Goal: Task Accomplishment & Management: Complete application form

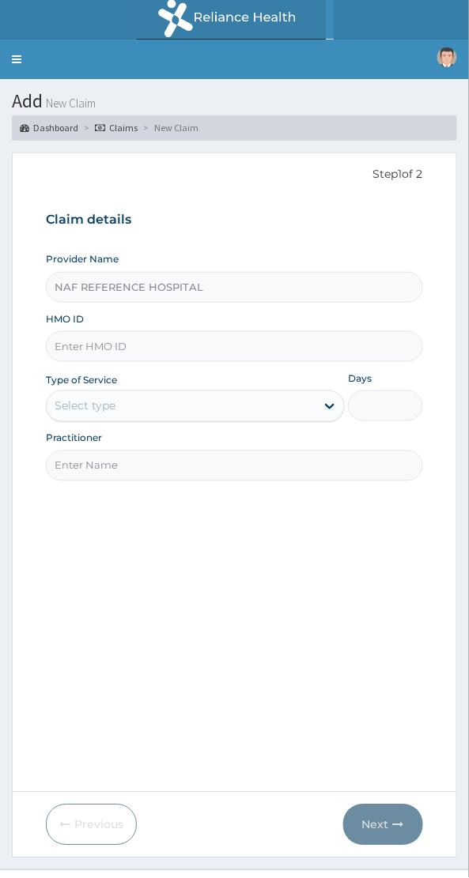
type input "NAF REFERENCE HOSPITAL"
click at [213, 342] on input "HMO ID" at bounding box center [234, 346] width 377 height 31
click at [132, 345] on input "HMO ID" at bounding box center [234, 346] width 377 height 31
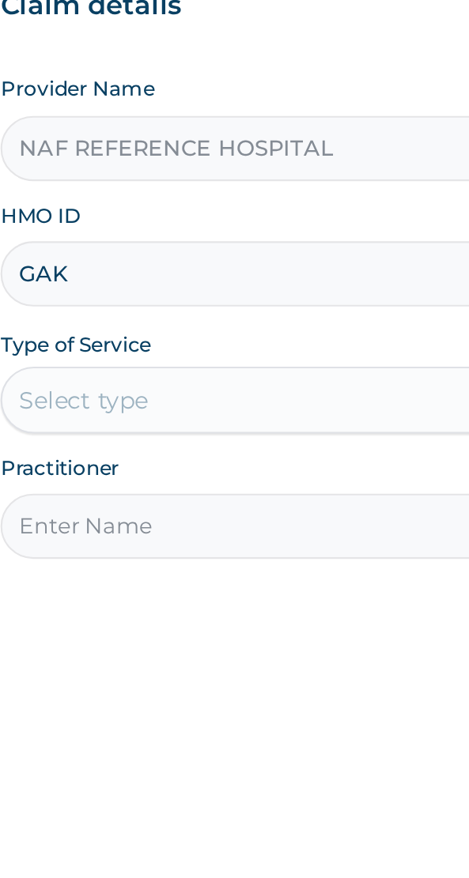
click at [111, 348] on input "GAK" at bounding box center [234, 346] width 377 height 31
type input "GAK/10012/B"
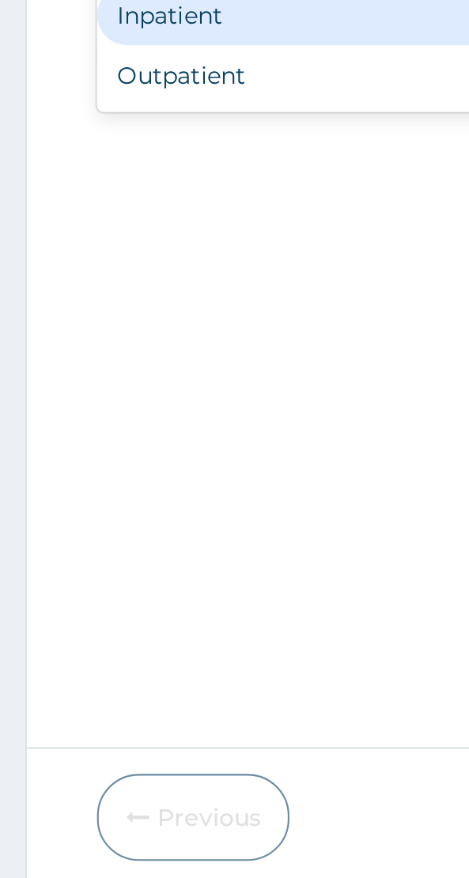
click at [96, 475] on div "Outpatient" at bounding box center [195, 474] width 299 height 28
type input "1"
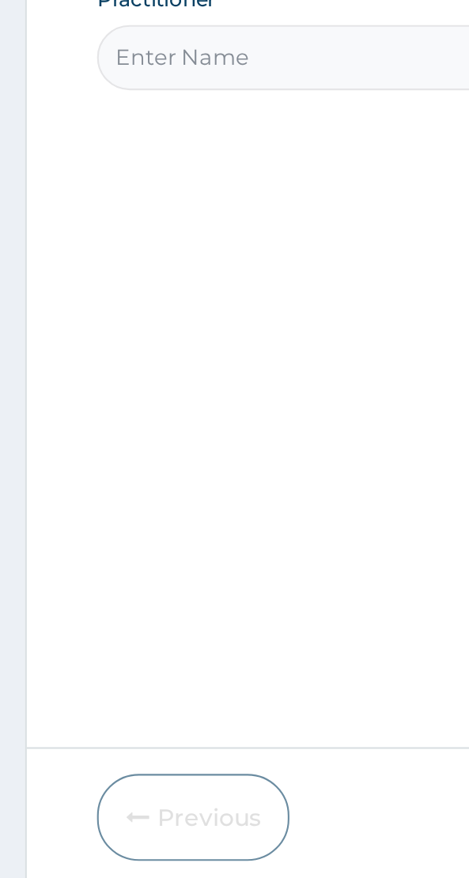
click at [140, 465] on input "Practitioner" at bounding box center [234, 465] width 377 height 31
type input "Dr Adamu"
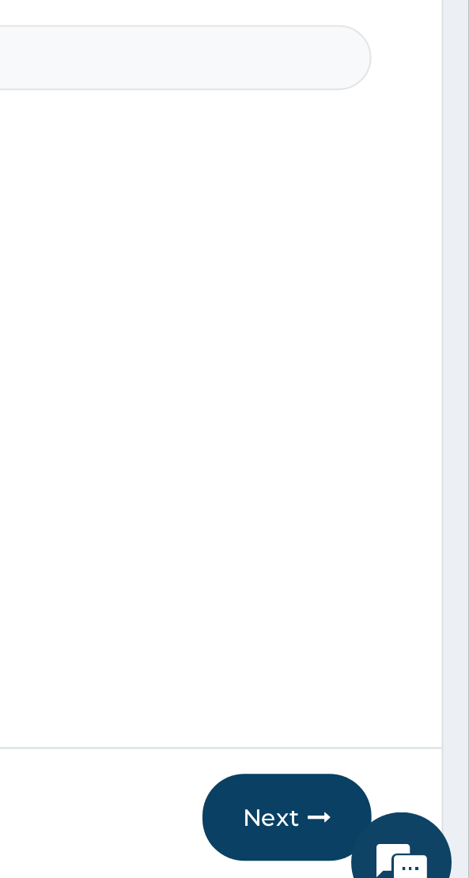
click at [380, 824] on button "Next" at bounding box center [383, 824] width 80 height 41
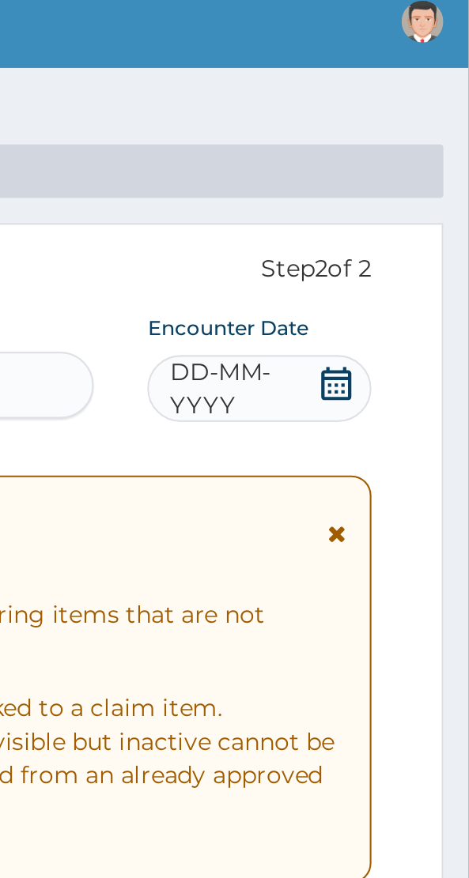
click at [407, 225] on icon at bounding box center [406, 228] width 14 height 16
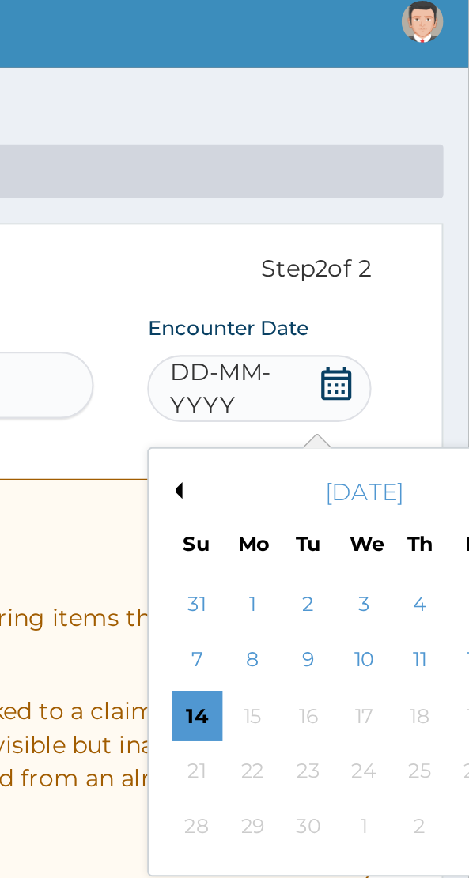
click at [333, 280] on button "Previous Month" at bounding box center [330, 279] width 8 height 8
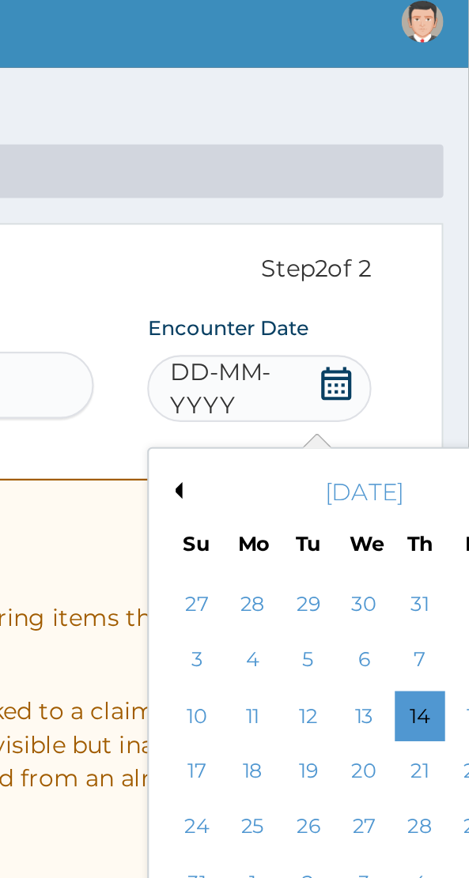
click at [444, 441] on div "28" at bounding box center [446, 439] width 24 height 24
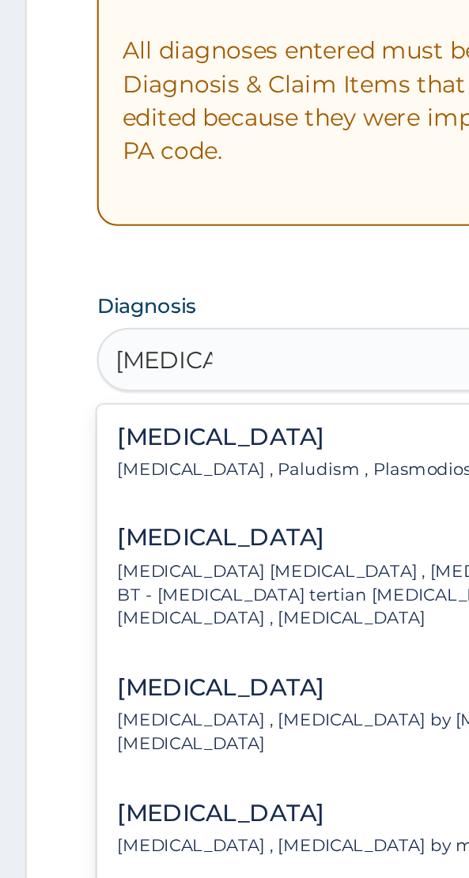
click at [103, 561] on h4 "Malaria" at bounding box center [142, 565] width 174 height 12
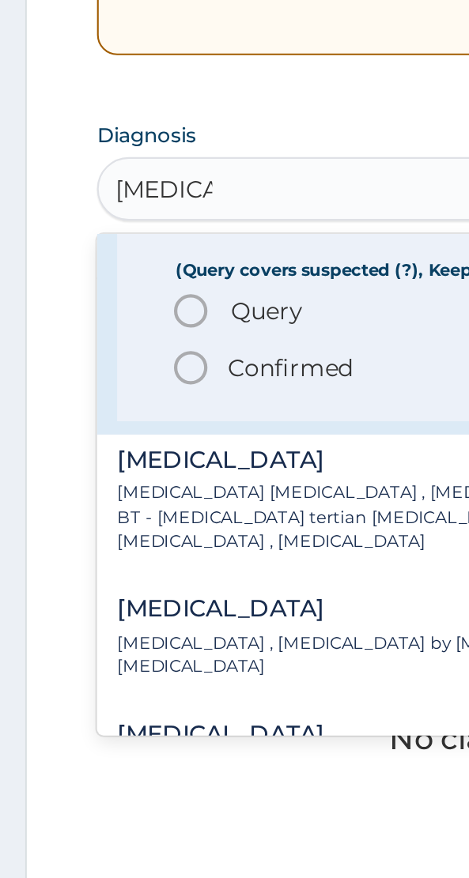
scroll to position [74, 0]
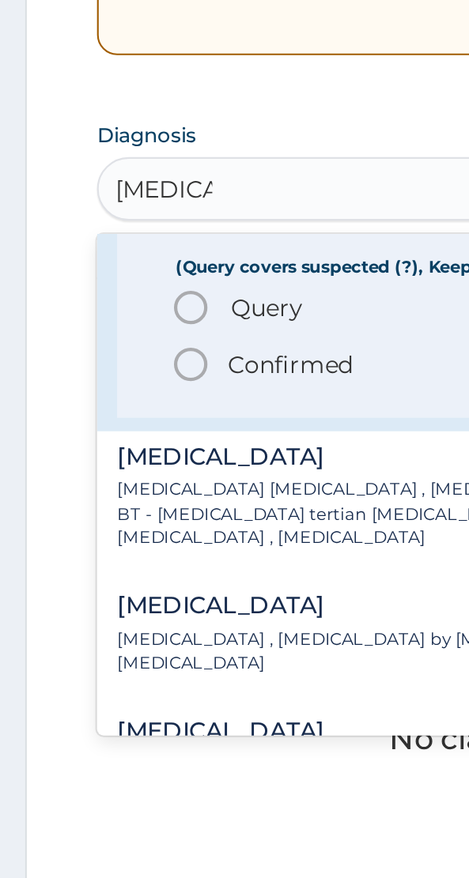
click at [91, 612] on icon "status option filled" at bounding box center [90, 610] width 19 height 19
type input "malaria"
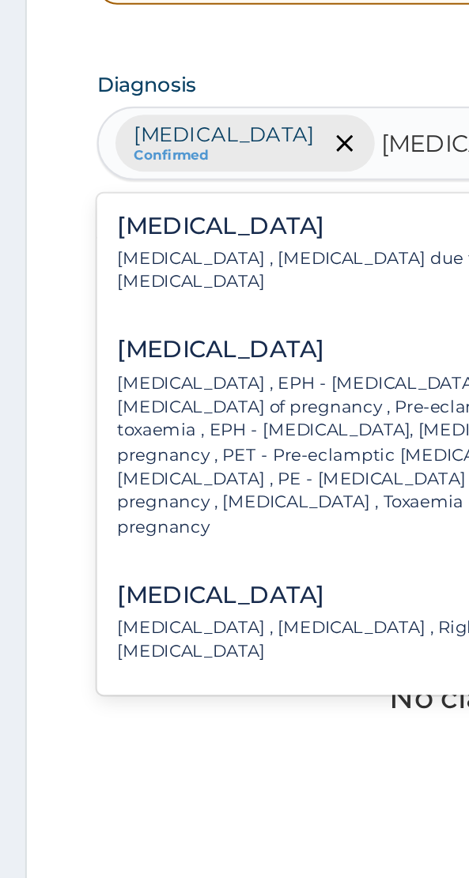
scroll to position [0, 0]
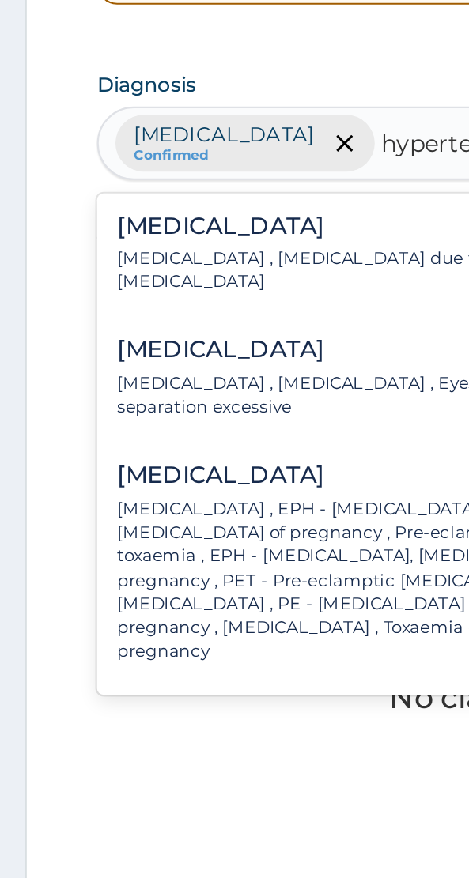
type input "hyperten"
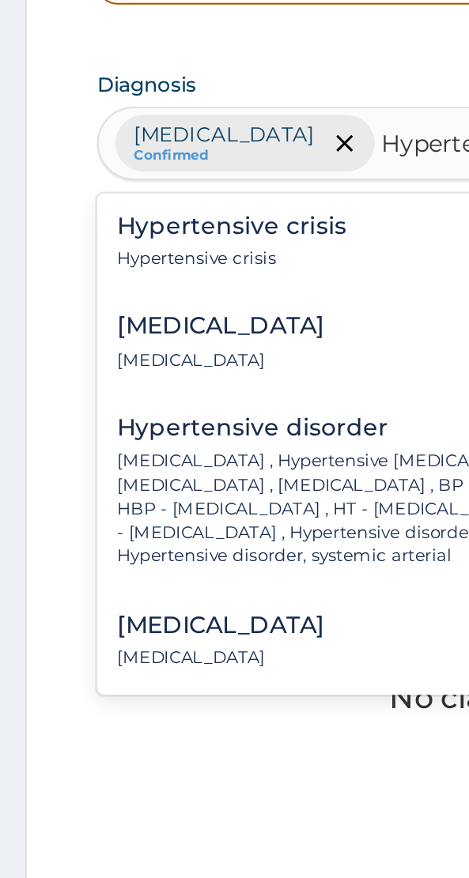
click at [129, 573] on h4 "Hypertensive crisis" at bounding box center [109, 569] width 108 height 12
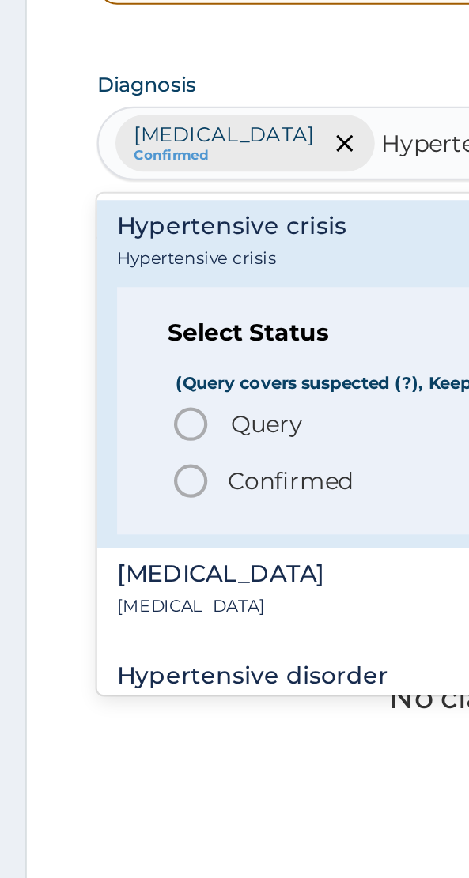
click at [94, 579] on p "Hypertensive crisis" at bounding box center [109, 584] width 108 height 11
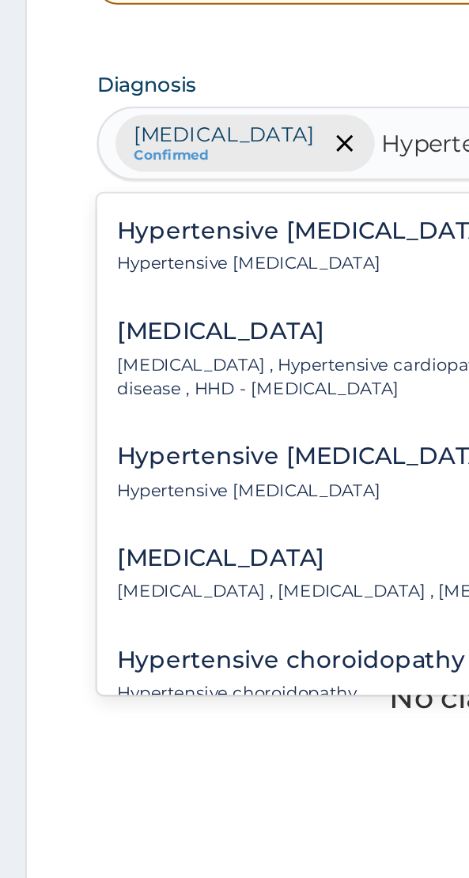
scroll to position [412, 0]
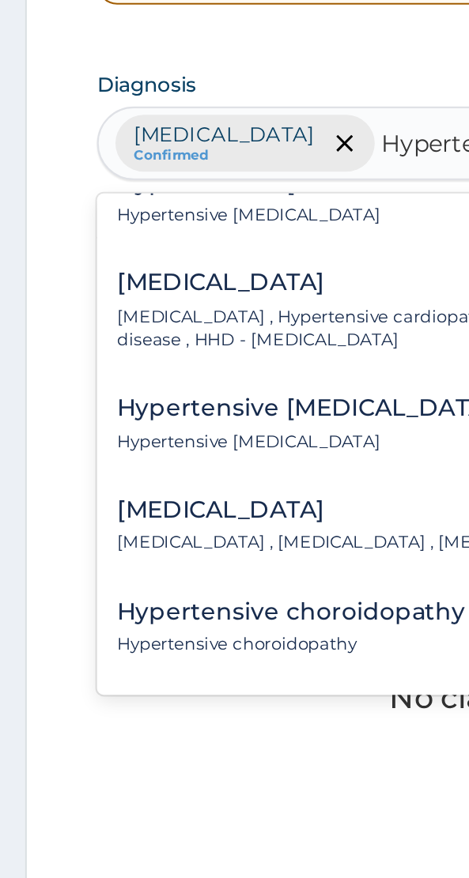
click at [159, 601] on h4 "Hypertensive heart disease" at bounding box center [218, 596] width 327 height 12
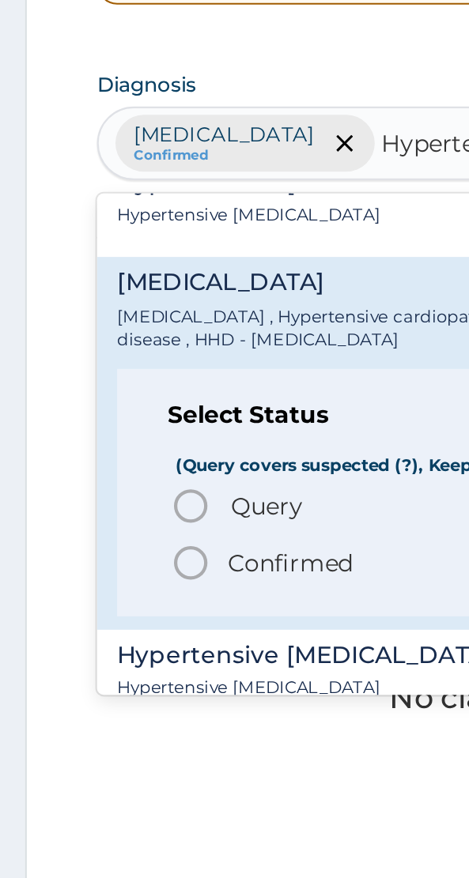
click at [112, 610] on p "Hypertensive heart disease , Hypertensive cardiopathy , Hypertensive cardiovasc…" at bounding box center [218, 618] width 327 height 23
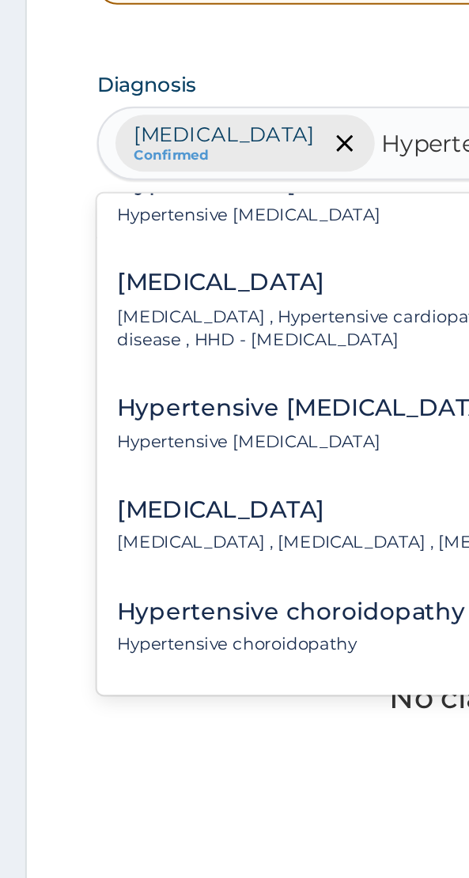
click at [138, 607] on p "Hypertensive heart disease , Hypertensive cardiopathy , Hypertensive cardiovasc…" at bounding box center [218, 618] width 327 height 23
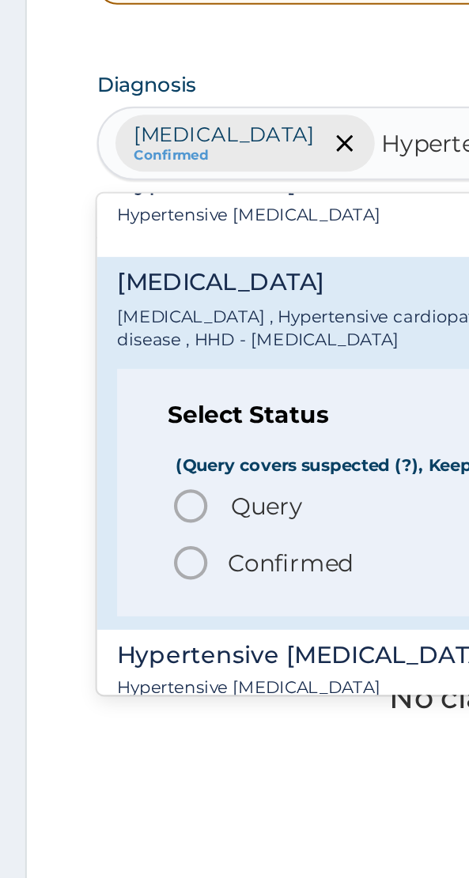
scroll to position [502, 0]
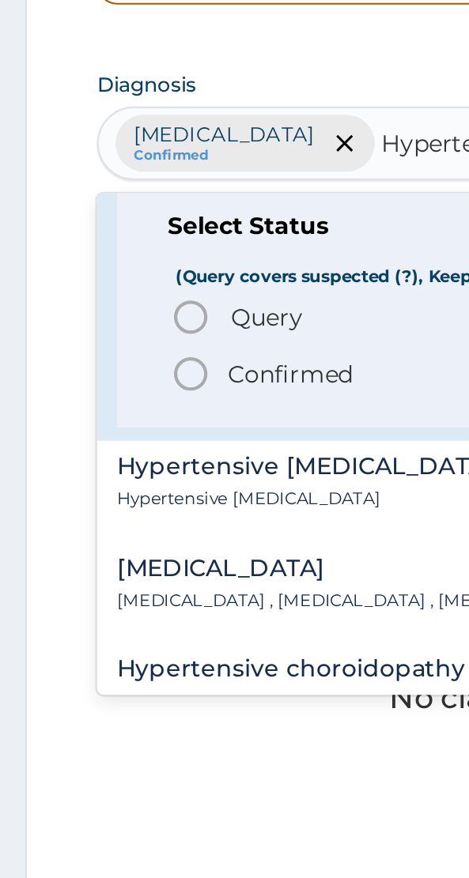
click at [90, 640] on icon "status option filled" at bounding box center [90, 639] width 19 height 19
type input "Hypertensive"
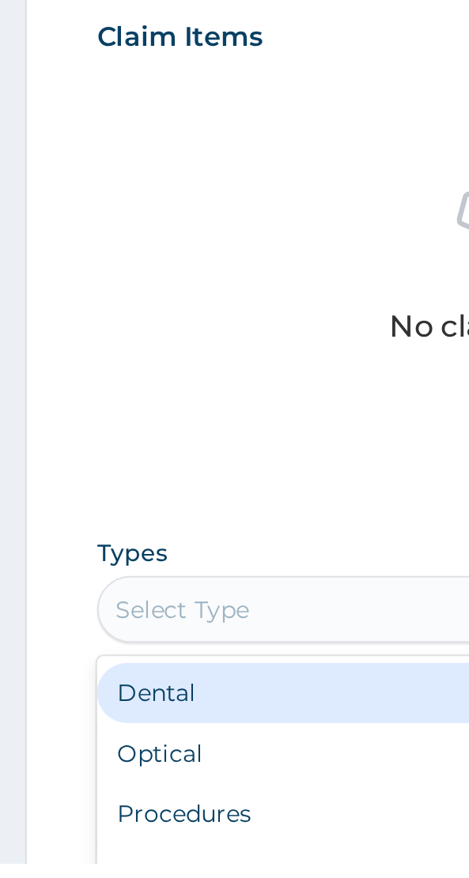
scroll to position [187, 0]
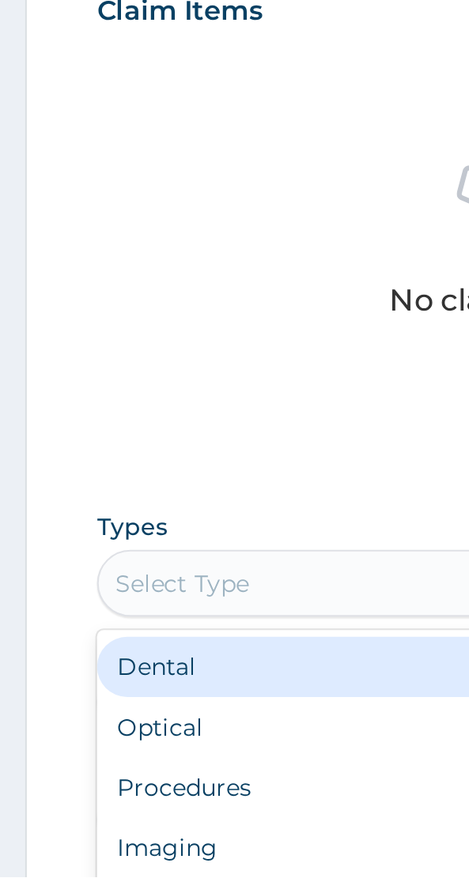
click at [98, 834] on div "Procedures" at bounding box center [234, 835] width 377 height 28
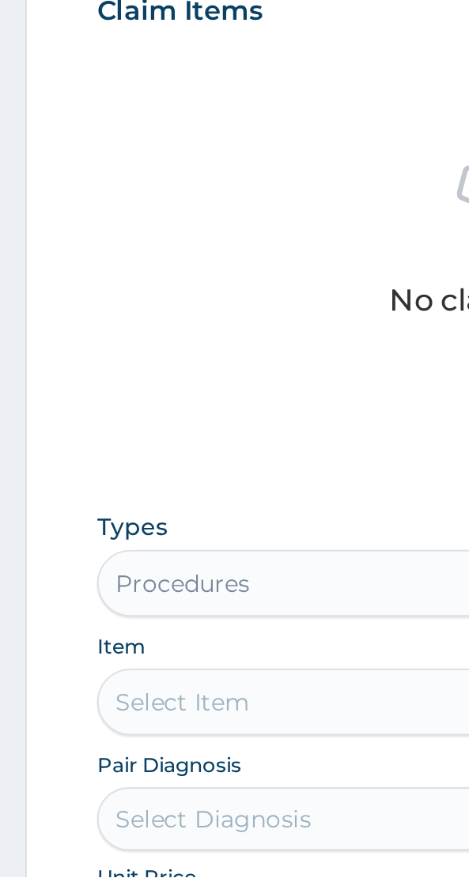
click at [102, 789] on div "Select Item" at bounding box center [234, 795] width 377 height 32
click at [91, 793] on div "Select Item" at bounding box center [86, 795] width 63 height 16
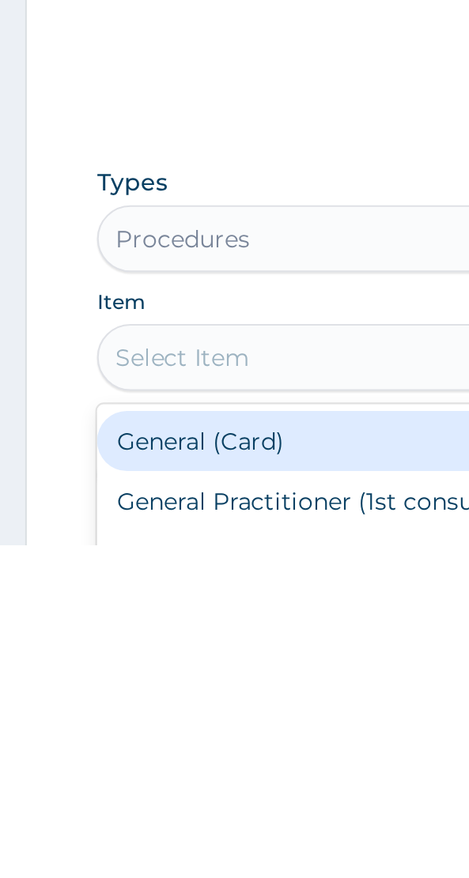
scroll to position [232, 0]
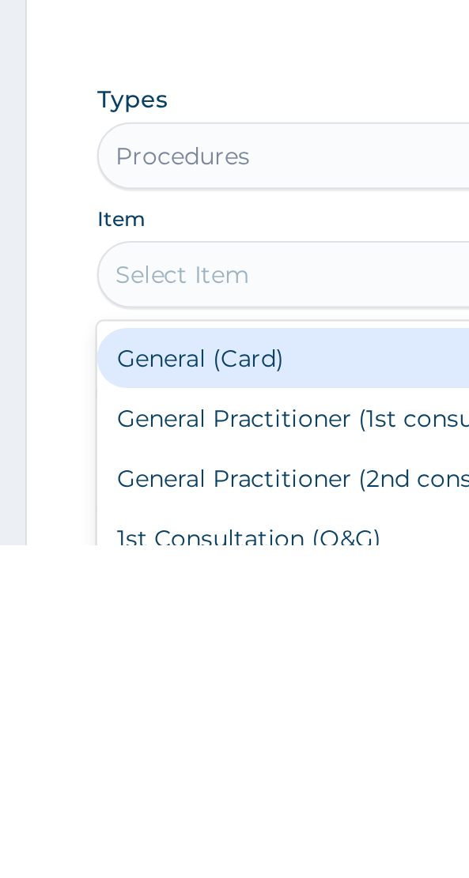
click at [110, 784] on div "General (Card)" at bounding box center [234, 789] width 377 height 28
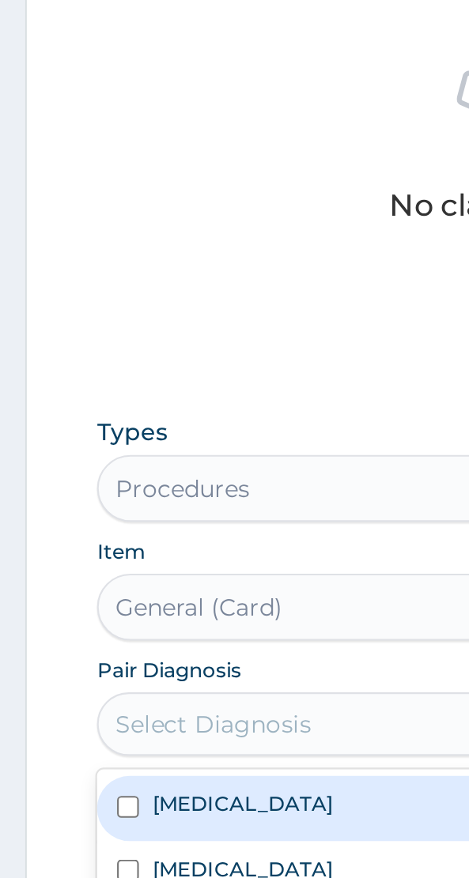
scroll to position [288, 0]
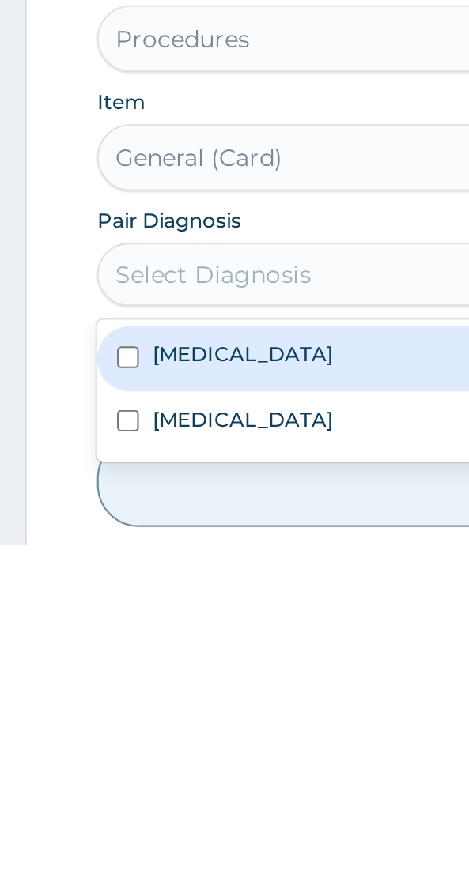
click at [100, 787] on label "[MEDICAL_DATA]" at bounding box center [114, 787] width 85 height 13
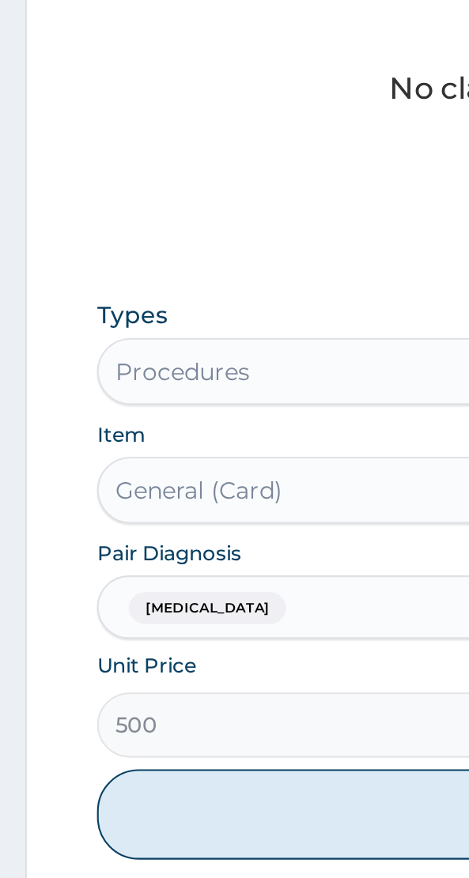
click at [98, 848] on button "Add" at bounding box center [234, 847] width 377 height 43
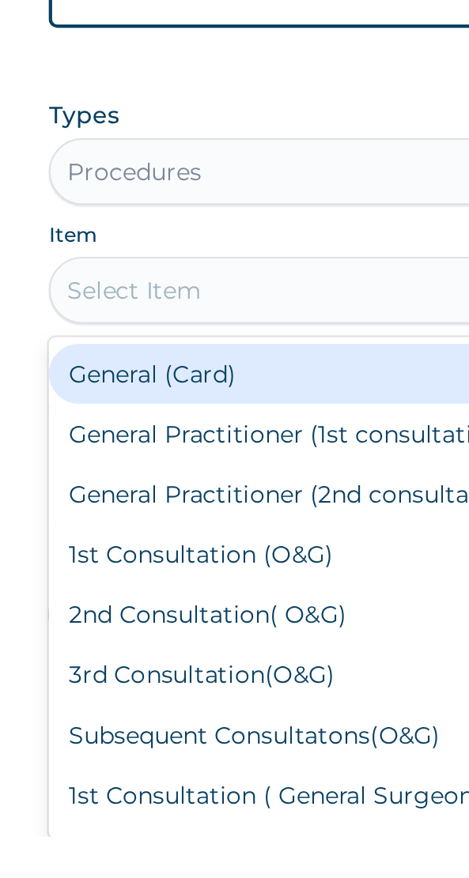
click at [175, 684] on div "General Practitioner (1st consultation)" at bounding box center [234, 687] width 377 height 28
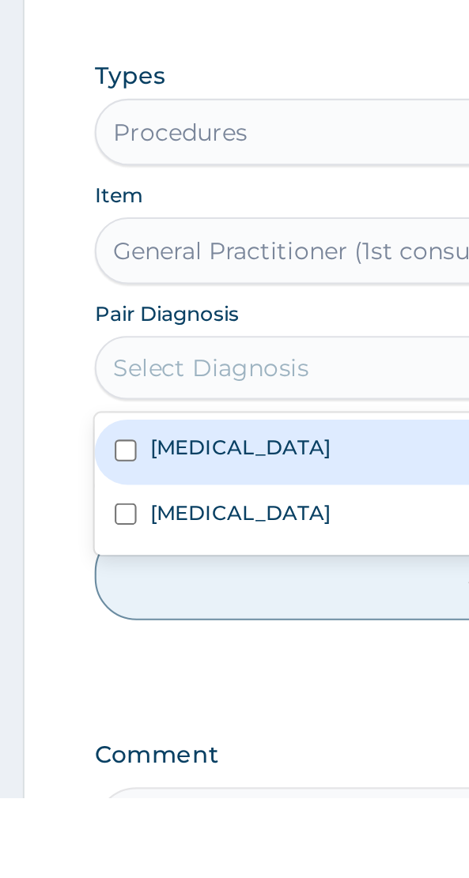
scroll to position [397, 0]
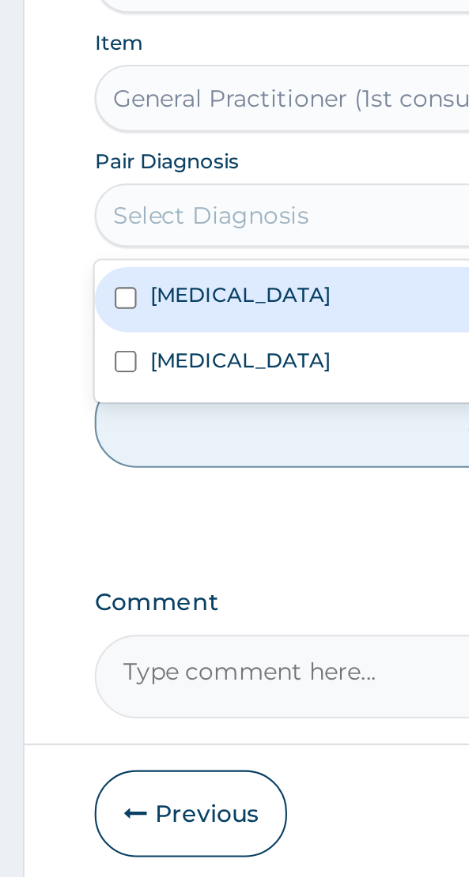
click at [108, 602] on label "[MEDICAL_DATA]" at bounding box center [114, 602] width 85 height 13
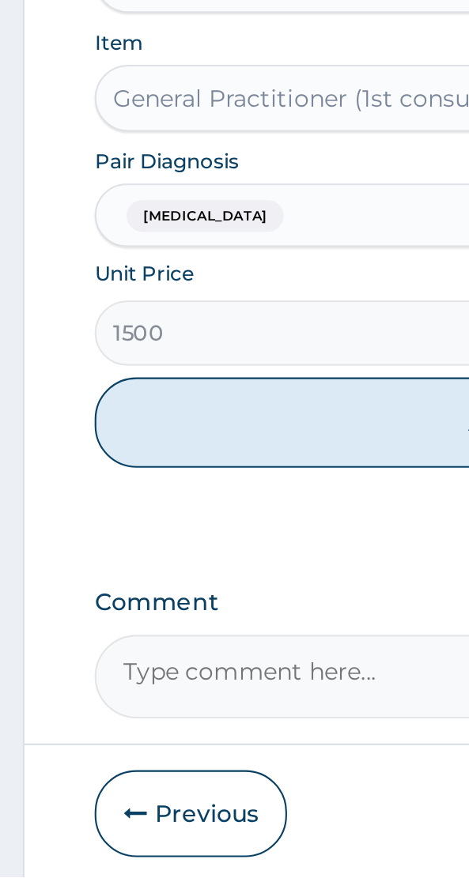
scroll to position [378, 0]
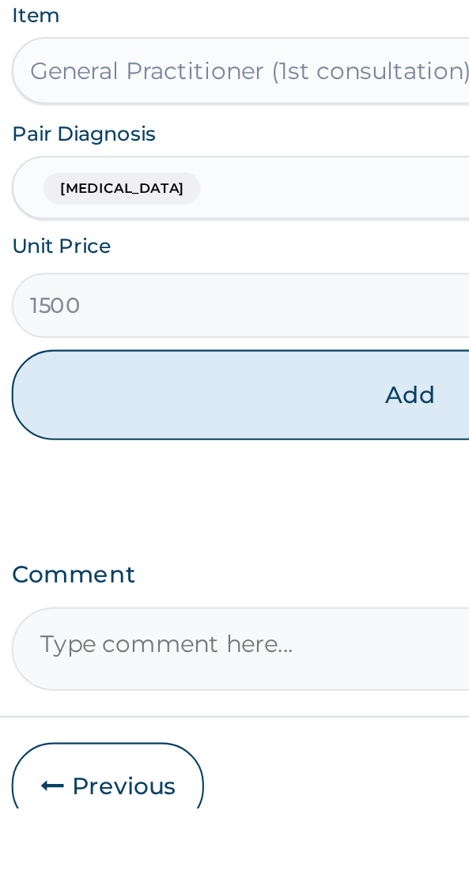
click at [218, 683] on button "Add" at bounding box center [234, 682] width 377 height 43
type input "0"
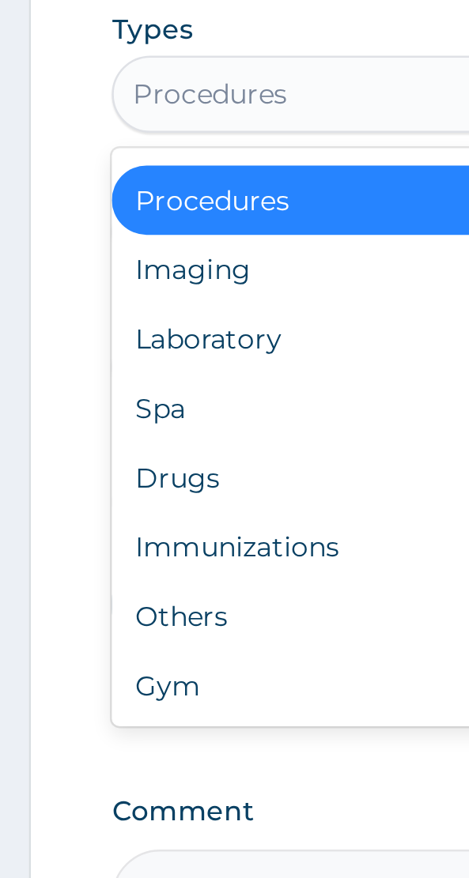
scroll to position [432, 0]
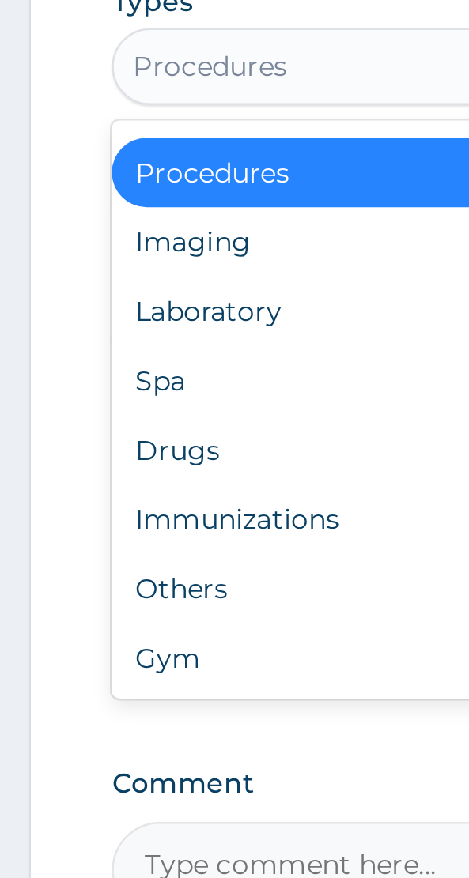
click at [85, 634] on div "Drugs" at bounding box center [234, 630] width 377 height 28
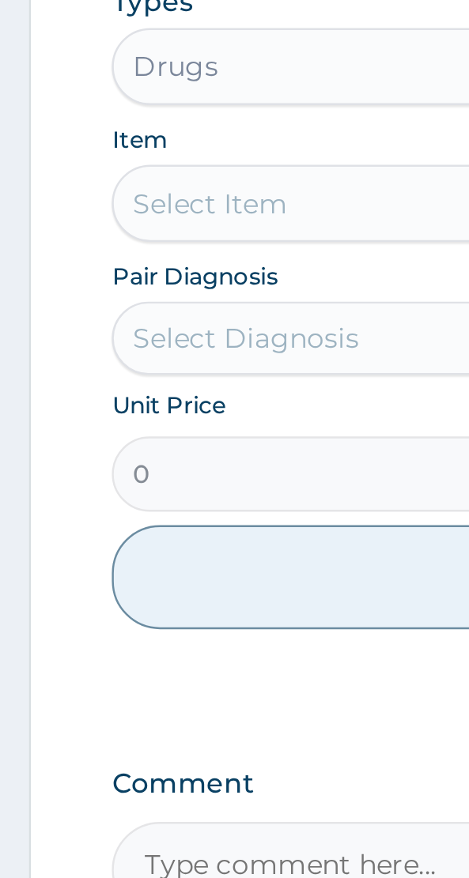
click at [130, 521] on div "Select Item" at bounding box center [234, 530] width 377 height 32
click at [109, 533] on div "Select Item" at bounding box center [234, 530] width 377 height 32
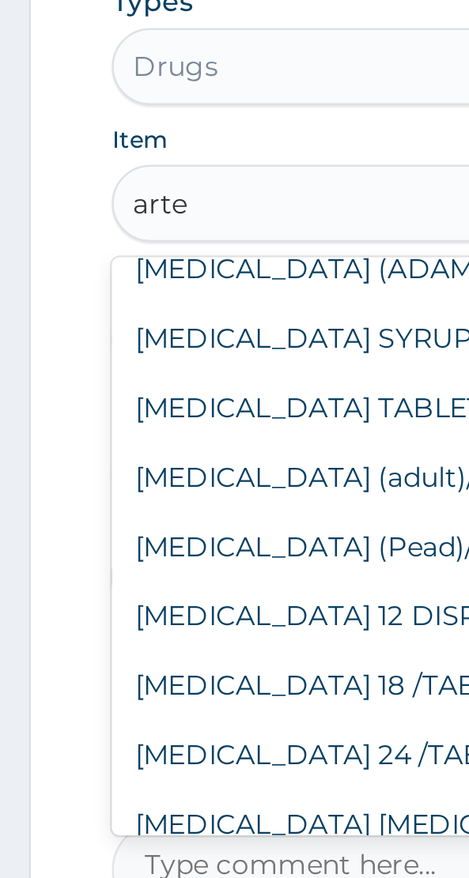
scroll to position [214, 0]
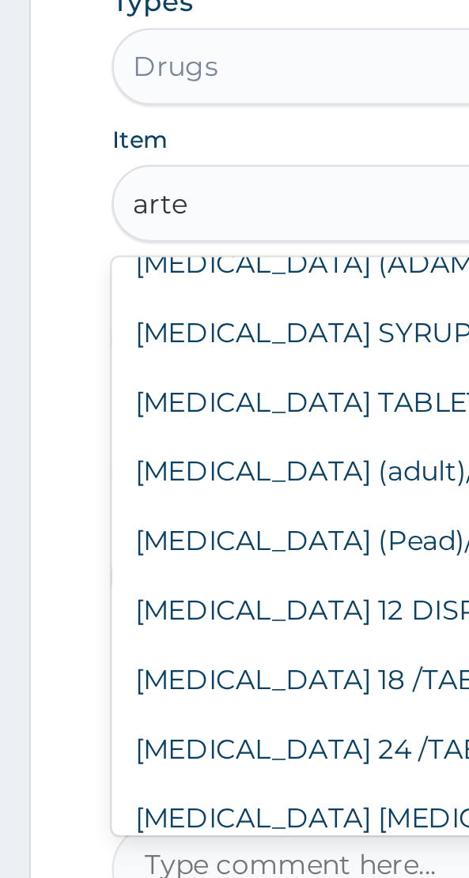
click at [159, 606] on div "[MEDICAL_DATA] TABLET" at bounding box center [234, 611] width 377 height 28
type input "arte"
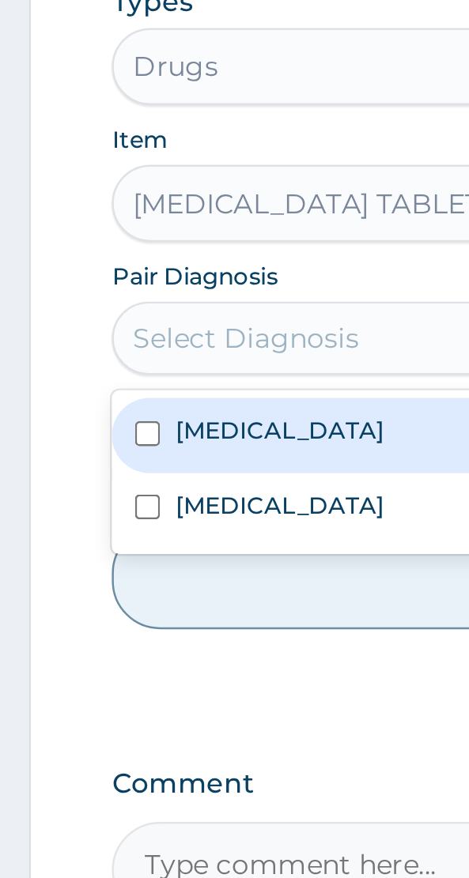
click at [106, 623] on label "[MEDICAL_DATA]" at bounding box center [114, 622] width 85 height 13
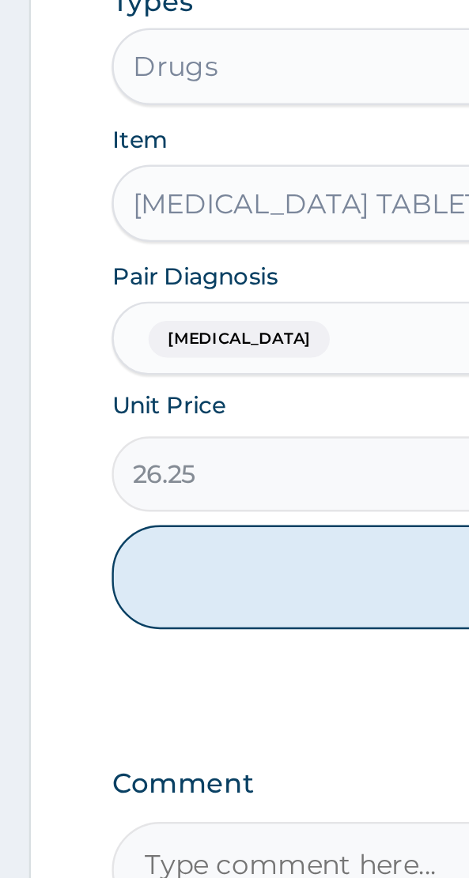
click at [156, 689] on button "Add" at bounding box center [234, 682] width 377 height 43
type input "0"
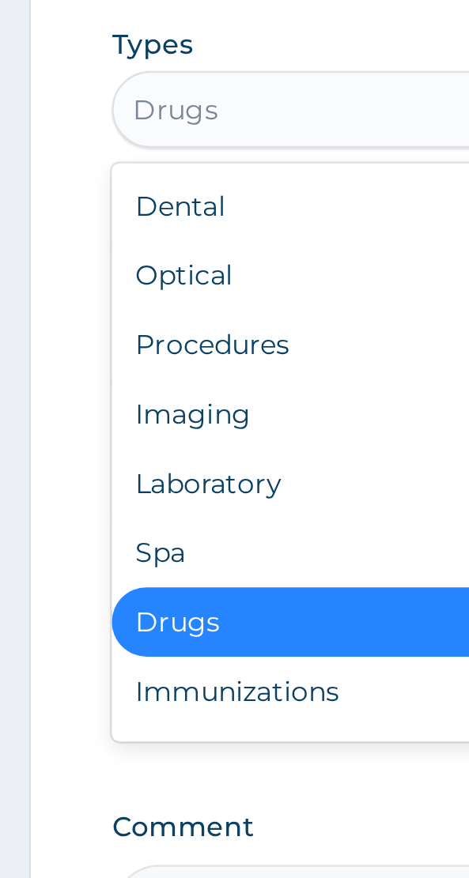
scroll to position [487, 0]
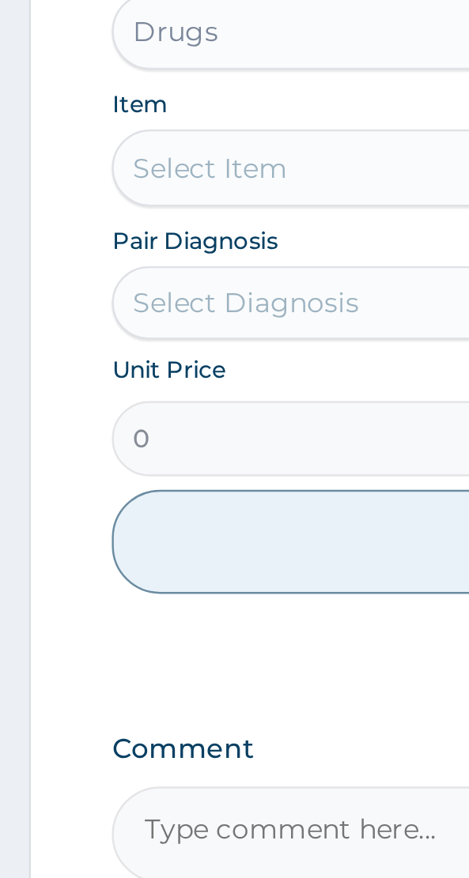
click at [34, 576] on form "Step 2 of 2 PA Code / Prescription Code Enter Code(Secondary Care Only) Encount…" at bounding box center [234, 283] width 445 height 1235
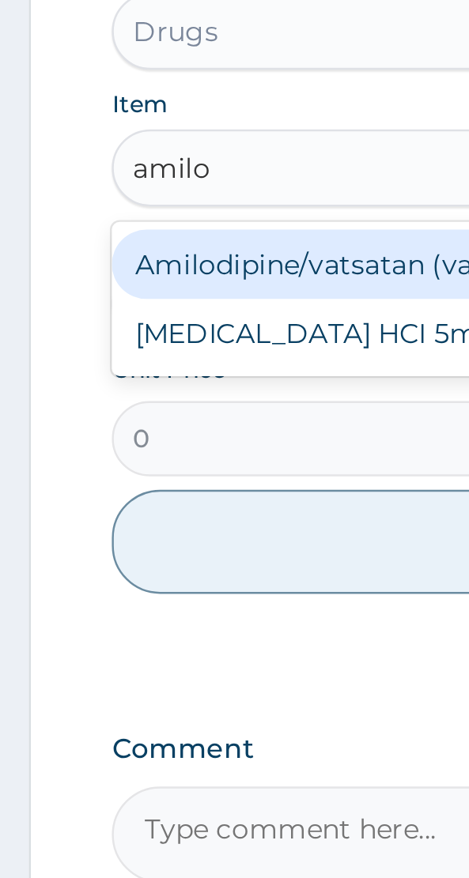
scroll to position [0, 0]
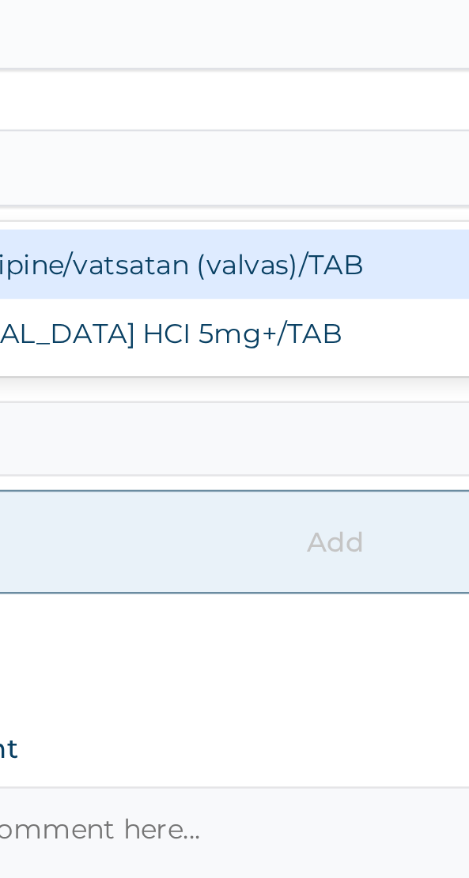
click at [207, 573] on div "Amilodipine/vatsatan (valvas)/TAB" at bounding box center [234, 569] width 377 height 28
type input "amilo"
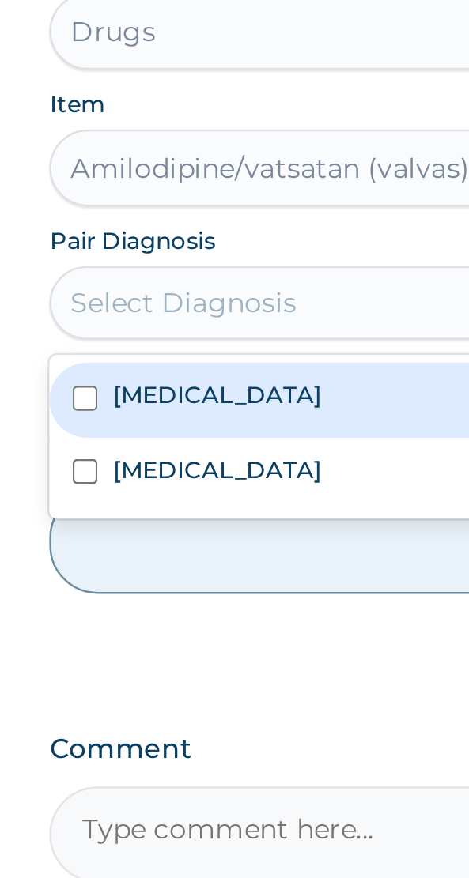
click at [151, 650] on label "Hypertensive heart disease" at bounding box center [114, 652] width 85 height 13
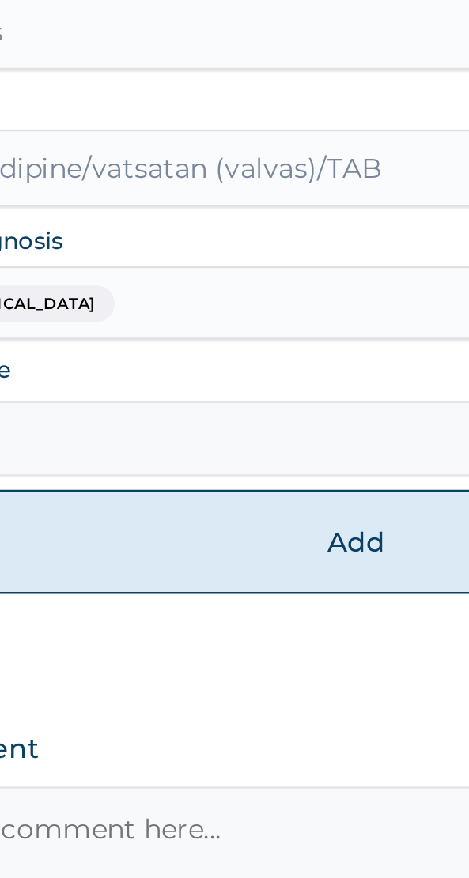
click at [229, 683] on button "Add" at bounding box center [234, 682] width 377 height 43
type input "0"
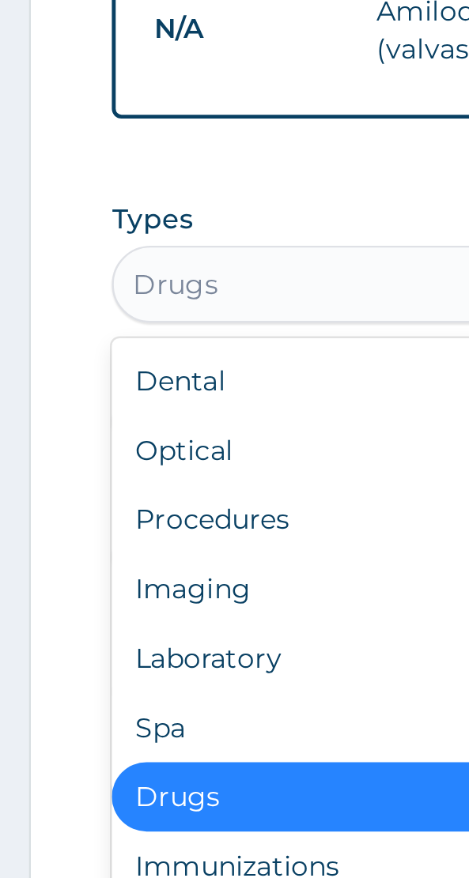
scroll to position [541, 0]
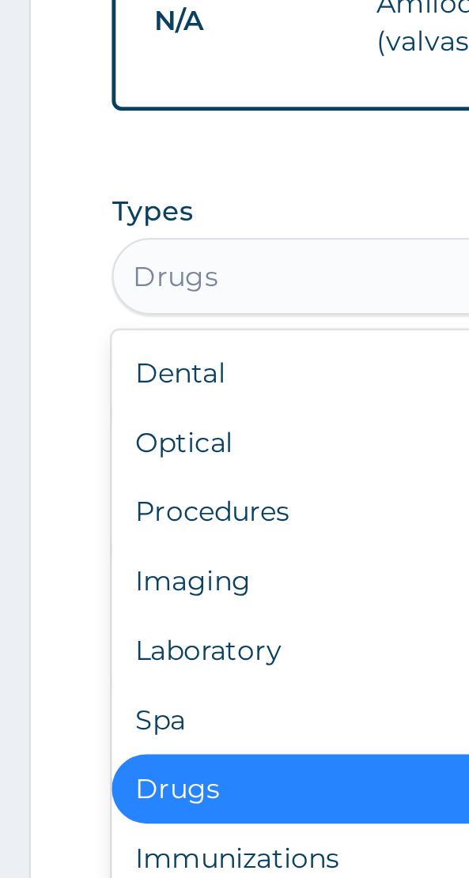
click at [28, 514] on form "Step 2 of 2 PA Code / Prescription Code Enter Code(Secondary Care Only) Encount…" at bounding box center [234, 255] width 445 height 1289
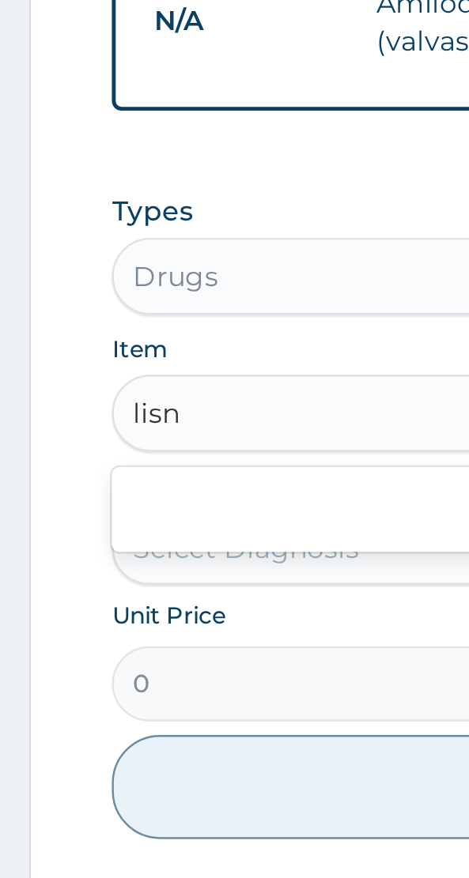
scroll to position [0, 0]
type input "lisno"
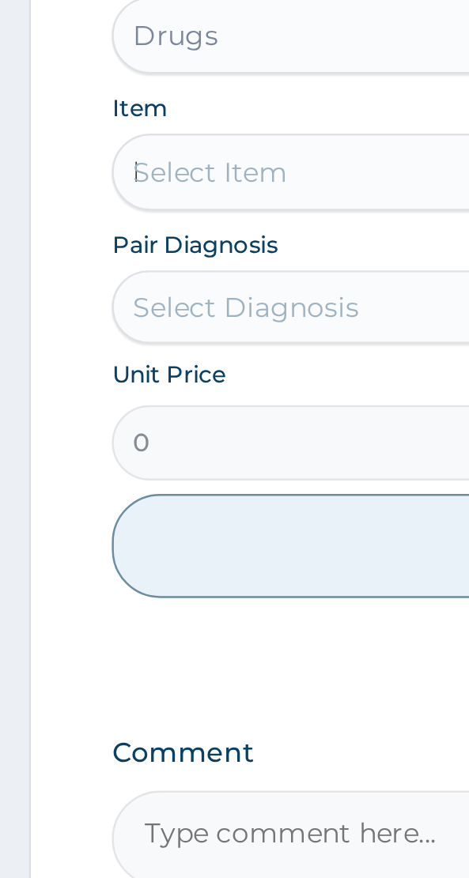
type input "lisinop"
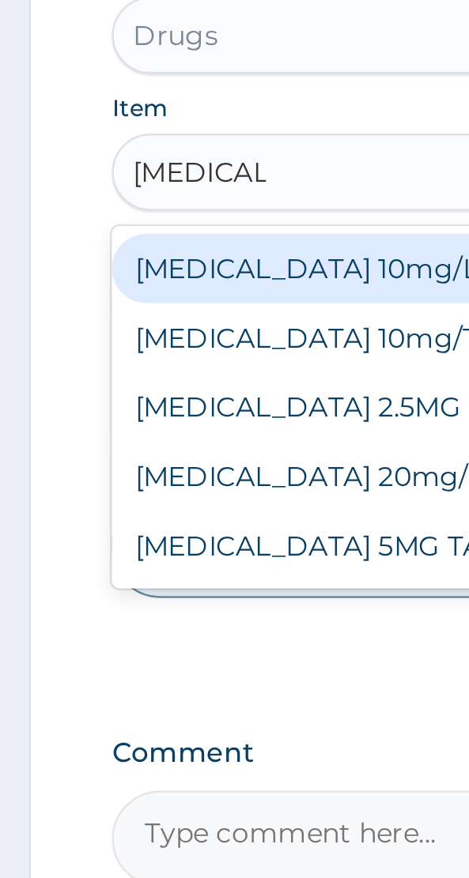
click at [152, 601] on div "LISINOPRIL 10mg/TAB" at bounding box center [234, 597] width 377 height 28
type input "Lisinopril"
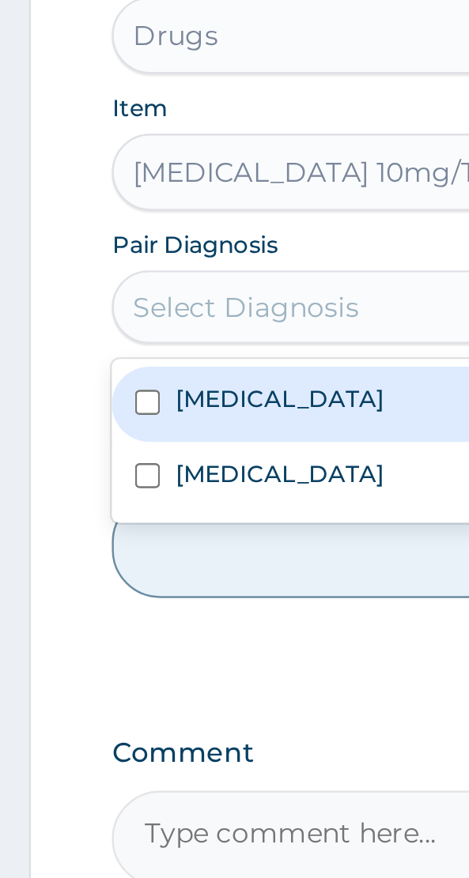
click at [118, 650] on label "Hypertensive heart disease" at bounding box center [114, 652] width 85 height 13
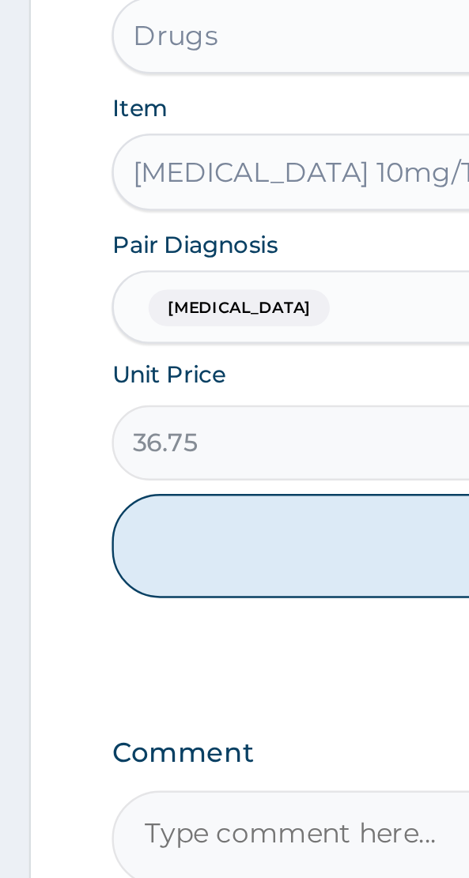
click at [137, 684] on button "Add" at bounding box center [234, 682] width 377 height 43
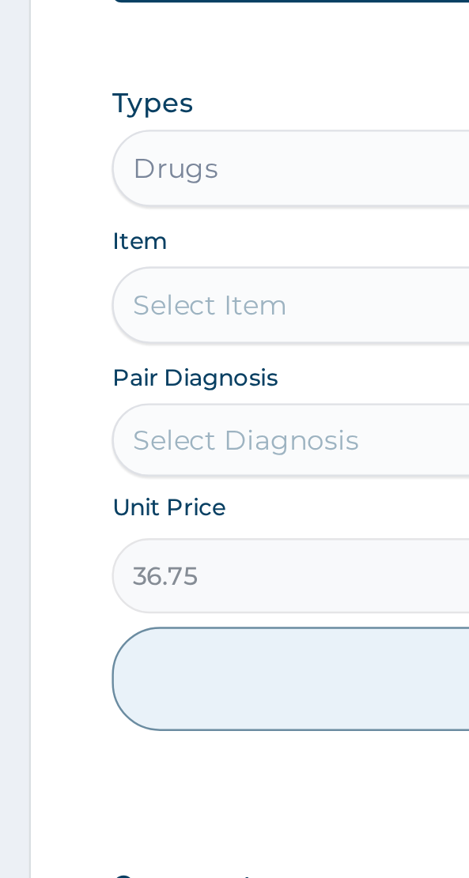
type input "0"
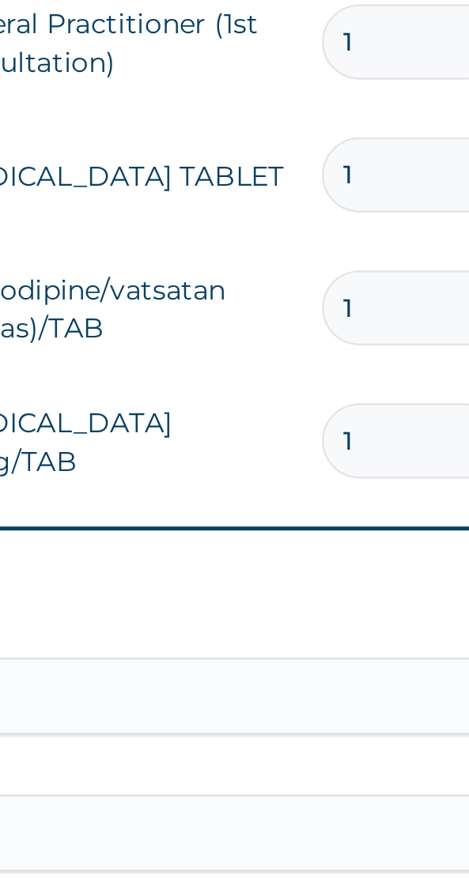
click at [340, 315] on input "1" at bounding box center [349, 314] width 75 height 31
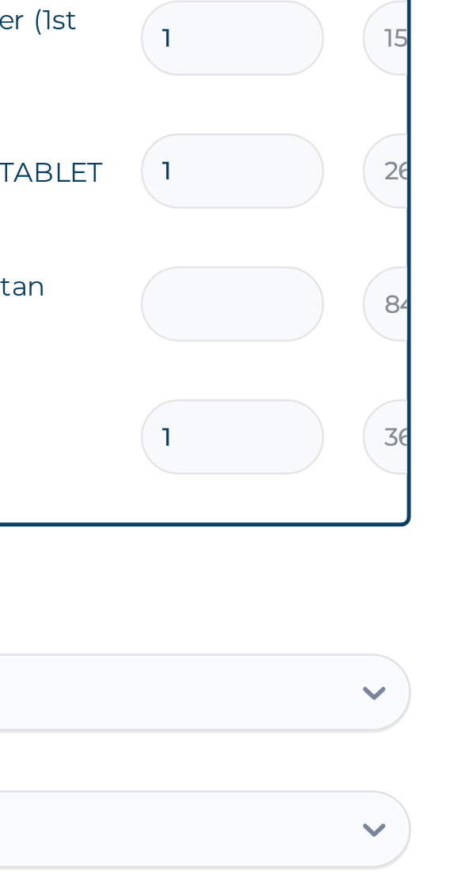
type input "0.00"
type input "7"
type input "588.00"
type input "7"
click at [351, 374] on input "1" at bounding box center [349, 368] width 75 height 31
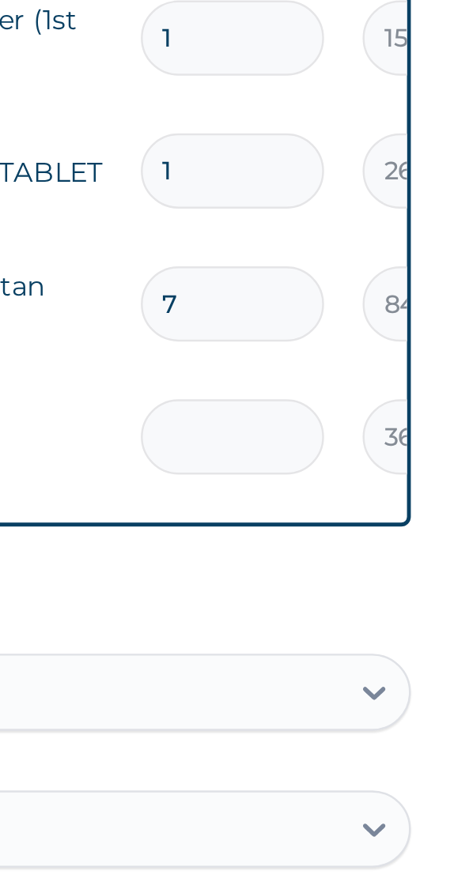
type input "0.00"
type input "7"
type input "257.25"
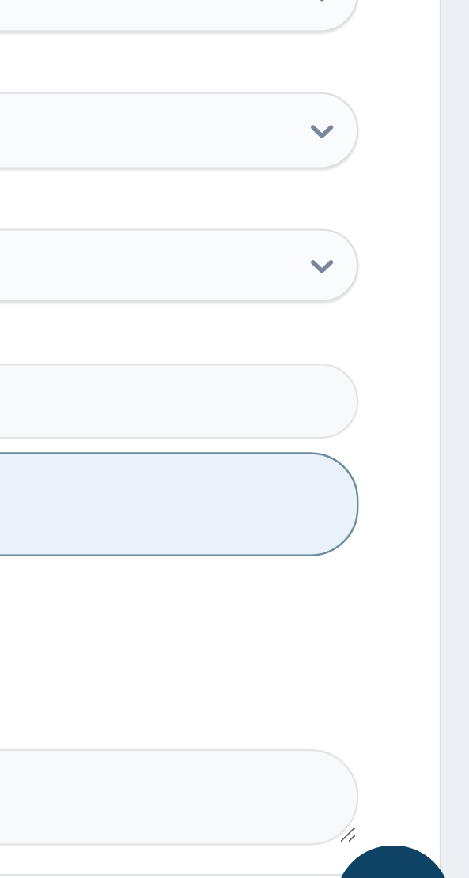
type input "7"
click at [450, 646] on form "Step 2 of 2 PA Code / Prescription Code Enter Code(Secondary Care Only) Encount…" at bounding box center [234, 229] width 445 height 1344
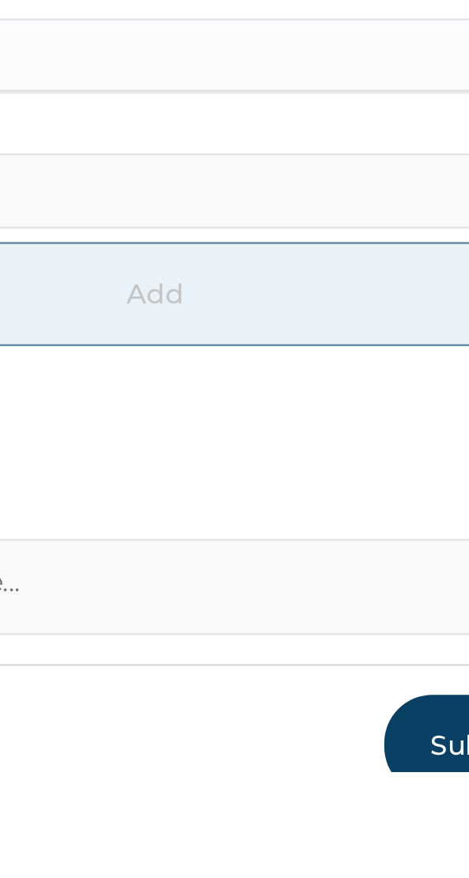
click at [345, 870] on button "Submit" at bounding box center [375, 866] width 95 height 41
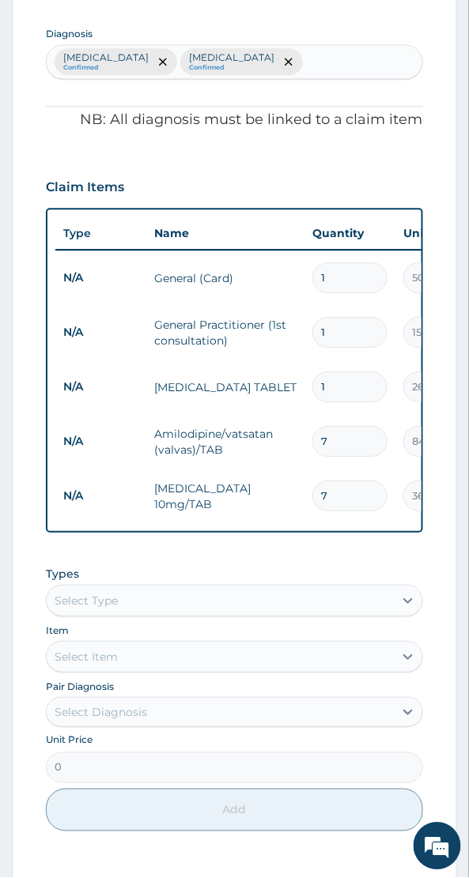
scroll to position [596, 0]
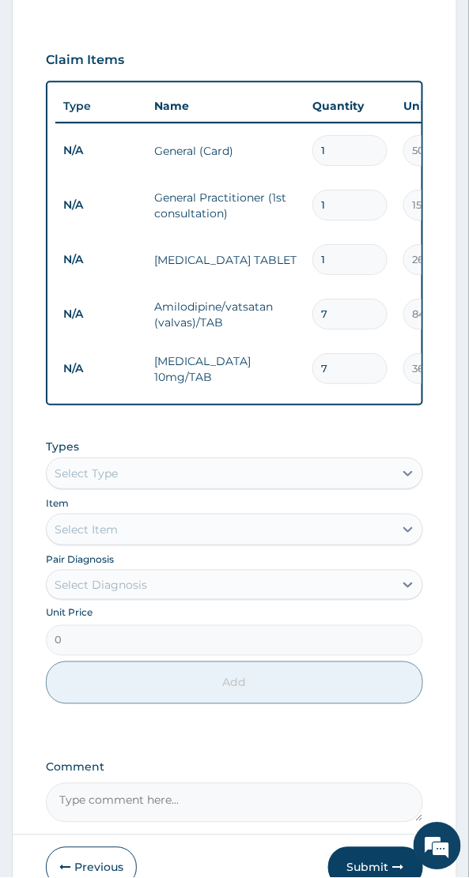
click at [374, 872] on button "Submit" at bounding box center [375, 867] width 95 height 41
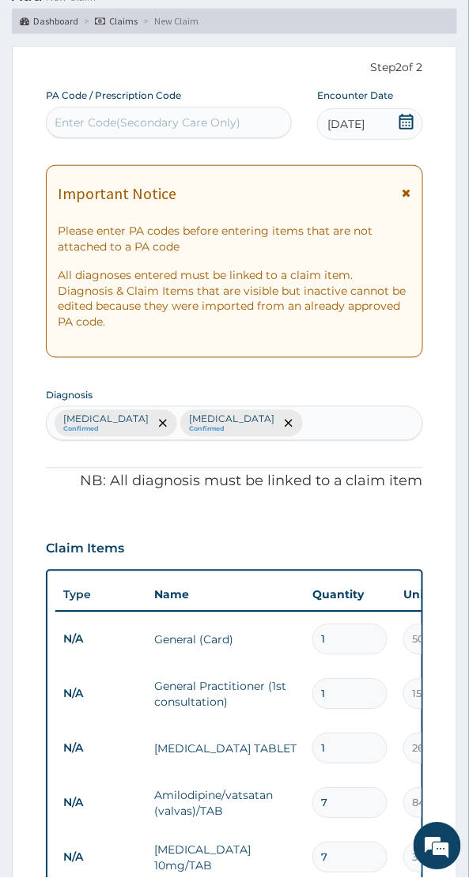
scroll to position [0, 0]
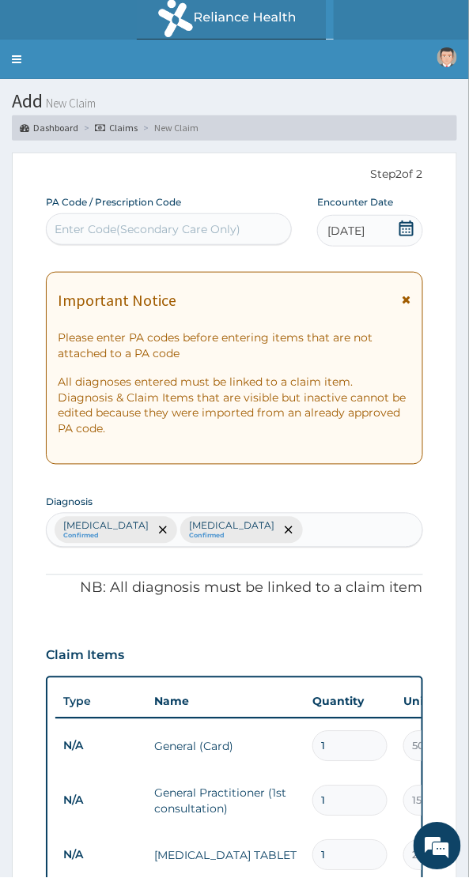
click at [16, 58] on link "Toggle navigation" at bounding box center [16, 60] width 33 height 40
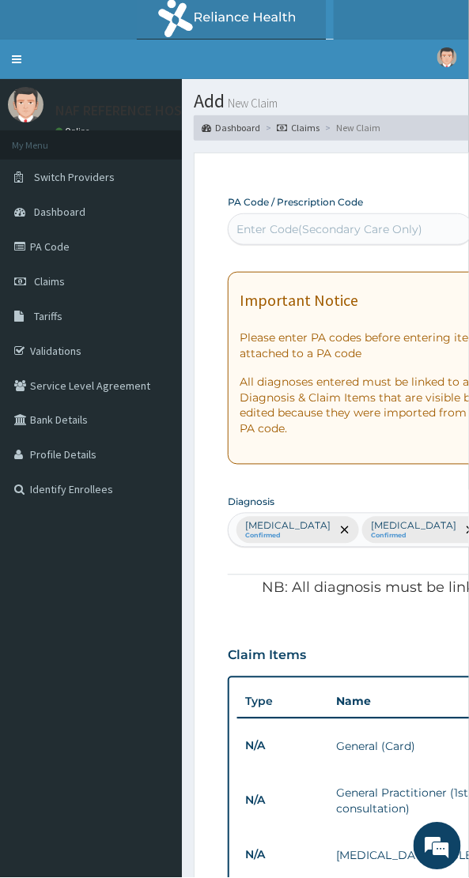
click at [68, 345] on link "Validations" at bounding box center [91, 350] width 182 height 35
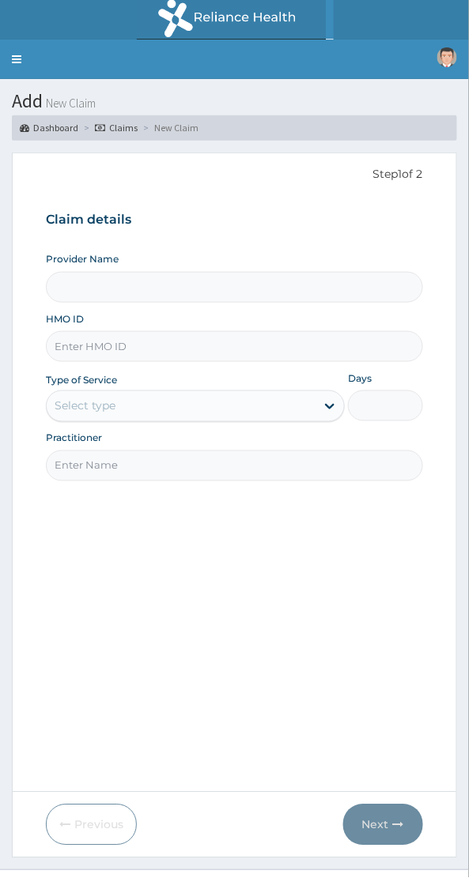
click at [152, 357] on input "HMO ID" at bounding box center [234, 346] width 377 height 31
click at [103, 314] on div "HMO ID" at bounding box center [234, 337] width 377 height 50
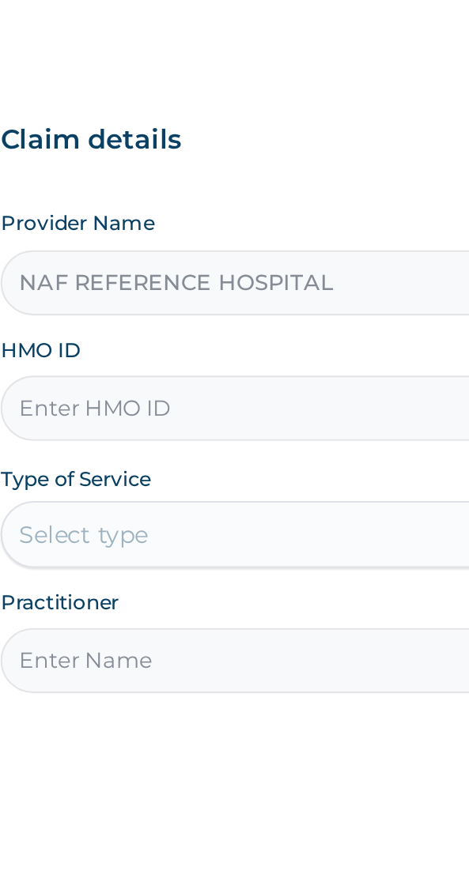
type input "NAF REFERENCE HOSPITAL"
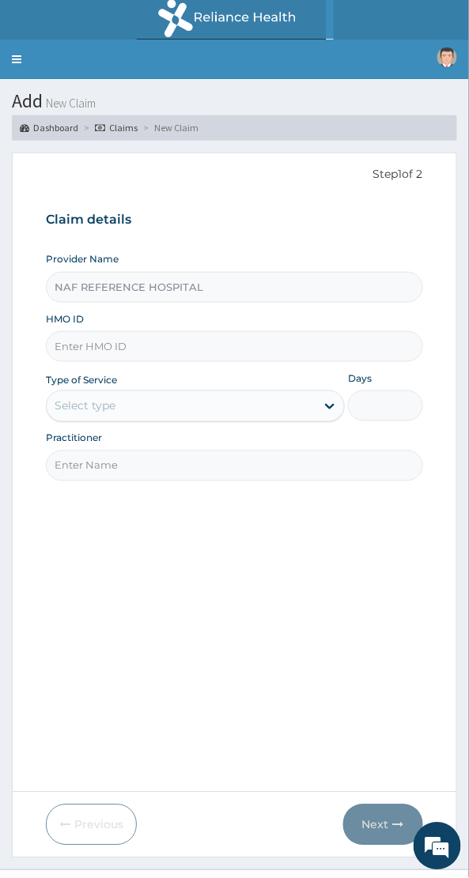
click at [170, 343] on input "HMO ID" at bounding box center [234, 346] width 377 height 31
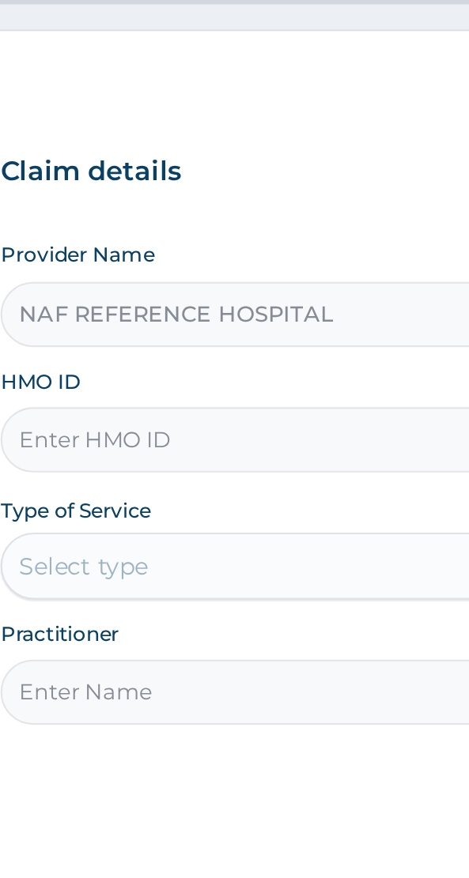
click at [94, 348] on input "HMO ID" at bounding box center [234, 346] width 377 height 31
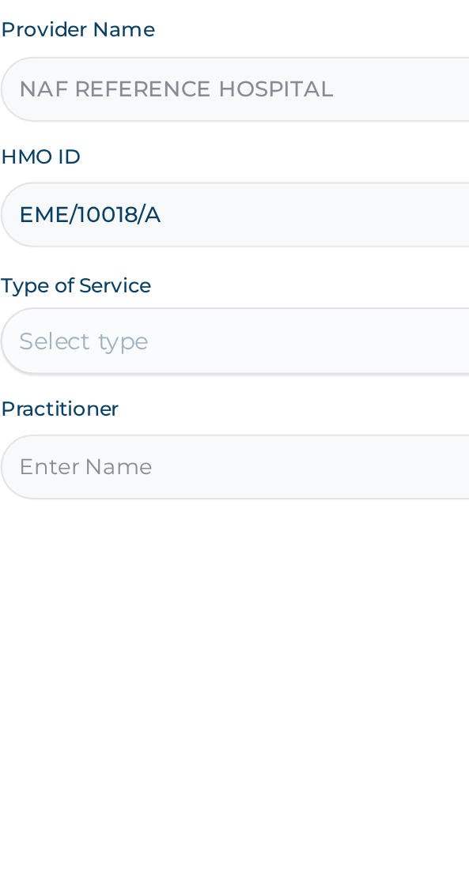
type input "EME/10018/A"
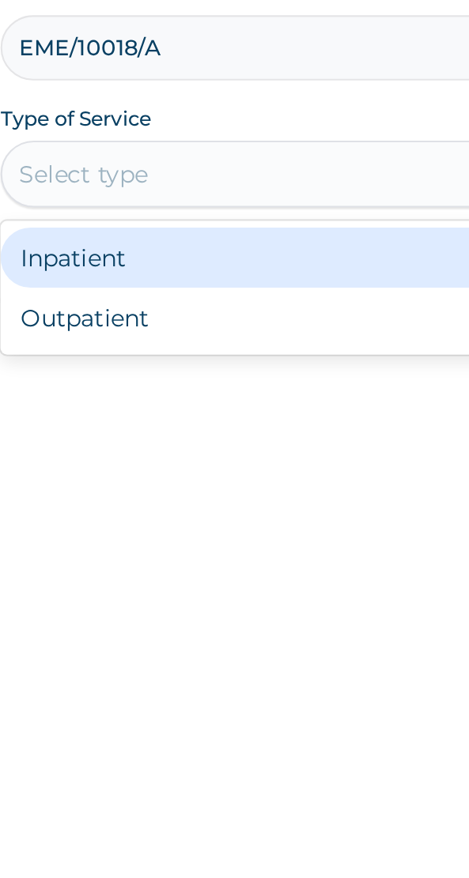
click at [130, 479] on div "Outpatient" at bounding box center [195, 474] width 299 height 28
type input "1"
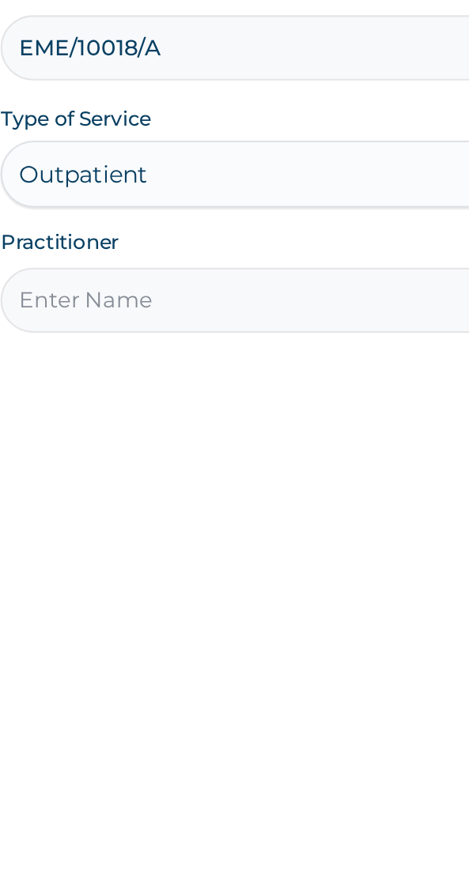
click at [160, 463] on input "Practitioner" at bounding box center [234, 465] width 377 height 31
type input "Dr Adamu"
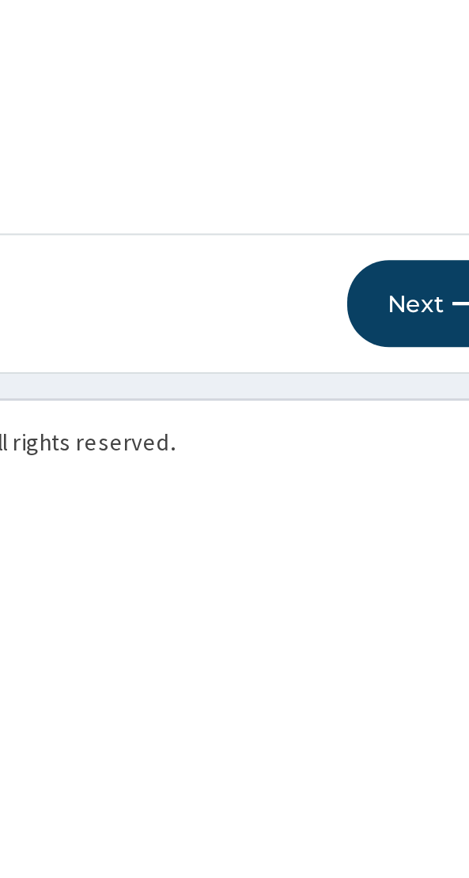
scroll to position [32, 0]
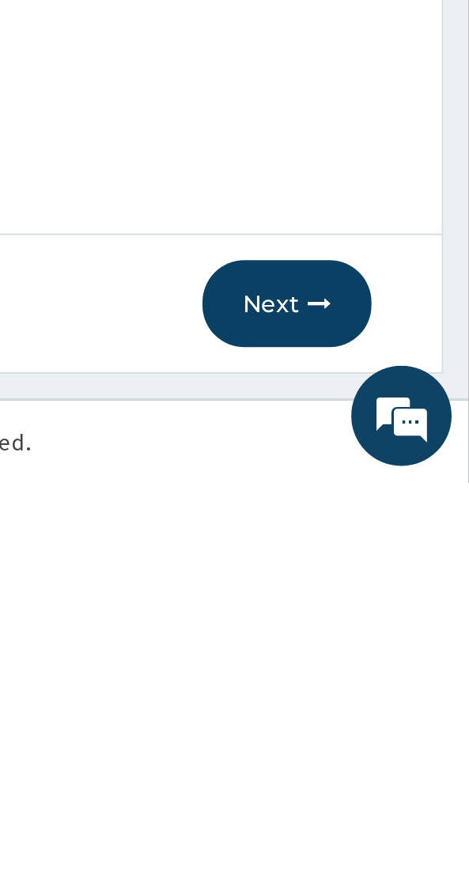
click at [397, 788] on icon "button" at bounding box center [398, 793] width 11 height 11
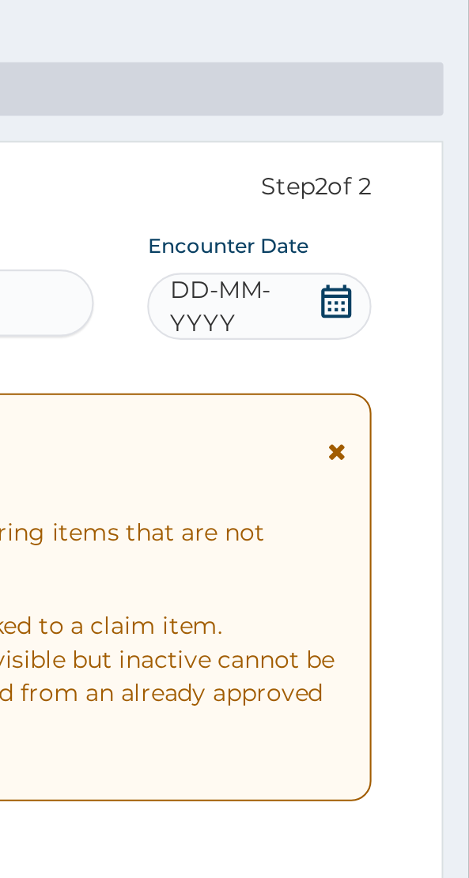
click at [408, 204] on icon at bounding box center [406, 197] width 14 height 16
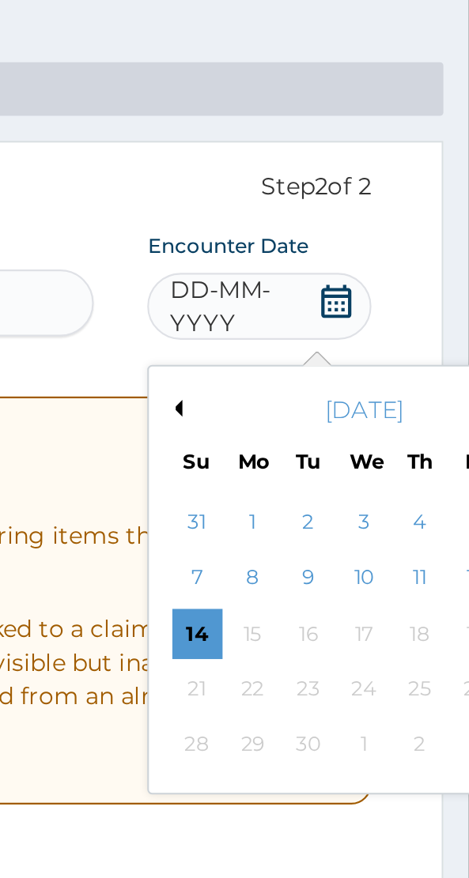
click at [421, 327] on div "10" at bounding box center [420, 328] width 24 height 24
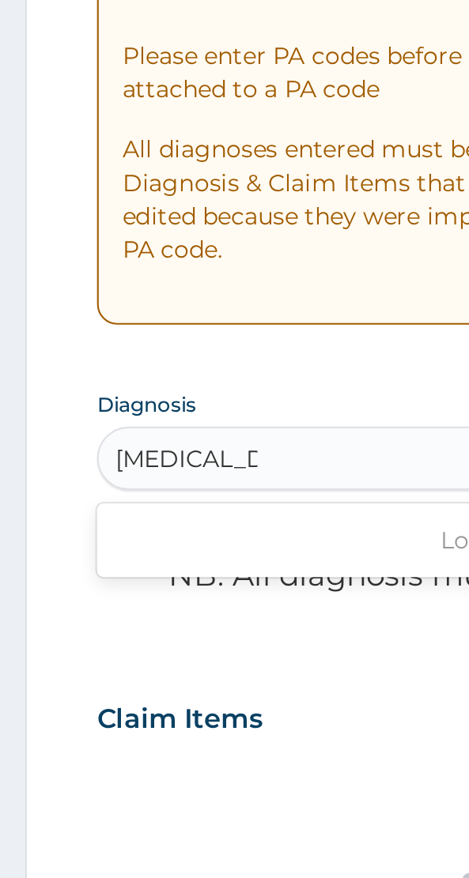
scroll to position [0, 0]
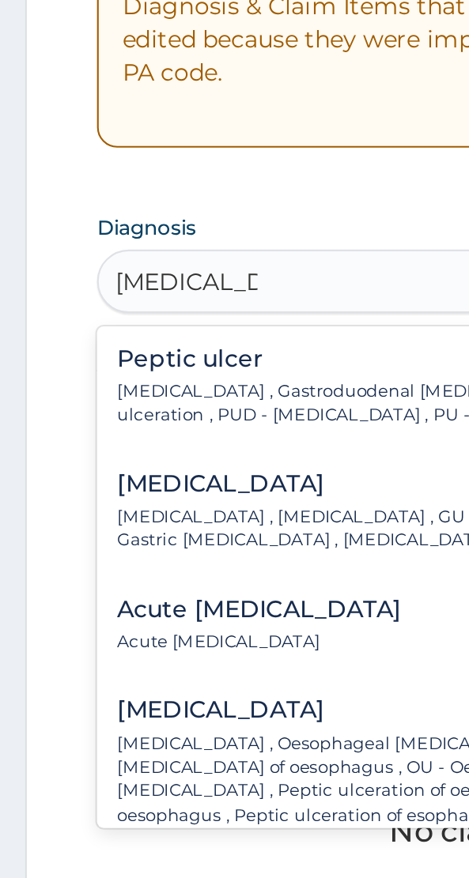
click at [152, 549] on p "Peptic ulcer , Gastroduodenal ulcer , Peptic ulcer disease , Peptic ulceration …" at bounding box center [218, 554] width 327 height 23
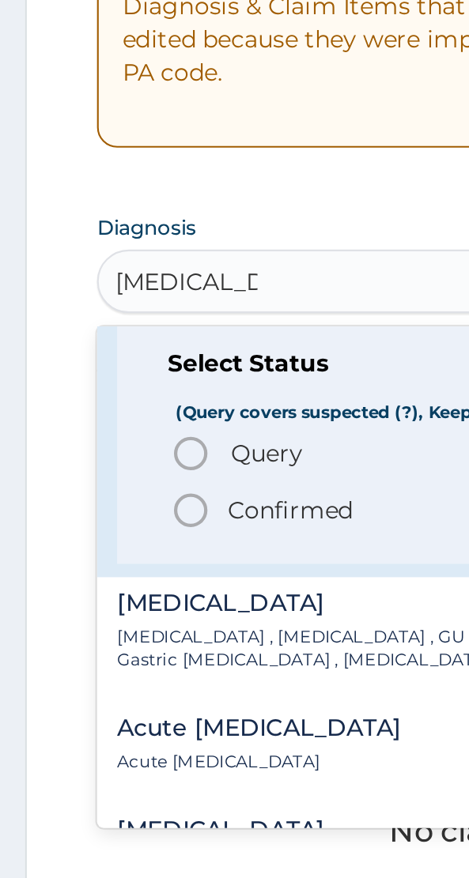
scroll to position [61, 0]
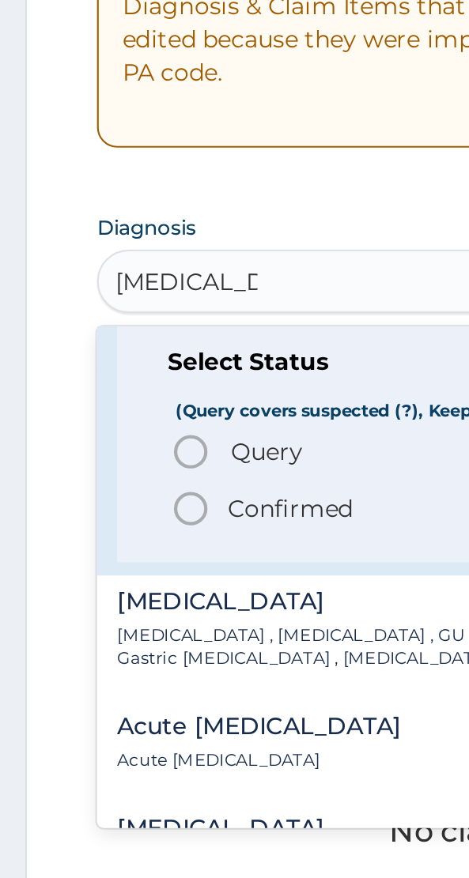
click at [94, 574] on icon "status option query" at bounding box center [90, 576] width 19 height 19
type input "peptic ulcer"
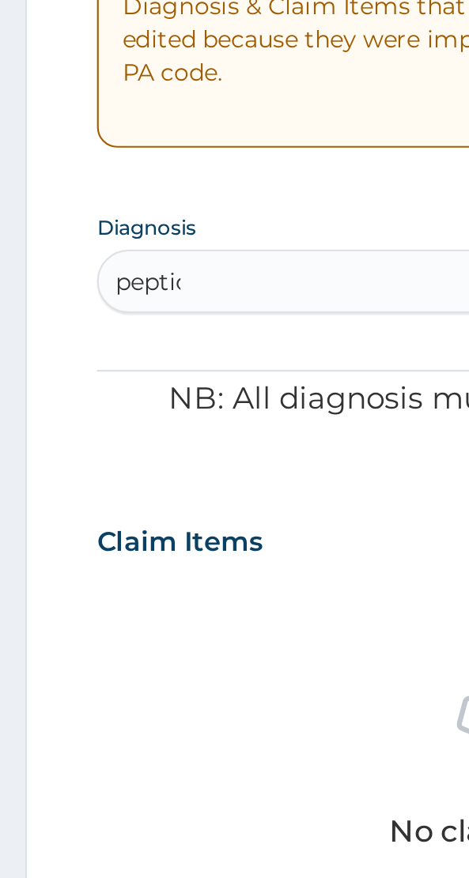
scroll to position [0, 0]
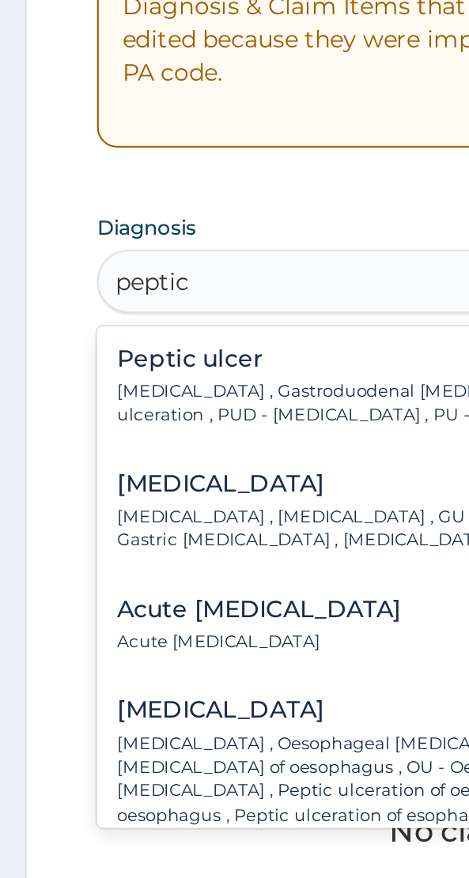
click at [140, 535] on h4 "Peptic ulcer" at bounding box center [218, 533] width 327 height 12
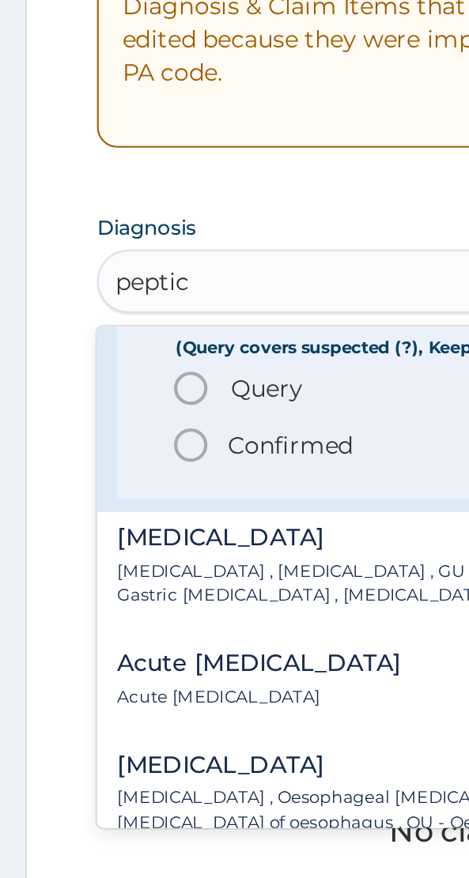
scroll to position [89, 0]
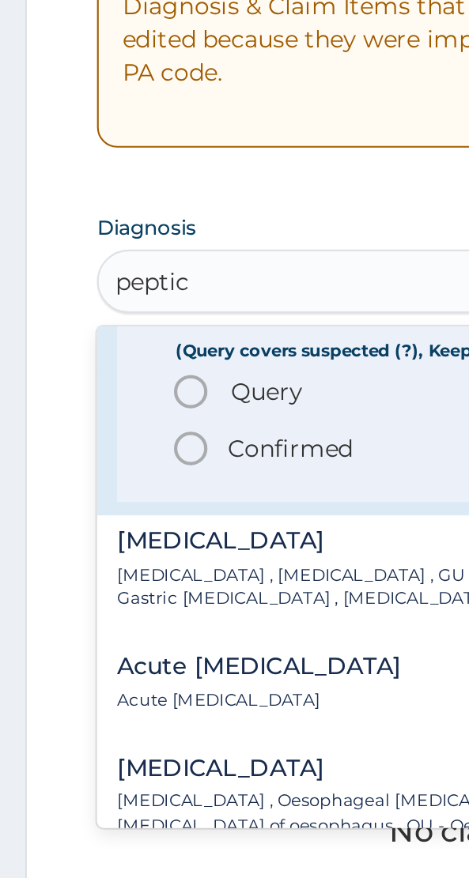
click at [96, 575] on circle "status option filled" at bounding box center [90, 575] width 14 height 14
type input "peptic"
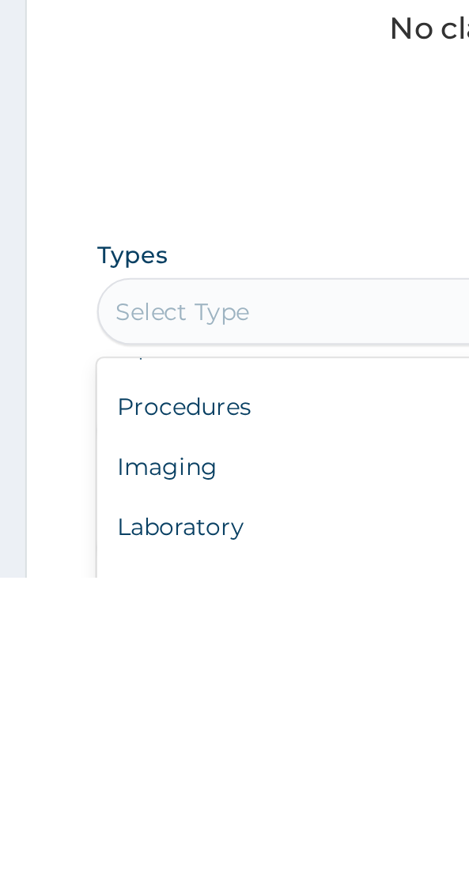
scroll to position [53, 0]
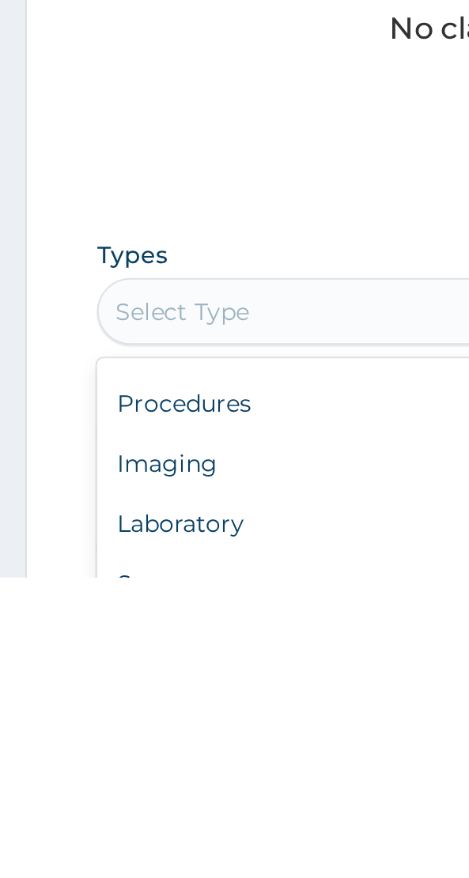
click at [98, 797] on div "Procedures" at bounding box center [234, 795] width 377 height 28
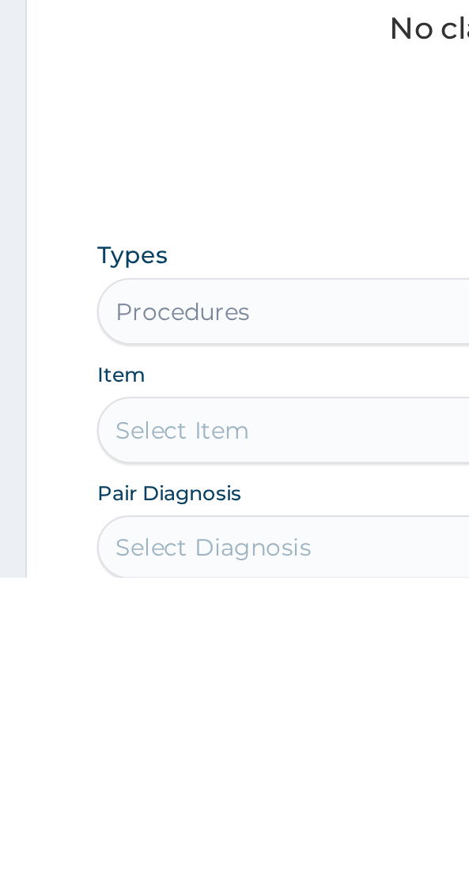
scroll to position [174, 0]
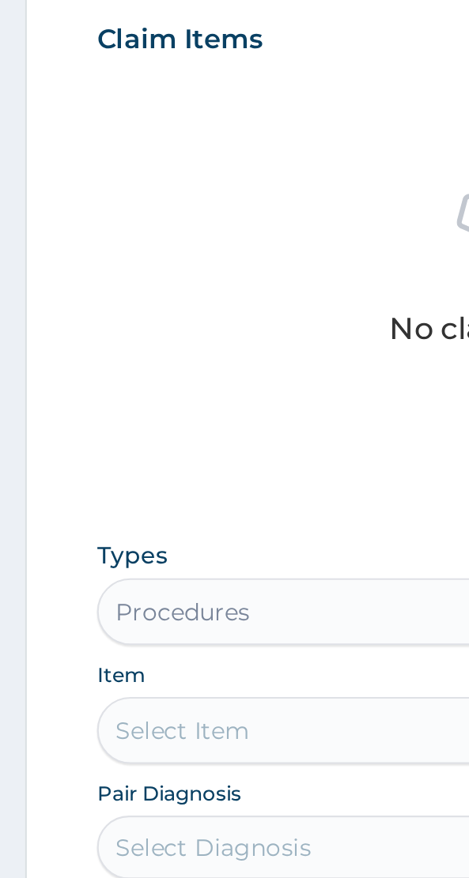
click at [134, 803] on div "Select Item" at bounding box center [234, 808] width 377 height 32
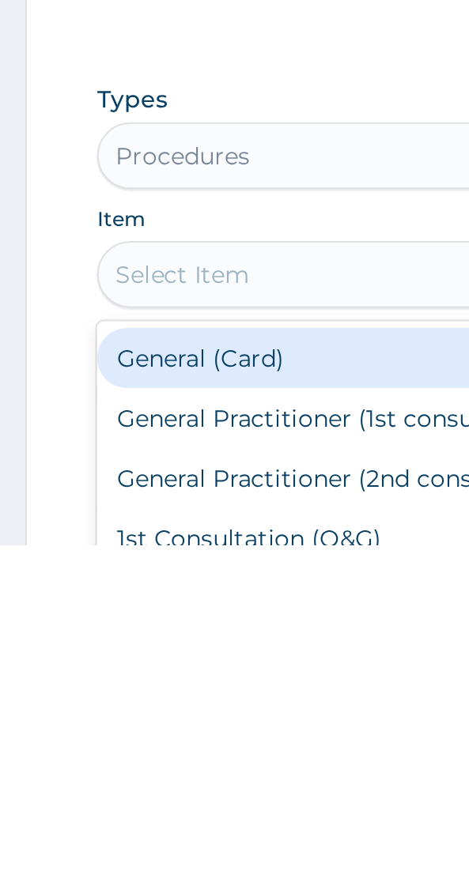
scroll to position [232, 0]
click at [128, 791] on div "General (Card)" at bounding box center [234, 790] width 377 height 28
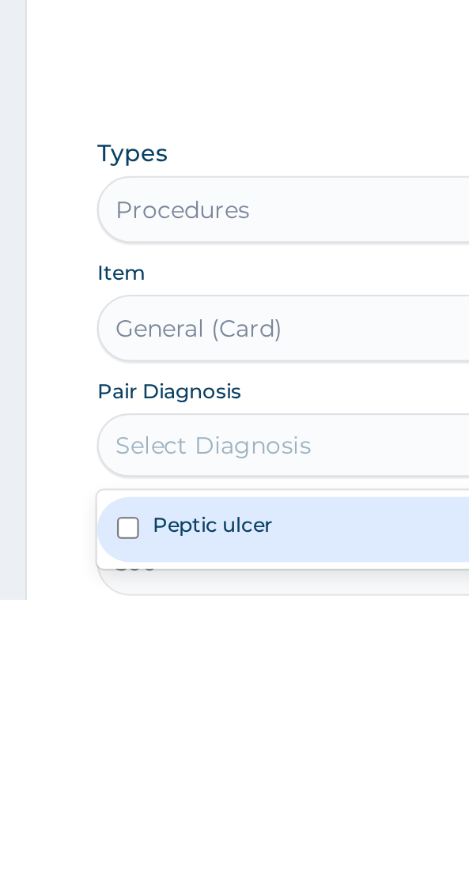
scroll to position [288, 0]
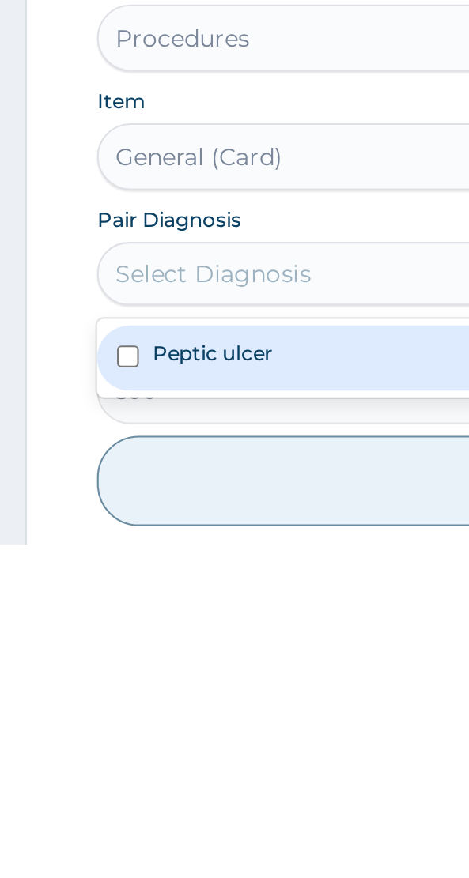
click at [125, 788] on label "Peptic ulcer" at bounding box center [100, 787] width 57 height 13
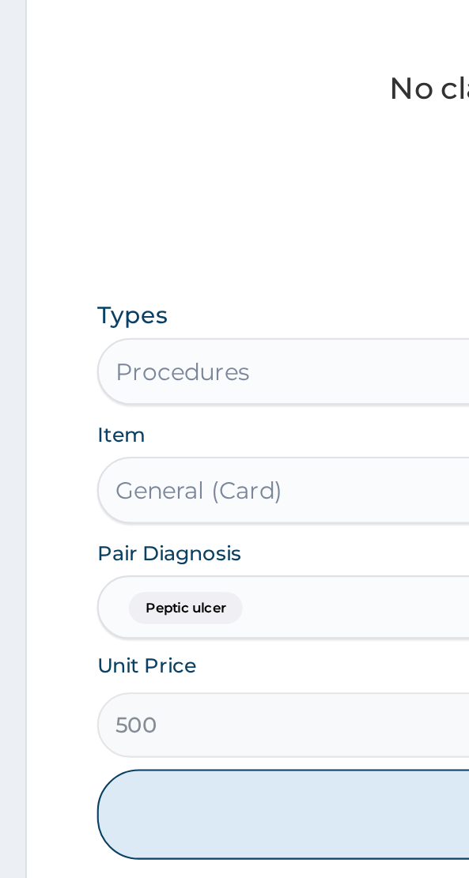
click at [160, 838] on button "Add" at bounding box center [234, 847] width 377 height 43
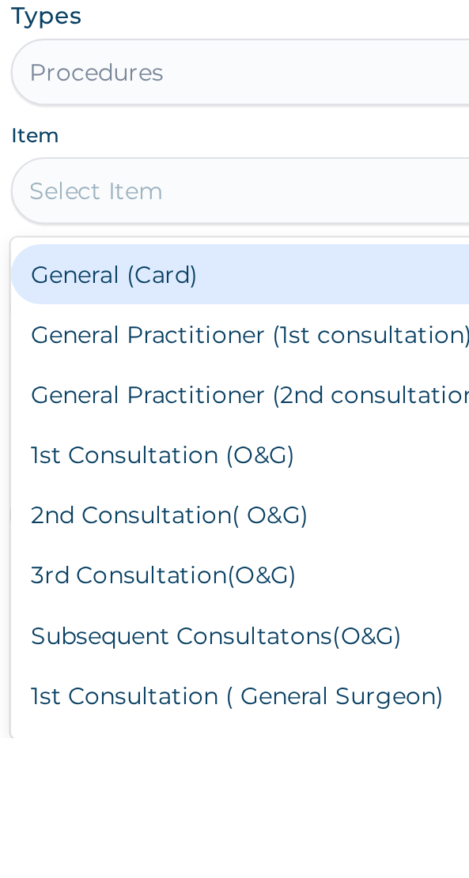
click at [167, 684] on div "General Practitioner (1st consultation)" at bounding box center [234, 687] width 377 height 28
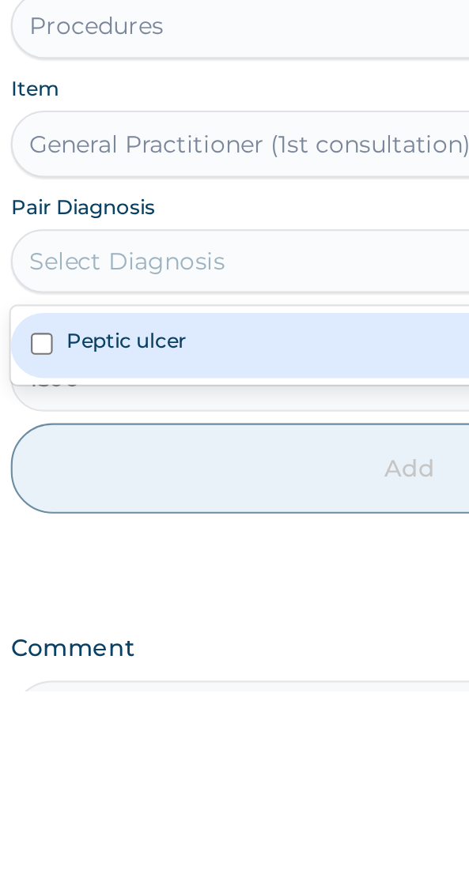
click at [106, 713] on label "Peptic ulcer" at bounding box center [100, 712] width 57 height 13
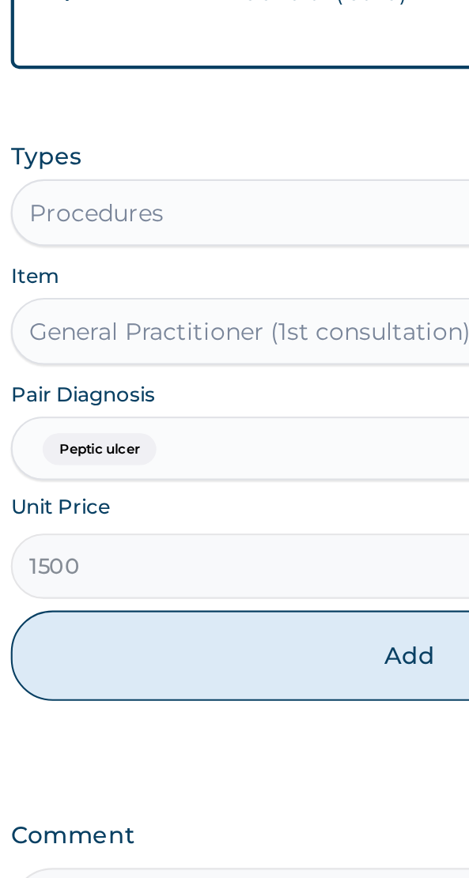
click at [217, 771] on button "Add" at bounding box center [234, 772] width 377 height 43
type input "0"
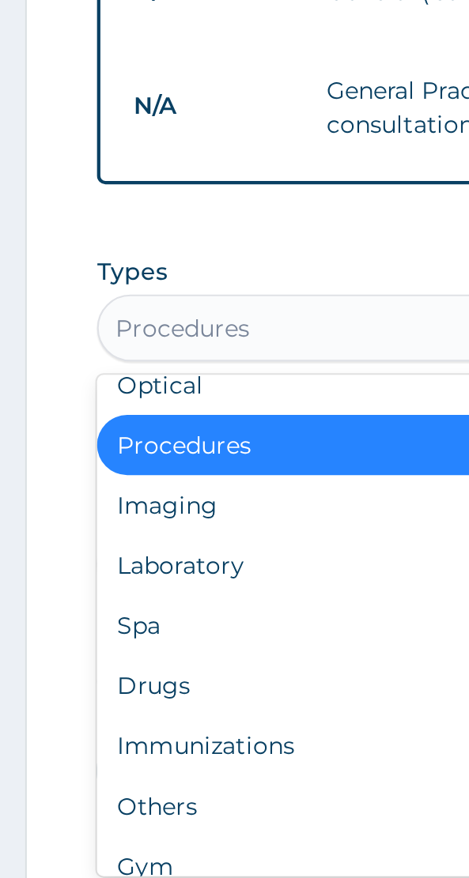
scroll to position [53, 0]
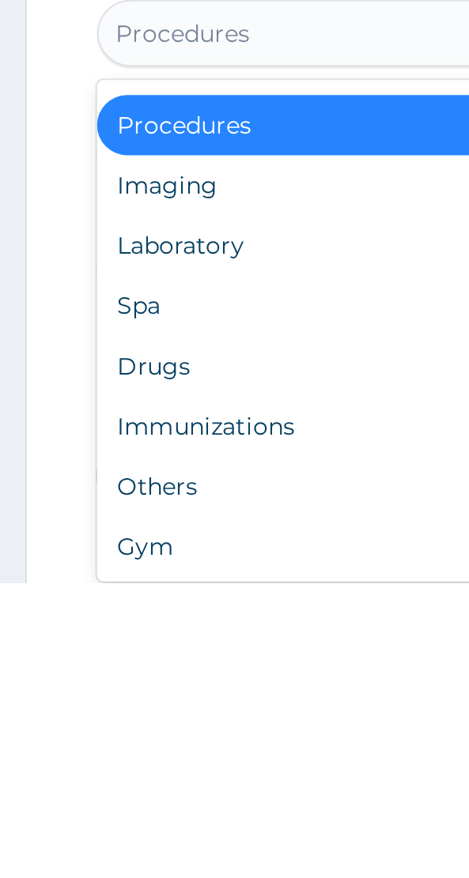
click at [96, 777] on div "Drugs" at bounding box center [234, 775] width 377 height 28
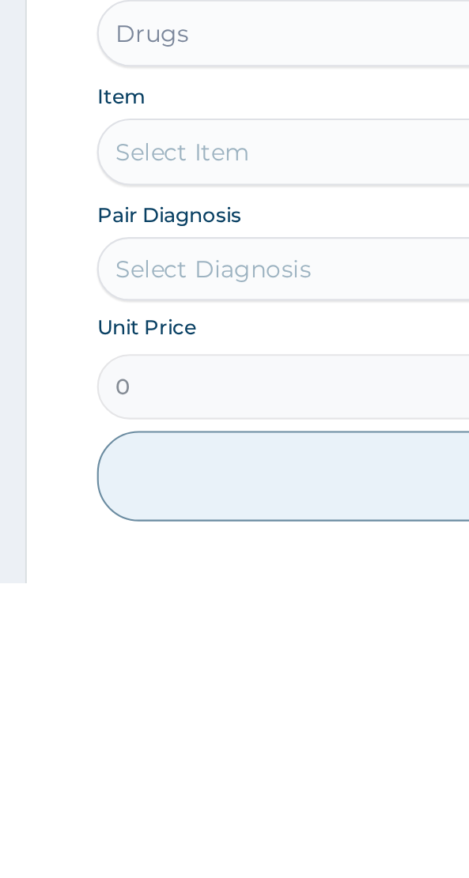
scroll to position [288, 0]
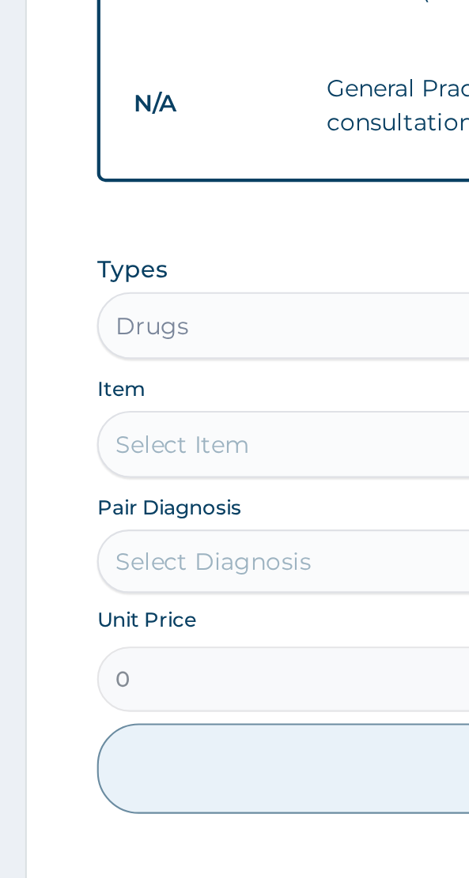
click at [106, 674] on div "Select Item" at bounding box center [234, 673] width 377 height 32
click at [78, 669] on div "Select Item" at bounding box center [234, 673] width 377 height 32
click at [118, 672] on div "Select Item" at bounding box center [234, 673] width 377 height 32
click at [86, 678] on div "Select Item" at bounding box center [234, 673] width 377 height 32
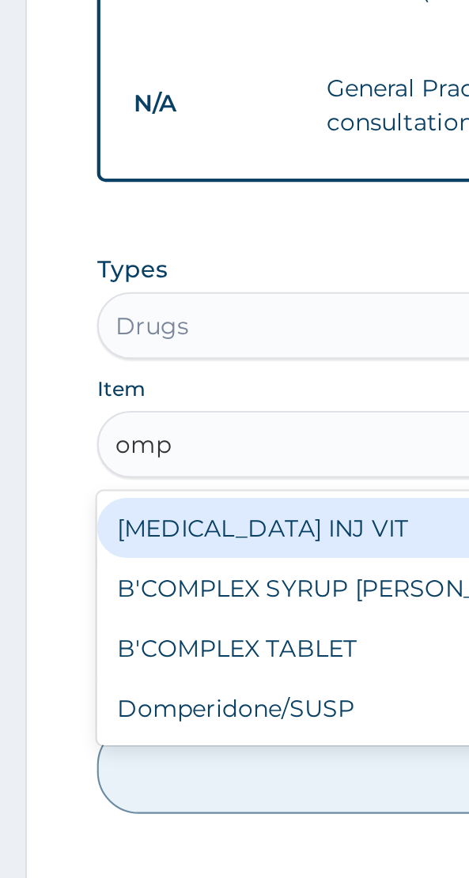
scroll to position [0, 0]
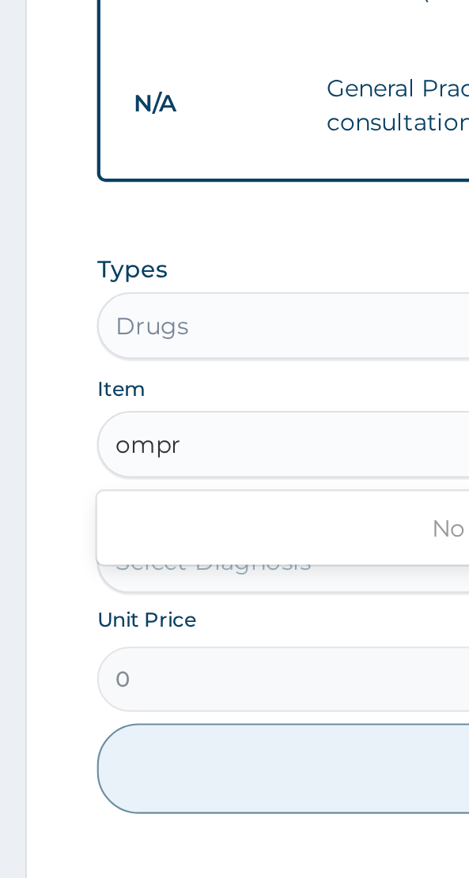
type input "ompra"
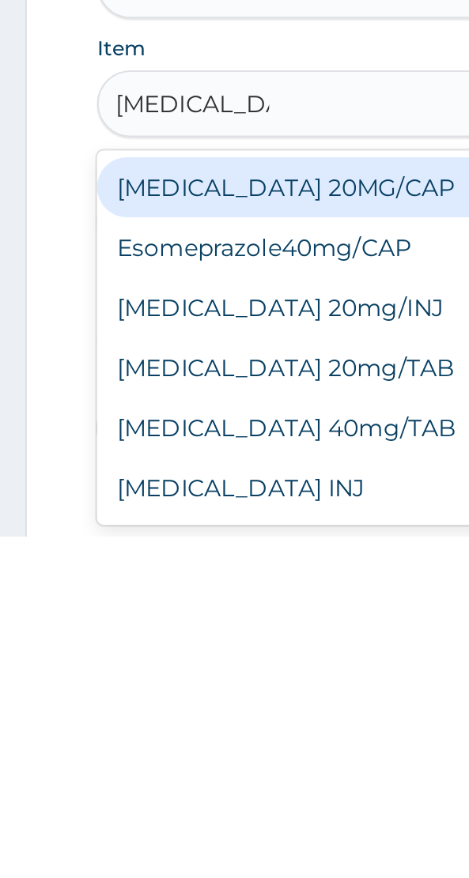
scroll to position [288, 0]
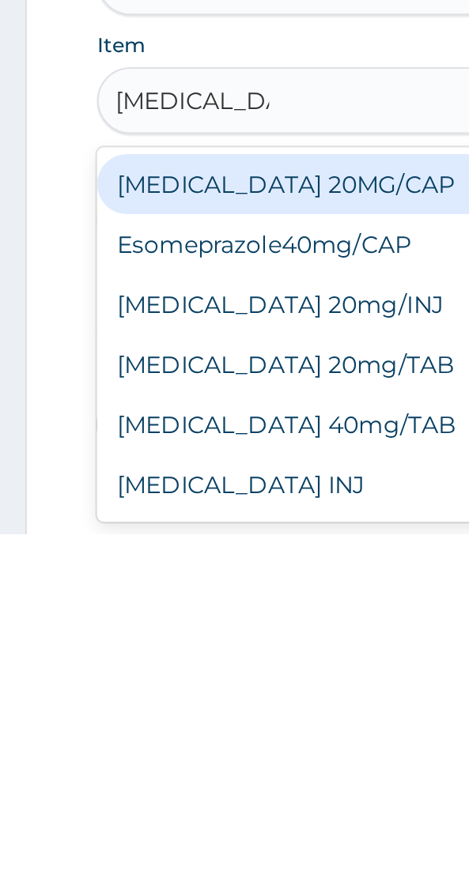
click at [128, 801] on div "[MEDICAL_DATA] 20mg/TAB" at bounding box center [234, 798] width 377 height 28
type input "Omeprazole"
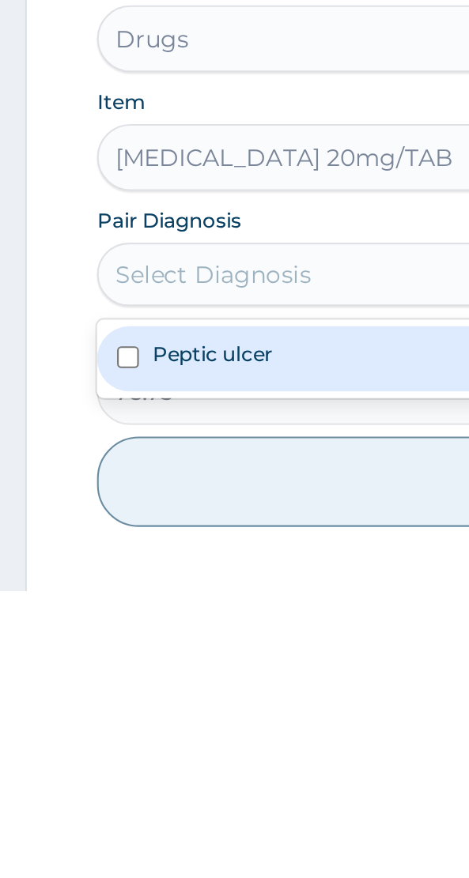
click at [118, 766] on label "Peptic ulcer" at bounding box center [100, 765] width 57 height 13
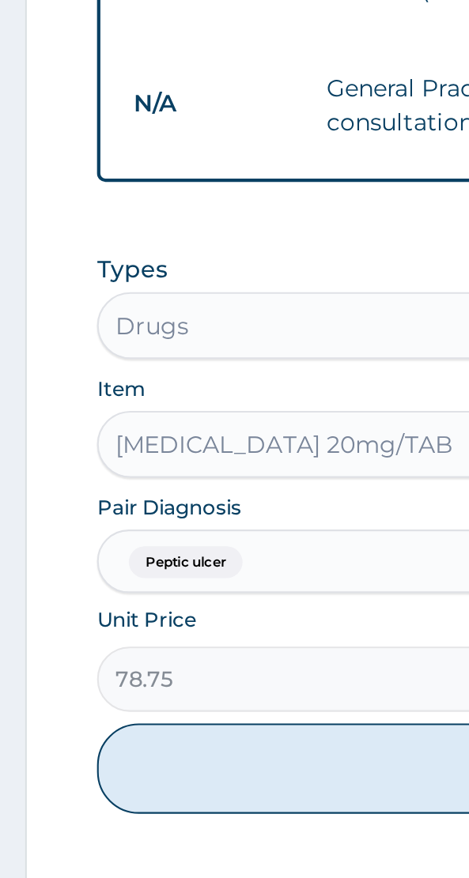
click at [157, 826] on button "Add" at bounding box center [234, 826] width 377 height 43
type input "0"
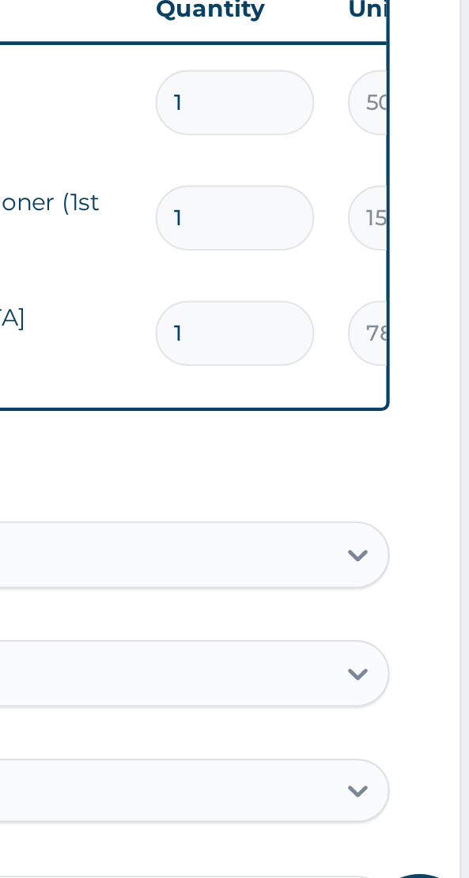
click at [344, 566] on input "1" at bounding box center [349, 567] width 75 height 31
type input "0.00"
type input "2"
type input "157.50"
type input "28"
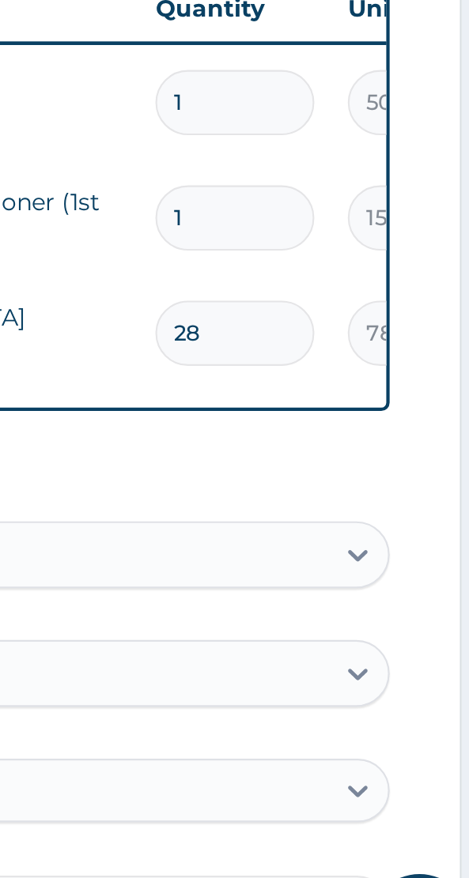
type input "2205.00"
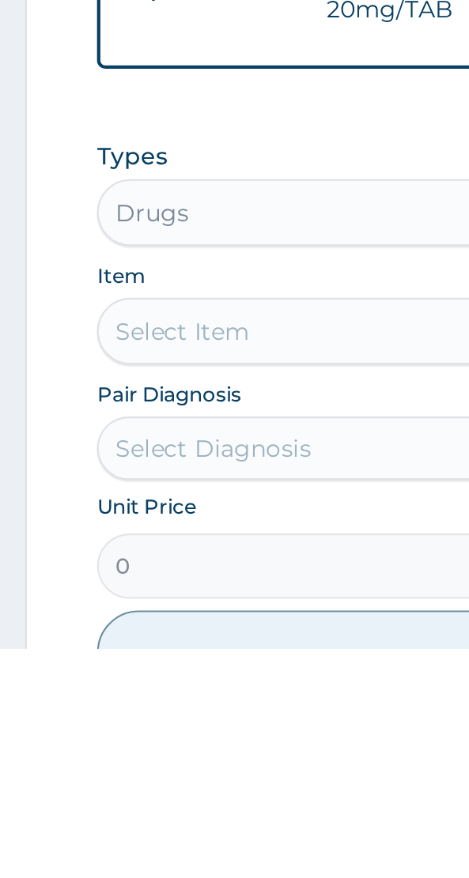
type input "28"
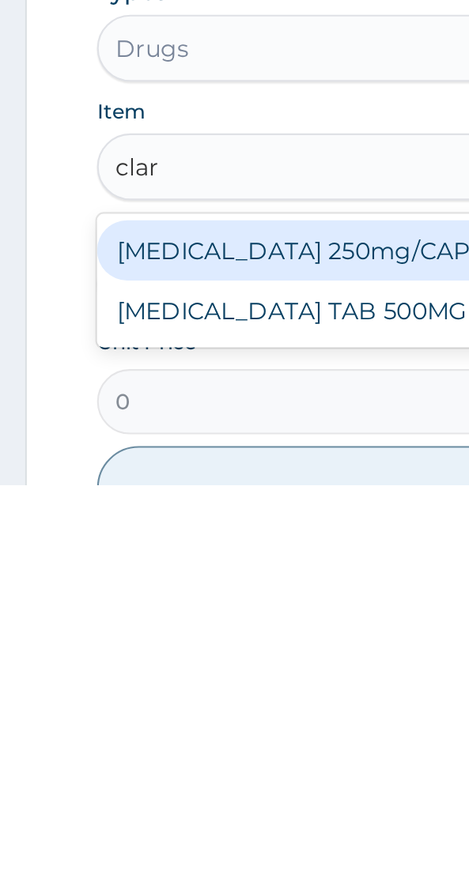
click at [178, 796] on div "[MEDICAL_DATA] TAB 500MG" at bounding box center [234, 795] width 377 height 28
type input "clar"
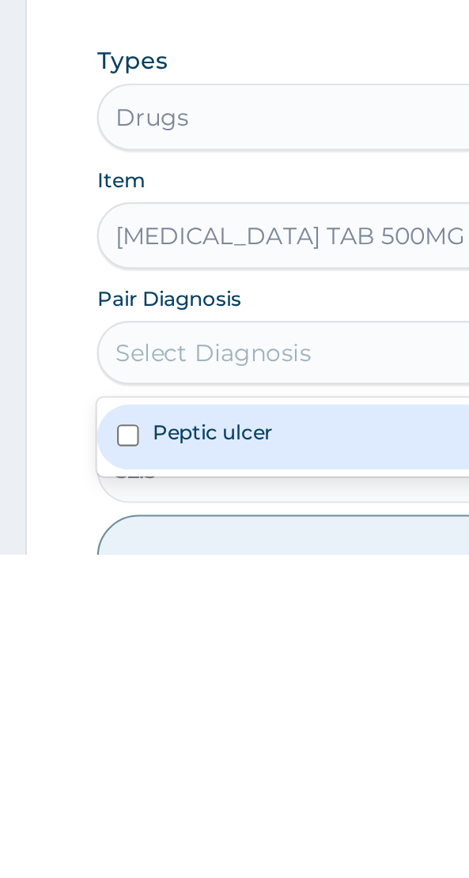
scroll to position [322, 0]
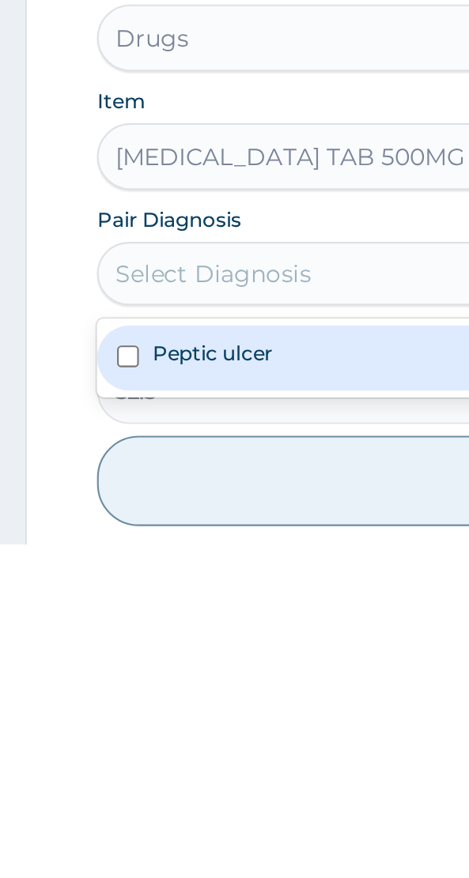
click at [115, 791] on label "Peptic ulcer" at bounding box center [100, 787] width 57 height 13
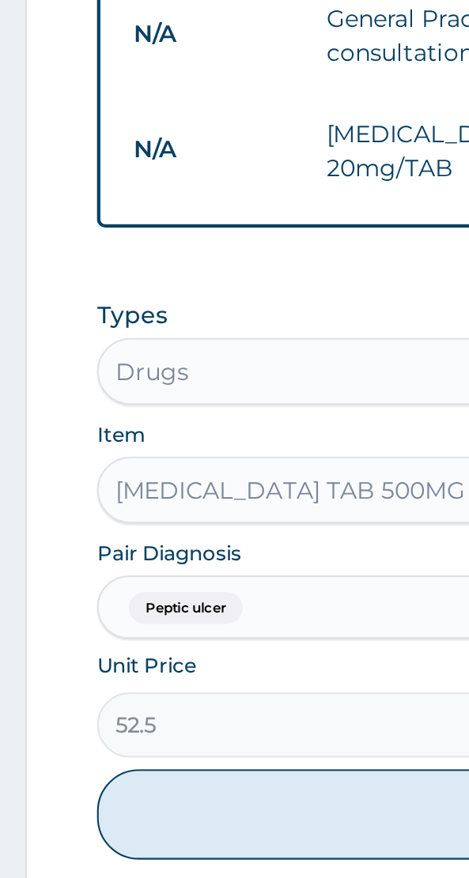
click at [160, 847] on button "Add" at bounding box center [234, 847] width 377 height 43
type input "0"
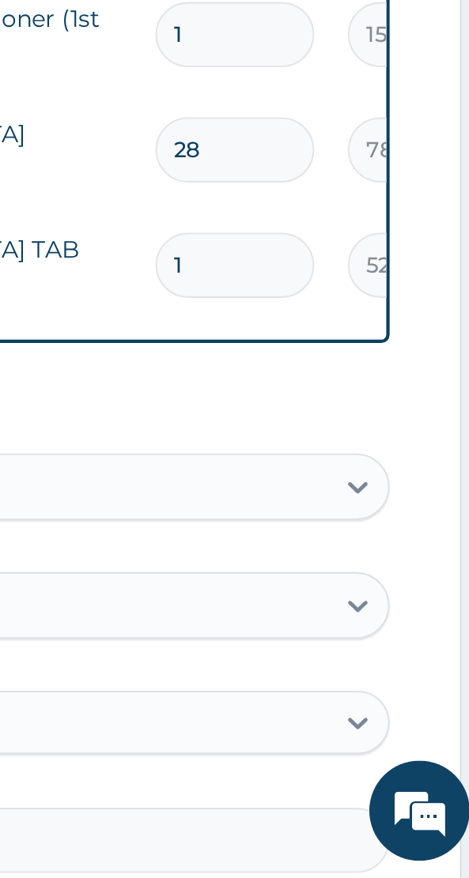
click at [341, 589] on input "1" at bounding box center [349, 588] width 75 height 31
type input "0.00"
type input "2"
type input "105.00"
type input "28"
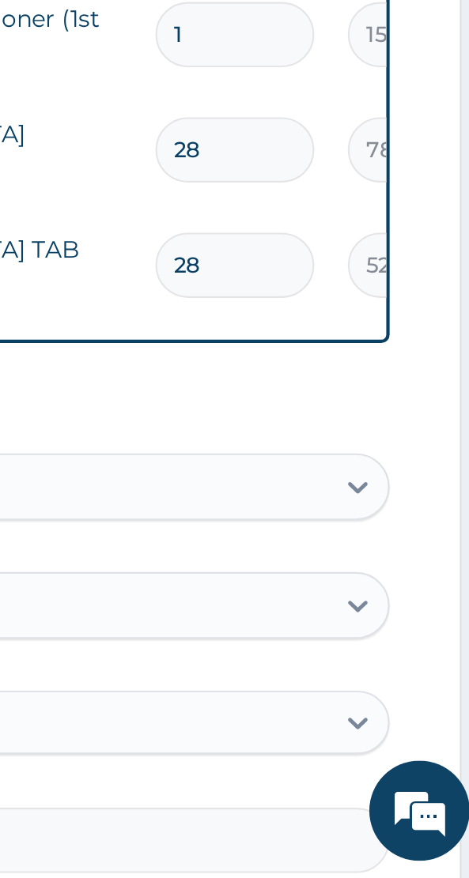
type input "1470.00"
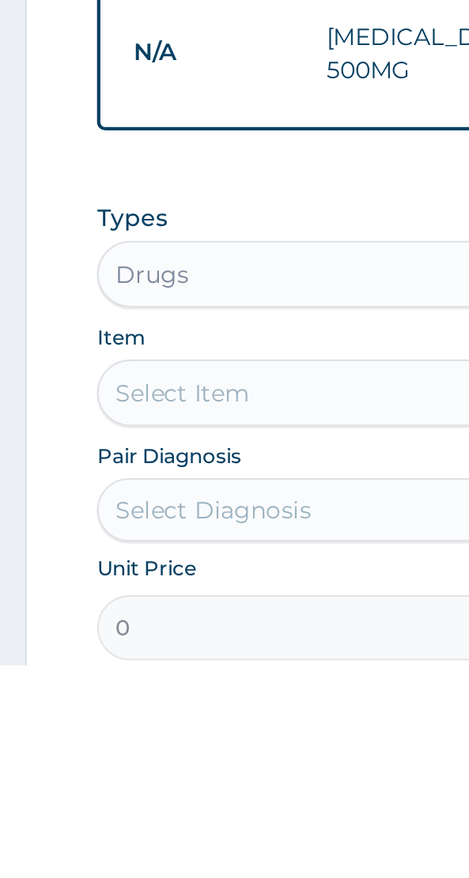
type input "28"
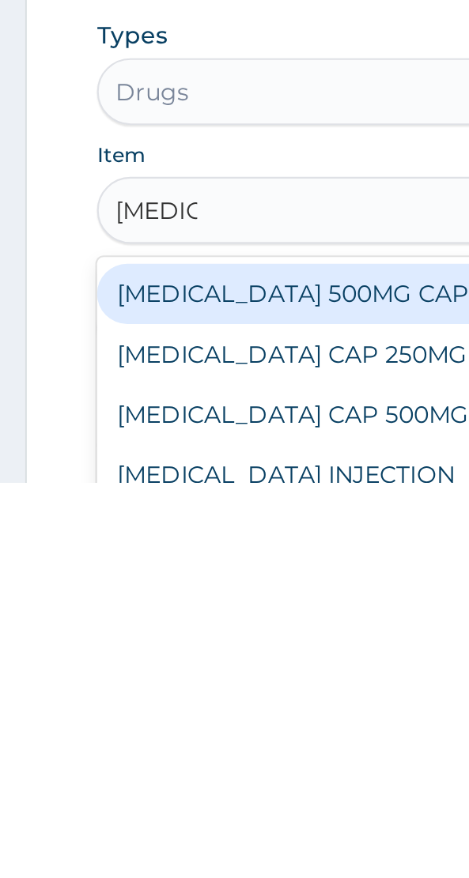
click at [170, 790] on div "[MEDICAL_DATA] 500MG CAPSULE" at bounding box center [234, 788] width 377 height 28
type input "amoxil"
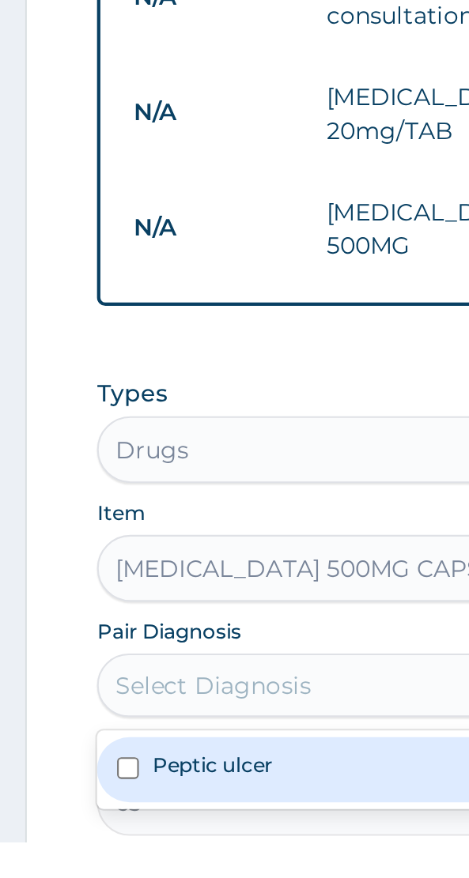
scroll to position [439, 0]
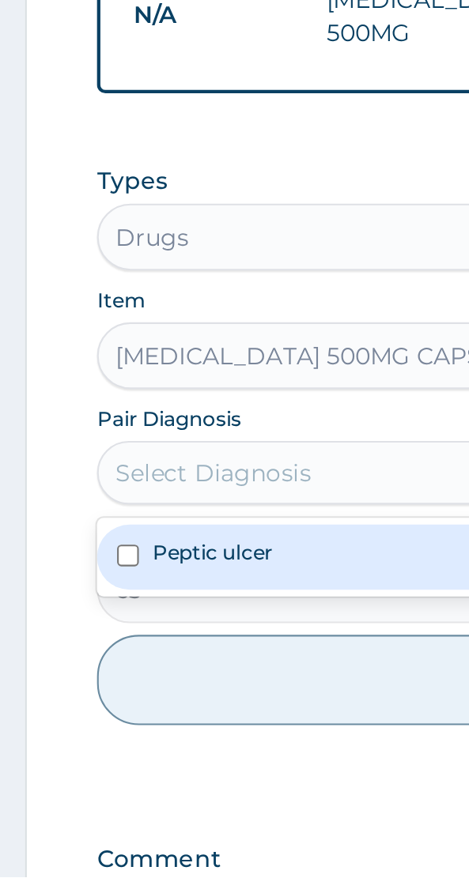
click at [116, 720] on label "Peptic ulcer" at bounding box center [100, 723] width 57 height 13
click at [107, 721] on div "Unit Price 63" at bounding box center [234, 732] width 377 height 50
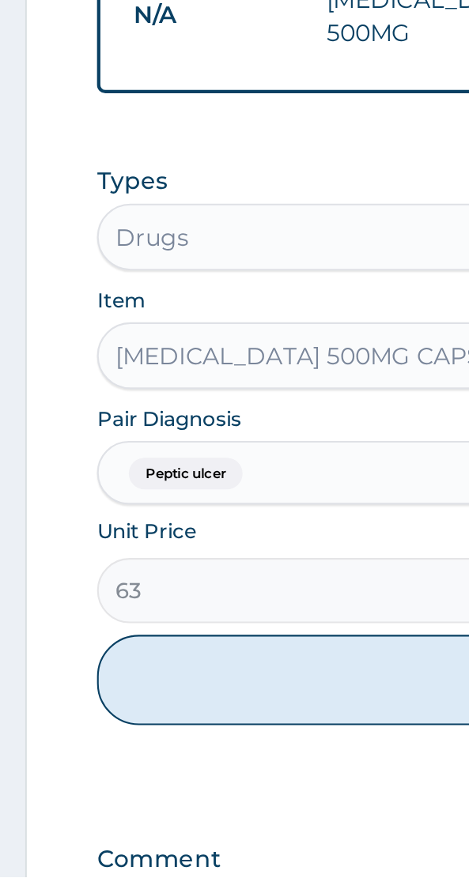
click at [149, 793] on button "Add" at bounding box center [234, 784] width 377 height 43
type input "0"
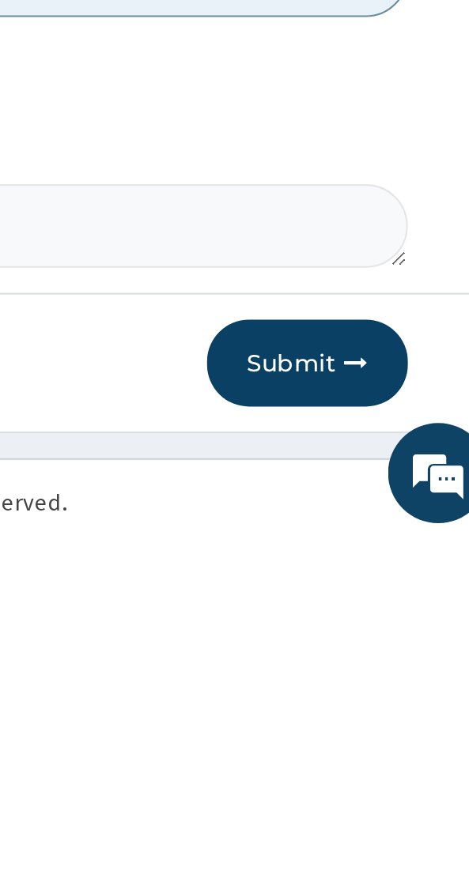
scroll to position [669, 0]
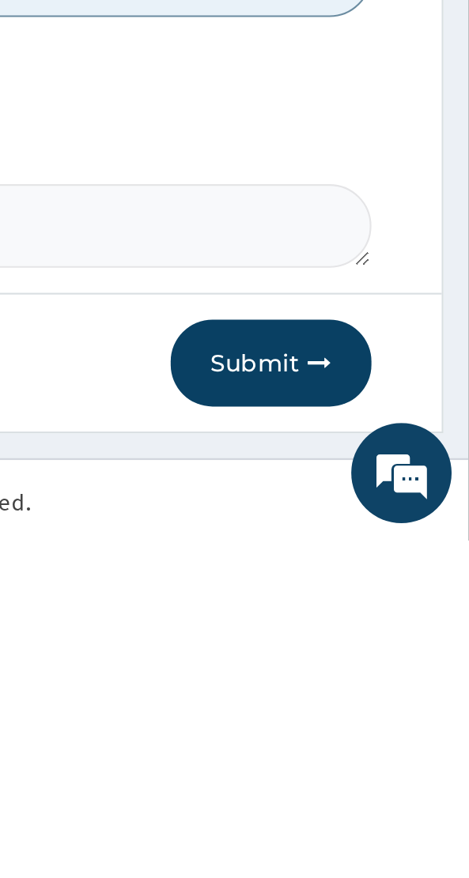
click at [389, 789] on button "Submit" at bounding box center [375, 794] width 95 height 41
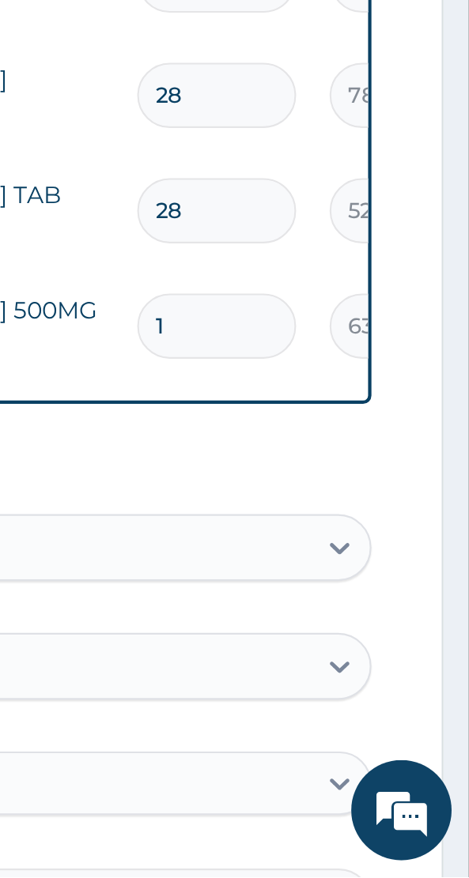
scroll to position [347, 0]
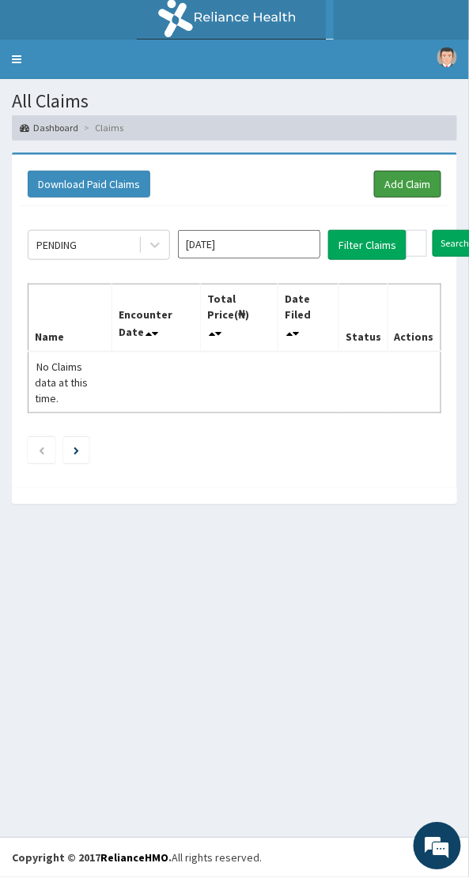
click at [426, 179] on link "Add Claim" at bounding box center [407, 184] width 67 height 27
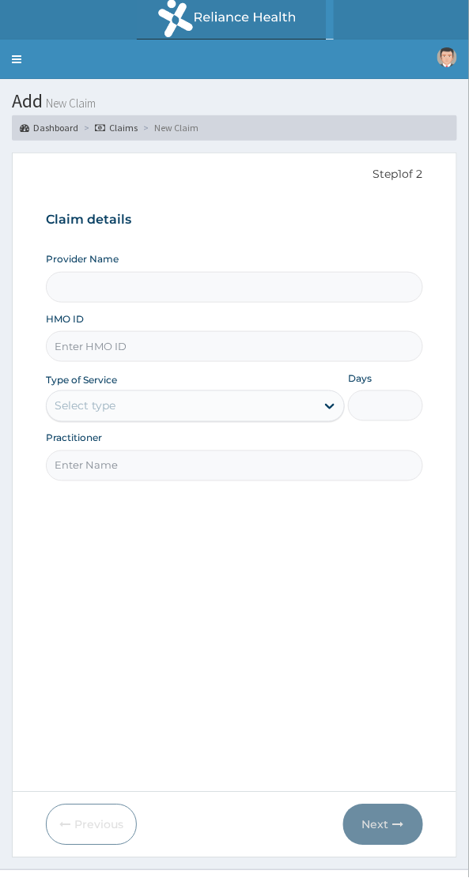
click at [146, 343] on input "HMO ID" at bounding box center [234, 346] width 377 height 31
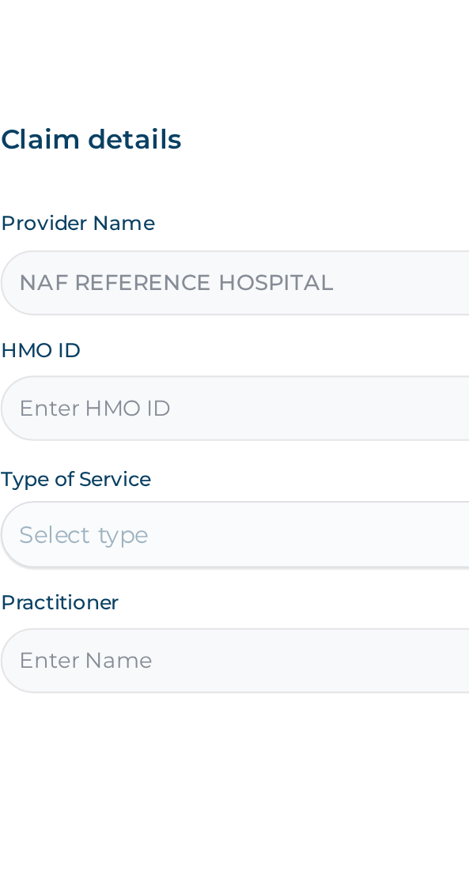
type input "NAF REFERENCE HOSPITAL"
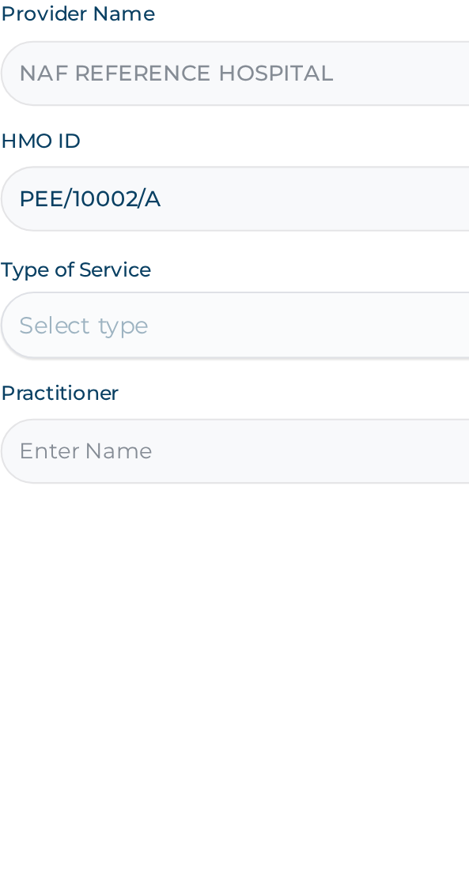
type input "PEE/10002/A"
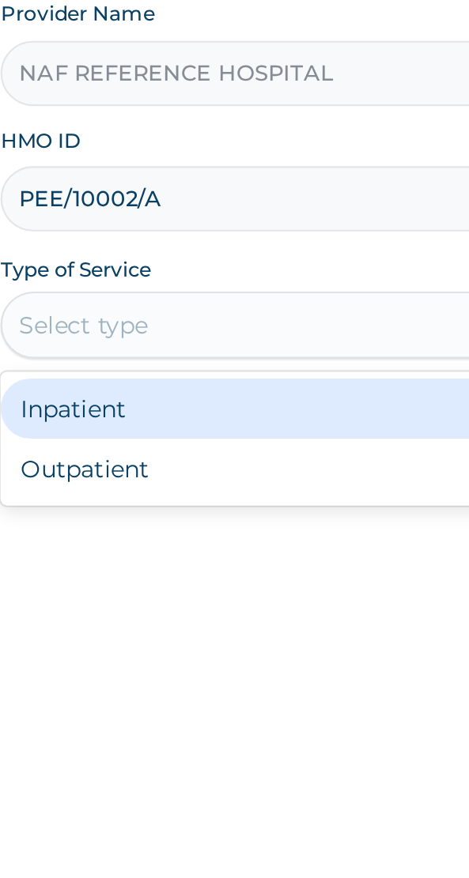
click at [115, 473] on div "Outpatient" at bounding box center [195, 474] width 299 height 28
type input "1"
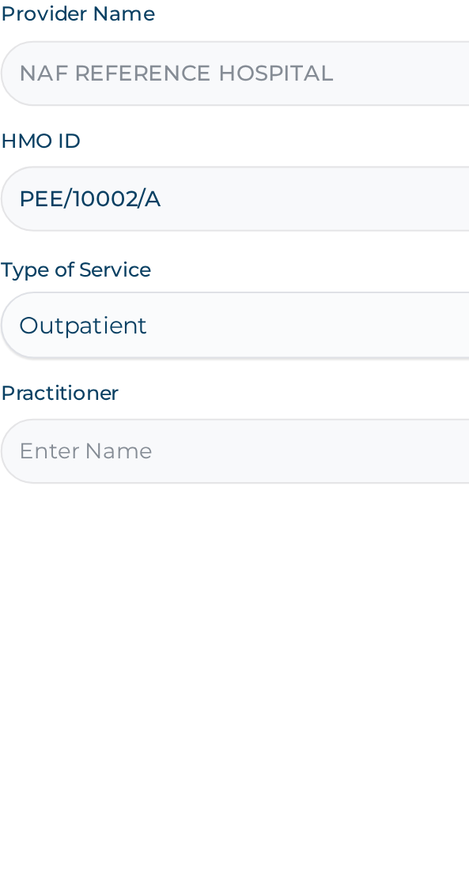
click at [124, 469] on input "Practitioner" at bounding box center [234, 465] width 377 height 31
type input "[PERSON_NAME]"
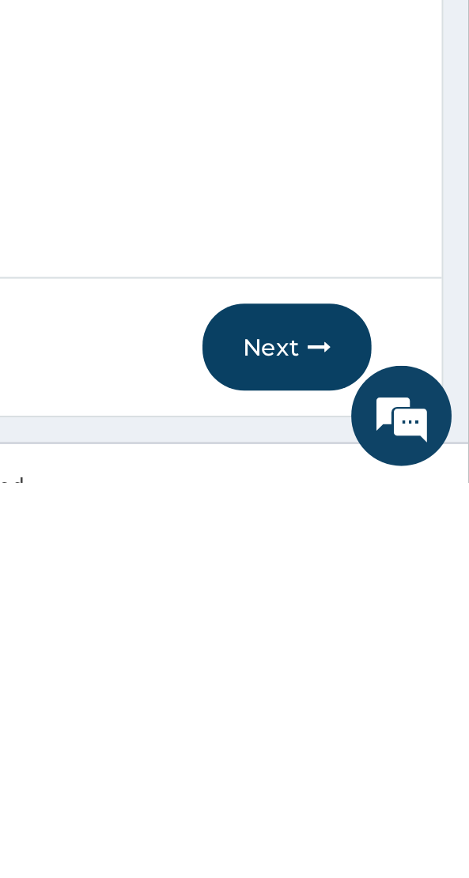
scroll to position [32, 0]
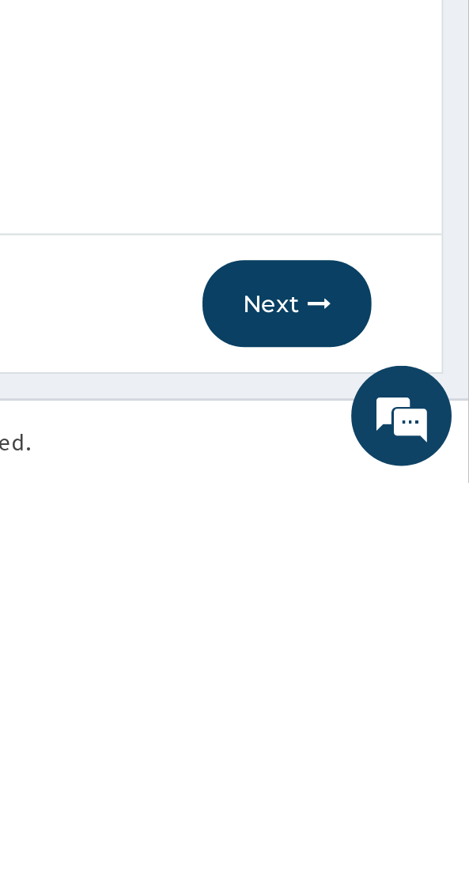
click at [386, 788] on button "Next" at bounding box center [383, 793] width 80 height 41
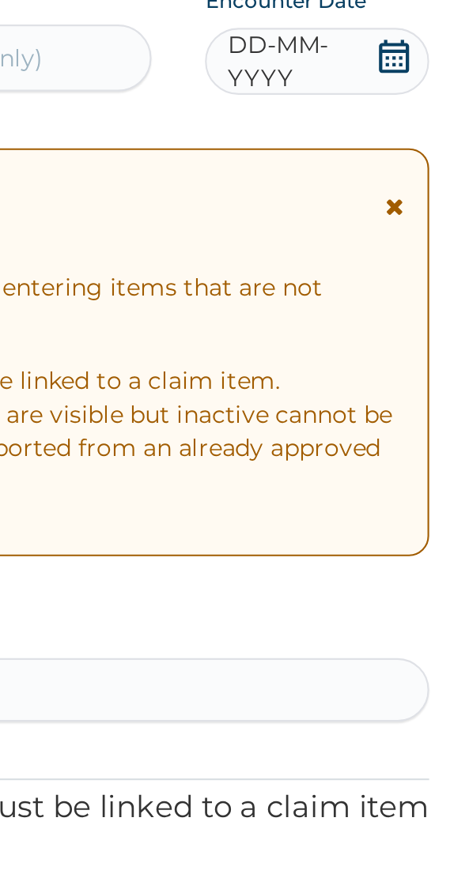
click at [407, 203] on icon at bounding box center [406, 197] width 14 height 16
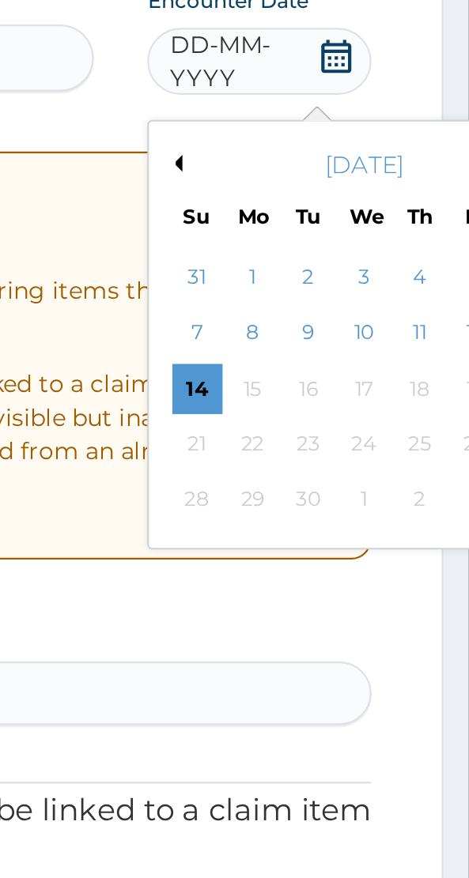
click at [447, 326] on div "11" at bounding box center [446, 328] width 24 height 24
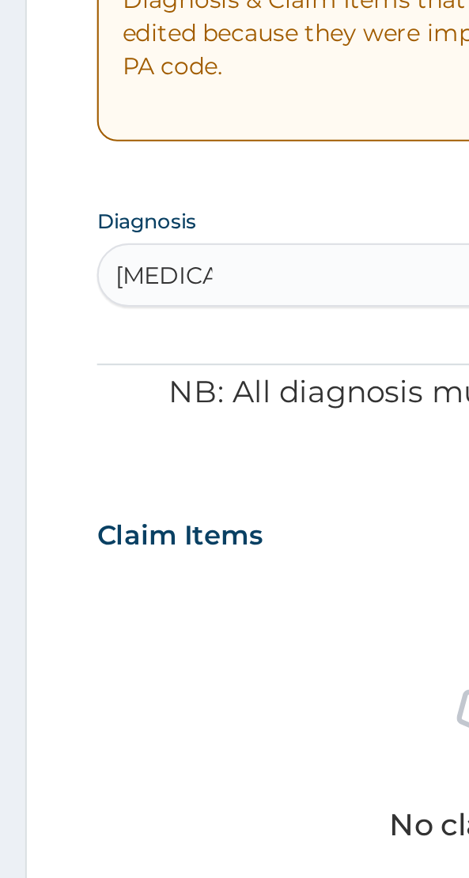
scroll to position [0, 0]
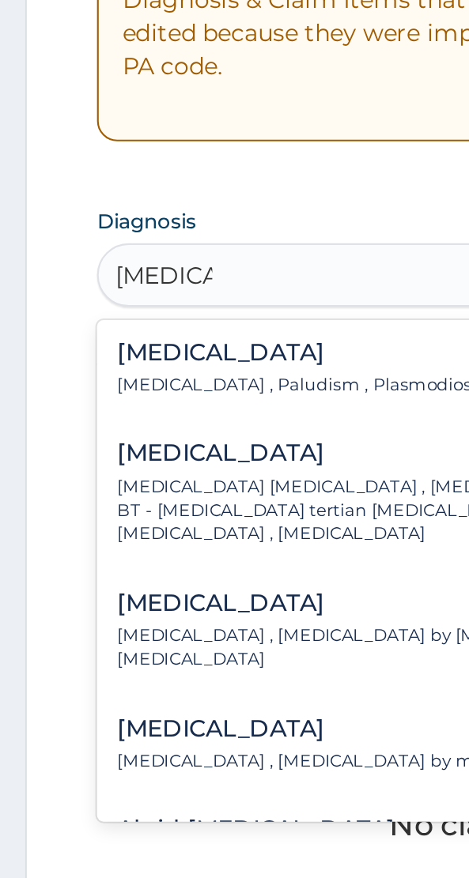
click at [124, 541] on div "Malaria Malaria , Paludism , Plasmodiosis" at bounding box center [142, 541] width 174 height 28
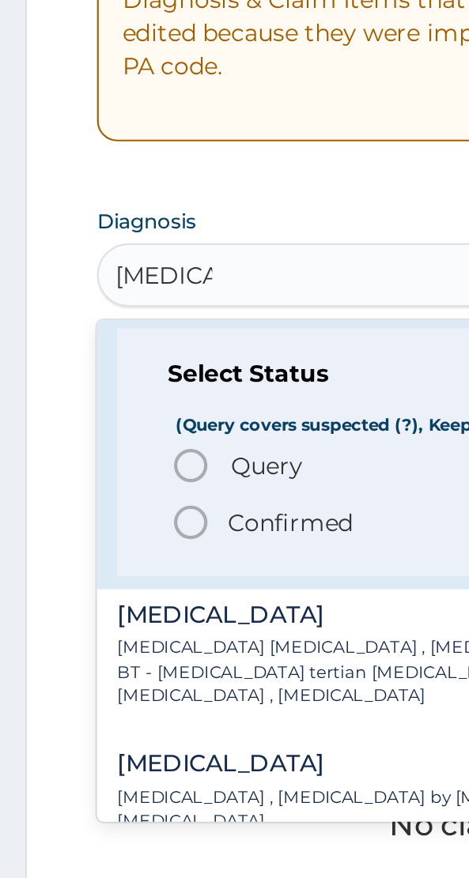
scroll to position [43, 0]
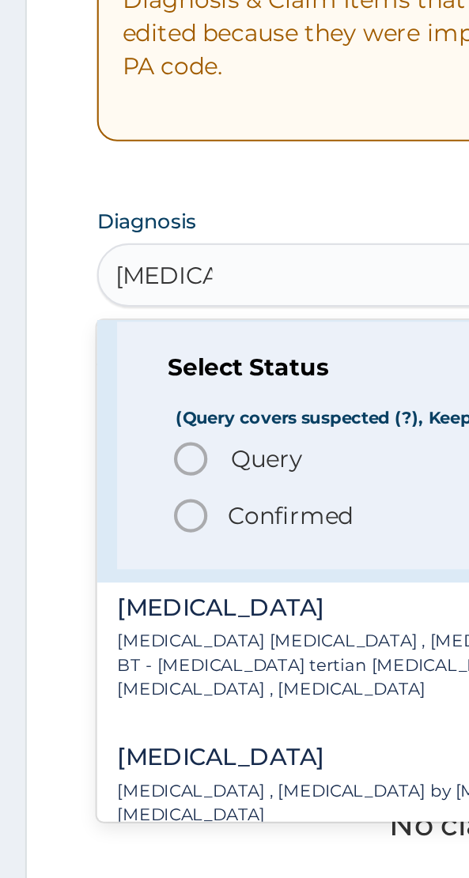
click at [94, 584] on icon "status option query" at bounding box center [90, 583] width 19 height 19
type input "malaria"
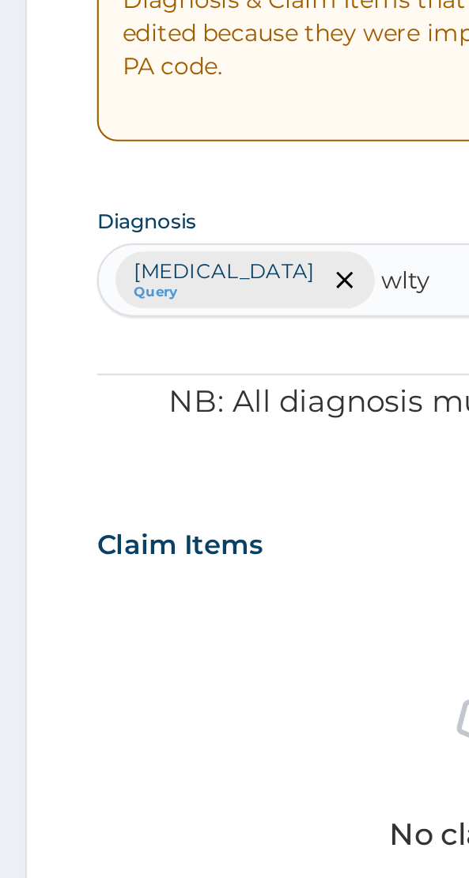
scroll to position [0, 0]
type input "w"
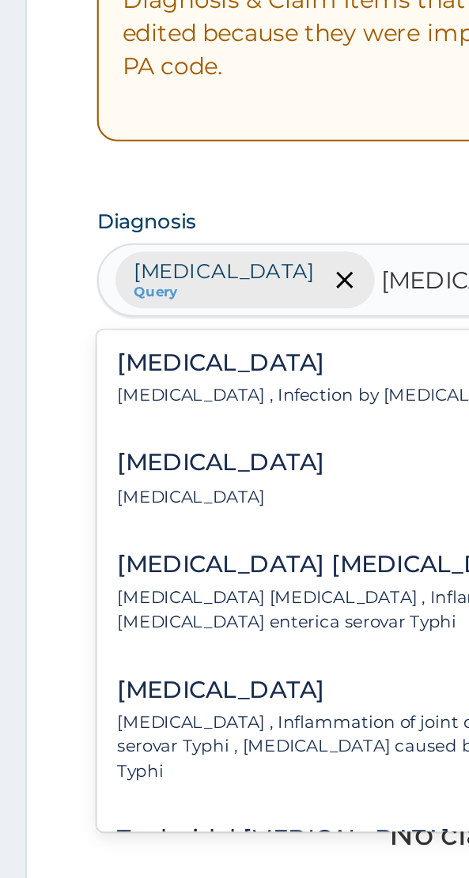
click at [158, 544] on div "Typhoid fever Typhoid fever , Infection by Salmonella Typhi" at bounding box center [165, 546] width 220 height 28
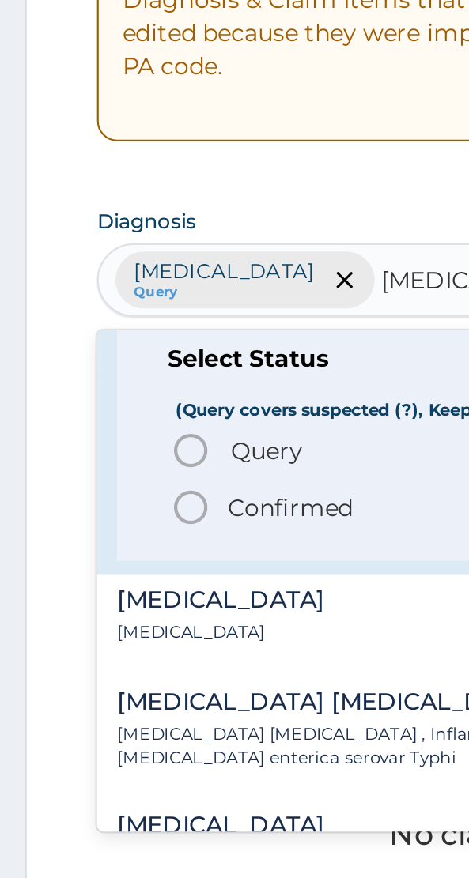
scroll to position [55, 0]
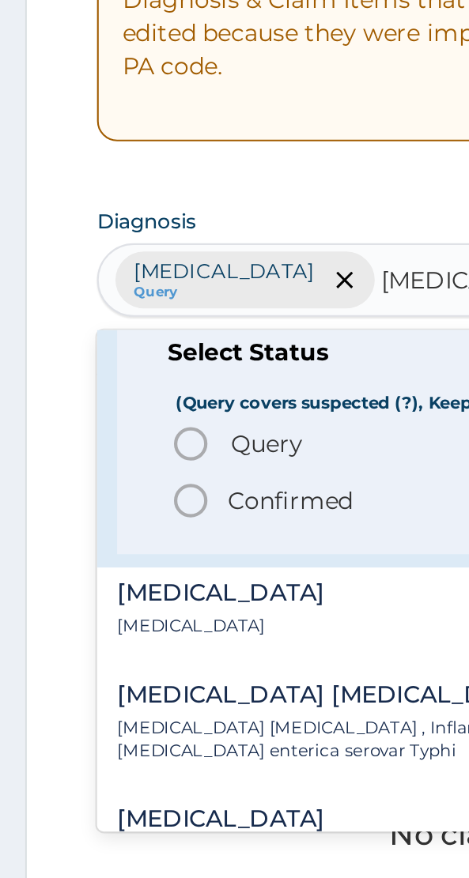
click at [92, 577] on icon "status option query" at bounding box center [90, 576] width 19 height 19
type input "typhoid"
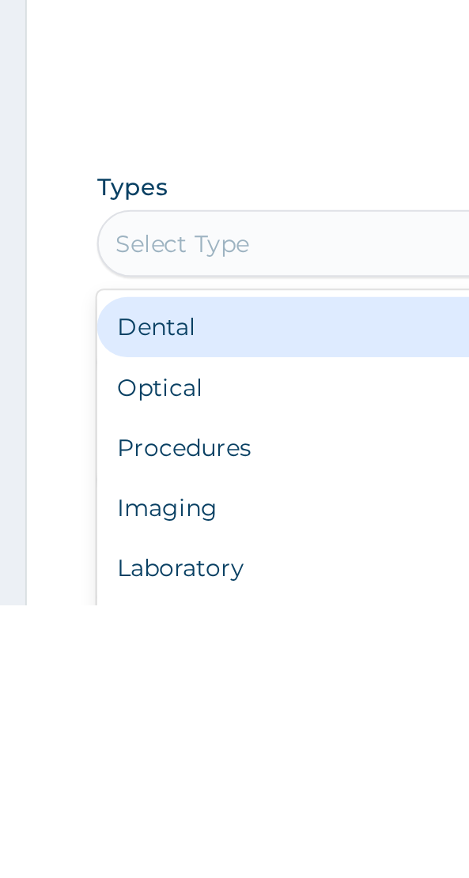
scroll to position [219, 0]
click at [104, 803] on div "Procedures" at bounding box center [234, 803] width 377 height 28
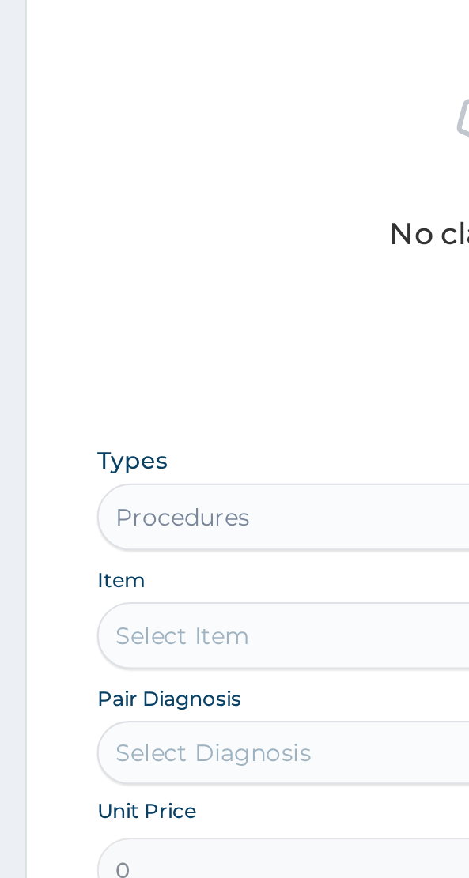
click at [128, 759] on div "Select Item" at bounding box center [234, 763] width 377 height 32
click at [113, 763] on div "Select Item" at bounding box center [86, 763] width 63 height 16
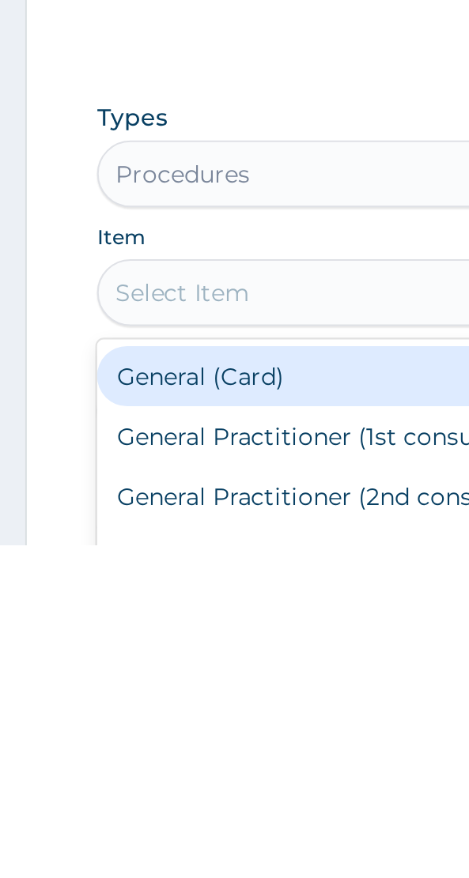
scroll to position [232, 0]
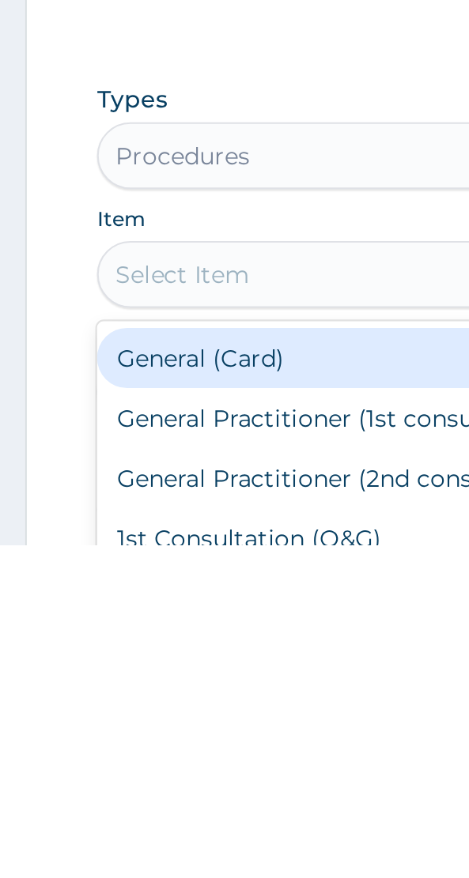
click at [122, 796] on div "General (Card)" at bounding box center [234, 789] width 377 height 28
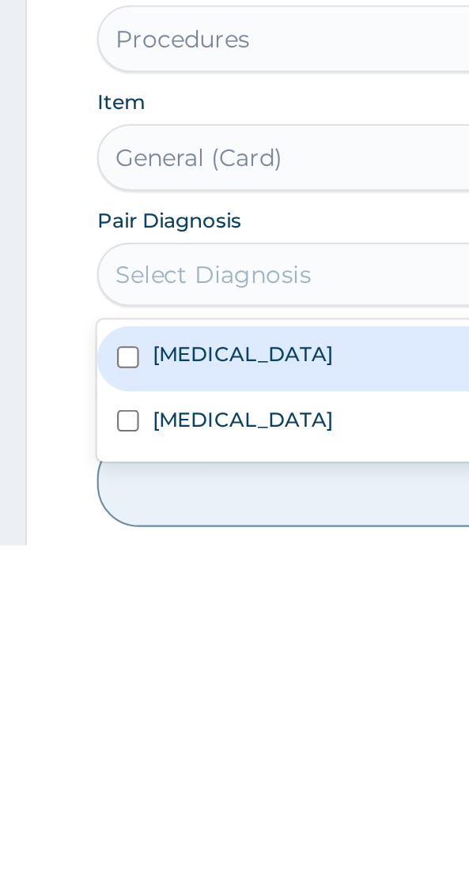
scroll to position [288, 0]
click at [120, 785] on div "Malaria" at bounding box center [234, 789] width 377 height 30
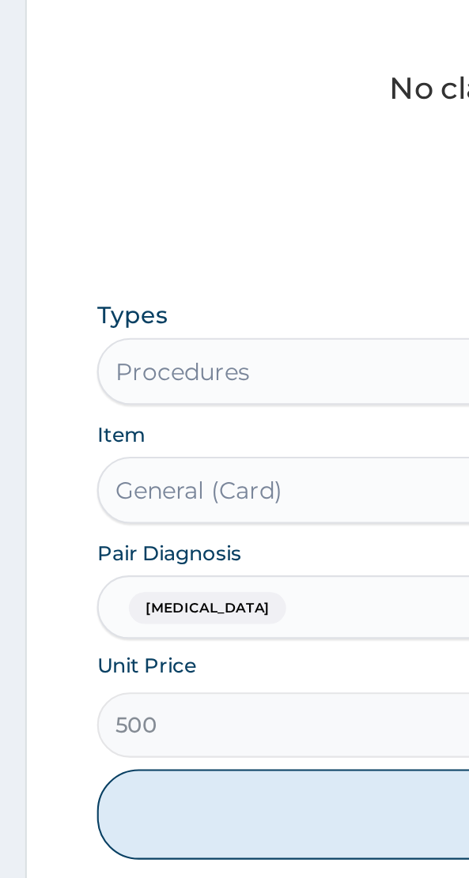
click at [152, 848] on button "Add" at bounding box center [234, 847] width 377 height 43
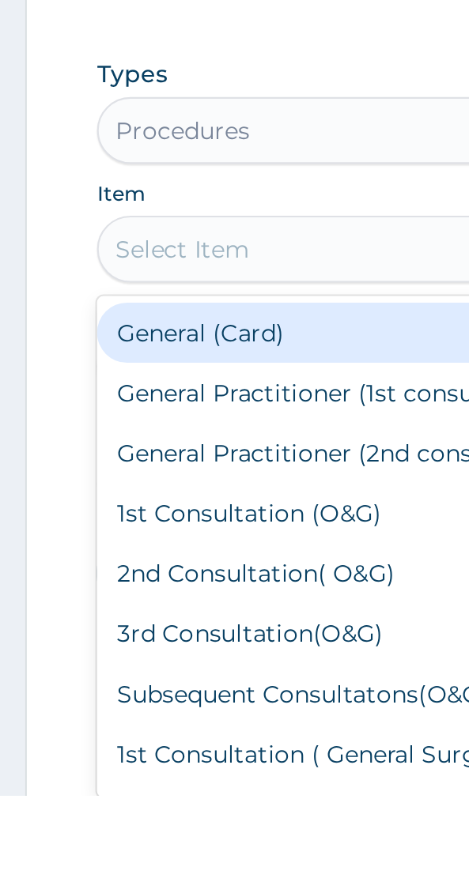
click at [145, 689] on div "General Practitioner (1st consultation)" at bounding box center [234, 687] width 377 height 28
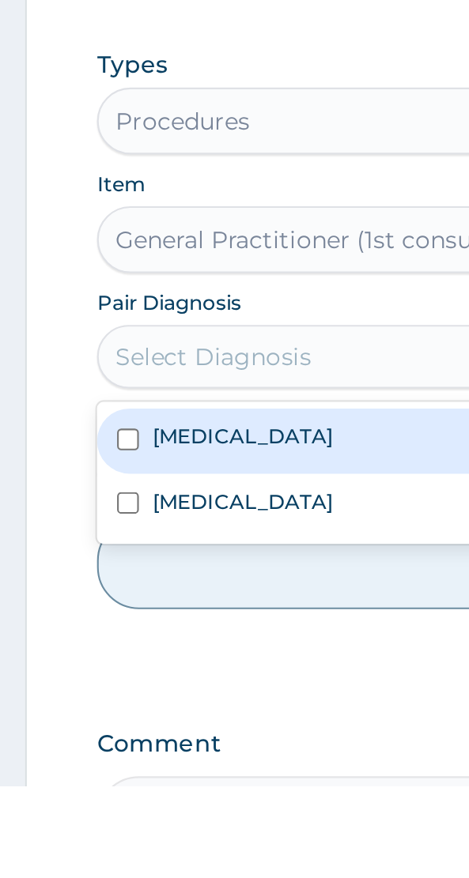
click at [103, 713] on label "Malaria" at bounding box center [114, 712] width 85 height 13
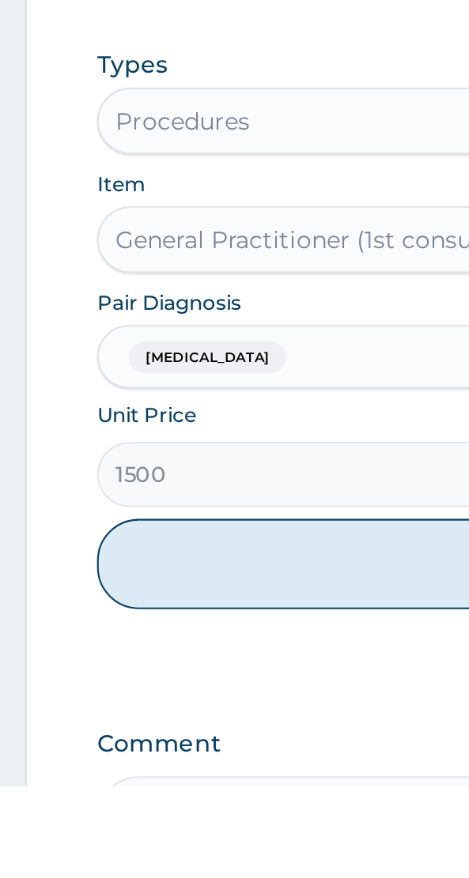
scroll to position [288, 0]
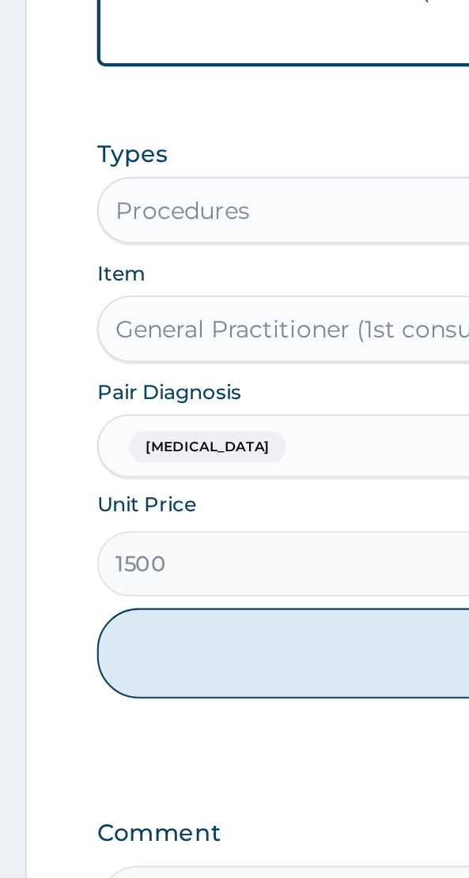
click at [157, 772] on button "Add" at bounding box center [234, 772] width 377 height 43
type input "0"
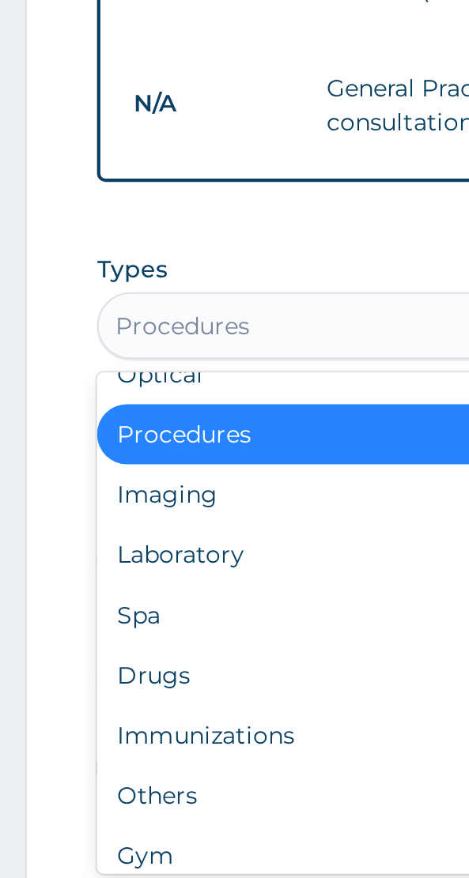
scroll to position [53, 0]
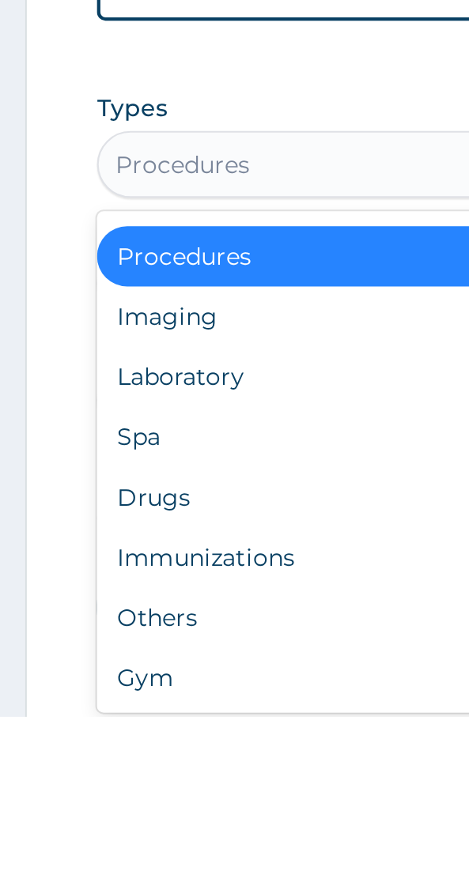
click at [101, 725] on div "Laboratory" at bounding box center [234, 717] width 377 height 28
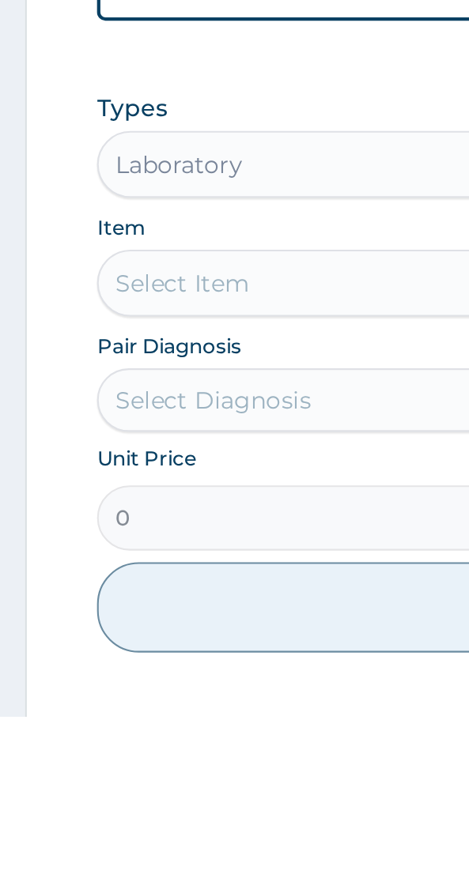
scroll to position [288, 0]
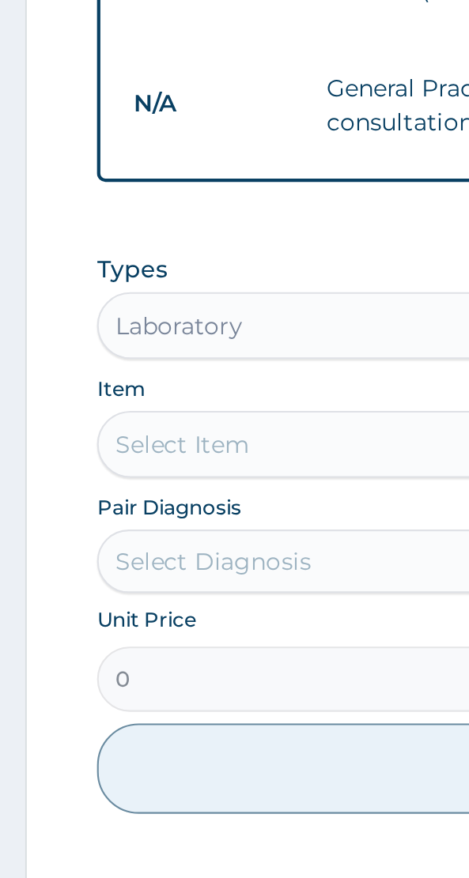
click at [114, 670] on div "Select Item" at bounding box center [234, 673] width 377 height 32
click at [78, 677] on div "Select Item" at bounding box center [234, 673] width 377 height 32
click at [81, 673] on div "Select Item" at bounding box center [234, 673] width 377 height 32
click at [116, 669] on div "Select Item" at bounding box center [234, 673] width 377 height 32
click at [110, 662] on div "Select Item" at bounding box center [234, 673] width 377 height 32
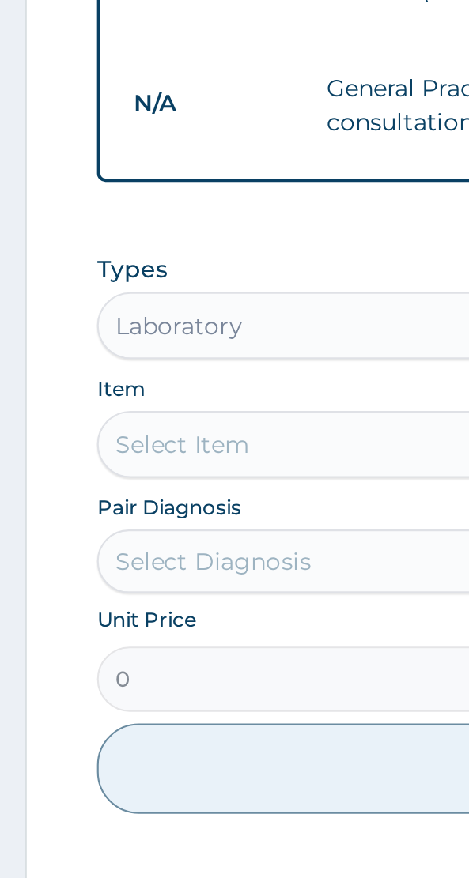
click at [104, 676] on div "Select Item" at bounding box center [234, 673] width 377 height 32
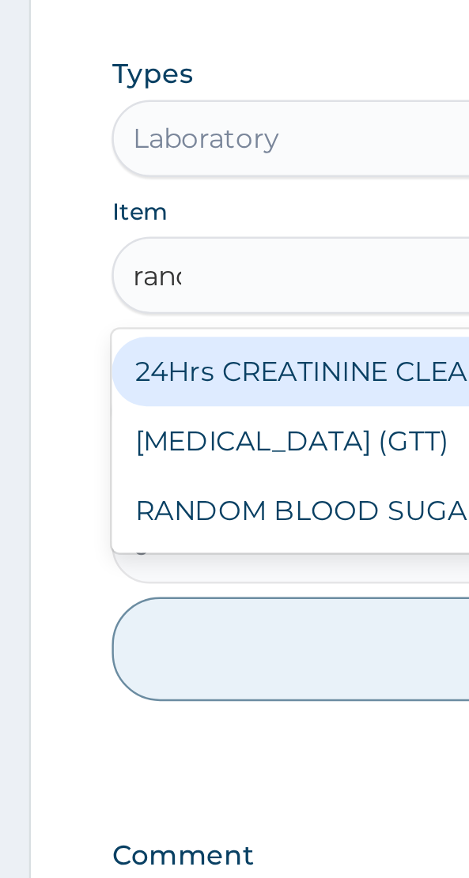
scroll to position [0, 0]
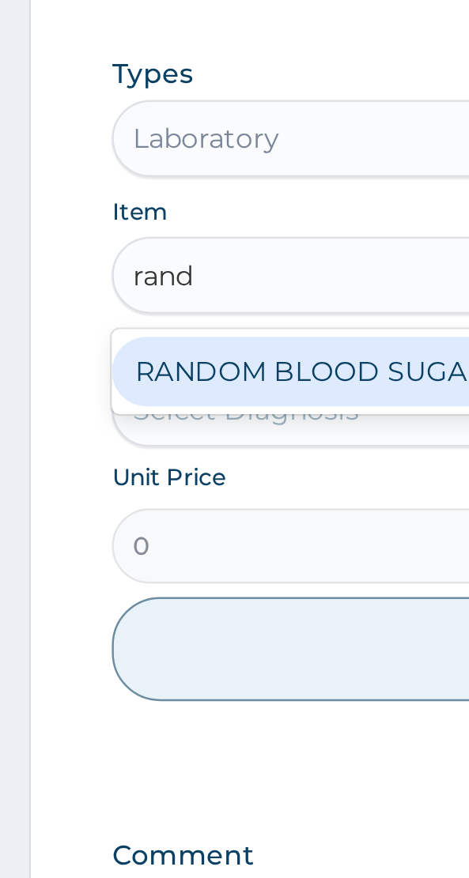
click at [149, 620] on div "RANDOM BLOOD SUGAR" at bounding box center [234, 618] width 377 height 28
type input "rand"
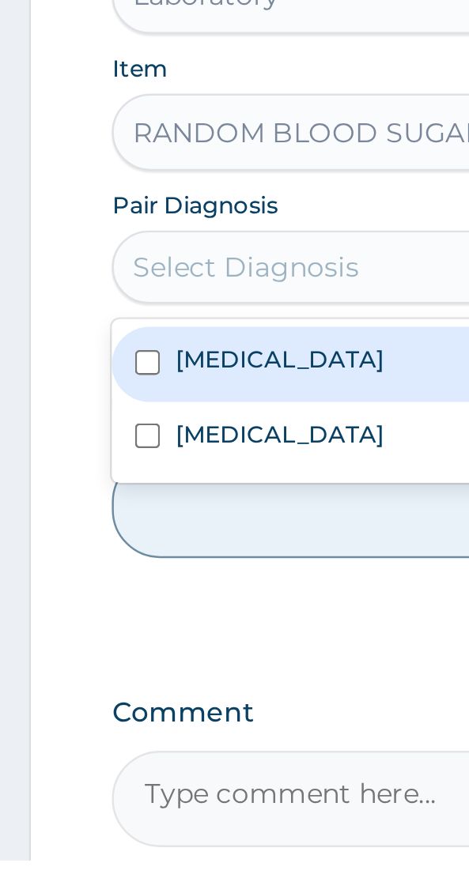
scroll to position [382, 0]
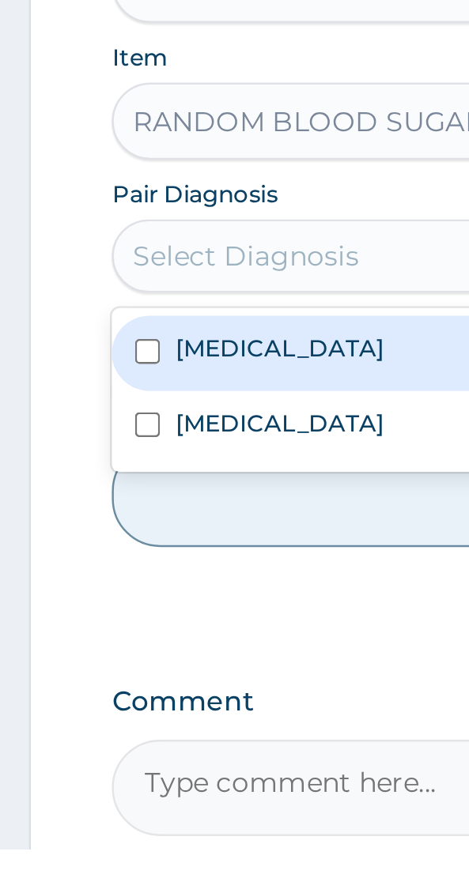
click at [121, 704] on label "Typhoid fever" at bounding box center [114, 702] width 85 height 13
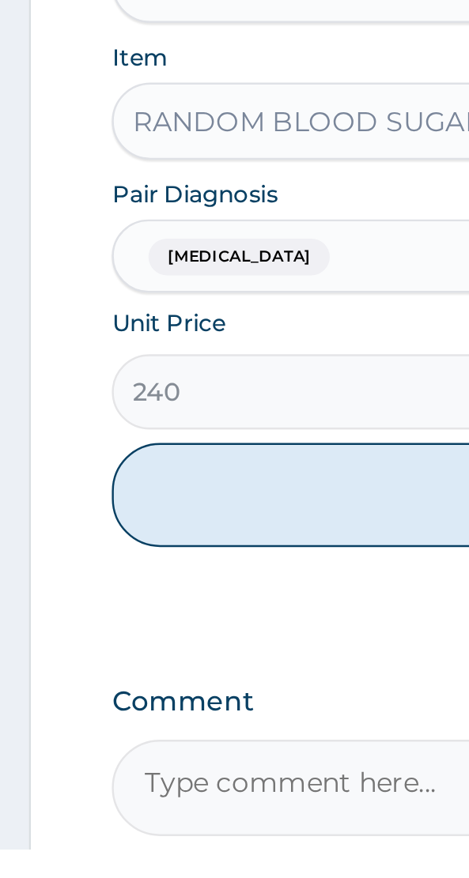
scroll to position [383, 0]
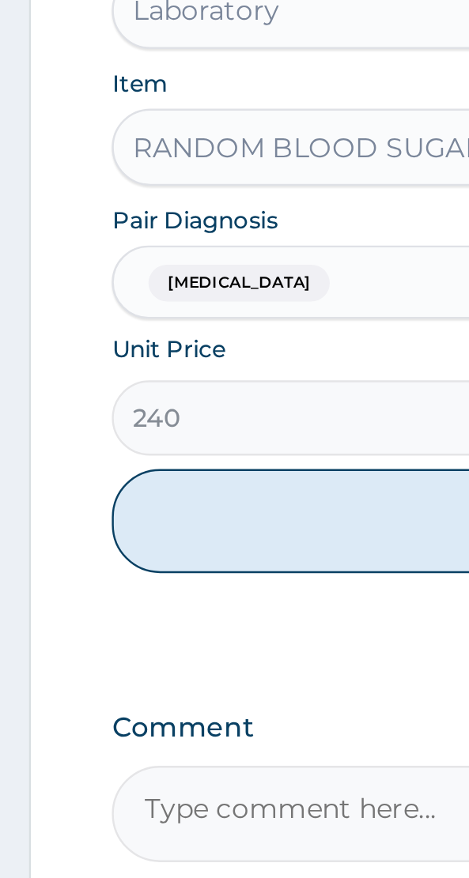
click at [138, 737] on button "Add" at bounding box center [234, 731] width 377 height 43
type input "0"
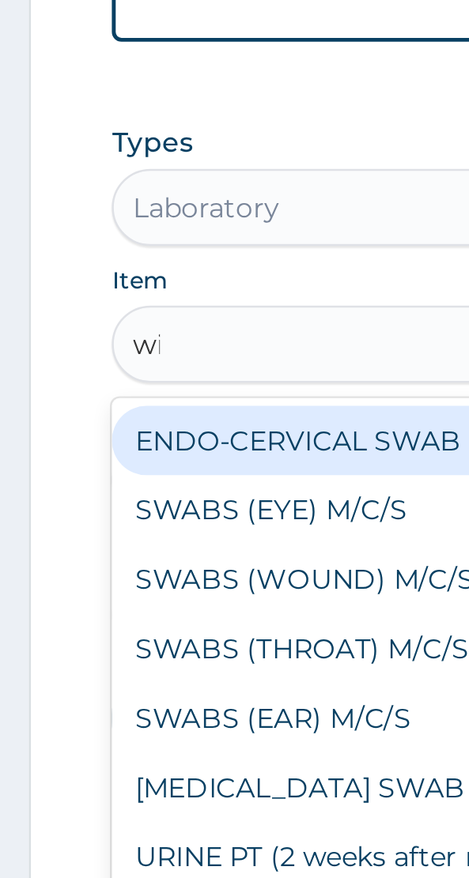
scroll to position [0, 0]
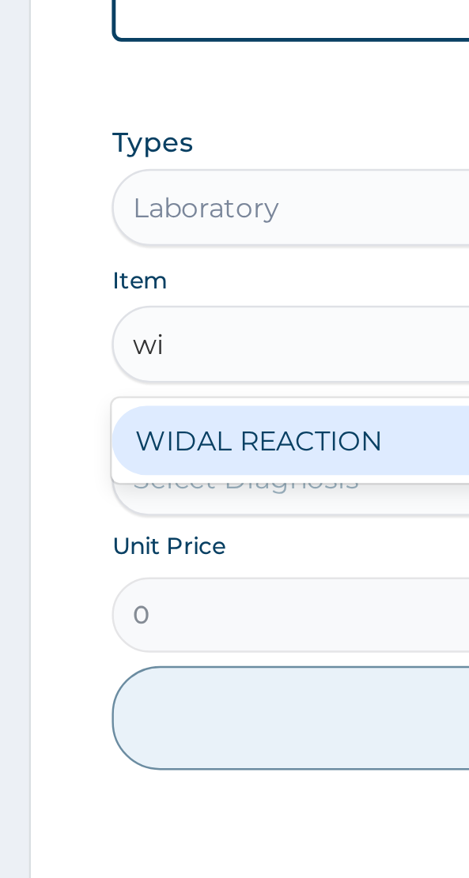
click at [124, 619] on div "WIDAL REACTION" at bounding box center [234, 618] width 377 height 28
type input "wi"
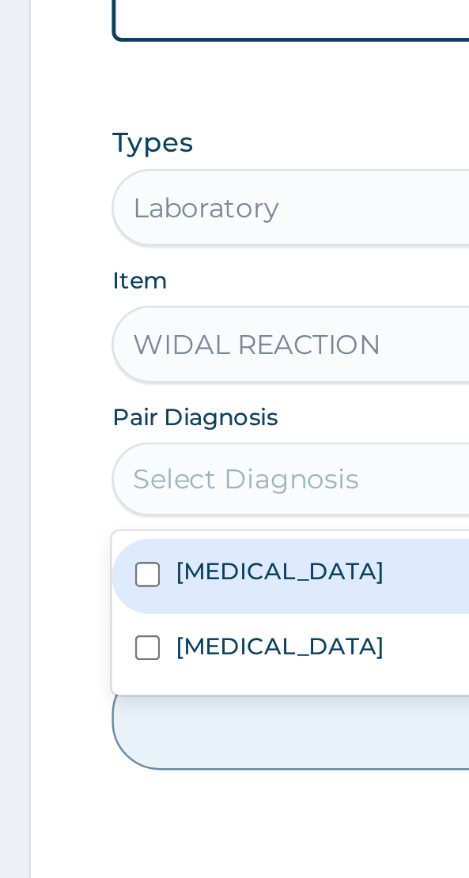
scroll to position [438, 0]
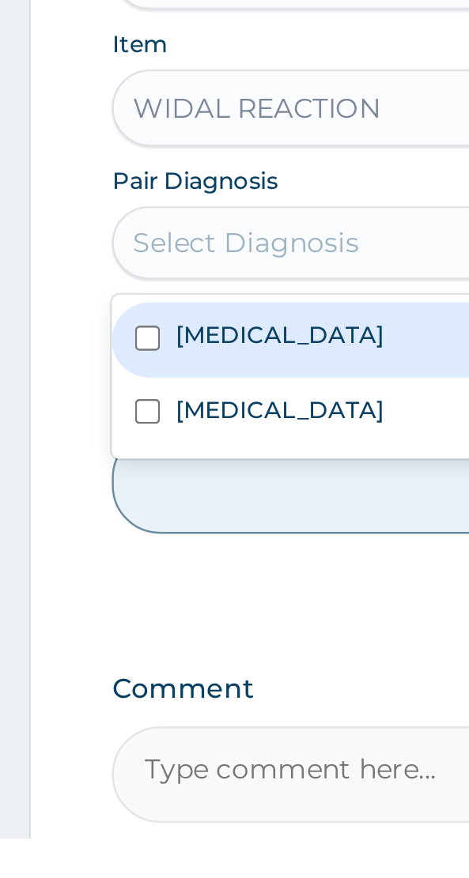
click at [113, 706] on label "Typhoid fever" at bounding box center [114, 701] width 85 height 13
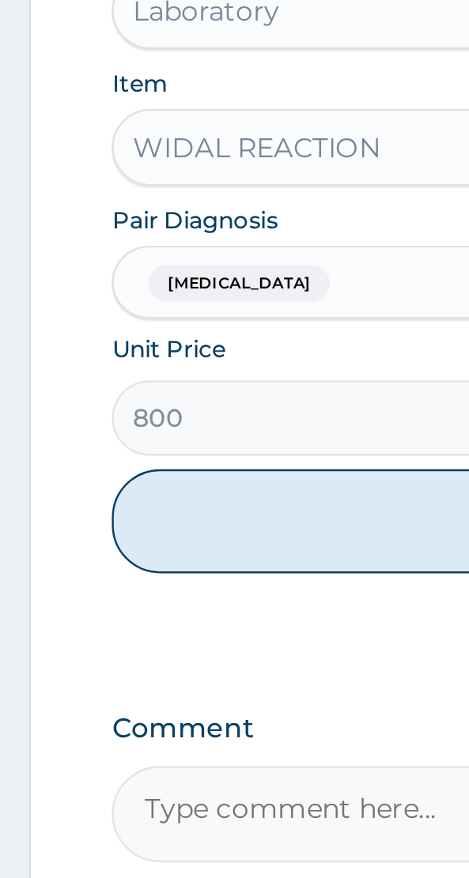
click at [149, 735] on button "Add" at bounding box center [234, 731] width 377 height 43
type input "0"
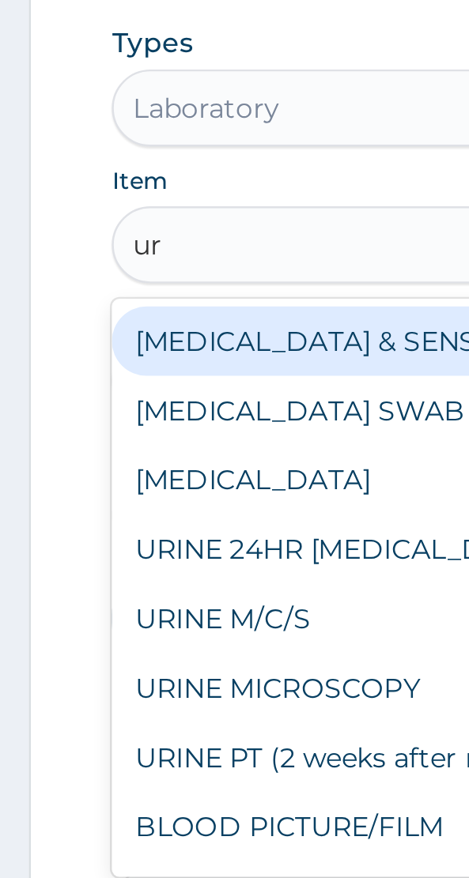
scroll to position [0, 0]
click at [99, 667] on div "URINALYSIS" at bounding box center [234, 675] width 377 height 28
type input "ur"
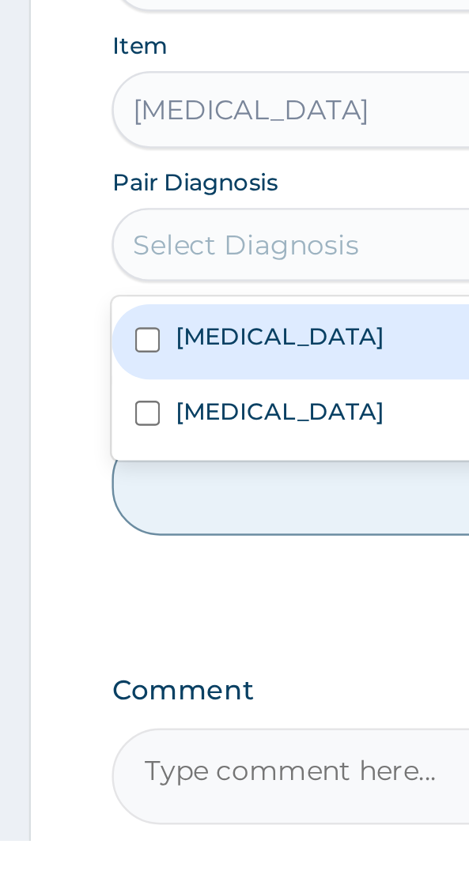
scroll to position [492, 0]
click at [111, 704] on label "Typhoid fever" at bounding box center [114, 701] width 85 height 13
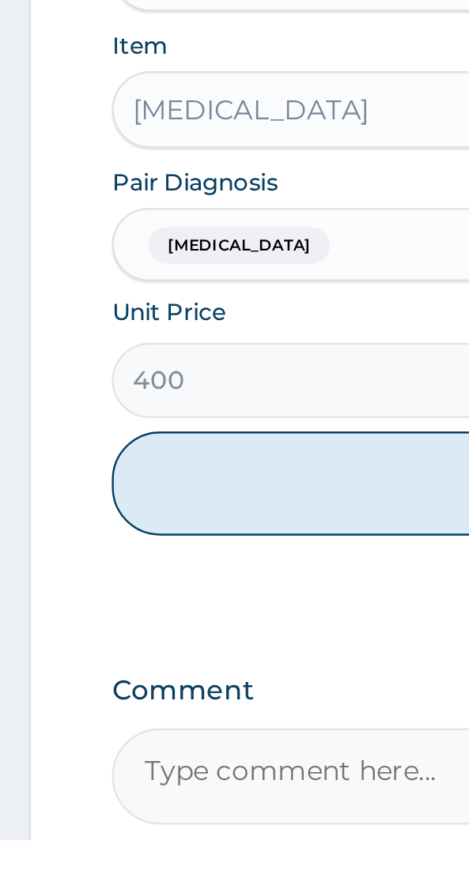
scroll to position [493, 0]
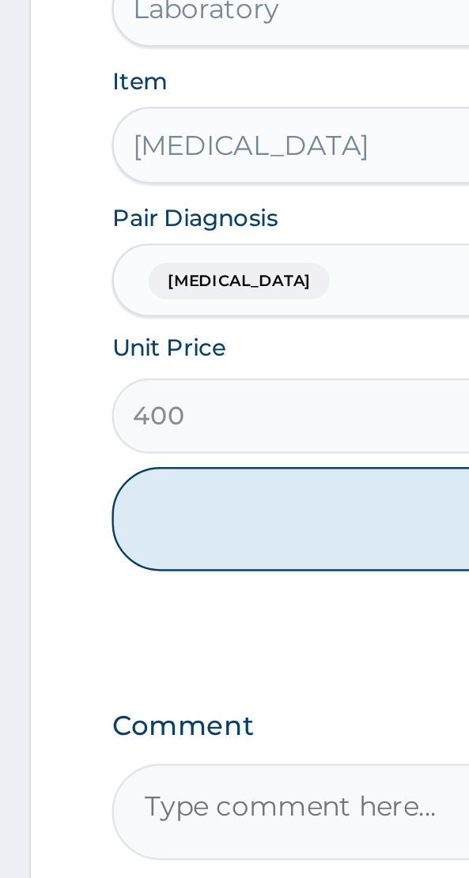
click at [141, 735] on button "Add" at bounding box center [234, 731] width 377 height 43
type input "0"
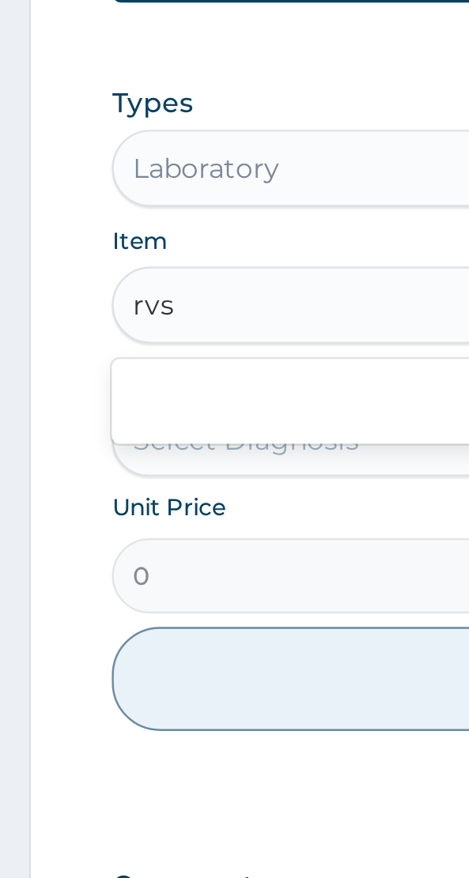
scroll to position [548, 0]
type input "r"
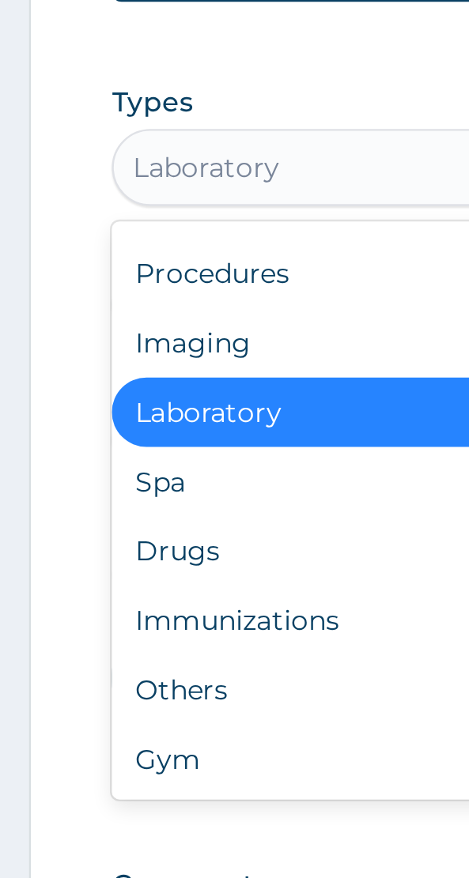
scroll to position [51, 0]
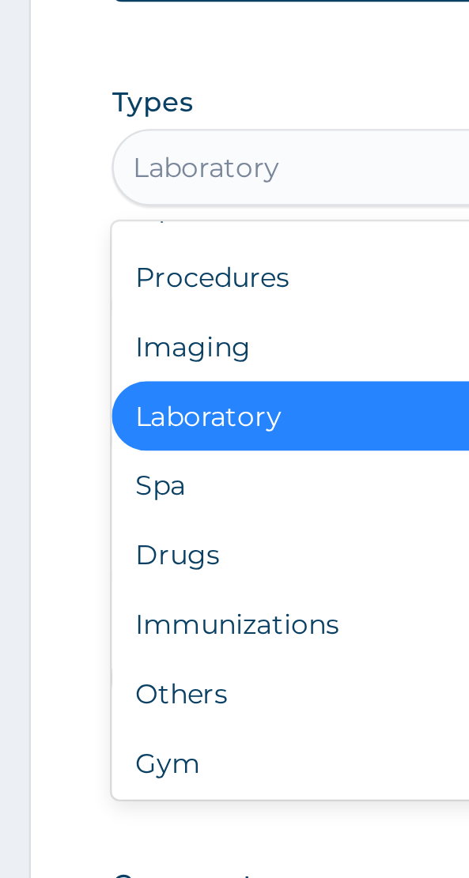
click at [143, 573] on div "Procedures" at bounding box center [234, 566] width 377 height 28
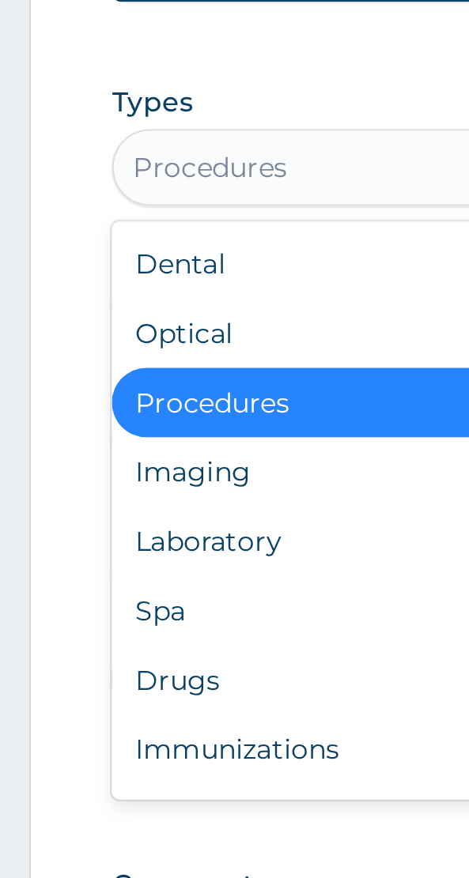
click at [78, 732] on div "Drugs" at bounding box center [234, 731] width 377 height 28
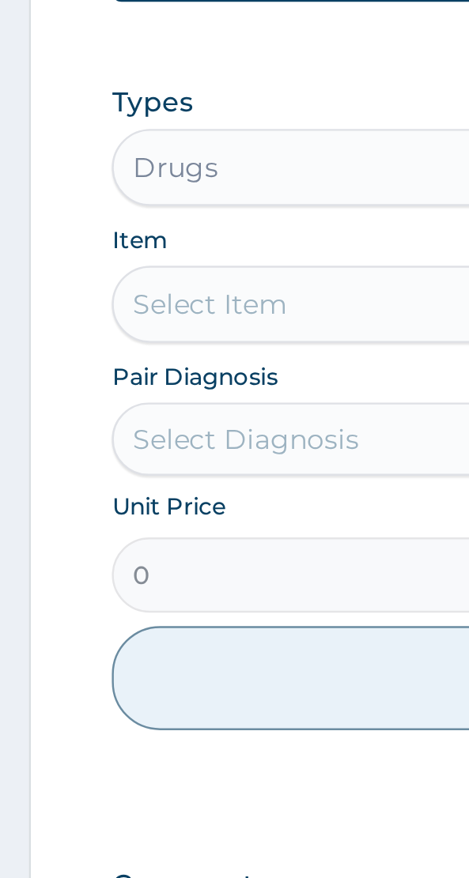
click at [124, 575] on div "Select Item" at bounding box center [234, 578] width 377 height 32
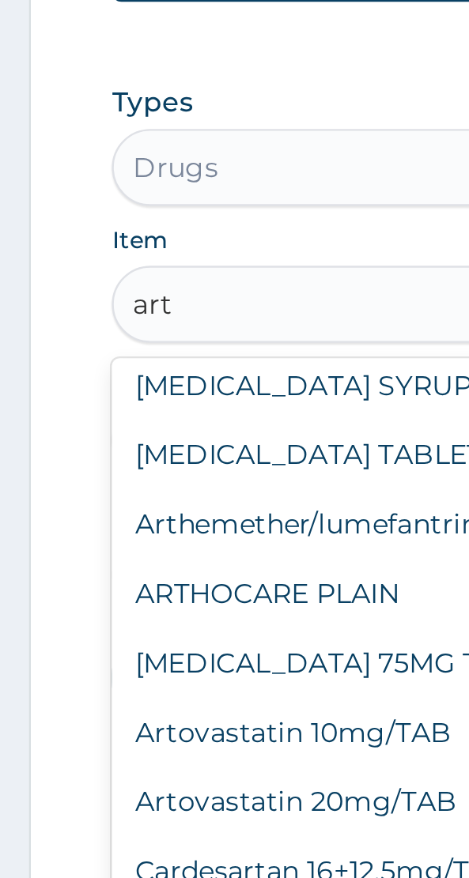
scroll to position [294, 0]
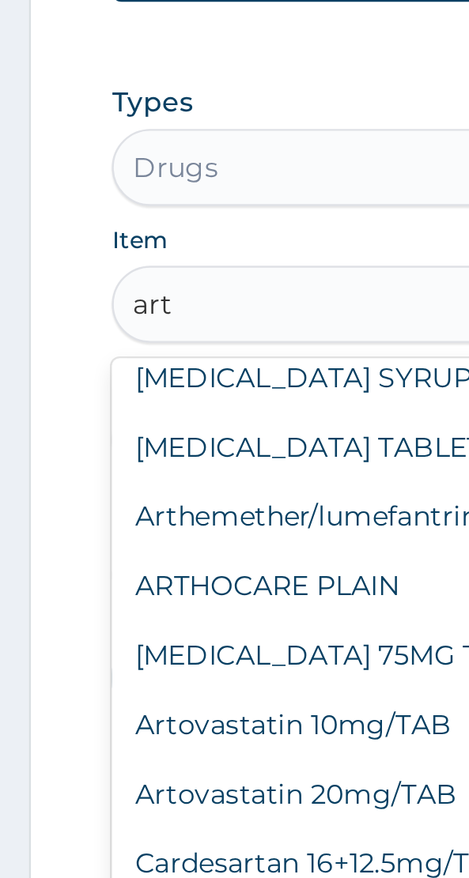
click at [127, 637] on div "[MEDICAL_DATA] TABLET" at bounding box center [234, 636] width 377 height 28
type input "art"
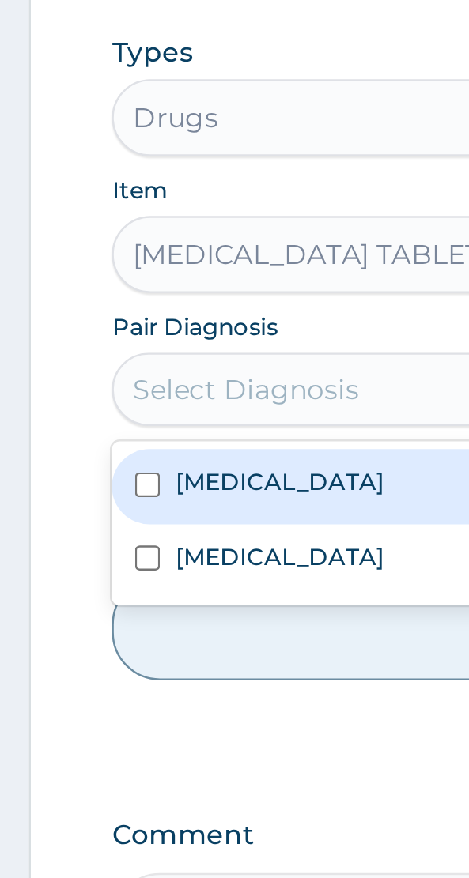
scroll to position [548, 0]
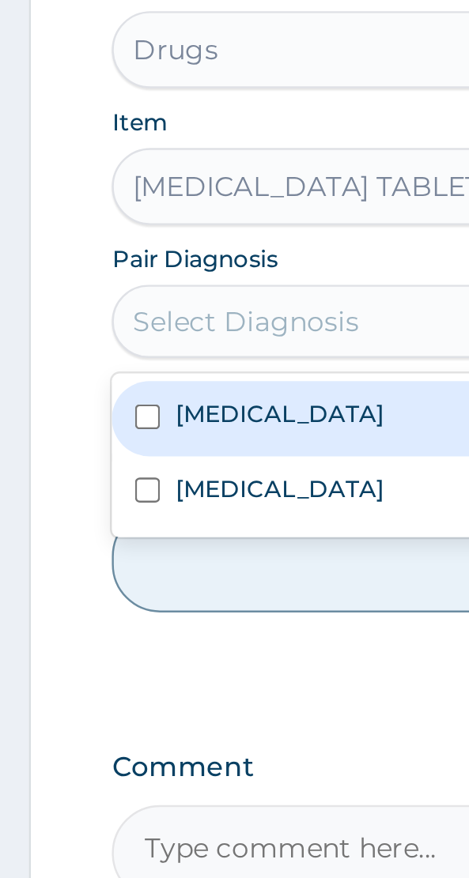
click at [90, 670] on label "[MEDICAL_DATA]" at bounding box center [114, 670] width 85 height 13
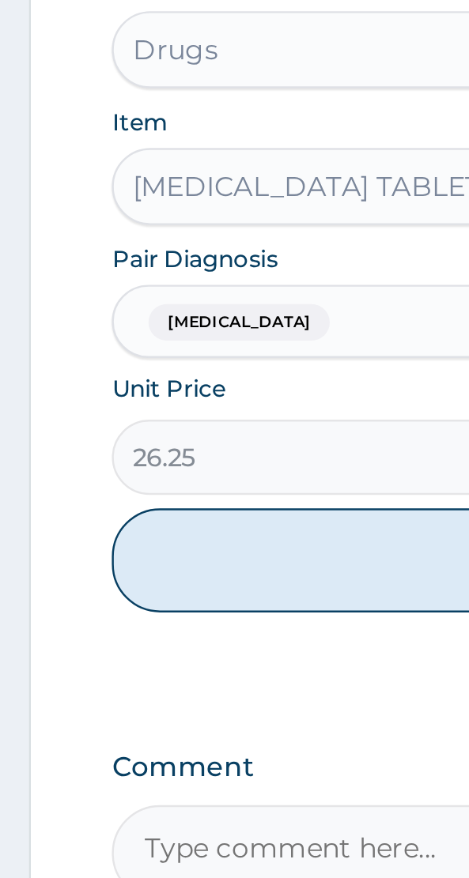
click at [137, 732] on button "Add" at bounding box center [234, 731] width 377 height 43
type input "0"
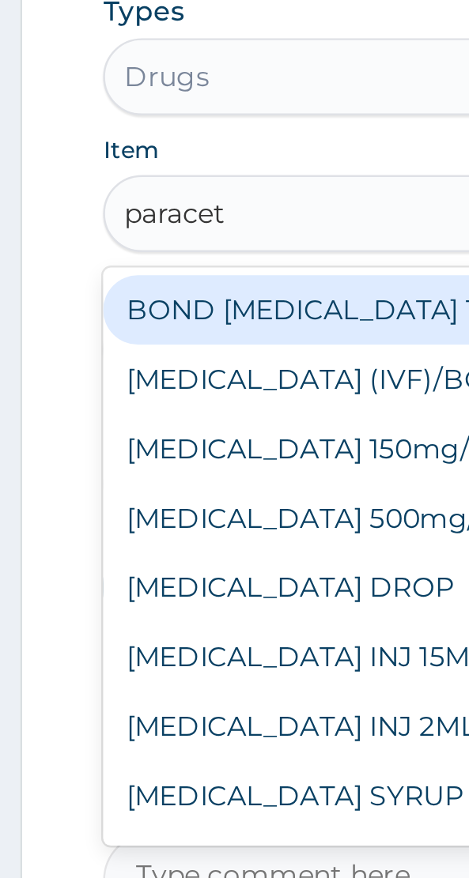
scroll to position [24, 0]
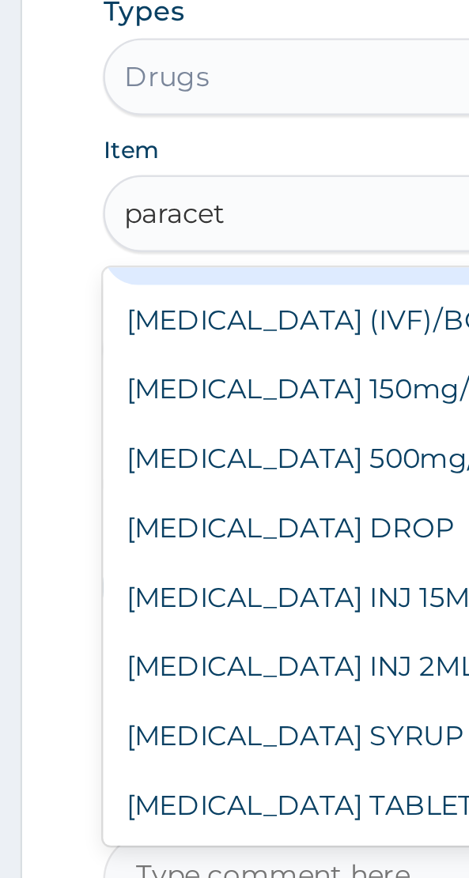
click at [156, 675] on div "[MEDICAL_DATA] 500mg/TAB" at bounding box center [234, 678] width 377 height 28
type input "paracet"
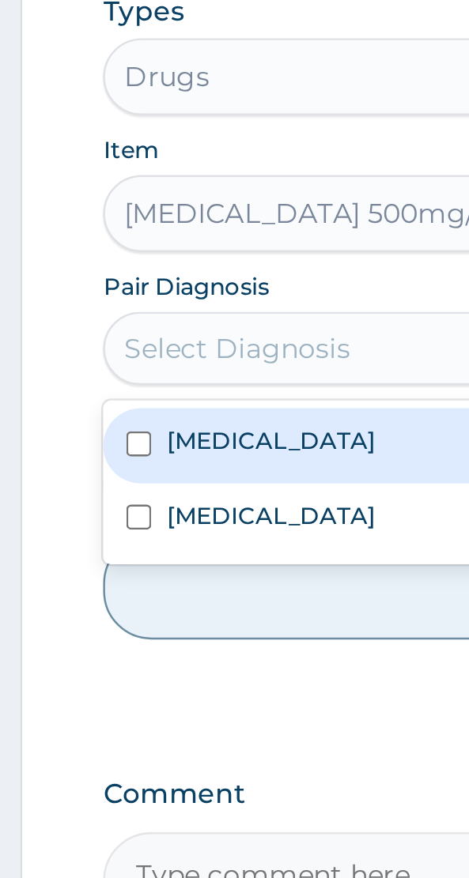
click at [97, 670] on label "[MEDICAL_DATA]" at bounding box center [114, 670] width 85 height 13
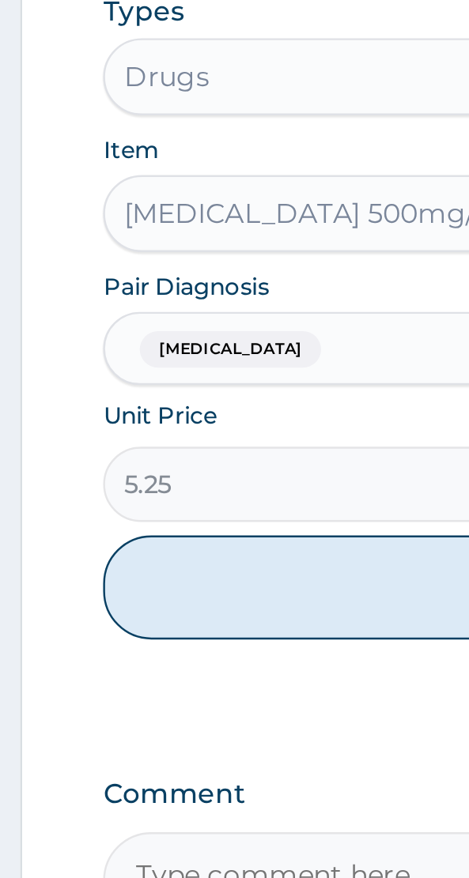
click at [144, 732] on button "Add" at bounding box center [234, 731] width 377 height 43
type input "0"
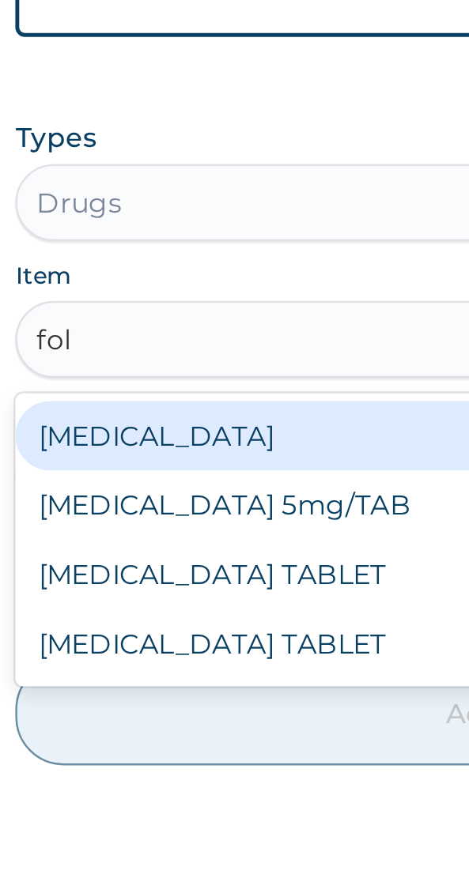
scroll to position [0, 0]
click at [115, 623] on div "[MEDICAL_DATA]" at bounding box center [234, 617] width 377 height 28
type input "foli"
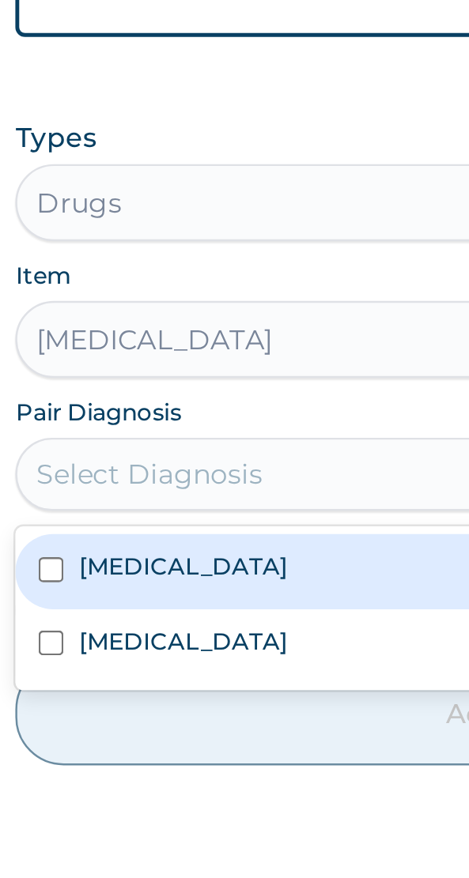
scroll to position [657, 0]
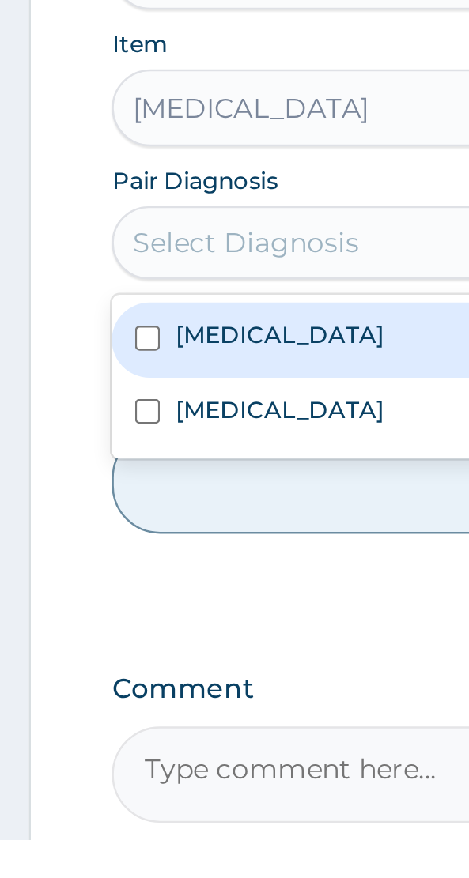
click at [106, 706] on label "[MEDICAL_DATA]" at bounding box center [114, 701] width 85 height 13
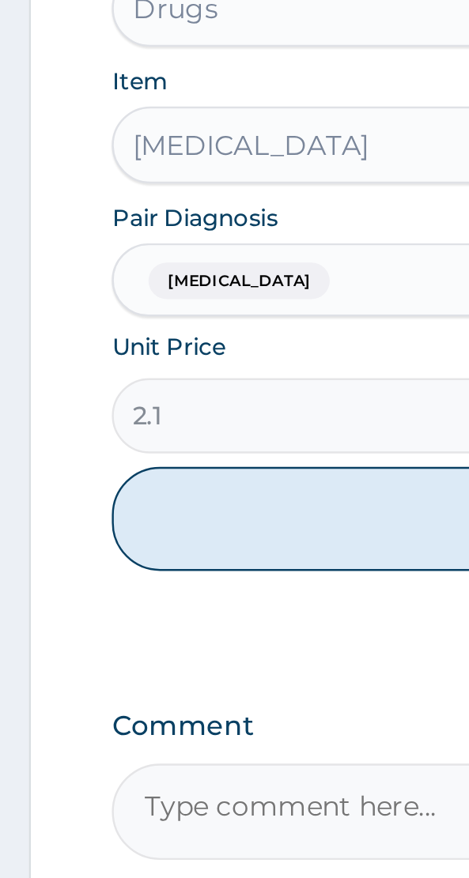
click at [144, 728] on button "Add" at bounding box center [234, 731] width 377 height 43
type input "0"
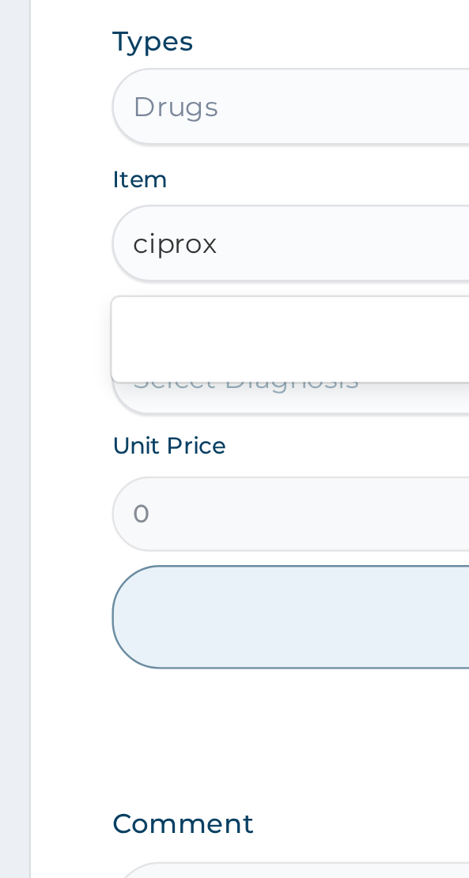
scroll to position [0, 0]
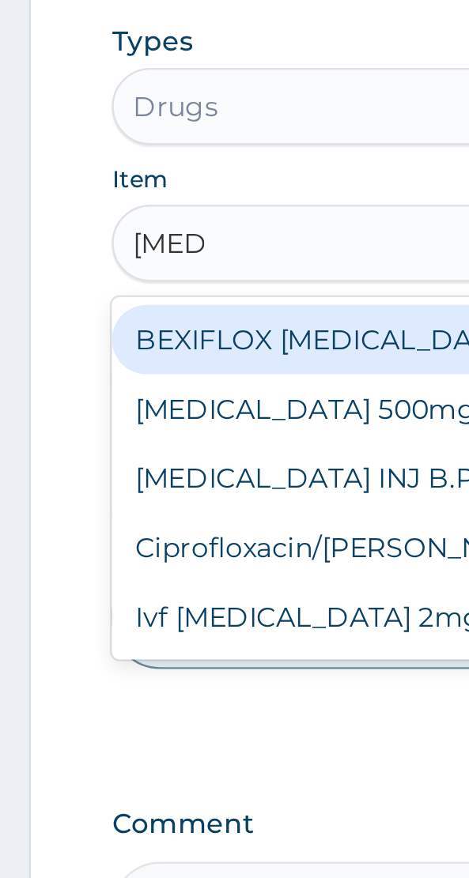
click at [142, 643] on div "[MEDICAL_DATA] 500mg/TAB" at bounding box center [234, 645] width 377 height 28
type input "cipro"
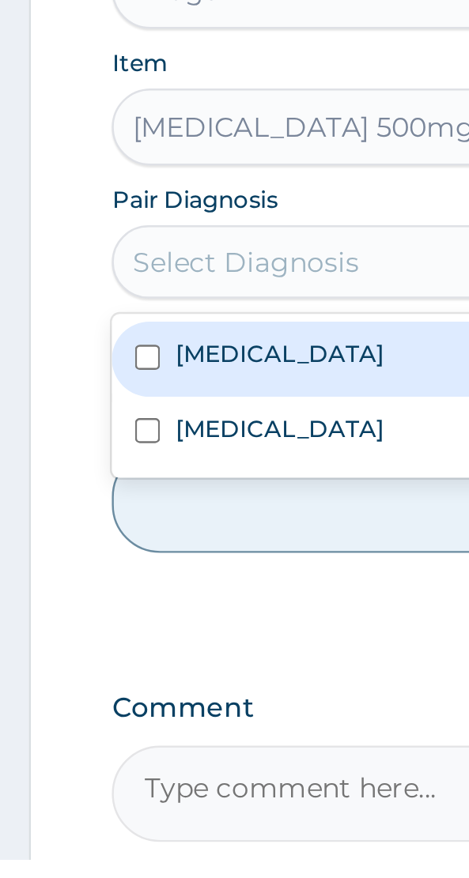
scroll to position [711, 0]
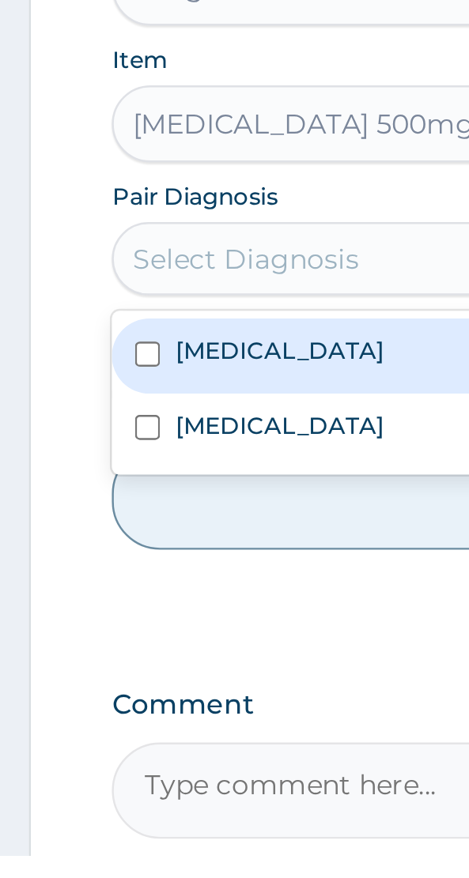
click at [116, 701] on label "[MEDICAL_DATA]" at bounding box center [114, 701] width 85 height 13
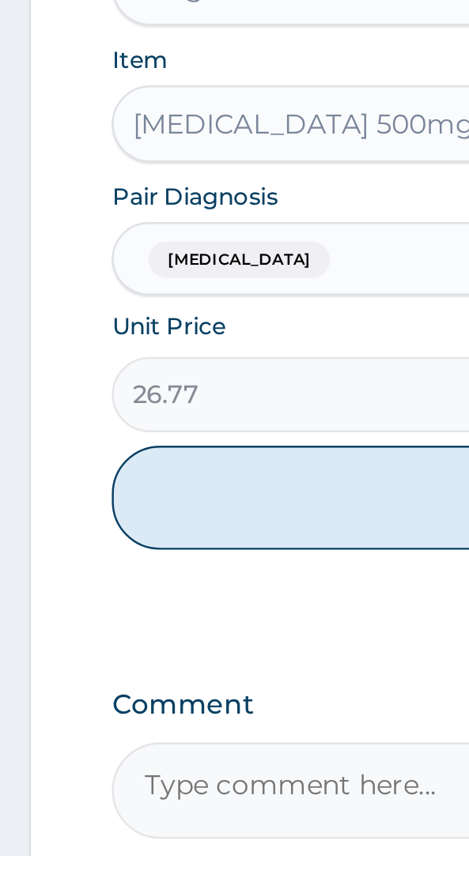
scroll to position [712, 0]
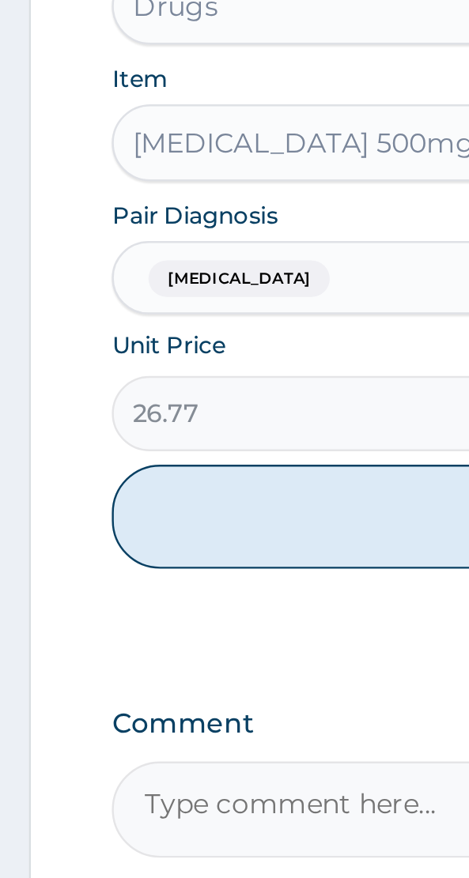
click at [149, 733] on button "Add" at bounding box center [234, 730] width 377 height 43
type input "0"
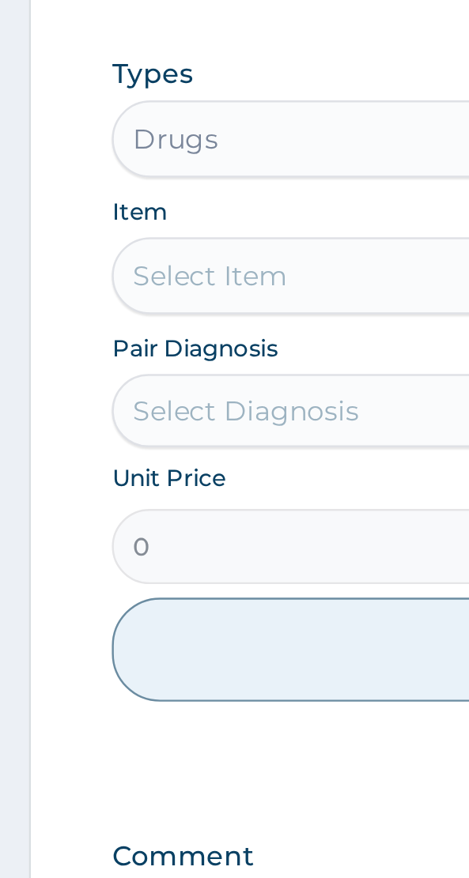
scroll to position [766, 0]
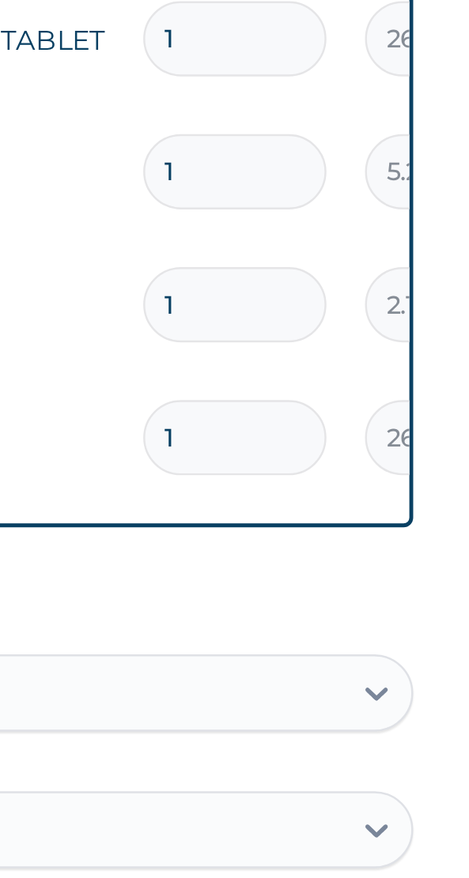
click at [353, 417] on input "1" at bounding box center [349, 416] width 75 height 31
type input "0.00"
type input "1"
type input "26.77"
type input "14"
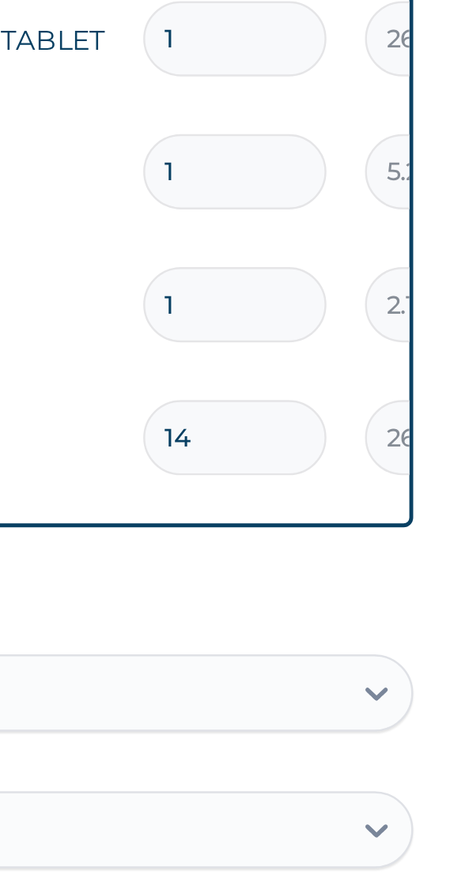
type input "374.78"
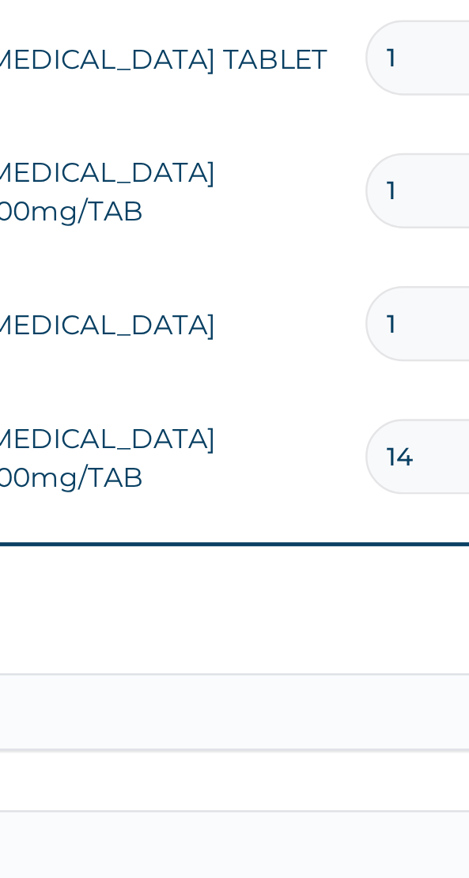
type input "14"
click at [333, 366] on input "1" at bounding box center [349, 361] width 75 height 31
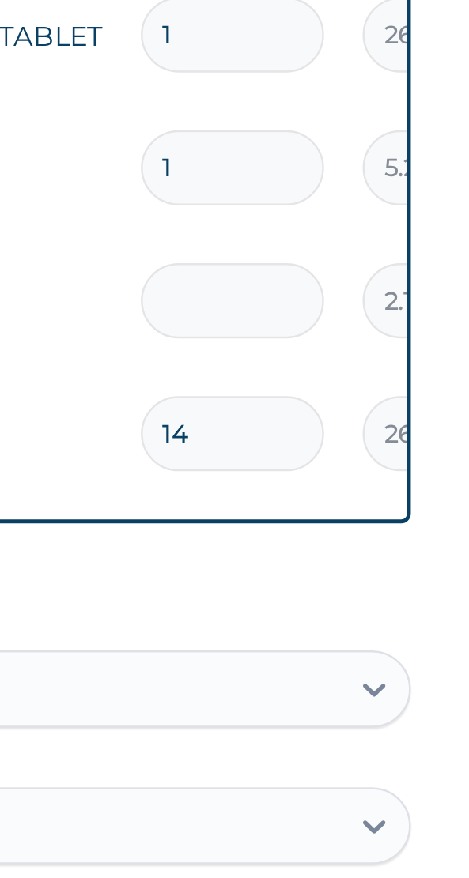
type input "0.00"
type input "7"
type input "14.70"
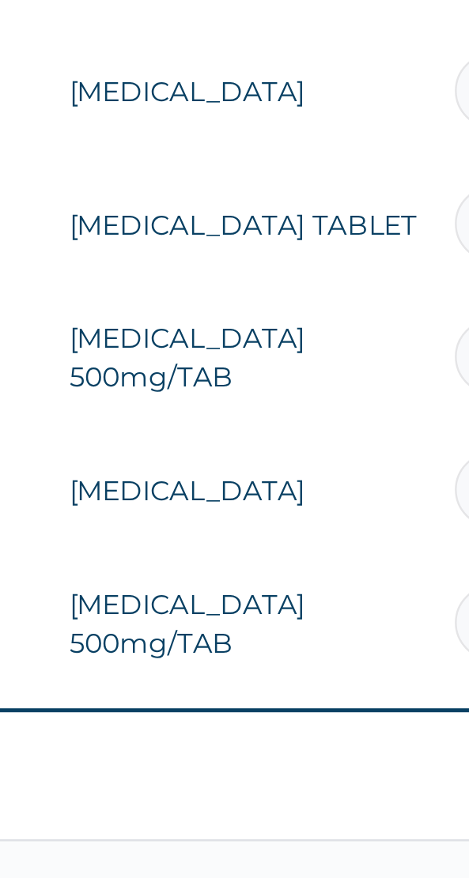
type input "7"
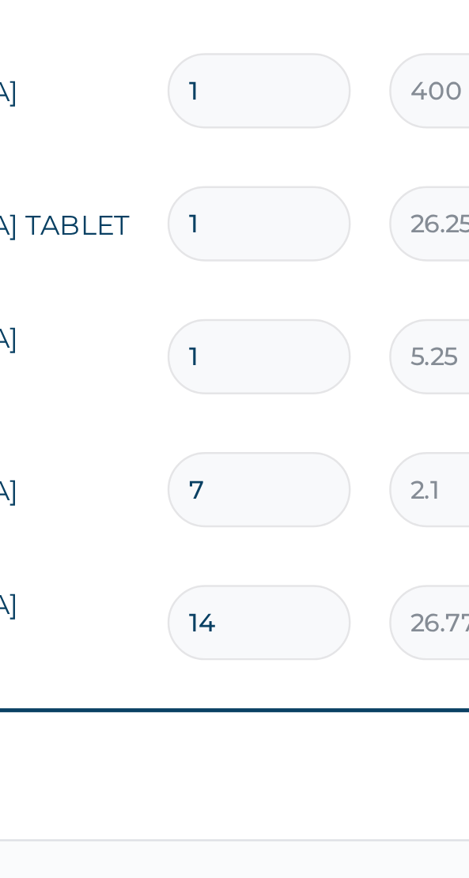
scroll to position [0, 121]
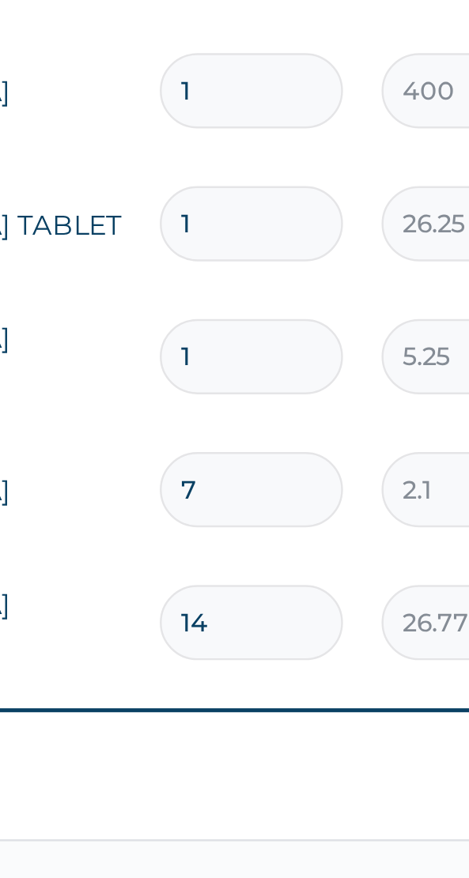
click at [230, 303] on input "1" at bounding box center [228, 307] width 75 height 31
type input "18"
type input "94.50"
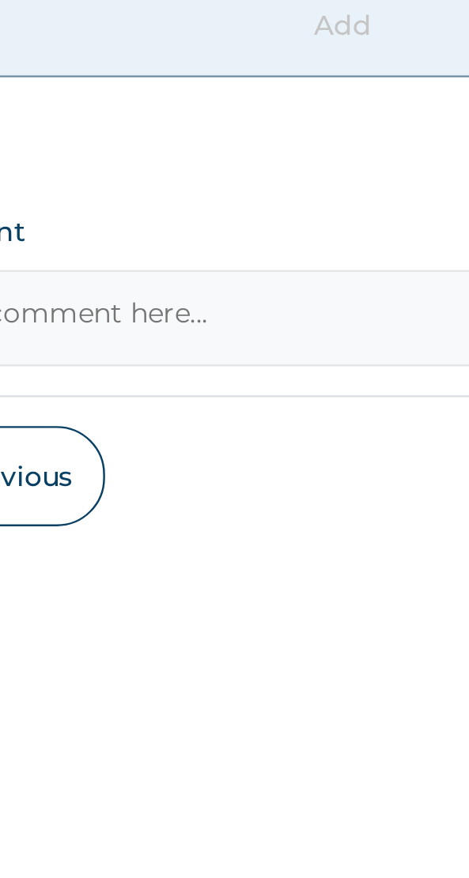
scroll to position [887, 0]
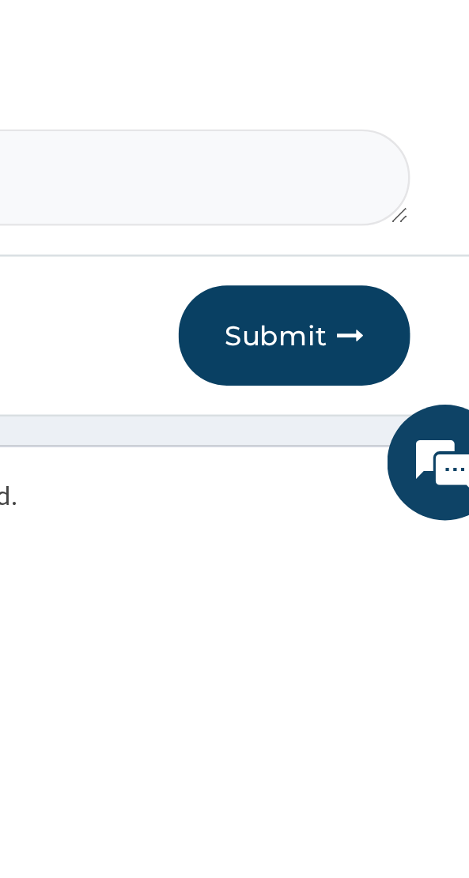
click at [387, 789] on button "Submit" at bounding box center [375, 794] width 95 height 41
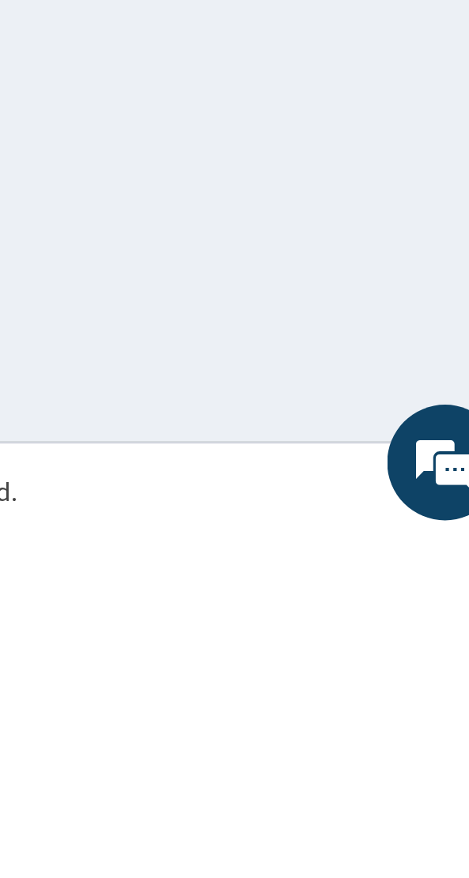
scroll to position [72, 0]
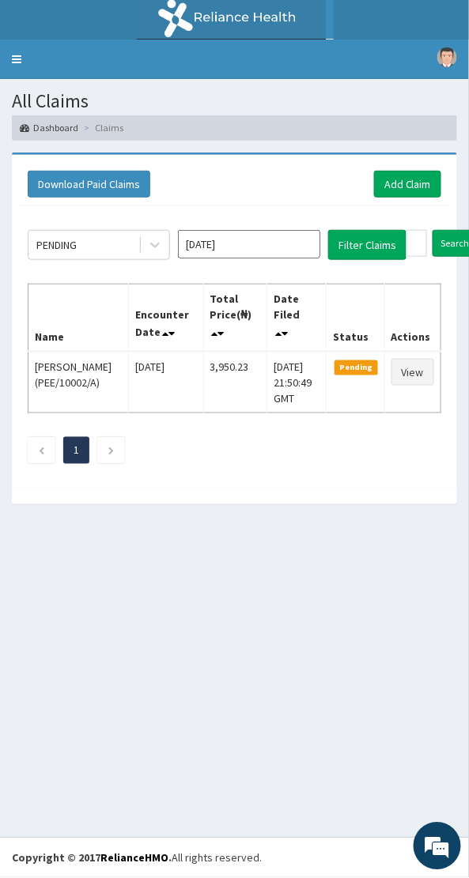
click at [16, 58] on link "Toggle navigation" at bounding box center [16, 60] width 33 height 40
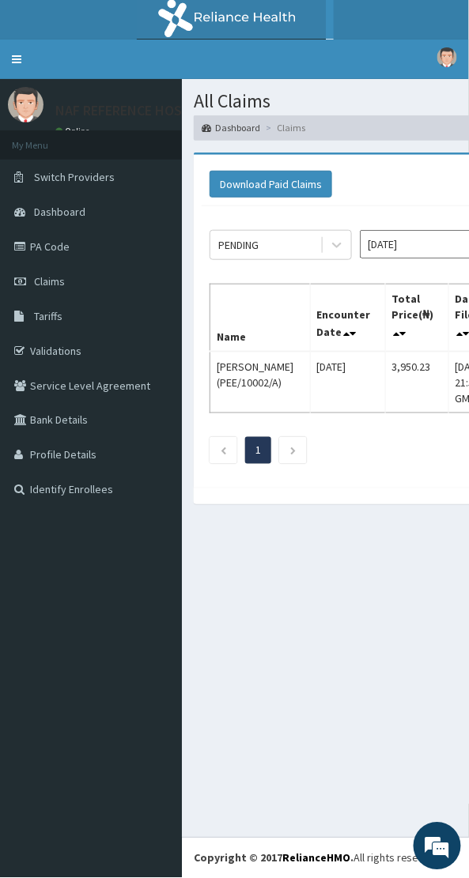
click at [55, 360] on link "Validations" at bounding box center [91, 350] width 182 height 35
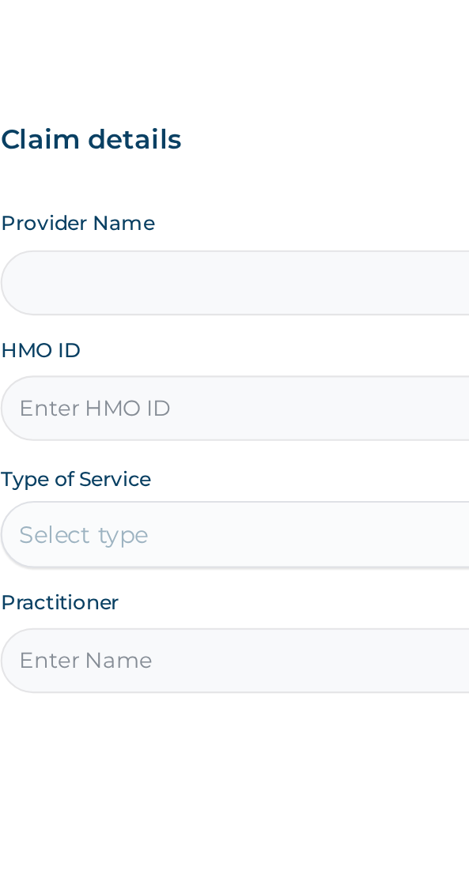
scroll to position [32, 0]
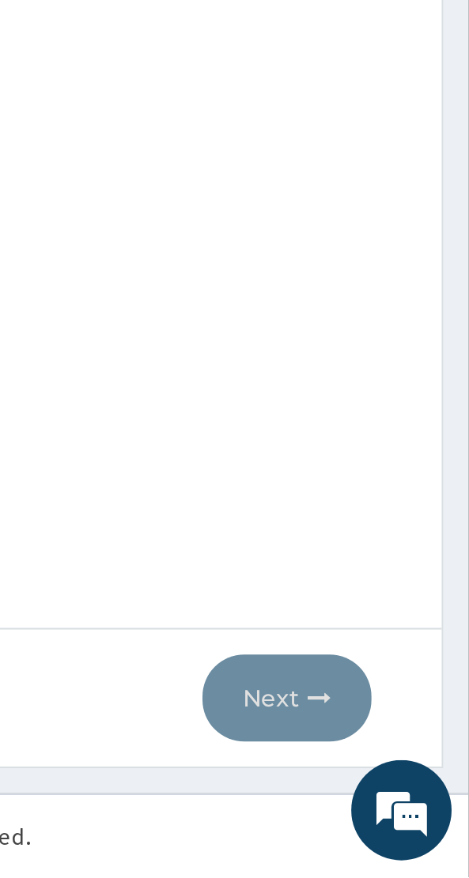
type input "T"
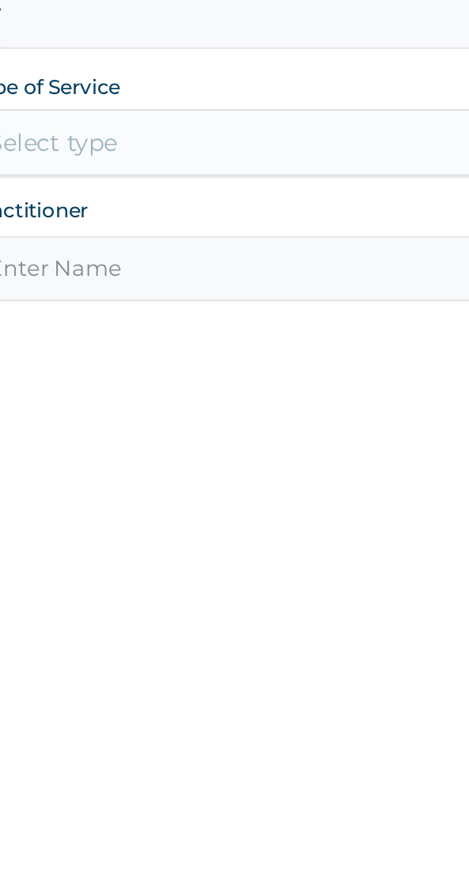
type input "NAF REFERENCE HOSPITAL"
type input "TOO/10145/E"
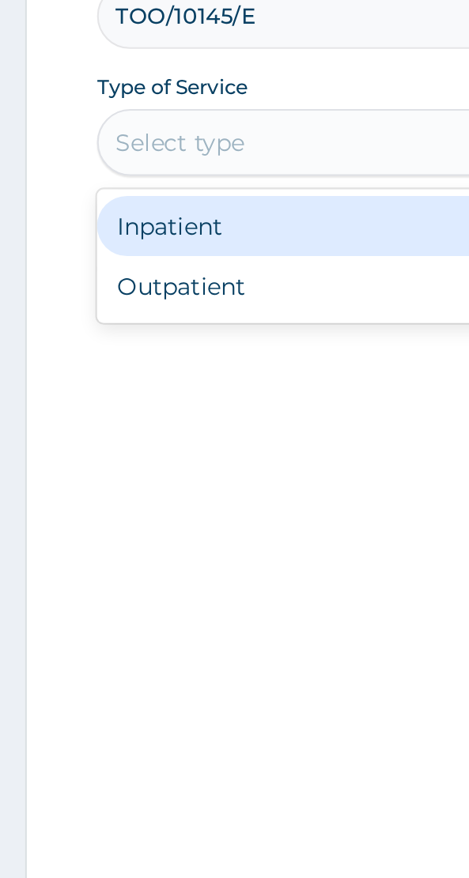
click at [100, 442] on div "Outpatient" at bounding box center [195, 442] width 299 height 28
type input "1"
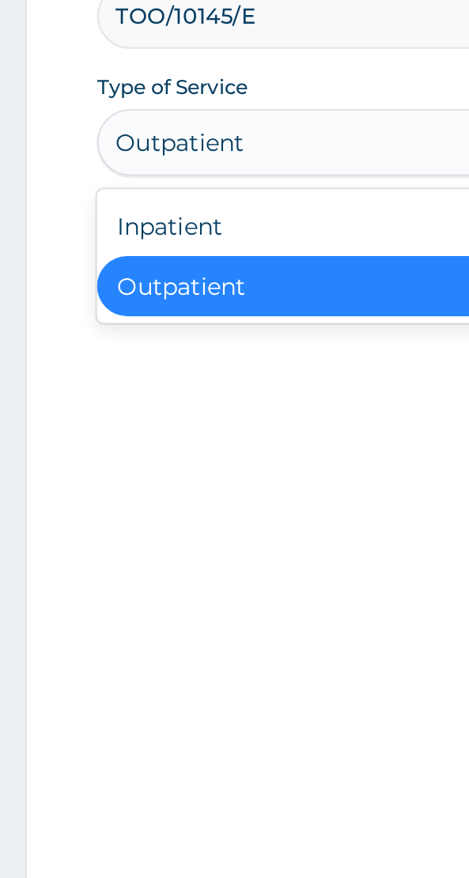
click at [80, 412] on div "Inpatient" at bounding box center [195, 414] width 299 height 28
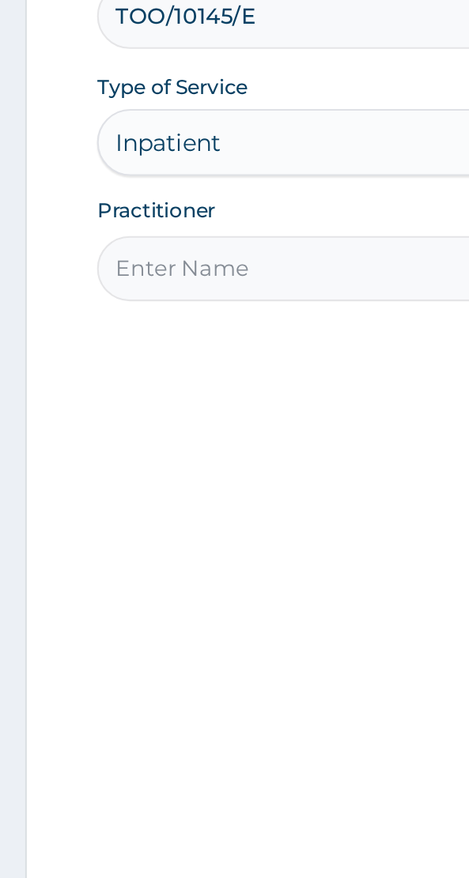
click at [77, 436] on input "Practitioner" at bounding box center [234, 434] width 377 height 31
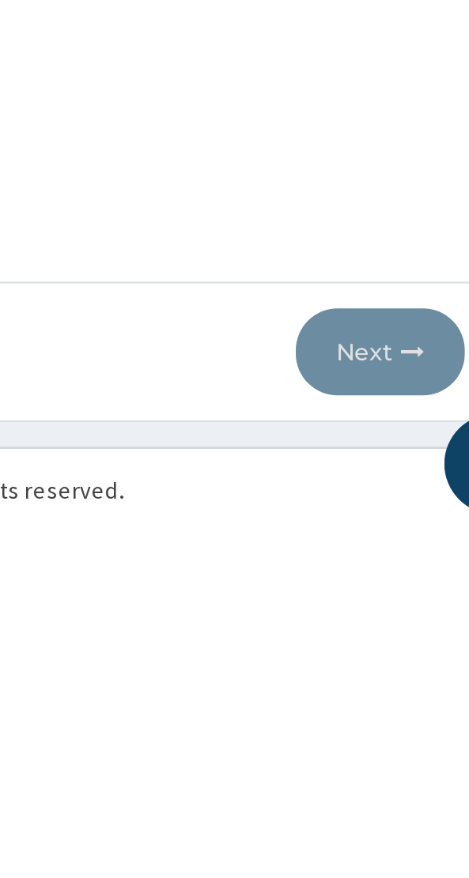
scroll to position [32, 0]
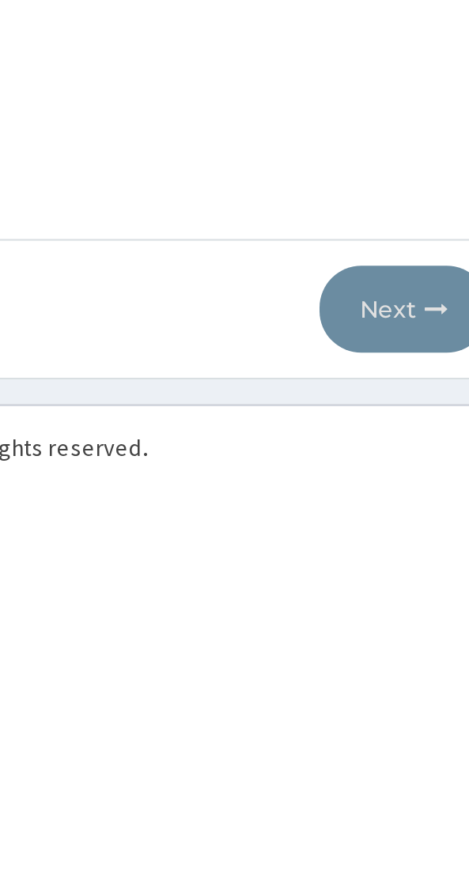
type input "Dr Adamu"
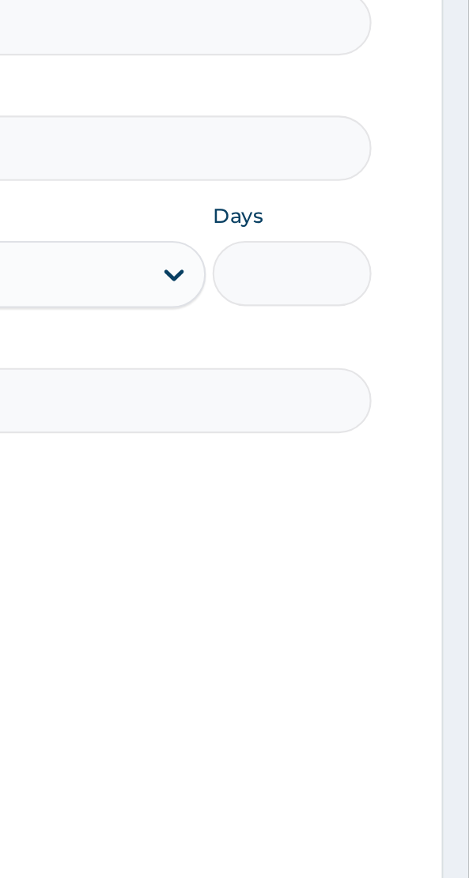
click at [382, 379] on input "Days" at bounding box center [385, 374] width 75 height 31
type input "1"
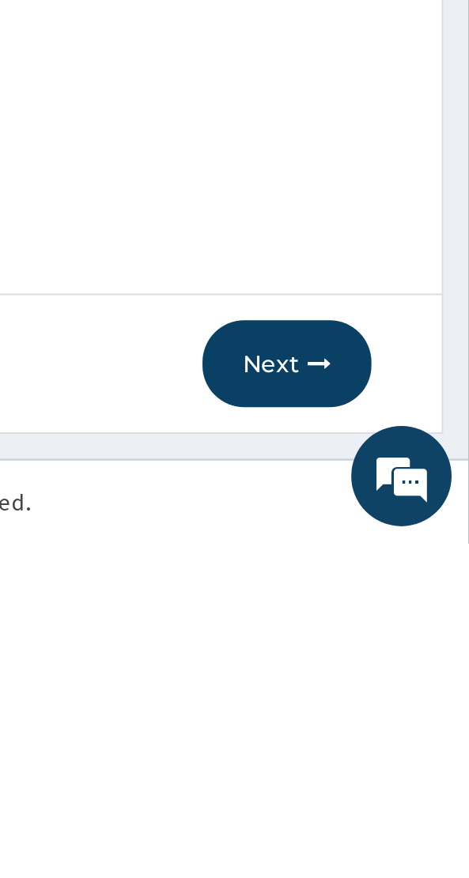
click at [390, 799] on button "Next" at bounding box center [383, 793] width 80 height 41
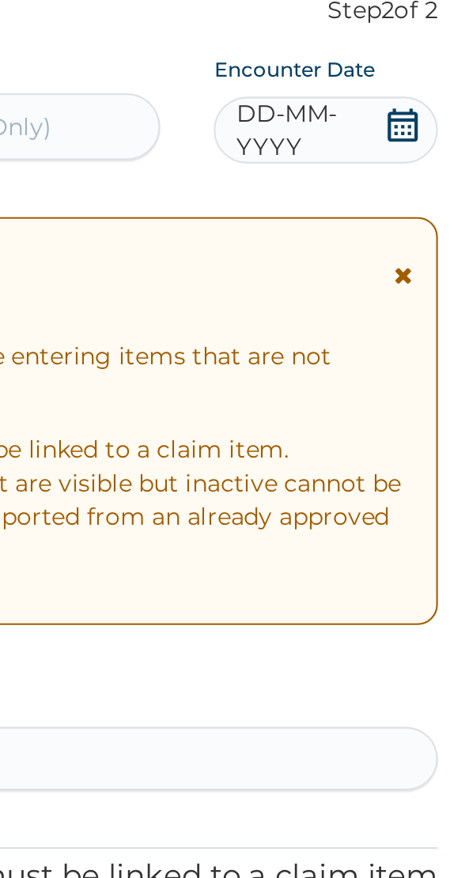
click at [402, 198] on icon at bounding box center [406, 197] width 16 height 16
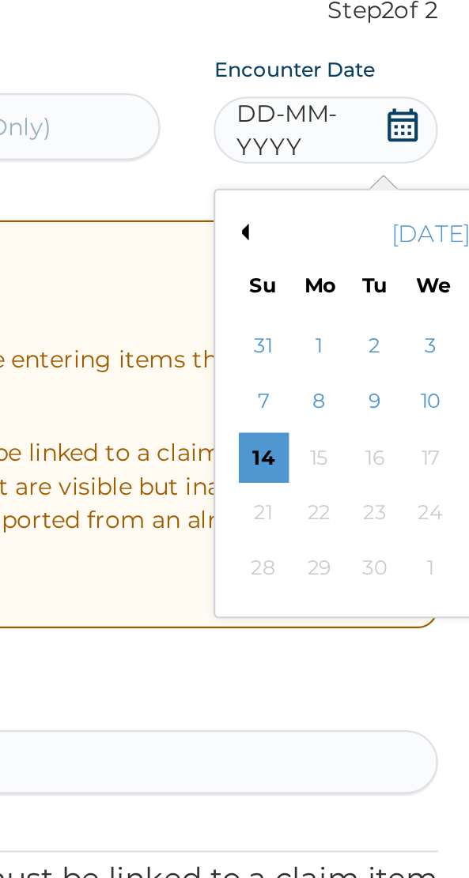
click at [423, 331] on div "10" at bounding box center [420, 328] width 24 height 24
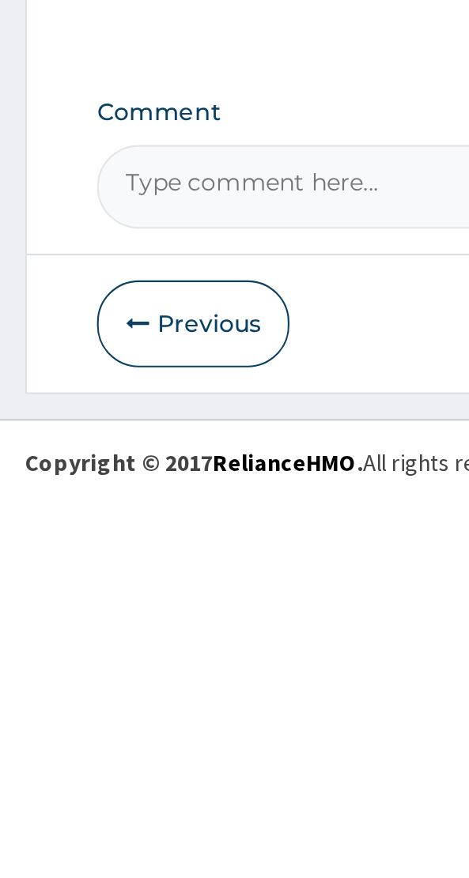
scroll to position [521, 0]
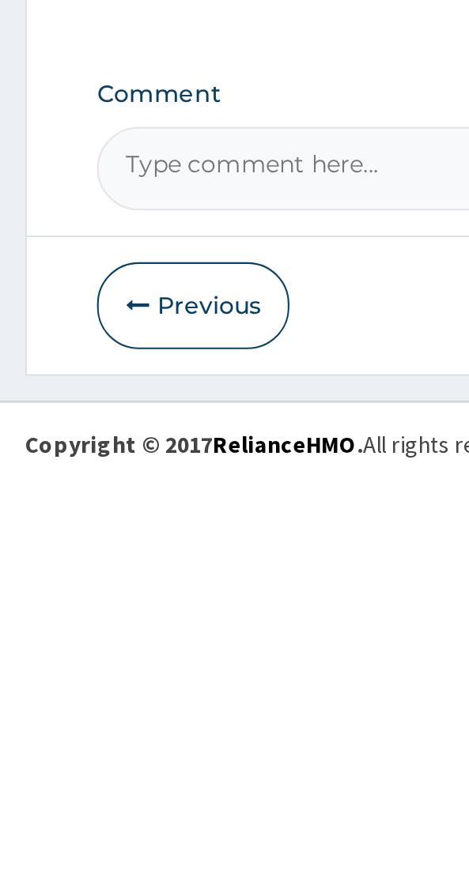
click at [88, 800] on button "Previous" at bounding box center [91, 794] width 91 height 41
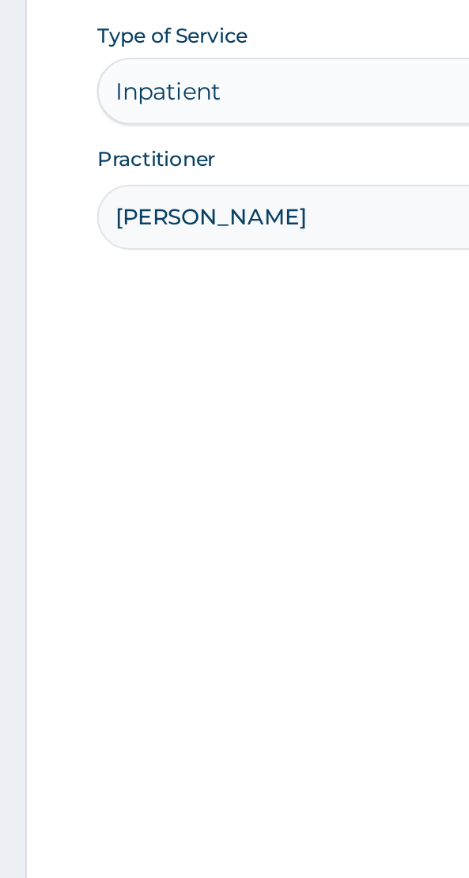
scroll to position [0, 0]
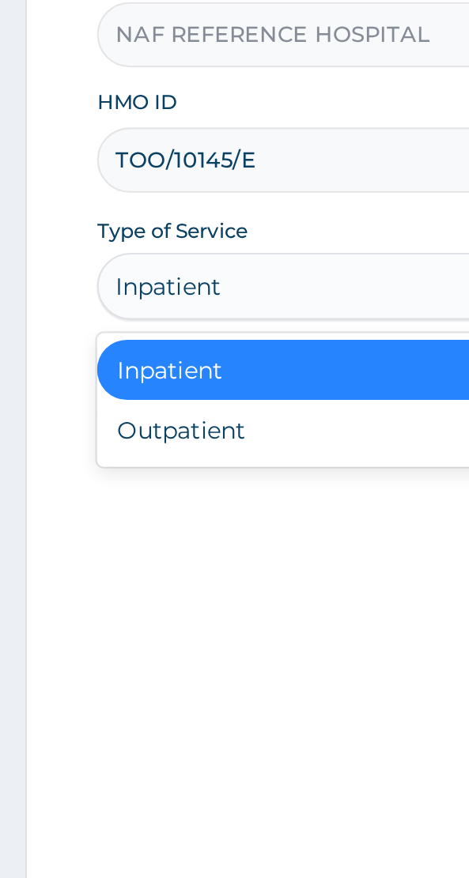
click at [114, 480] on div "Outpatient" at bounding box center [195, 474] width 299 height 28
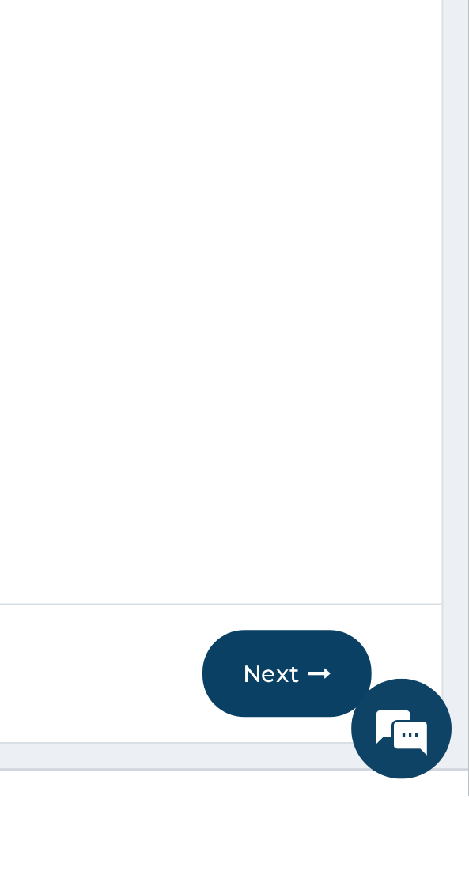
scroll to position [7, 0]
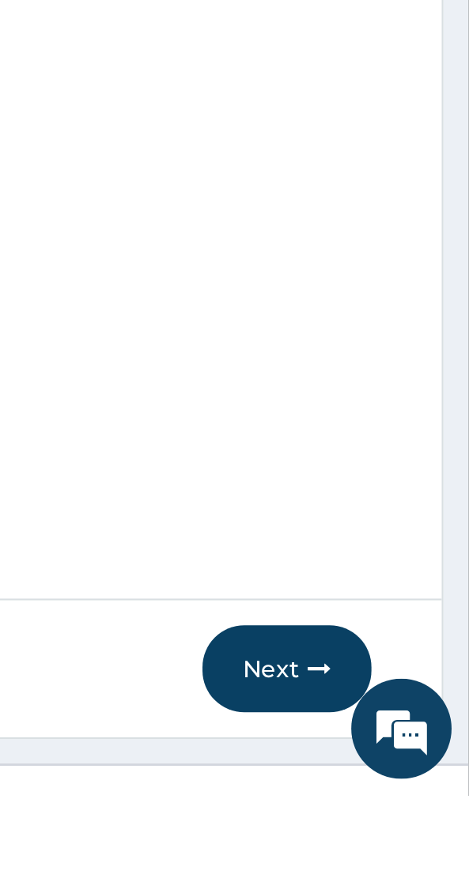
click at [376, 838] on button "Next" at bounding box center [383, 817] width 80 height 41
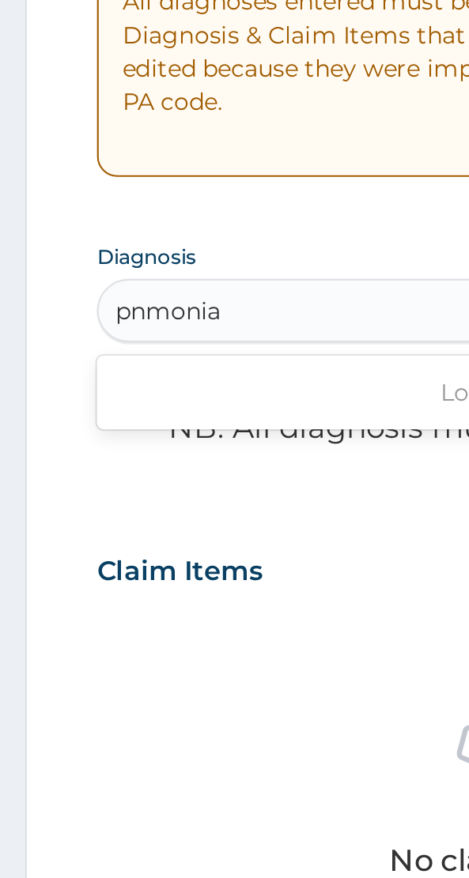
scroll to position [0, 0]
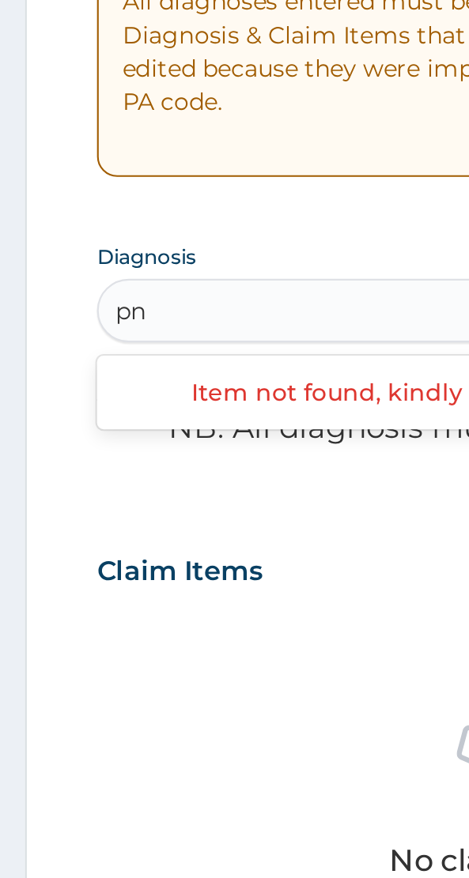
type input "p"
type input "c"
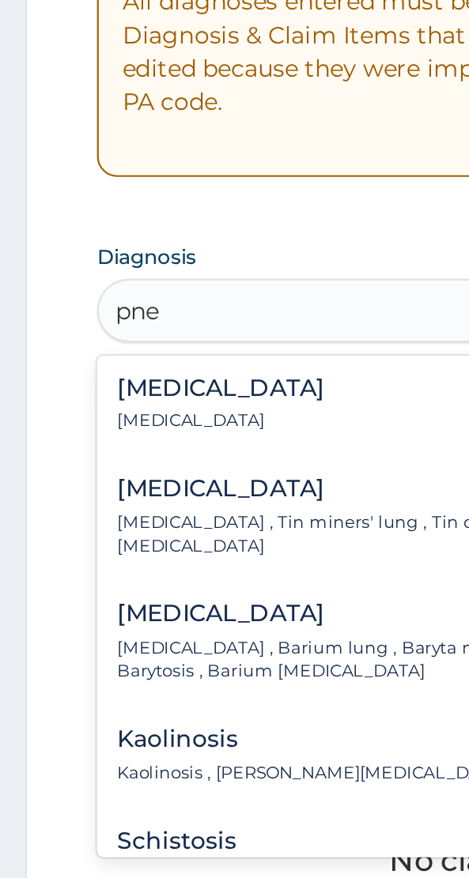
click at [78, 573] on div "Pneumonia Pneumonia" at bounding box center [104, 573] width 98 height 28
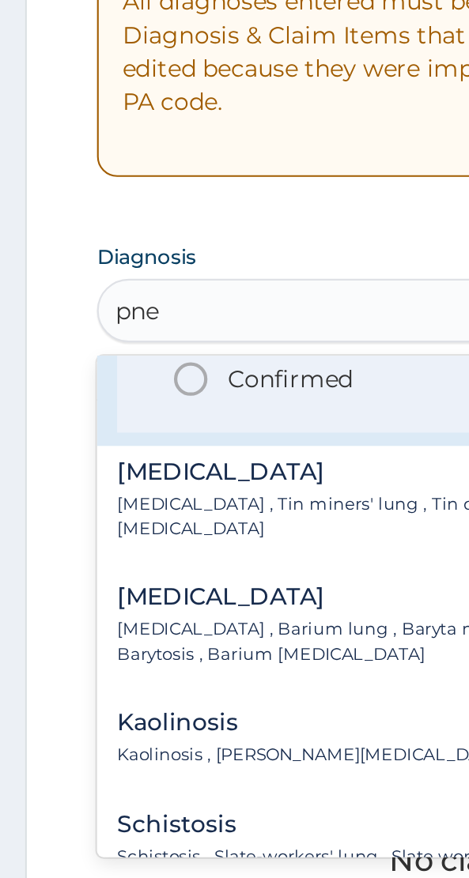
scroll to position [126, 0]
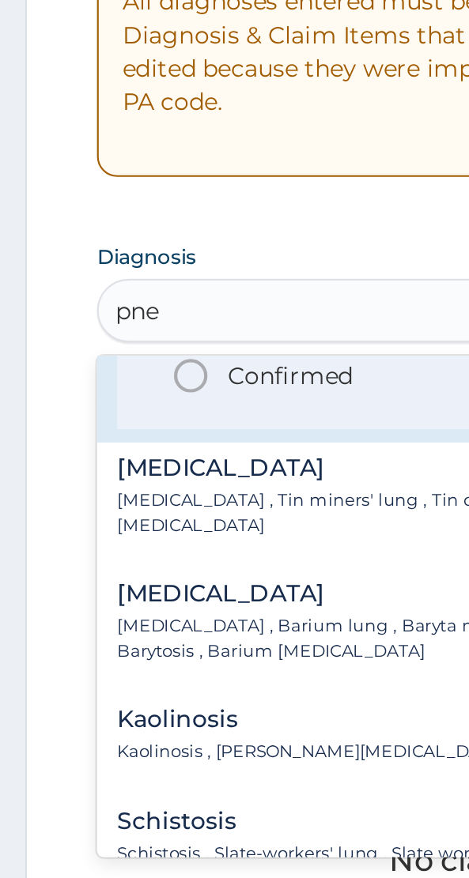
click at [99, 564] on icon "status option filled" at bounding box center [90, 558] width 19 height 19
type input "pne"
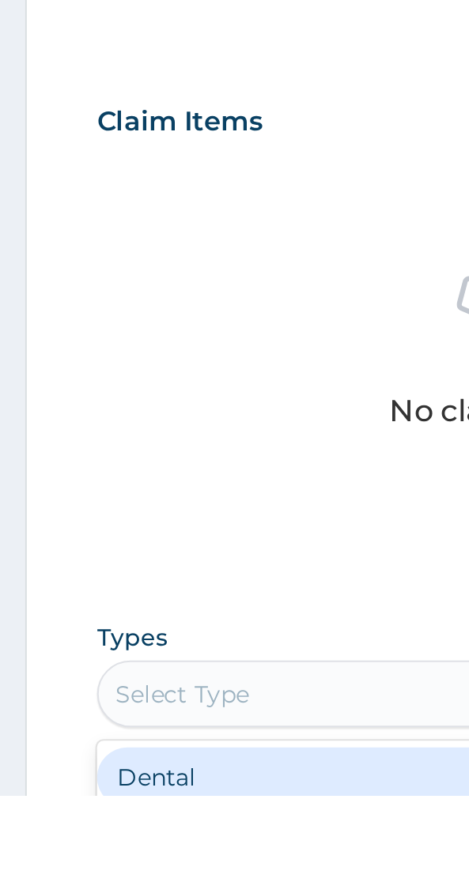
scroll to position [185, 0]
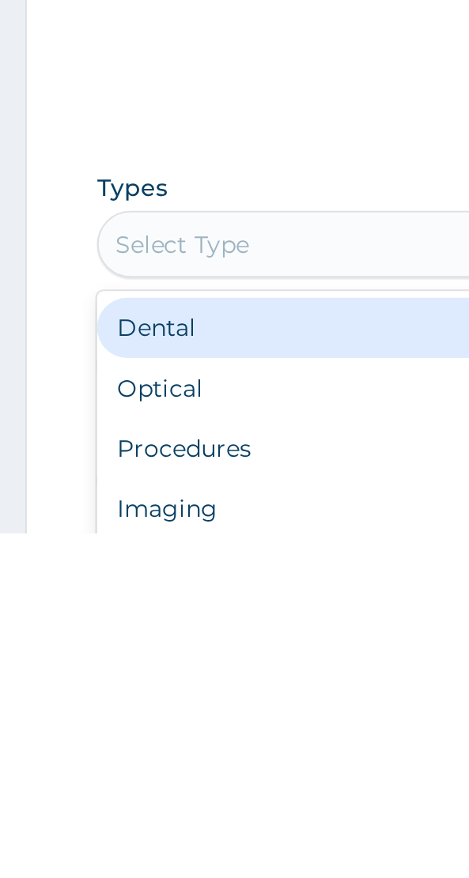
click at [107, 841] on div "Procedures" at bounding box center [234, 837] width 377 height 28
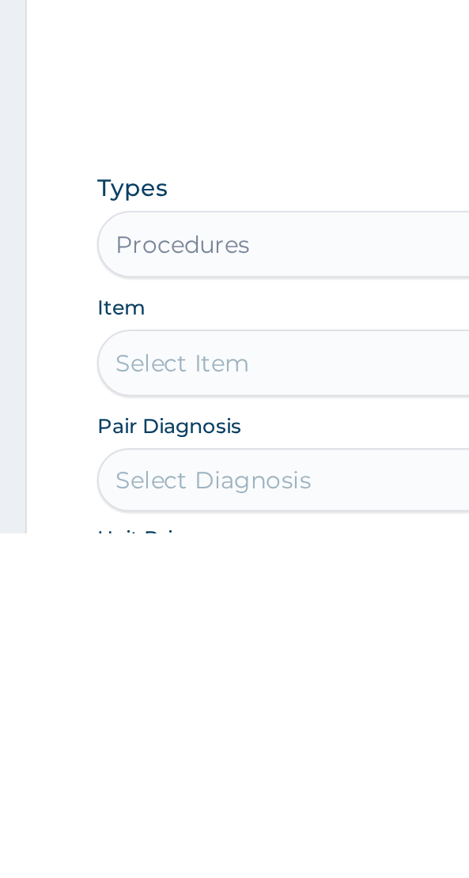
scroll to position [186, 0]
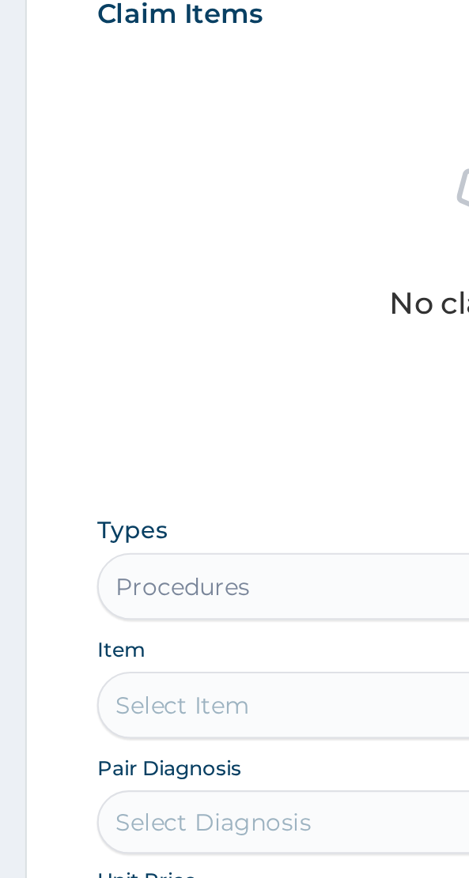
click at [91, 789] on div "Select Item" at bounding box center [234, 797] width 377 height 32
click at [98, 800] on div "Select Item" at bounding box center [234, 797] width 377 height 32
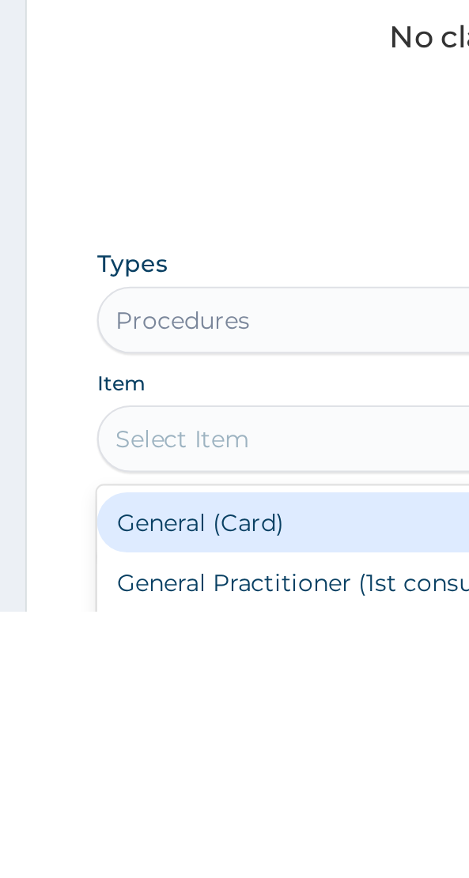
scroll to position [232, 0]
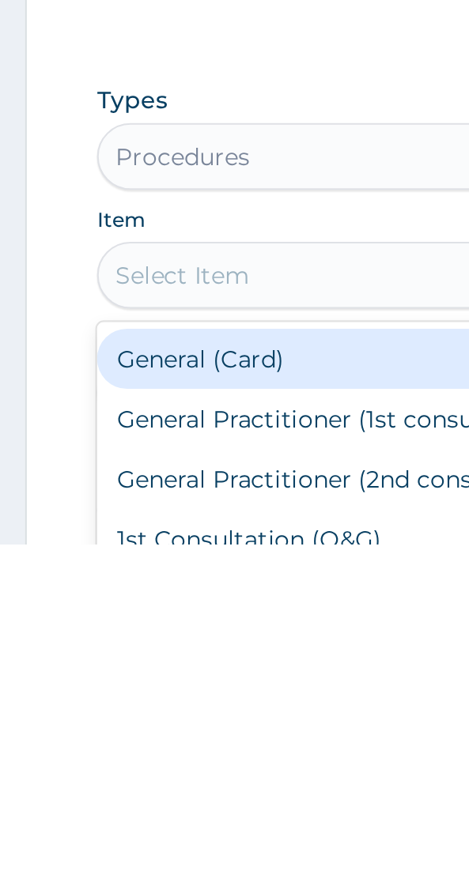
click at [96, 800] on div "General (Card)" at bounding box center [234, 790] width 377 height 28
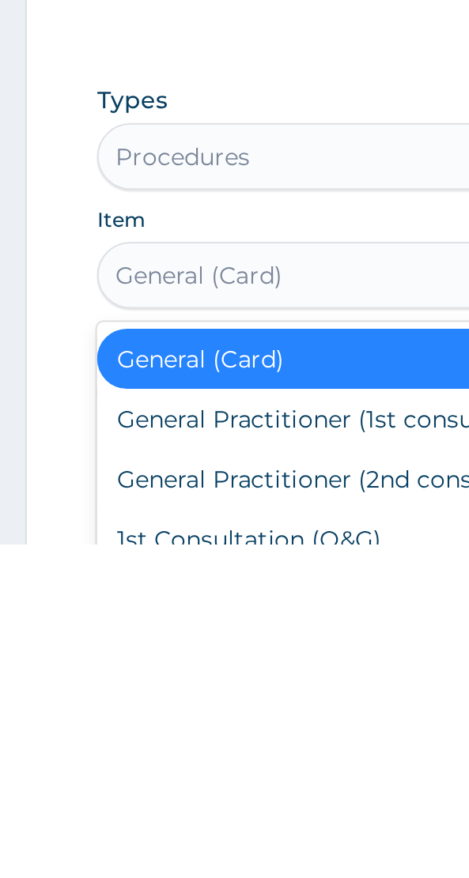
click at [96, 798] on div "General (Card)" at bounding box center [234, 790] width 377 height 28
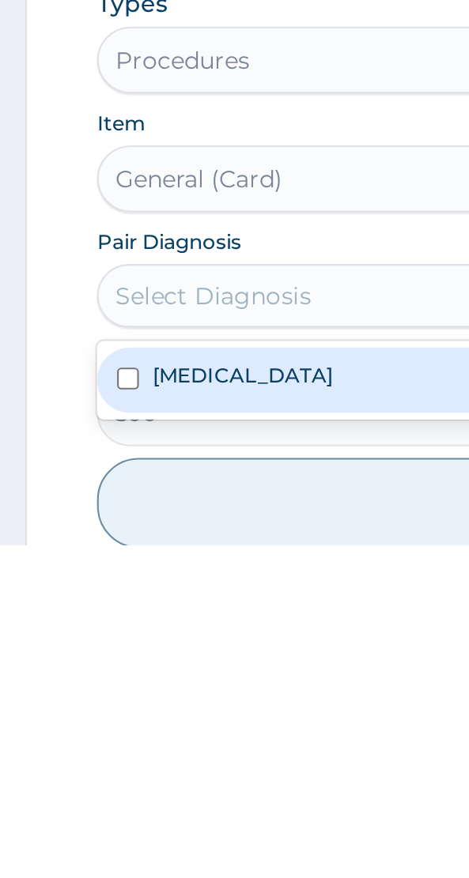
scroll to position [288, 0]
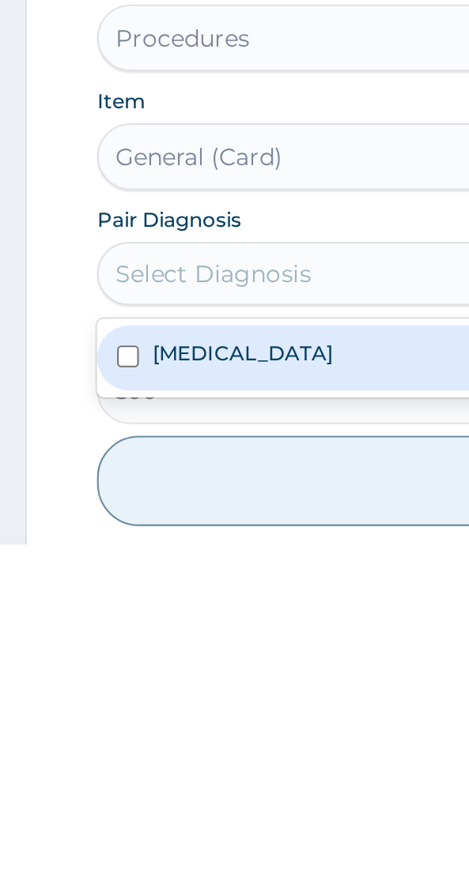
click at [65, 791] on input "checkbox" at bounding box center [60, 789] width 10 height 10
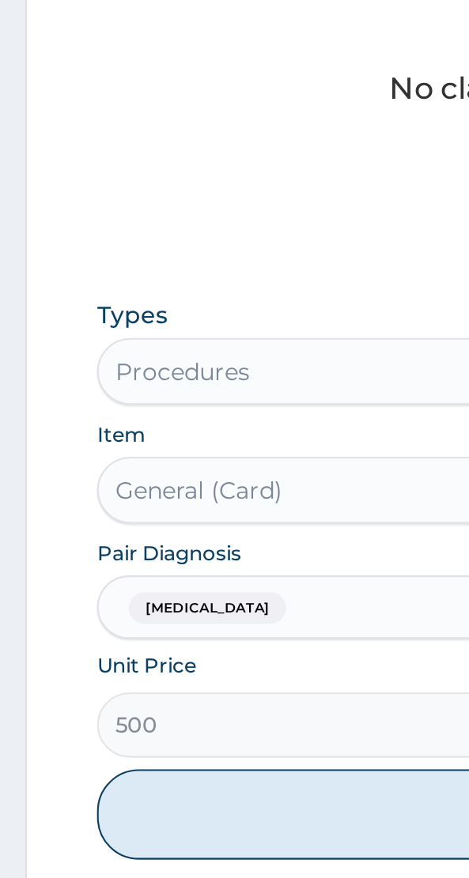
click at [117, 839] on button "Add" at bounding box center [234, 847] width 377 height 43
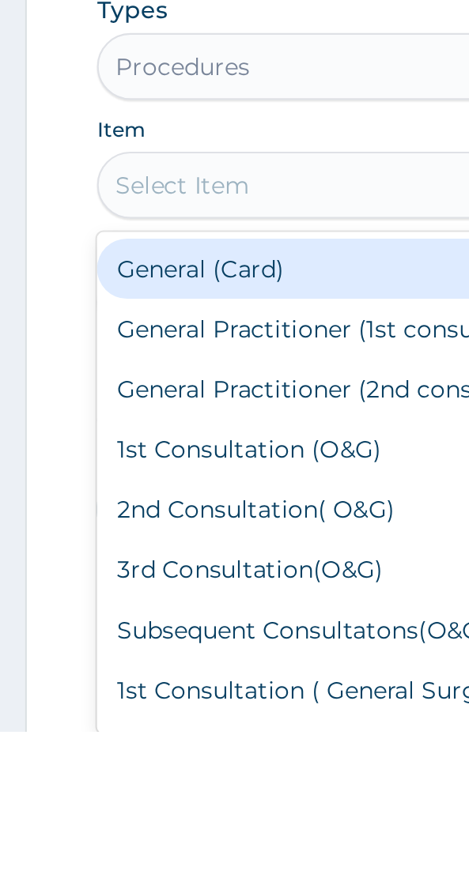
click at [115, 689] on div "General Practitioner (1st consultation)" at bounding box center [234, 687] width 377 height 28
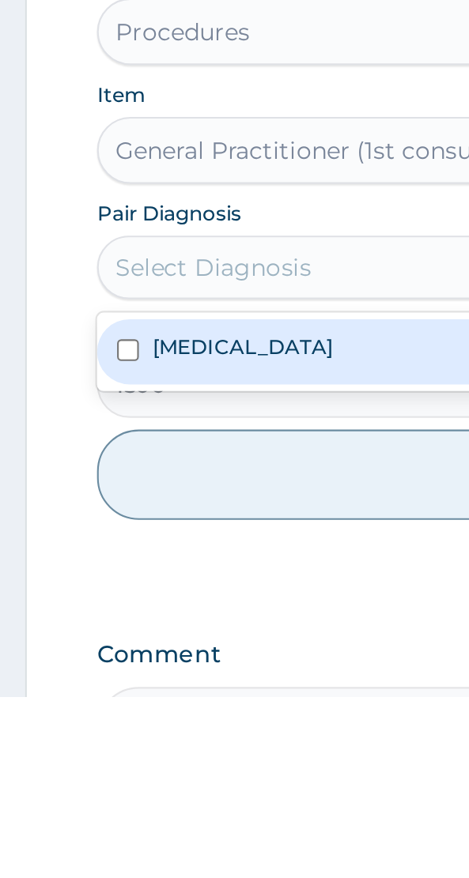
click at [96, 713] on label "Pneumonia" at bounding box center [114, 712] width 85 height 13
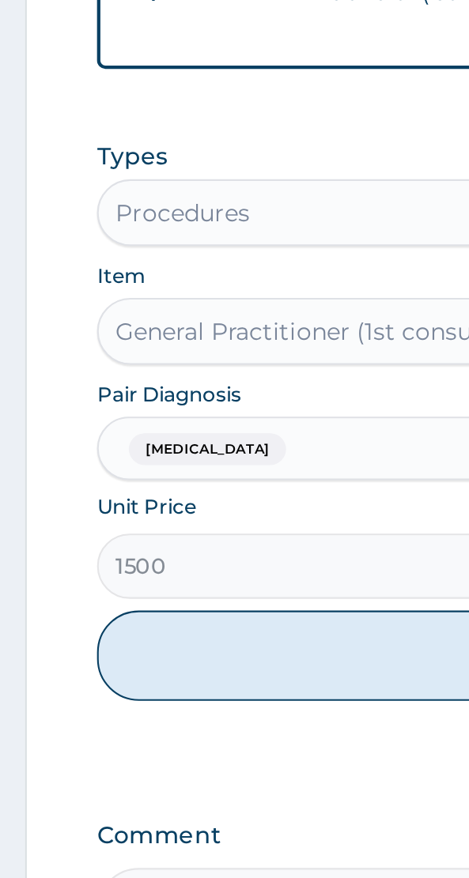
click at [134, 774] on button "Add" at bounding box center [234, 772] width 377 height 43
type input "0"
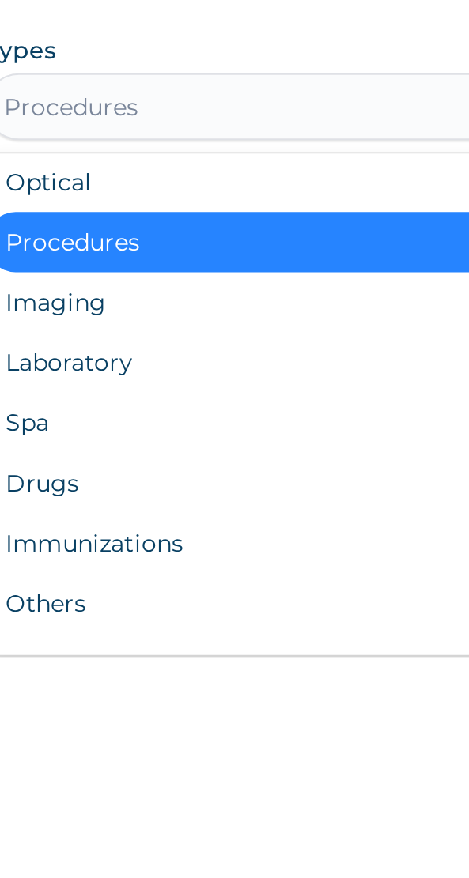
scroll to position [53, 0]
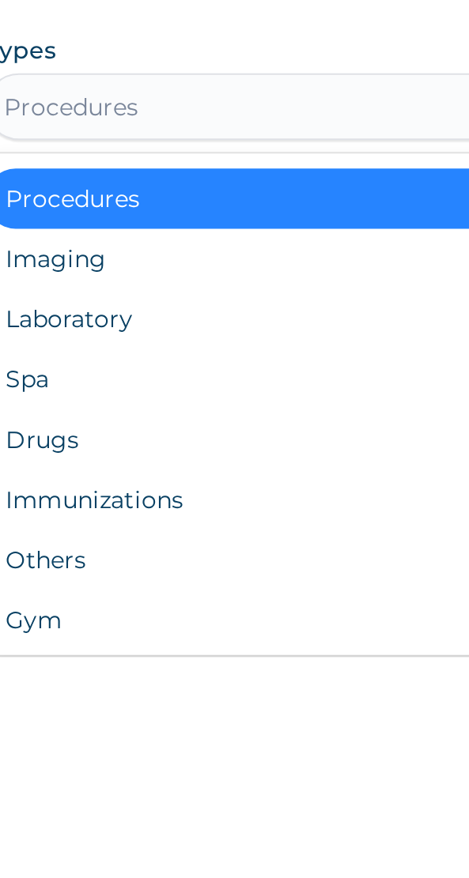
click at [98, 773] on div "Drugs" at bounding box center [234, 775] width 377 height 28
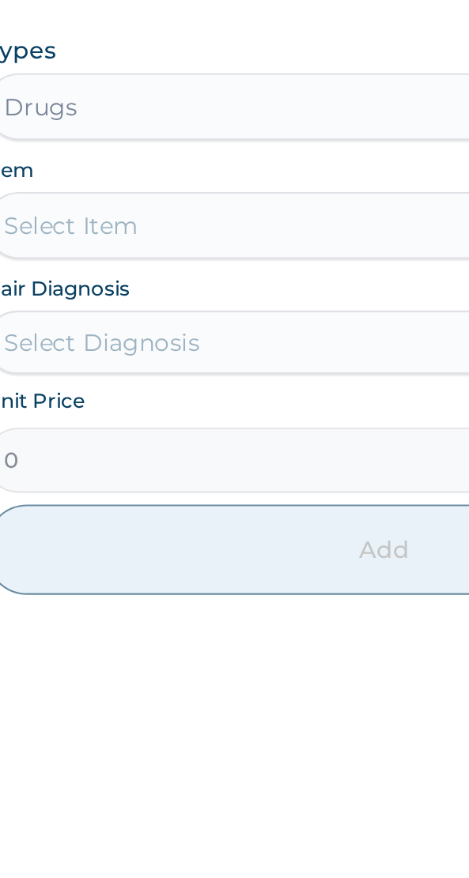
scroll to position [288, 0]
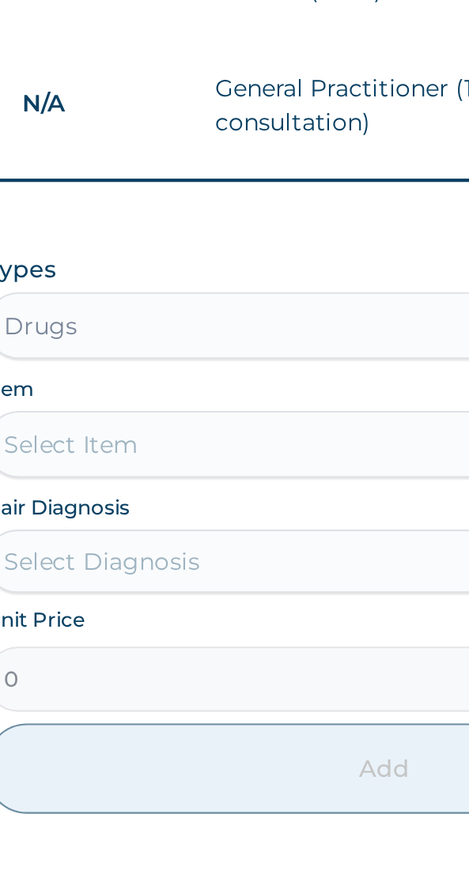
click at [87, 677] on div "Select Item" at bounding box center [234, 673] width 377 height 32
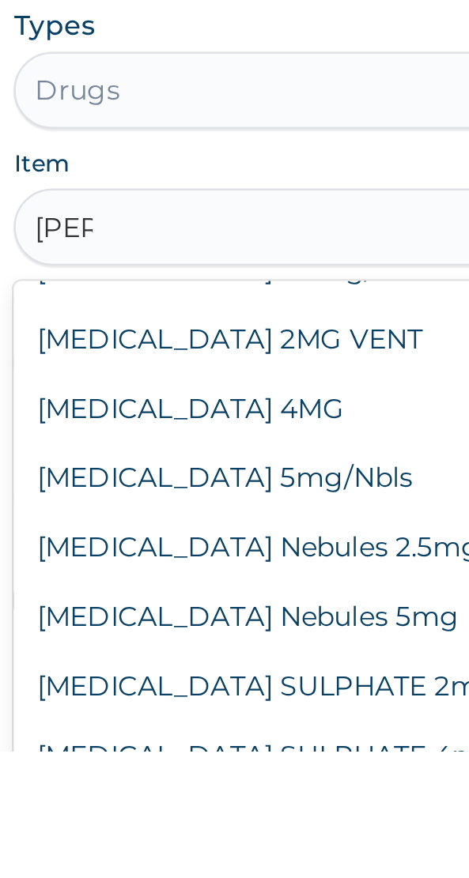
scroll to position [53, 0]
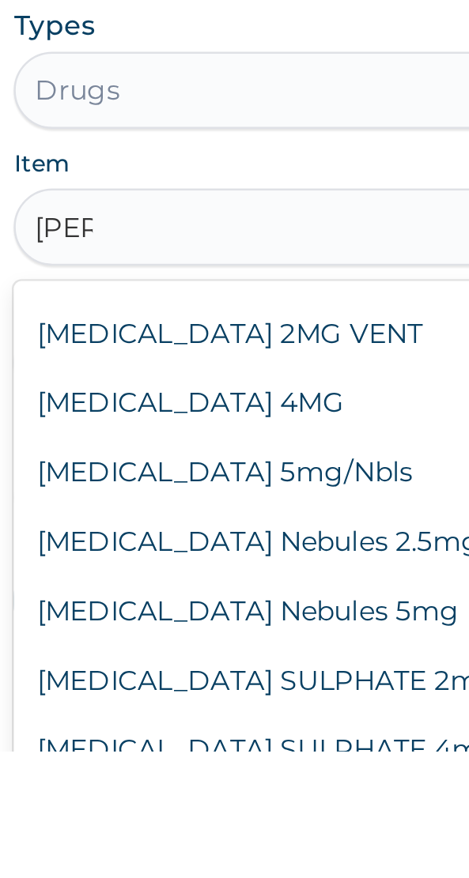
click at [91, 762] on div "Salbutamol 5mg/Nbls" at bounding box center [234, 763] width 377 height 28
type input "salb"
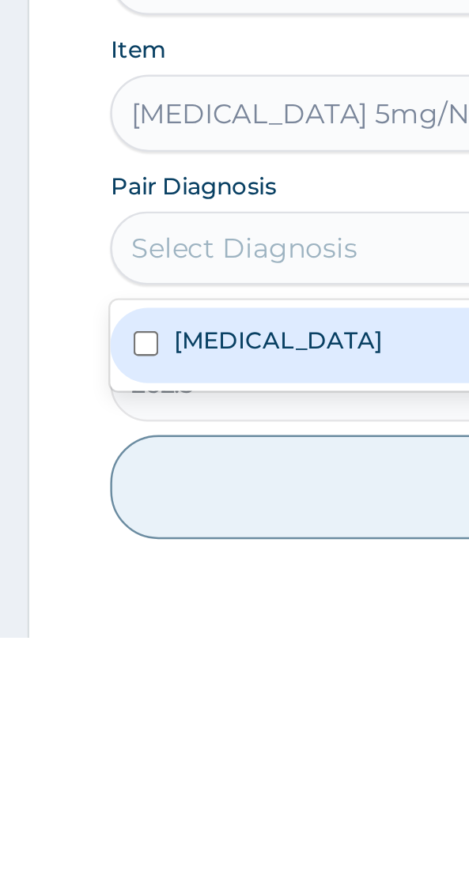
scroll to position [299, 0]
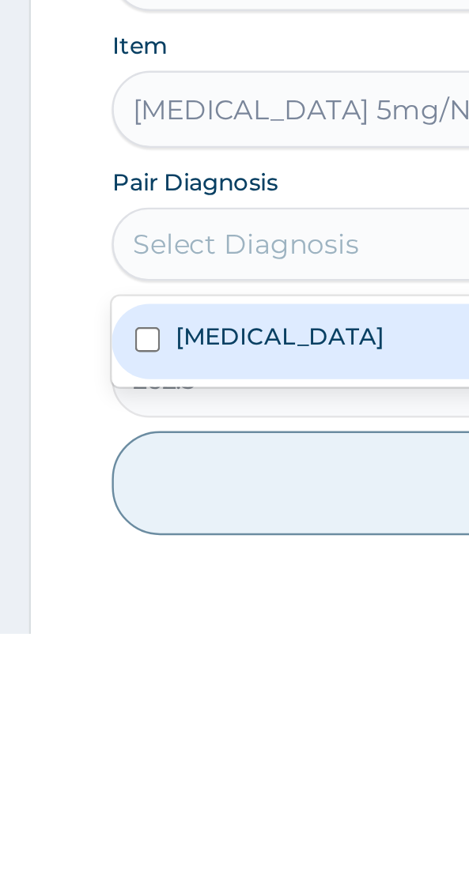
click at [85, 757] on label "Pneumonia" at bounding box center [114, 755] width 85 height 13
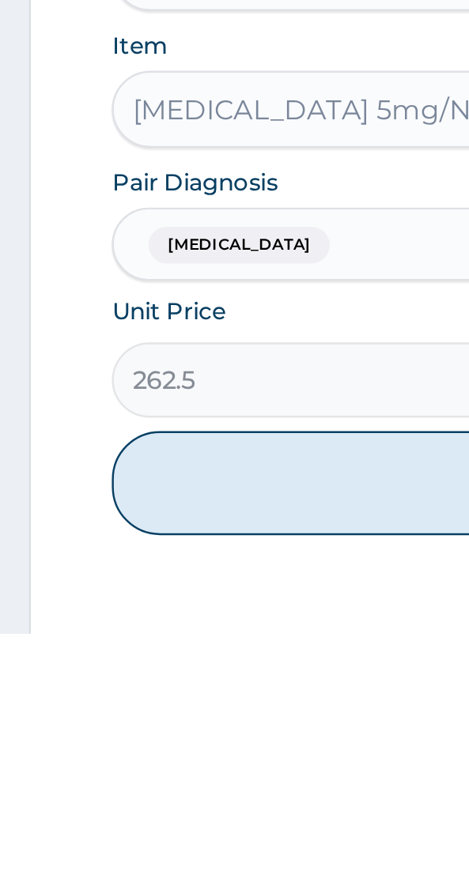
scroll to position [299, 0]
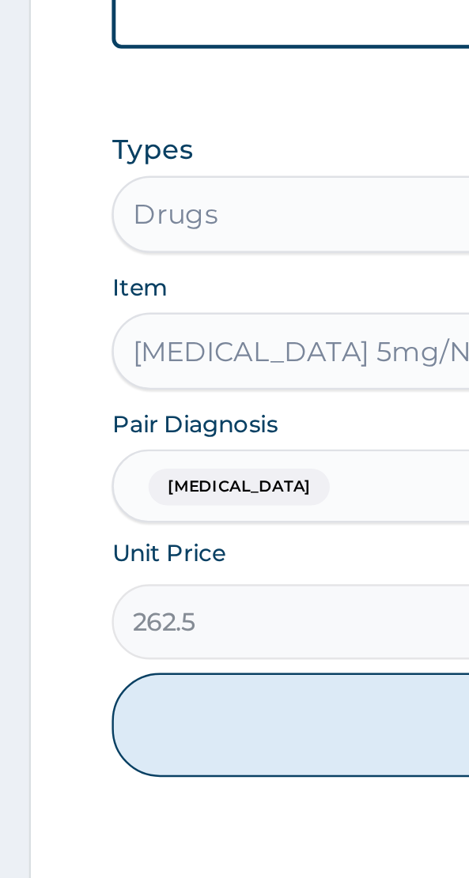
click at [104, 811] on button "Add" at bounding box center [234, 815] width 377 height 43
type input "0"
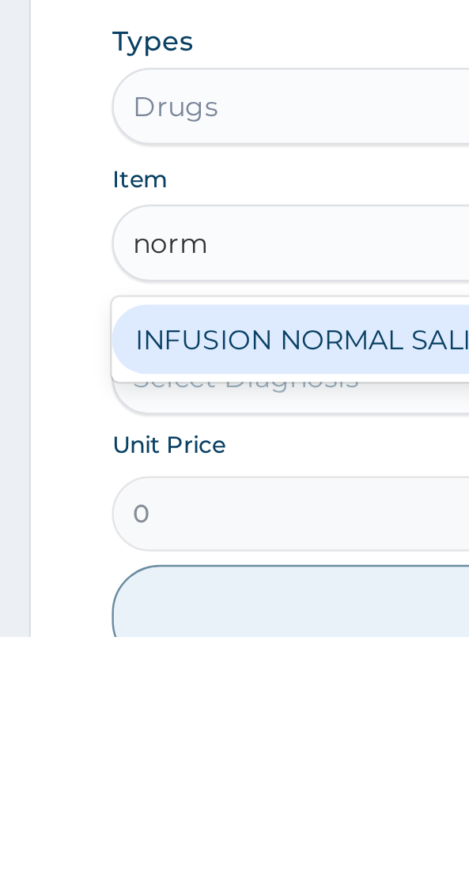
scroll to position [0, 0]
click at [152, 758] on div "INFUSION NORMAL SALINE" at bounding box center [234, 756] width 377 height 28
type input "norm"
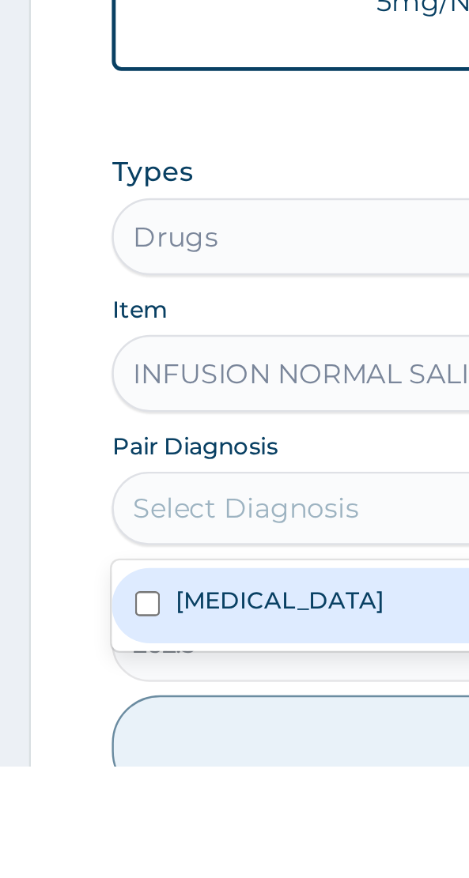
scroll to position [304, 0]
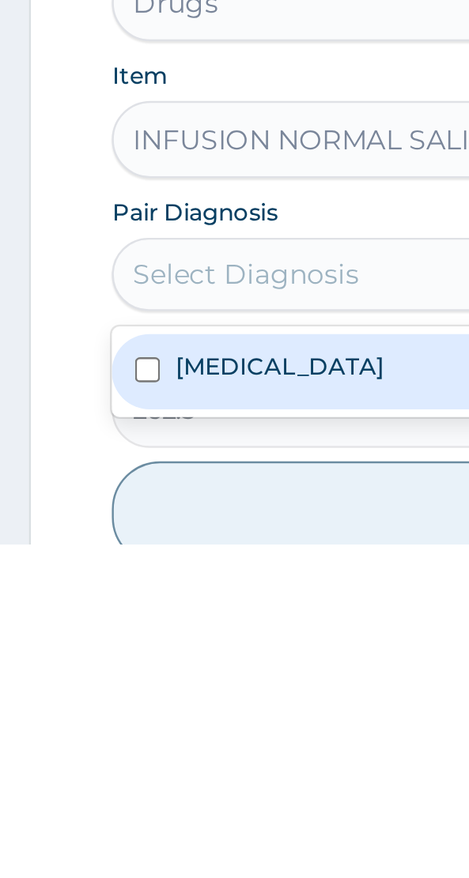
click at [66, 808] on input "checkbox" at bounding box center [60, 806] width 10 height 10
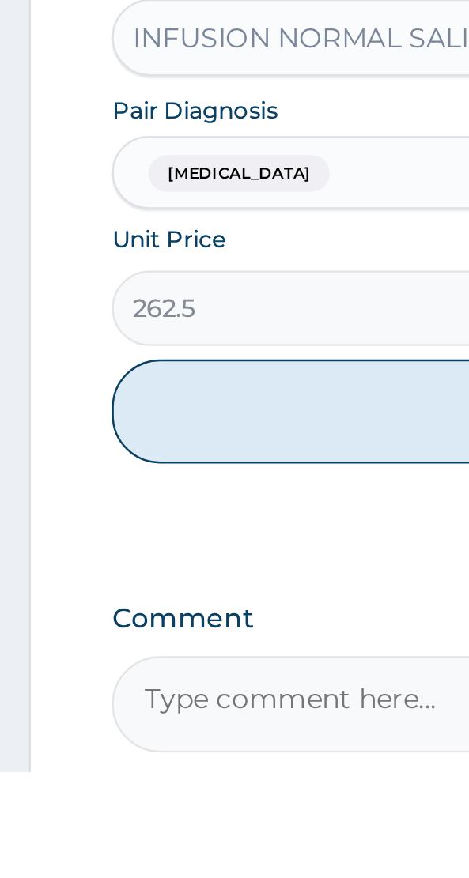
scroll to position [440, 0]
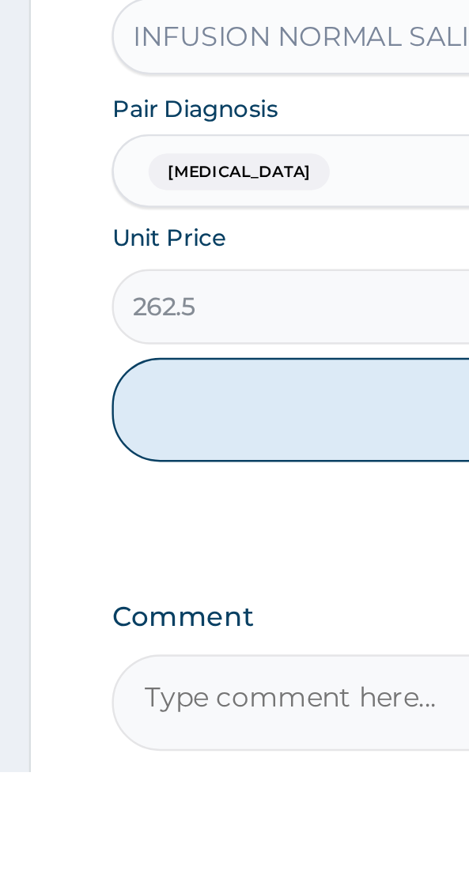
click at [134, 728] on button "Add" at bounding box center [234, 729] width 377 height 43
type input "0"
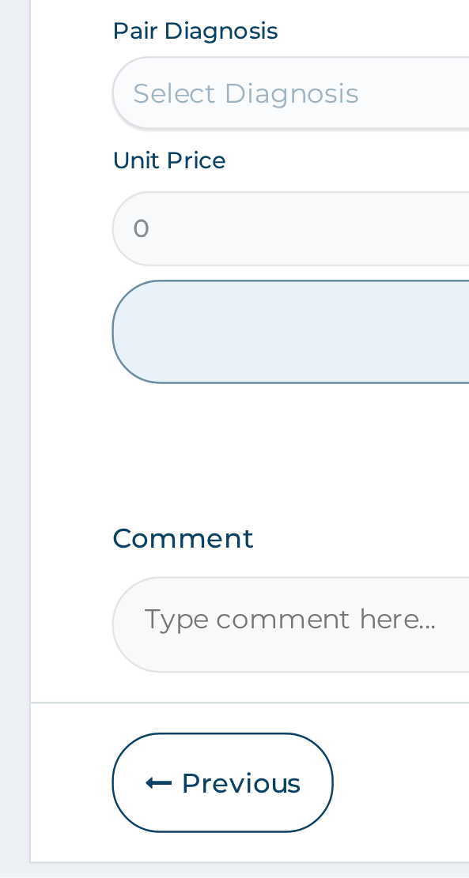
scroll to position [615, 0]
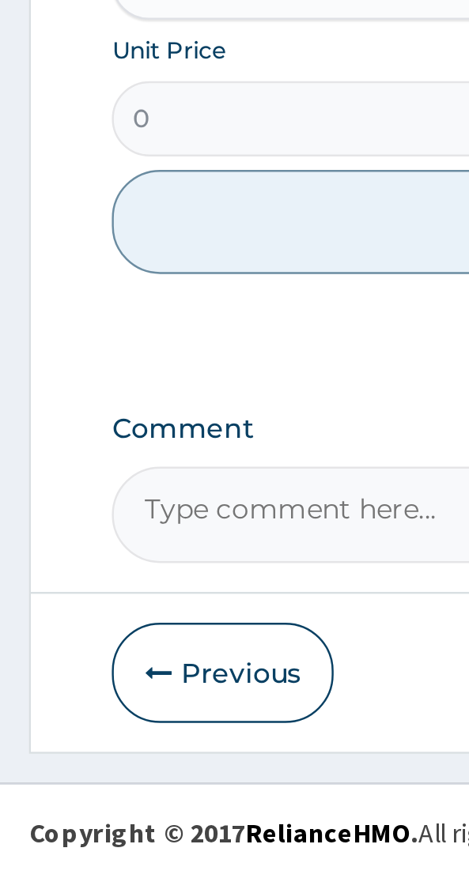
click at [92, 798] on button "Previous" at bounding box center [91, 794] width 91 height 41
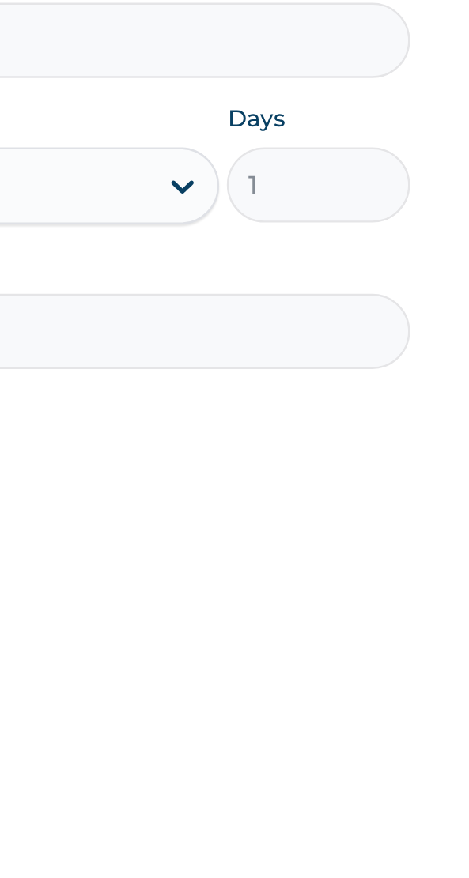
scroll to position [0, 0]
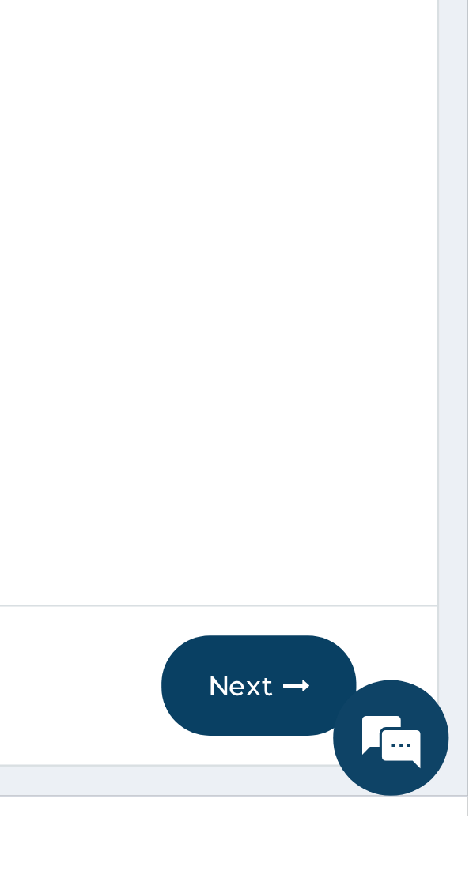
click at [390, 845] on button "Next" at bounding box center [383, 824] width 80 height 41
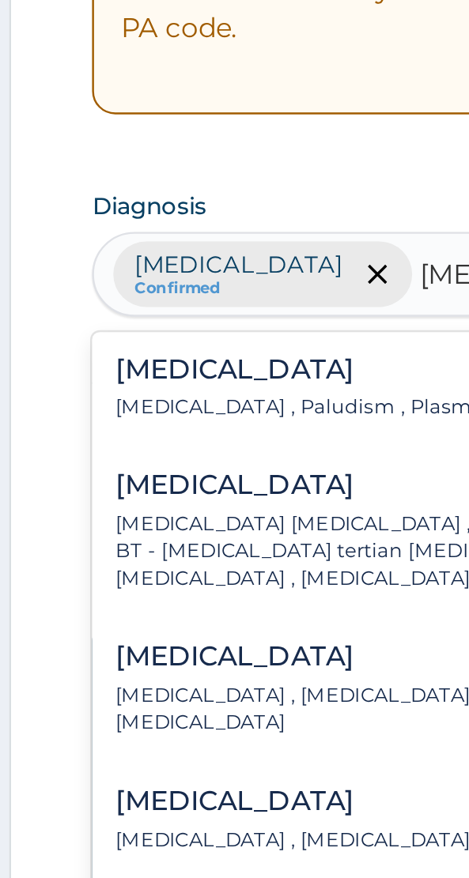
click at [96, 529] on p "Malaria , Paludism , Plasmodiosis" at bounding box center [142, 534] width 174 height 11
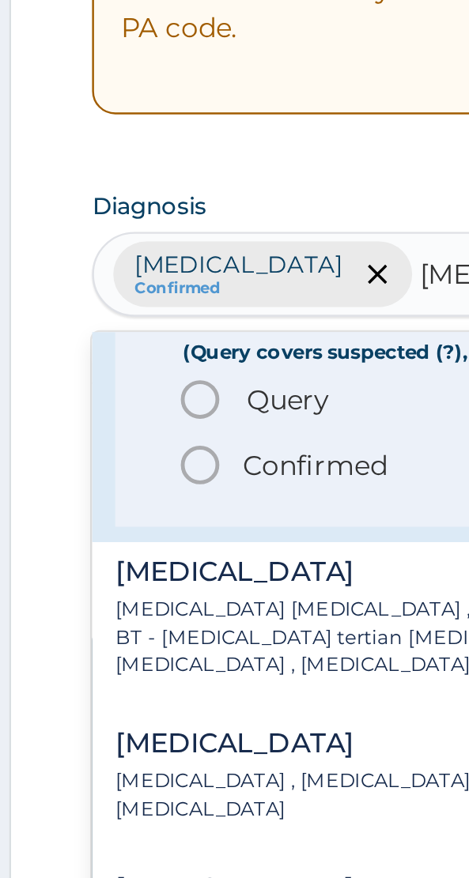
scroll to position [96, 0]
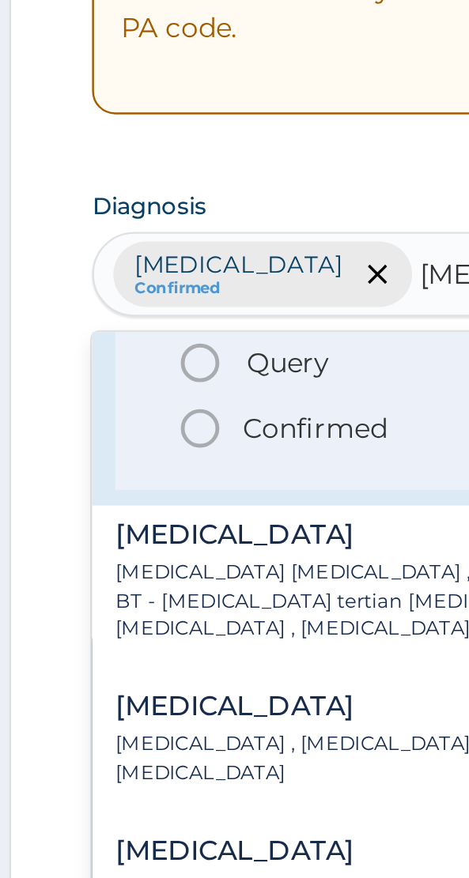
click at [103, 544] on span "Confirmed" at bounding box center [235, 542] width 309 height 19
type input "malaria"
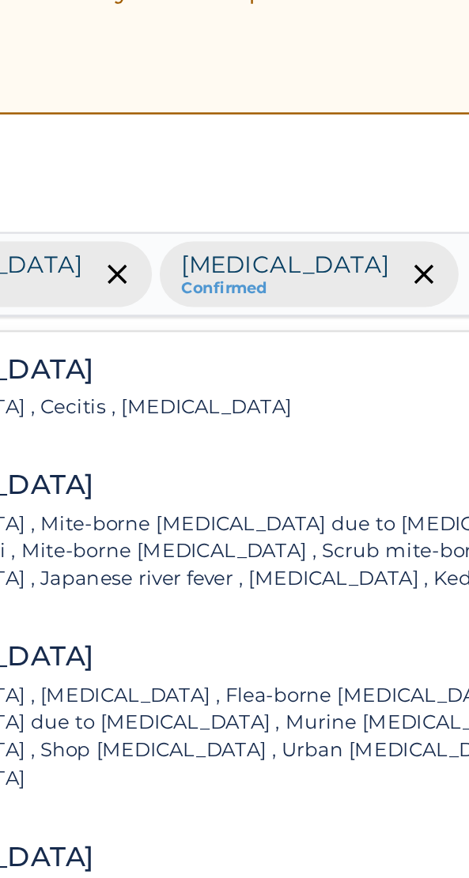
scroll to position [0, 0]
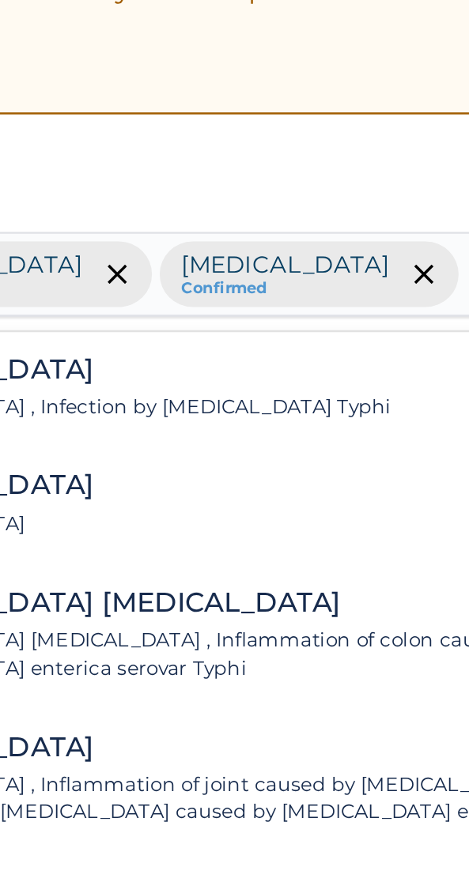
click at [149, 530] on p "Typhoid fever , Infection by Salmonella Typhi" at bounding box center [165, 534] width 220 height 11
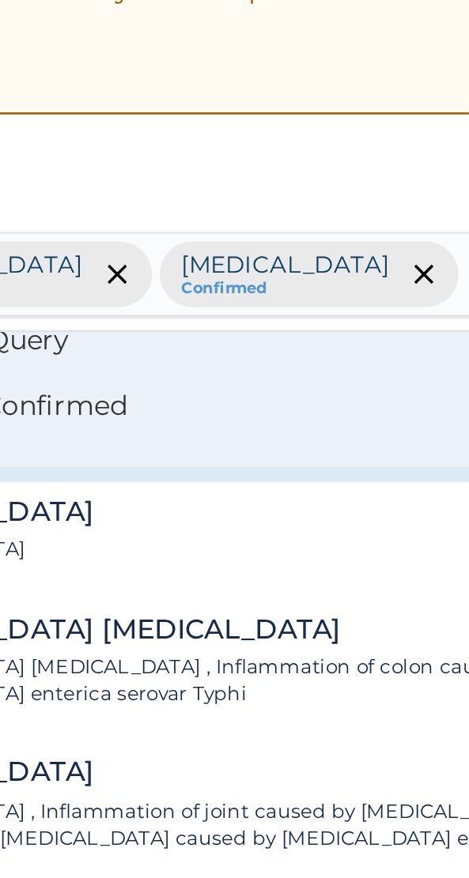
scroll to position [107, 0]
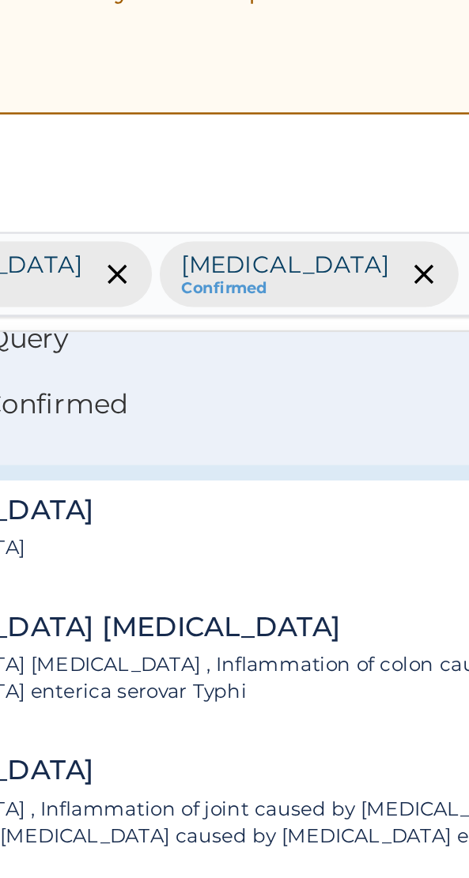
click at [141, 531] on p "Confirmed" at bounding box center [136, 533] width 59 height 16
type input "typhoid"
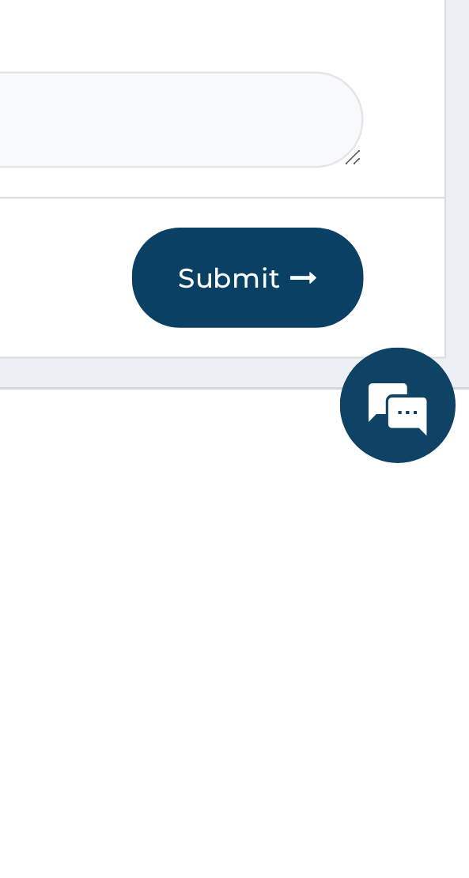
scroll to position [615, 0]
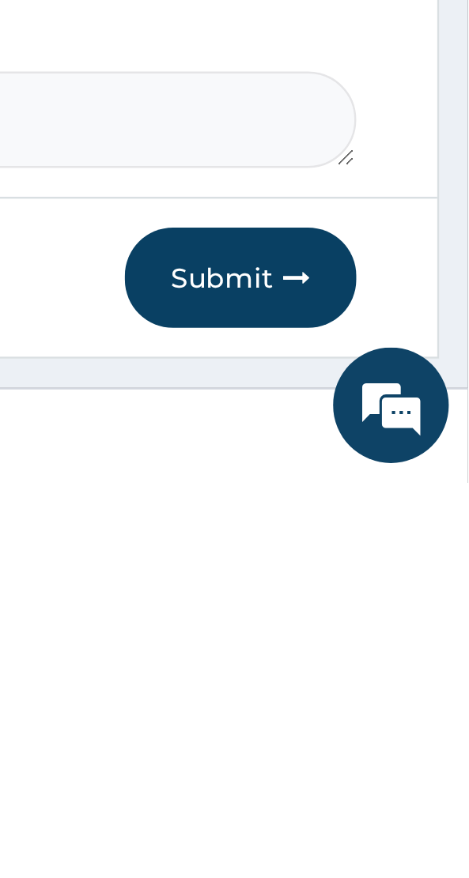
click at [376, 798] on button "Submit" at bounding box center [375, 794] width 95 height 41
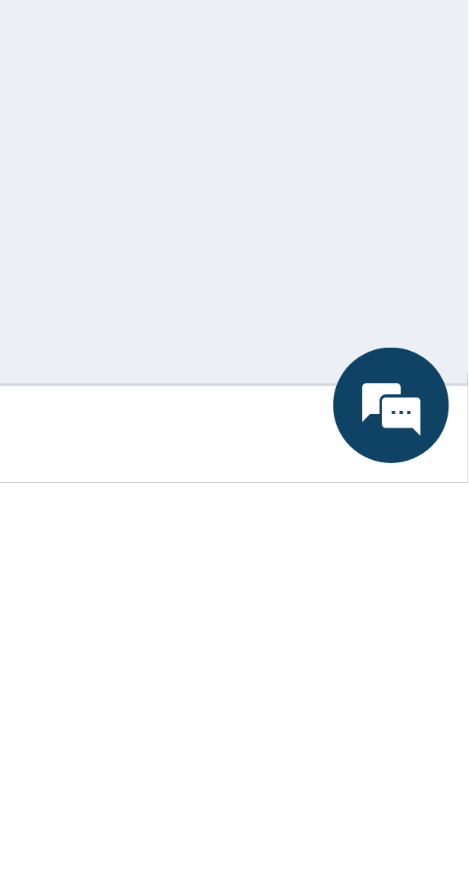
scroll to position [72, 0]
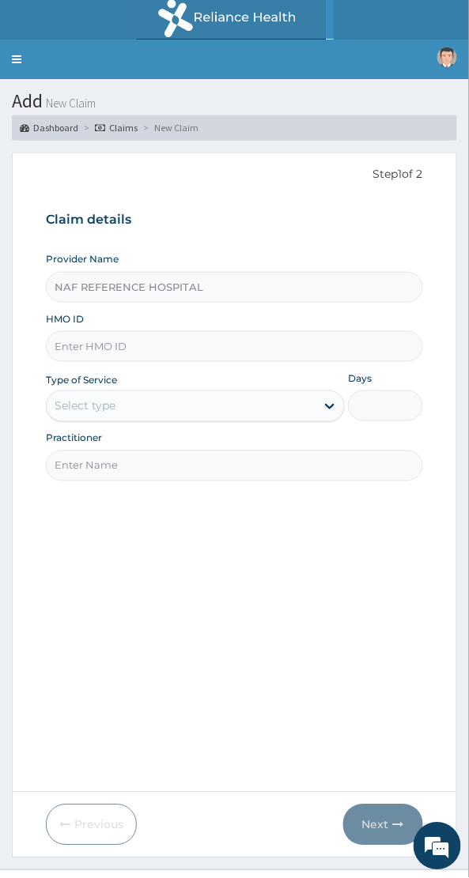
click at [144, 351] on input "HMO ID" at bounding box center [234, 346] width 377 height 31
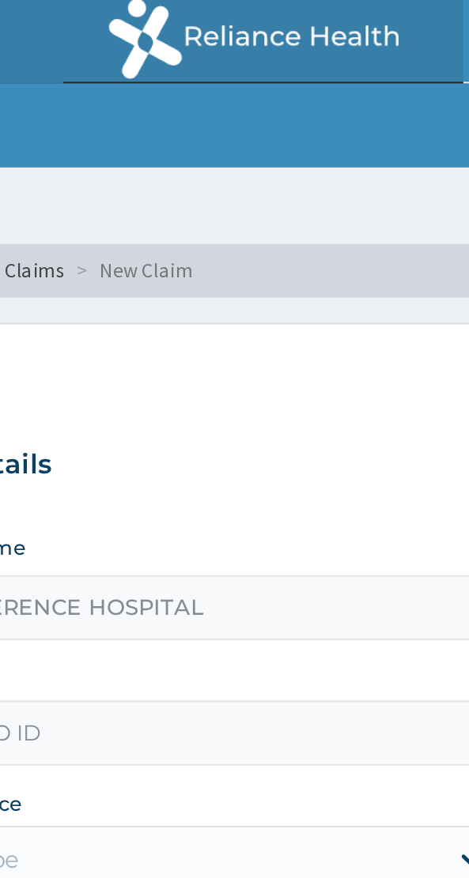
click at [129, 131] on link "Claims" at bounding box center [116, 127] width 43 height 13
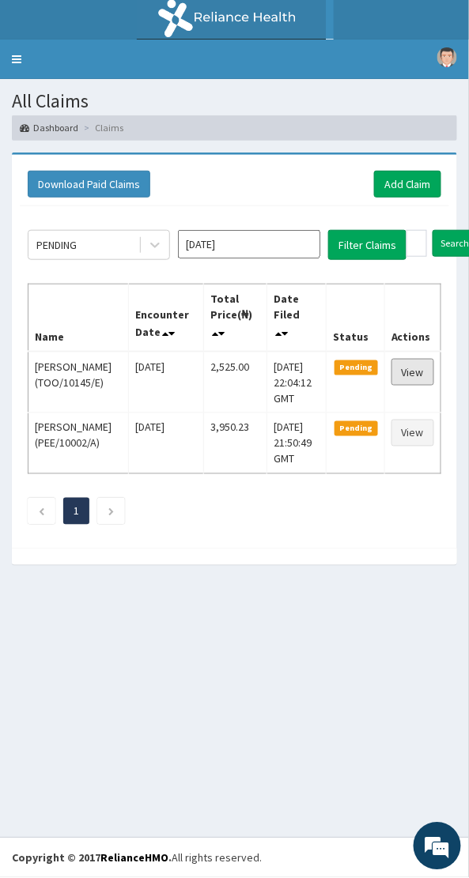
click at [432, 370] on link "View" at bounding box center [412, 372] width 43 height 27
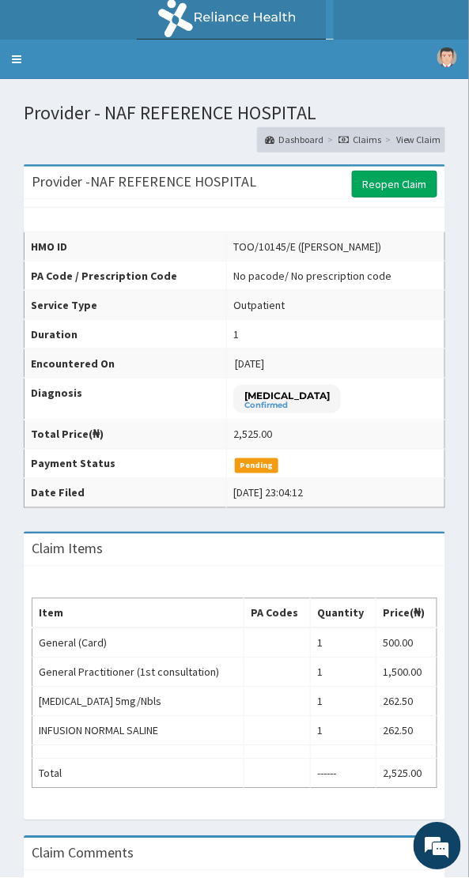
click at [386, 181] on link "Reopen Claim" at bounding box center [394, 184] width 85 height 27
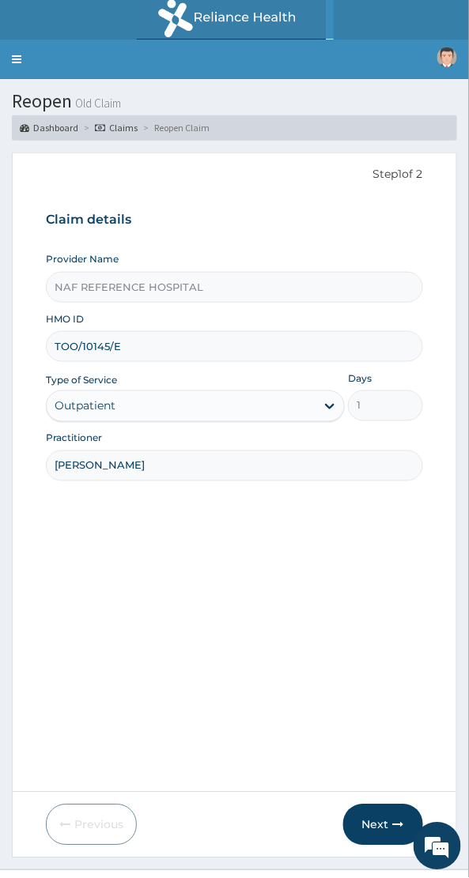
click at [366, 822] on button "Next" at bounding box center [383, 824] width 80 height 41
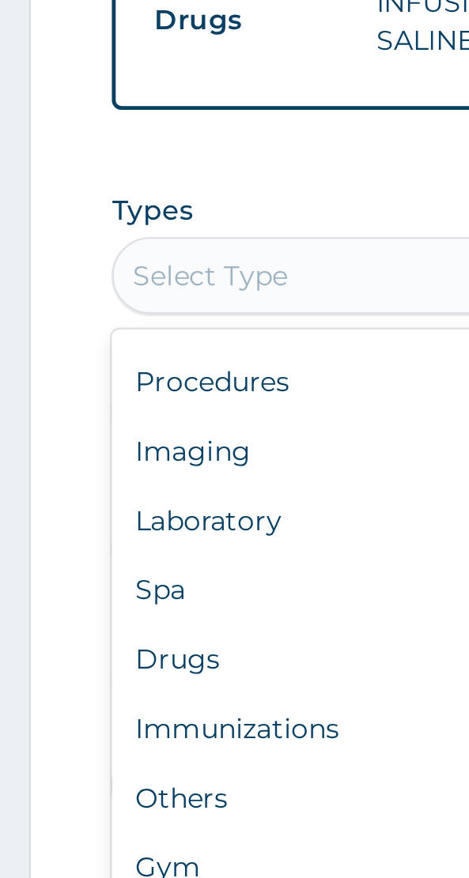
click at [81, 763] on div "Drugs" at bounding box center [234, 771] width 377 height 28
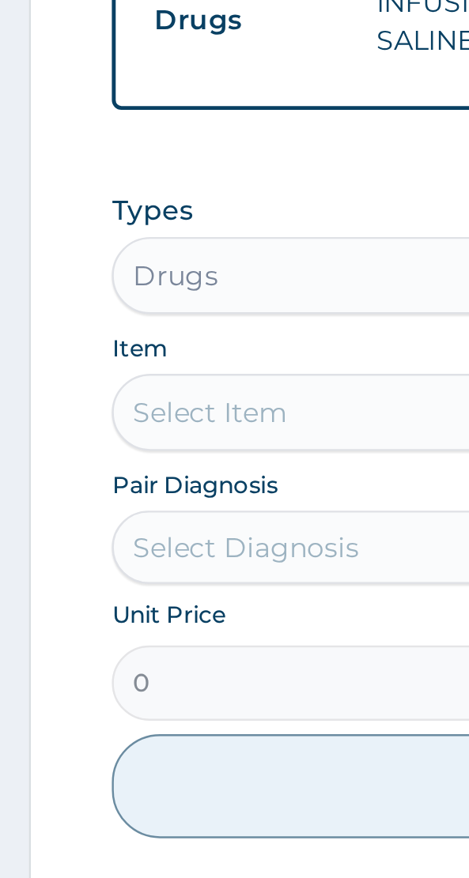
click at [81, 669] on div "Select Item" at bounding box center [234, 670] width 377 height 32
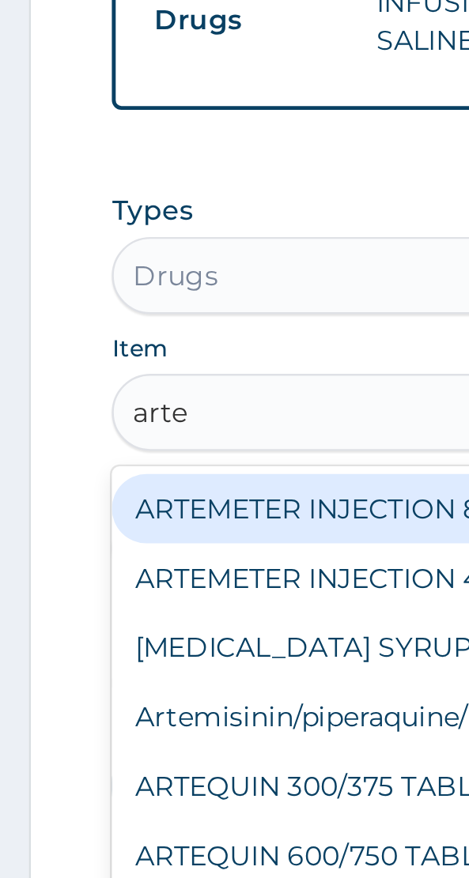
click at [126, 771] on div "ARTEMETHER SYRUP" at bounding box center [234, 766] width 377 height 28
type input "arte"
type input "420"
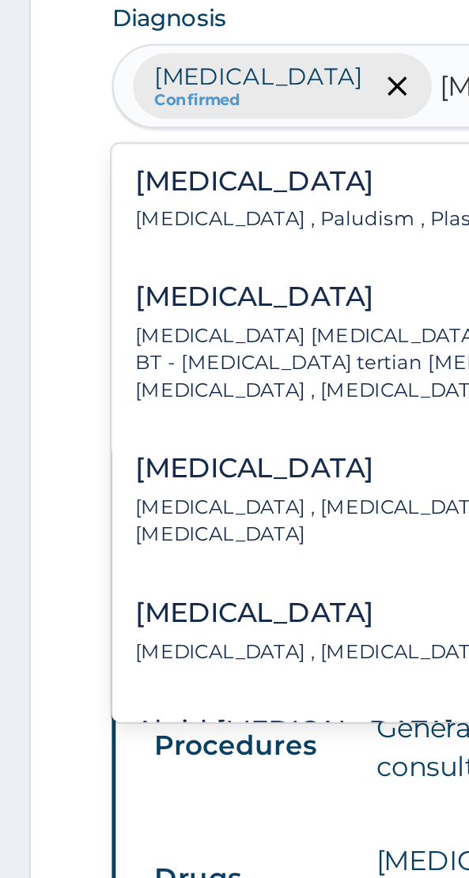
click at [99, 179] on p "[MEDICAL_DATA] , Paludism , Plasmodiosis" at bounding box center [142, 184] width 174 height 11
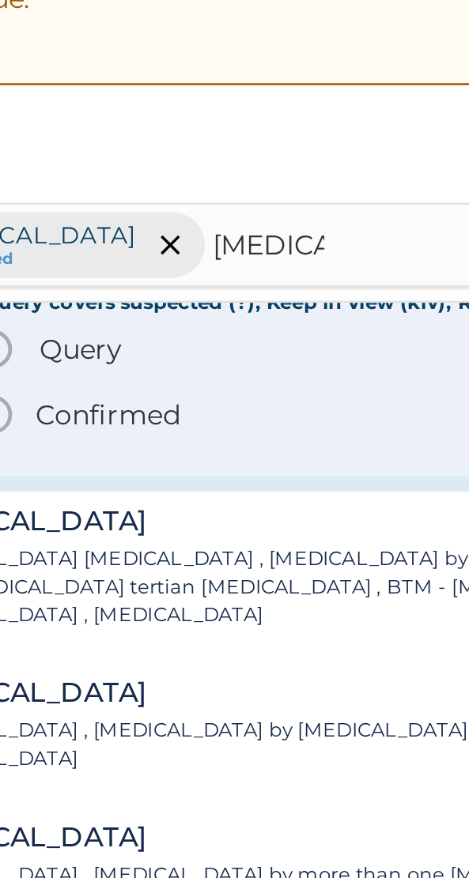
scroll to position [91, 0]
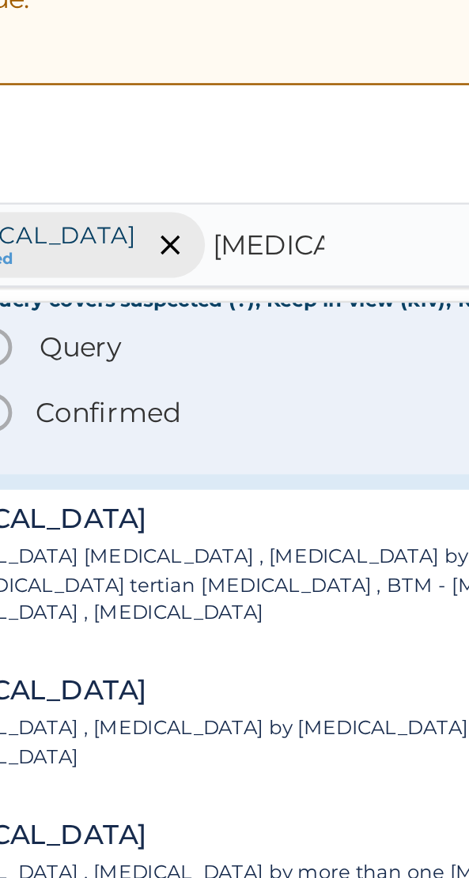
click at [155, 198] on p "Confirmed" at bounding box center [136, 198] width 59 height 16
type input "[MEDICAL_DATA]"
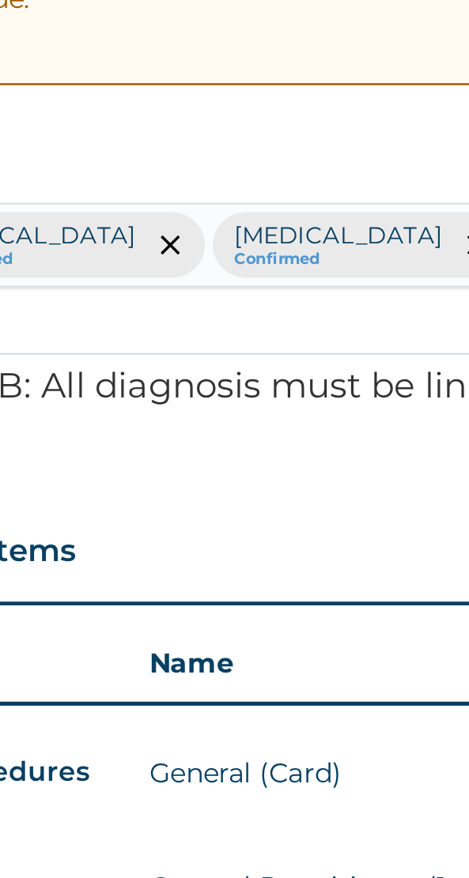
scroll to position [0, 0]
type input "t"
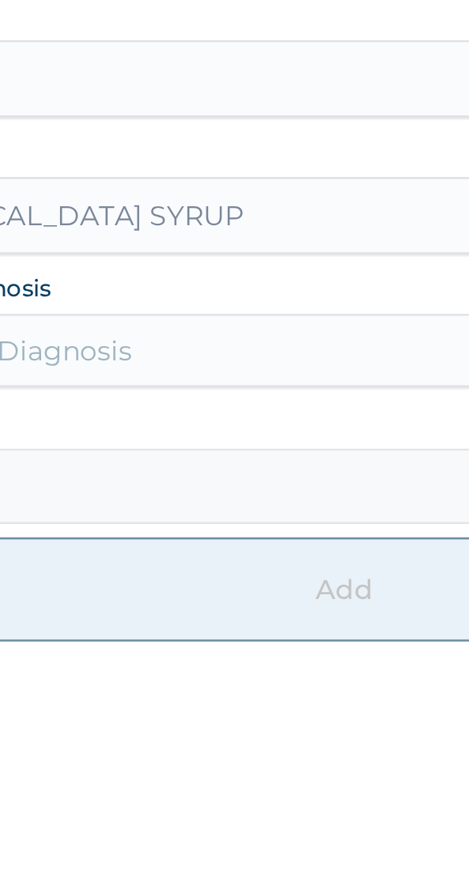
scroll to position [401, 0]
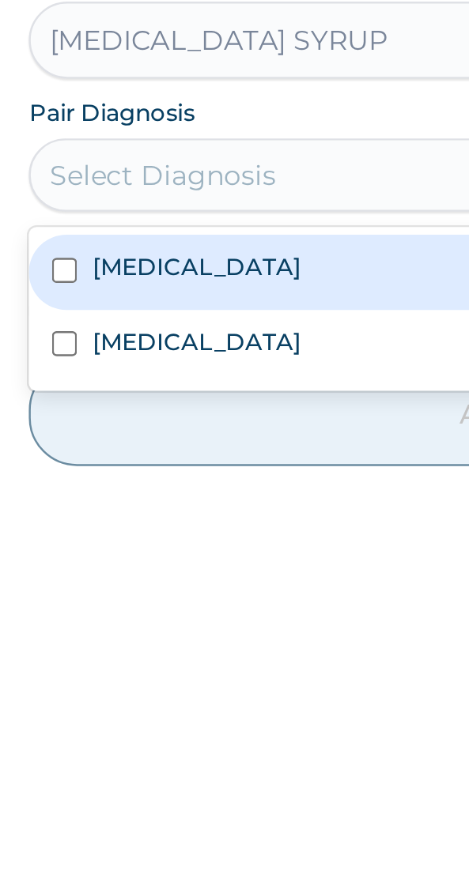
click at [102, 792] on label "[MEDICAL_DATA]" at bounding box center [114, 793] width 85 height 13
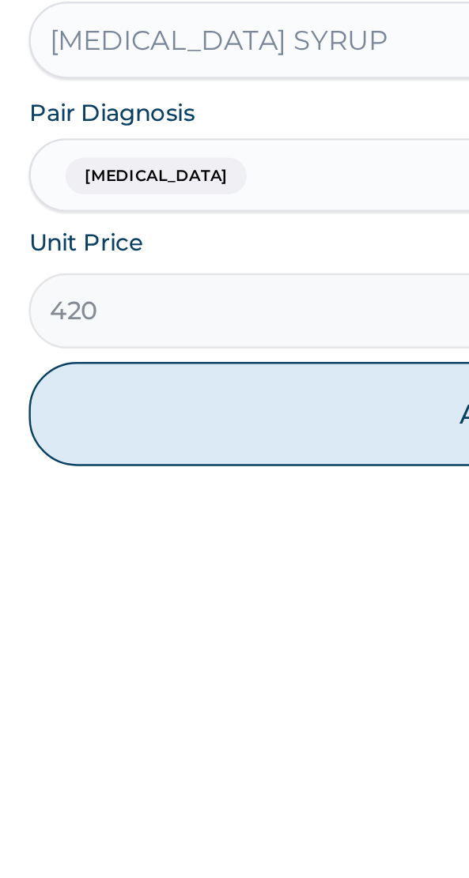
scroll to position [401, 0]
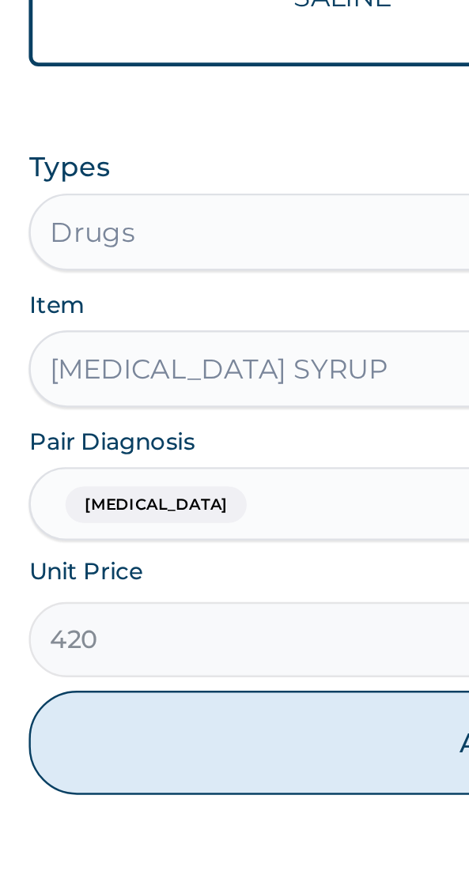
click at [149, 819] on button "Add" at bounding box center [234, 822] width 377 height 43
type input "0"
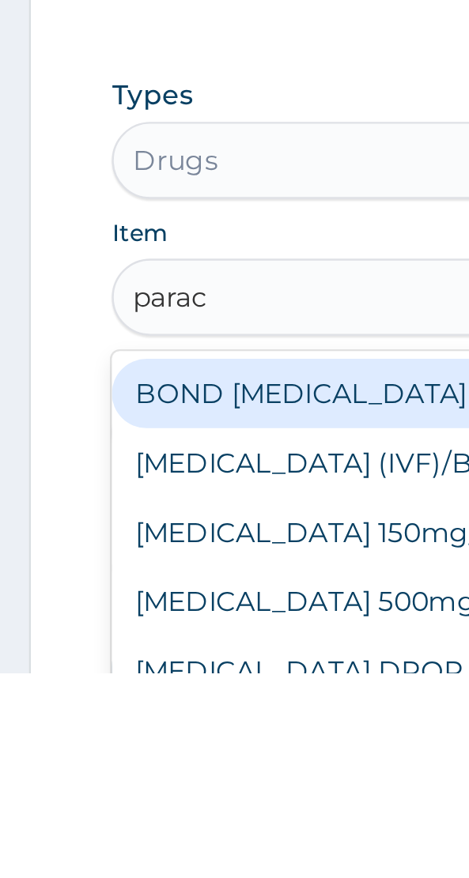
type input "parace"
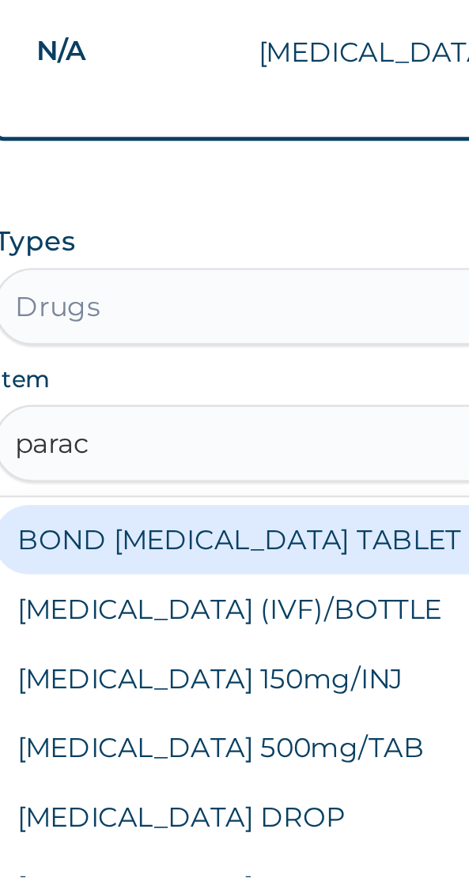
scroll to position [24, 0]
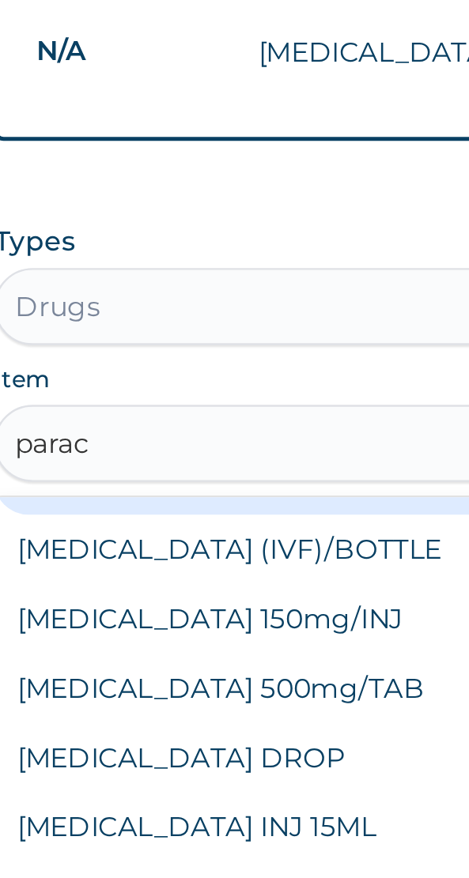
click at [82, 821] on div "[MEDICAL_DATA] DROP" at bounding box center [234, 829] width 377 height 28
type input "parac"
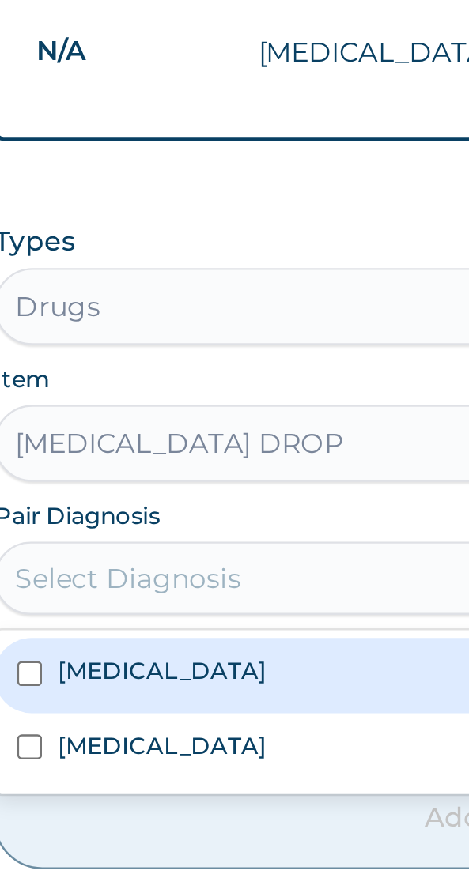
scroll to position [425, 0]
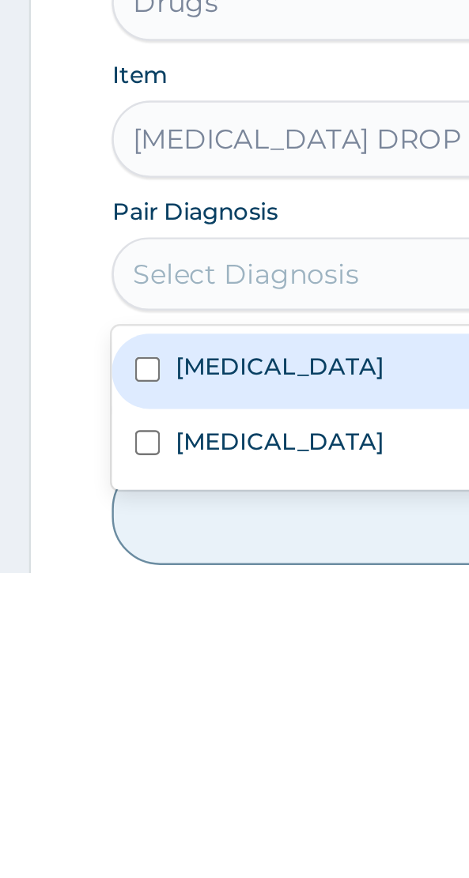
click at [59, 824] on input "checkbox" at bounding box center [60, 824] width 10 height 10
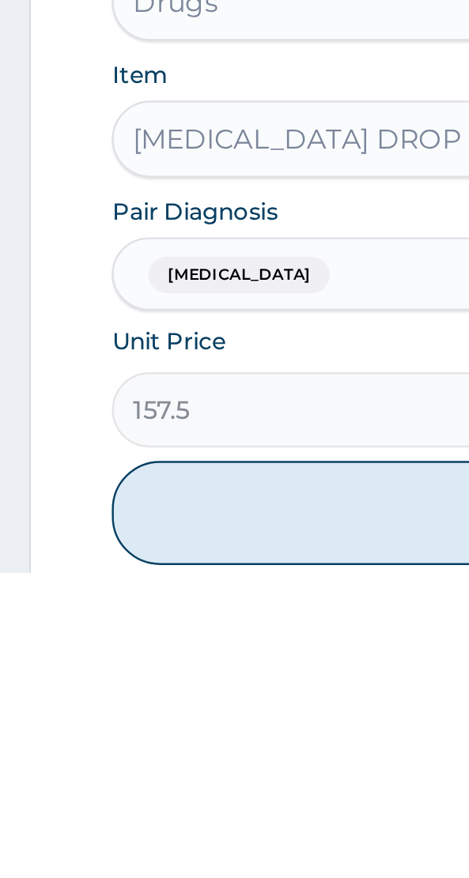
scroll to position [426, 0]
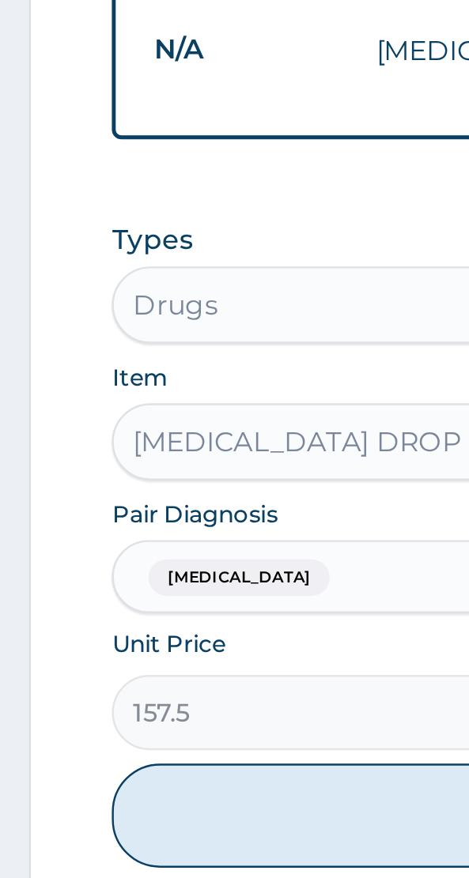
click at [77, 851] on button "Add" at bounding box center [234, 852] width 377 height 43
type input "0"
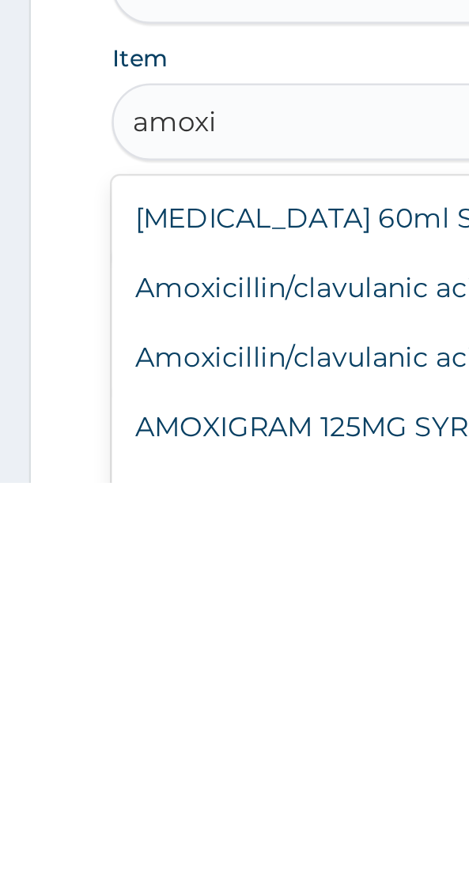
scroll to position [58, 0]
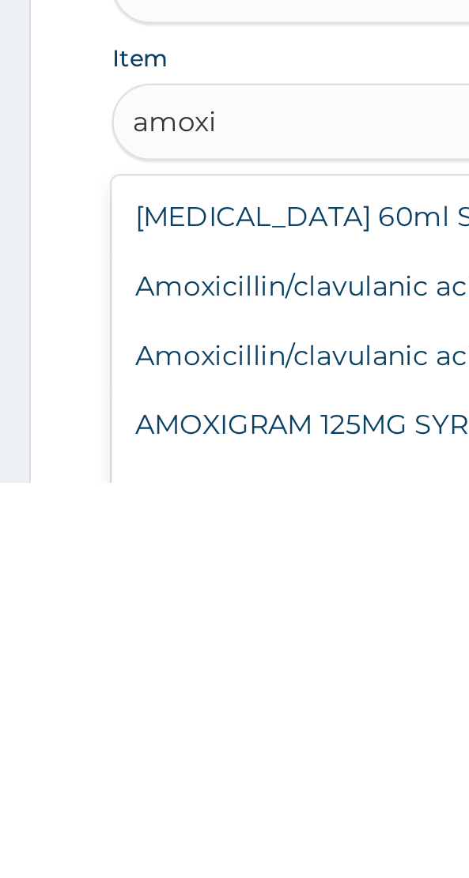
click at [154, 853] on div "AMOXIGRAM 125MG SYRUP" at bounding box center [234, 854] width 377 height 28
type input "amoxi"
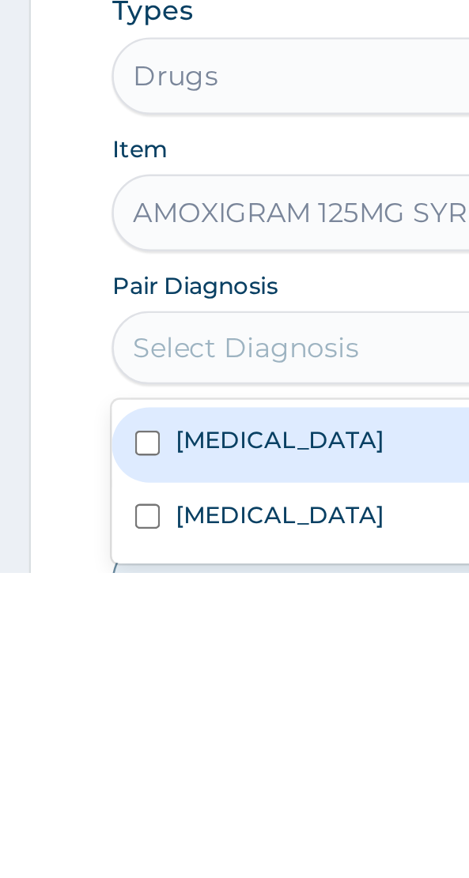
scroll to position [468, 0]
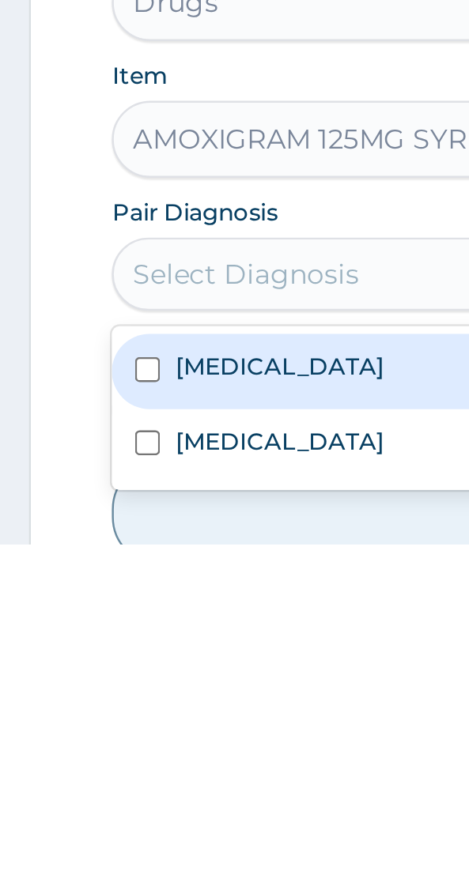
click at [95, 837] on label "[MEDICAL_DATA]" at bounding box center [114, 835] width 85 height 13
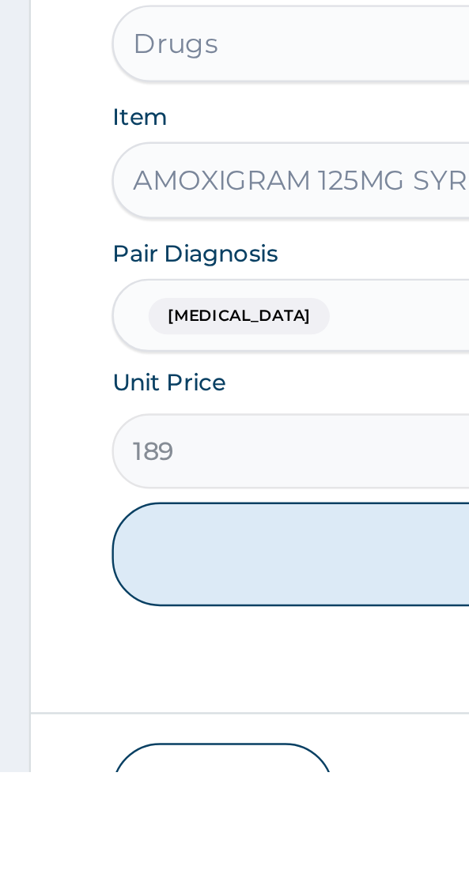
scroll to position [564, 0]
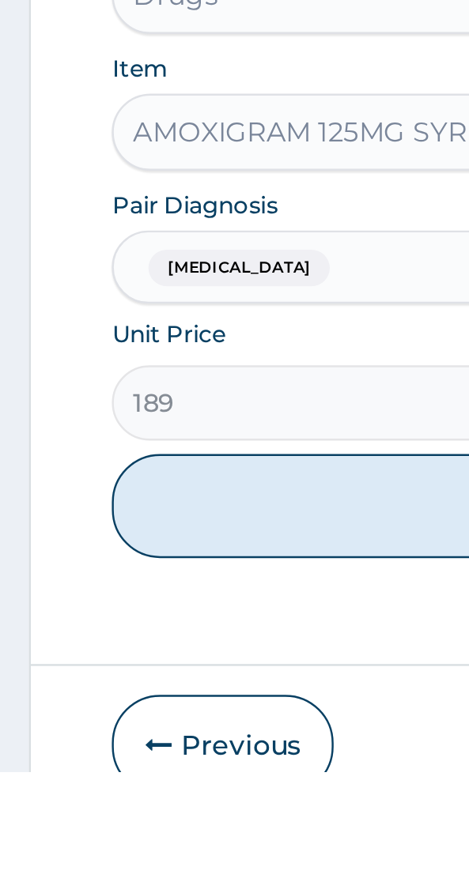
click at [147, 774] on button "Add" at bounding box center [234, 768] width 377 height 43
type input "0"
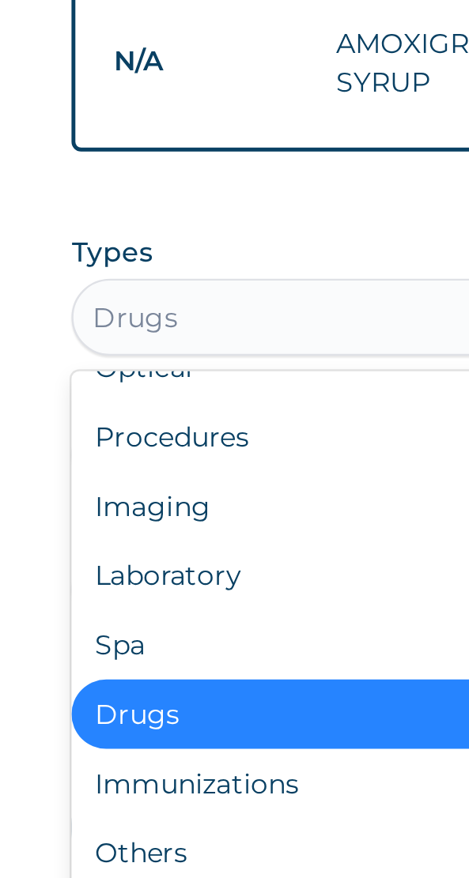
scroll to position [53, 0]
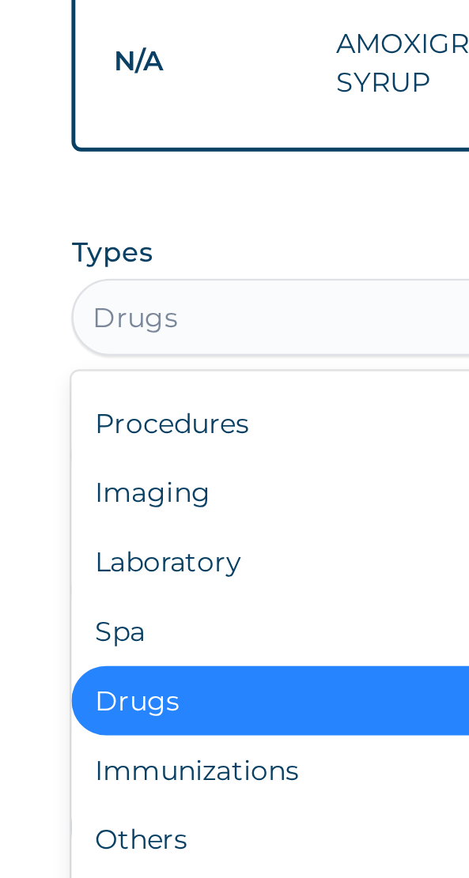
click at [111, 599] on div "Procedures" at bounding box center [234, 603] width 377 height 28
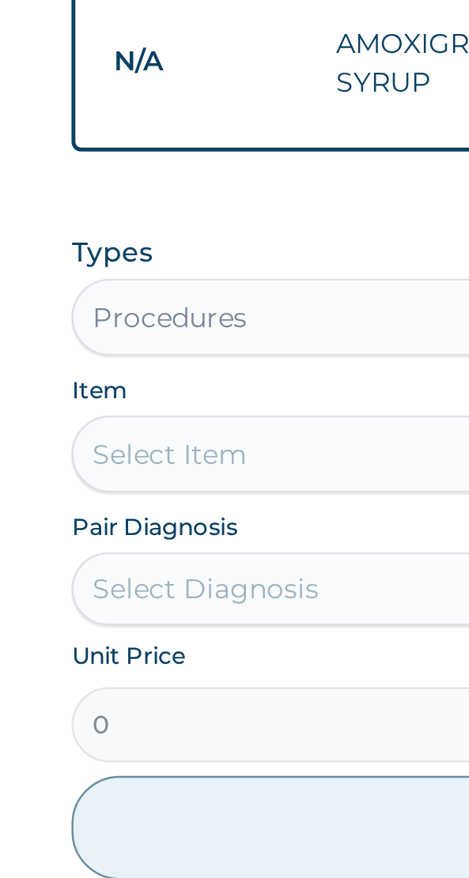
click at [90, 614] on div "Select Item" at bounding box center [234, 616] width 377 height 32
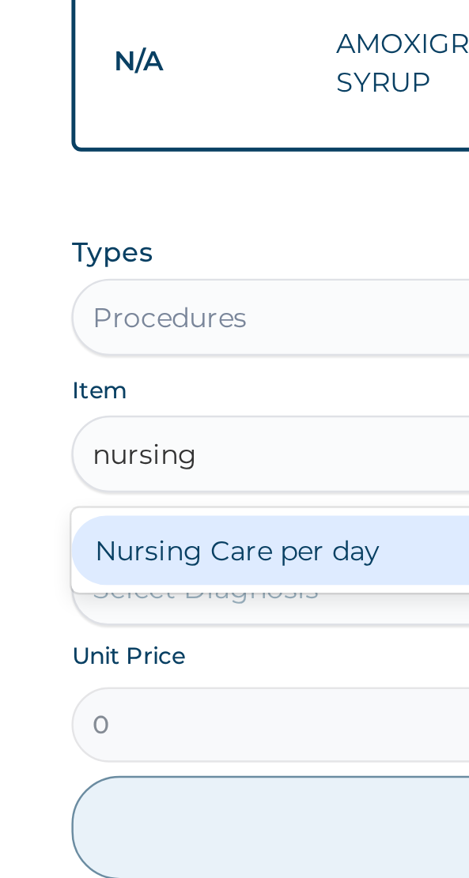
scroll to position [0, 0]
click at [141, 660] on div "Nursing Care per day" at bounding box center [234, 655] width 377 height 28
type input "nursing"
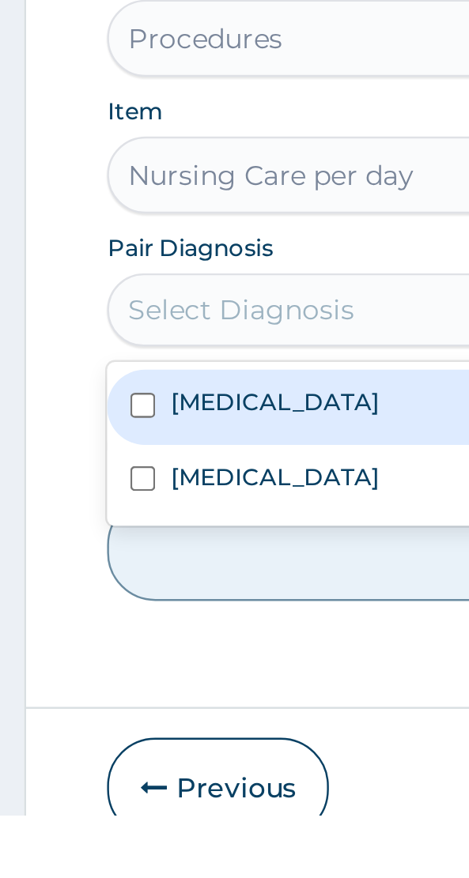
scroll to position [619, 0]
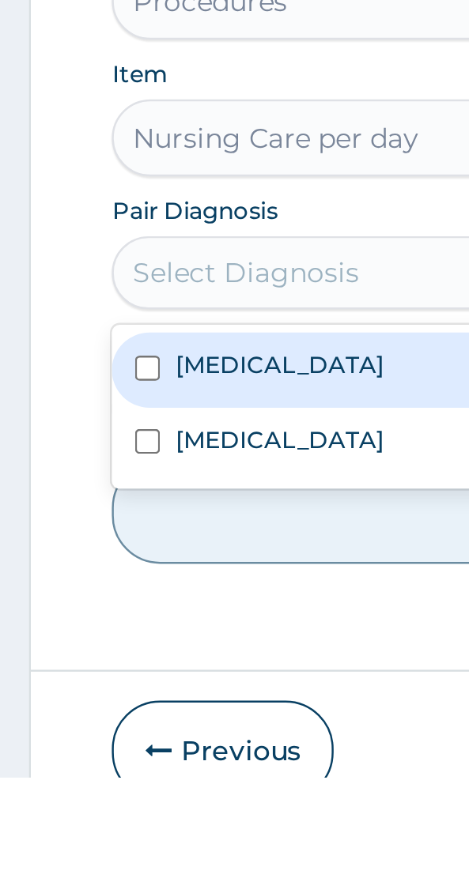
click at [95, 741] on label "Malaria" at bounding box center [114, 738] width 85 height 13
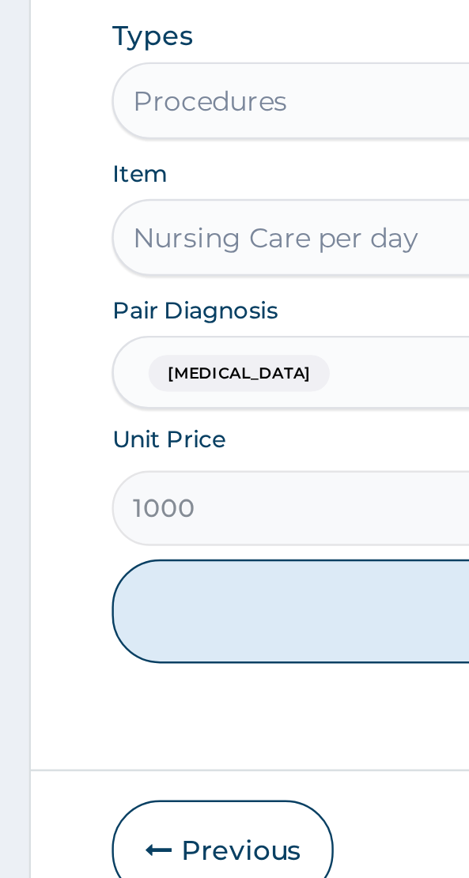
click at [130, 770] on button "Add" at bounding box center [234, 768] width 377 height 43
type input "0"
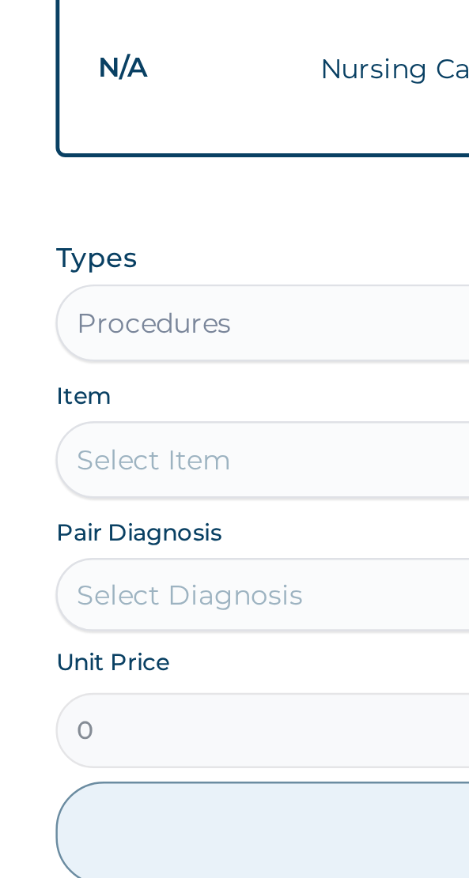
scroll to position [673, 0]
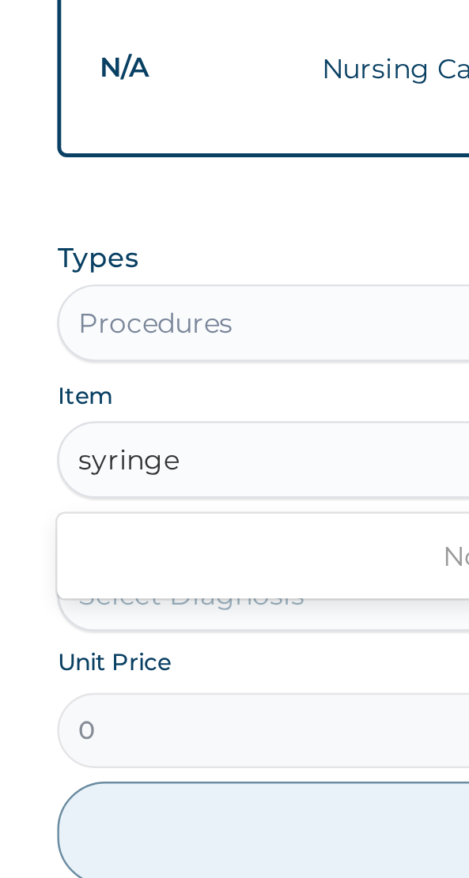
type input "syringes"
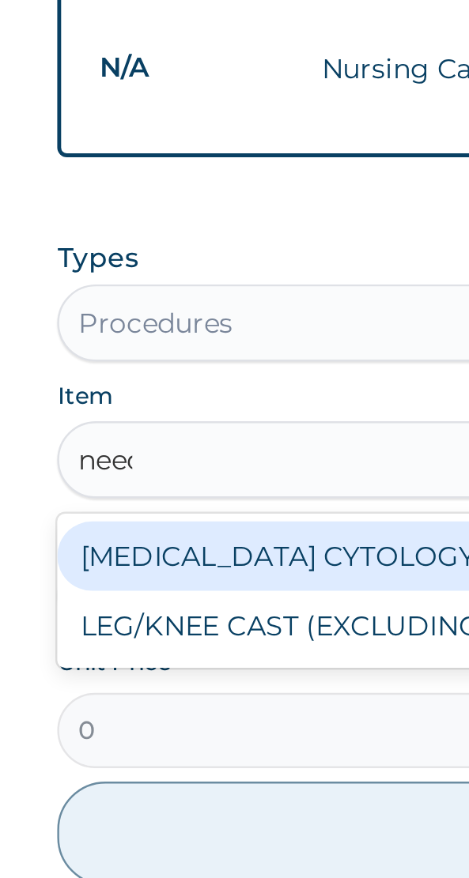
scroll to position [0, 0]
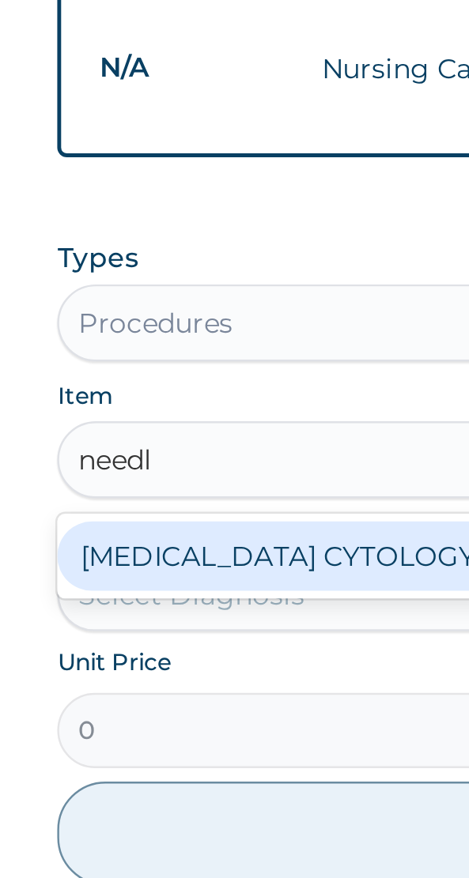
type input "needle"
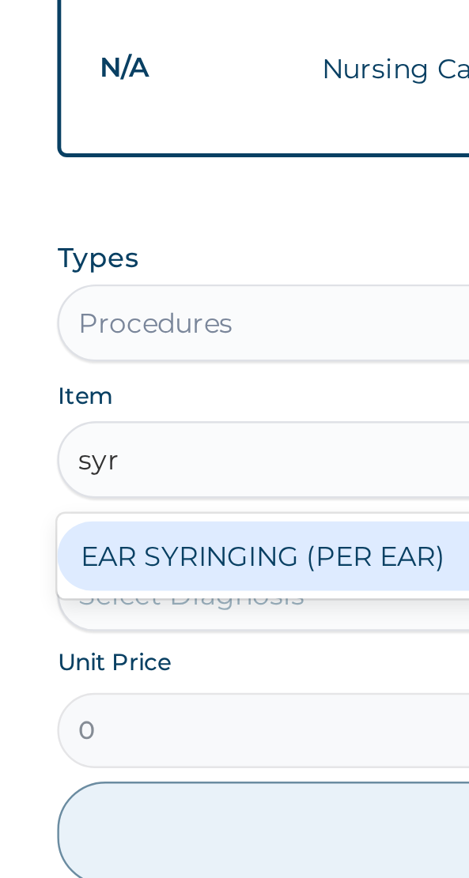
click at [126, 661] on div "EAR SYRINGING (PER EAR)" at bounding box center [234, 655] width 377 height 28
type input "syr"
type input "2600"
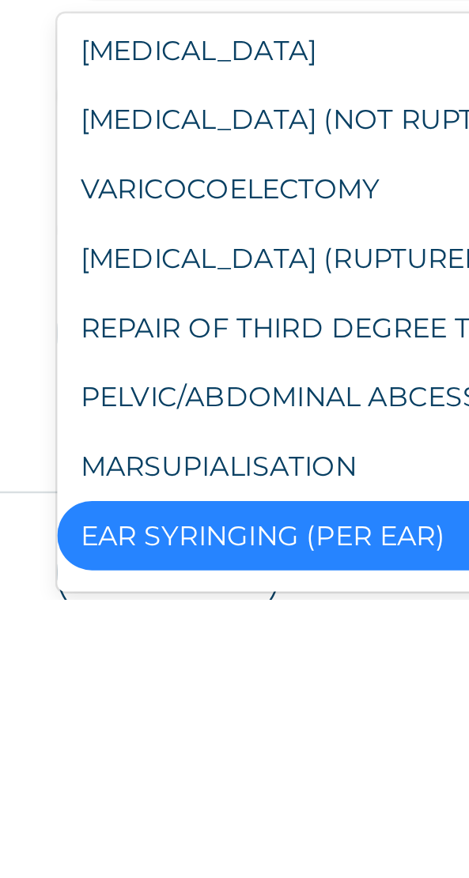
scroll to position [673, 0]
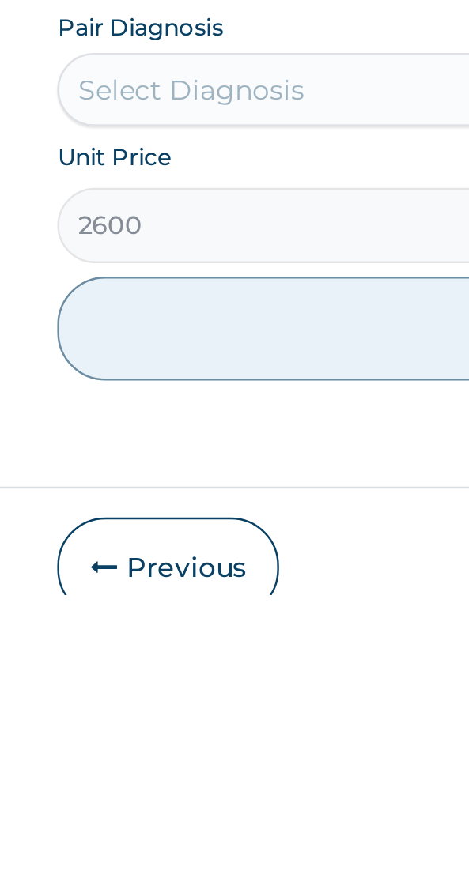
click at [34, 741] on form "Step 2 of 2 PA Code / Prescription Code Enter Code(Secondary Care Only) Encount…" at bounding box center [234, 189] width 445 height 1421
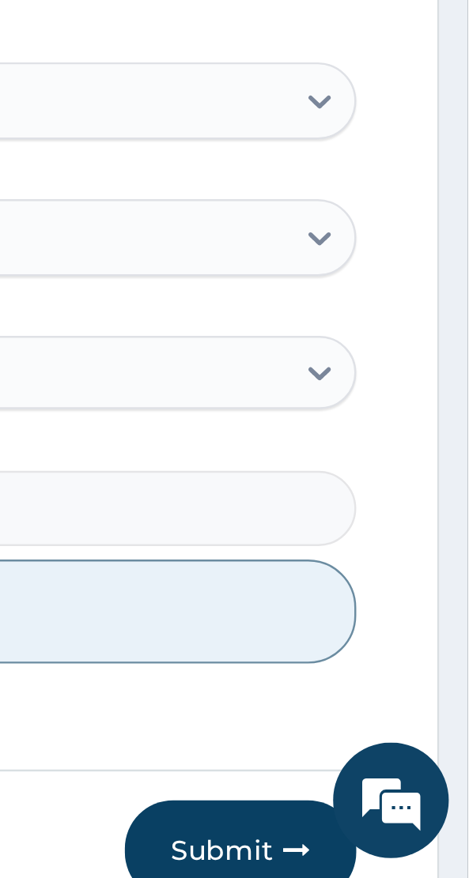
click at [368, 863] on button "Submit" at bounding box center [375, 866] width 95 height 41
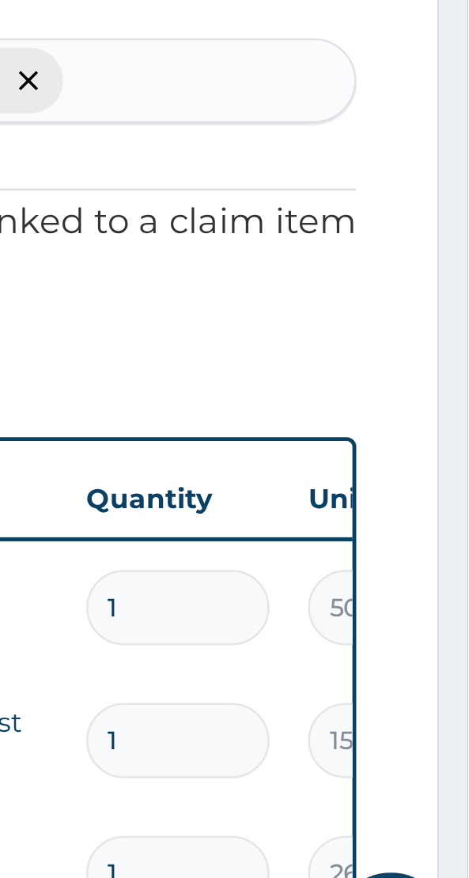
scroll to position [0, 0]
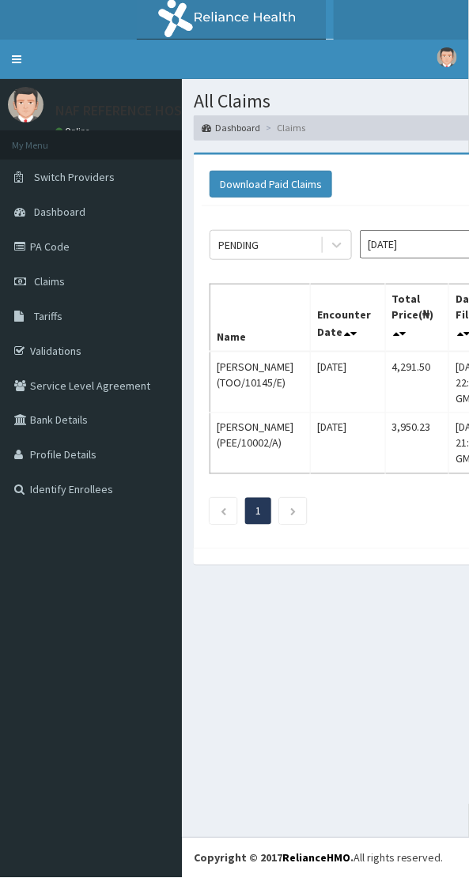
click at [329, 391] on td "[DATE]" at bounding box center [348, 383] width 75 height 62
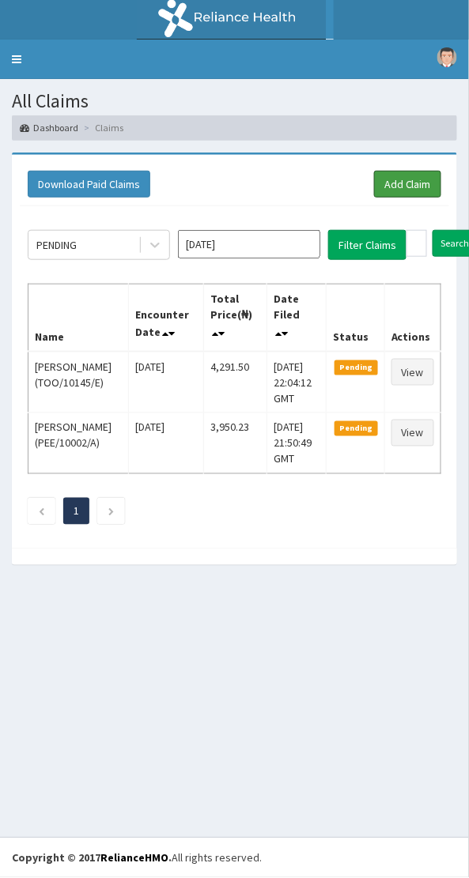
click at [399, 177] on link "Add Claim" at bounding box center [407, 184] width 67 height 27
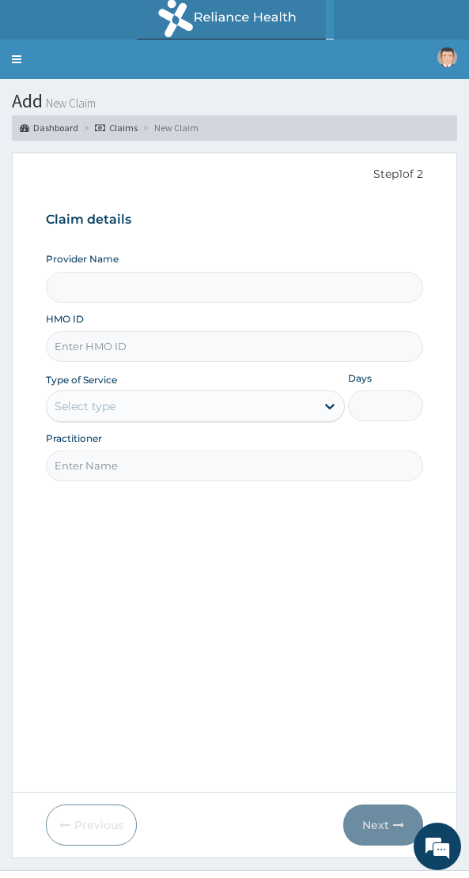
click at [94, 346] on input "HMO ID" at bounding box center [234, 346] width 377 height 31
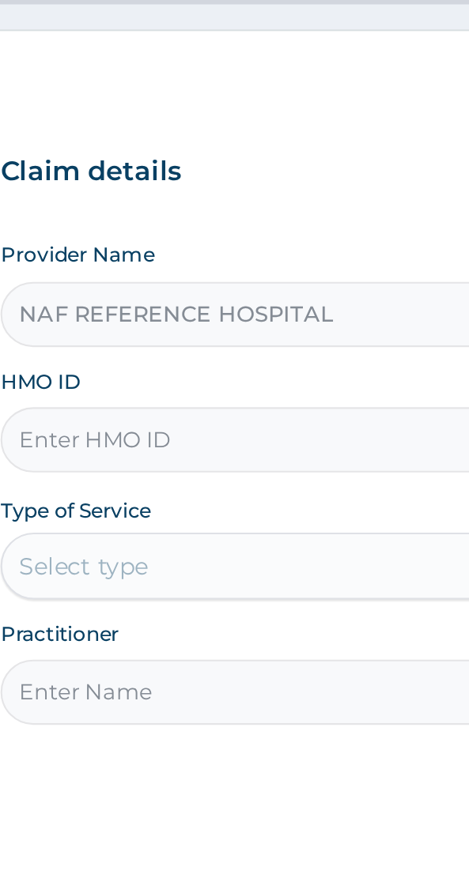
type input "NAF REFERENCE HOSPITAL"
type input "TOO/10169/D"
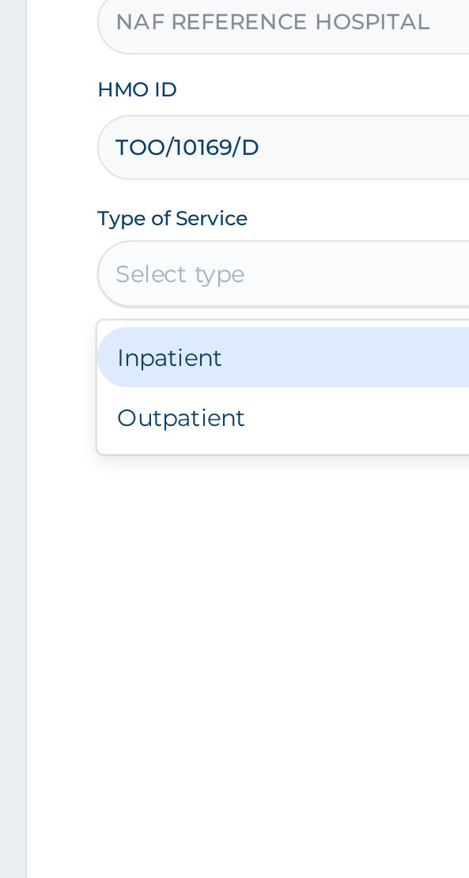
click at [96, 482] on div "Outpatient" at bounding box center [195, 474] width 299 height 28
type input "1"
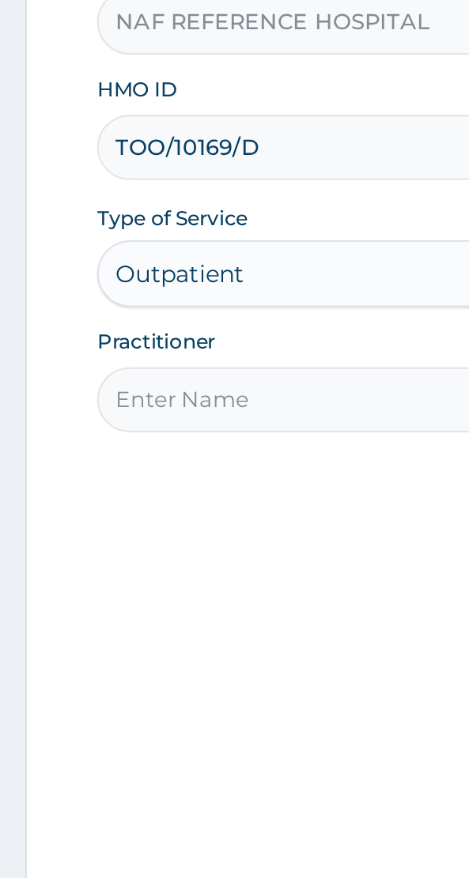
click at [79, 469] on input "Practitioner" at bounding box center [234, 465] width 377 height 31
type input "[PERSON_NAME]"
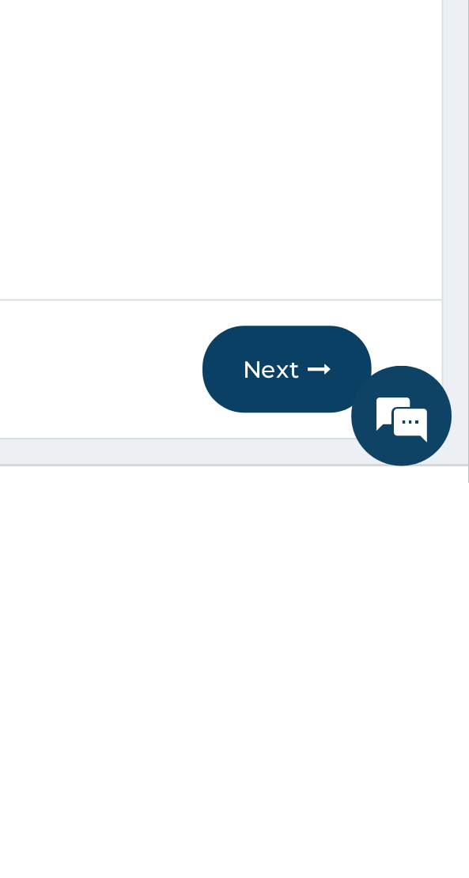
scroll to position [13, 0]
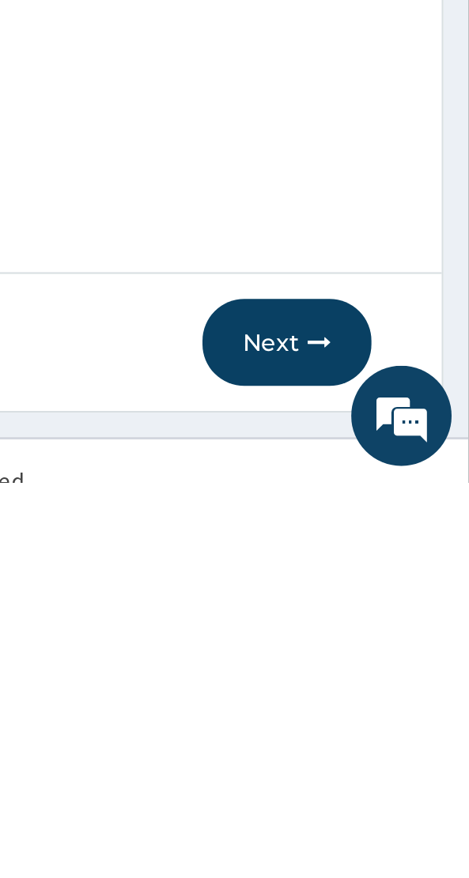
click at [401, 819] on button "Next" at bounding box center [383, 811] width 80 height 41
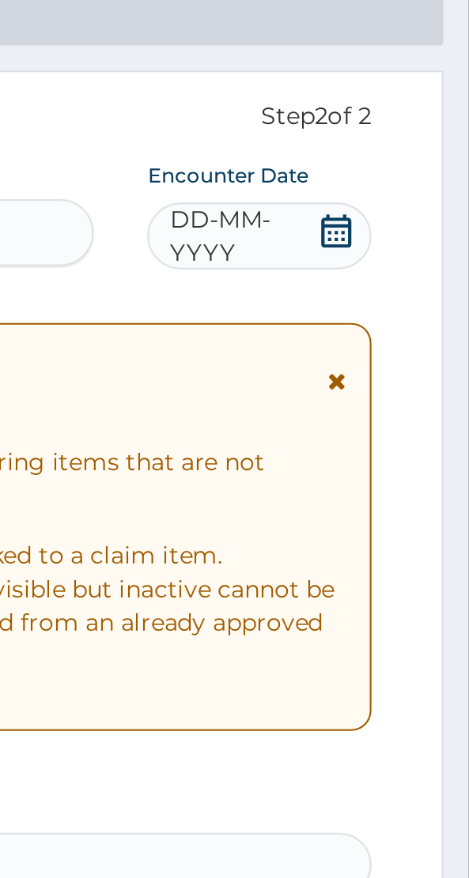
click at [410, 214] on icon at bounding box center [406, 215] width 16 height 16
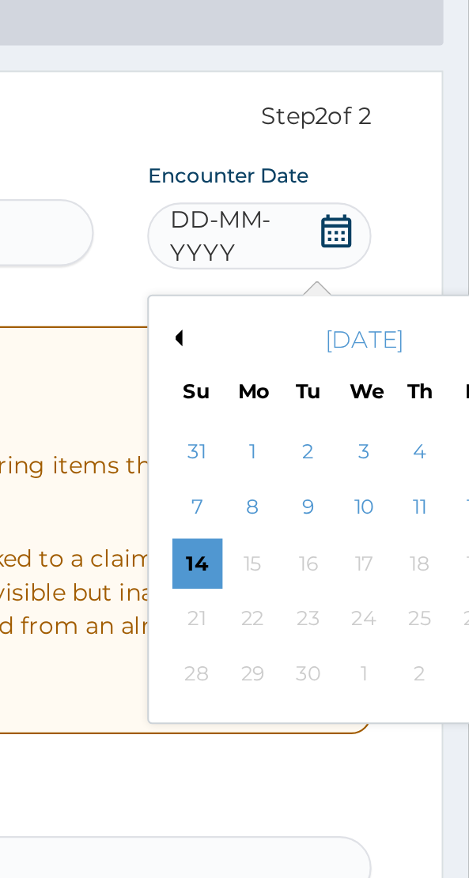
click at [424, 352] on div "10" at bounding box center [420, 346] width 24 height 24
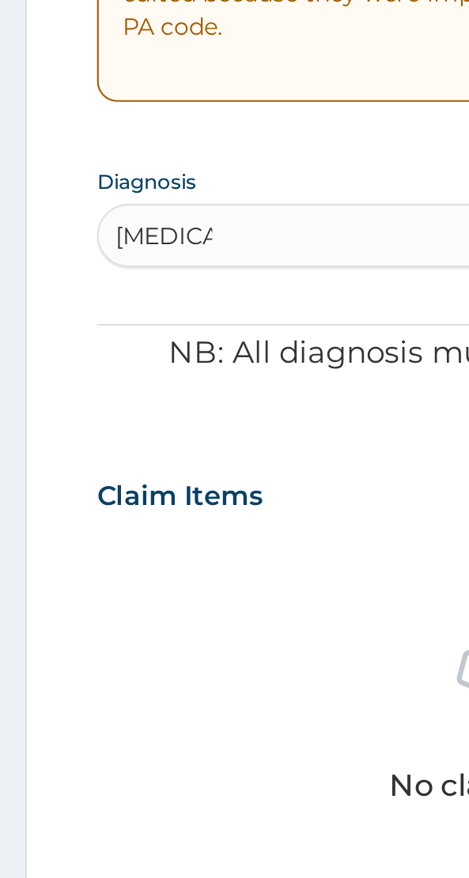
scroll to position [0, 0]
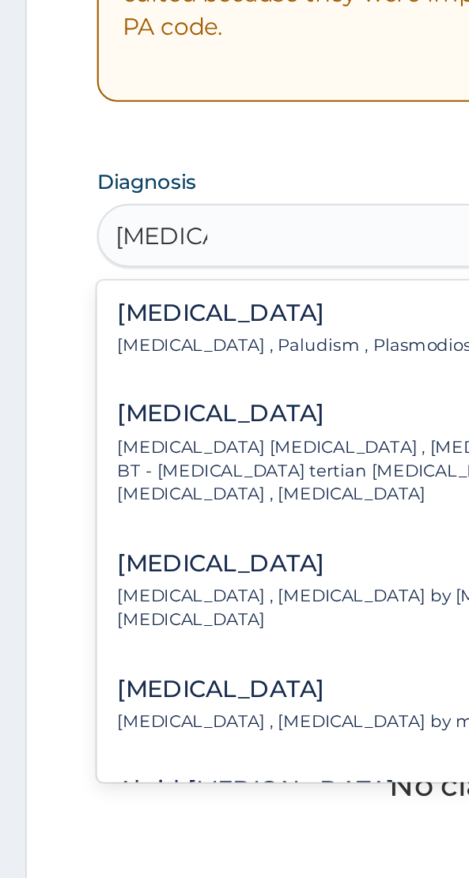
click at [126, 563] on p "[MEDICAL_DATA] , Paludism , Plasmodiosis" at bounding box center [142, 566] width 174 height 11
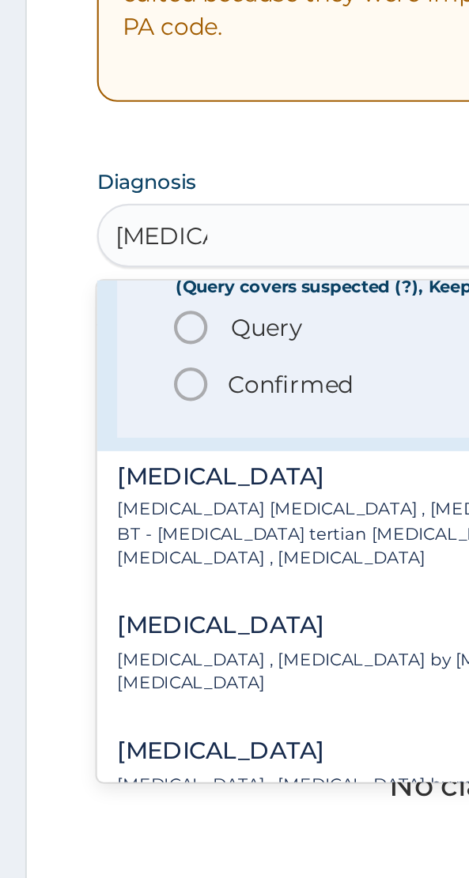
scroll to position [88, 0]
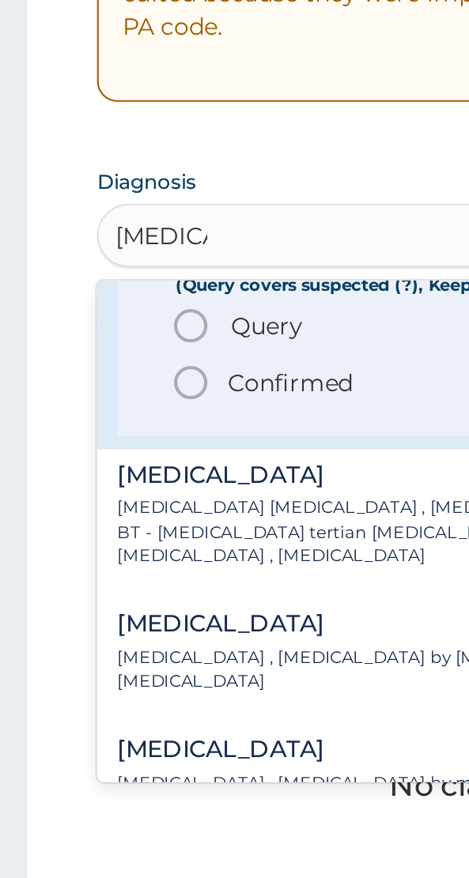
click at [106, 555] on span "Query Query covers suspected (?), Keep in view (kiv), Ruled out (r/o)" at bounding box center [235, 557] width 309 height 19
type input "[MEDICAL_DATA]"
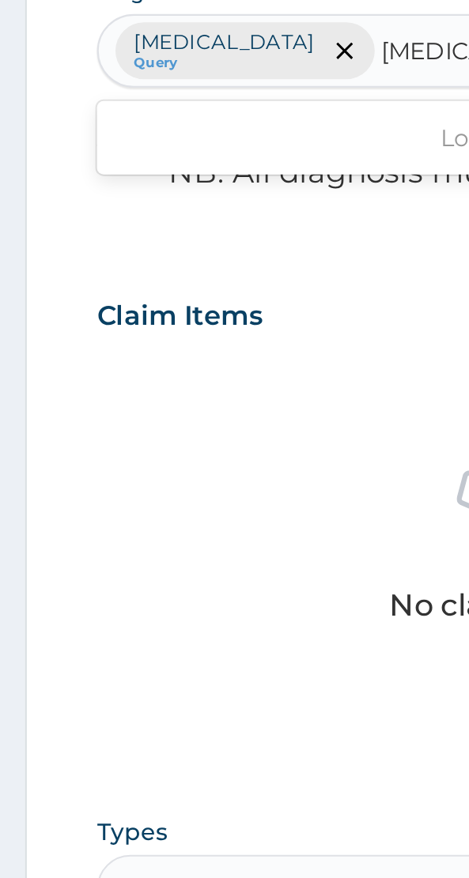
scroll to position [0, 0]
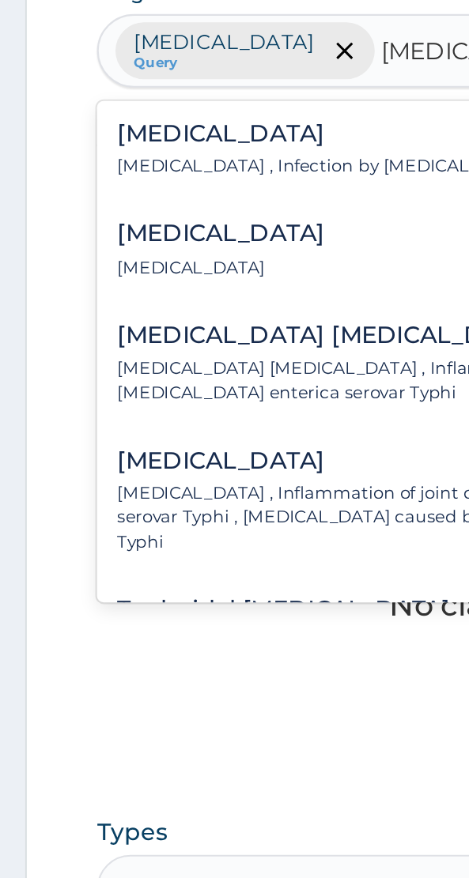
click at [130, 446] on p "[MEDICAL_DATA] , Infection by [MEDICAL_DATA] Typhi" at bounding box center [165, 451] width 220 height 11
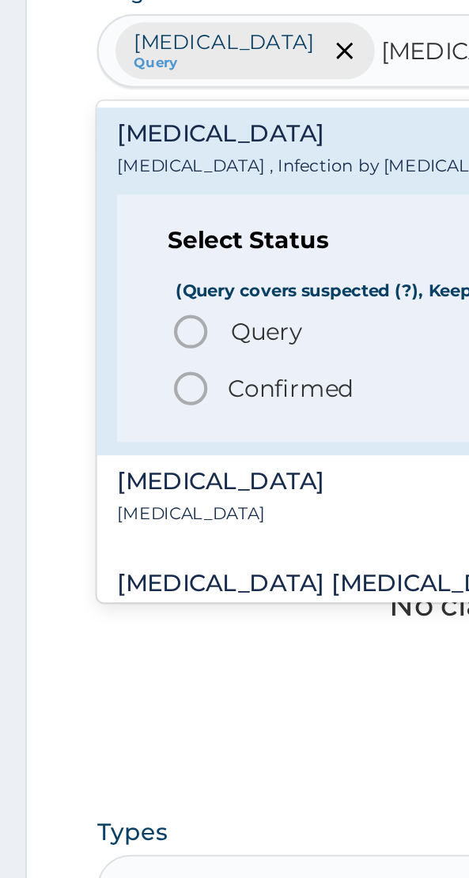
click at [141, 554] on p "Confirmed" at bounding box center [136, 556] width 59 height 16
type input "[MEDICAL_DATA]"
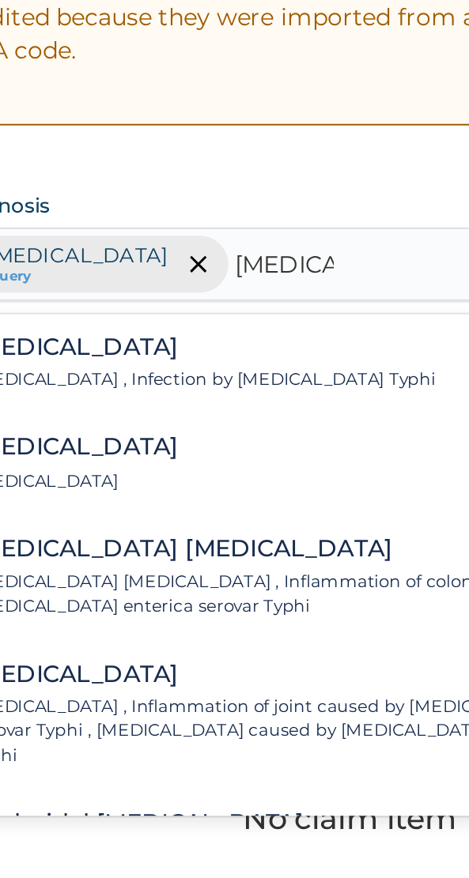
scroll to position [134, 0]
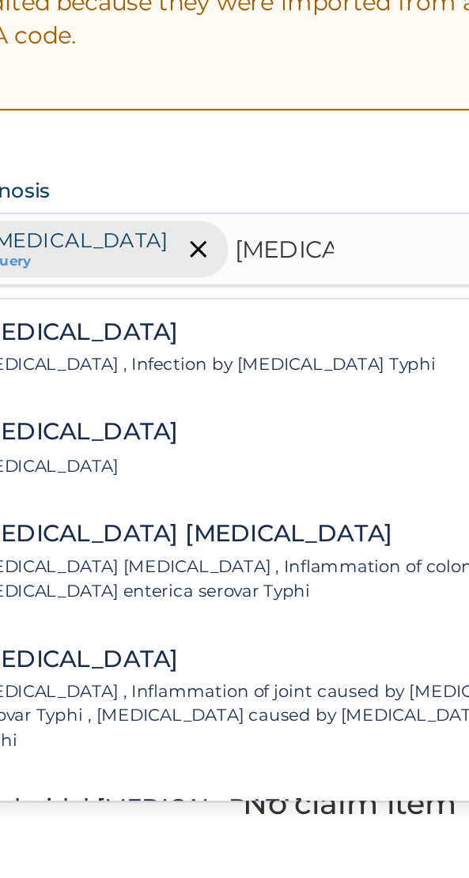
click at [149, 448] on p "[MEDICAL_DATA] , Infection by [MEDICAL_DATA] Typhi" at bounding box center [165, 451] width 220 height 11
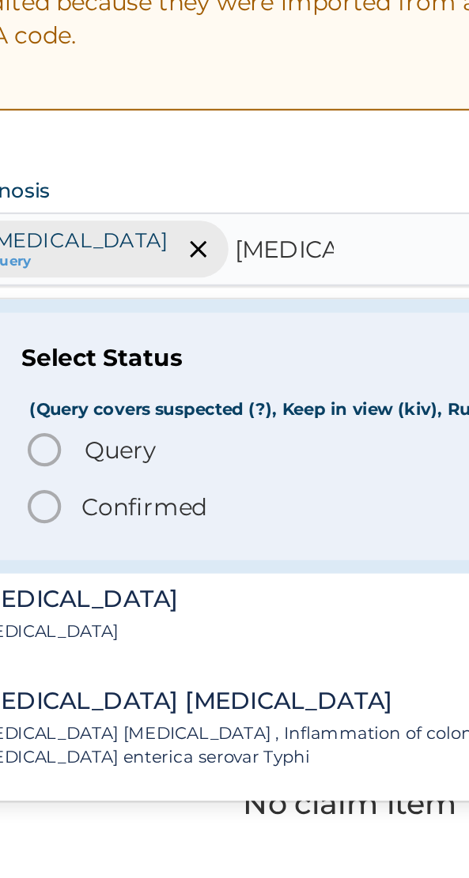
scroll to position [40, 0]
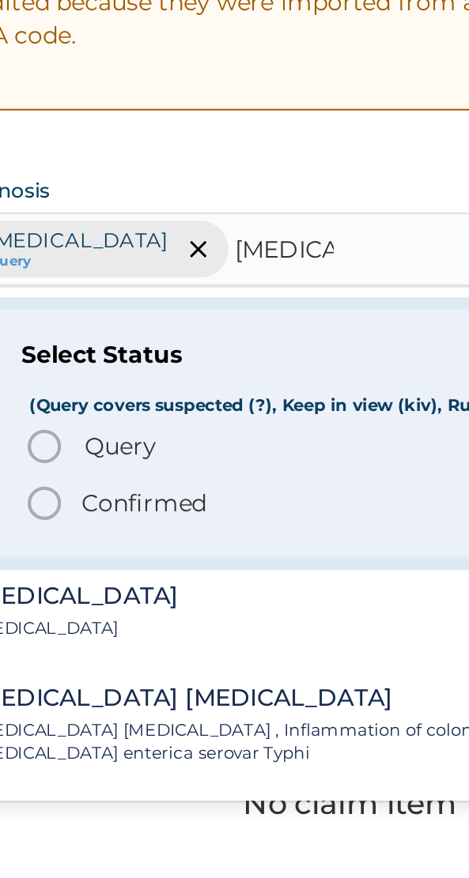
click at [107, 481] on span "Query Query covers suspected (?), Keep in view (kiv), Ruled out (r/o)" at bounding box center [235, 489] width 309 height 19
type input "[MEDICAL_DATA]"
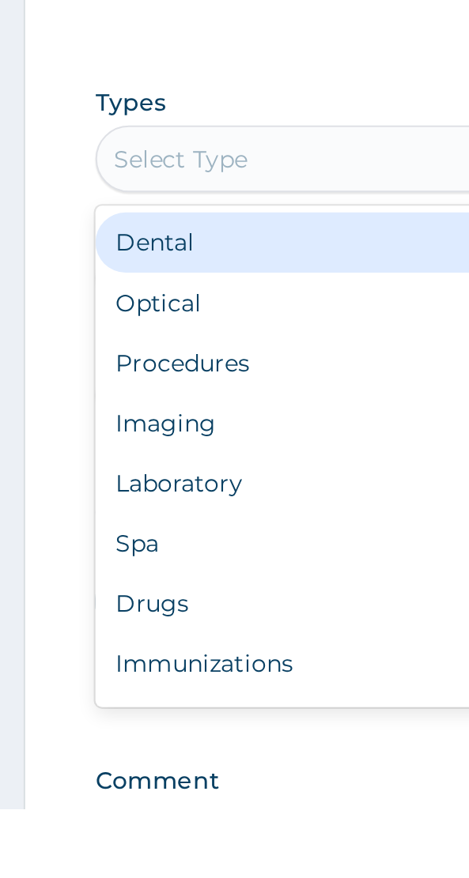
scroll to position [448, 0]
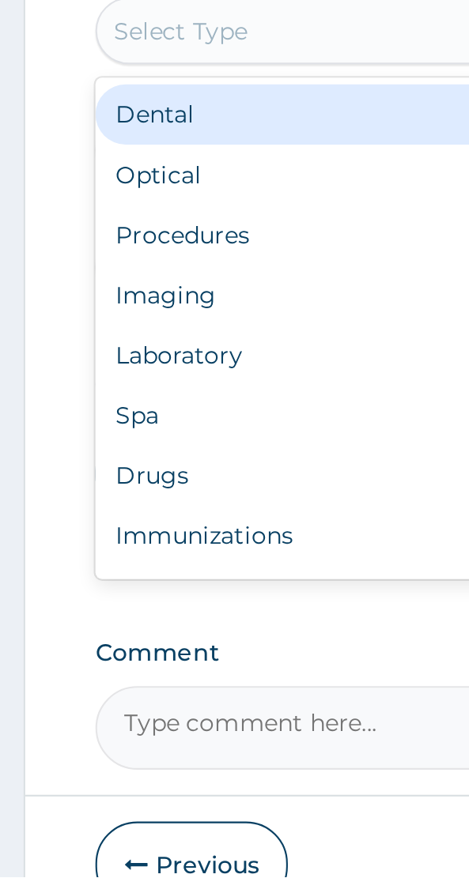
click at [95, 520] on div "Dental" at bounding box center [234, 517] width 377 height 28
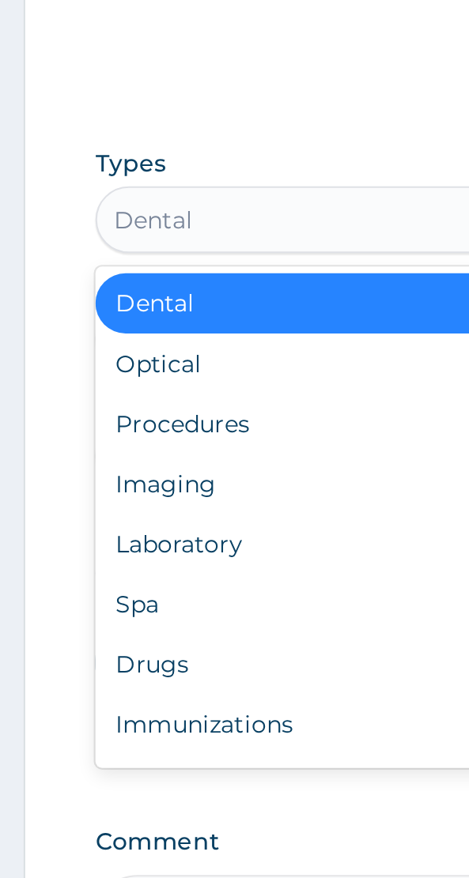
click at [121, 574] on div "Procedures" at bounding box center [234, 574] width 377 height 28
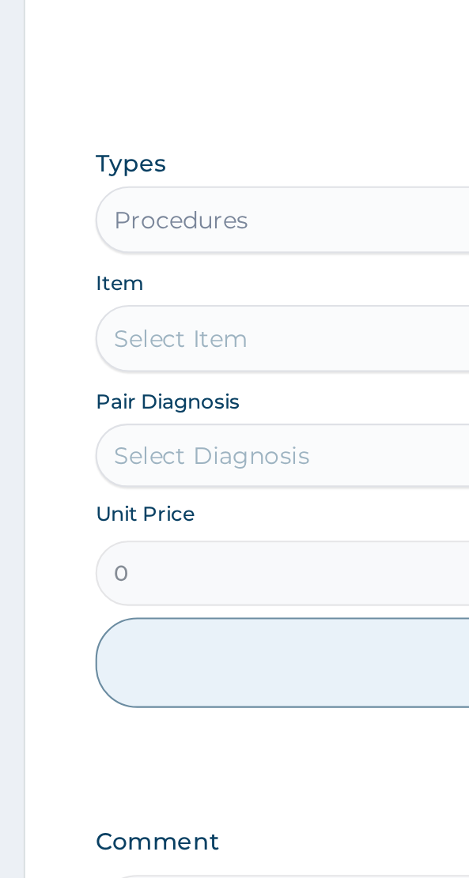
click at [120, 541] on div "Select Item" at bounding box center [234, 534] width 377 height 32
click at [123, 528] on div "Select Item" at bounding box center [234, 534] width 377 height 32
click at [124, 541] on div "Select Item" at bounding box center [234, 534] width 377 height 32
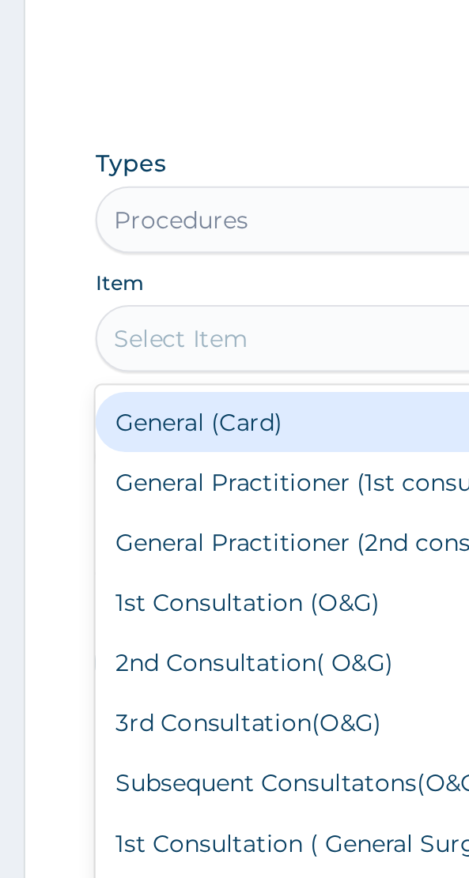
click at [97, 575] on div "General (Card)" at bounding box center [234, 573] width 377 height 28
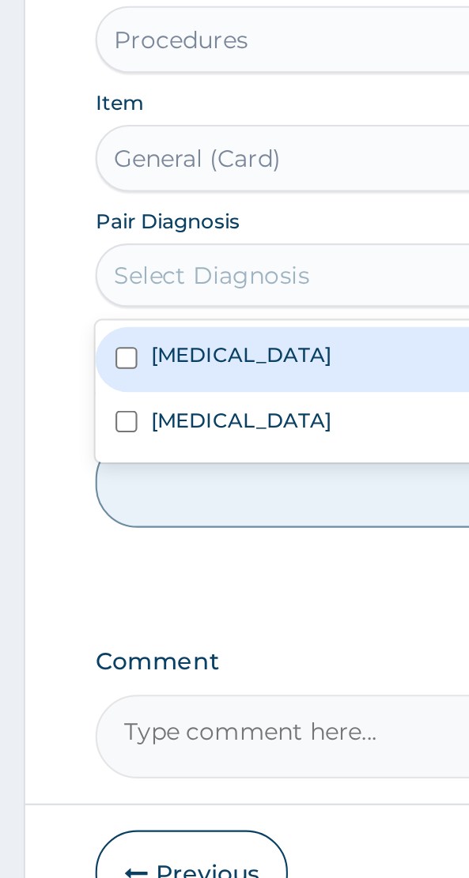
click at [65, 631] on input "checkbox" at bounding box center [60, 628] width 10 height 10
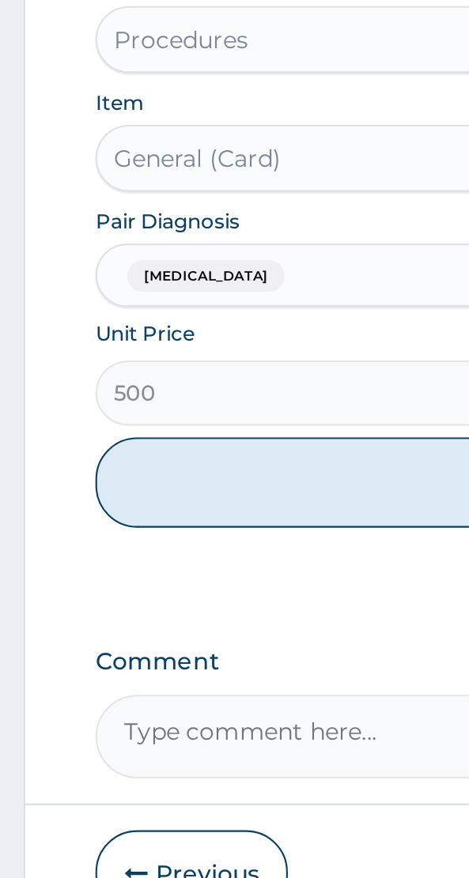
click at [137, 691] on button "Add" at bounding box center [234, 687] width 377 height 43
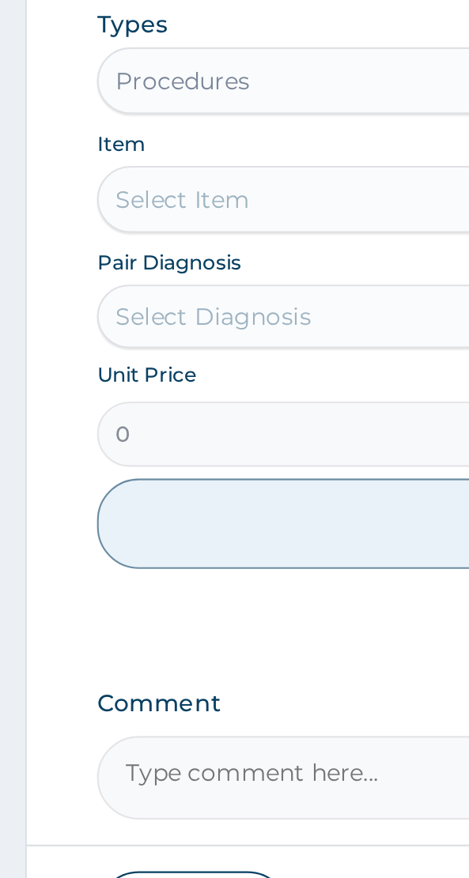
scroll to position [373, 0]
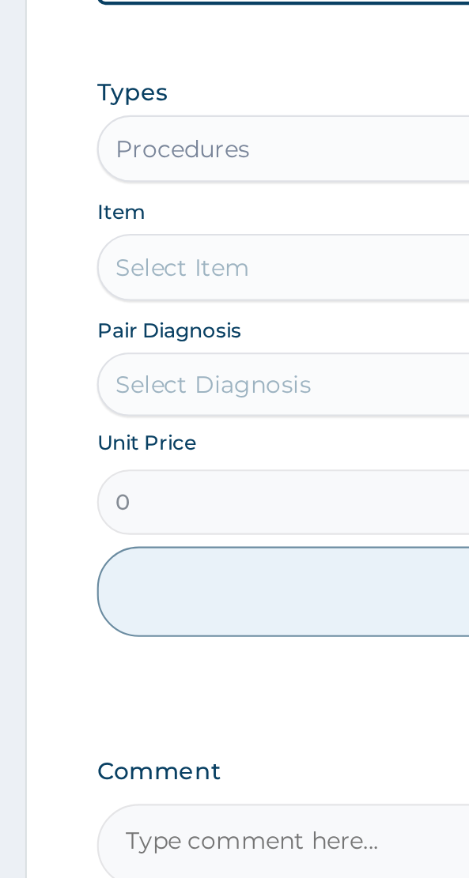
click at [24, 570] on form "Step 2 of 2 PA Code / Prescription Code Enter Code(Secondary Care Only) Encount…" at bounding box center [234, 343] width 445 height 1126
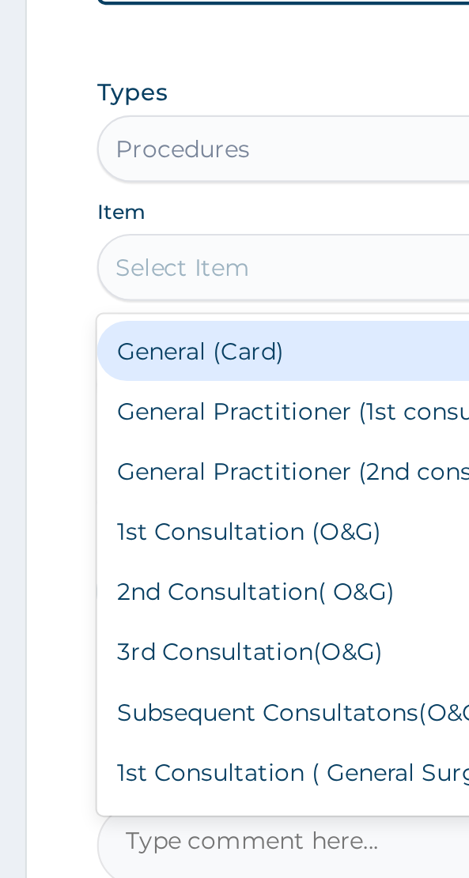
click at [134, 603] on div "General Practitioner (1st consultation)" at bounding box center [234, 602] width 377 height 28
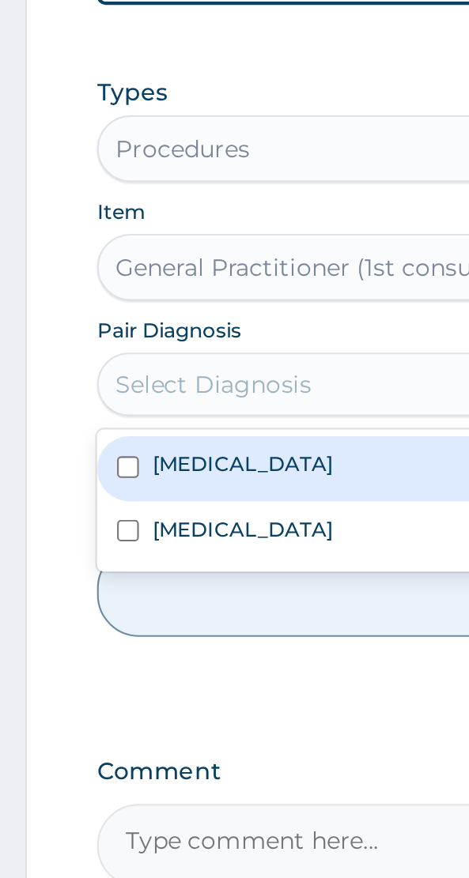
click at [96, 623] on label "Malaria" at bounding box center [114, 626] width 85 height 13
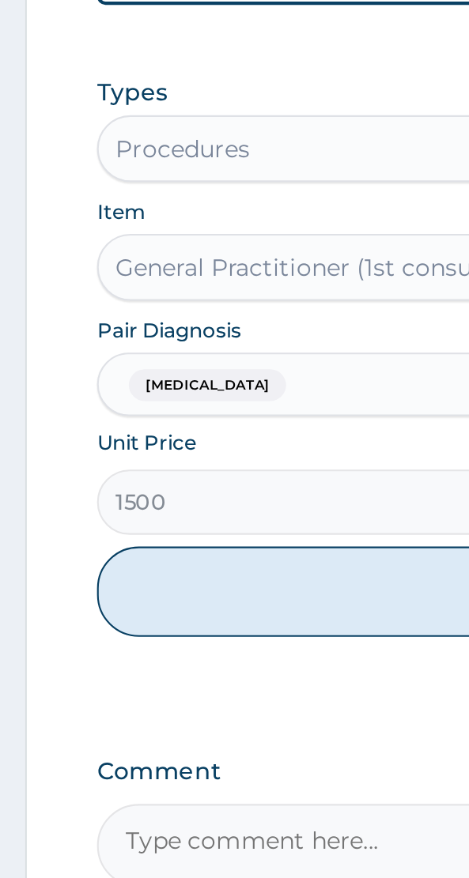
click at [118, 683] on button "Add" at bounding box center [234, 687] width 377 height 43
type input "0"
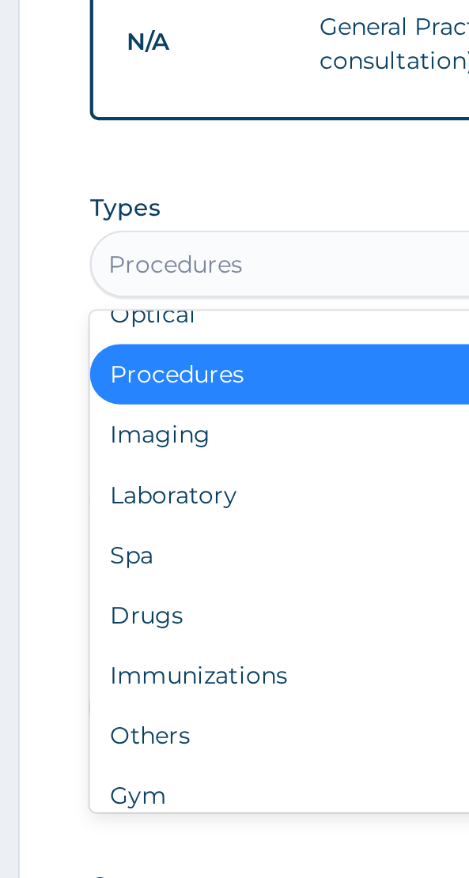
scroll to position [53, 0]
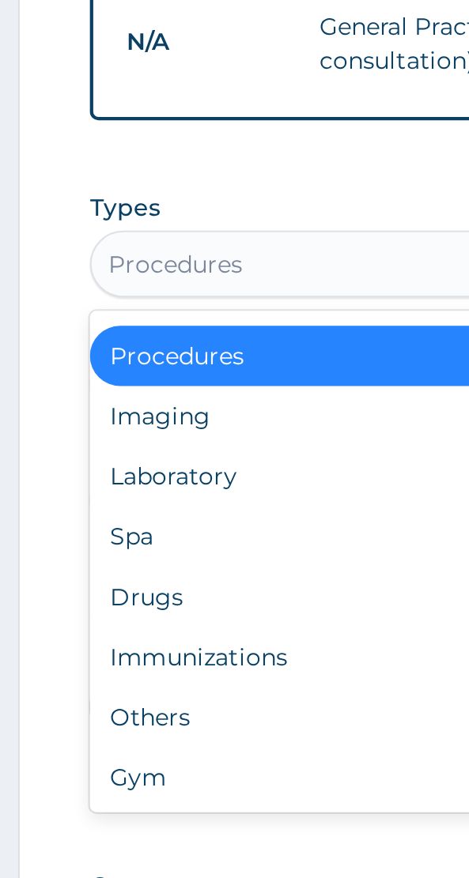
click at [107, 625] on div "Laboratory" at bounding box center [234, 633] width 377 height 28
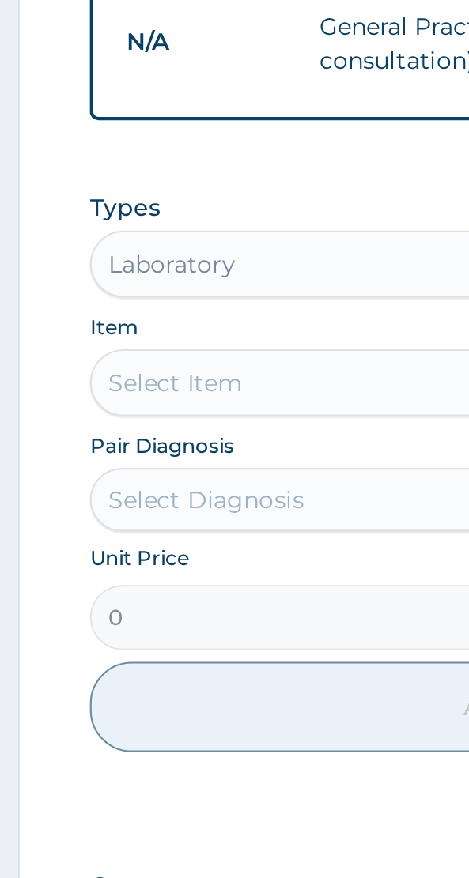
click at [92, 591] on div "Select Item" at bounding box center [234, 589] width 377 height 32
click at [73, 586] on div "Select Item" at bounding box center [234, 589] width 377 height 32
click at [95, 591] on div "Select Item" at bounding box center [86, 589] width 63 height 16
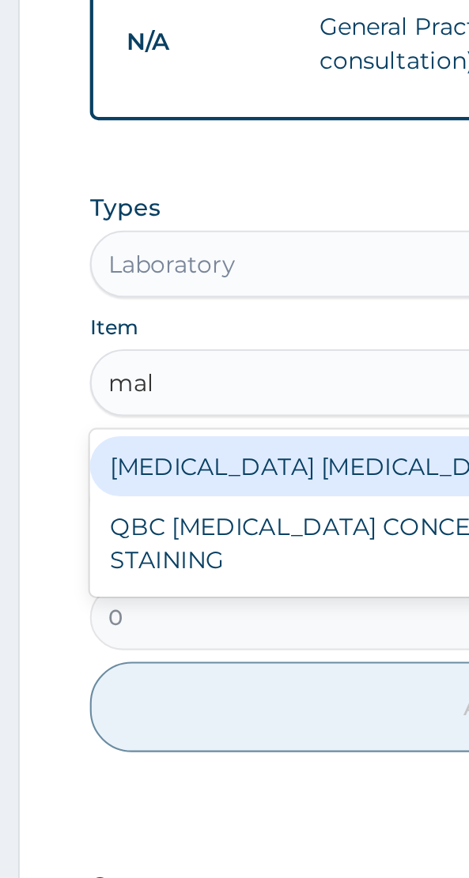
scroll to position [0, 0]
click at [117, 621] on div "MALARIA PARASITE (MP)" at bounding box center [234, 628] width 377 height 28
type input "mal"
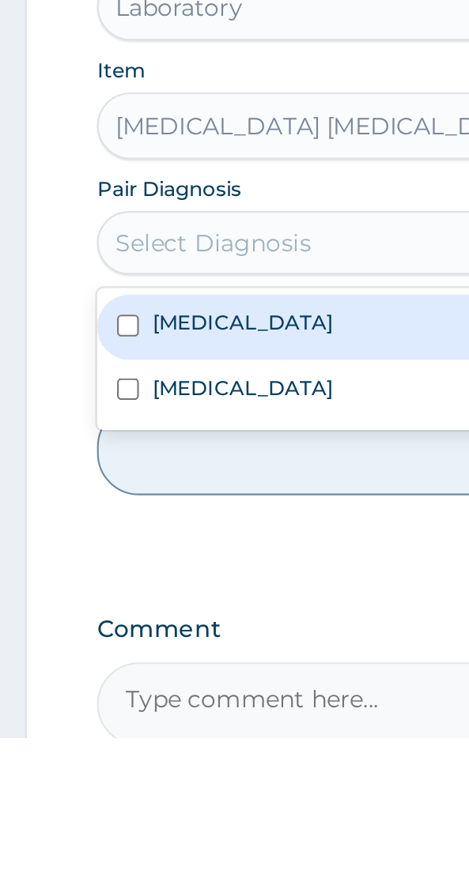
click at [66, 685] on input "checkbox" at bounding box center [60, 683] width 10 height 10
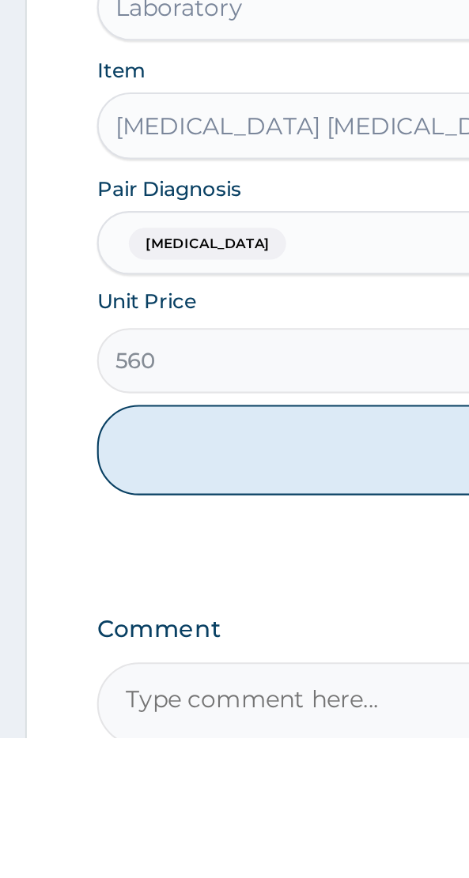
scroll to position [373, 0]
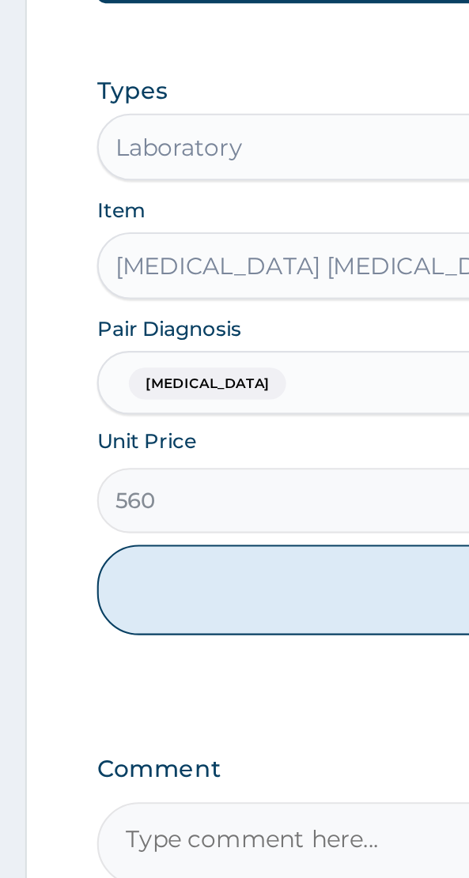
click at [128, 744] on button "Add" at bounding box center [234, 742] width 377 height 43
type input "0"
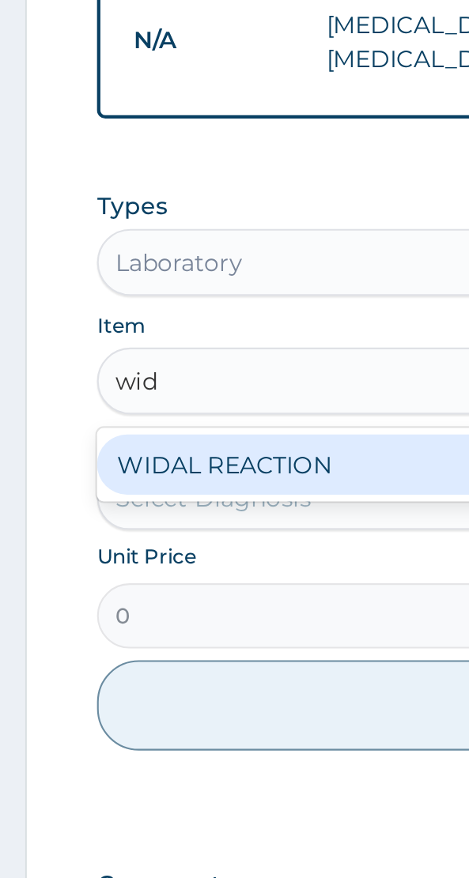
scroll to position [0, 0]
click at [118, 681] on div "WIDAL REACTION" at bounding box center [234, 682] width 377 height 28
type input "wid"
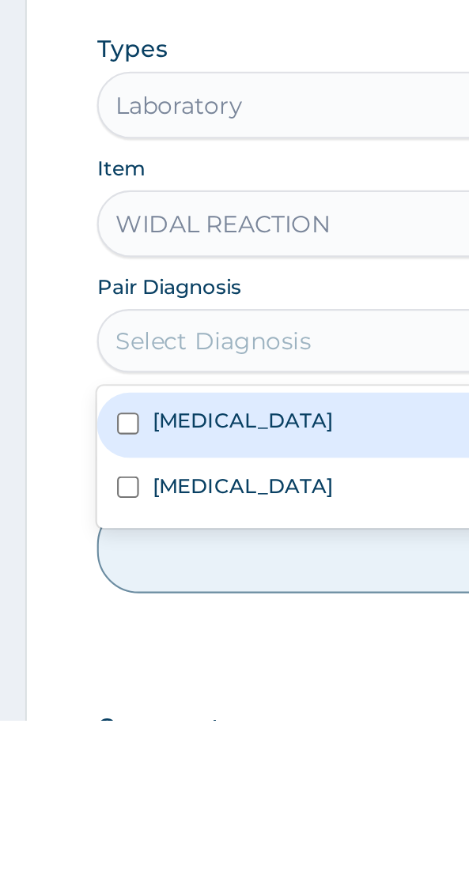
scroll to position [373, 0]
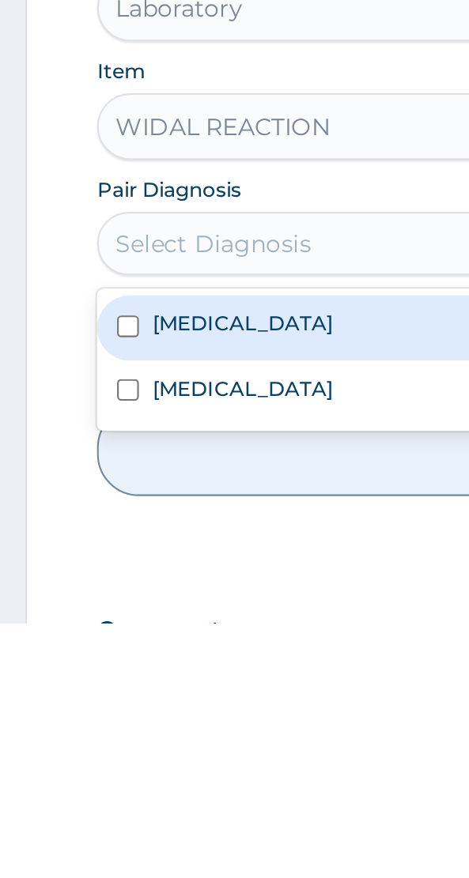
click at [66, 767] on input "checkbox" at bounding box center [60, 767] width 10 height 10
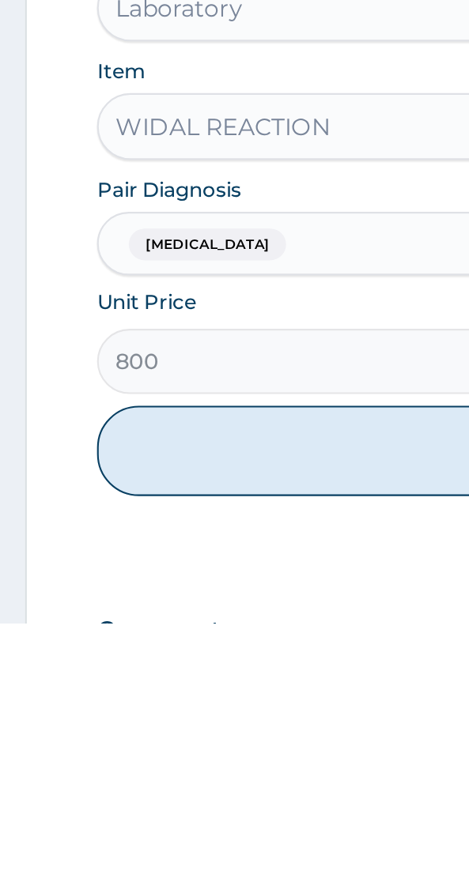
scroll to position [374, 0]
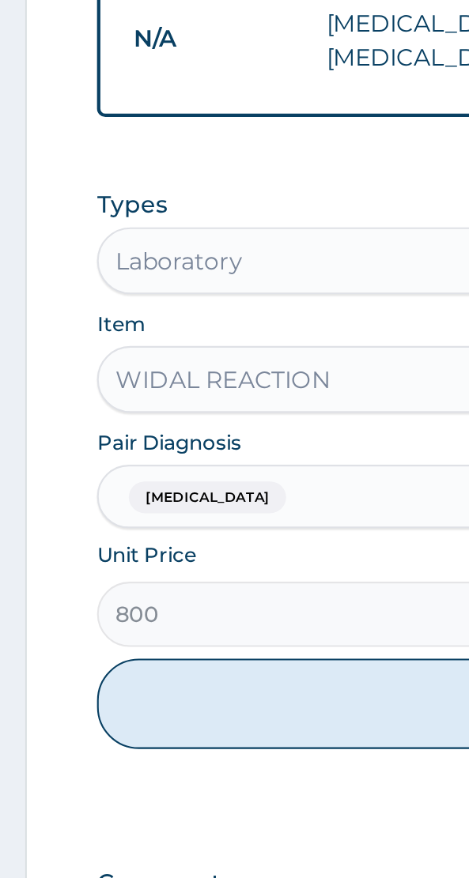
click at [145, 793] on button "Add" at bounding box center [234, 795] width 377 height 43
type input "0"
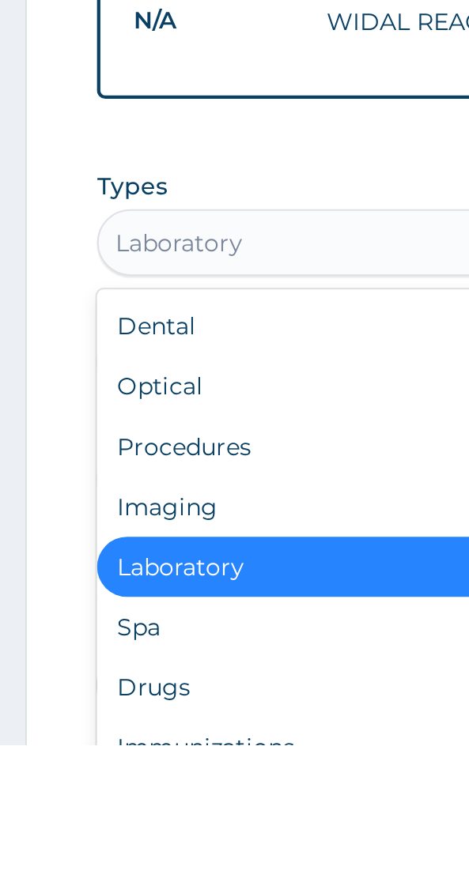
click at [24, 676] on form "Step 2 of 2 PA Code / Prescription Code Enter Code(Secondary Care Only) Encount…" at bounding box center [234, 423] width 445 height 1289
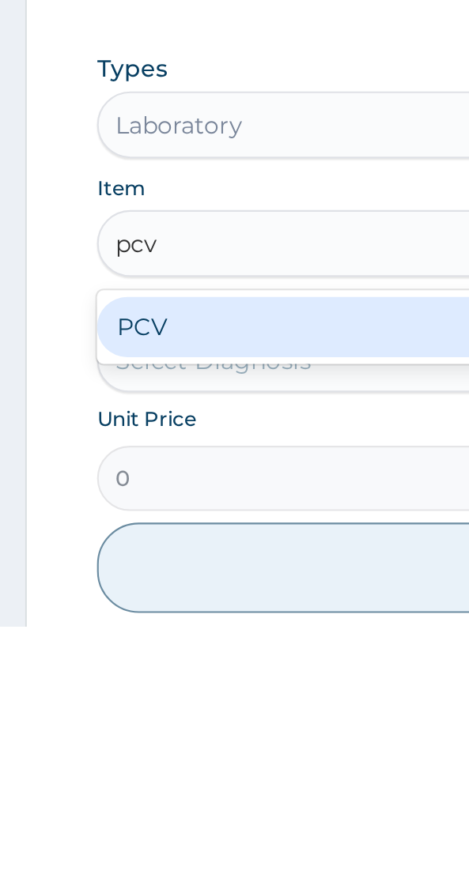
scroll to position [0, 0]
click at [93, 743] on div "PCV" at bounding box center [234, 736] width 377 height 28
type input "pcv"
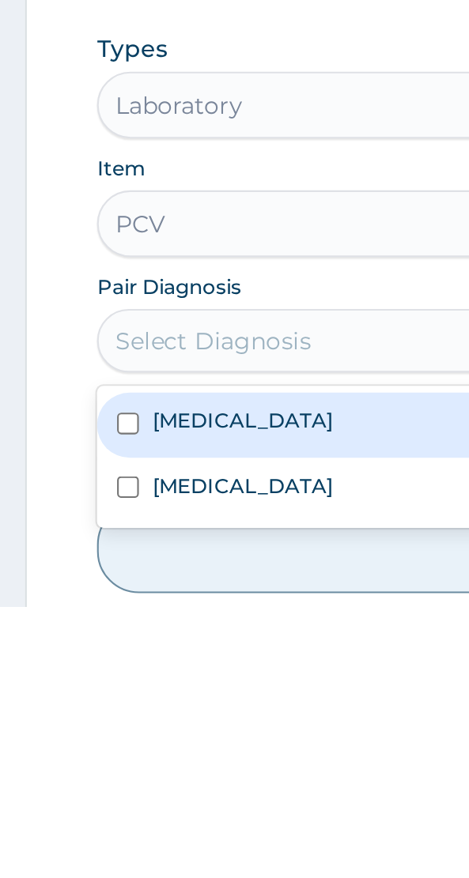
scroll to position [376, 0]
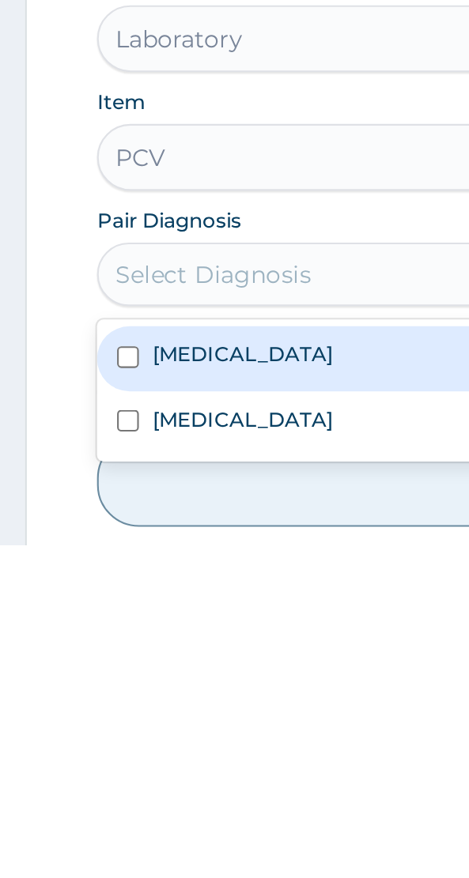
click at [108, 822] on label "Typhoid fever" at bounding box center [114, 817] width 85 height 13
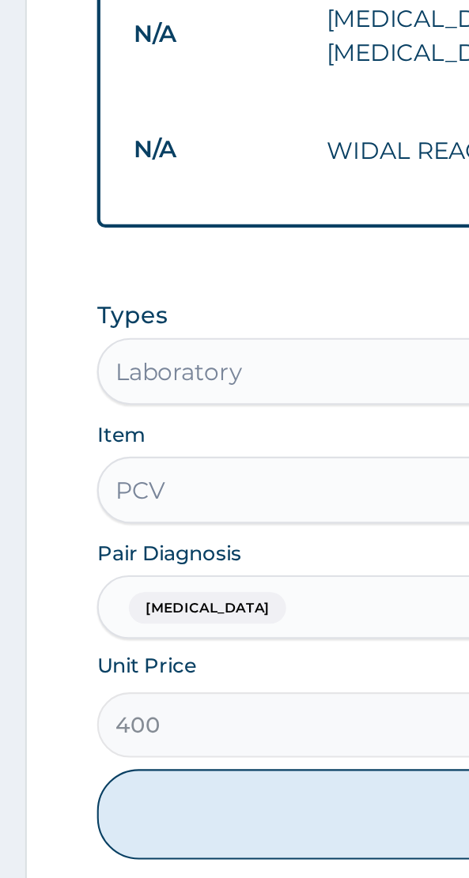
click at [136, 844] on button "Add" at bounding box center [234, 847] width 377 height 43
type input "0"
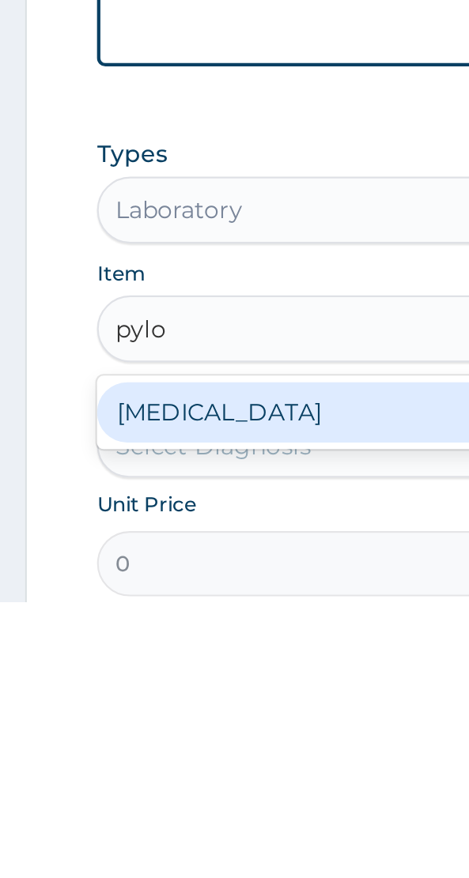
scroll to position [0, 0]
click at [114, 792] on div "HELICOBACTER PYLORI" at bounding box center [234, 788] width 377 height 28
type input "pylo"
type input "2960"
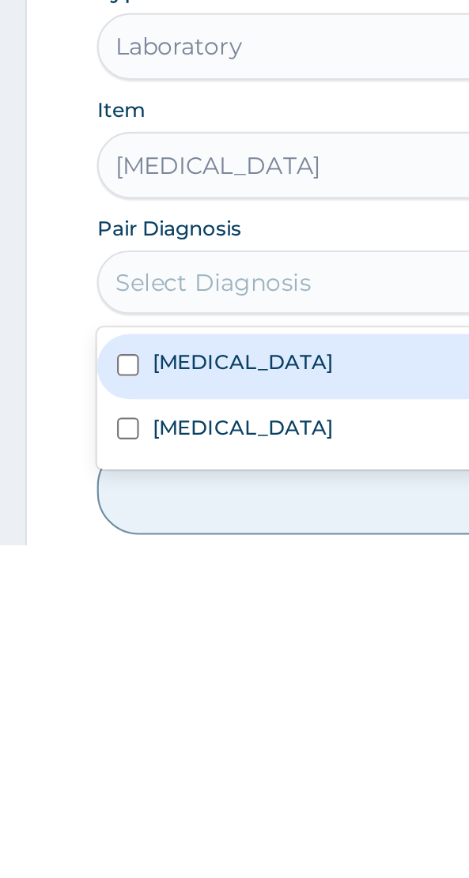
scroll to position [431, 0]
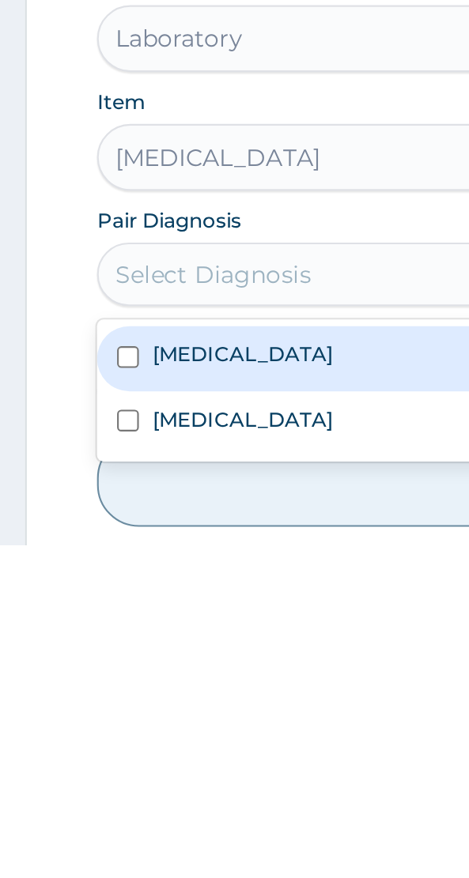
click at [32, 764] on form "Step 2 of 2 PA Code / Prescription Code Enter Code(Secondary Care Only) Encount…" at bounding box center [234, 394] width 445 height 1344
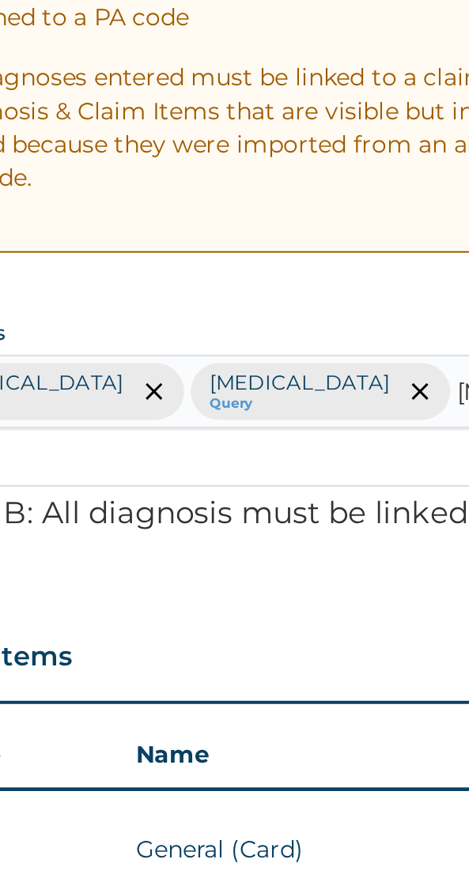
scroll to position [0, 0]
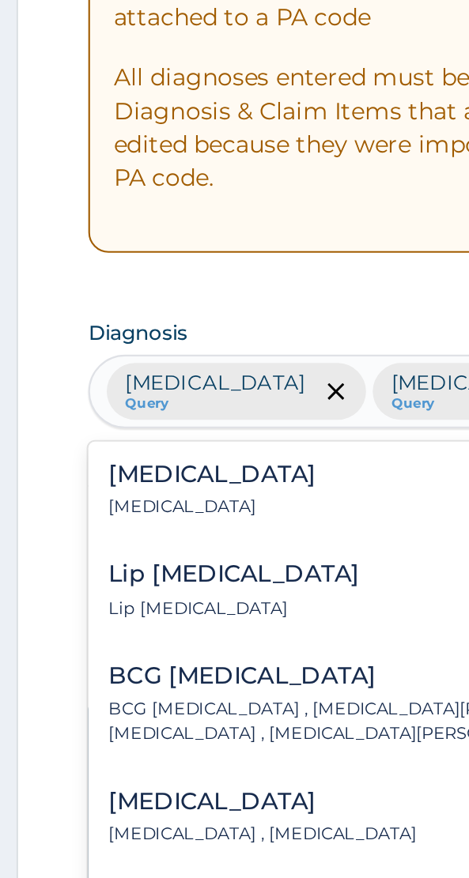
click at [78, 230] on div "Ulcer Ulcer" at bounding box center [104, 232] width 98 height 28
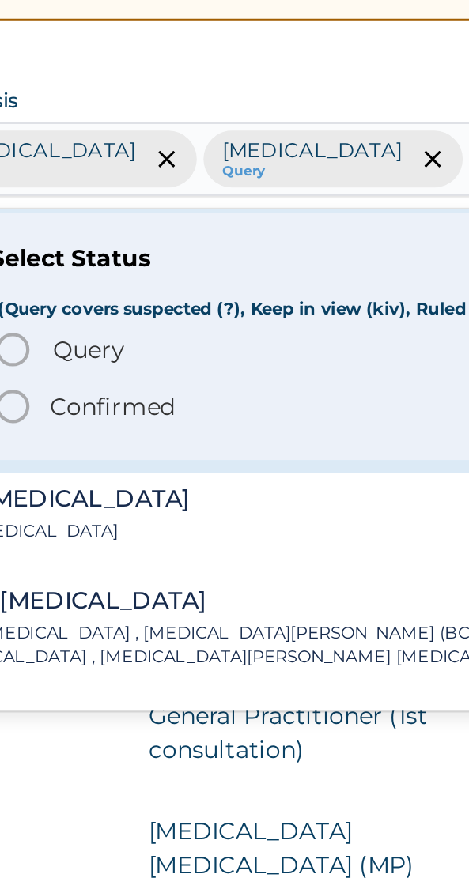
scroll to position [42, 0]
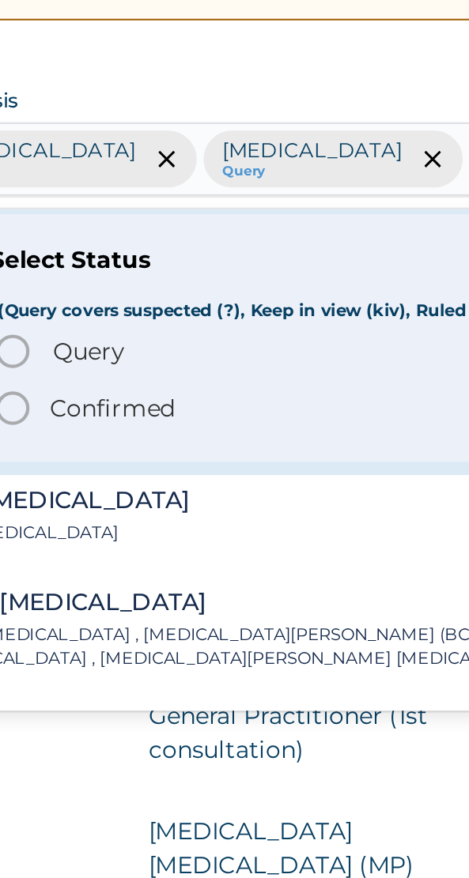
click at [128, 282] on span "Query" at bounding box center [126, 276] width 34 height 16
type input "ulcer"
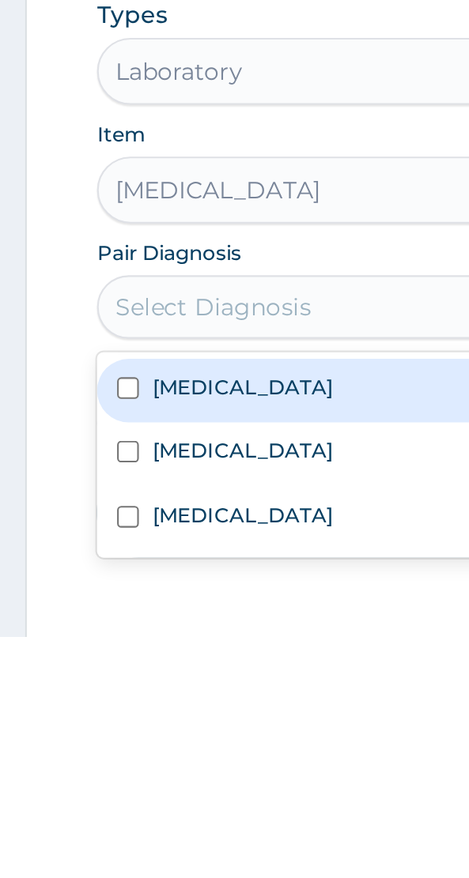
scroll to position [488, 0]
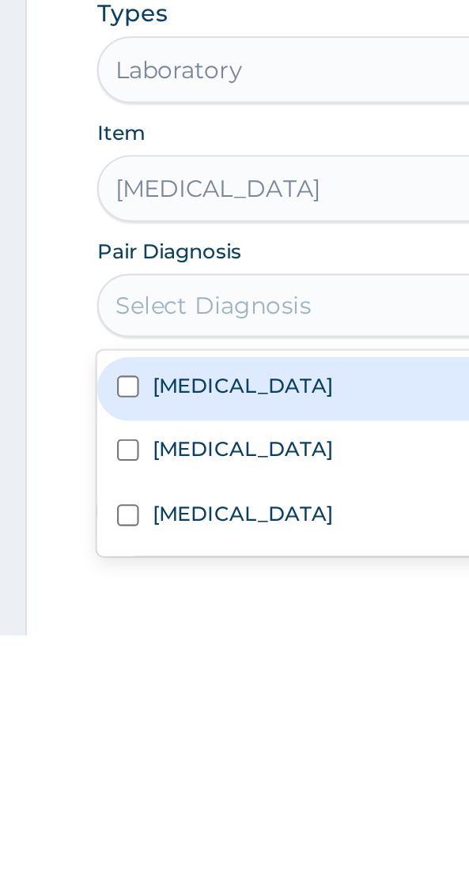
click at [103, 808] on div "Ulcer" at bounding box center [234, 823] width 377 height 30
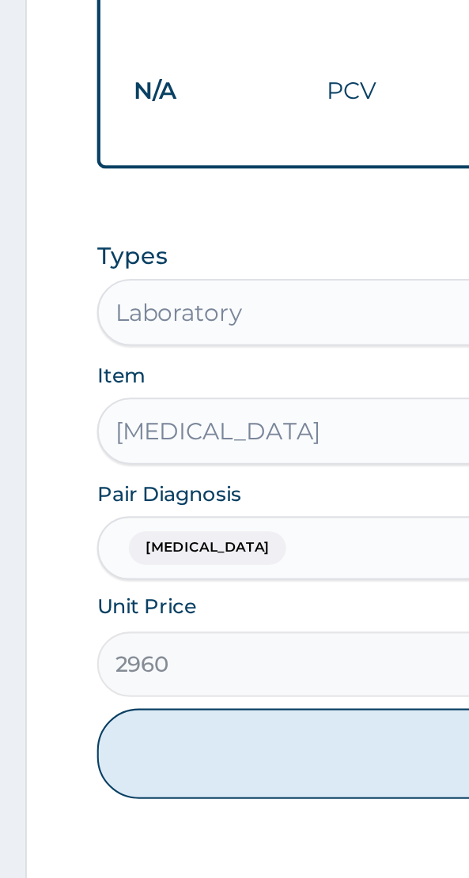
click at [147, 798] on button "Add" at bounding box center [234, 819] width 377 height 43
type input "0"
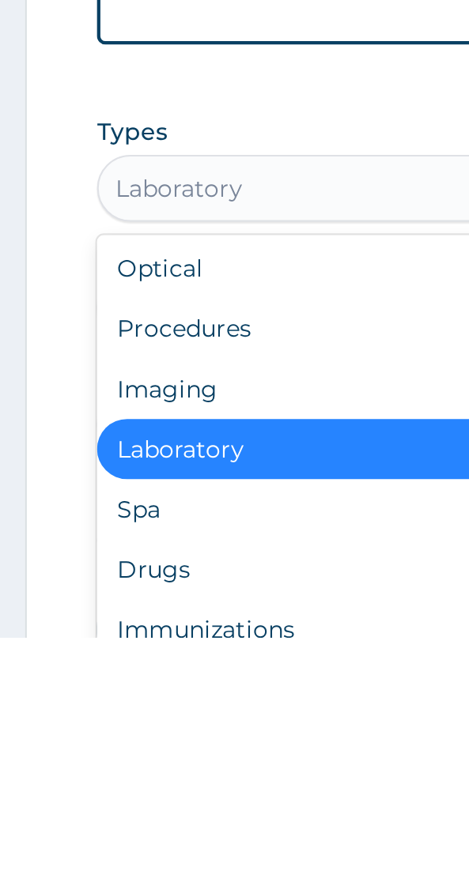
scroll to position [53, 0]
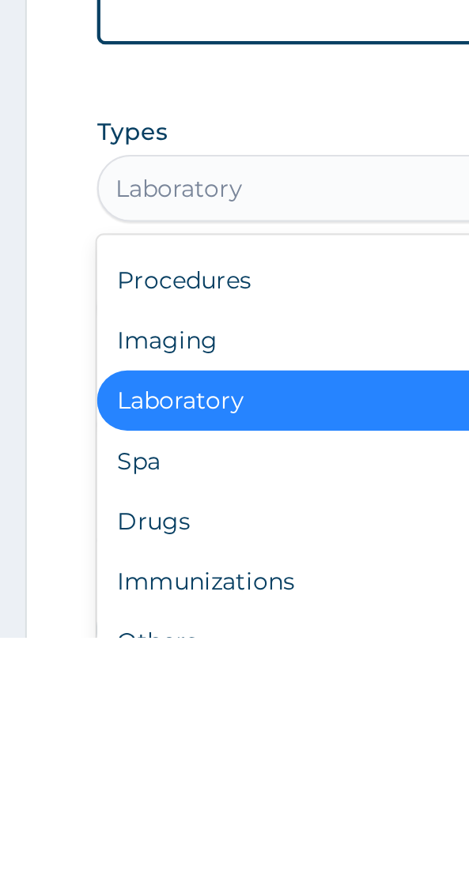
click at [90, 808] on div "Drugs" at bounding box center [234, 822] width 377 height 28
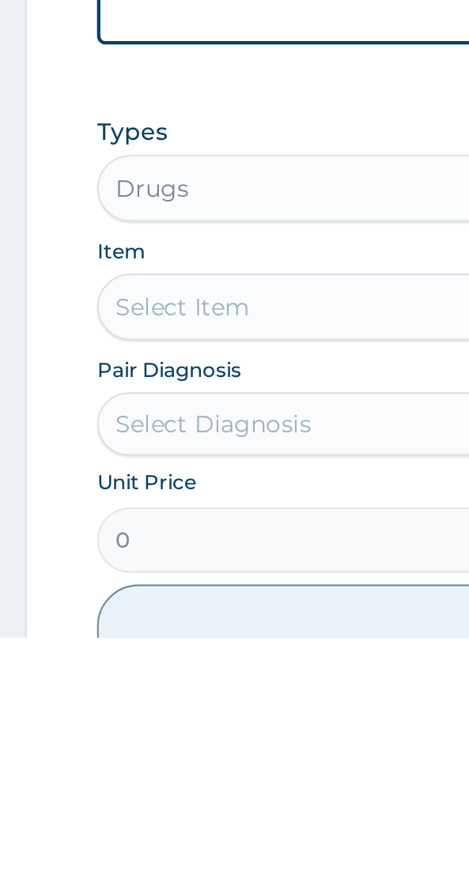
scroll to position [489, 0]
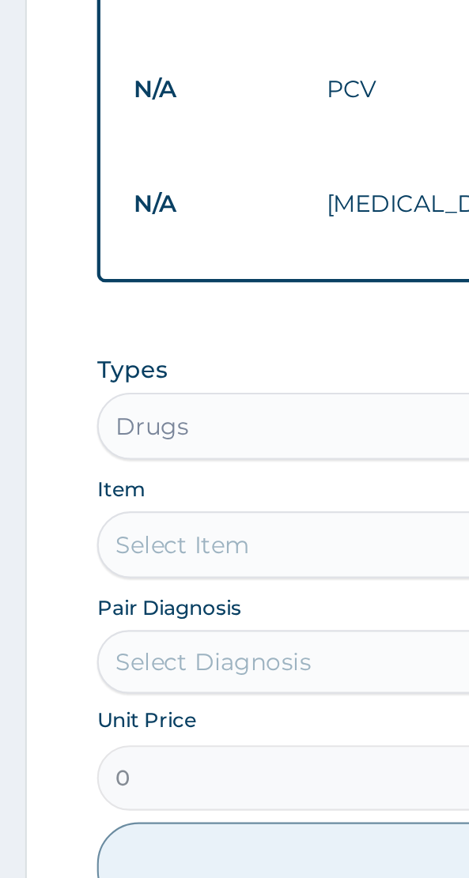
click at [85, 705] on div "Select Item" at bounding box center [234, 721] width 377 height 32
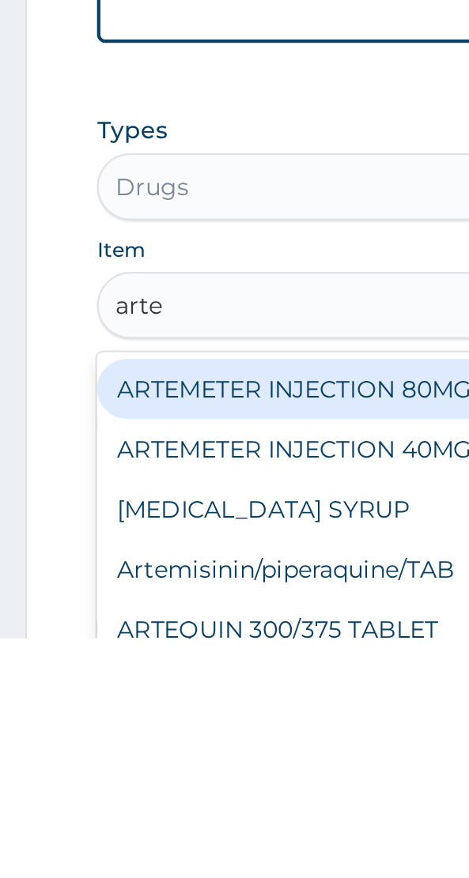
scroll to position [0, 0]
click at [175, 774] on div "ARTEMETER INJECTION 40MG" at bounding box center [234, 788] width 377 height 28
type input "arte"
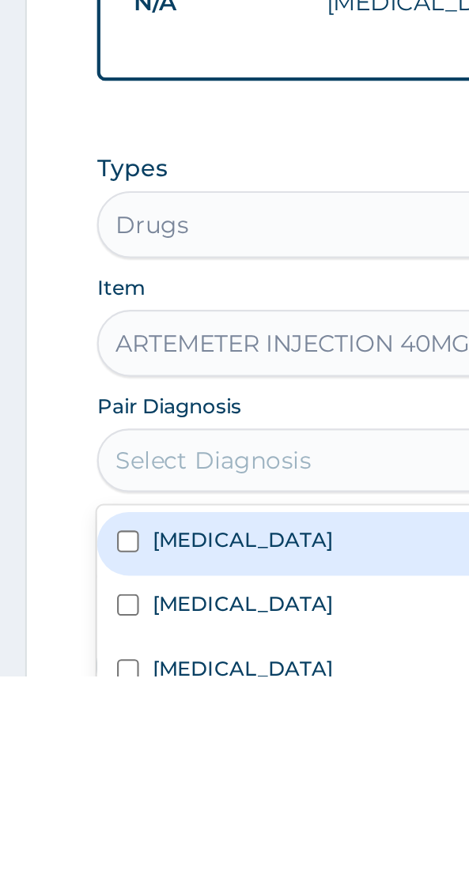
scroll to position [489, 0]
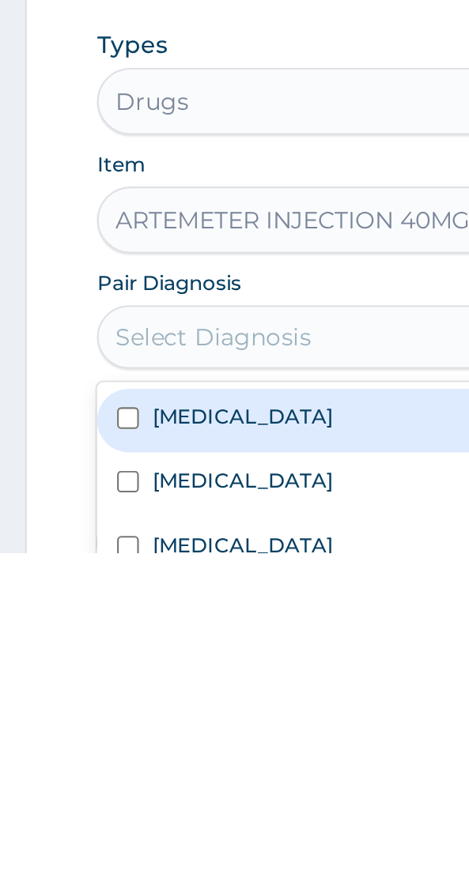
click at [102, 807] on label "[MEDICAL_DATA]" at bounding box center [114, 813] width 85 height 13
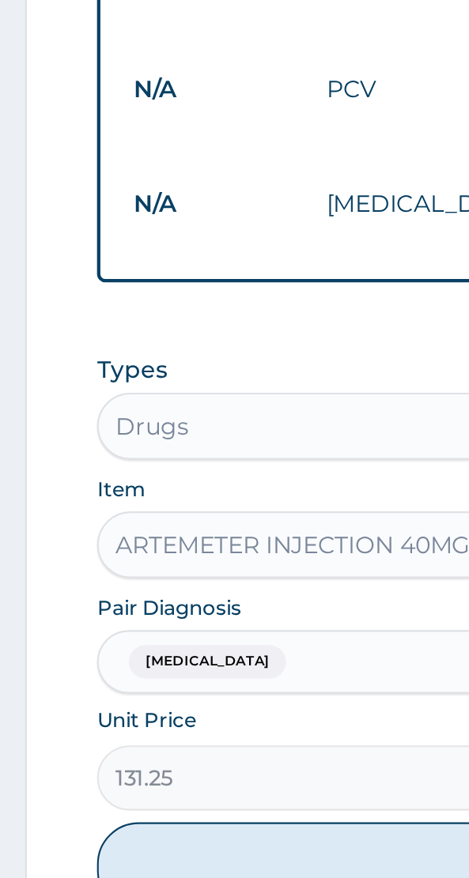
click at [141, 852] on button "Add" at bounding box center [234, 873] width 377 height 43
type input "0"
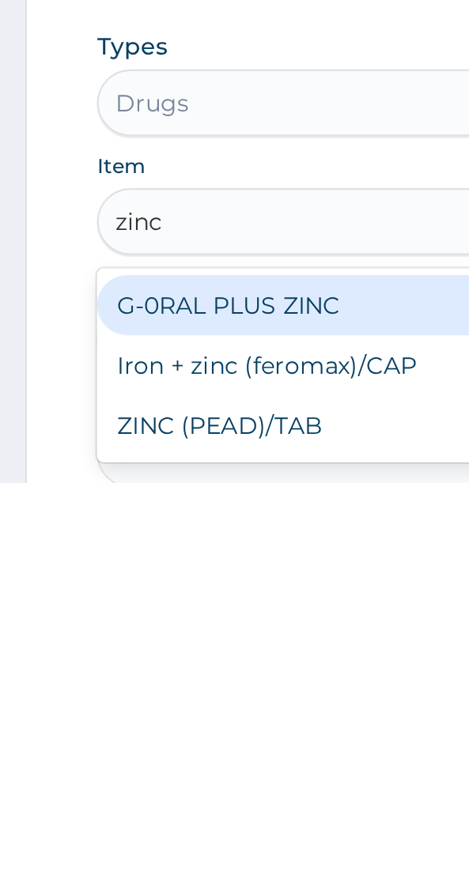
scroll to position [510, 0]
click at [122, 837] on div "ZINC (PEAD)/TAB" at bounding box center [234, 851] width 377 height 28
type input "zinc"
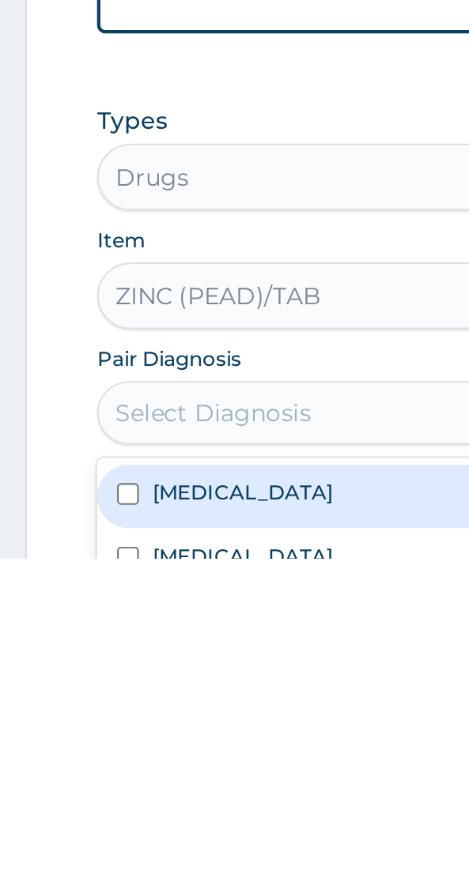
scroll to position [540, 0]
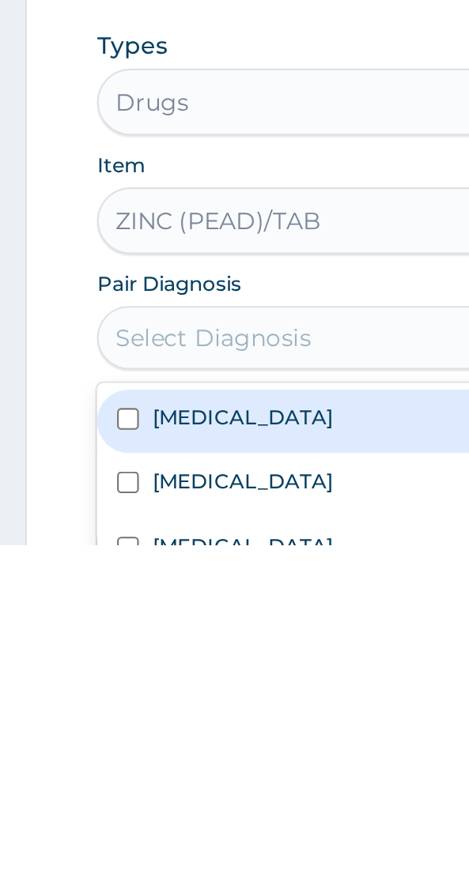
click at [93, 872] on label "Ulcer" at bounding box center [114, 878] width 85 height 13
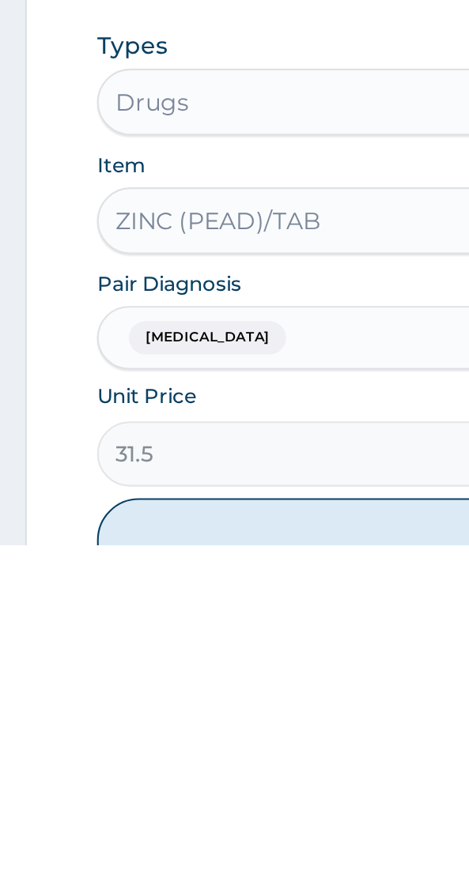
scroll to position [540, 0]
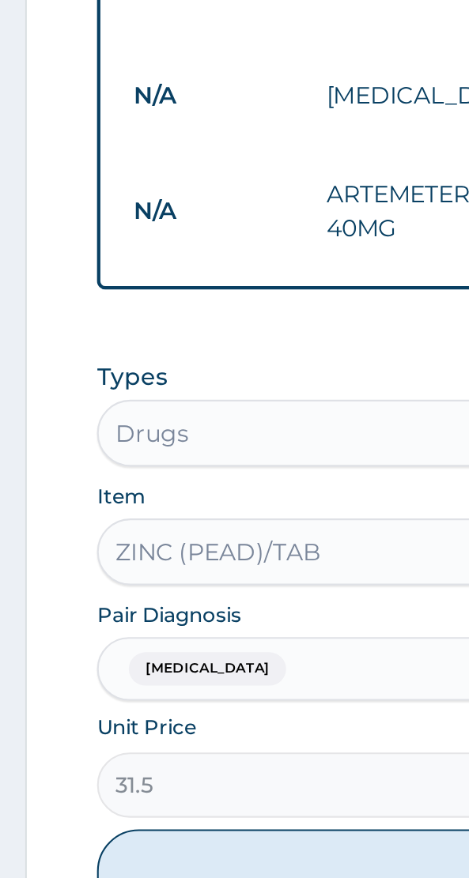
click at [154, 855] on button "Add" at bounding box center [234, 876] width 377 height 43
type input "0"
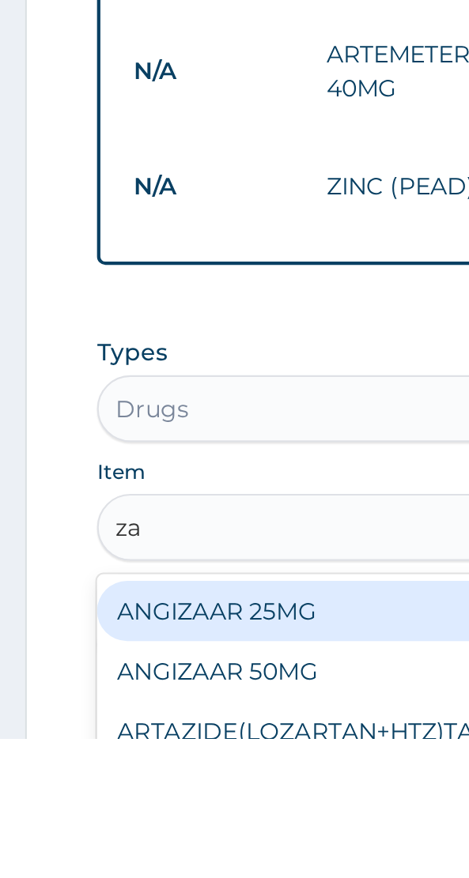
scroll to position [0, 0]
type input "z"
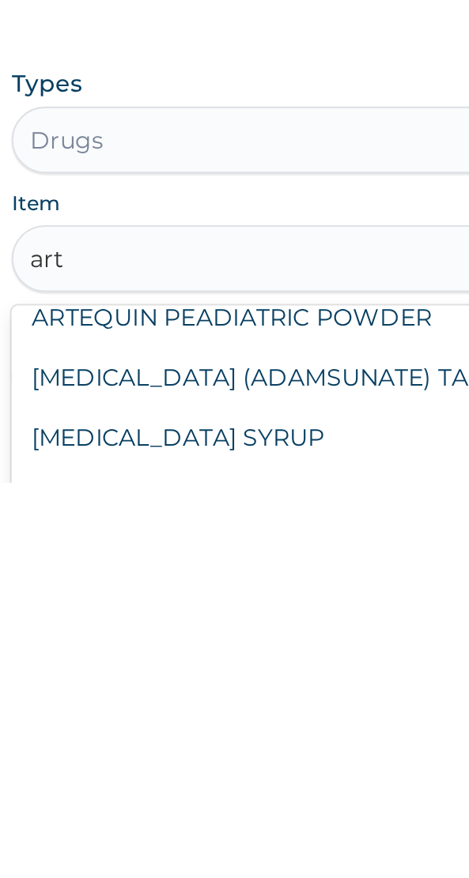
scroll to position [239, 0]
click at [165, 872] on div "ARTESUNATE TABLET" at bounding box center [234, 886] width 377 height 28
type input "art"
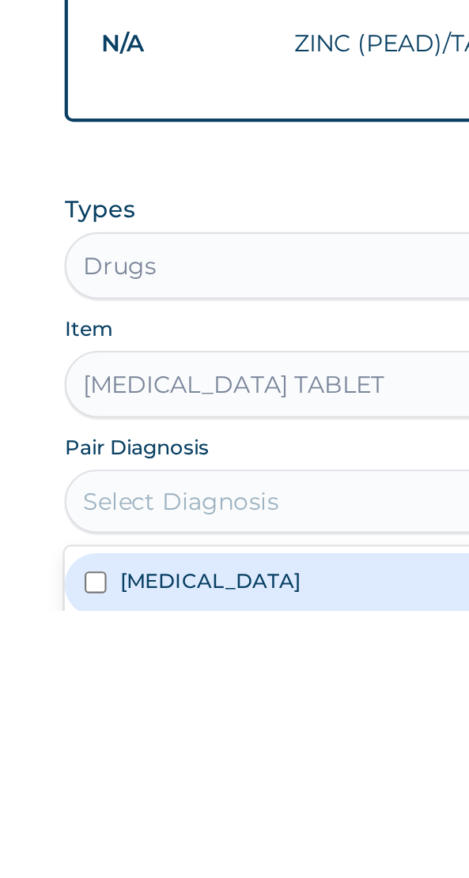
scroll to position [595, 0]
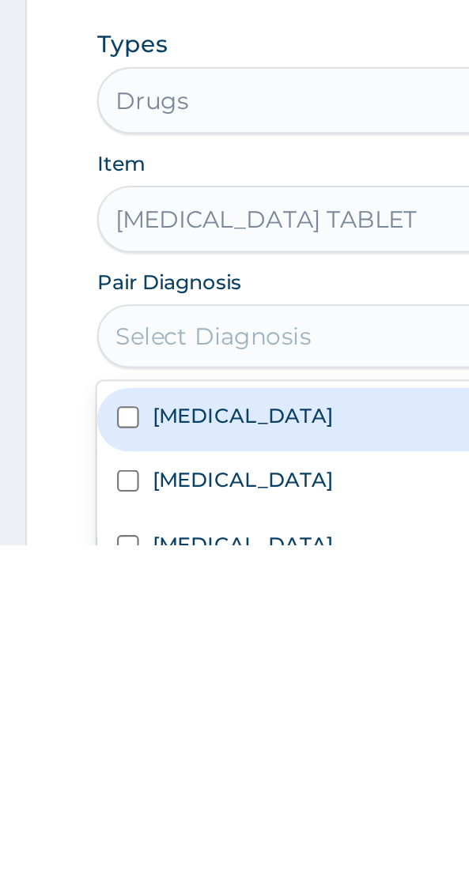
click at [57, 812] on input "checkbox" at bounding box center [60, 817] width 10 height 10
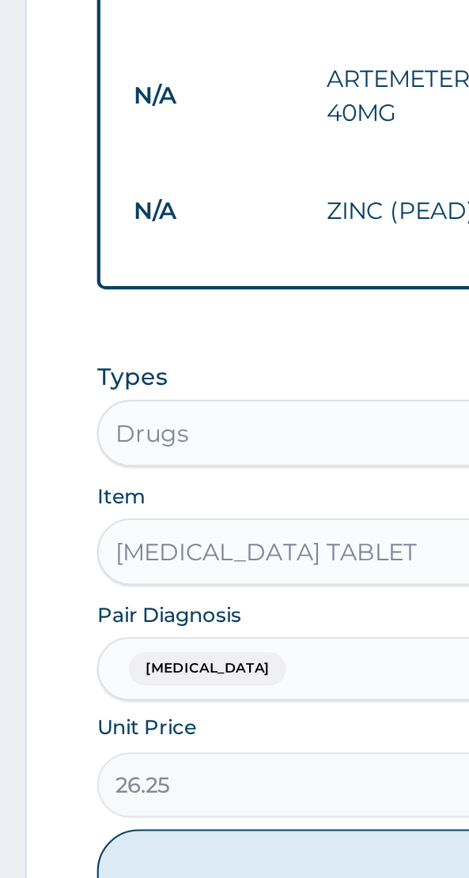
click at [138, 855] on button "Add" at bounding box center [234, 876] width 377 height 43
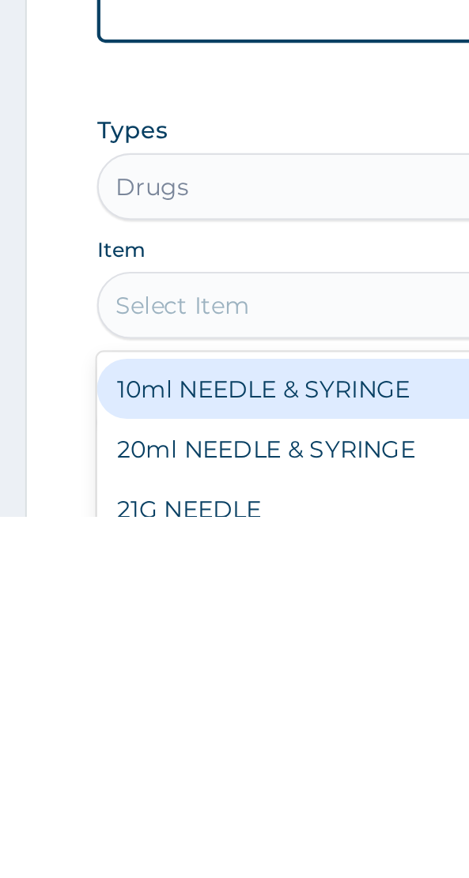
click at [162, 804] on div "10ml NEEDLE & SYRINGE" at bounding box center [234, 818] width 377 height 28
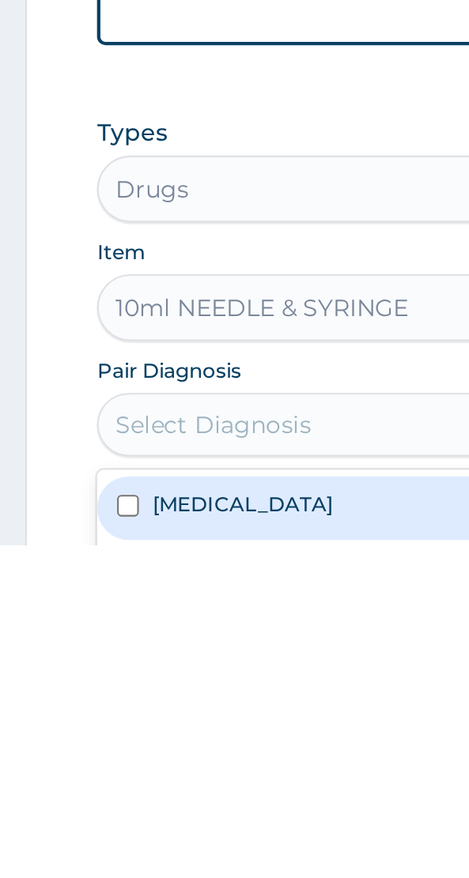
scroll to position [649, 0]
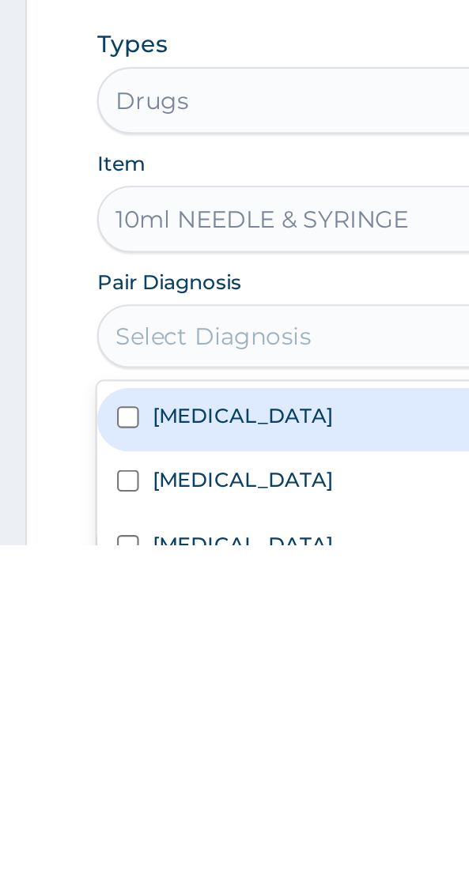
click at [79, 840] on label "[MEDICAL_DATA]" at bounding box center [114, 846] width 85 height 13
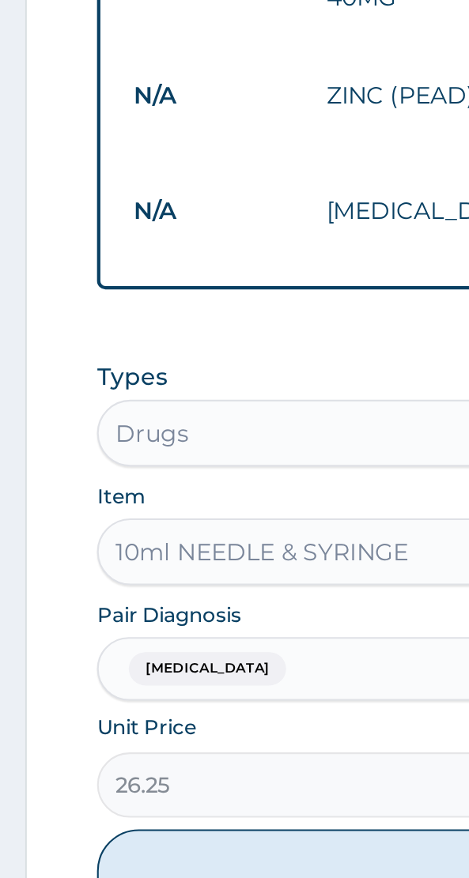
click at [147, 860] on button "Add" at bounding box center [234, 876] width 377 height 43
type input "0"
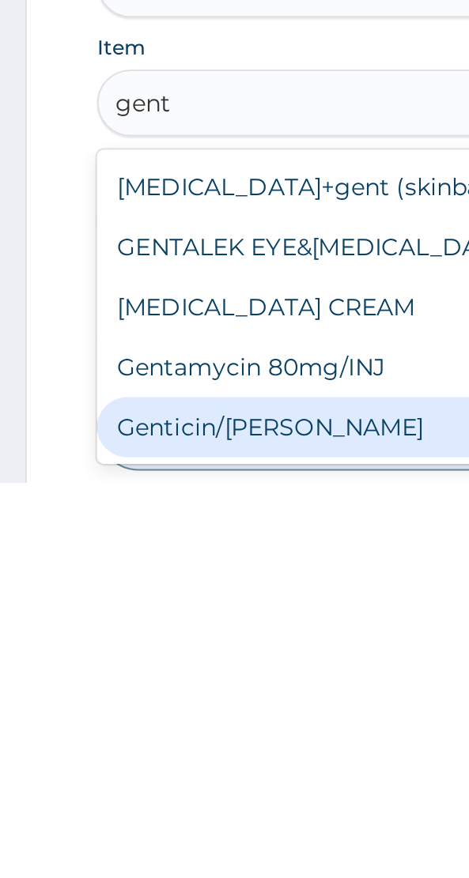
scroll to position [730, 0]
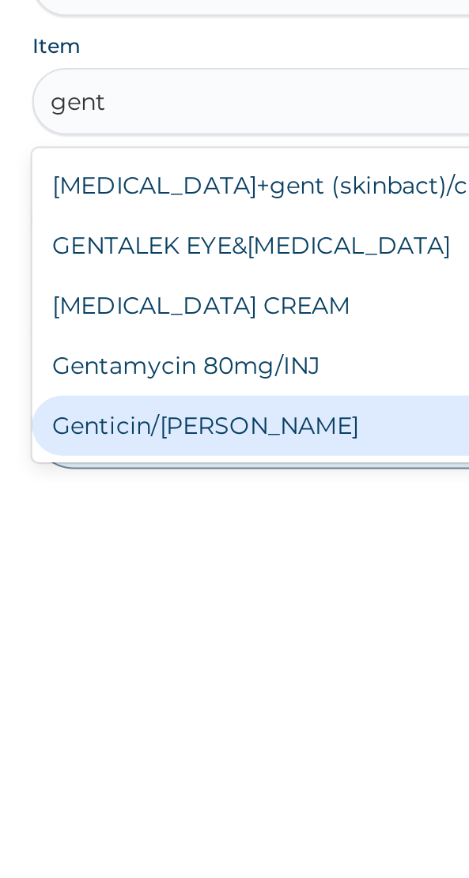
click at [160, 808] on div "Gentamycin 80mg/INJ" at bounding box center [234, 822] width 377 height 28
type input "gent"
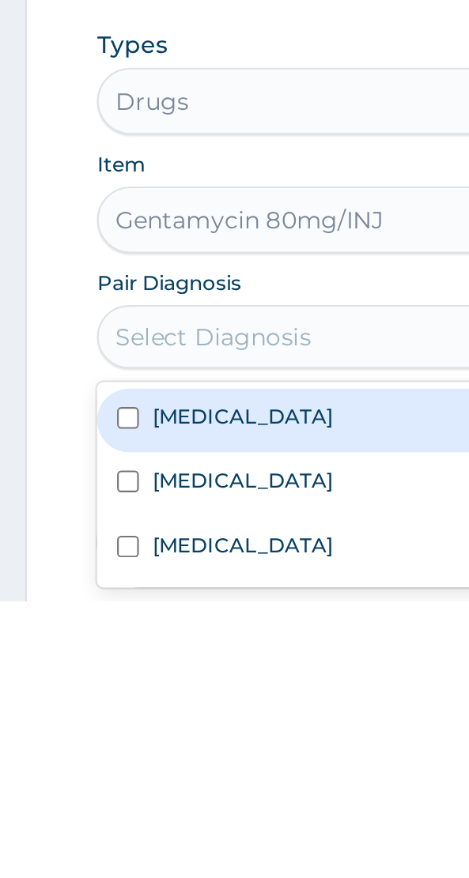
click at [100, 814] on label "[MEDICAL_DATA]" at bounding box center [114, 820] width 85 height 13
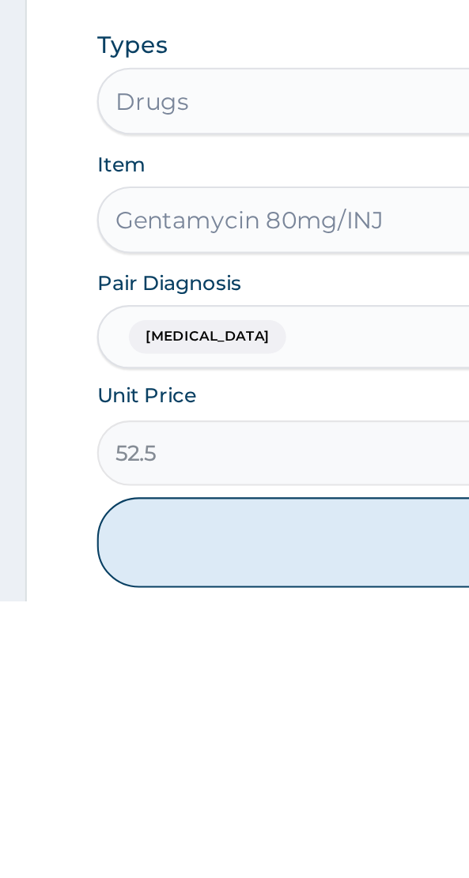
scroll to position [731, 0]
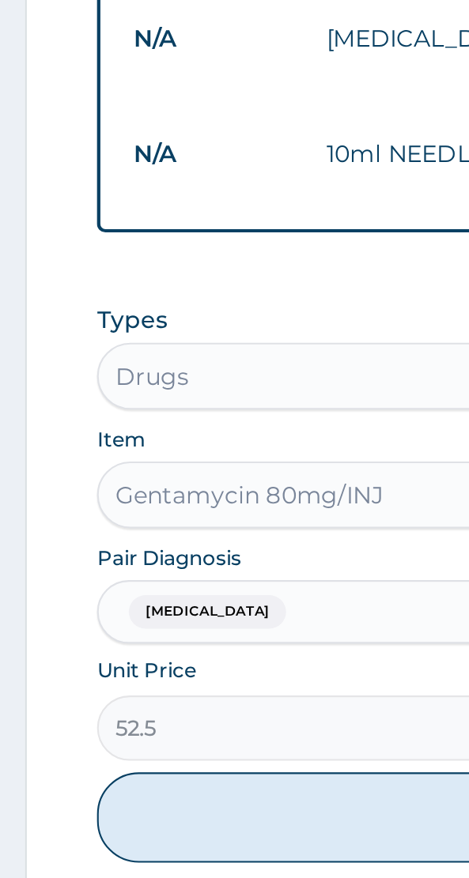
click at [134, 828] on button "Add" at bounding box center [234, 849] width 377 height 43
type input "0"
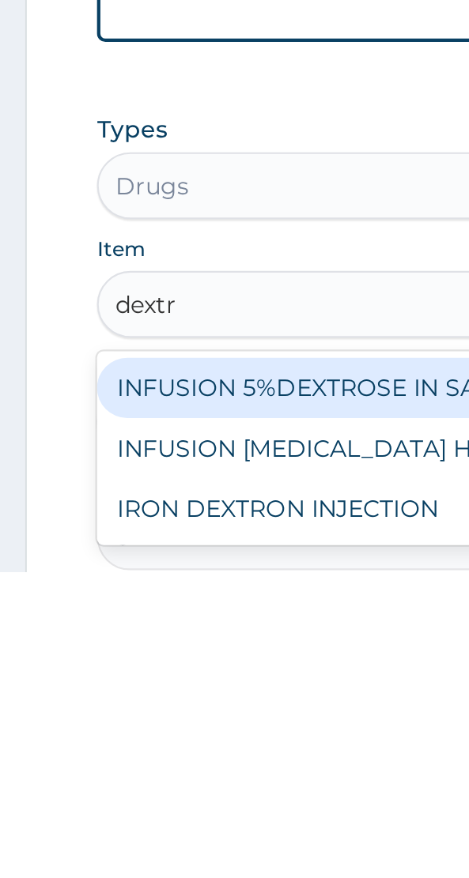
scroll to position [0, 0]
click at [145, 777] on div "INFUSION 5%DEXTROSE IN SALINE" at bounding box center [234, 791] width 377 height 28
type input "dextr"
type input "162.75"
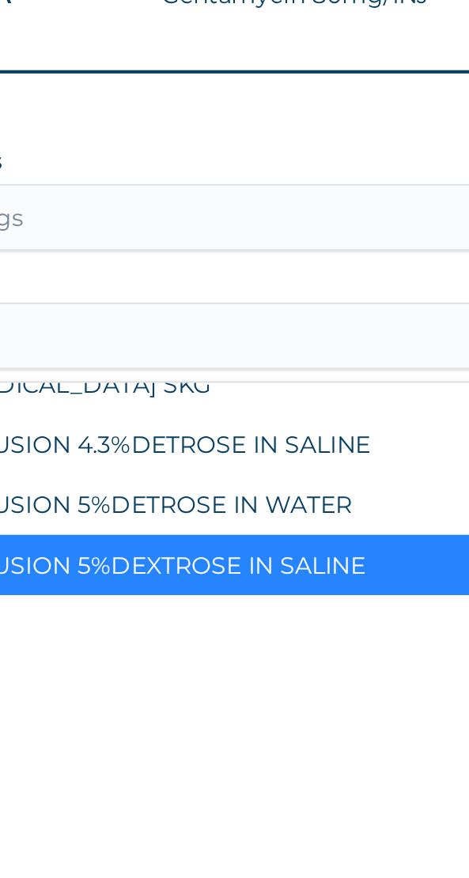
scroll to position [1522, 0]
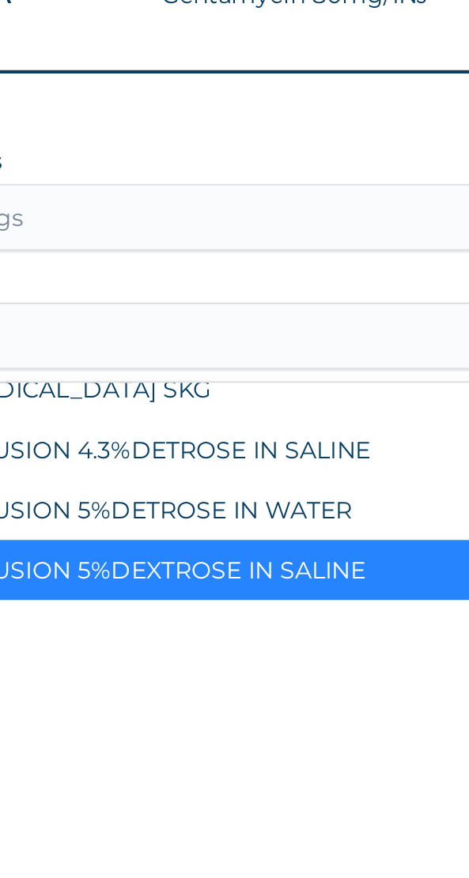
click at [160, 819] on div "INFUSION 5%DETROSE IN WATER" at bounding box center [234, 833] width 377 height 28
type input "de"
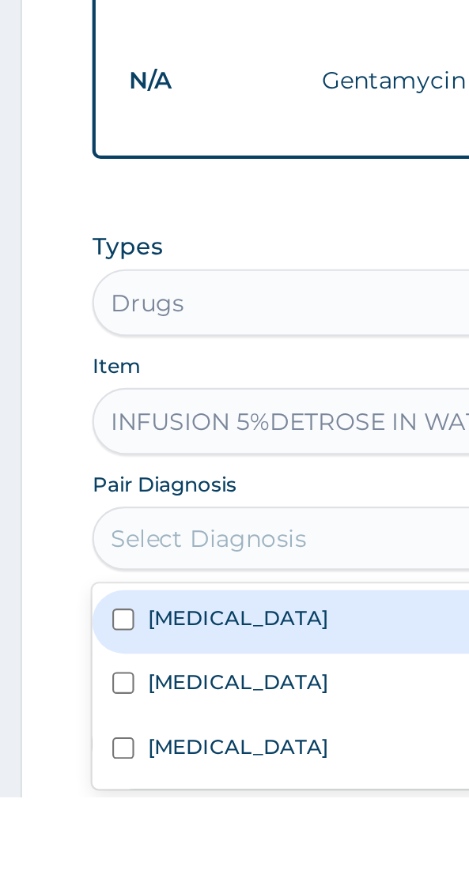
scroll to position [856, 0]
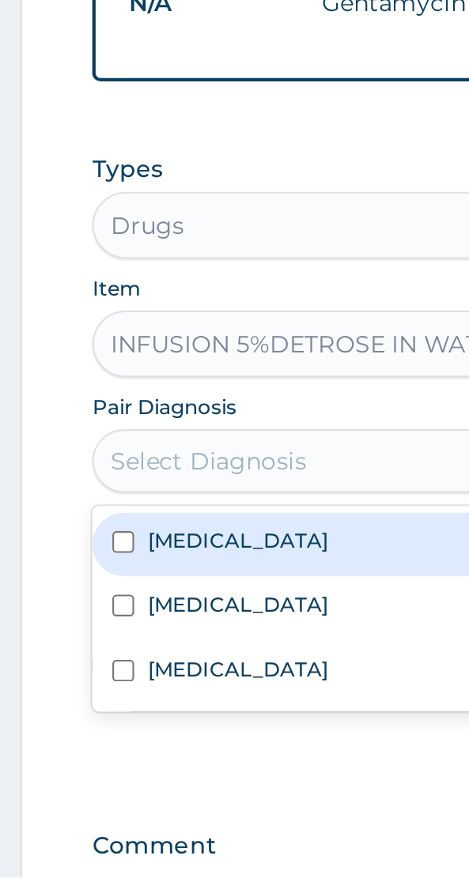
click at [97, 742] on label "[MEDICAL_DATA]" at bounding box center [114, 748] width 85 height 13
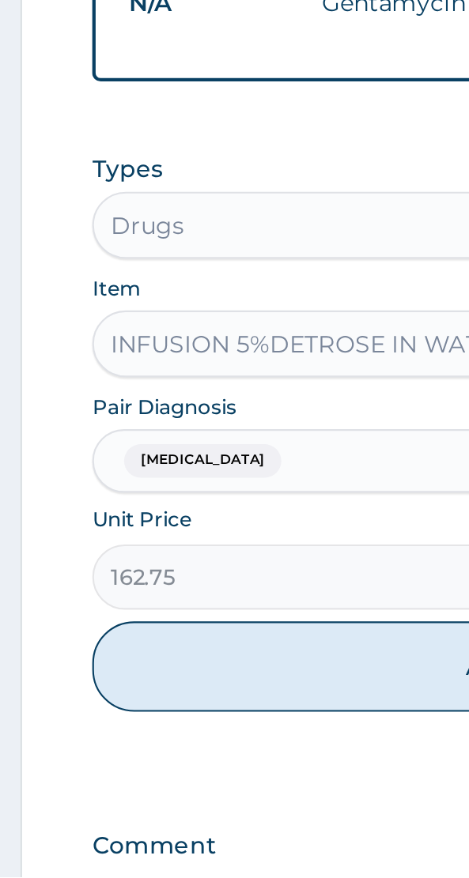
click at [153, 757] on button "Add" at bounding box center [234, 778] width 377 height 43
type input "0"
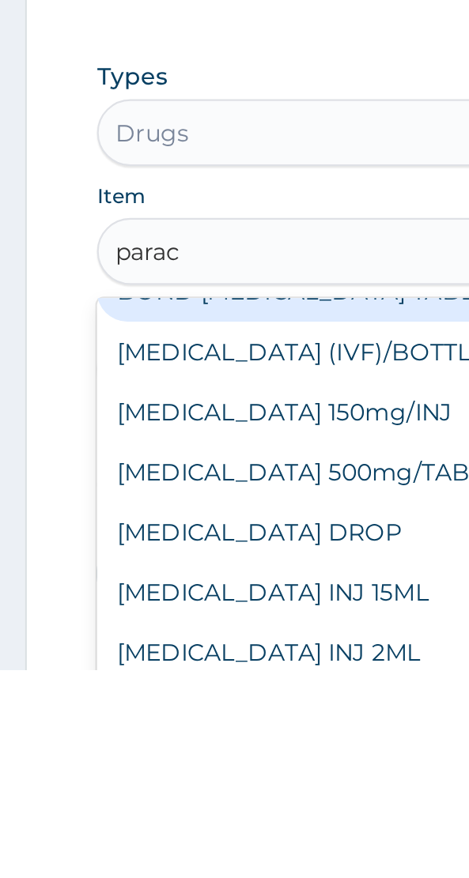
scroll to position [24, 0]
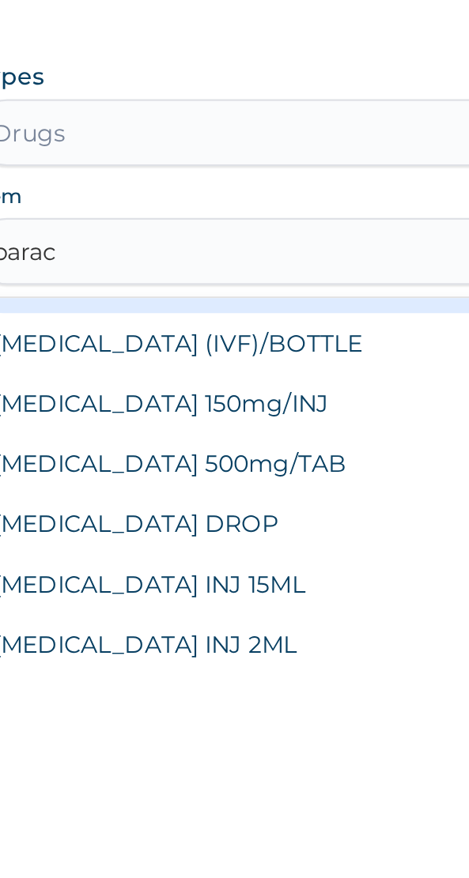
click at [173, 710] on div "PARACETAMOL (IVF)/BOTTLE" at bounding box center [234, 724] width 377 height 28
type input "parac"
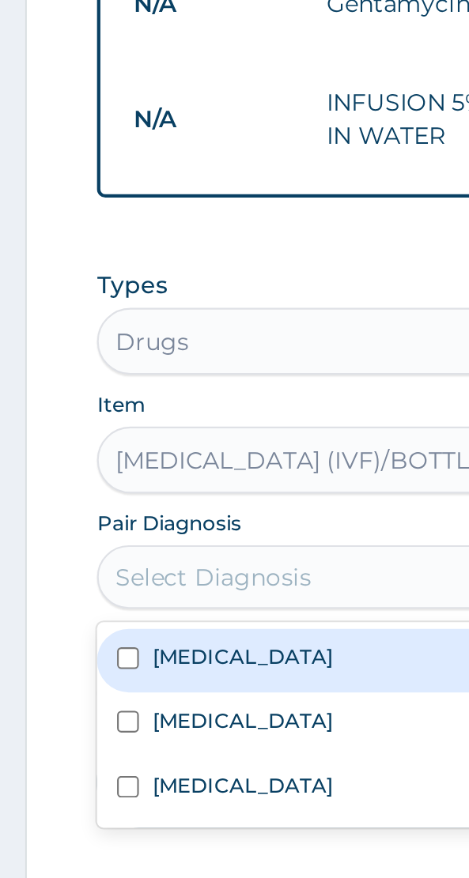
scroll to position [856, 0]
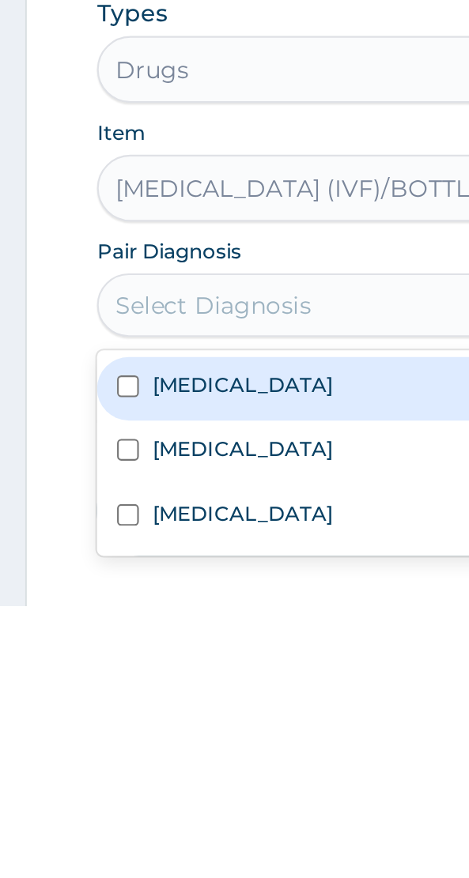
click at [101, 766] on label "[MEDICAL_DATA]" at bounding box center [114, 772] width 85 height 13
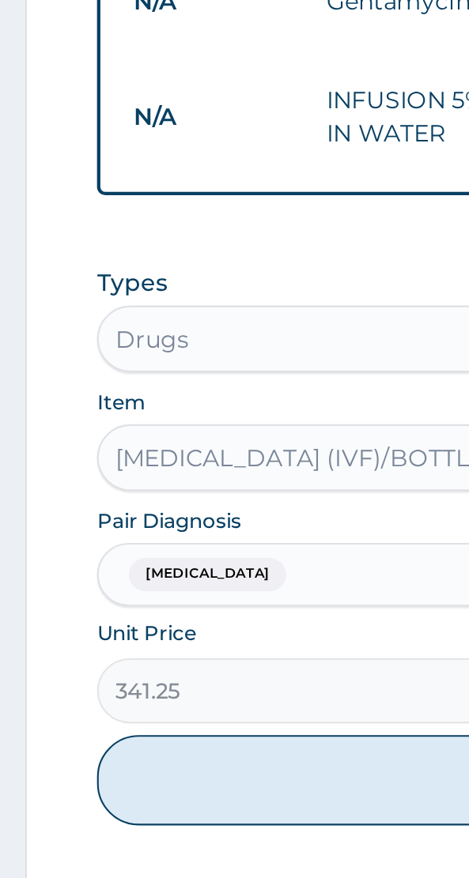
scroll to position [857, 0]
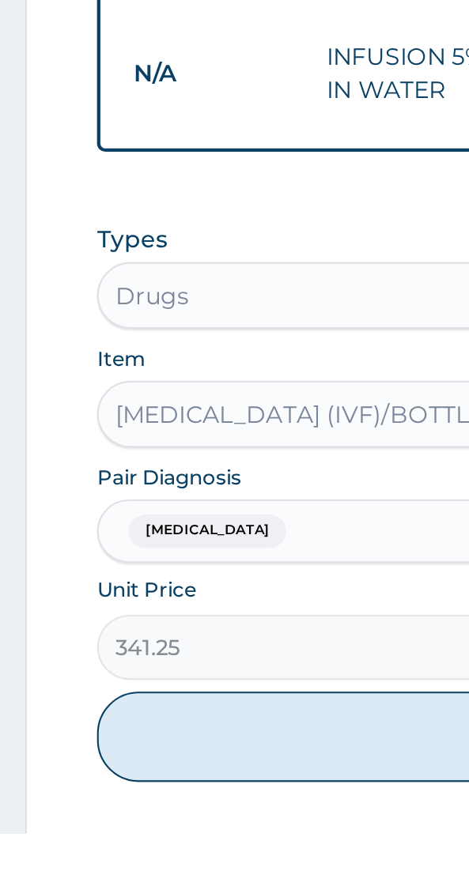
click at [143, 811] on button "Add" at bounding box center [234, 832] width 377 height 43
type input "0"
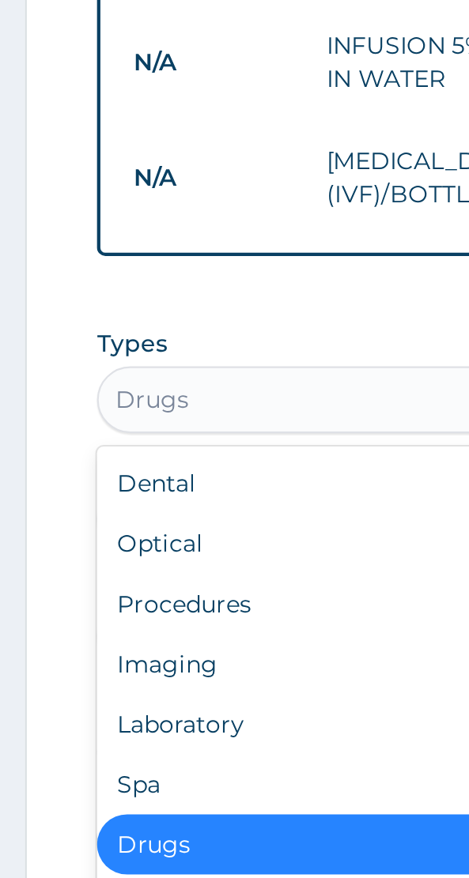
scroll to position [932, 0]
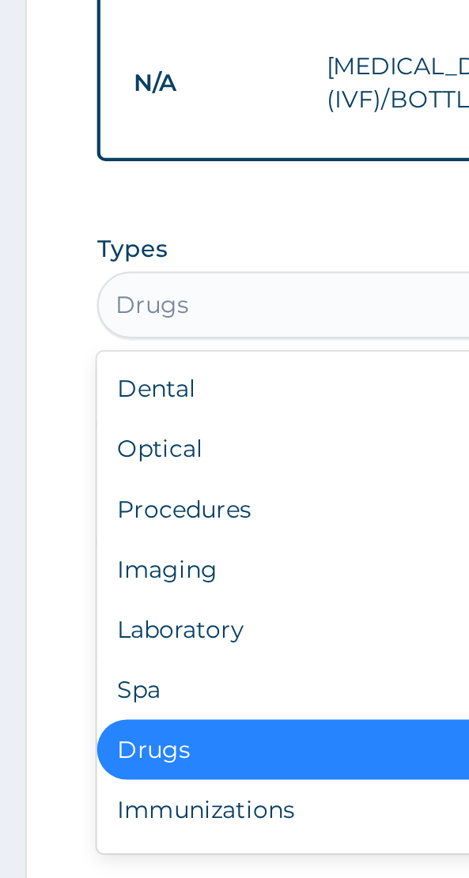
click at [108, 686] on div "Procedures" at bounding box center [234, 700] width 377 height 28
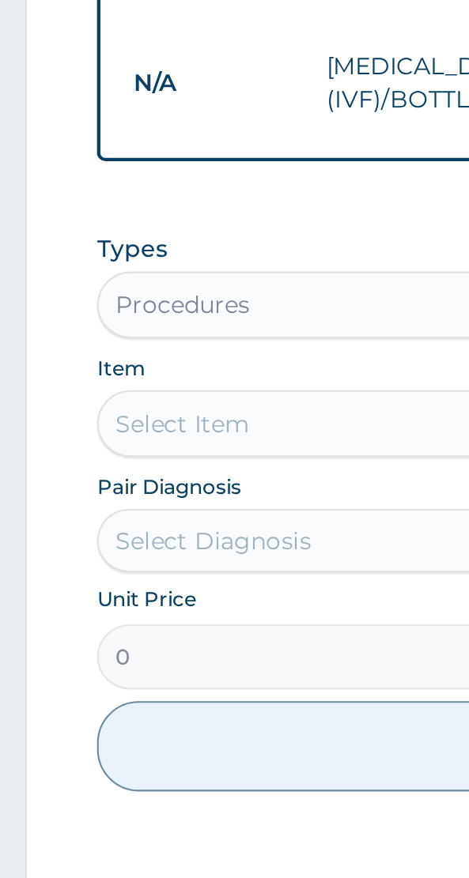
click at [107, 644] on div "Select Item" at bounding box center [234, 660] width 377 height 32
click at [76, 644] on div "Select Item" at bounding box center [234, 660] width 377 height 32
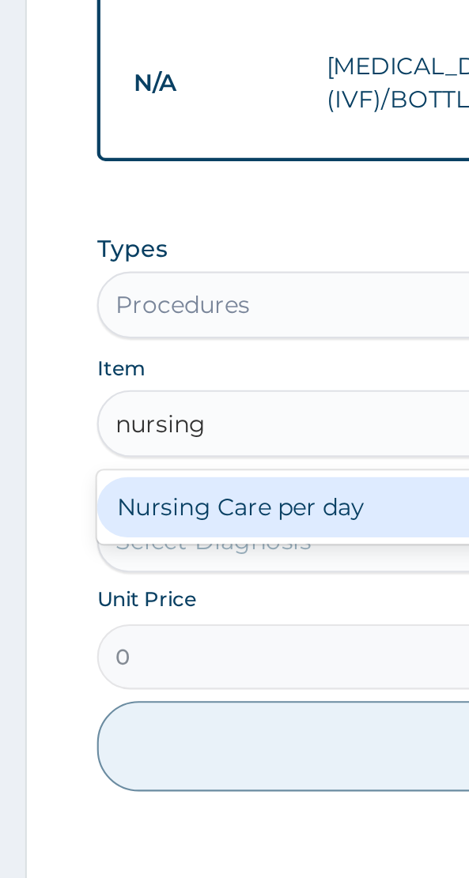
scroll to position [0, 0]
click at [136, 685] on div "Nursing Care per day" at bounding box center [234, 699] width 377 height 28
type input "nursing"
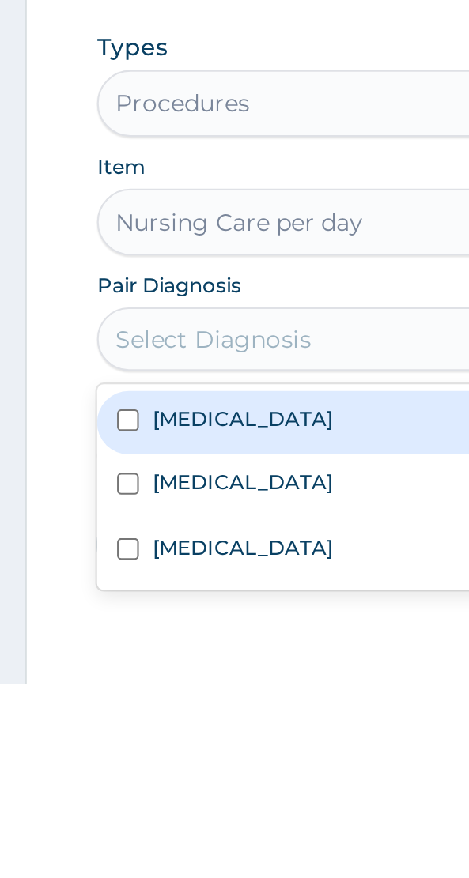
scroll to position [932, 0]
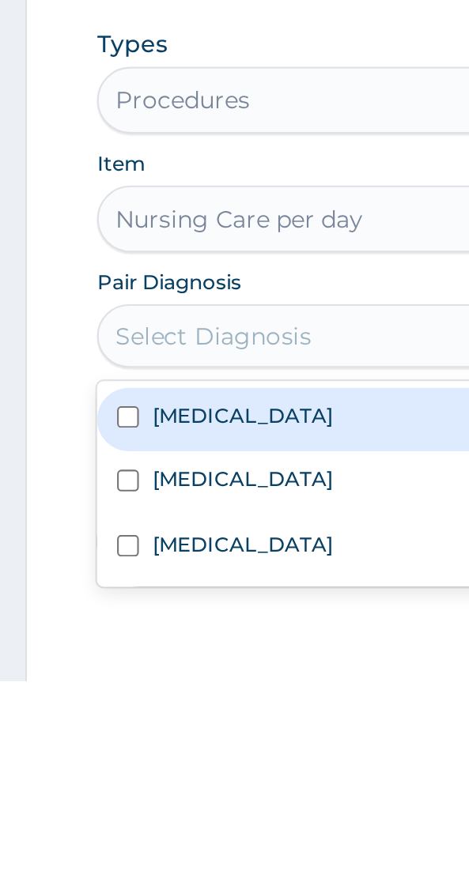
click at [109, 746] on label "[MEDICAL_DATA]" at bounding box center [114, 752] width 85 height 13
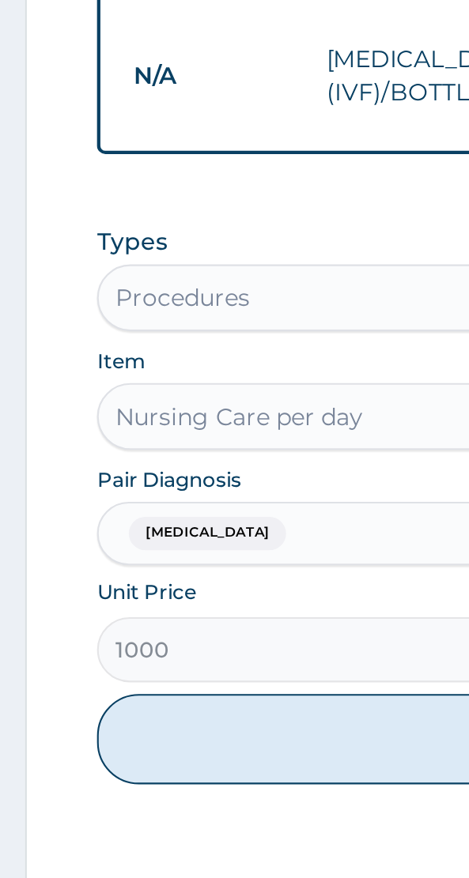
click at [169, 791] on button "Add" at bounding box center [234, 812] width 377 height 43
type input "0"
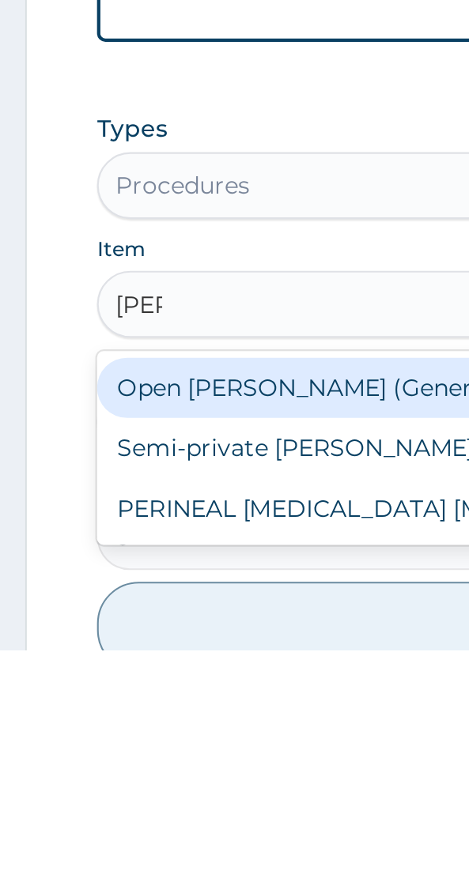
scroll to position [0, 0]
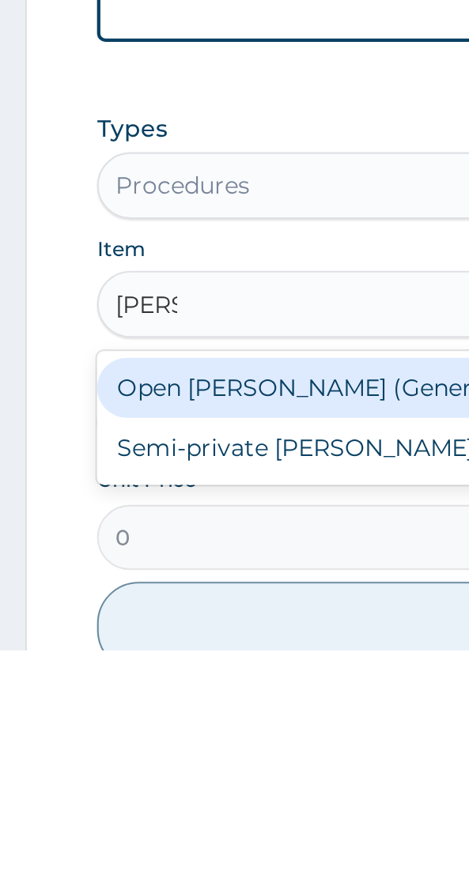
click at [167, 740] on div "Open [PERSON_NAME] (General [PERSON_NAME])" at bounding box center [234, 754] width 377 height 28
type input "ward"
type input "2000"
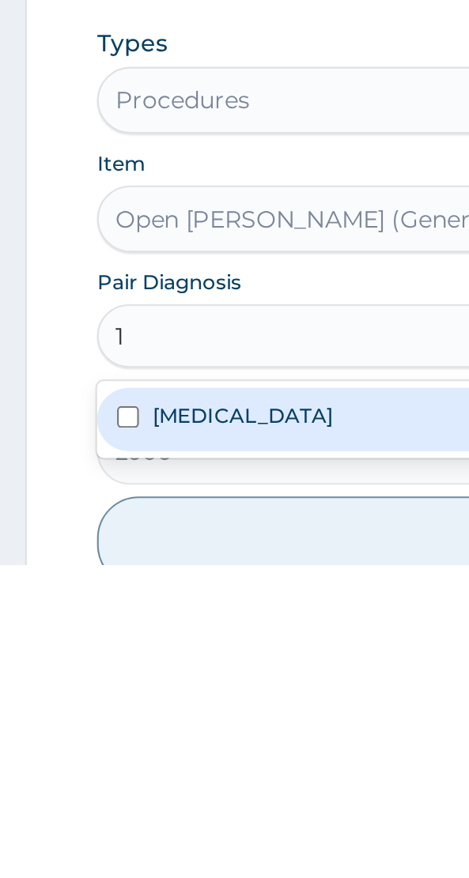
click at [117, 794] on div "[MEDICAL_DATA]" at bounding box center [234, 809] width 377 height 30
type input "1"
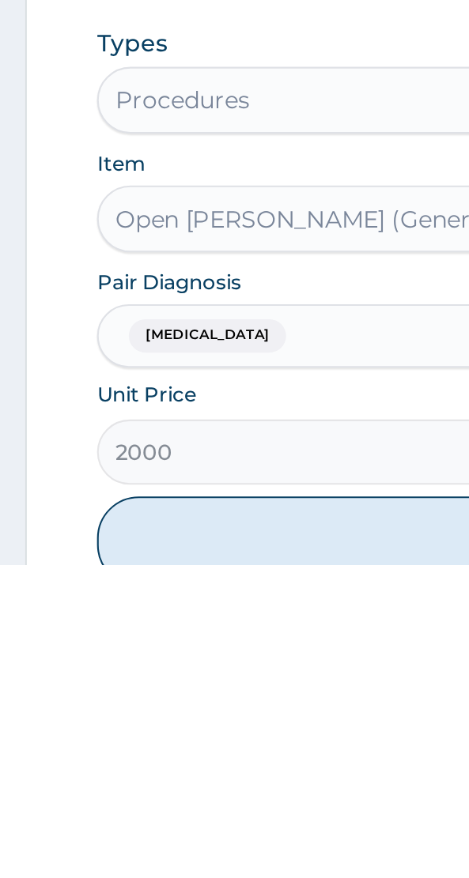
scroll to position [932, 0]
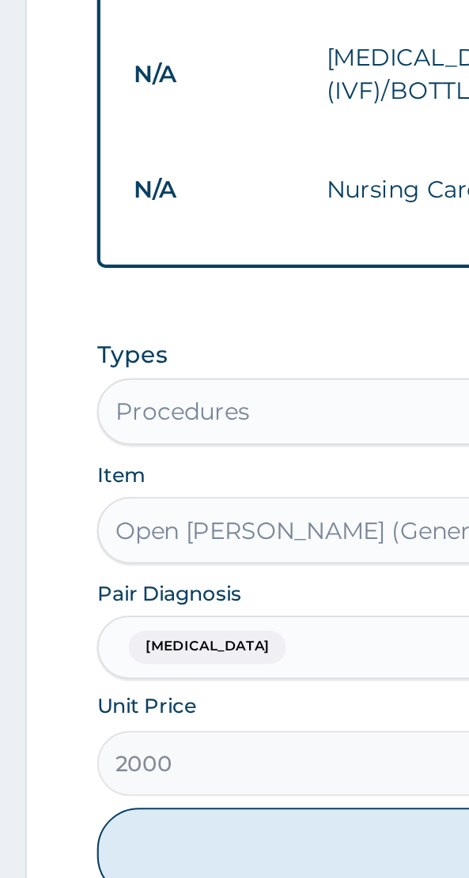
click at [157, 845] on button "Add" at bounding box center [234, 866] width 377 height 43
type input "0"
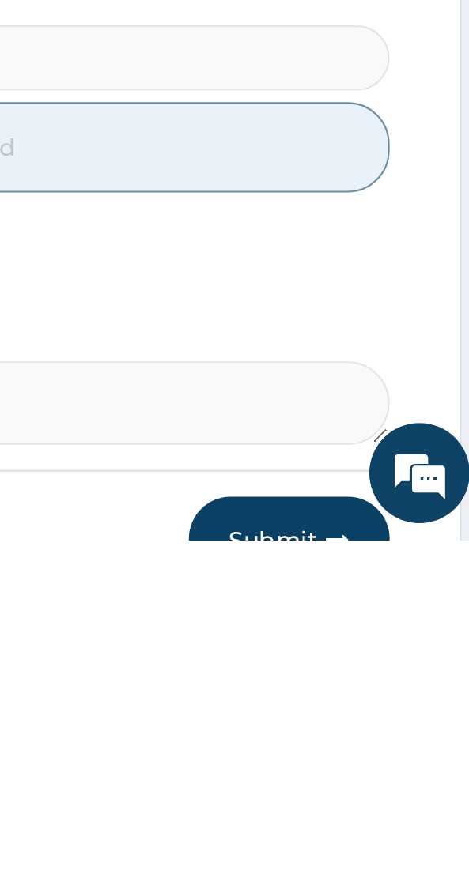
scroll to position [1173, 0]
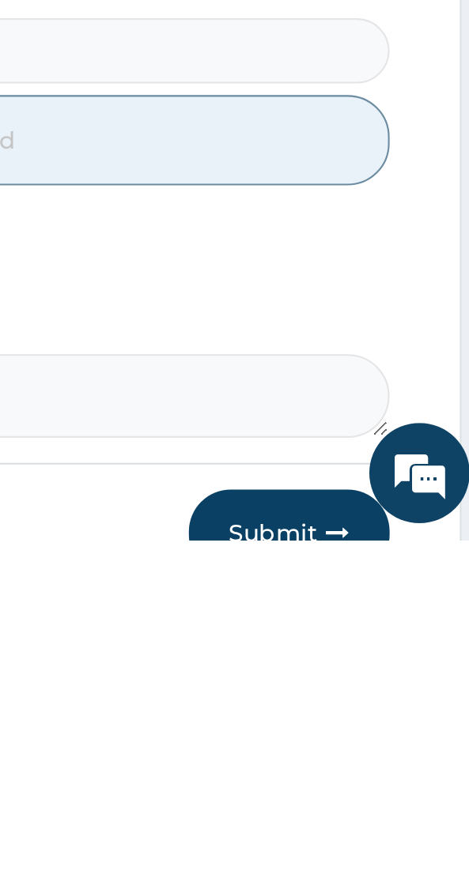
click at [383, 854] on button "Submit" at bounding box center [375, 874] width 95 height 41
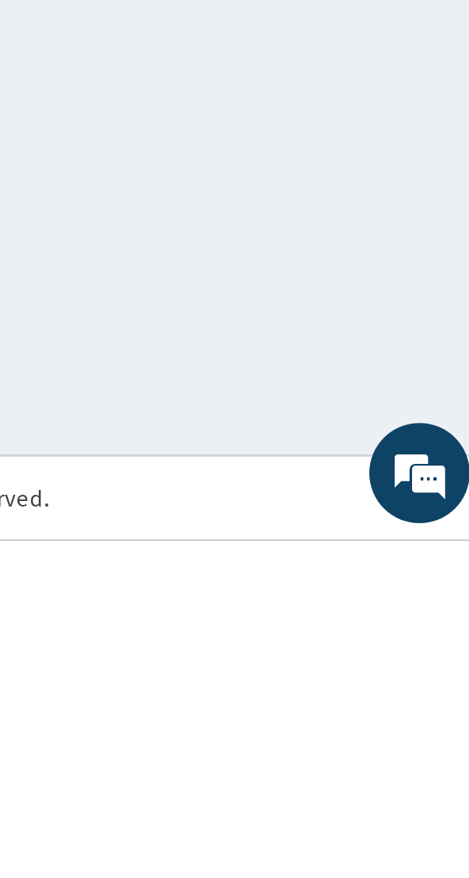
scroll to position [72, 0]
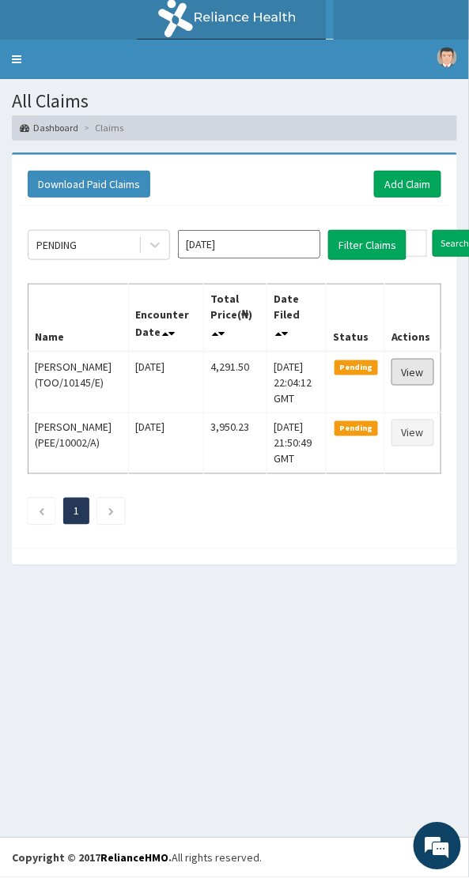
click at [429, 373] on link "View" at bounding box center [412, 372] width 43 height 27
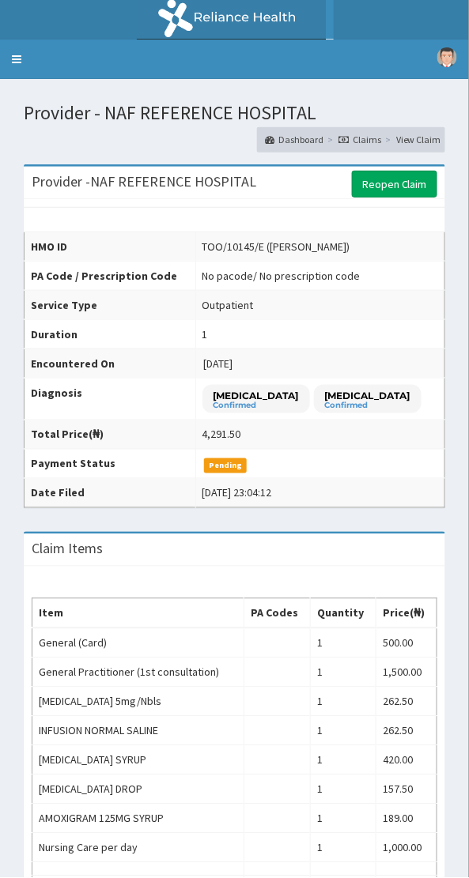
scroll to position [28, 0]
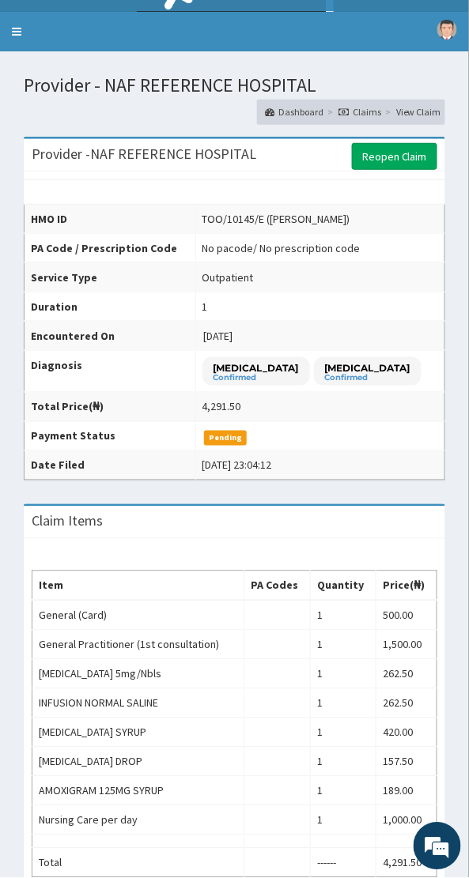
click at [412, 154] on link "Reopen Claim" at bounding box center [394, 156] width 85 height 27
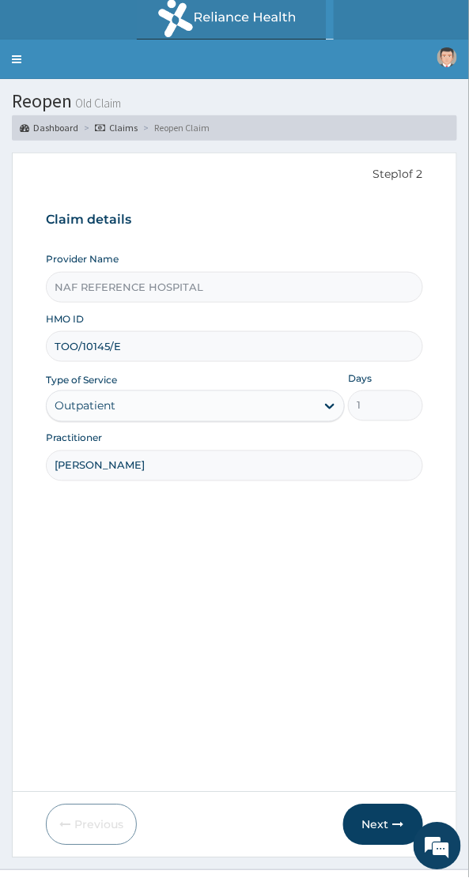
click at [393, 823] on icon "button" at bounding box center [398, 824] width 11 height 11
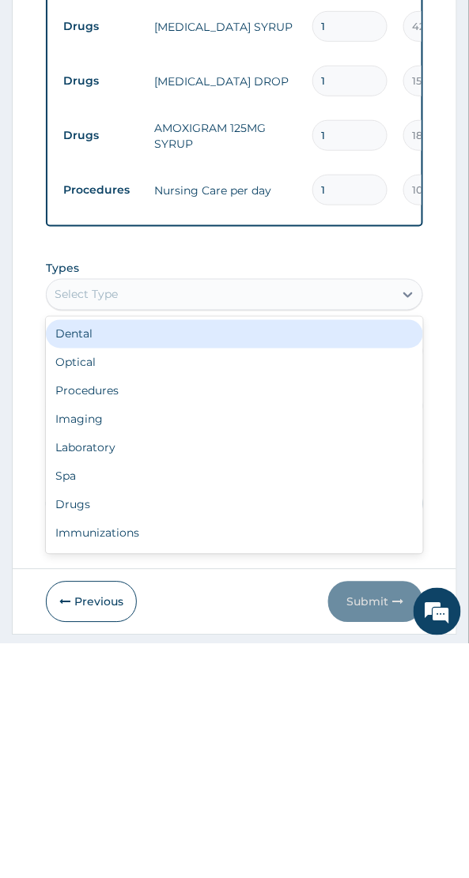
scroll to position [703, 0]
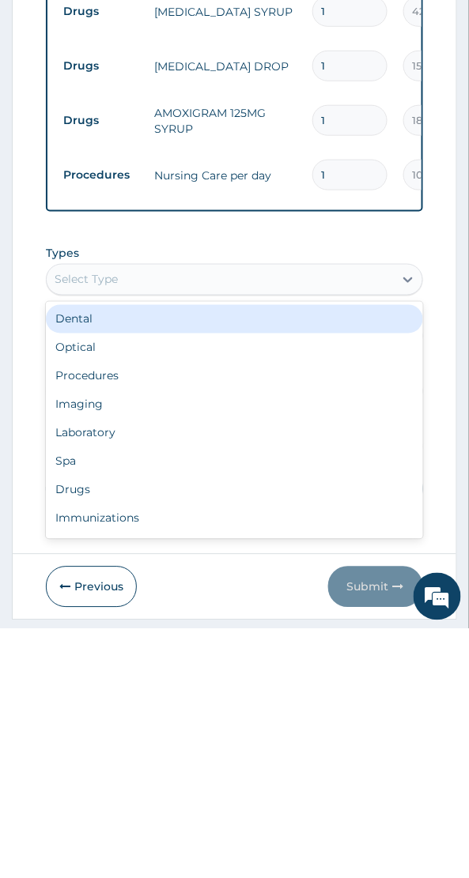
click at [111, 627] on div "Procedures" at bounding box center [234, 626] width 377 height 28
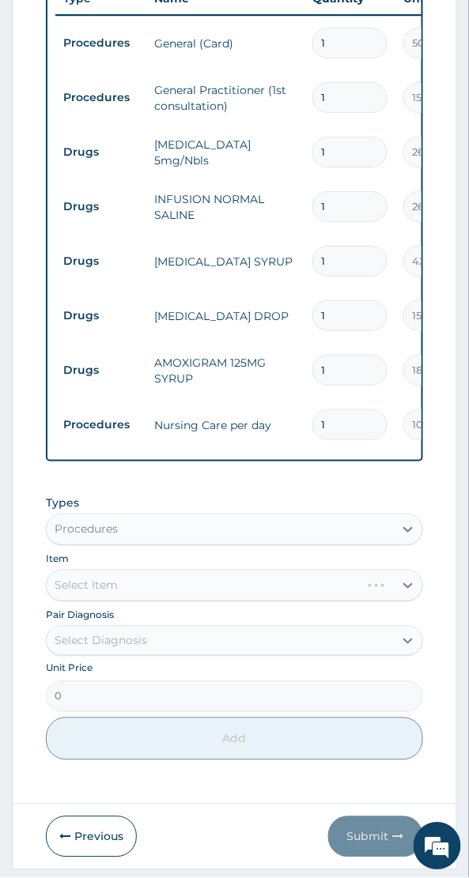
click at [136, 583] on div "Select Item" at bounding box center [234, 586] width 377 height 32
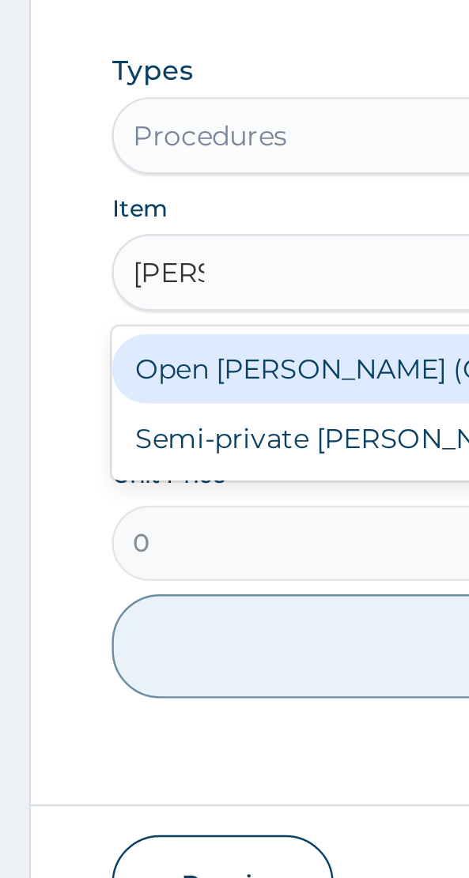
scroll to position [0, 0]
click at [140, 627] on div "Open ward (General Ward)" at bounding box center [234, 625] width 377 height 28
type input "ward"
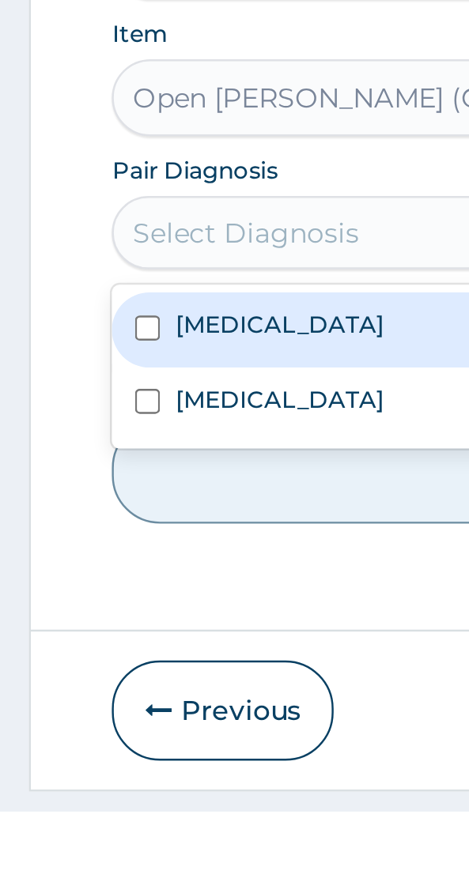
scroll to position [703, 0]
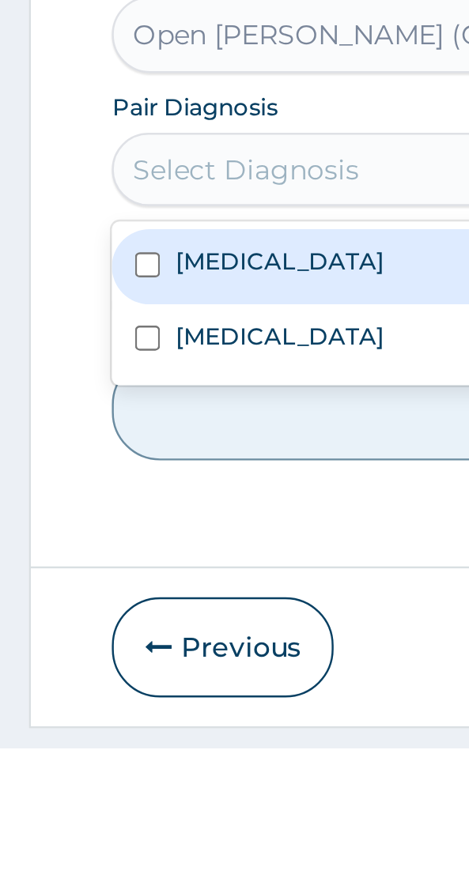
click at [105, 682] on label "Pneumonia" at bounding box center [114, 678] width 85 height 13
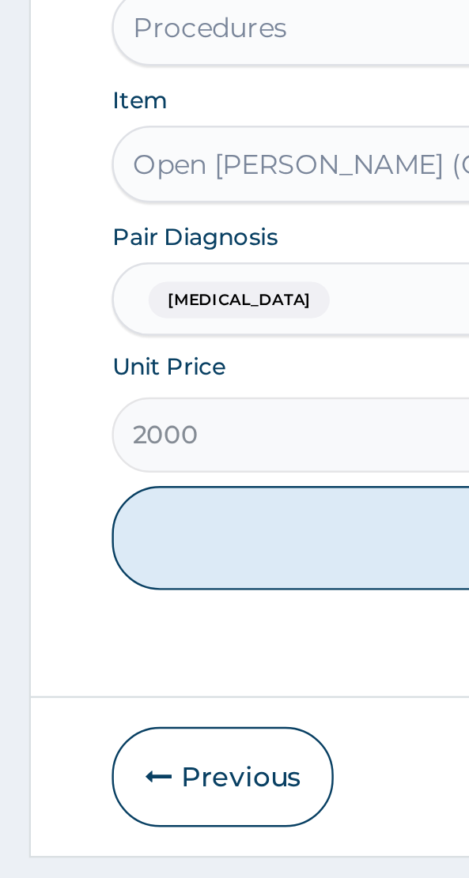
click at [149, 747] on button "Add" at bounding box center [234, 738] width 377 height 43
type input "0"
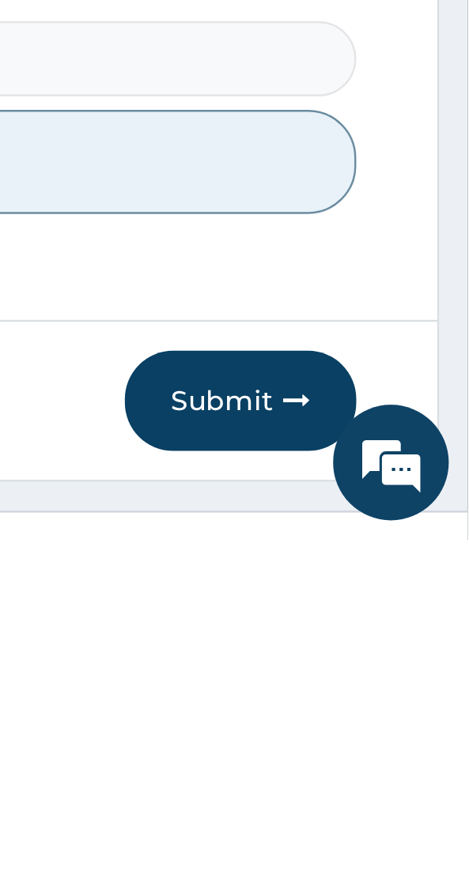
scroll to position [782, 0]
click at [382, 804] on button "Submit" at bounding box center [375, 820] width 95 height 41
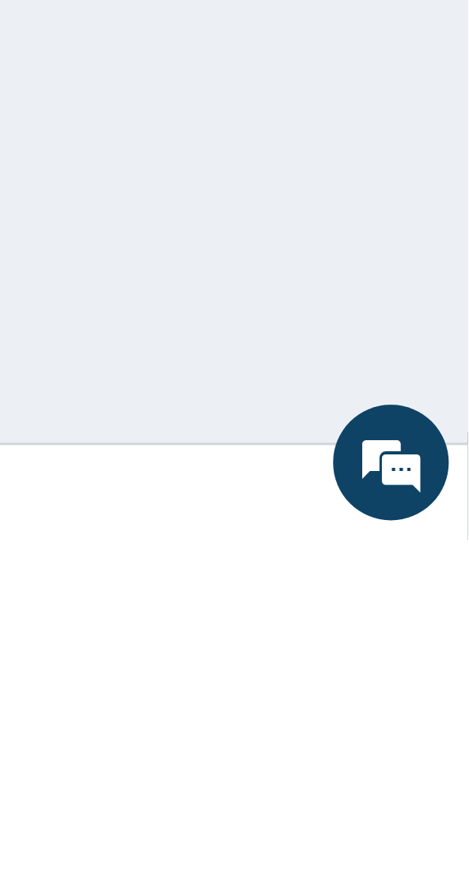
scroll to position [72, 0]
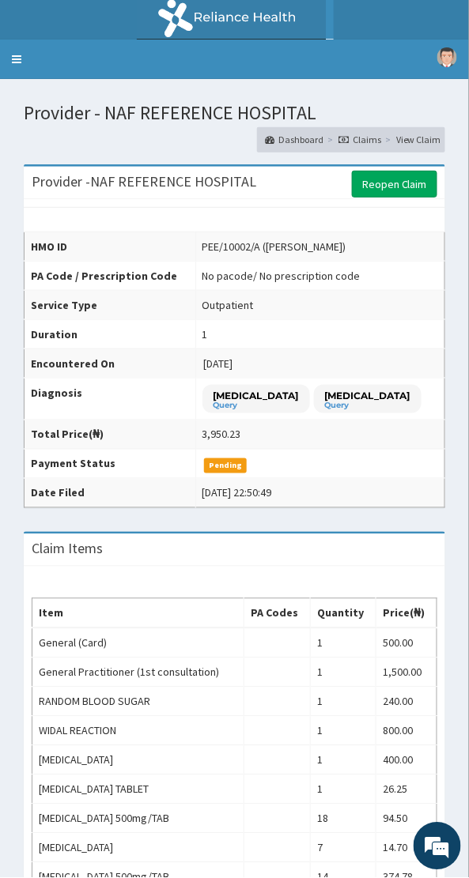
click at [393, 188] on link "Reopen Claim" at bounding box center [394, 184] width 85 height 27
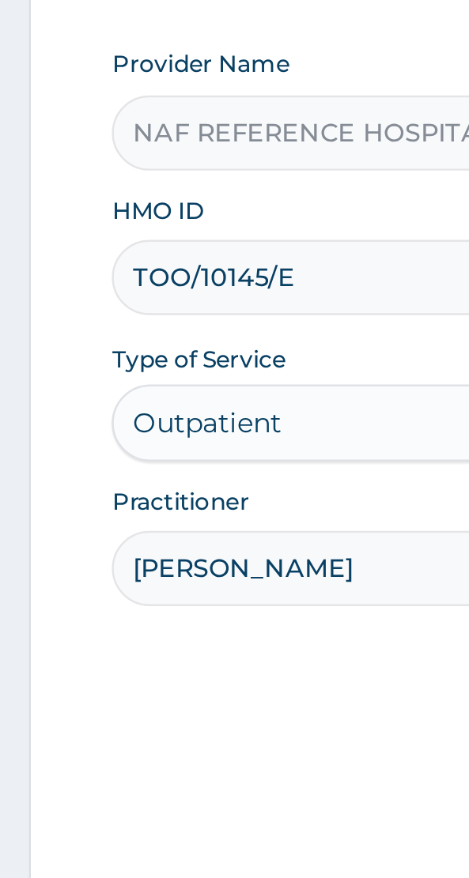
click at [144, 349] on input "TOO/10145/E" at bounding box center [234, 346] width 377 height 31
type input "TOO/10145/B"
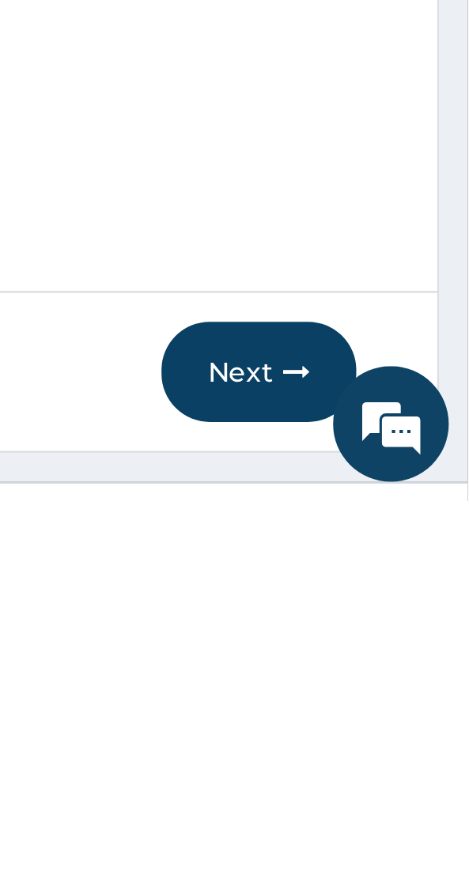
click at [383, 826] on button "Next" at bounding box center [383, 824] width 80 height 41
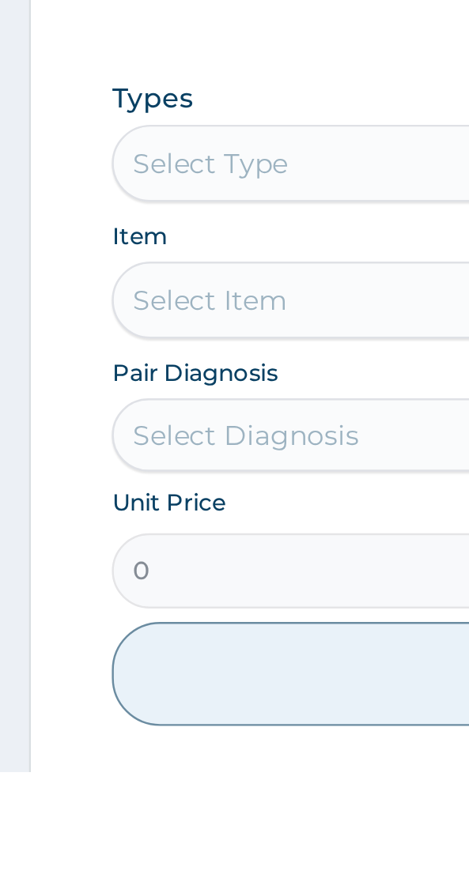
scroll to position [673, 0]
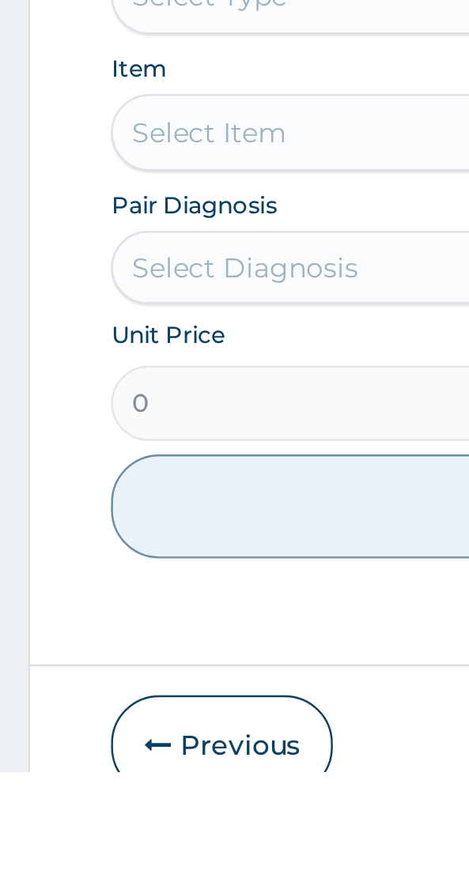
click at [92, 875] on button "Previous" at bounding box center [91, 866] width 91 height 41
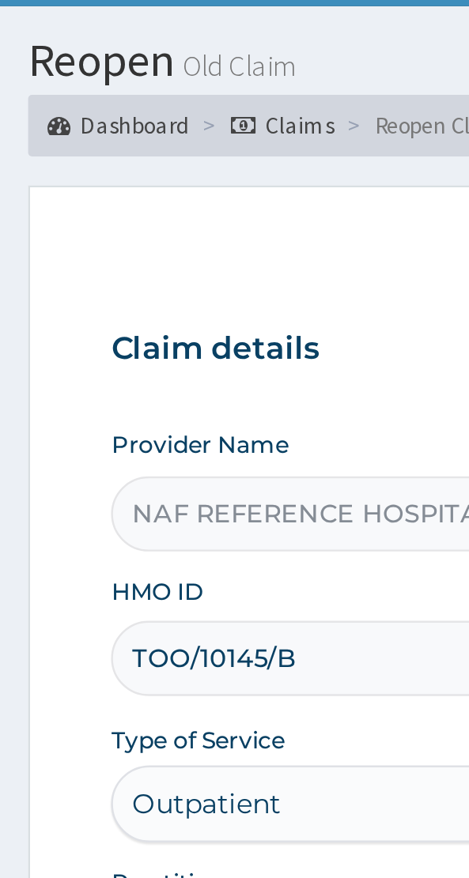
scroll to position [0, 0]
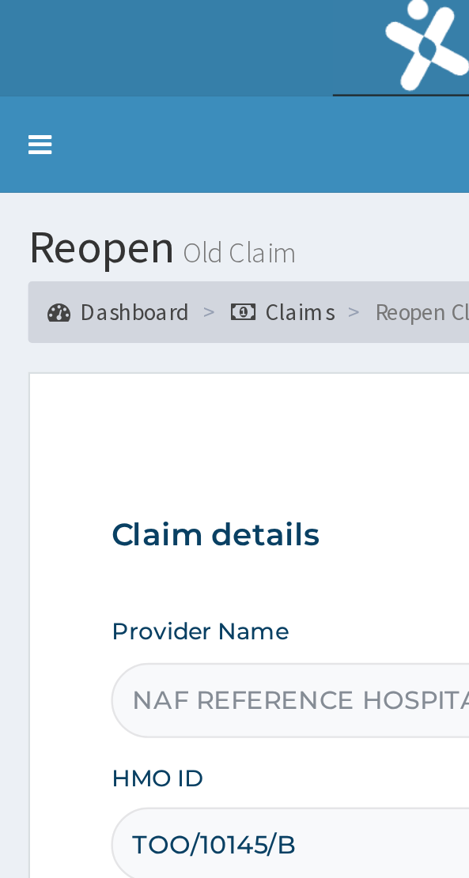
click at [135, 340] on input "TOO/10145/B" at bounding box center [234, 346] width 377 height 31
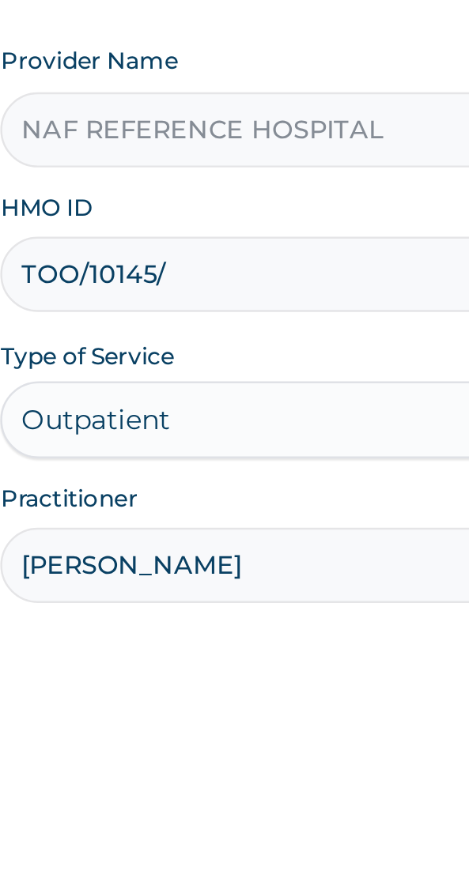
type input "TOO/10145/C"
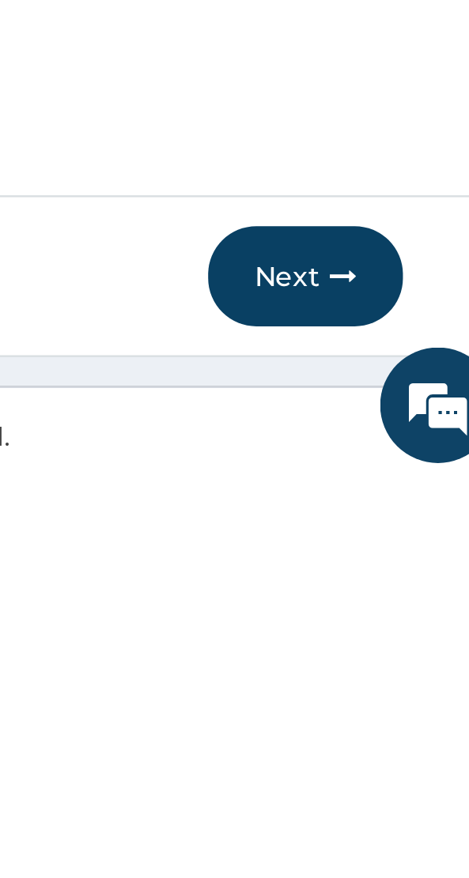
scroll to position [32, 0]
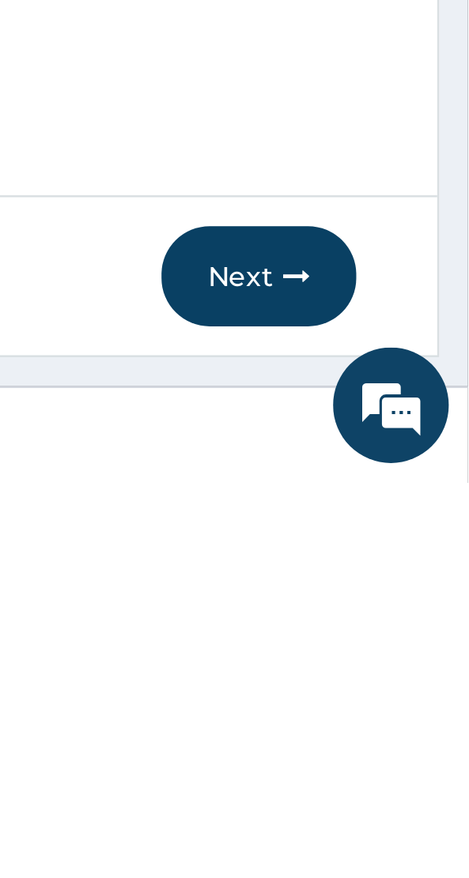
click at [386, 788] on button "Next" at bounding box center [383, 793] width 80 height 41
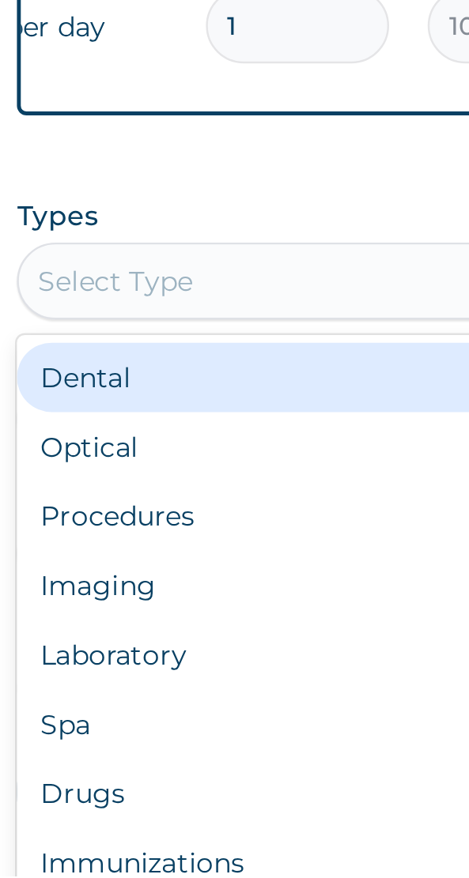
scroll to position [599, 0]
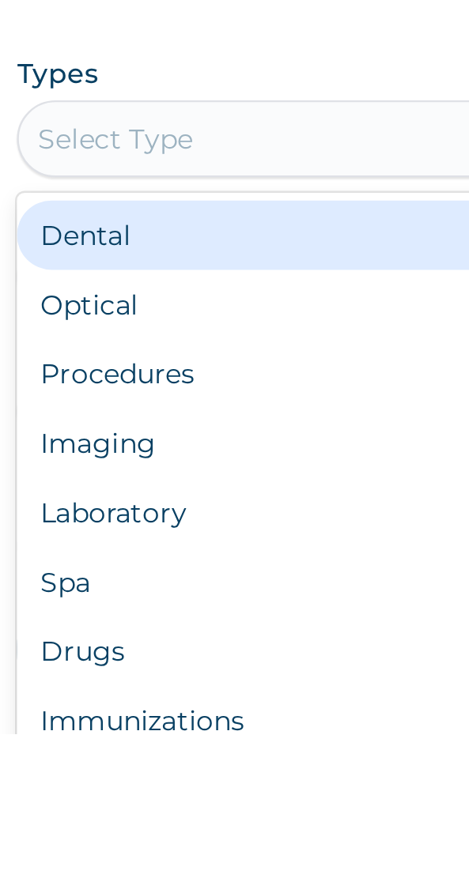
click at [111, 736] on div "Procedures" at bounding box center [234, 730] width 377 height 28
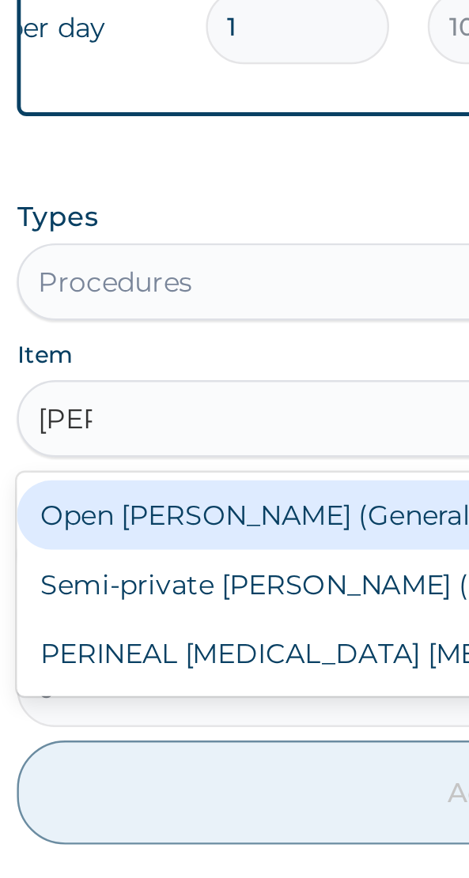
scroll to position [0, 0]
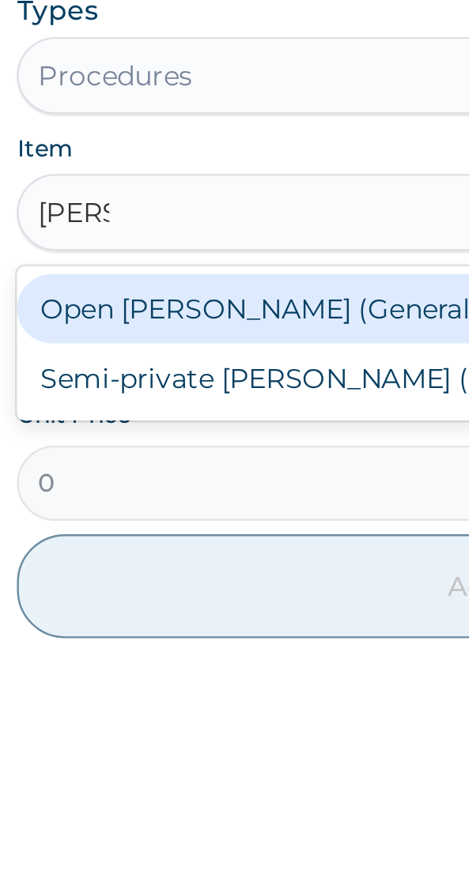
click at [141, 732] on div "Open [PERSON_NAME] (General [PERSON_NAME])" at bounding box center [234, 729] width 377 height 28
type input "ward"
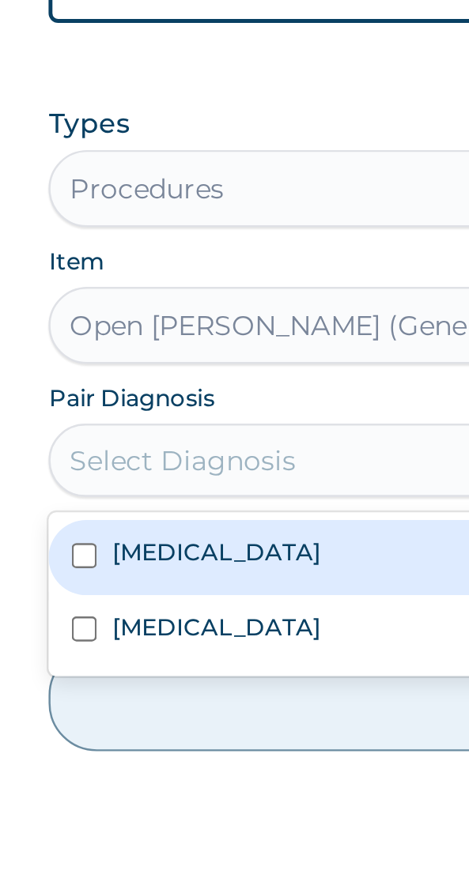
scroll to position [600, 0]
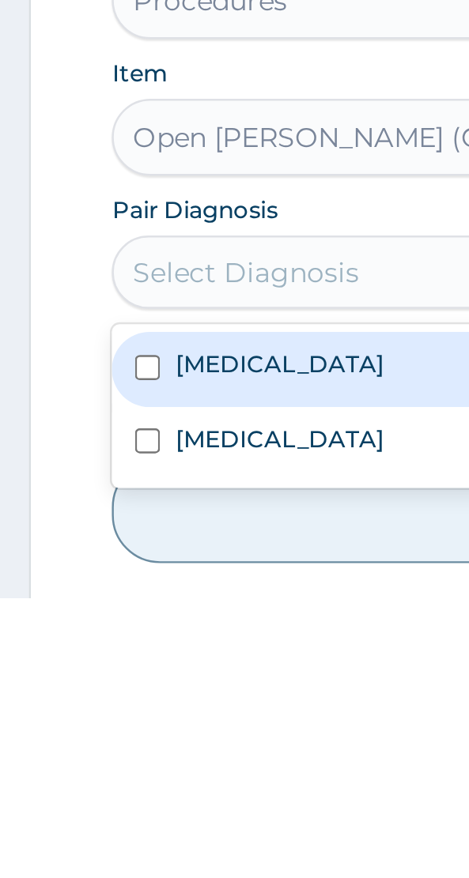
click at [117, 785] on label "[MEDICAL_DATA]" at bounding box center [114, 781] width 85 height 13
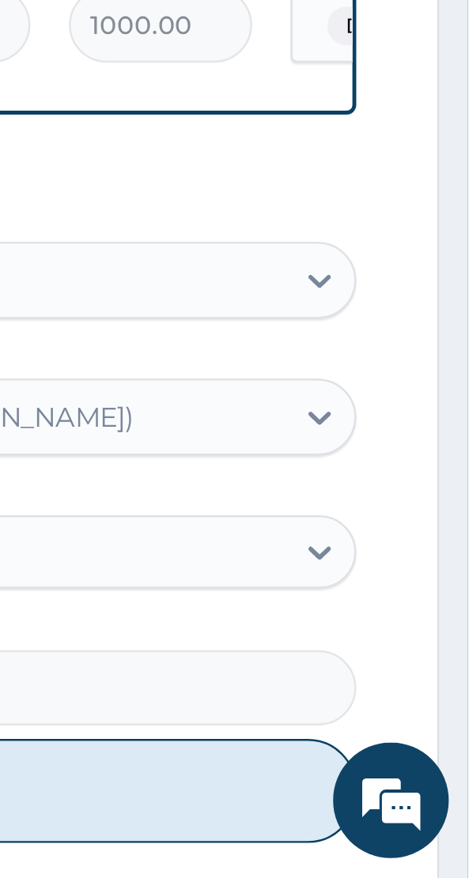
click at [368, 843] on button "Add" at bounding box center [234, 842] width 377 height 43
type input "0"
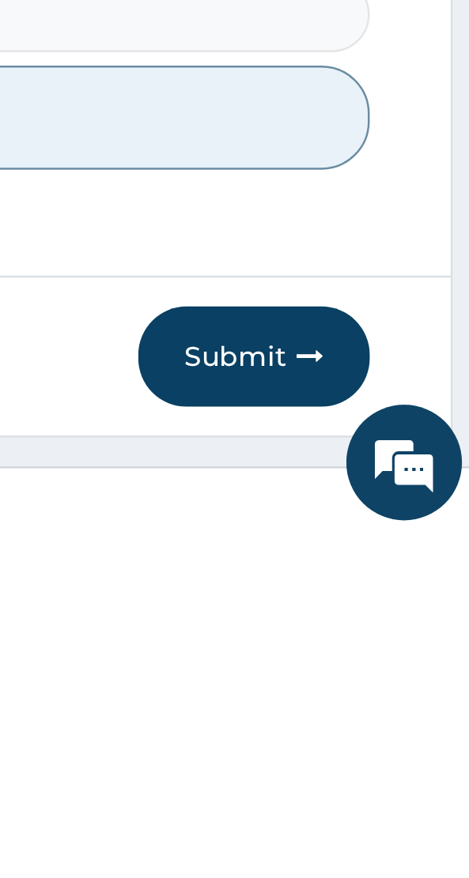
scroll to position [800, 0]
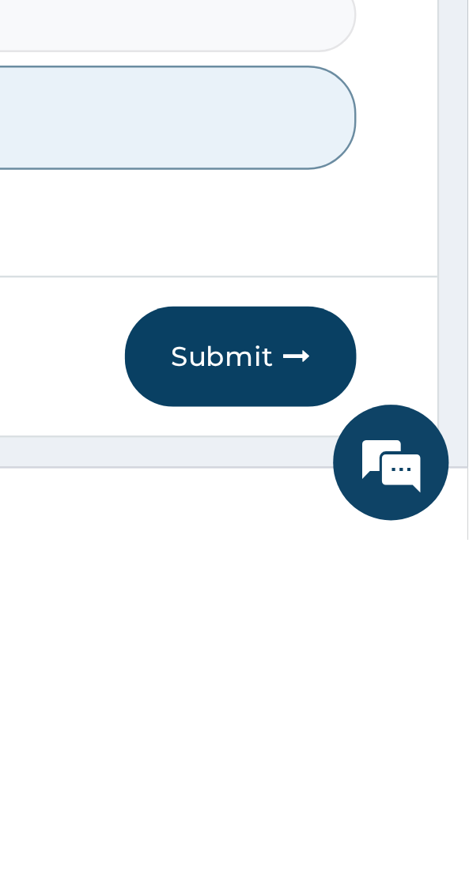
click at [386, 792] on button "Submit" at bounding box center [375, 802] width 95 height 41
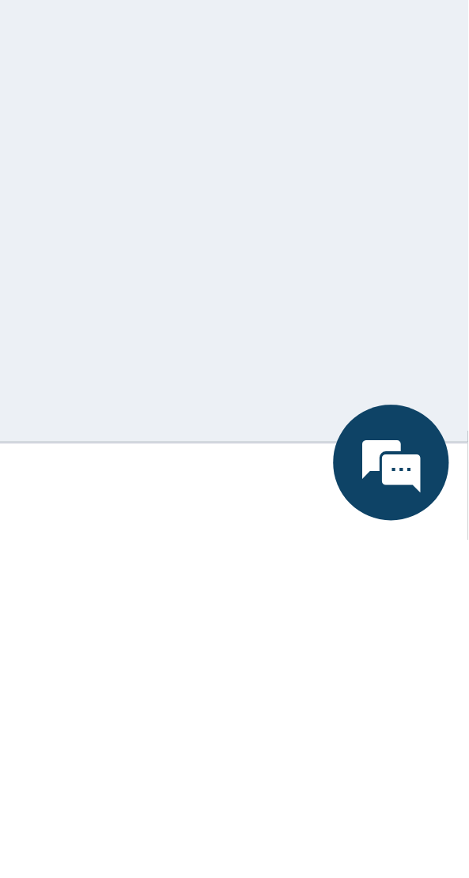
scroll to position [72, 0]
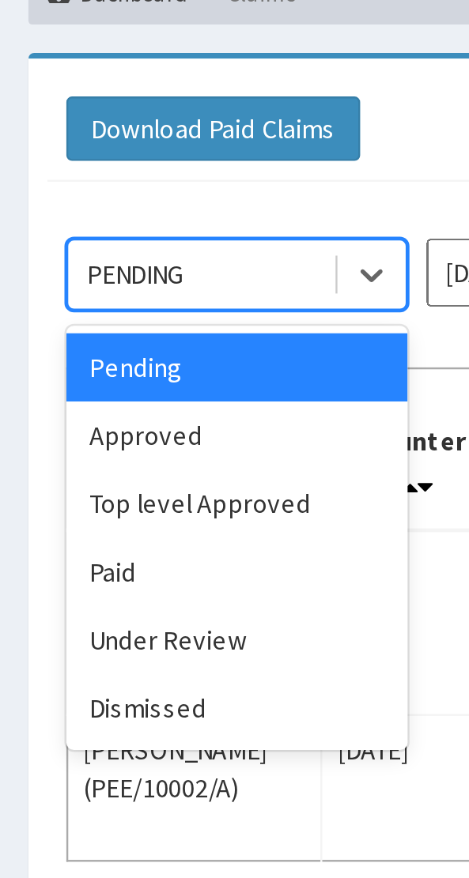
click at [70, 307] on div "Approved" at bounding box center [99, 312] width 142 height 28
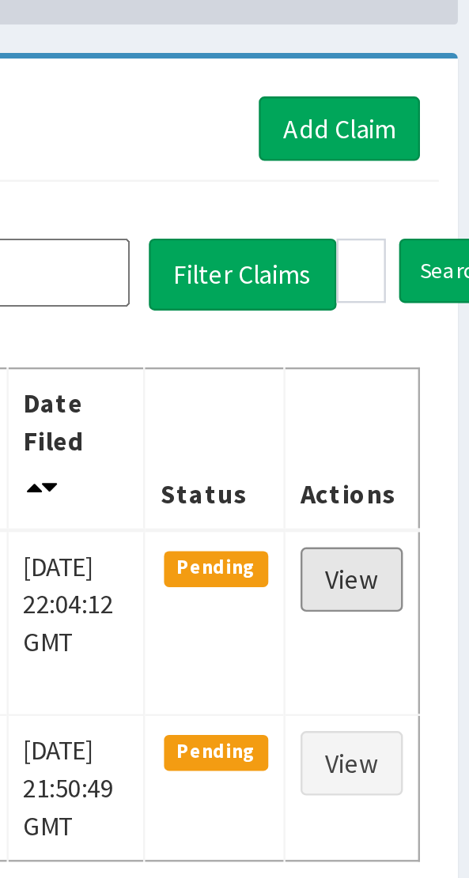
click at [416, 370] on link "View" at bounding box center [412, 372] width 43 height 27
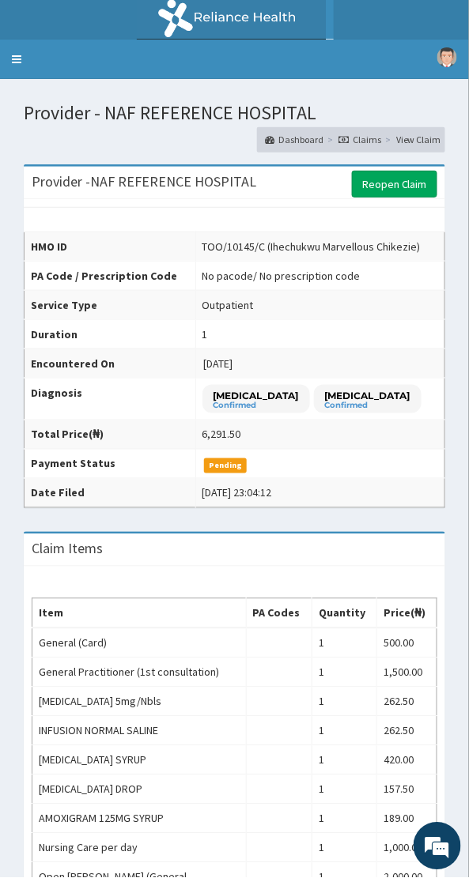
click at [384, 179] on link "Reopen Claim" at bounding box center [394, 184] width 85 height 27
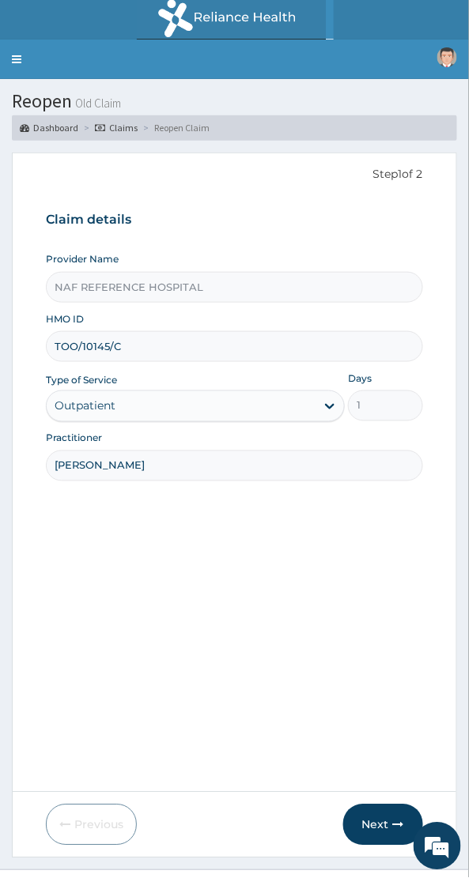
click at [173, 350] on input "TOO/10145/C" at bounding box center [234, 346] width 377 height 31
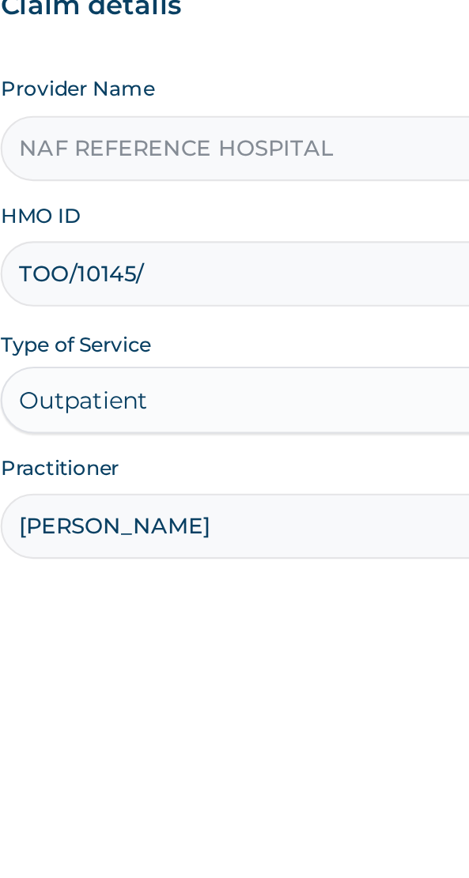
type input "TOO/10145/D"
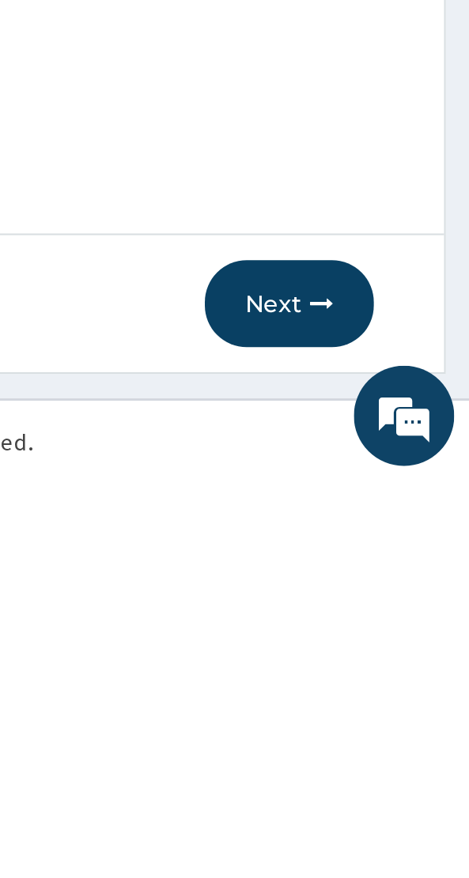
scroll to position [32, 0]
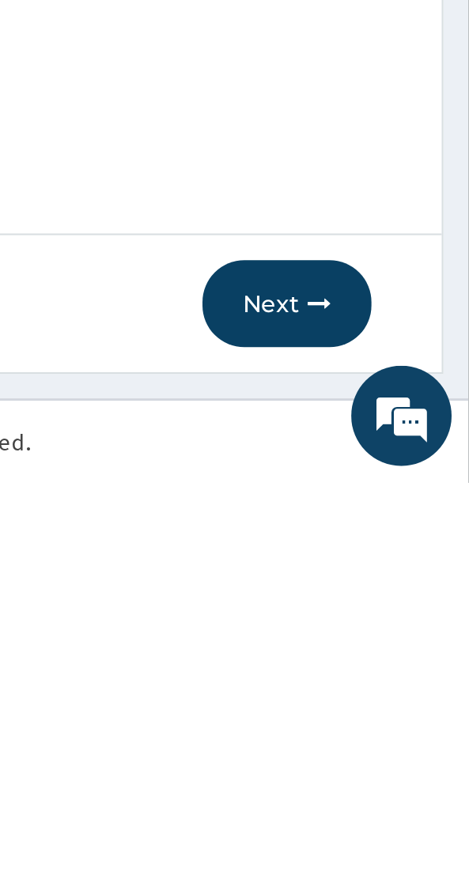
click at [388, 792] on button "Next" at bounding box center [383, 793] width 80 height 41
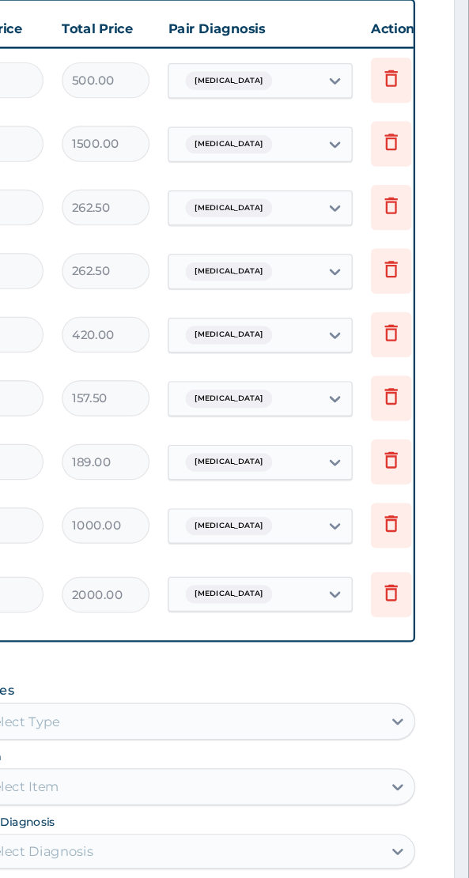
scroll to position [0, 416]
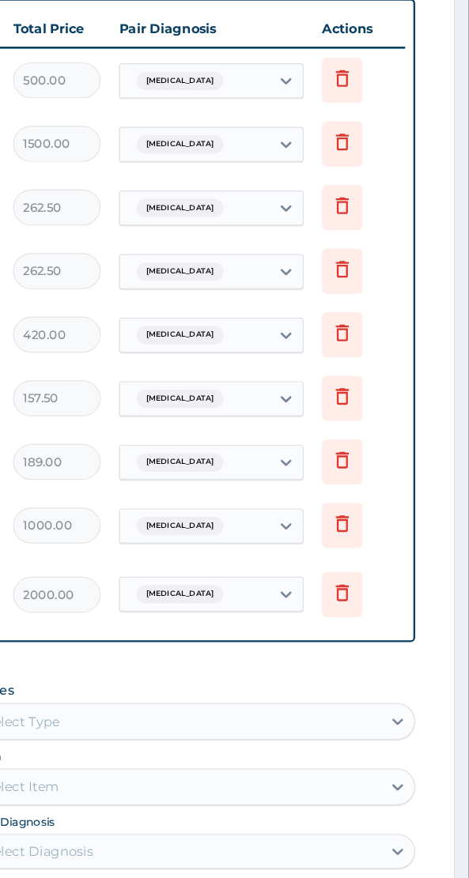
click at [371, 191] on icon at bounding box center [360, 178] width 35 height 39
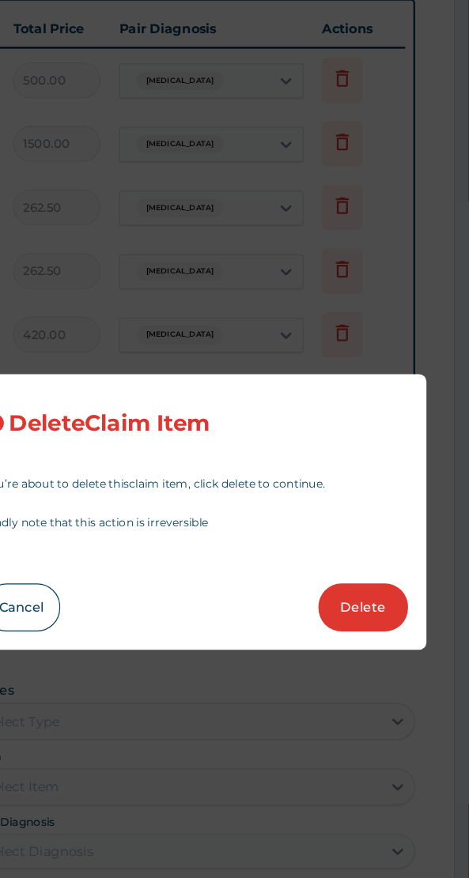
click at [385, 523] on button "Delete" at bounding box center [378, 520] width 77 height 41
type input "420"
type input "420.00"
type input "157.5"
type input "157.50"
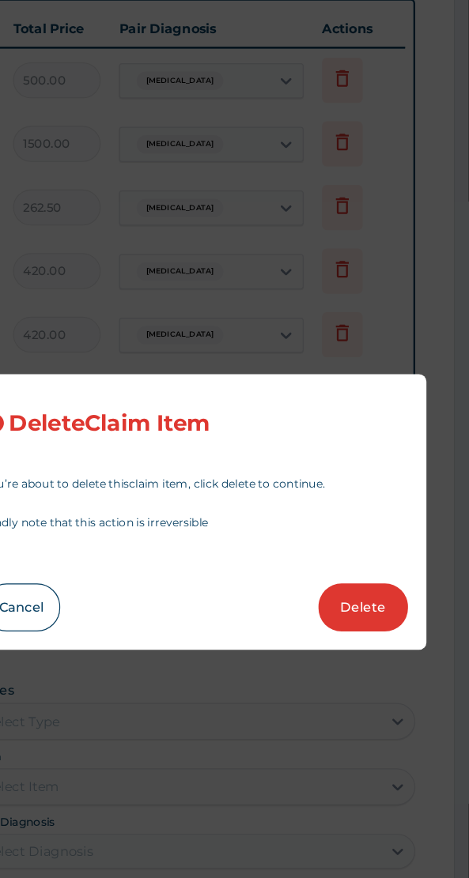
type input "189"
type input "189.00"
type input "1000"
type input "1000.00"
type input "2000"
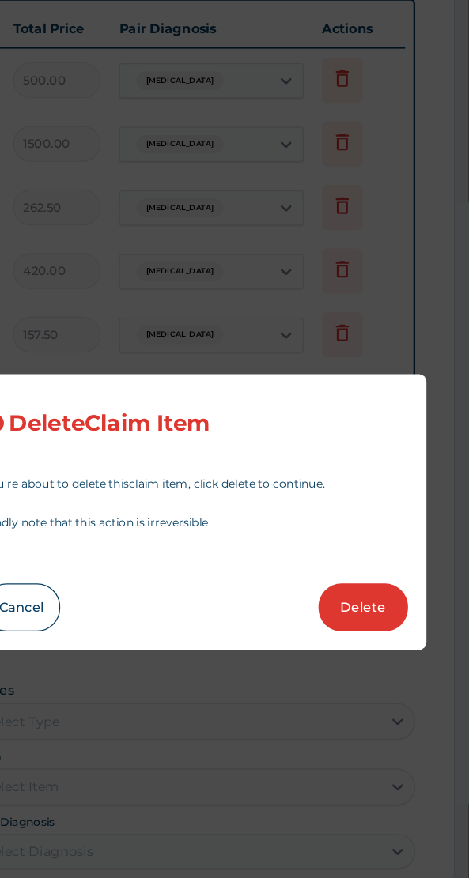
type input "2000.00"
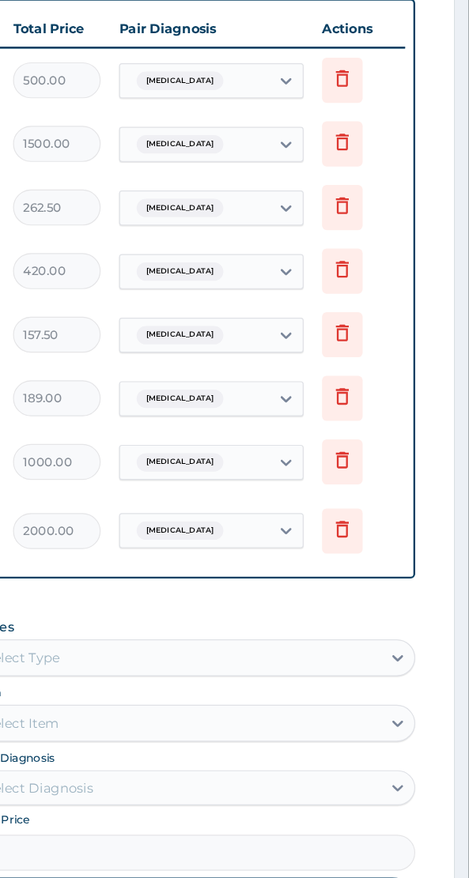
click at [360, 180] on icon at bounding box center [360, 176] width 19 height 19
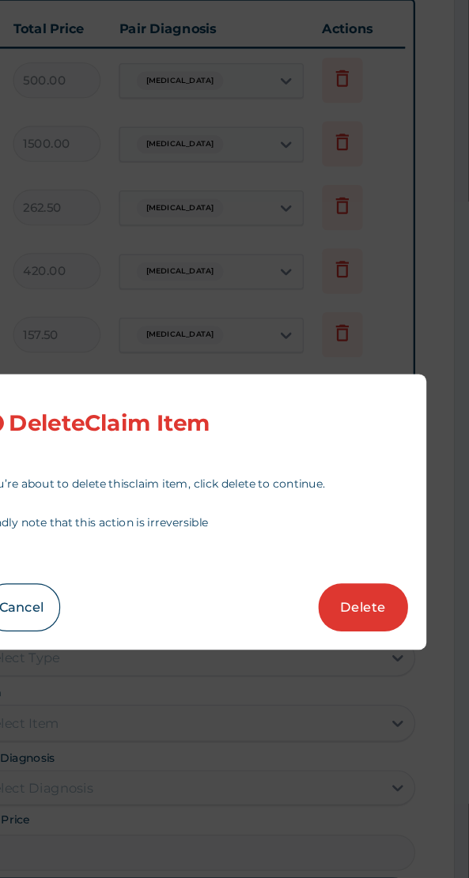
click at [390, 532] on button "Delete" at bounding box center [378, 520] width 77 height 41
type input "420"
type input "420.00"
type input "157.5"
type input "157.50"
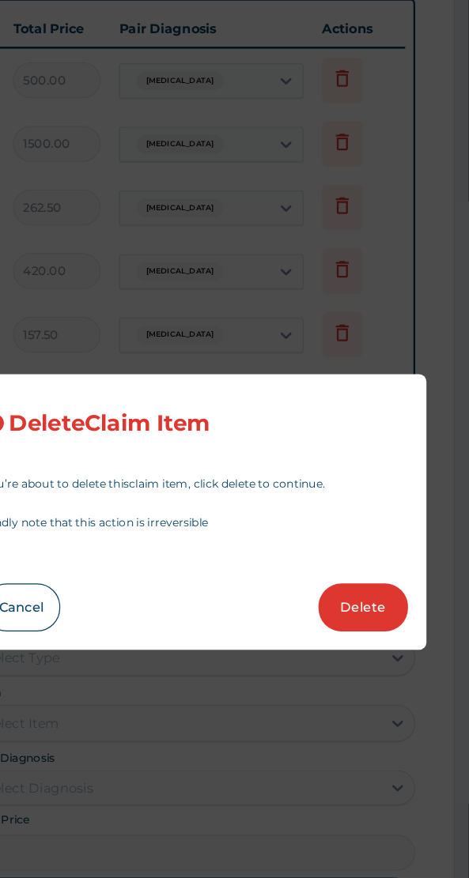
type input "189"
type input "189.00"
type input "1000"
type input "1000.00"
type input "2000"
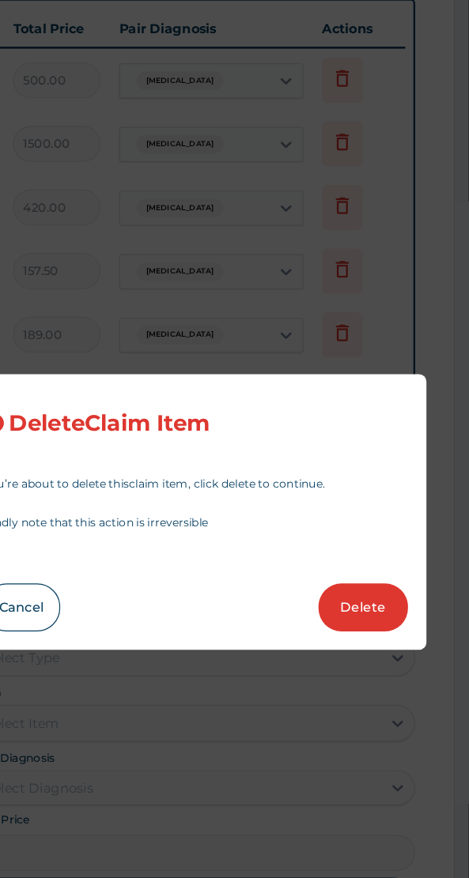
type input "2000.00"
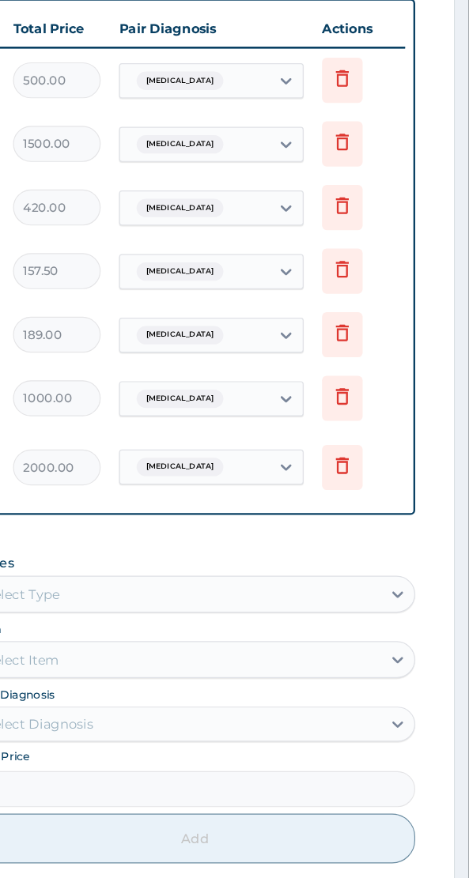
click at [372, 187] on icon at bounding box center [360, 178] width 35 height 39
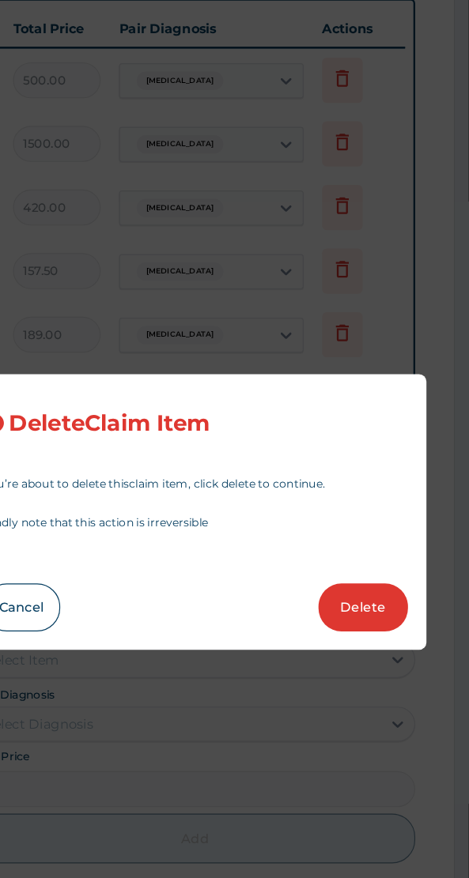
click at [382, 523] on button "Delete" at bounding box center [378, 520] width 77 height 41
type input "157.5"
type input "157.50"
type input "189"
type input "189.00"
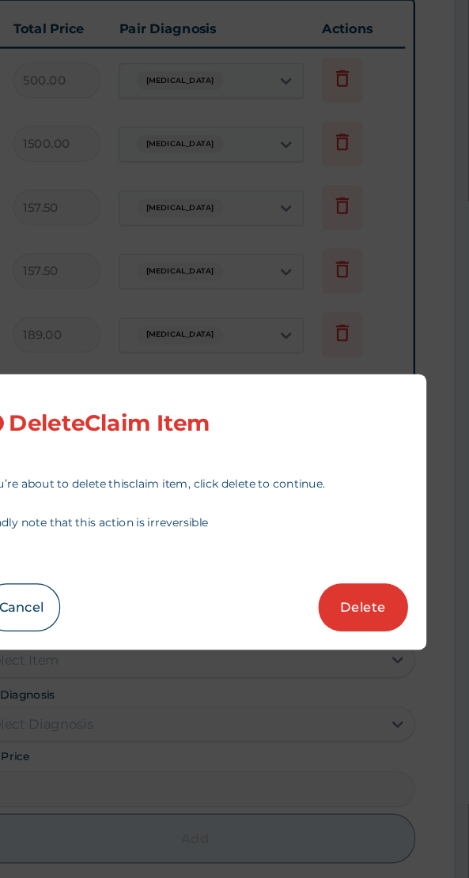
type input "1000"
type input "1000.00"
type input "2000"
type input "2000.00"
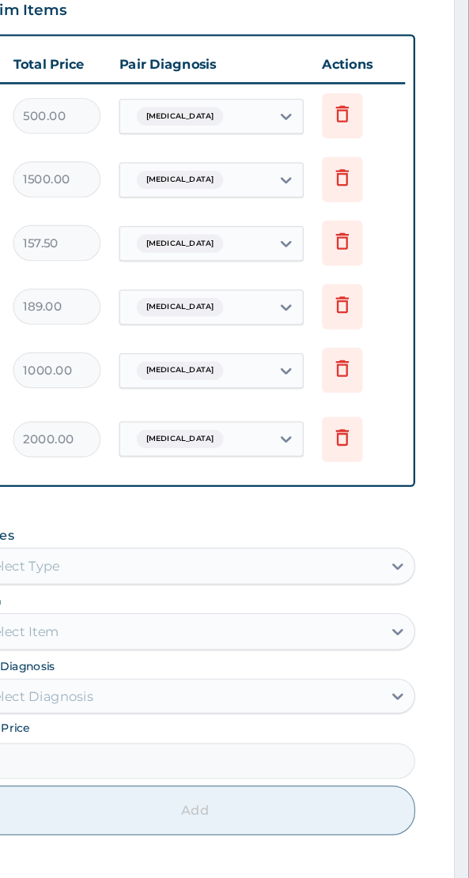
scroll to position [637, 0]
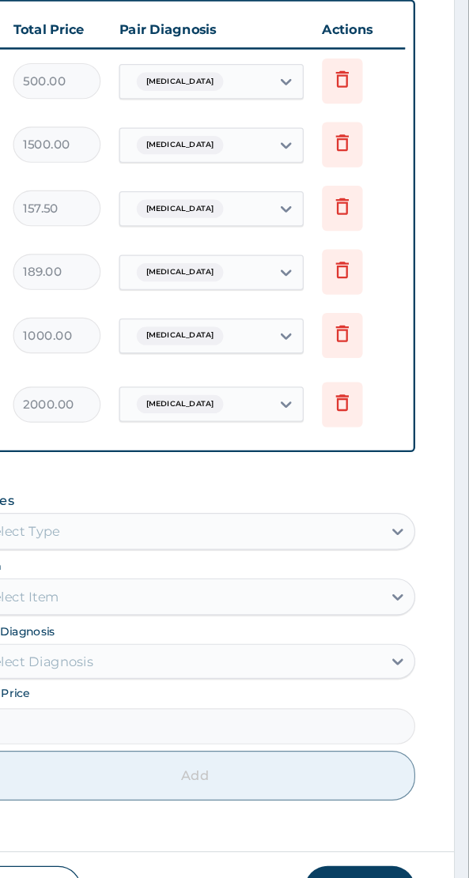
click at [366, 227] on icon at bounding box center [360, 218] width 35 height 39
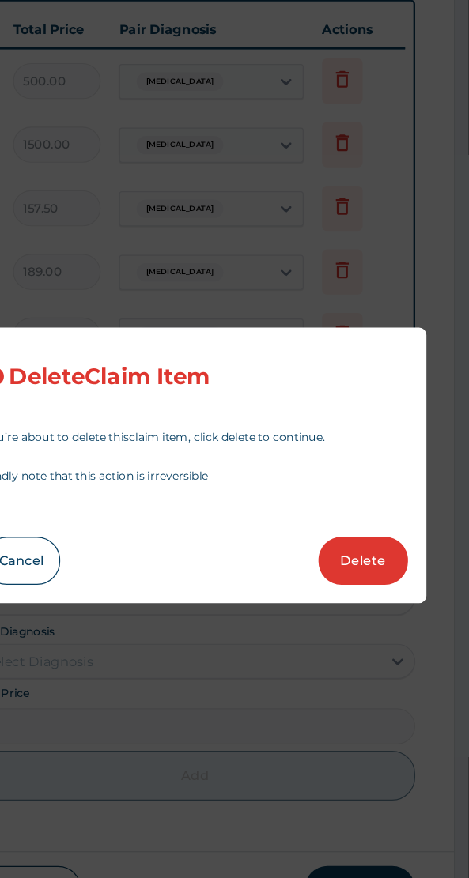
click at [386, 523] on button "Delete" at bounding box center [378, 520] width 77 height 41
type input "189"
type input "189.00"
type input "1000"
type input "1000.00"
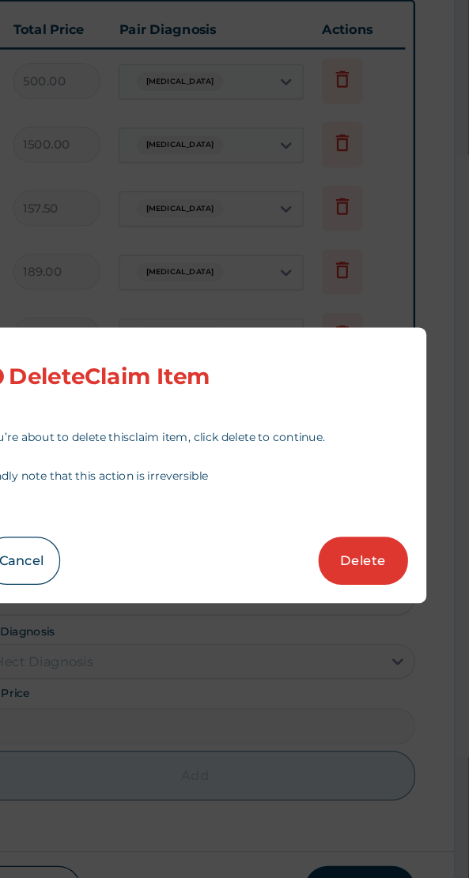
type input "2000"
type input "2000.00"
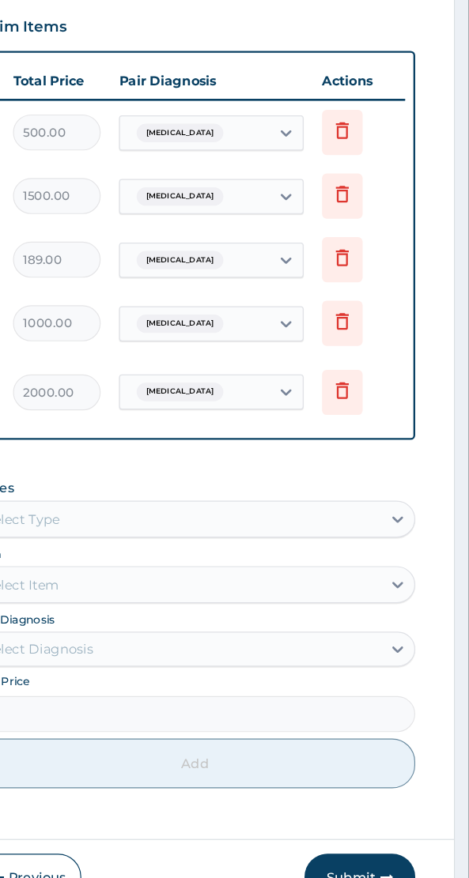
scroll to position [582, 0]
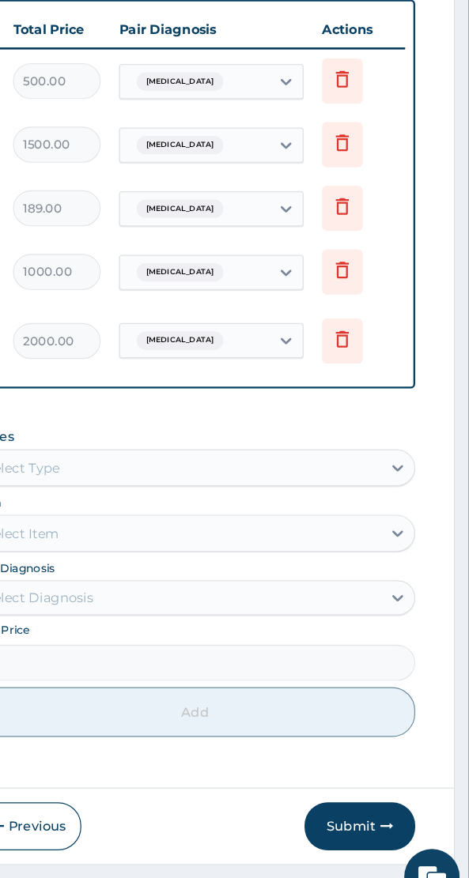
click at [365, 282] on icon at bounding box center [360, 273] width 35 height 39
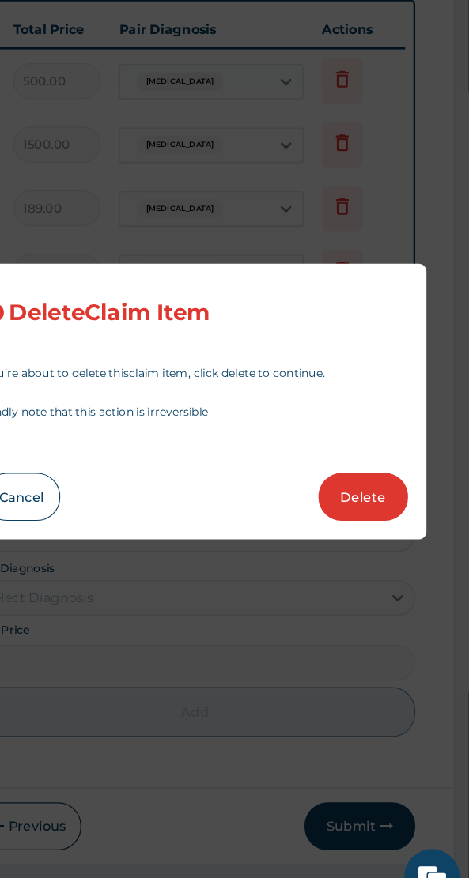
click at [375, 533] on button "Delete" at bounding box center [378, 520] width 77 height 41
type input "1000"
type input "1000.00"
type input "2000"
type input "2000.00"
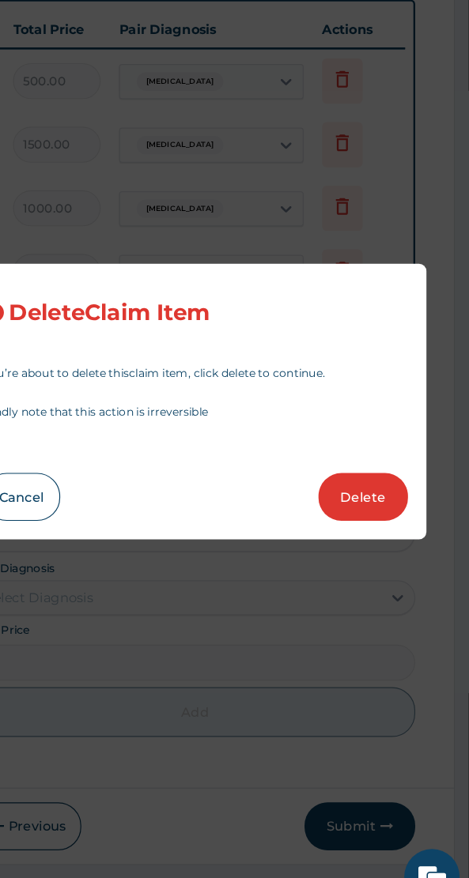
scroll to position [528, 0]
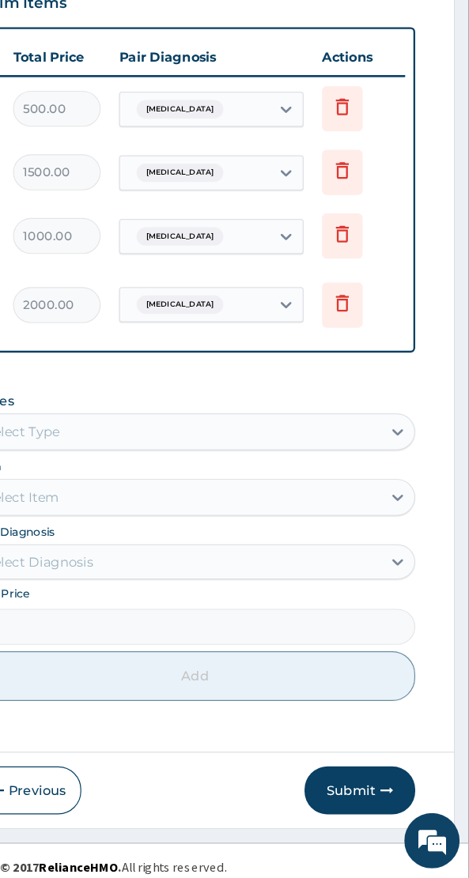
click at [376, 324] on icon at bounding box center [360, 327] width 35 height 39
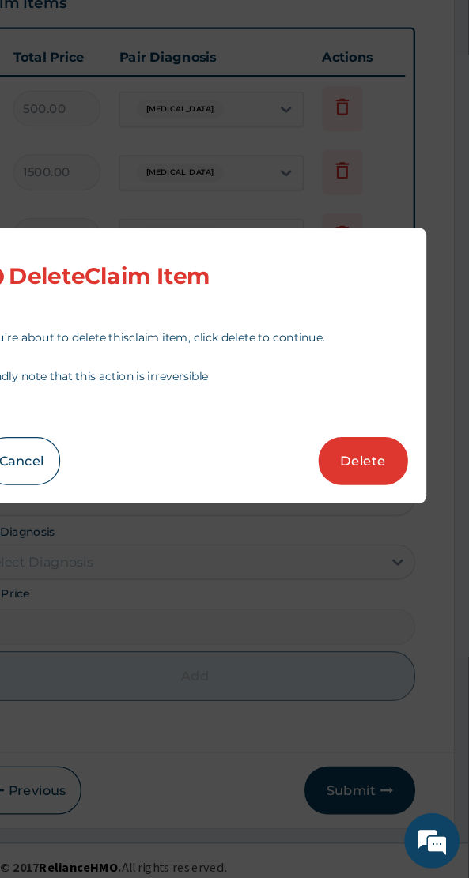
click at [381, 525] on button "Delete" at bounding box center [378, 520] width 77 height 41
type input "2000"
type input "2000.00"
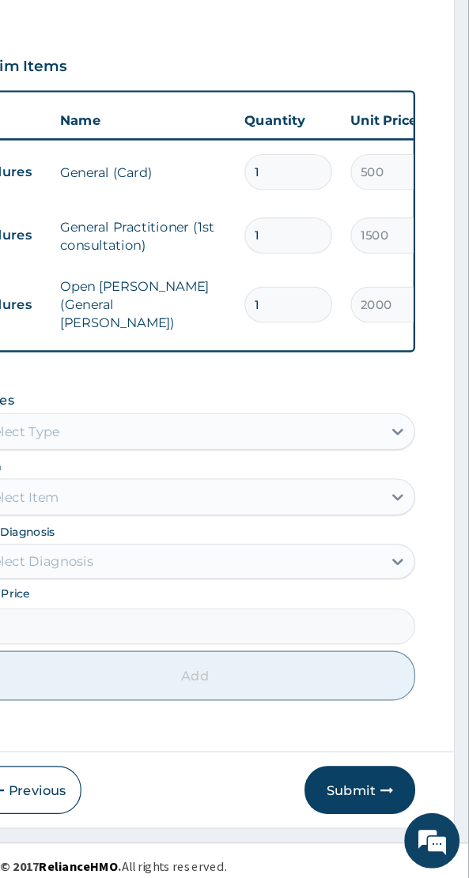
scroll to position [473, 0]
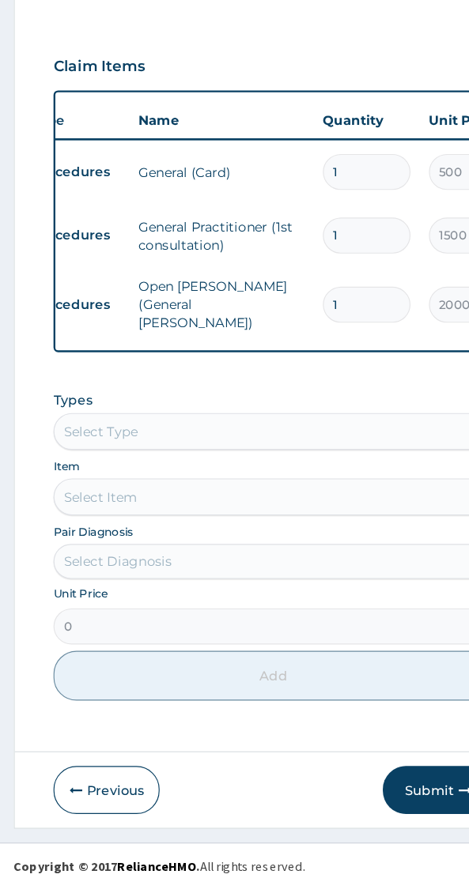
click at [94, 796] on button "Previous" at bounding box center [91, 802] width 91 height 41
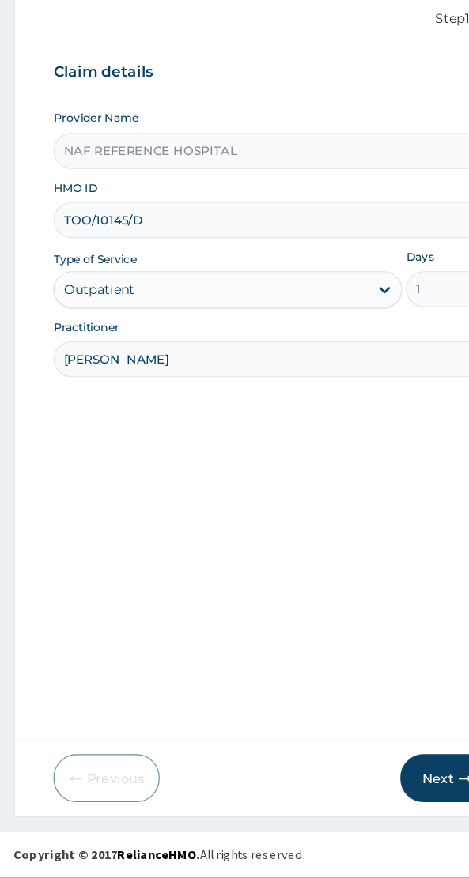
scroll to position [32, 0]
click at [157, 314] on input "TOO/10145/D" at bounding box center [234, 314] width 377 height 31
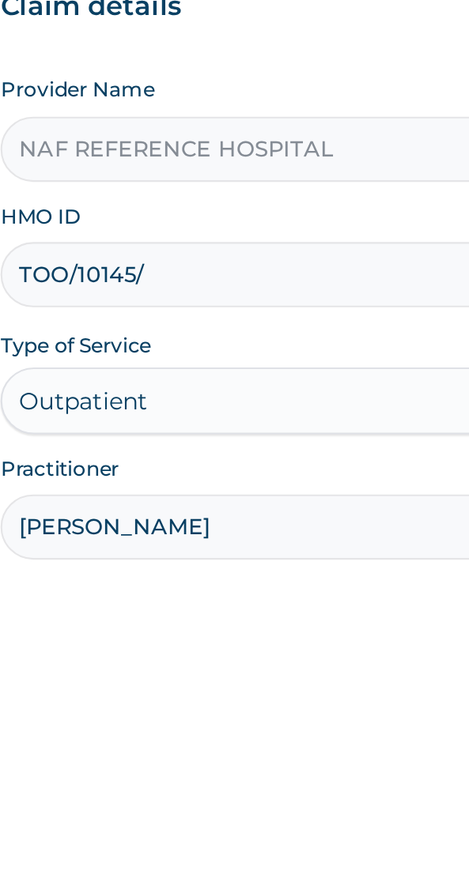
type input "TOO/10145/B"
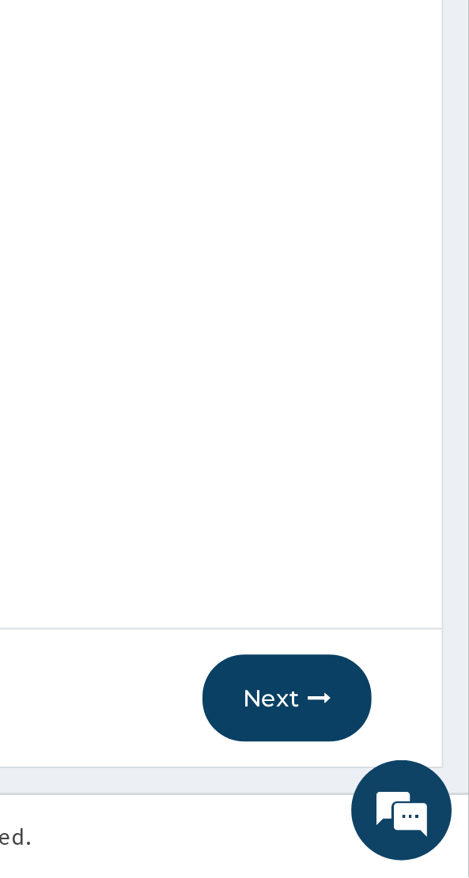
click at [388, 794] on button "Next" at bounding box center [383, 793] width 80 height 41
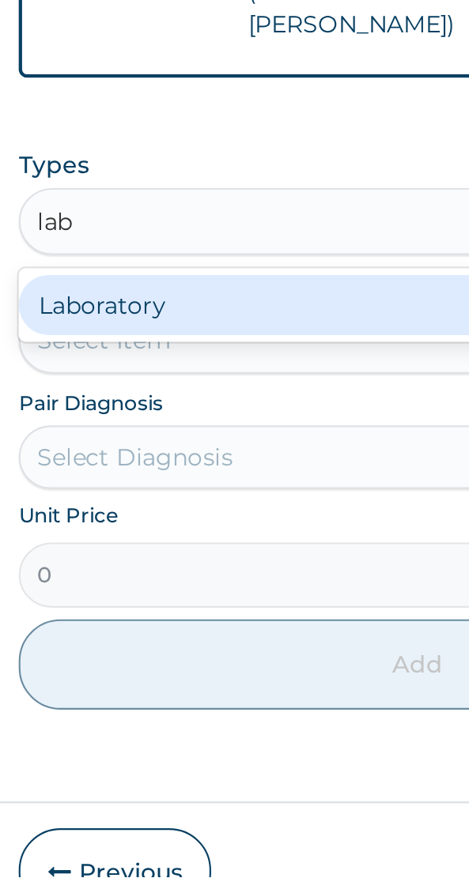
scroll to position [0, 0]
click at [115, 602] on div "Laboratory" at bounding box center [234, 607] width 377 height 28
type input "lab"
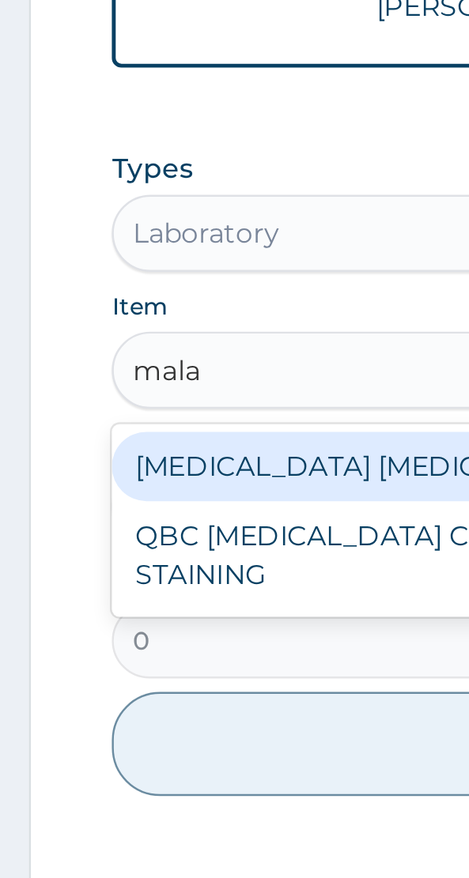
click at [115, 661] on div "[MEDICAL_DATA] [MEDICAL_DATA] (MP)" at bounding box center [234, 663] width 377 height 28
type input "mala"
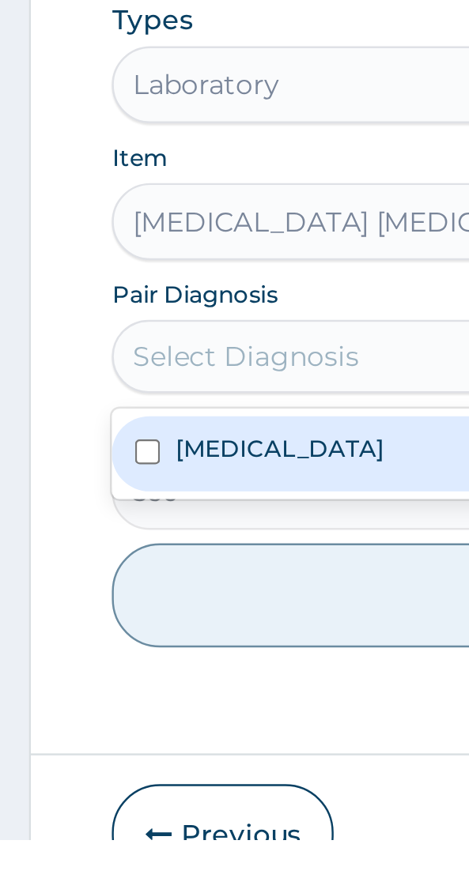
scroll to position [401, 0]
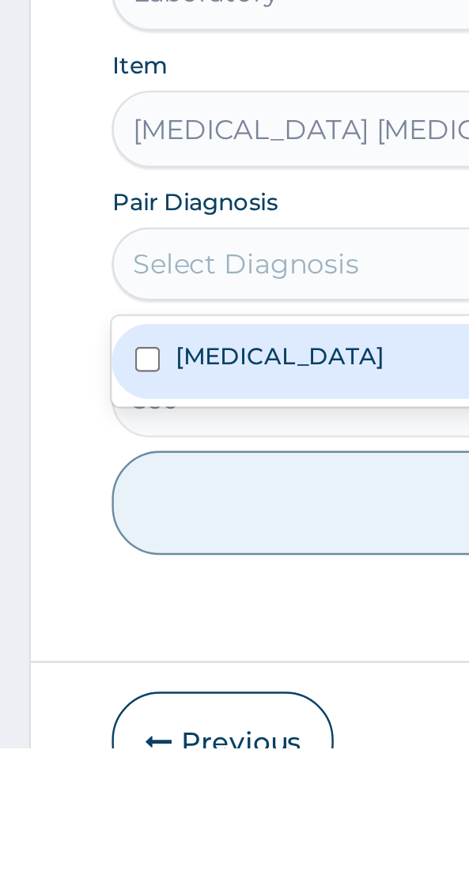
click at [64, 713] on input "checkbox" at bounding box center [60, 718] width 10 height 10
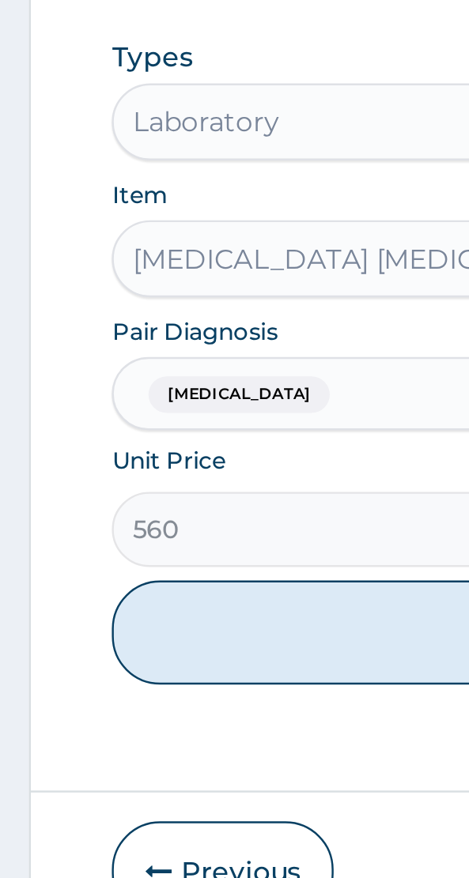
click at [140, 770] on button "Add" at bounding box center [234, 777] width 377 height 43
type input "0"
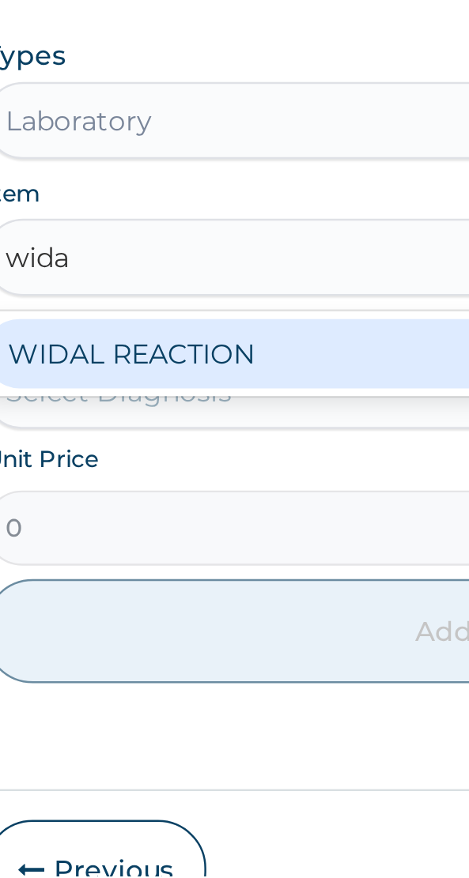
scroll to position [0, 0]
click at [120, 657] on div "WIDAL REACTION" at bounding box center [234, 663] width 377 height 28
type input "wida"
type input "800"
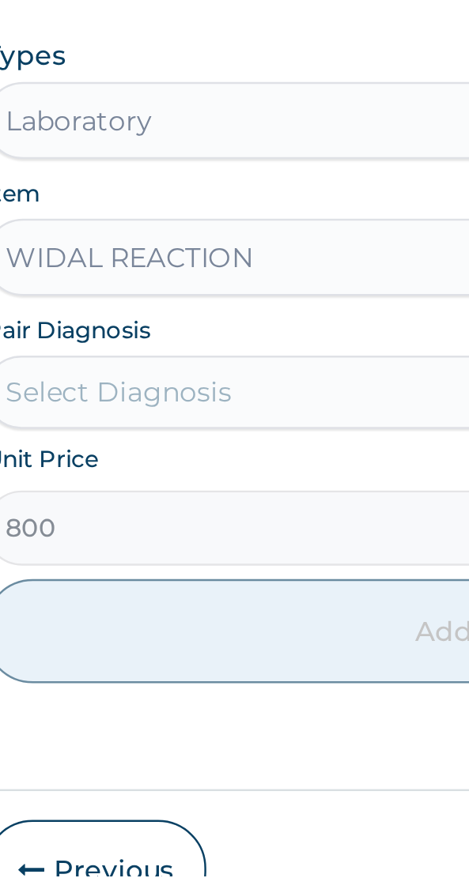
scroll to position [456, 0]
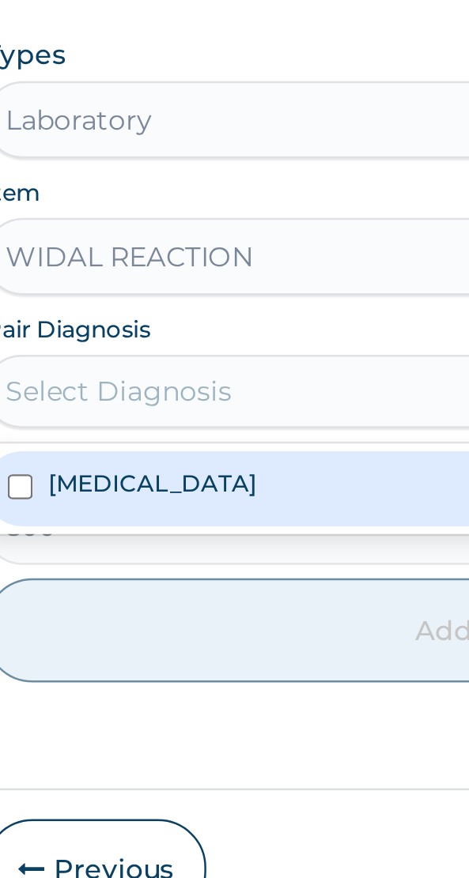
click at [104, 710] on label "[MEDICAL_DATA]" at bounding box center [114, 716] width 85 height 13
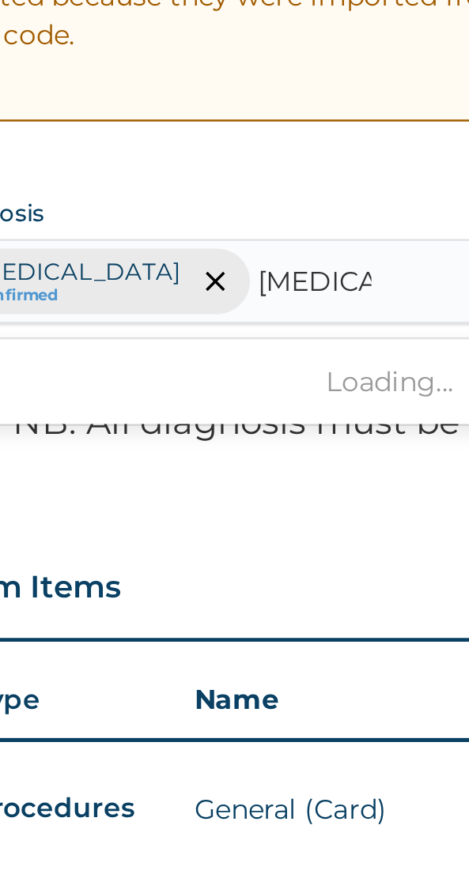
scroll to position [0, 0]
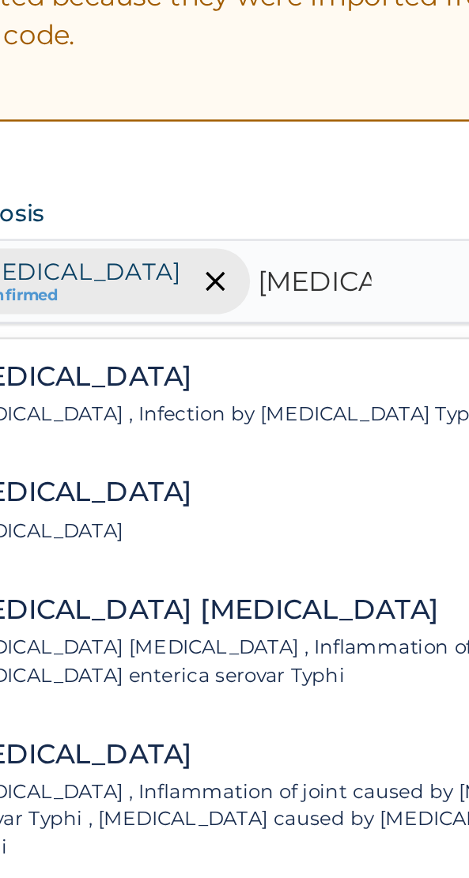
click at [122, 167] on p "Typhoid fever , Infection by Salmonella Typhi" at bounding box center [165, 169] width 220 height 11
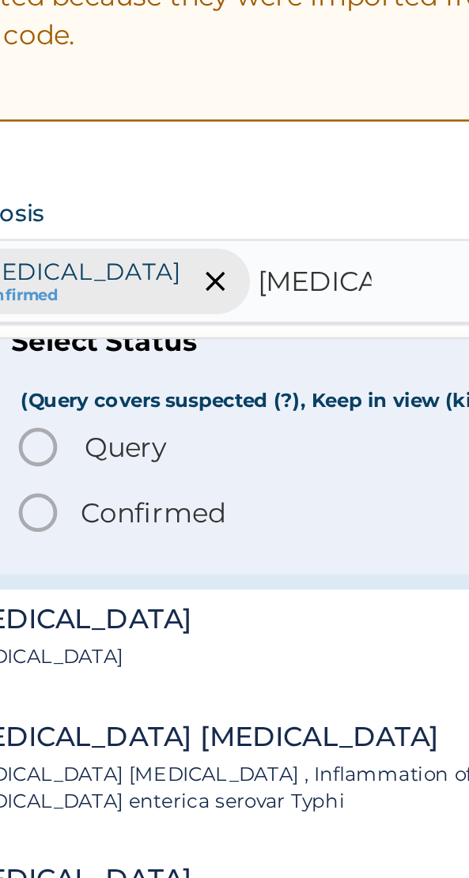
scroll to position [68, 0]
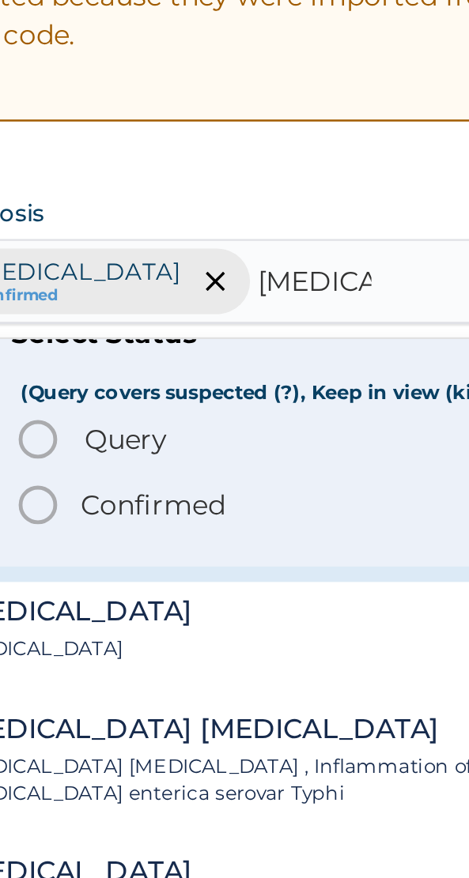
click at [179, 156] on span "(Query covers suspected (?), Keep in view (kiv), Ruled out (r/o)" at bounding box center [211, 161] width 265 height 11
click at [141, 181] on span "Query" at bounding box center [126, 180] width 34 height 16
type input "typhoid"
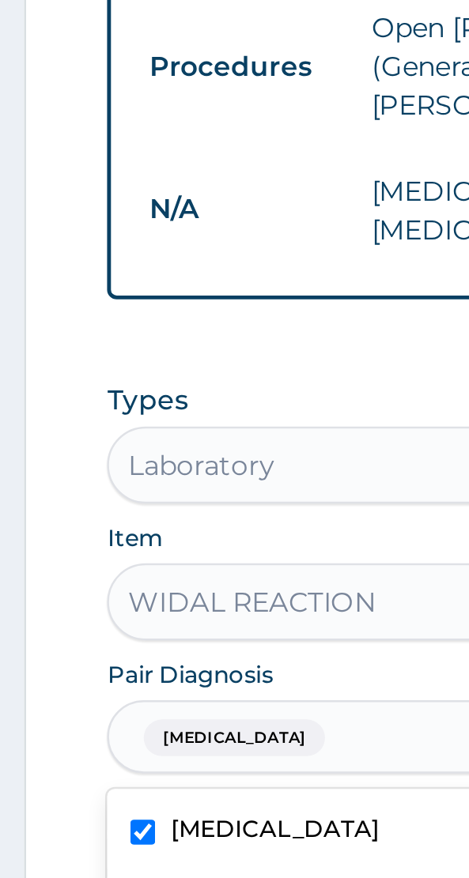
scroll to position [415, 0]
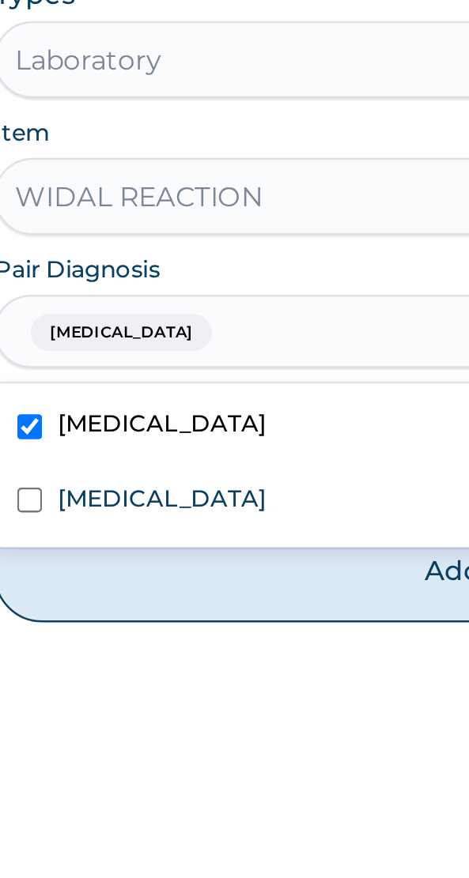
click at [61, 754] on input "checkbox" at bounding box center [60, 759] width 10 height 10
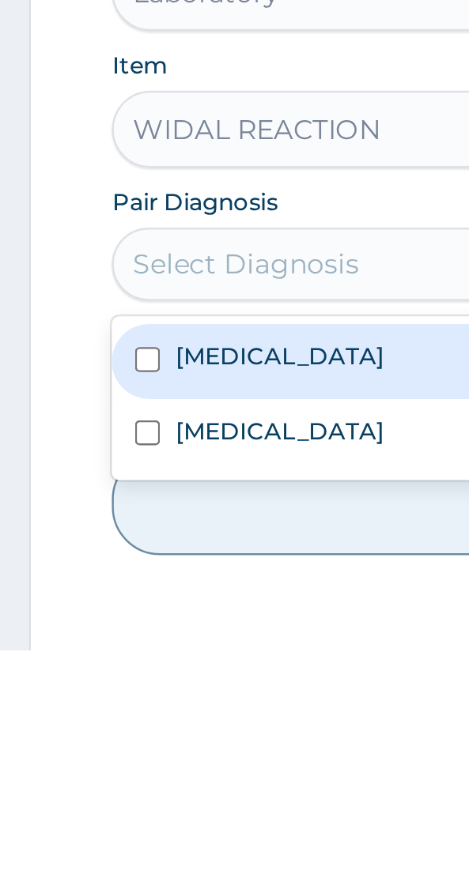
click at [99, 781] on label "Typhoid fever" at bounding box center [114, 787] width 85 height 13
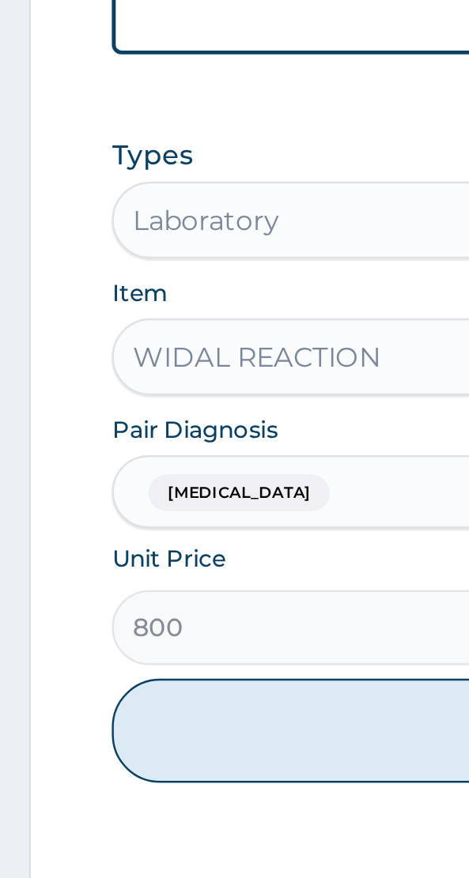
click at [141, 803] on button "Add" at bounding box center [234, 817] width 377 height 43
type input "0"
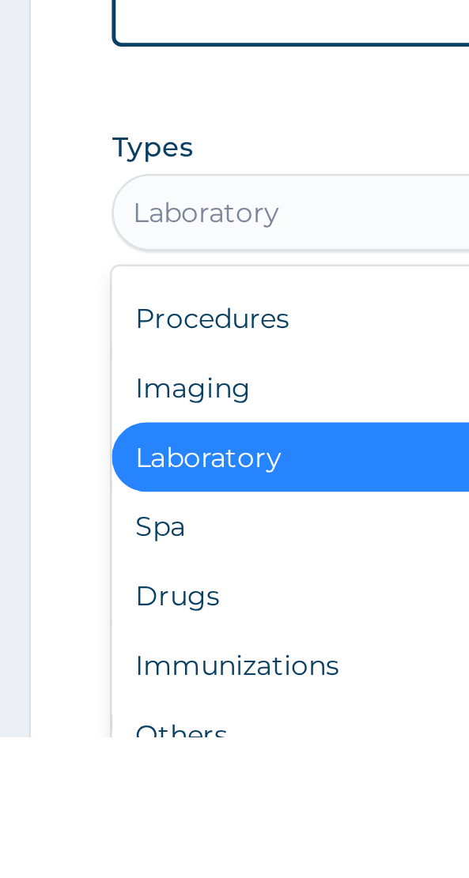
scroll to position [416, 0]
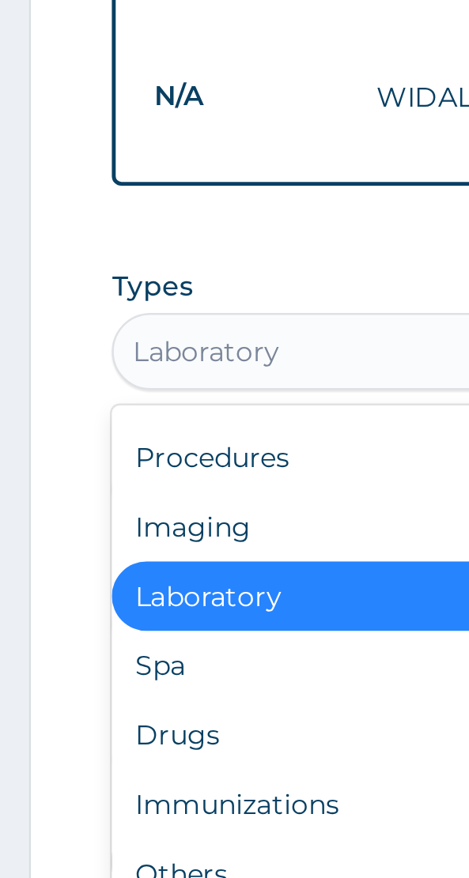
click at [90, 810] on div "Drugs" at bounding box center [234, 819] width 377 height 28
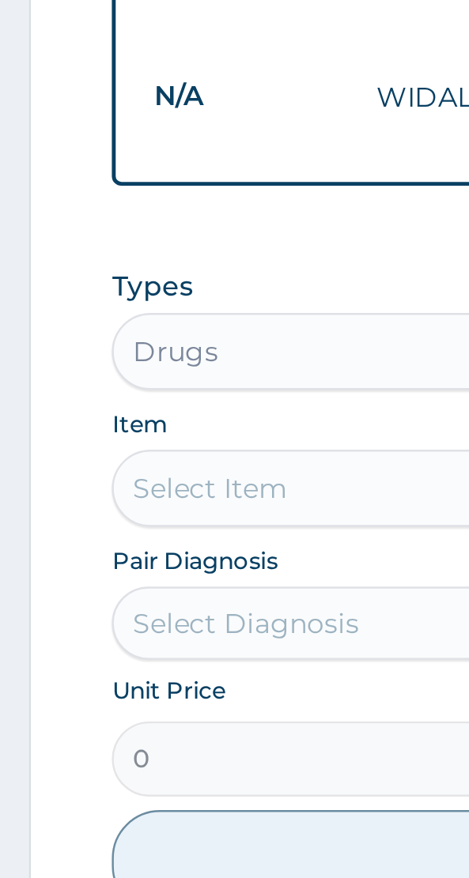
click at [112, 711] on div "Select Item" at bounding box center [86, 718] width 63 height 16
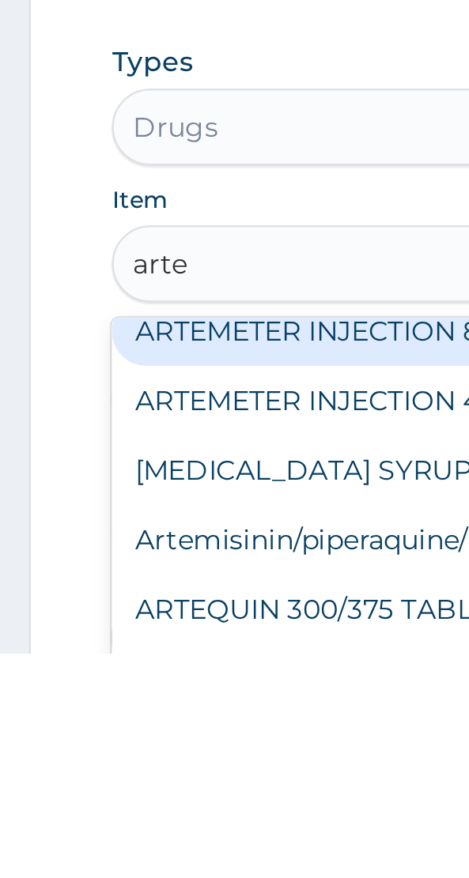
scroll to position [9, 0]
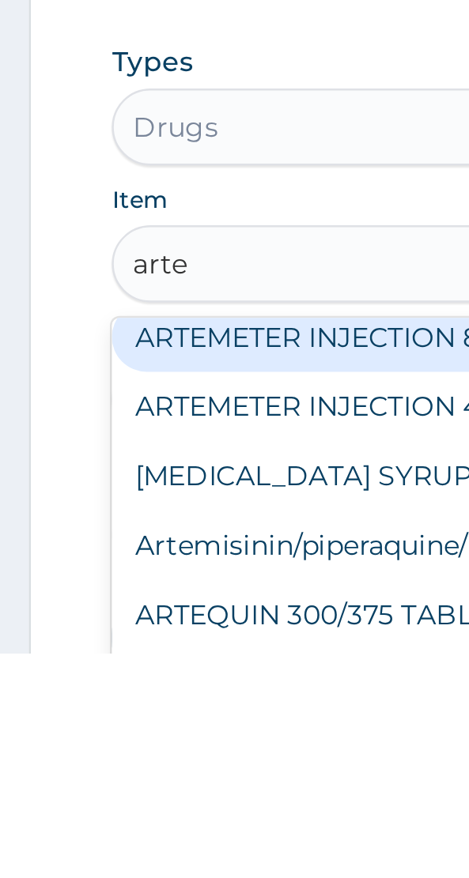
click at [151, 742] on div "ARTEMETER INJECTION 80MG" at bounding box center [234, 748] width 377 height 28
type input "arte"
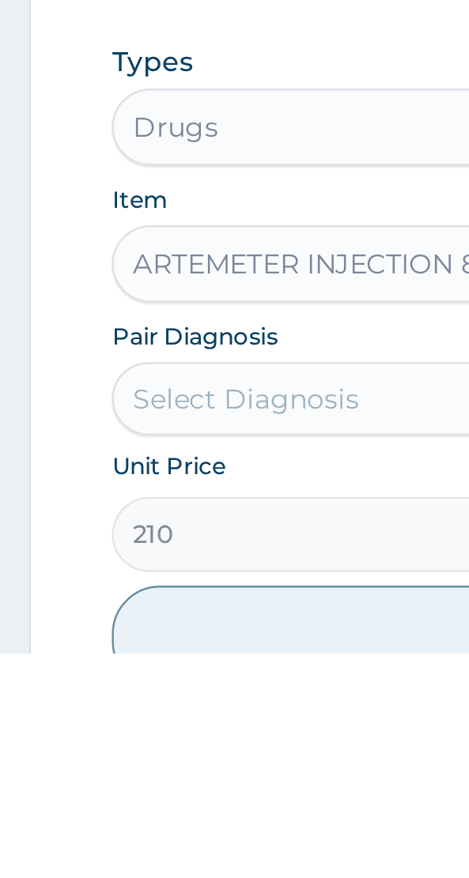
scroll to position [416, 0]
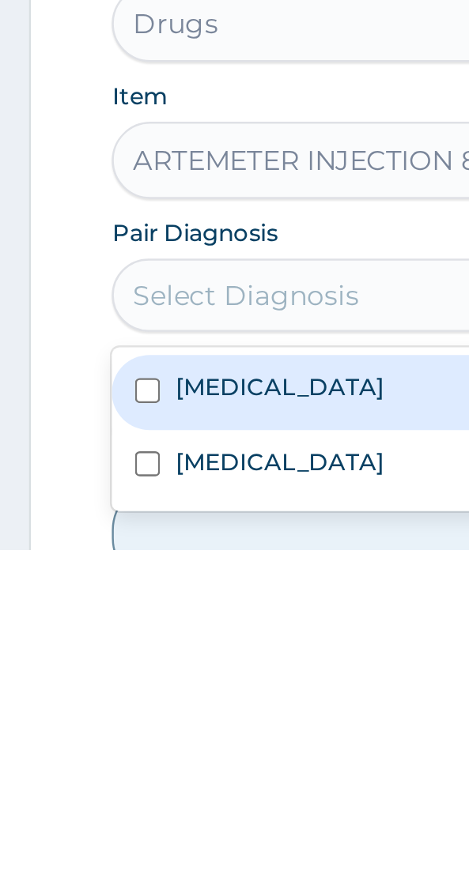
click at [111, 810] on div "Malaria" at bounding box center [234, 813] width 377 height 30
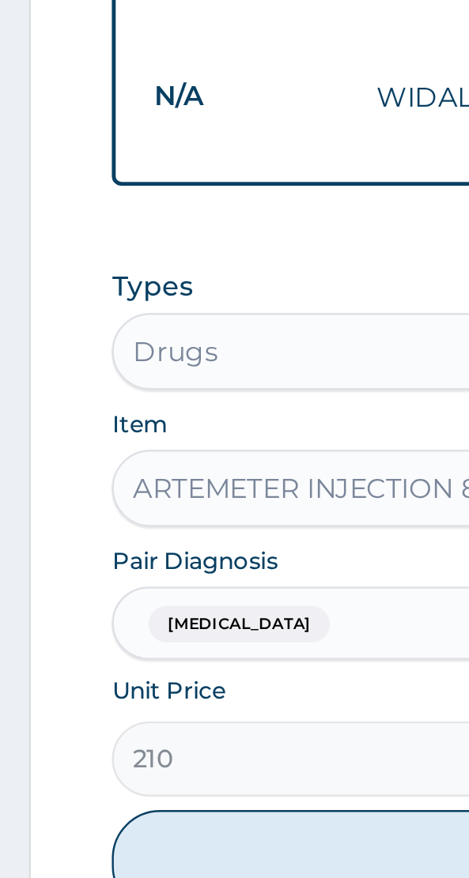
click at [129, 858] on button "Add" at bounding box center [234, 871] width 377 height 43
type input "0"
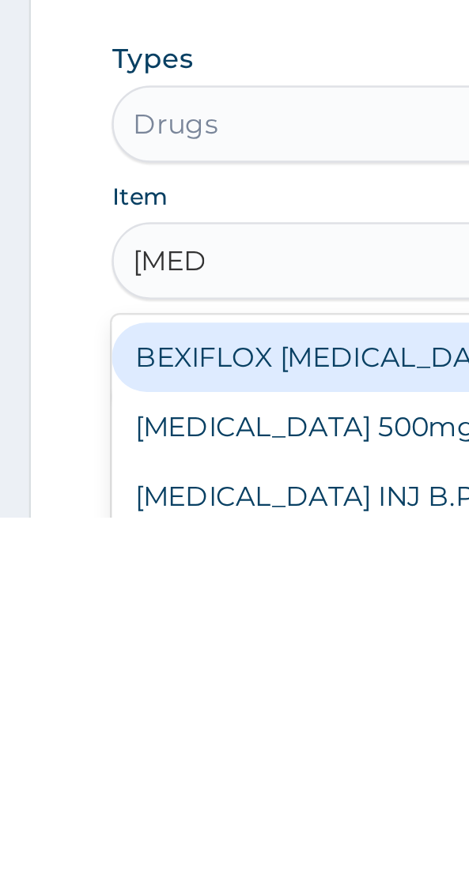
click at [144, 837] on div "Ciprofloxacin 500mg/TAB" at bounding box center [234, 840] width 377 height 28
type input "cipro"
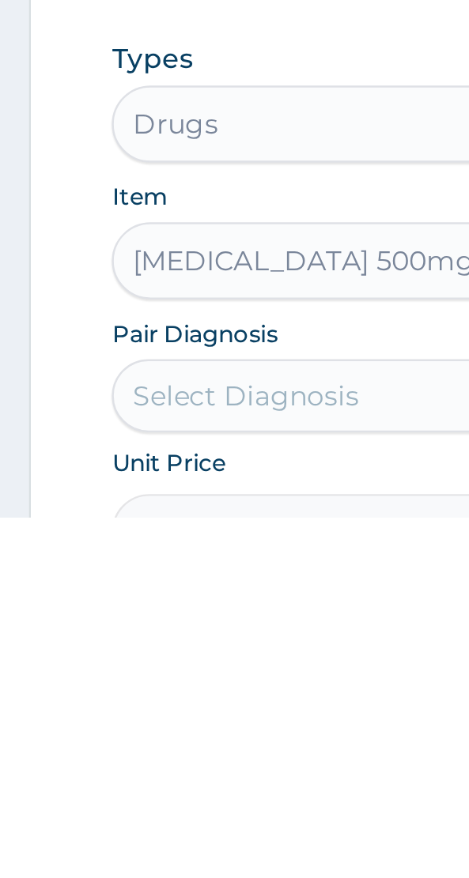
scroll to position [416, 0]
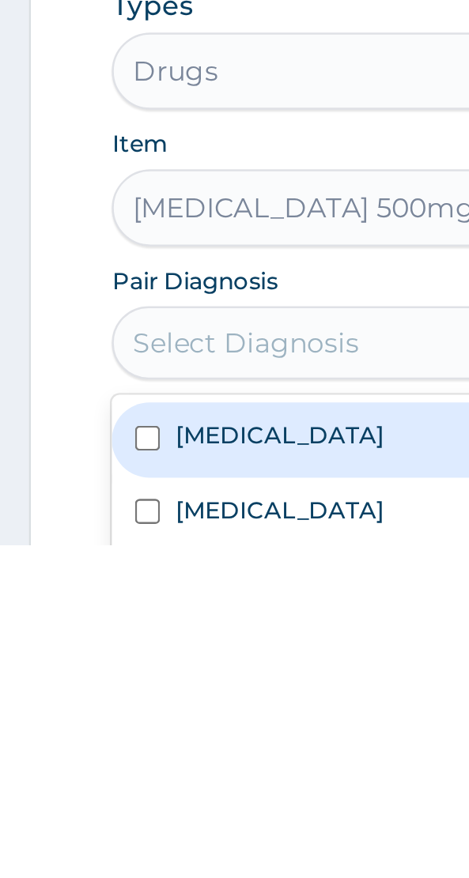
click at [104, 859] on label "Typhoid fever" at bounding box center [114, 862] width 85 height 13
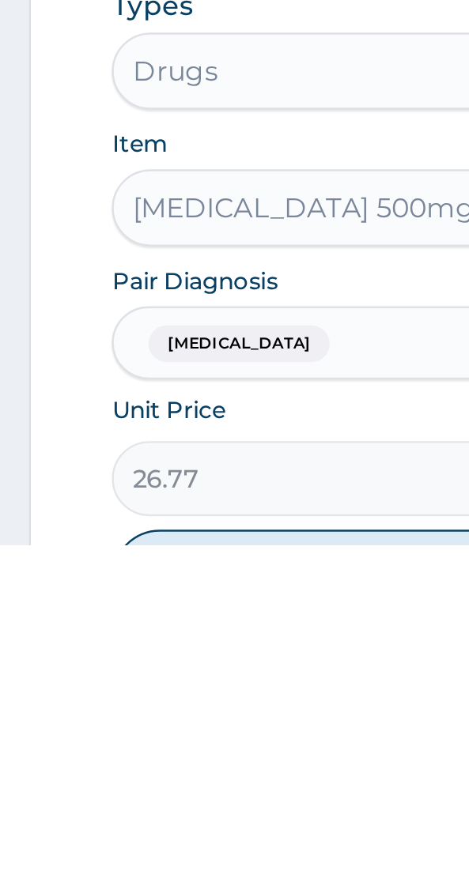
scroll to position [449, 0]
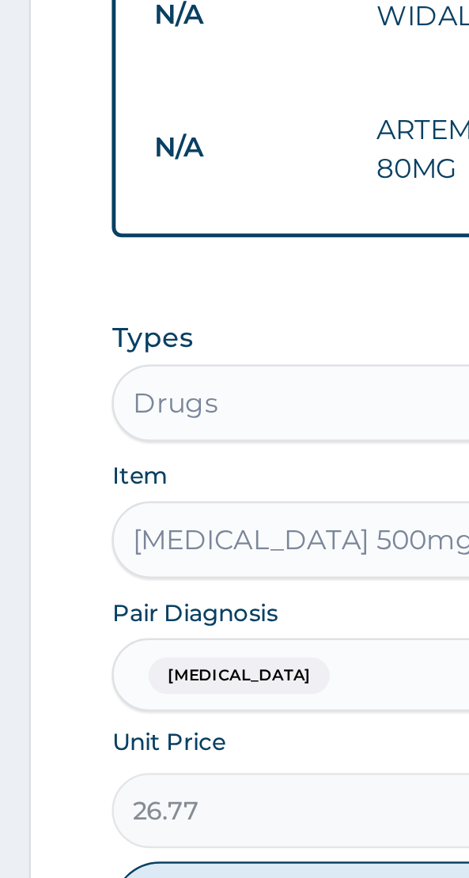
click at [147, 872] on button "Add" at bounding box center [234, 893] width 377 height 43
type input "0"
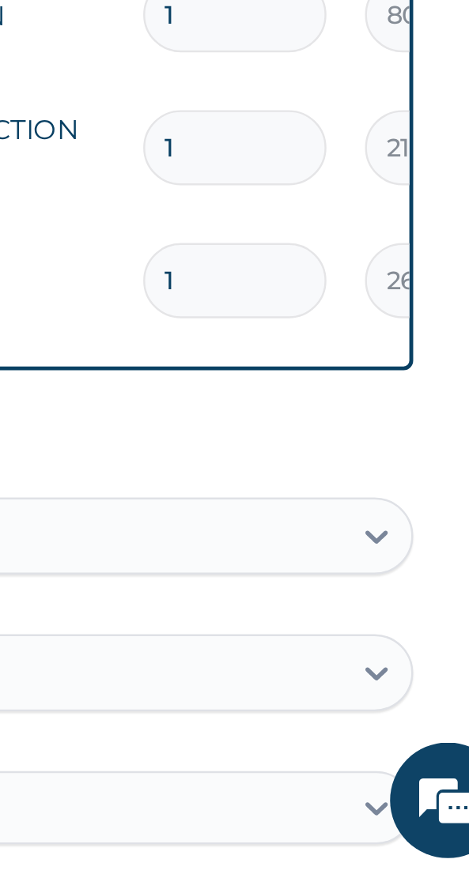
click at [357, 628] on input "1" at bounding box center [349, 633] width 75 height 31
type input "10"
type input "267.70"
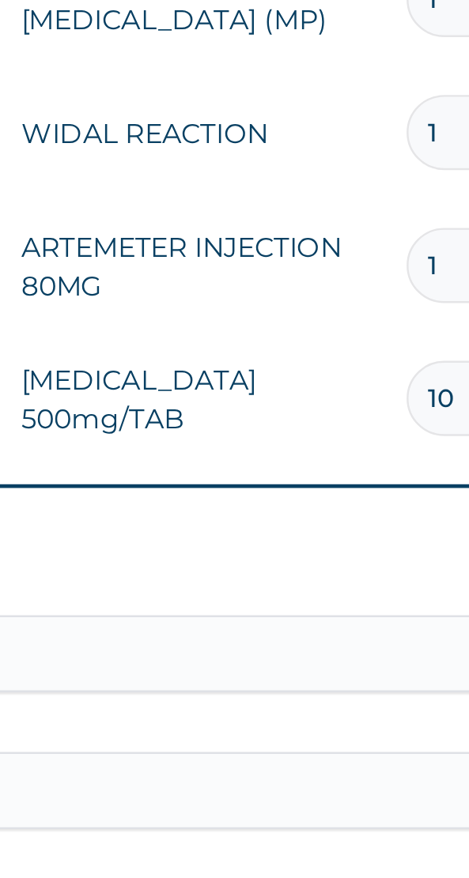
type input "10"
click at [323, 575] on input "1" at bounding box center [349, 578] width 75 height 31
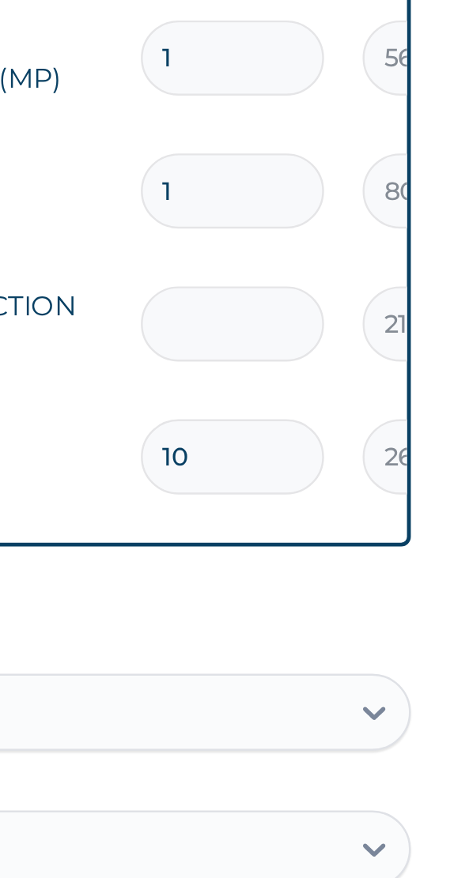
type input "0.00"
type input "3"
type input "630.00"
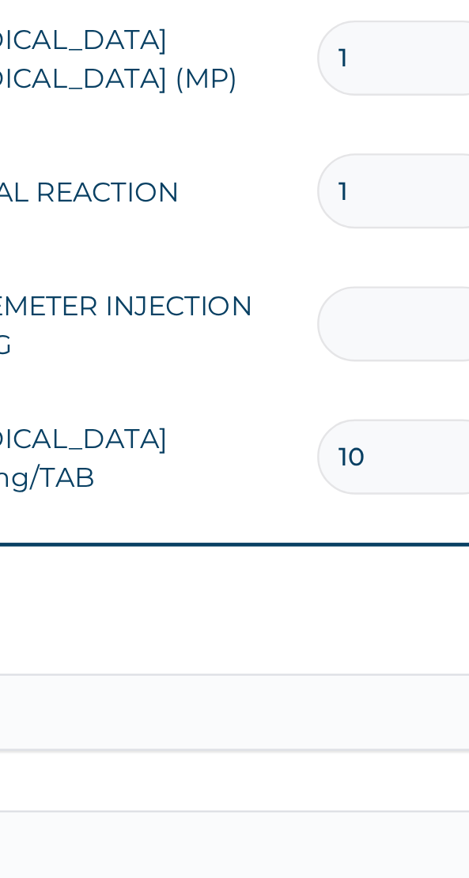
type input "0.00"
type input "6"
type input "1260.00"
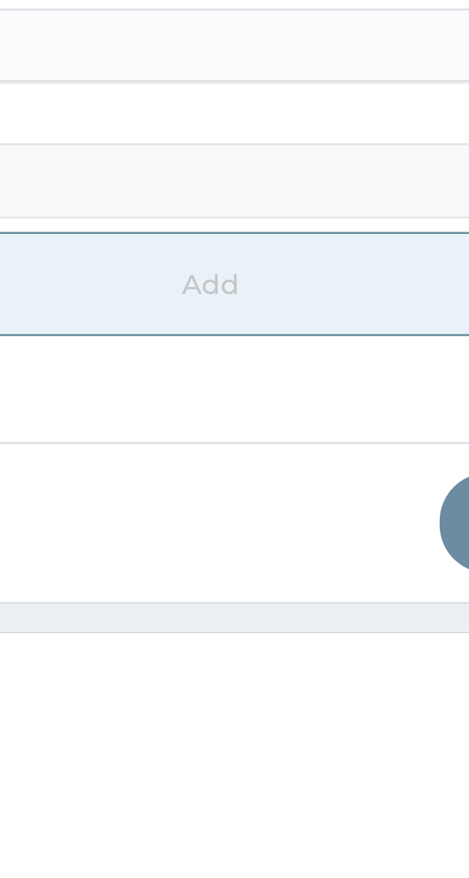
scroll to position [691, 0]
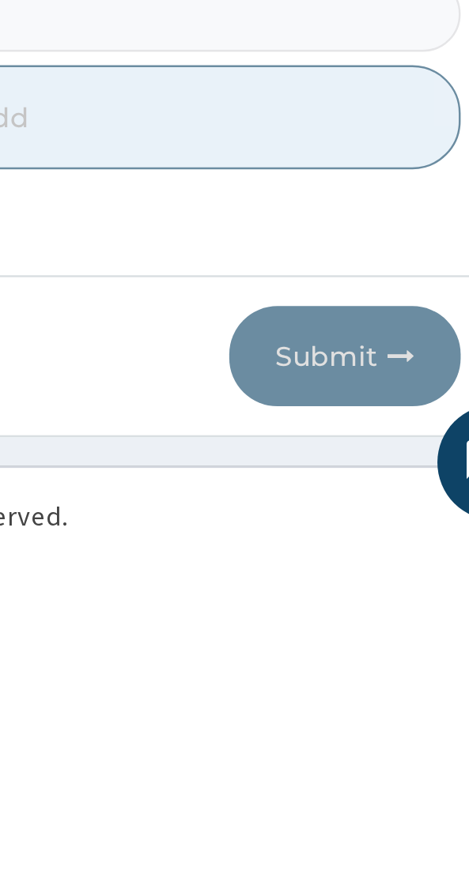
type input "6"
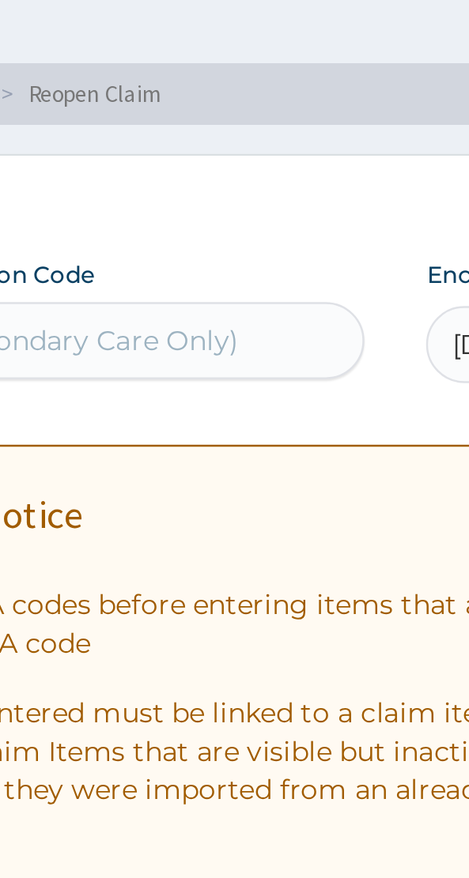
scroll to position [89, 0]
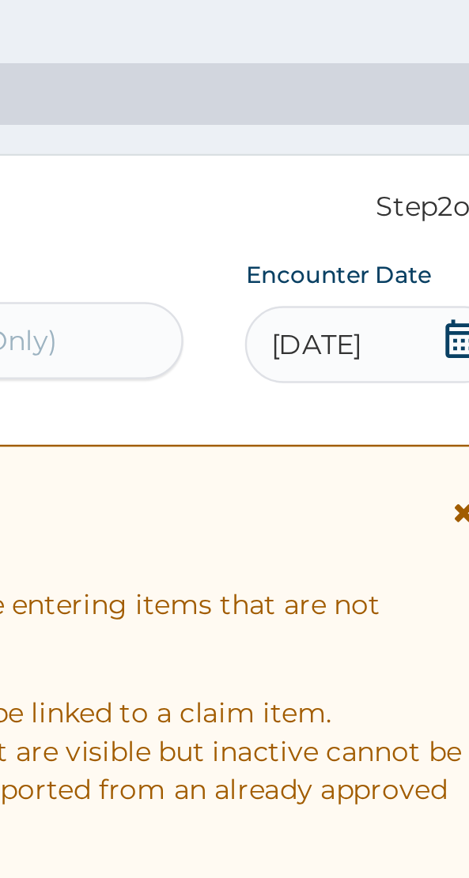
click at [364, 145] on span "10-09-2025" at bounding box center [345, 142] width 37 height 16
click at [283, 215] on div "Important Notice" at bounding box center [234, 214] width 353 height 25
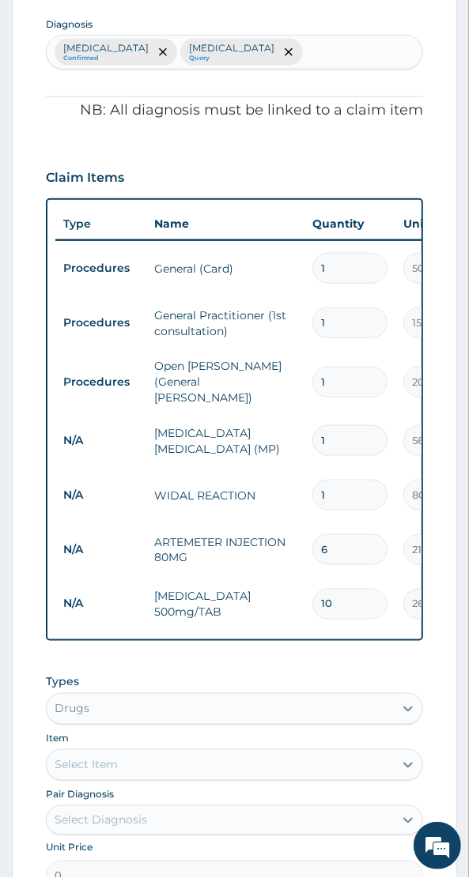
scroll to position [619, 0]
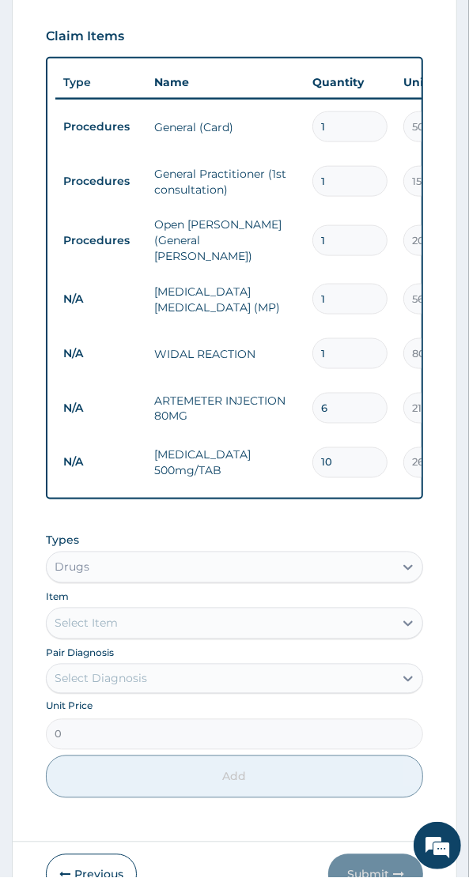
click at [102, 872] on button "Previous" at bounding box center [91, 875] width 91 height 41
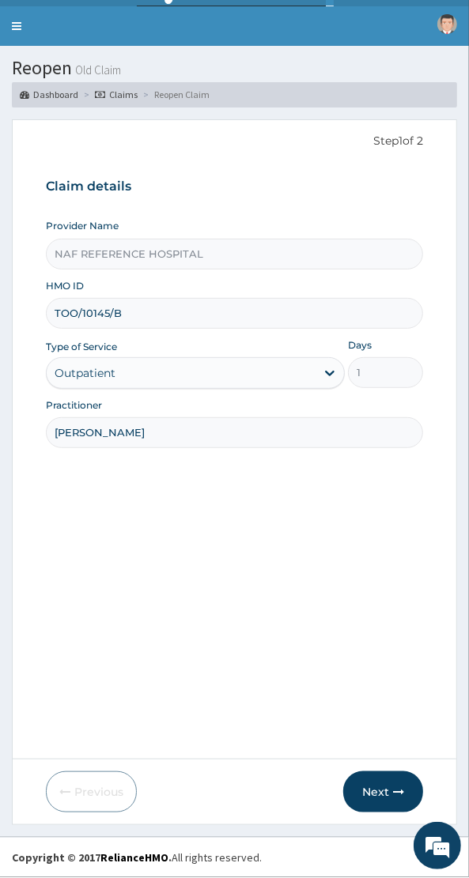
scroll to position [9, 0]
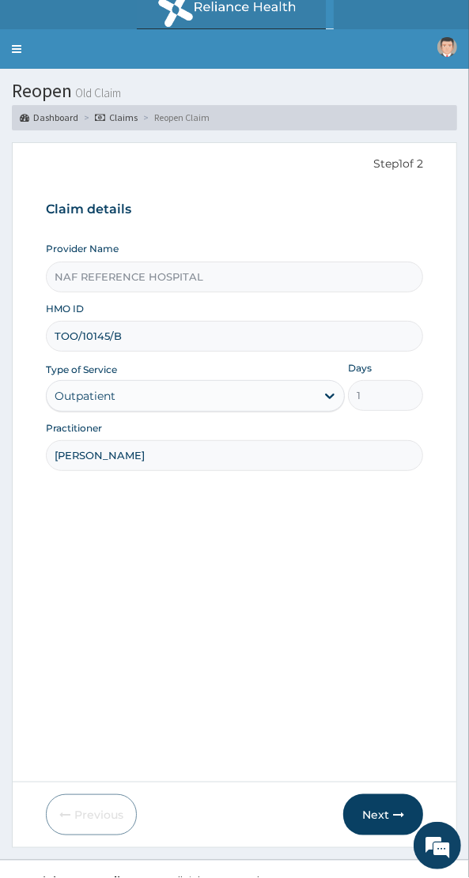
click at [190, 334] on input "TOO/10145/B" at bounding box center [234, 337] width 377 height 31
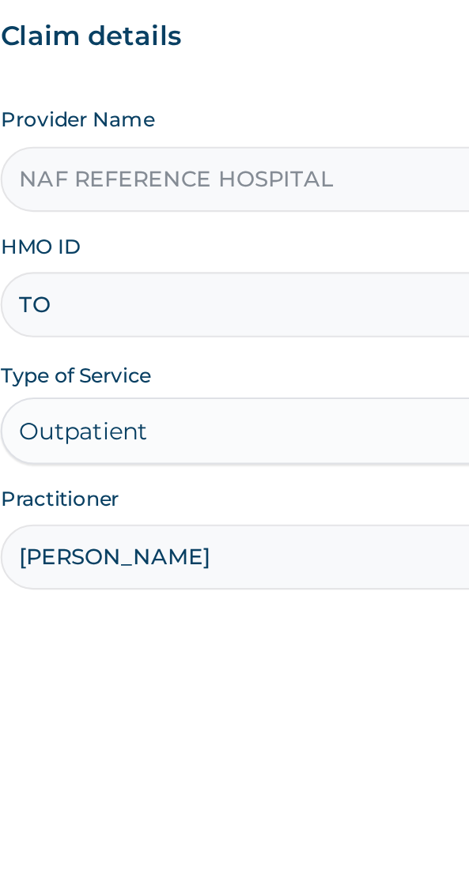
type input "T"
click at [156, 315] on input "TOO/10169/D" at bounding box center [234, 315] width 377 height 31
type input "TOO/10169/B"
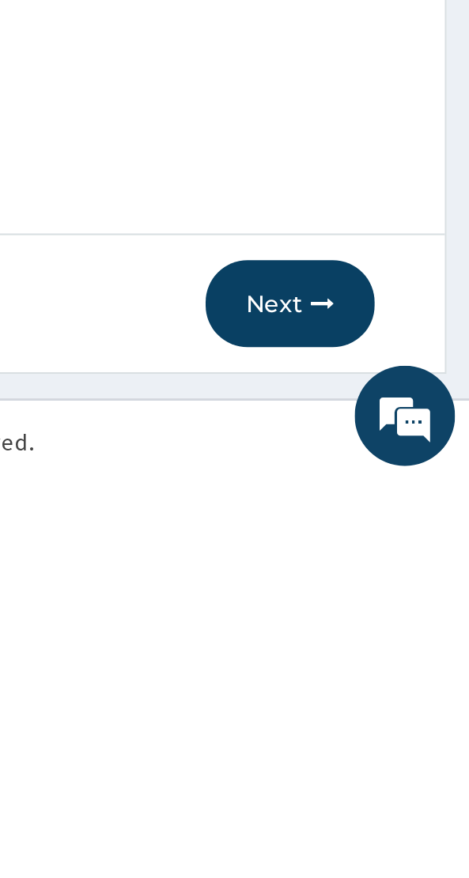
scroll to position [32, 0]
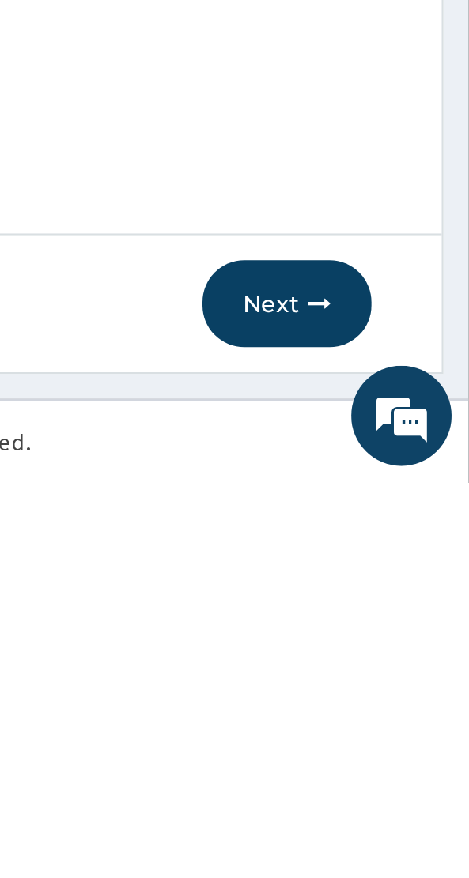
click at [383, 799] on button "Next" at bounding box center [383, 793] width 80 height 41
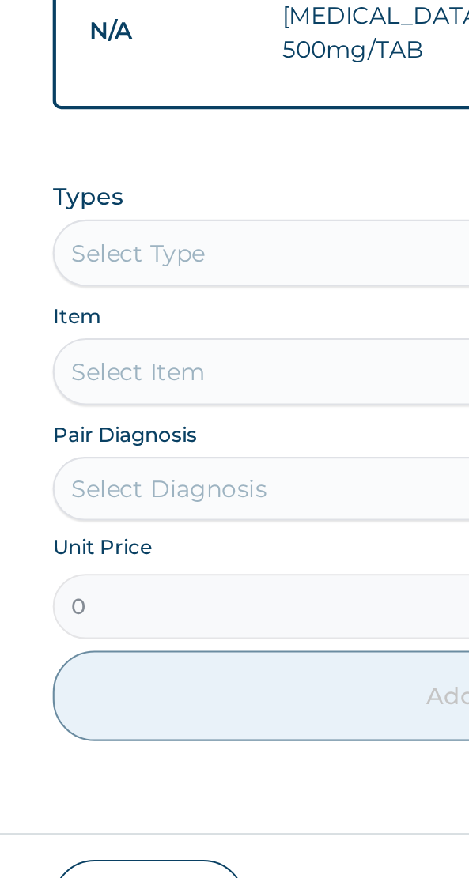
scroll to position [619, 0]
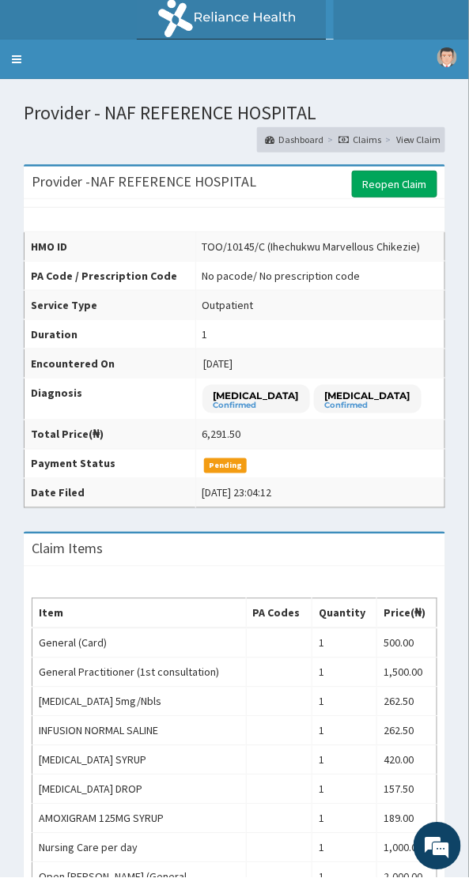
click at [430, 171] on link "Reopen Claim" at bounding box center [394, 184] width 85 height 27
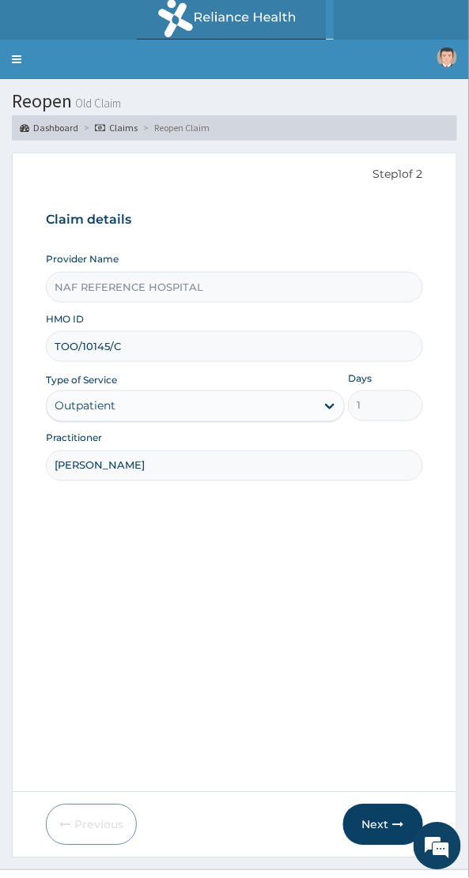
click at [386, 823] on button "Next" at bounding box center [383, 824] width 80 height 41
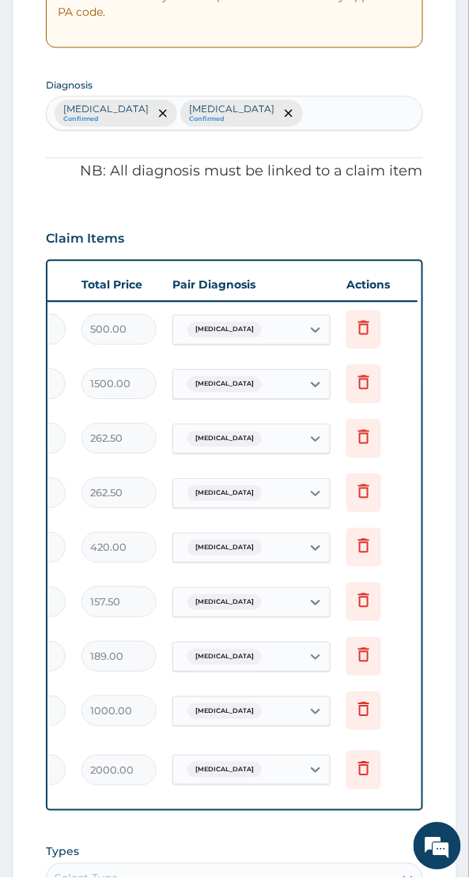
scroll to position [0, 416]
click at [361, 444] on icon at bounding box center [360, 436] width 19 height 19
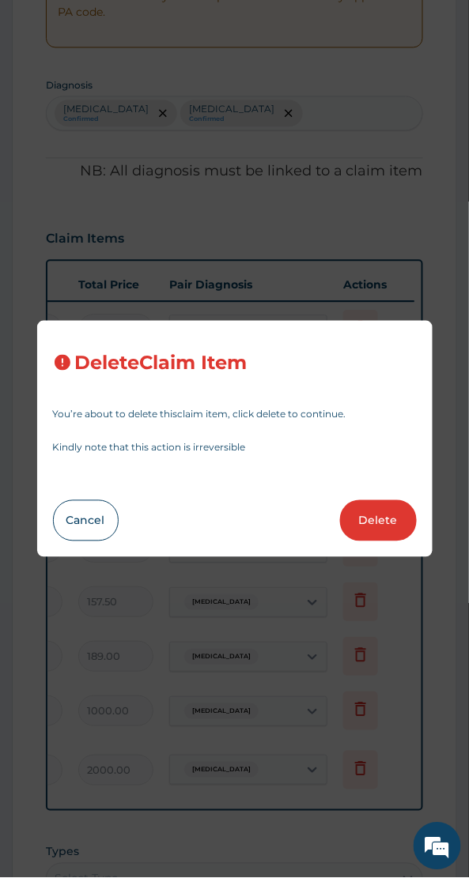
click at [394, 512] on button "Delete" at bounding box center [378, 520] width 77 height 41
type input "420"
type input "420.00"
type input "157.5"
type input "157.50"
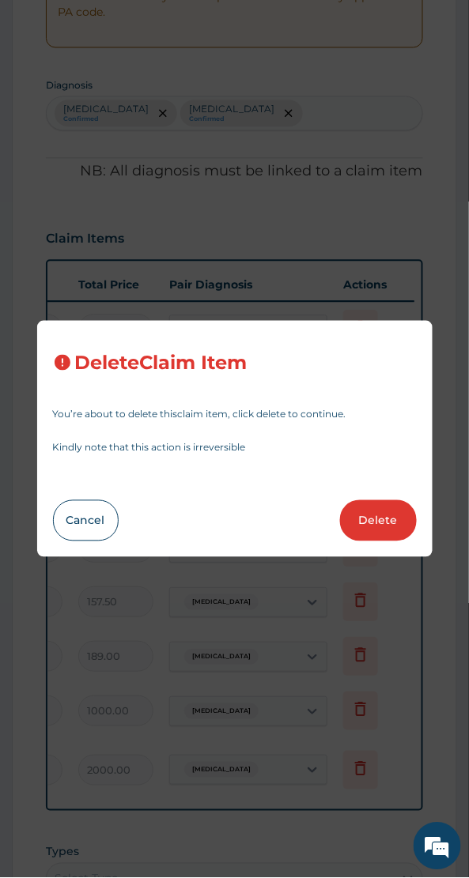
type input "189"
type input "189.00"
type input "1000"
type input "1000.00"
type input "2000"
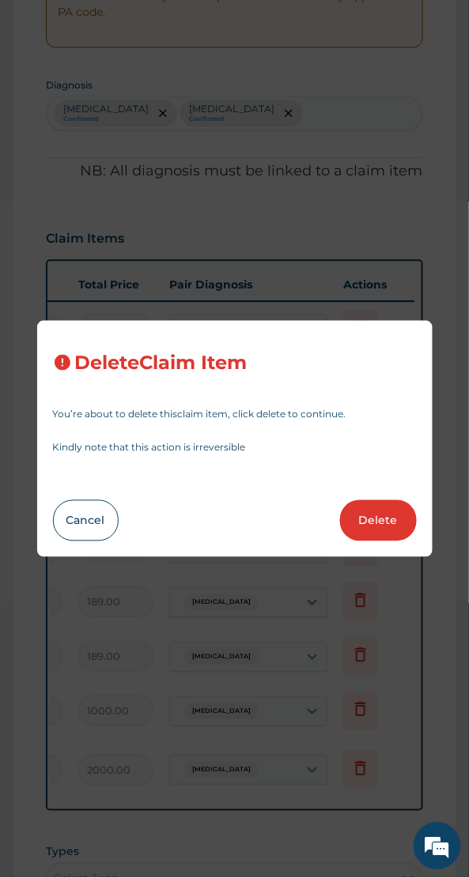
type input "2000.00"
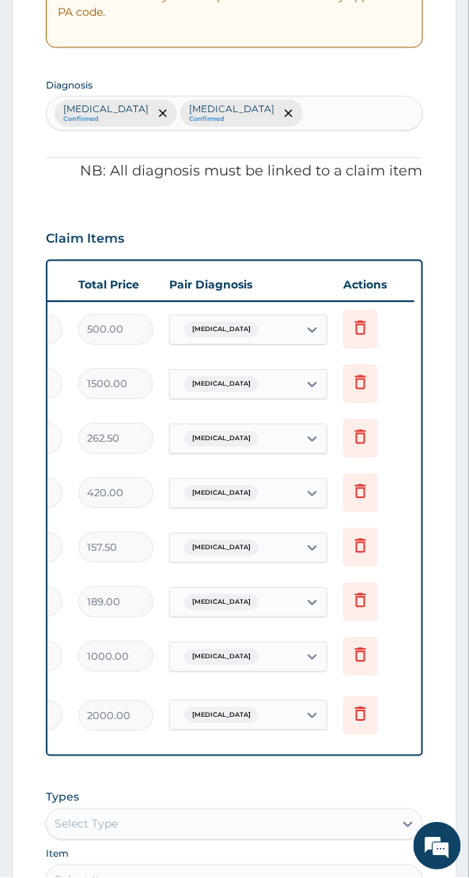
click at [375, 451] on icon at bounding box center [360, 438] width 35 height 39
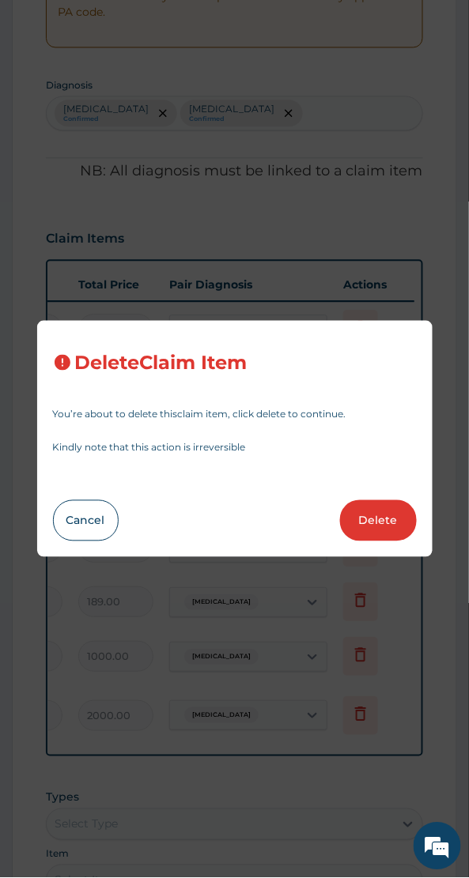
click at [390, 505] on button "Delete" at bounding box center [378, 520] width 77 height 41
type input "420"
type input "420.00"
type input "157.5"
type input "157.50"
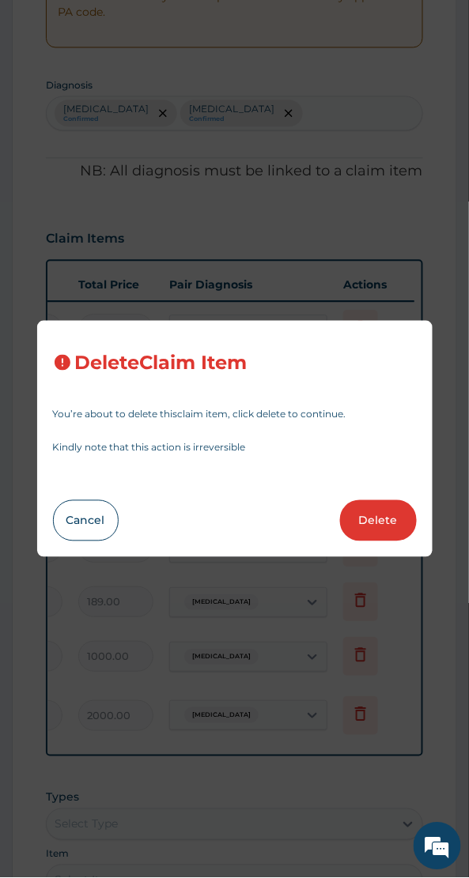
type input "189"
type input "189.00"
type input "1000"
type input "1000.00"
type input "2000"
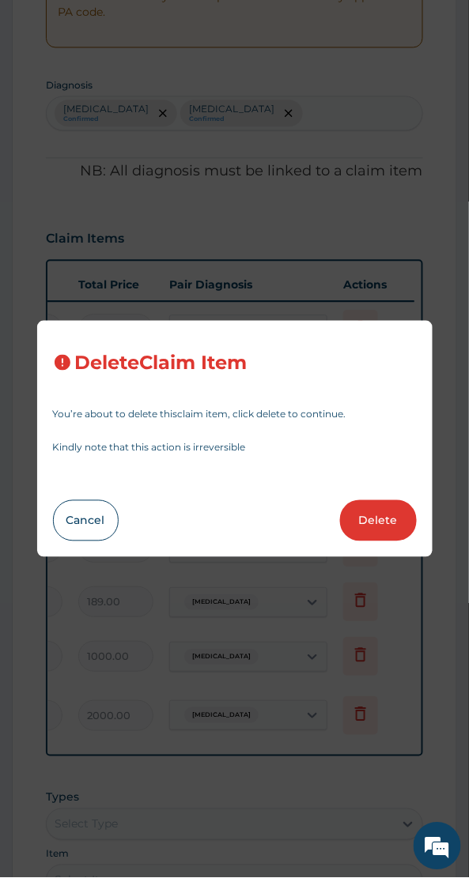
type input "2000.00"
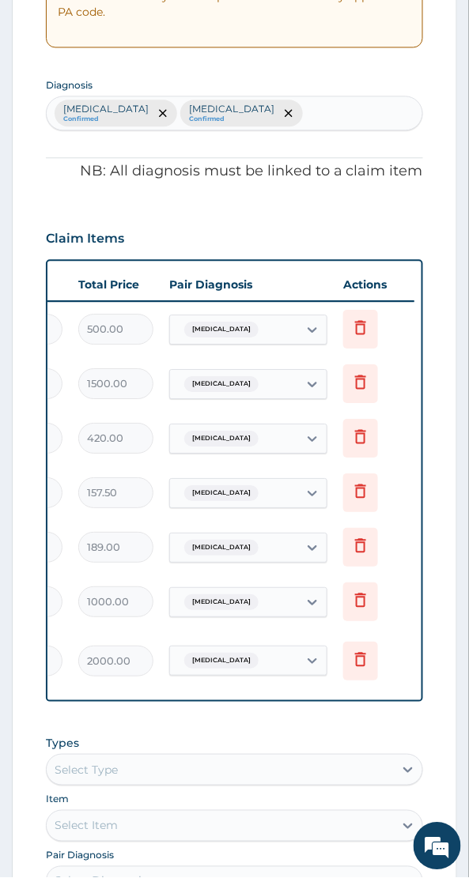
click at [375, 450] on icon at bounding box center [360, 438] width 35 height 39
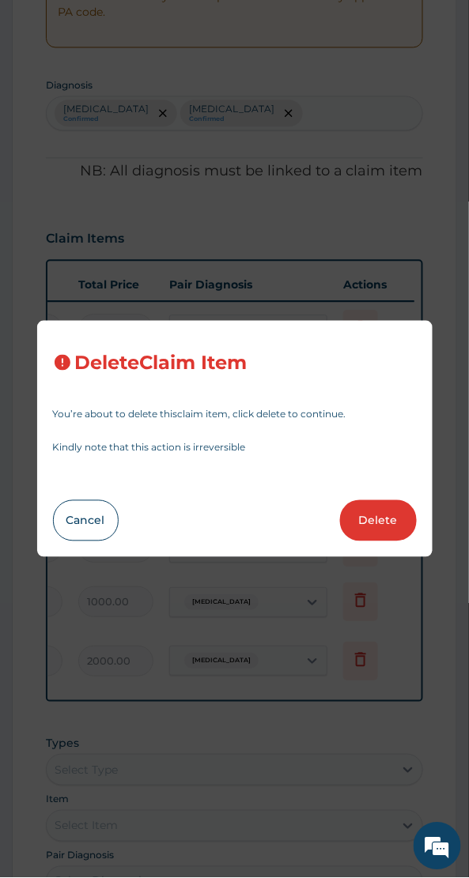
click at [392, 502] on button "Delete" at bounding box center [378, 520] width 77 height 41
type input "157.5"
type input "157.50"
type input "189"
type input "189.00"
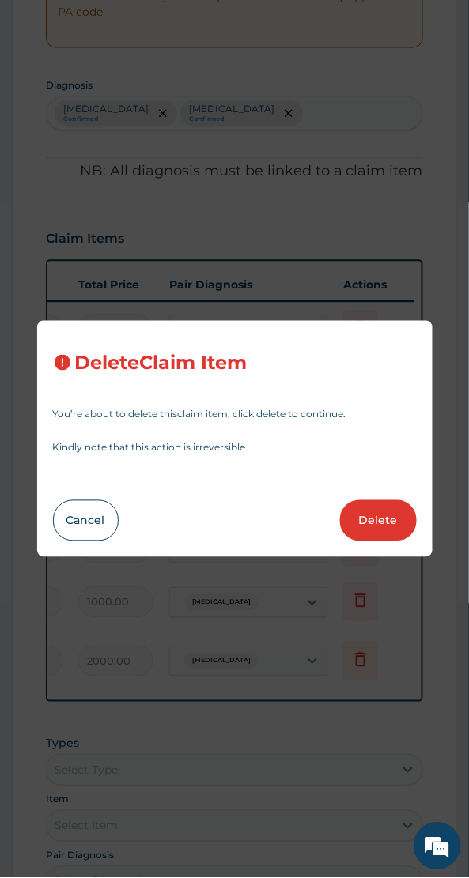
type input "1000"
type input "1000.00"
type input "2000"
type input "2000.00"
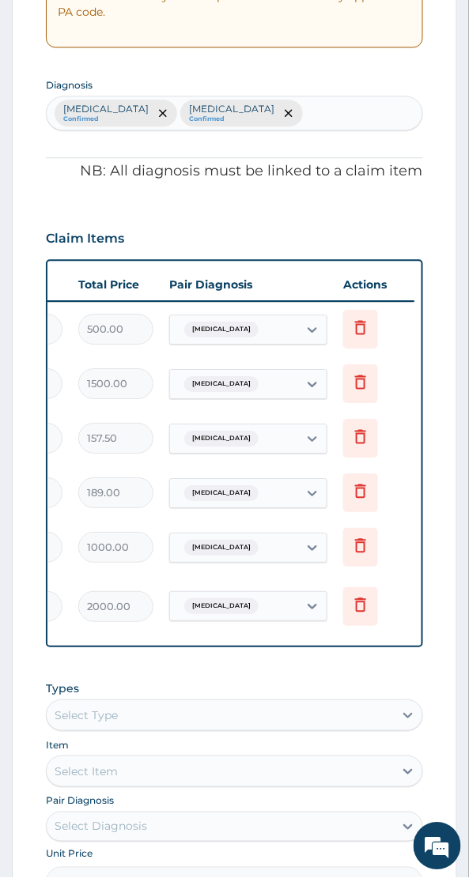
click at [372, 508] on icon at bounding box center [360, 492] width 35 height 39
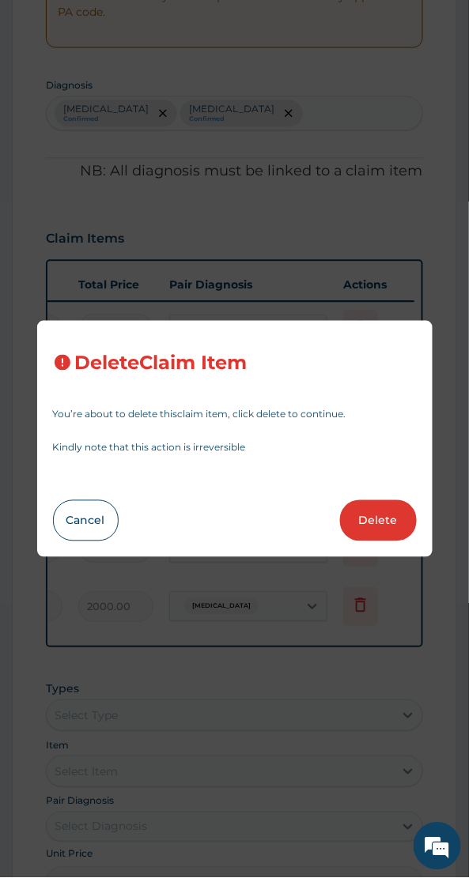
click at [393, 531] on button "Delete" at bounding box center [378, 520] width 77 height 41
type input "1000"
type input "1000.00"
type input "2000"
type input "2000.00"
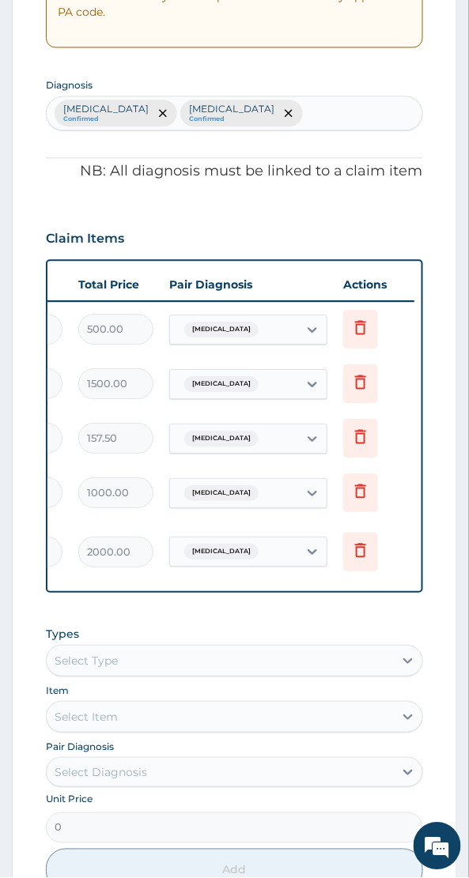
click at [360, 435] on icon at bounding box center [360, 436] width 19 height 19
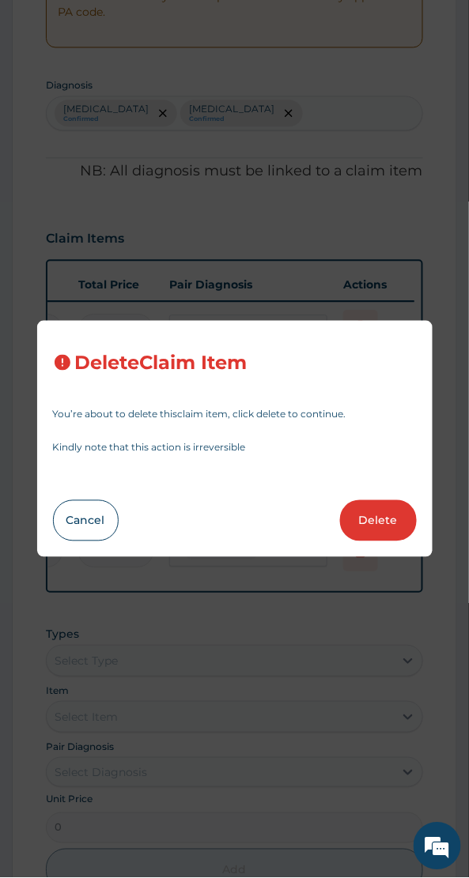
click at [380, 514] on button "Delete" at bounding box center [378, 520] width 77 height 41
type input "1000"
type input "1000.00"
type input "2000"
type input "2000.00"
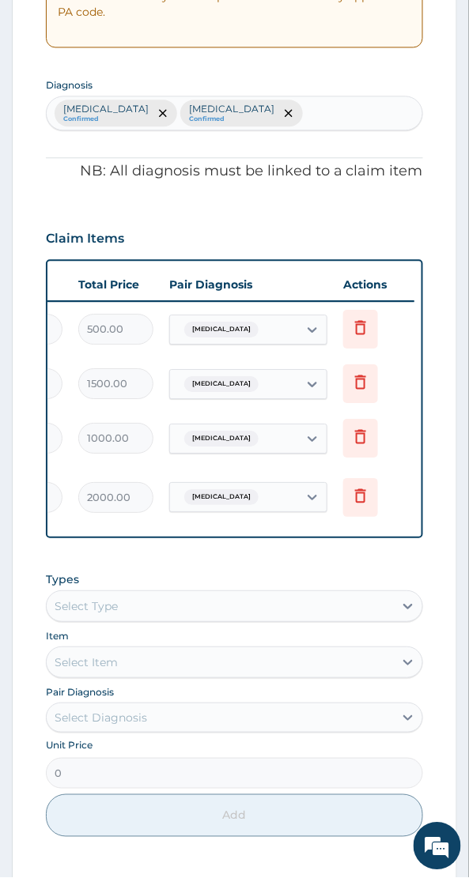
click at [370, 449] on icon at bounding box center [360, 438] width 35 height 39
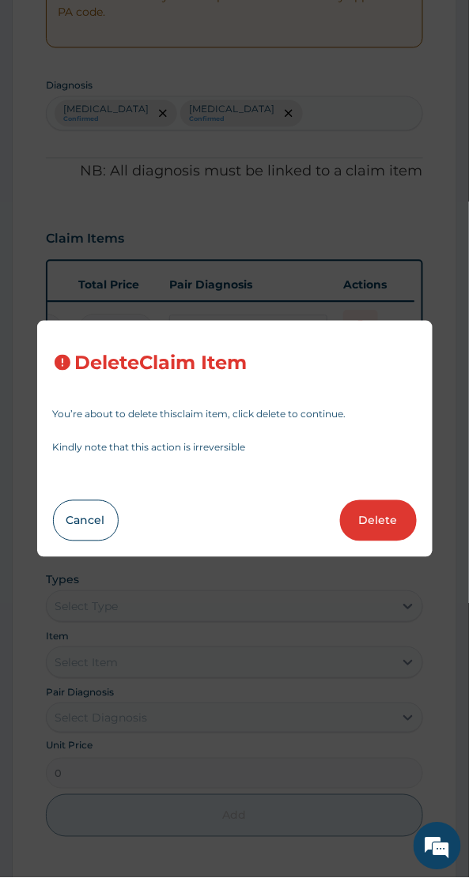
click at [382, 512] on button "Delete" at bounding box center [378, 520] width 77 height 41
type input "2000"
type input "2000.00"
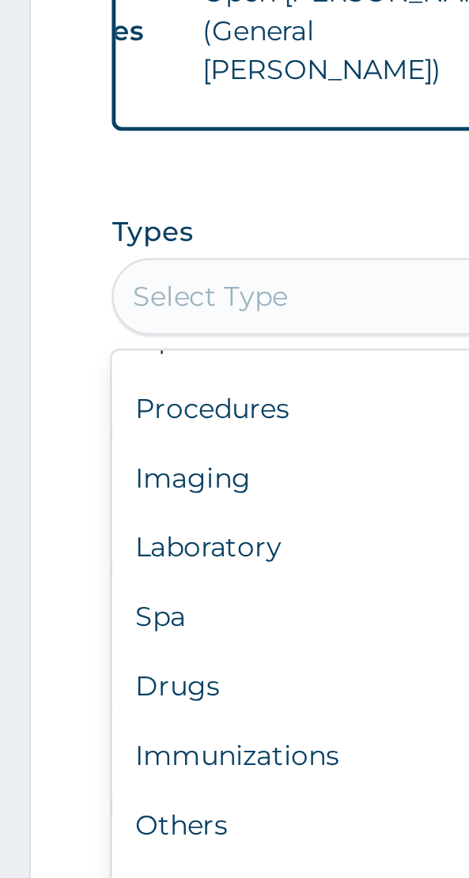
scroll to position [53, 0]
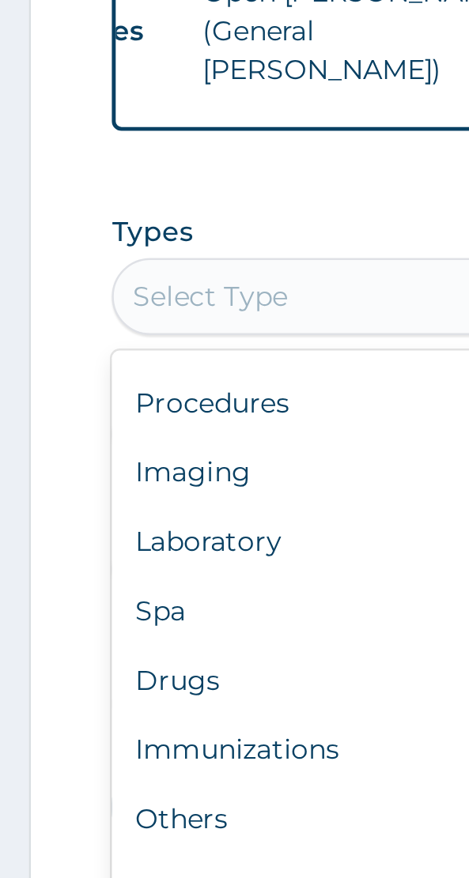
click at [103, 646] on div "Laboratory" at bounding box center [234, 652] width 377 height 28
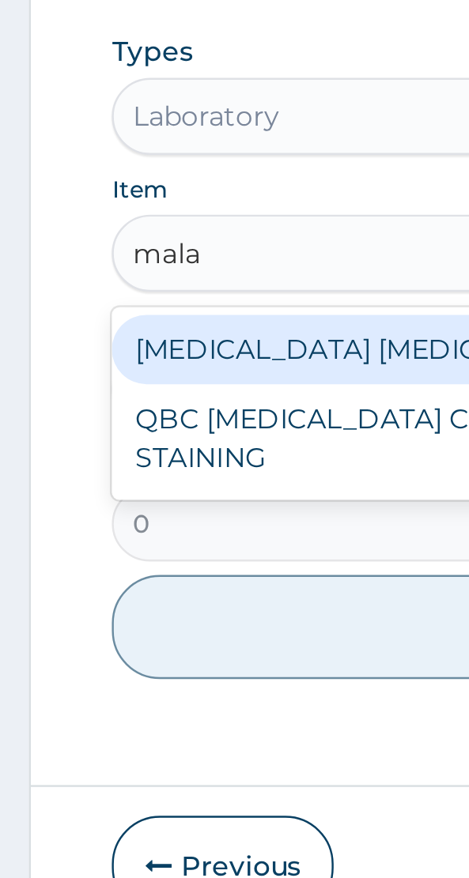
scroll to position [417, 0]
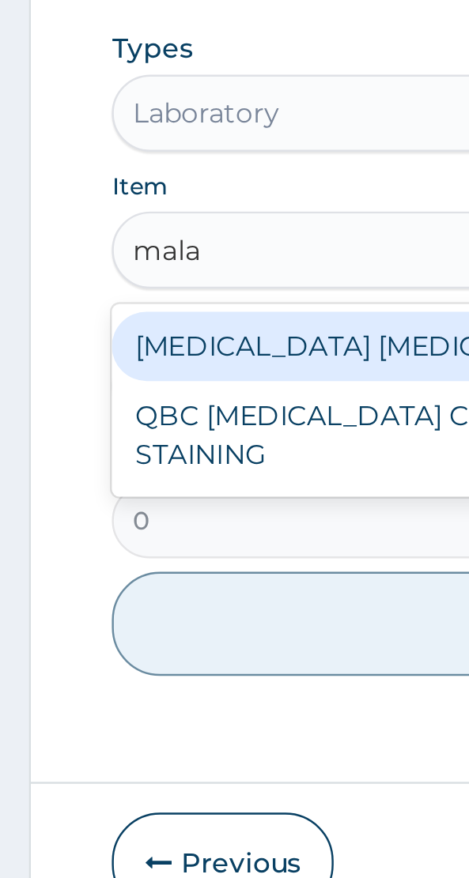
click at [111, 638] on div "[MEDICAL_DATA] [MEDICAL_DATA] (MP)" at bounding box center [234, 647] width 377 height 28
type input "mala"
type input "560"
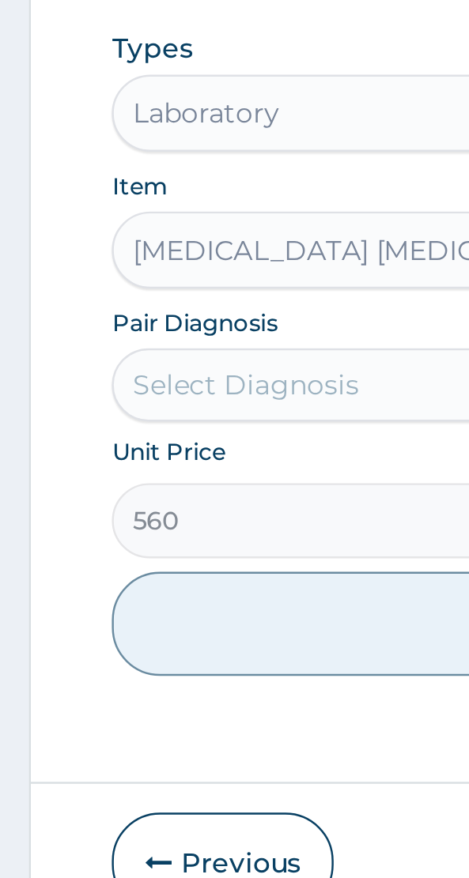
click at [16, 632] on form "Step 2 of 2 PA Code / Prescription Code Enter Code(Secondary Care Only) Encount…" at bounding box center [234, 313] width 445 height 1157
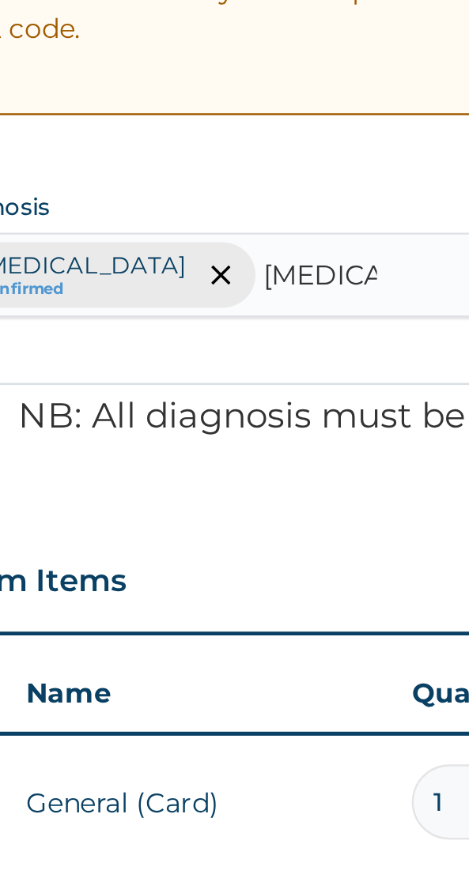
scroll to position [0, 0]
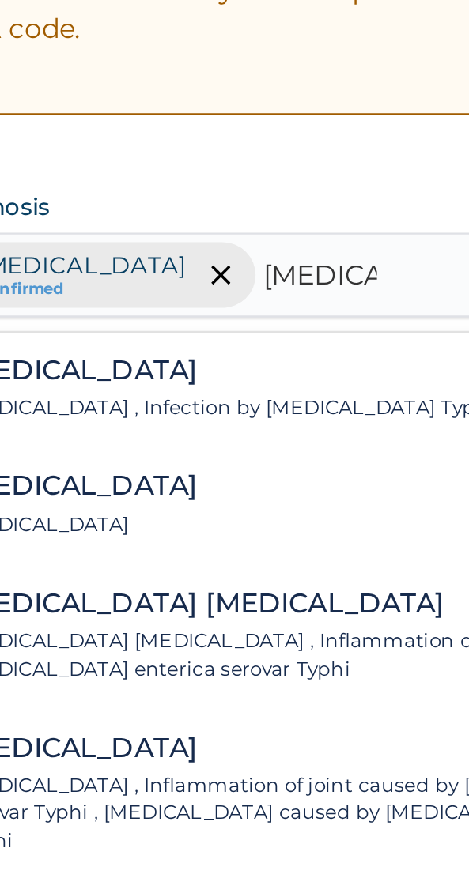
click at [125, 159] on div "[MEDICAL_DATA] [MEDICAL_DATA] , Infection by [MEDICAL_DATA] Typhi" at bounding box center [165, 160] width 220 height 28
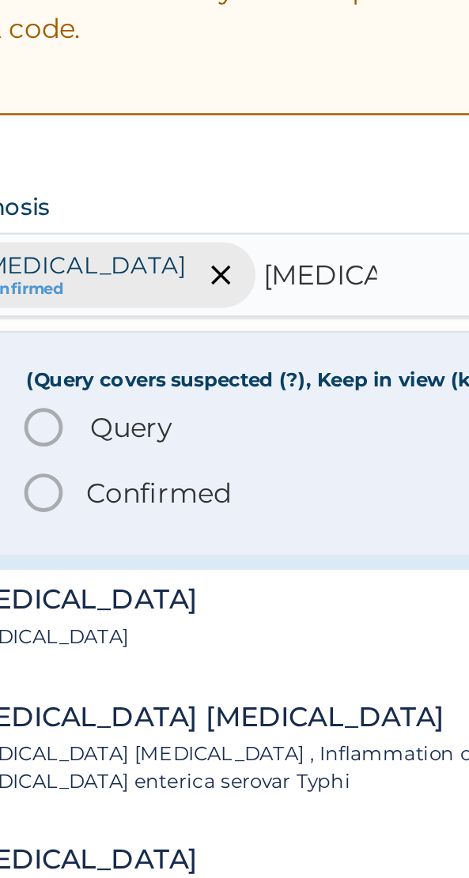
scroll to position [70, 0]
click at [122, 173] on span "Query" at bounding box center [126, 176] width 34 height 16
type input "[MEDICAL_DATA]"
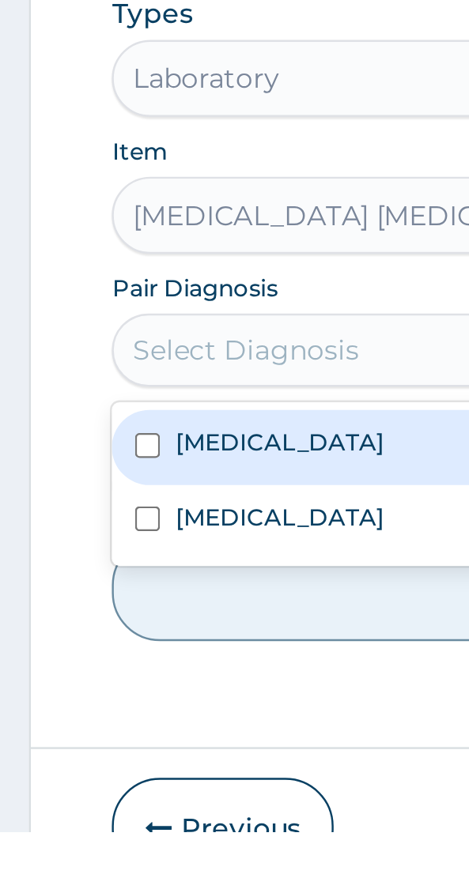
scroll to position [400, 0]
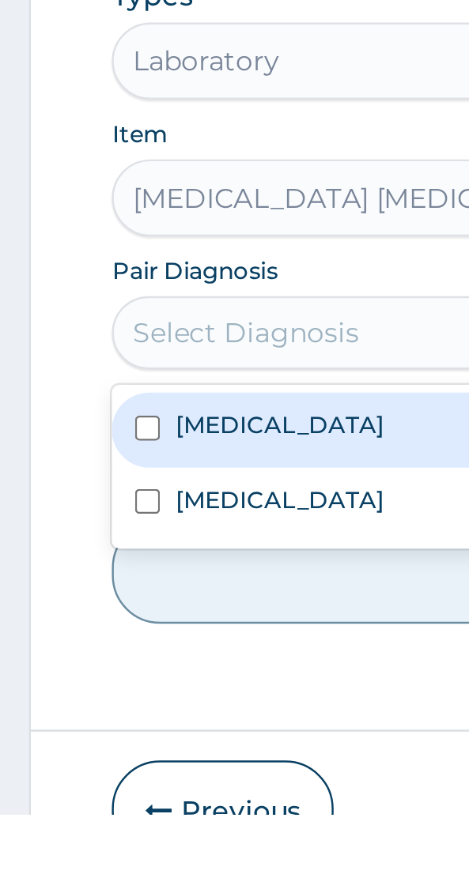
click at [111, 742] on label "[MEDICAL_DATA]" at bounding box center [114, 748] width 85 height 13
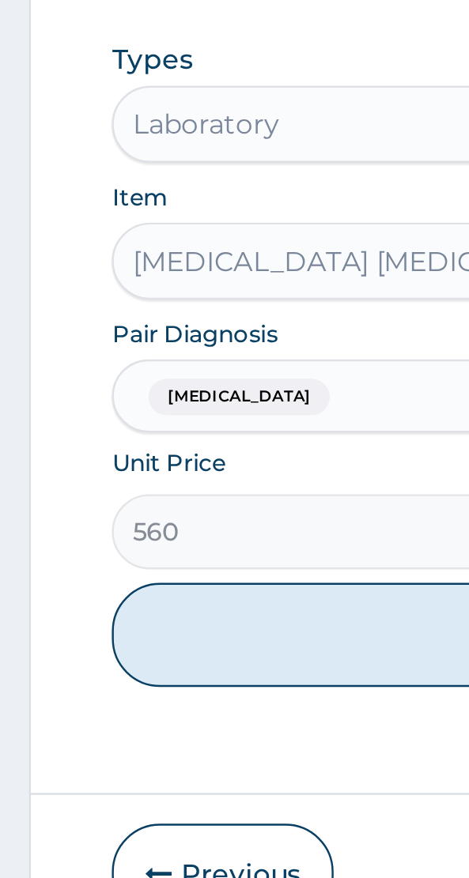
click at [146, 766] on button "Add" at bounding box center [234, 778] width 377 height 43
type input "0"
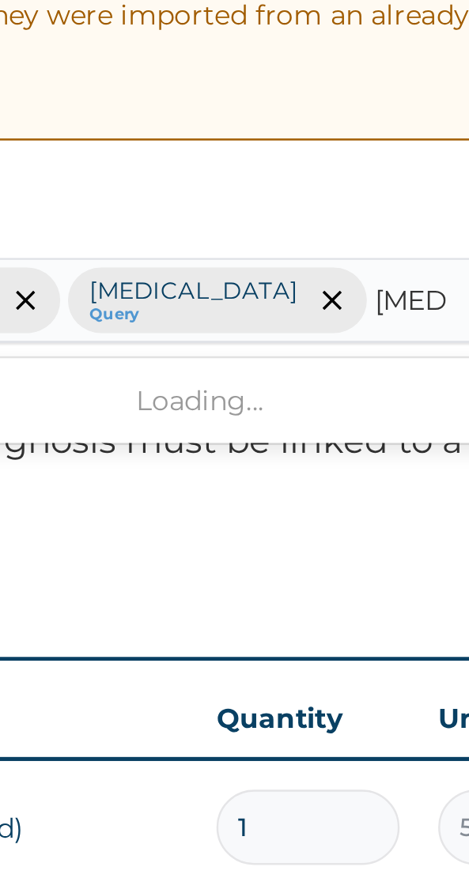
scroll to position [0, 0]
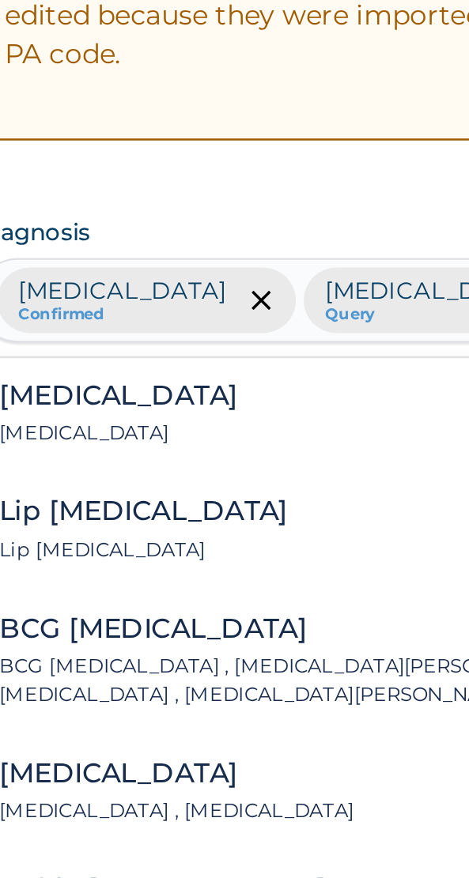
click at [76, 168] on div "[MEDICAL_DATA] [MEDICAL_DATA]" at bounding box center [104, 170] width 98 height 28
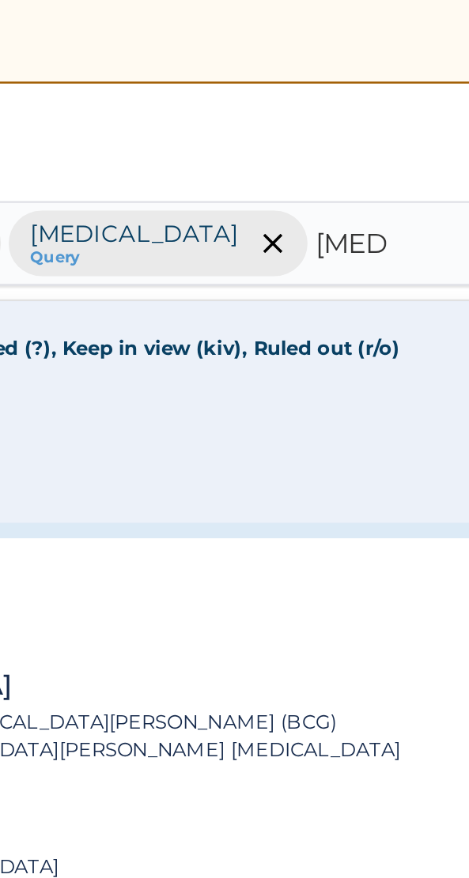
scroll to position [70, 0]
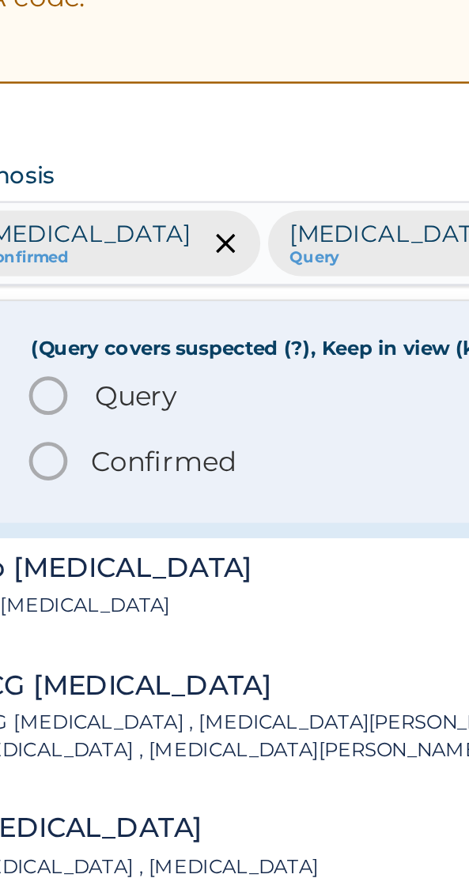
click at [119, 183] on span "Query" at bounding box center [126, 186] width 34 height 16
type input "[MEDICAL_DATA]"
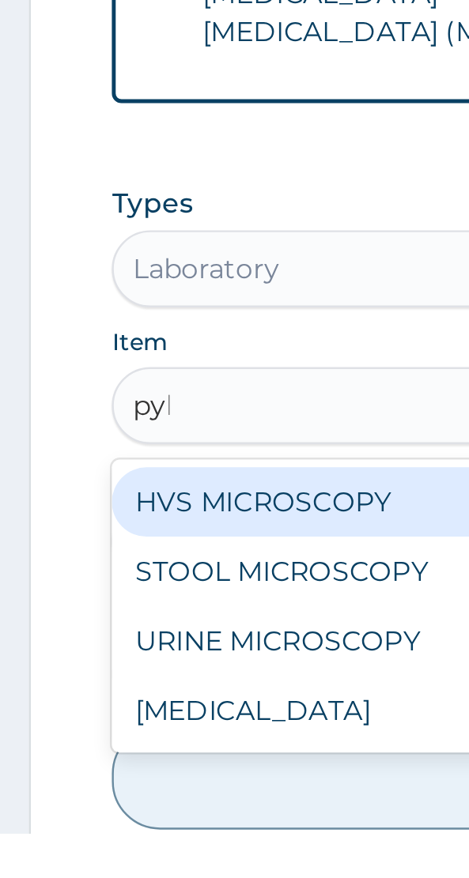
scroll to position [0, 0]
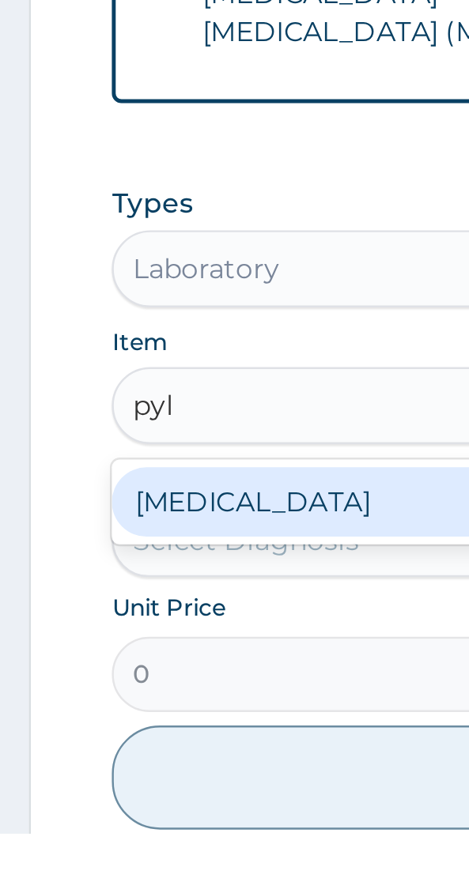
click at [133, 728] on div "HELICOBACTER PYLORI" at bounding box center [234, 742] width 377 height 28
type input "pyl"
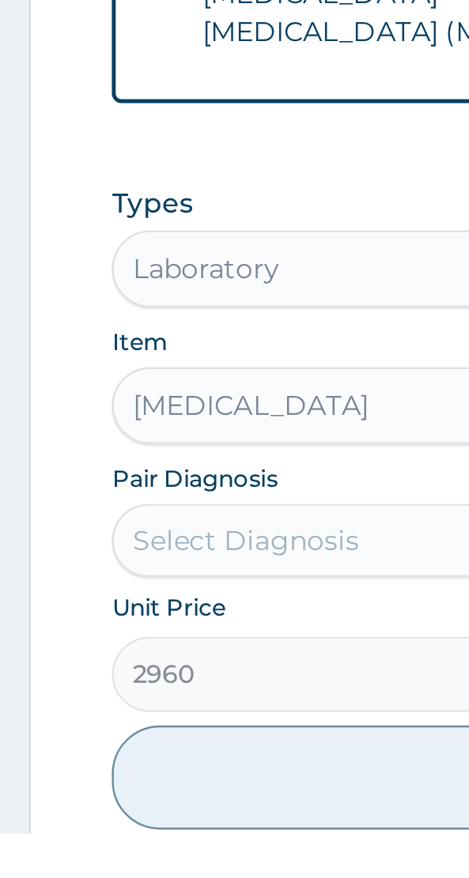
scroll to position [407, 0]
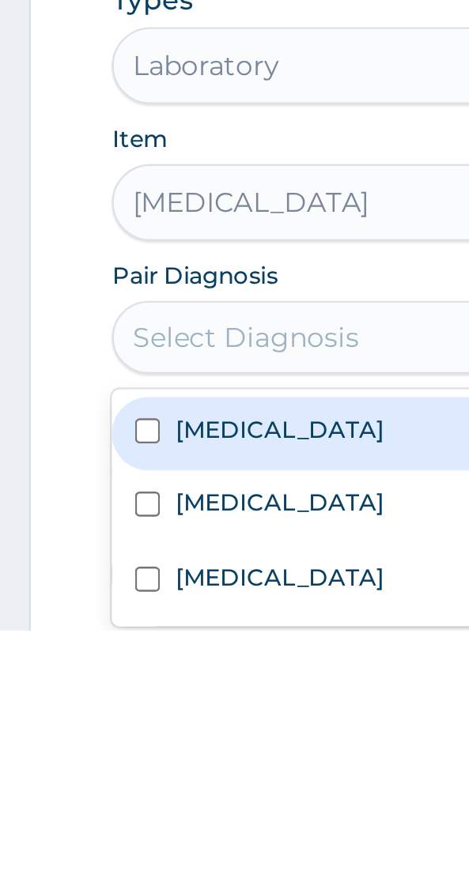
click at [77, 782] on div "[MEDICAL_DATA]" at bounding box center [234, 797] width 377 height 30
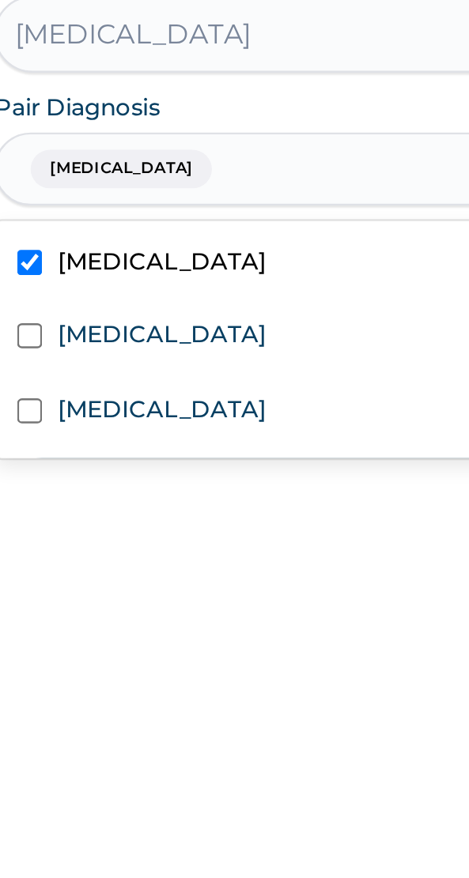
click at [91, 841] on label "Ulcer" at bounding box center [114, 847] width 85 height 13
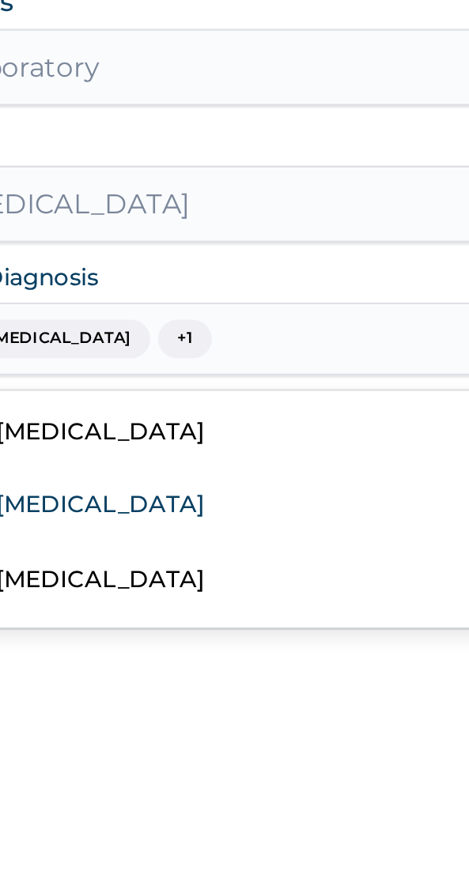
scroll to position [416, 0]
click at [99, 780] on label "[MEDICAL_DATA]" at bounding box center [114, 786] width 85 height 13
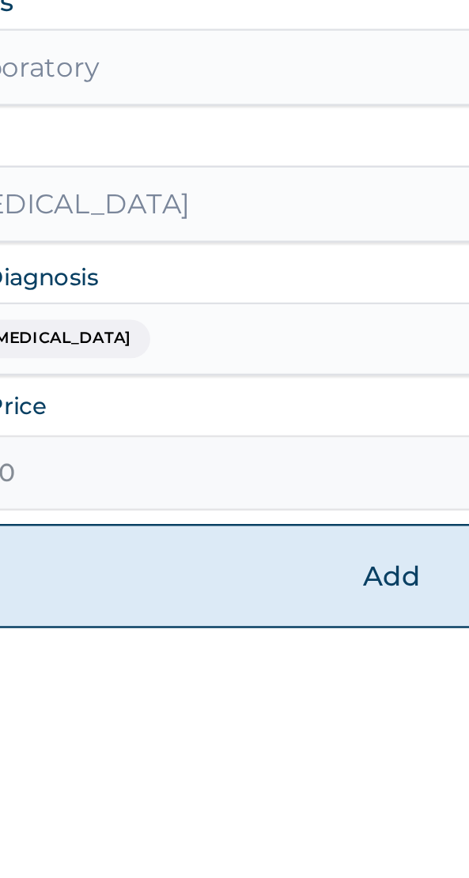
scroll to position [416, 0]
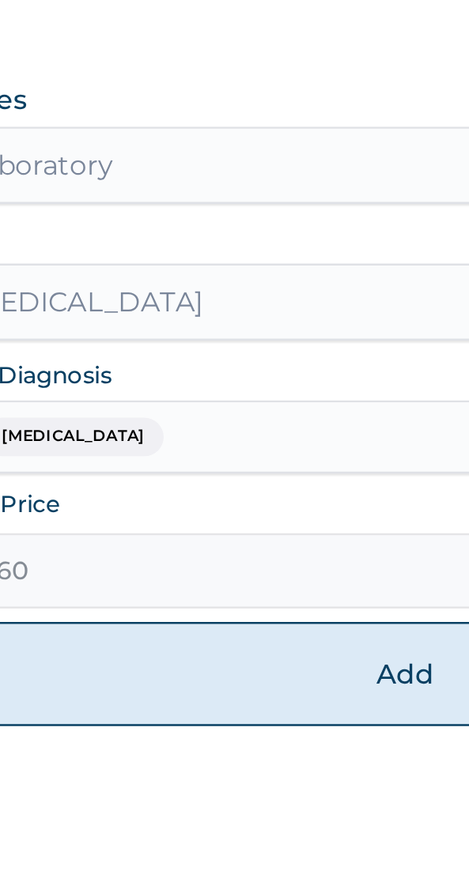
click at [173, 816] on button "Add" at bounding box center [234, 837] width 377 height 43
type input "0"
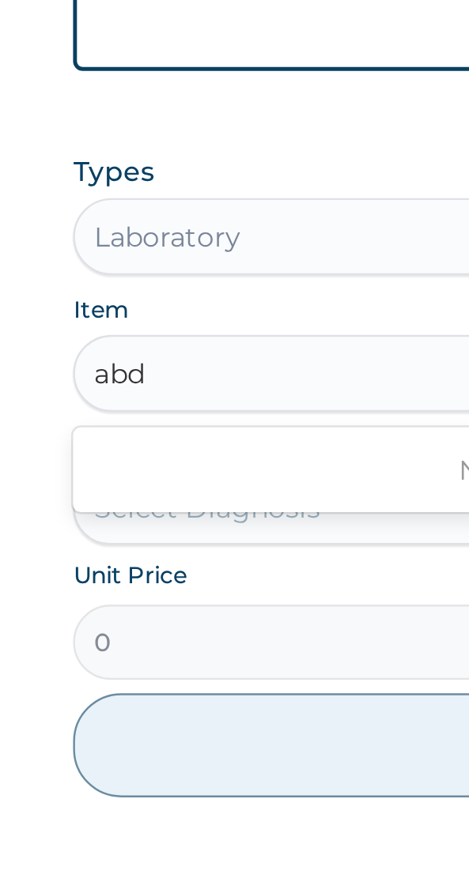
scroll to position [485, 0]
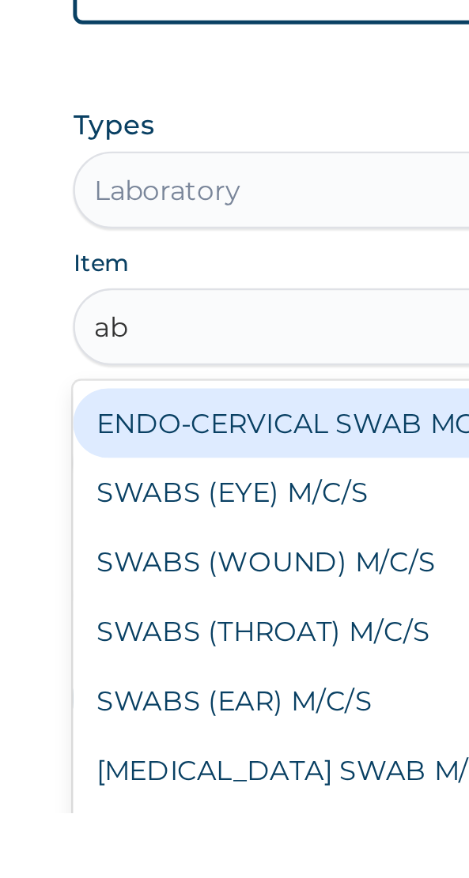
type input "a"
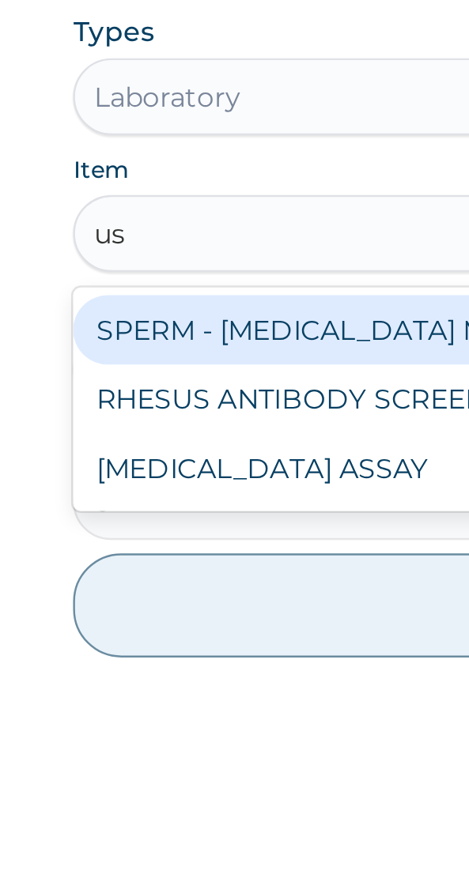
type input "u"
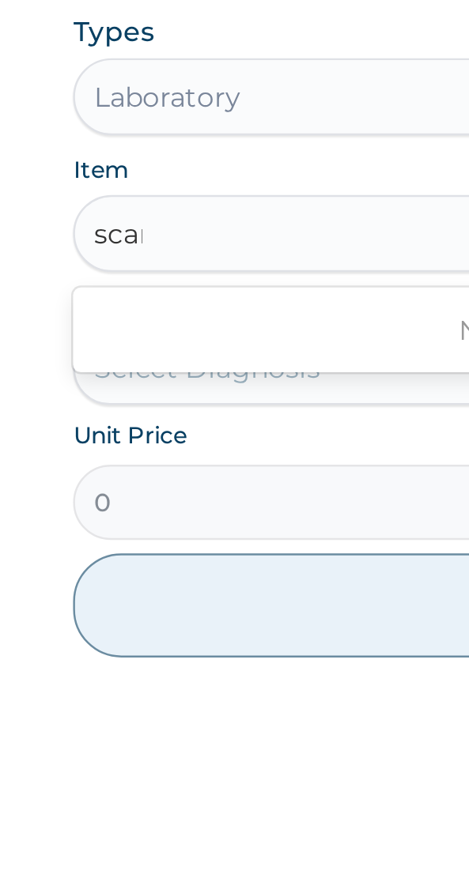
scroll to position [0, 0]
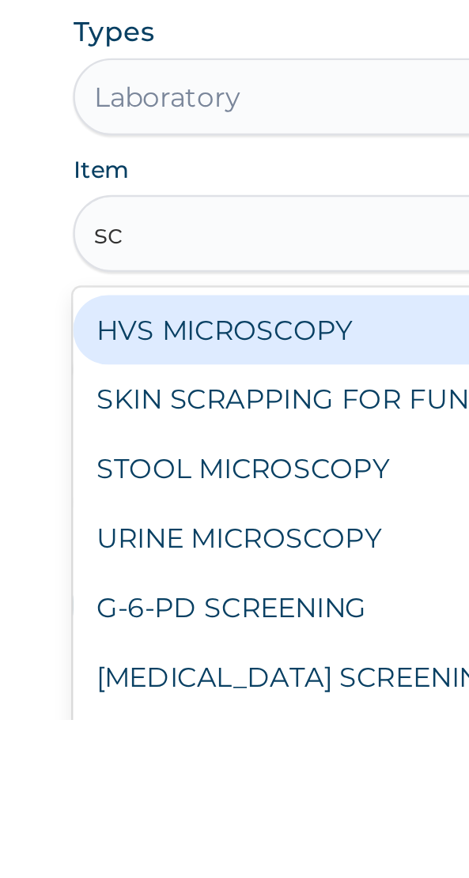
type input "s"
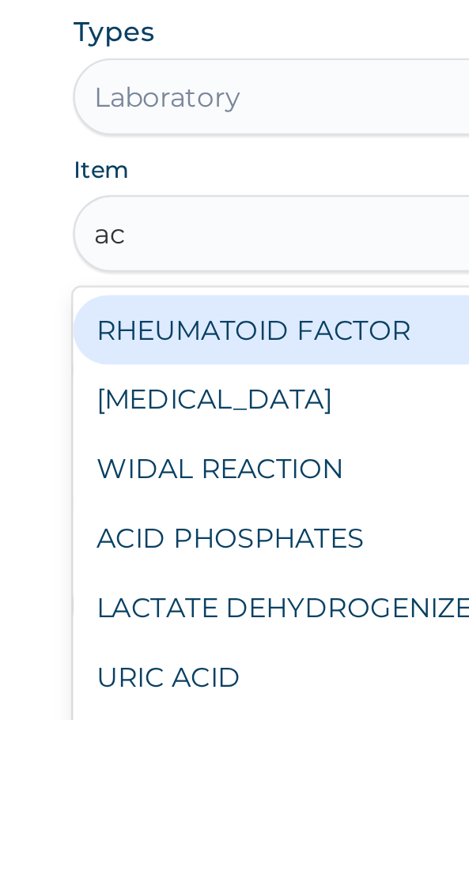
type input "a"
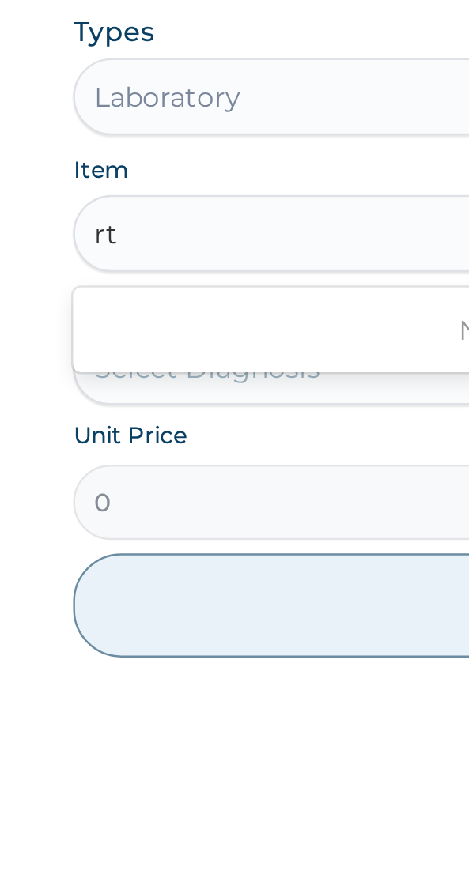
type input "r"
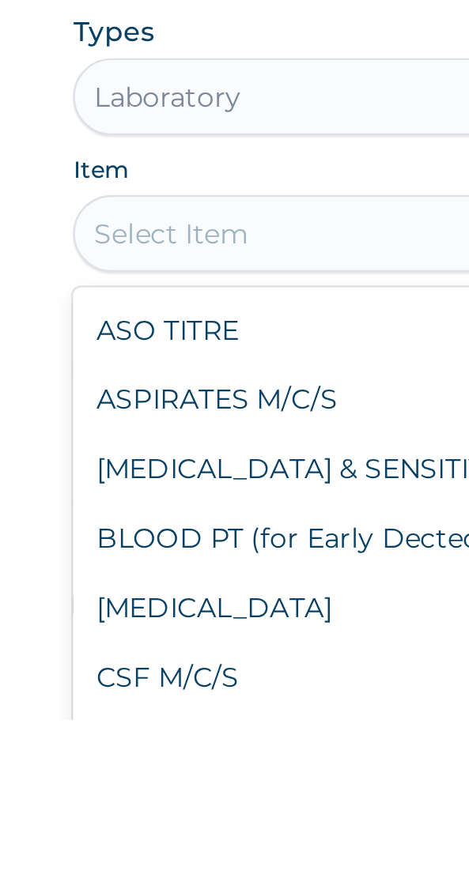
type input "m"
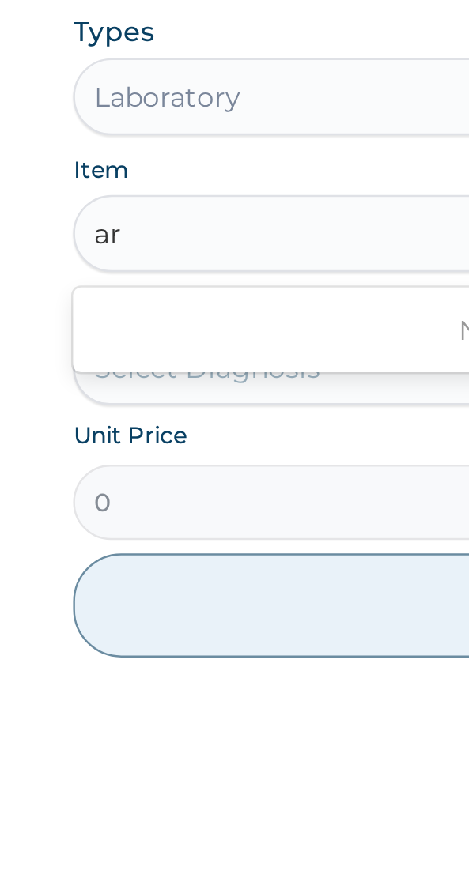
type input "a"
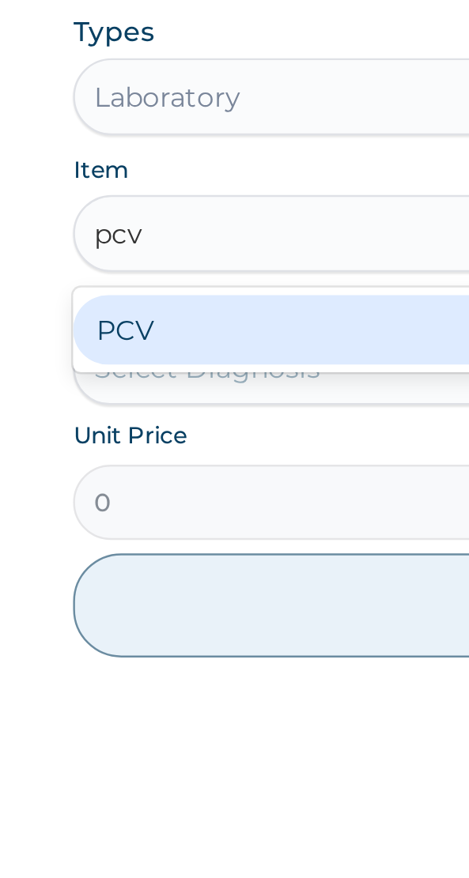
click at [100, 704] on div "PCV" at bounding box center [234, 718] width 377 height 28
type input "pcv"
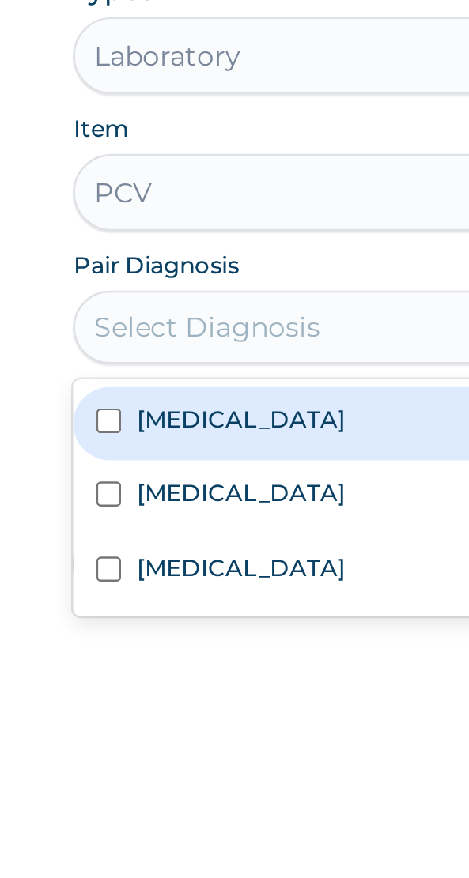
scroll to position [486, 0]
click at [99, 764] on label "Malaria" at bounding box center [114, 770] width 85 height 13
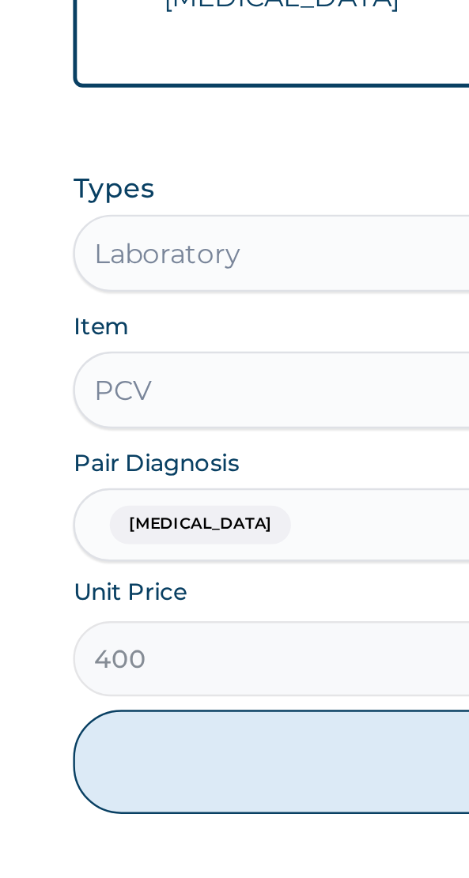
click at [156, 809] on button "Add" at bounding box center [234, 830] width 377 height 43
type input "0"
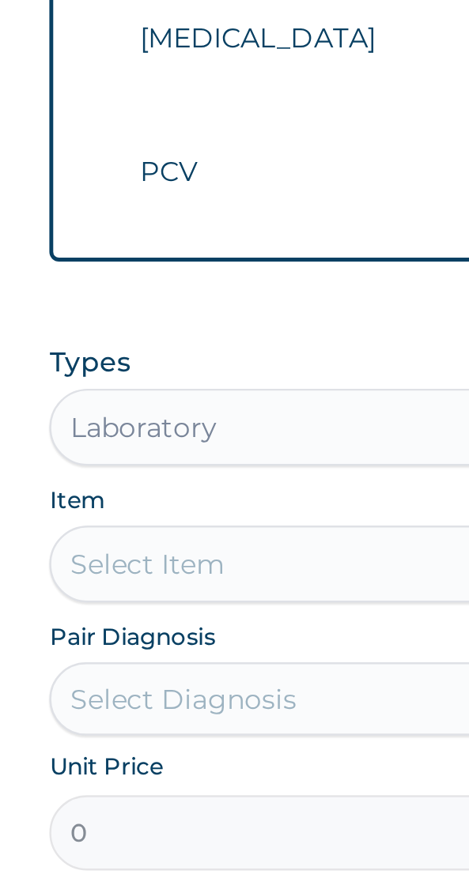
scroll to position [540, 0]
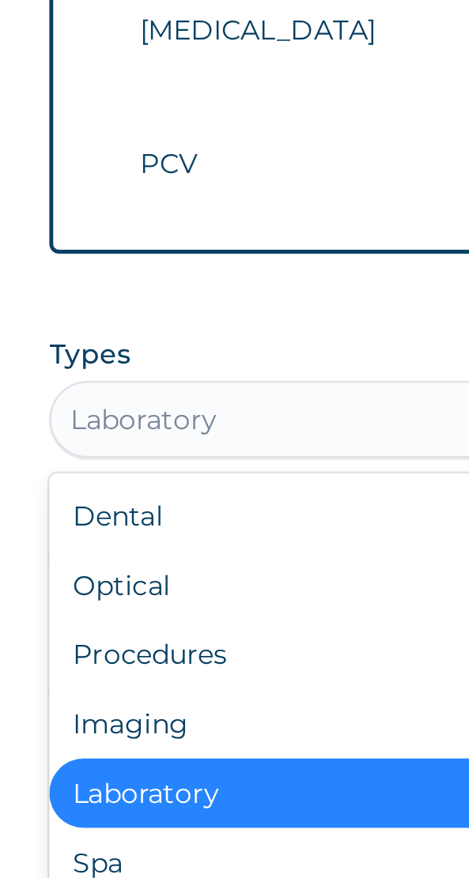
click at [78, 732] on div "Imaging" at bounding box center [234, 746] width 377 height 28
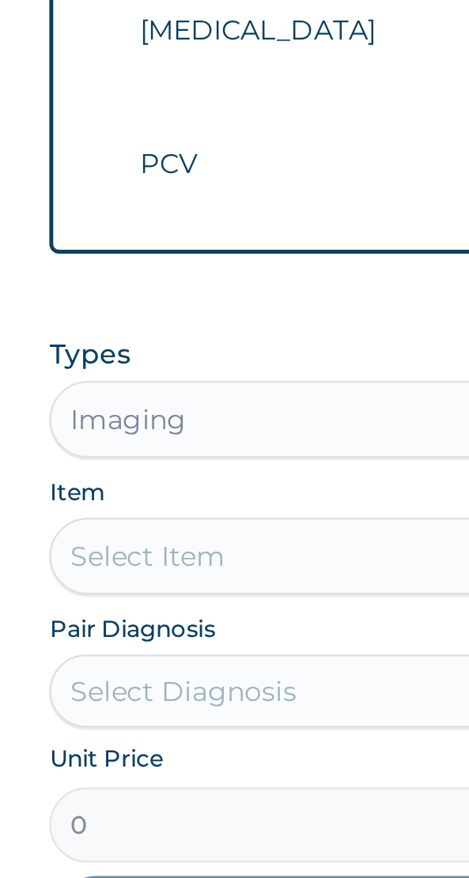
click at [75, 662] on div "Select Item" at bounding box center [234, 678] width 377 height 32
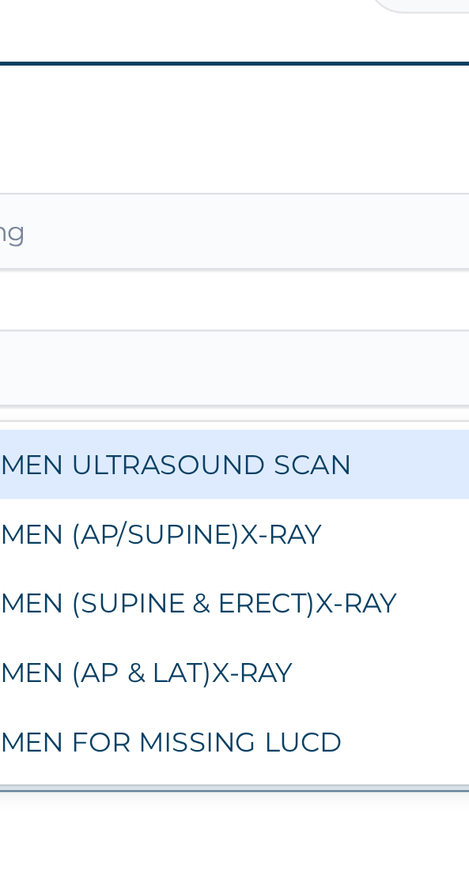
click at [178, 703] on div "ABDOMEN ULTRASOUND SCAN" at bounding box center [234, 717] width 377 height 28
type input "abd"
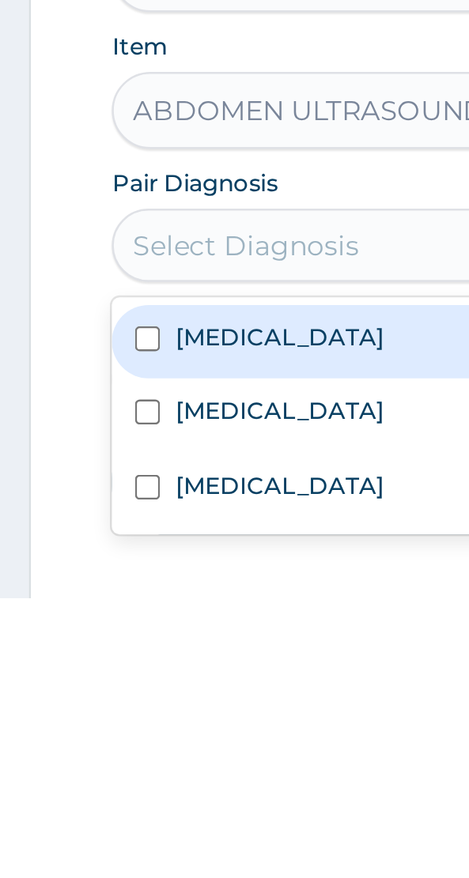
click at [90, 825] on label "Ulcer" at bounding box center [114, 831] width 85 height 13
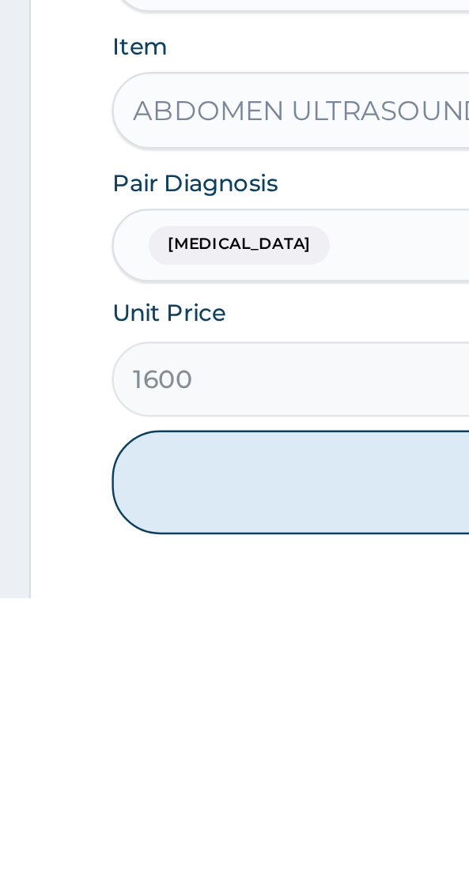
scroll to position [541, 0]
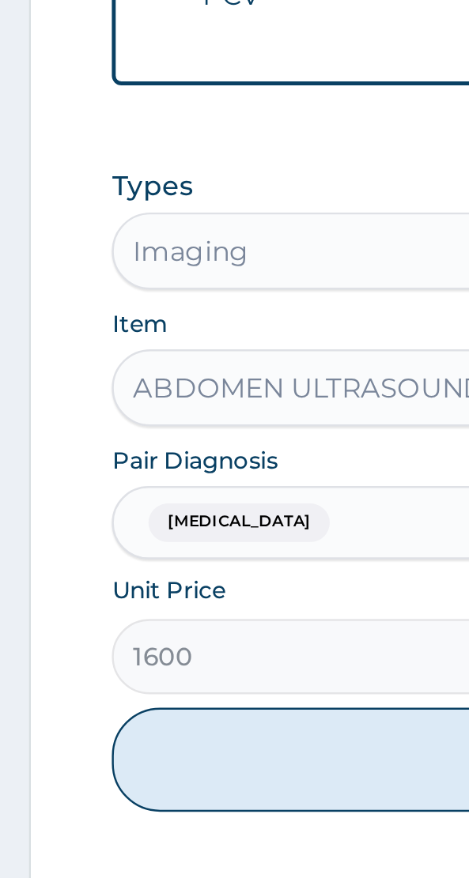
click at [130, 808] on button "Add" at bounding box center [234, 829] width 377 height 43
type input "0"
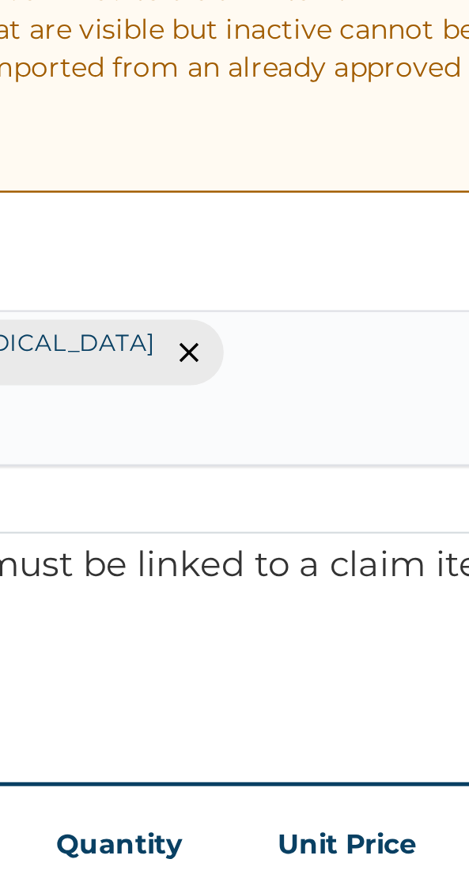
scroll to position [0, 0]
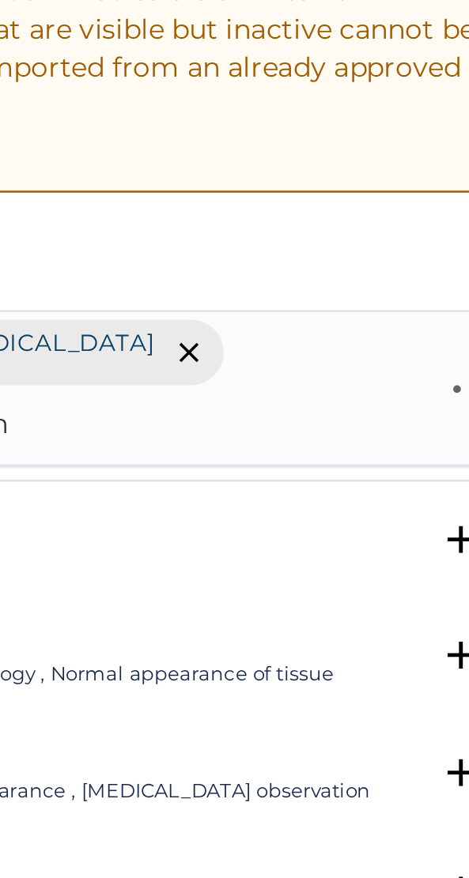
type input "append"
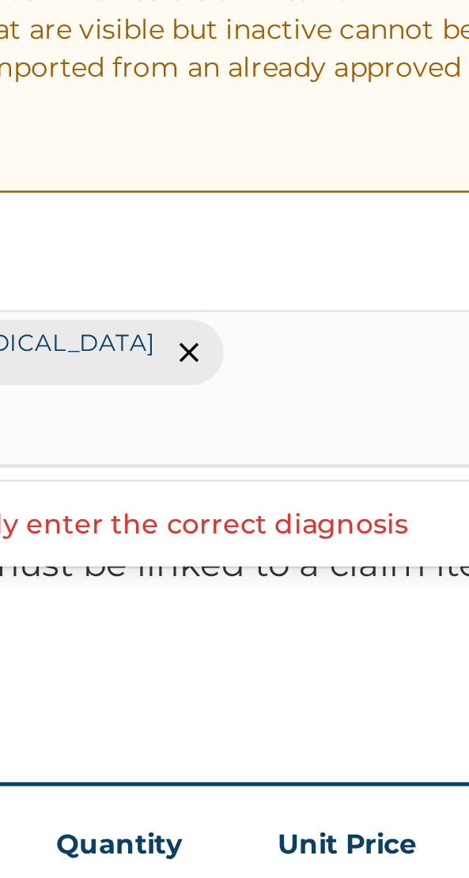
type input "i"
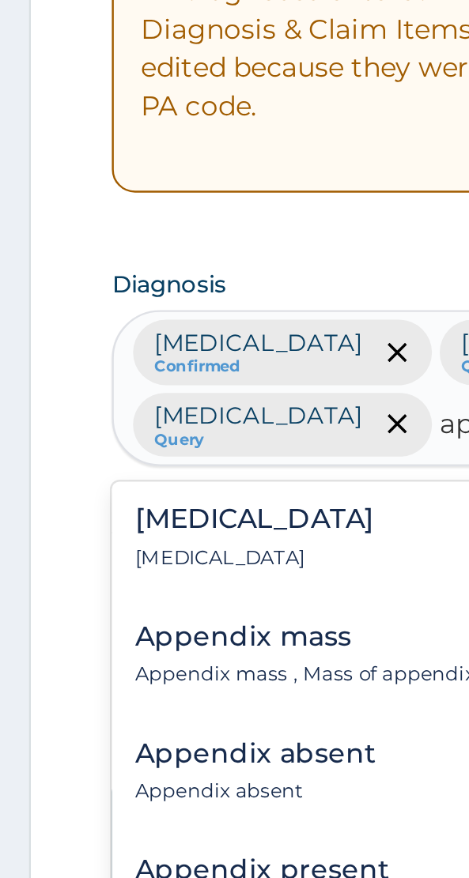
click at [92, 207] on div "Appendicitis Appendicitis" at bounding box center [104, 221] width 98 height 28
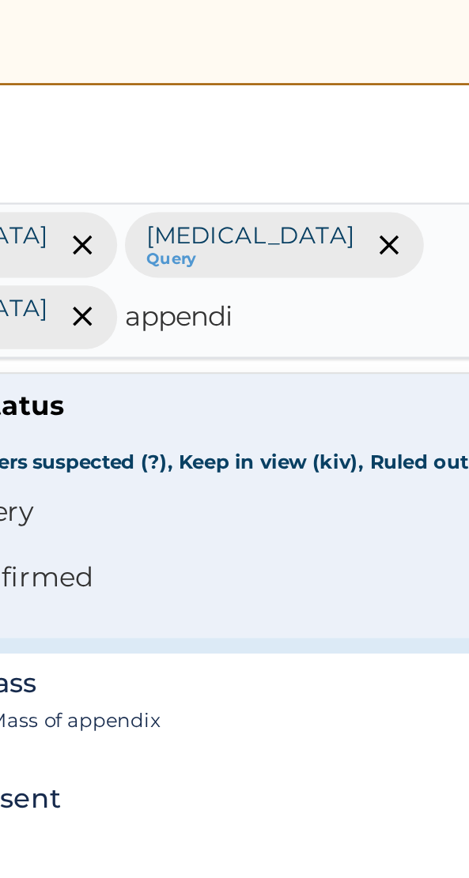
scroll to position [53, 0]
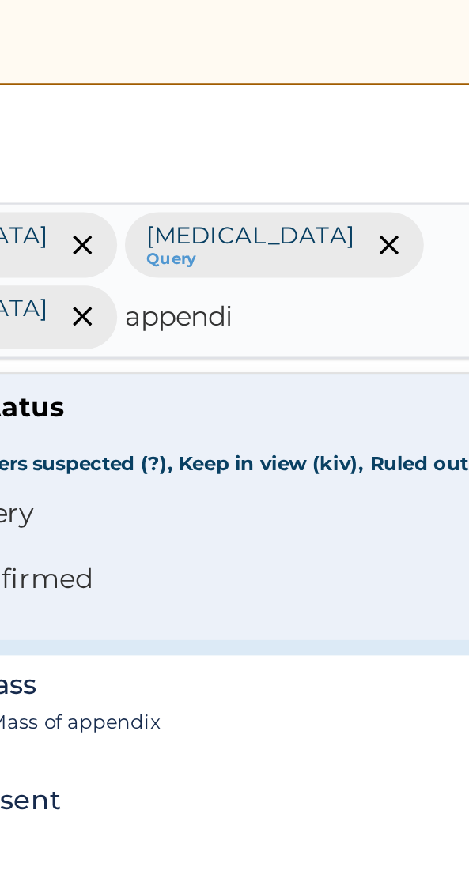
click at [170, 245] on span "Query Query covers suspected (?), Keep in view (kiv), Ruled out (r/o)" at bounding box center [235, 254] width 309 height 19
type input "appendi"
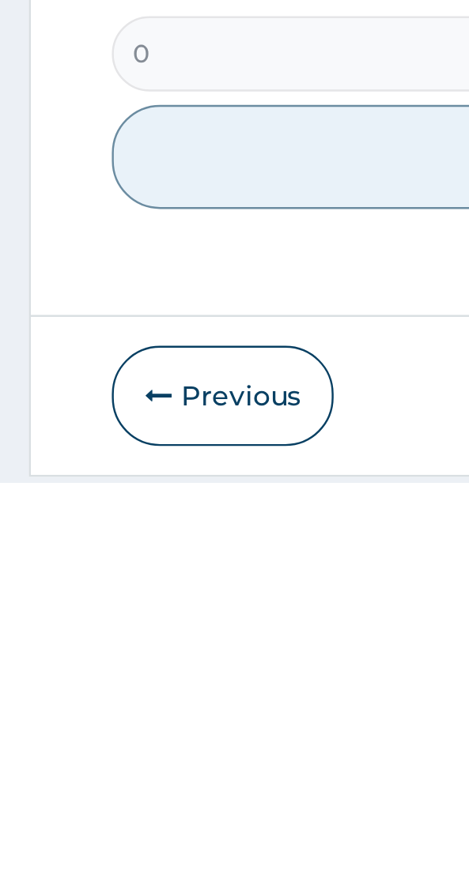
scroll to position [691, 0]
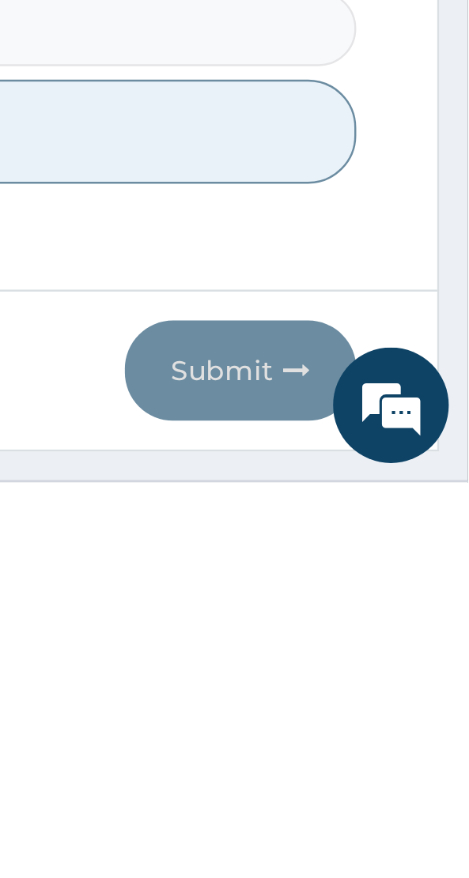
type input "l"
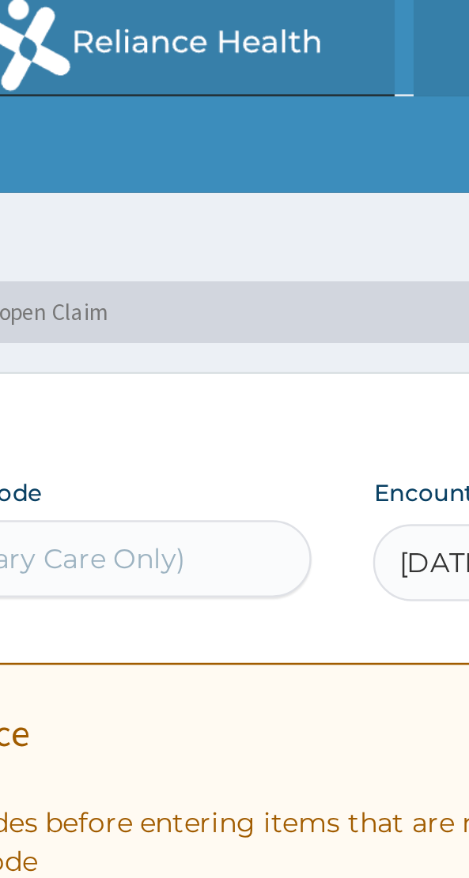
scroll to position [0, 0]
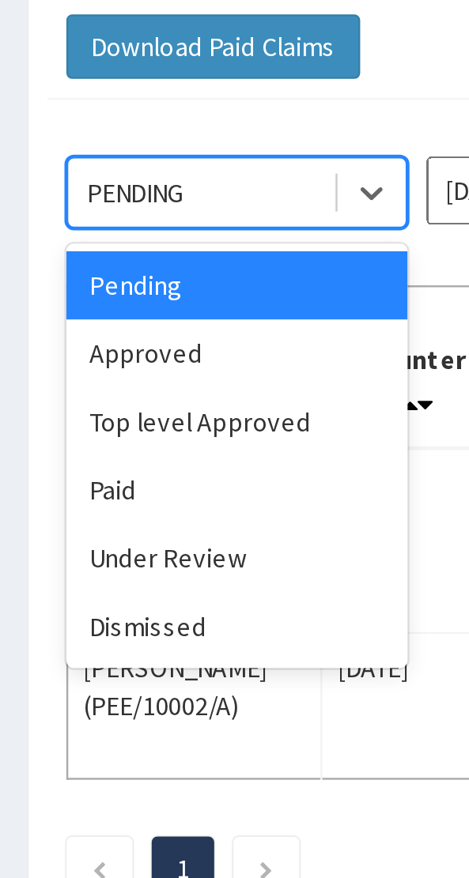
click at [62, 318] on div "Approved" at bounding box center [99, 312] width 142 height 28
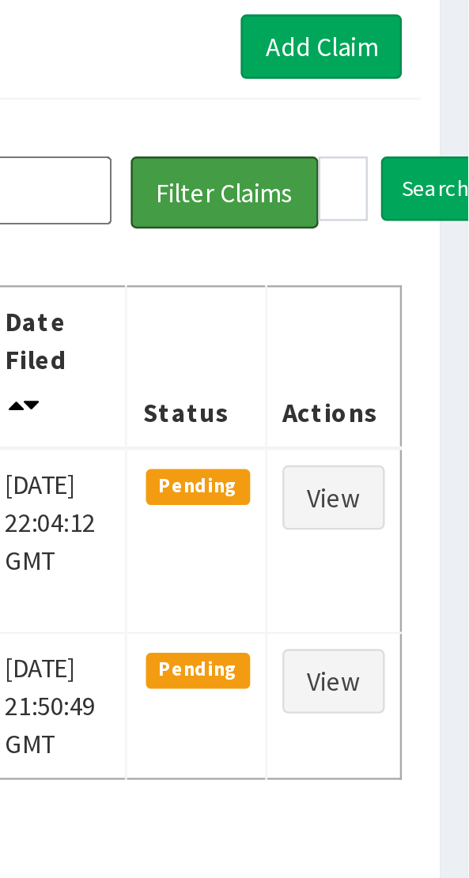
click at [375, 243] on button "Filter Claims" at bounding box center [367, 245] width 78 height 30
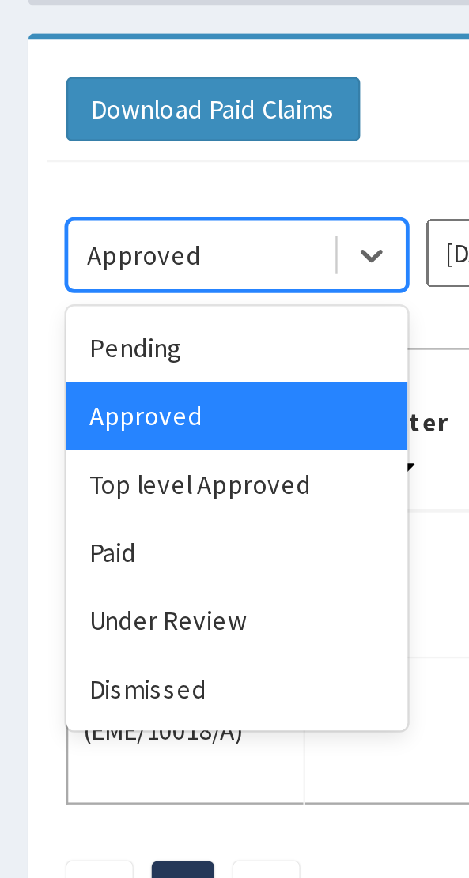
click at [66, 284] on div "Pending" at bounding box center [99, 283] width 142 height 28
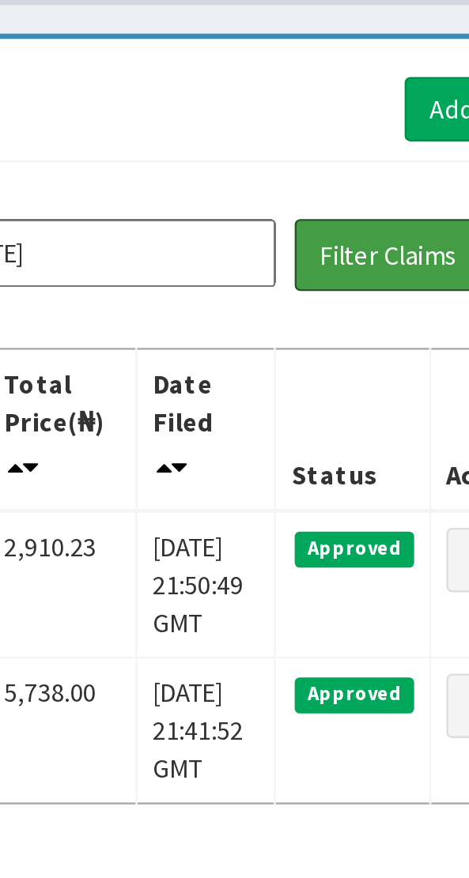
click at [365, 249] on button "Filter Claims" at bounding box center [367, 245] width 78 height 30
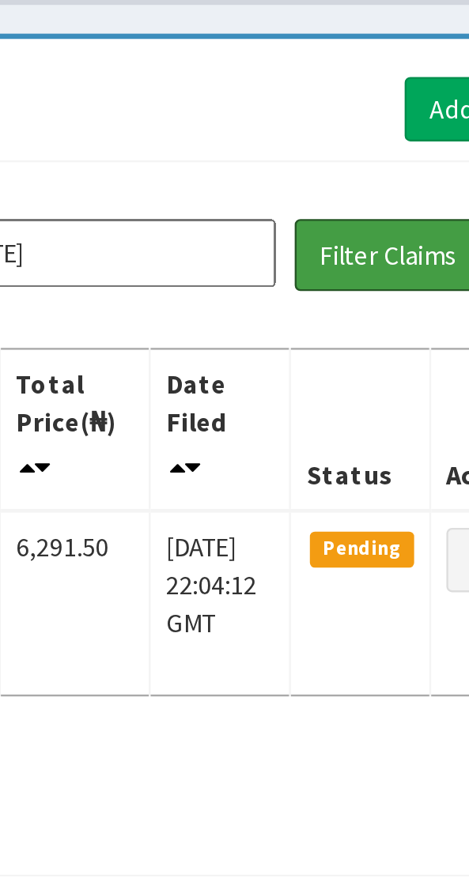
click at [372, 243] on button "Filter Claims" at bounding box center [367, 245] width 78 height 30
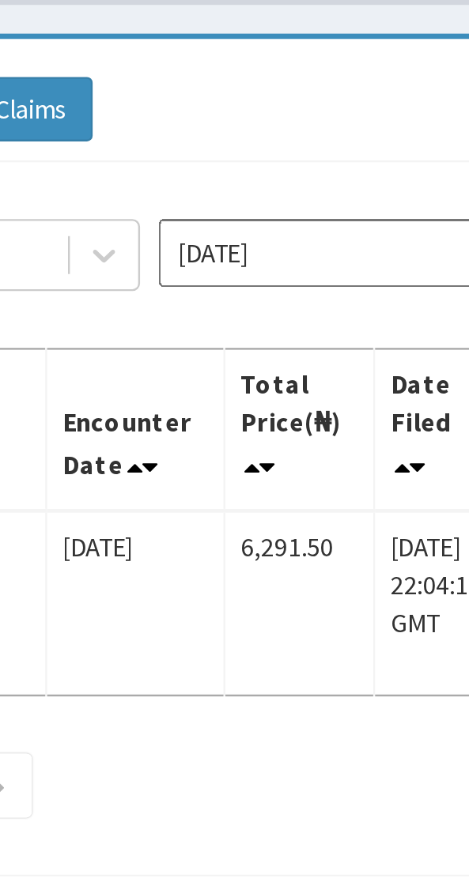
click at [283, 410] on td "Sun, 14 Sep 2025 22:04:12 GMT" at bounding box center [297, 390] width 58 height 77
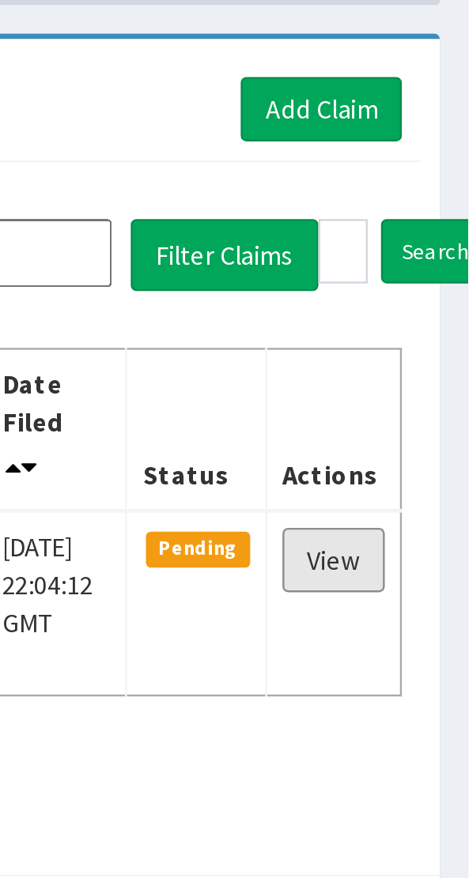
click at [424, 371] on link "View" at bounding box center [412, 372] width 43 height 27
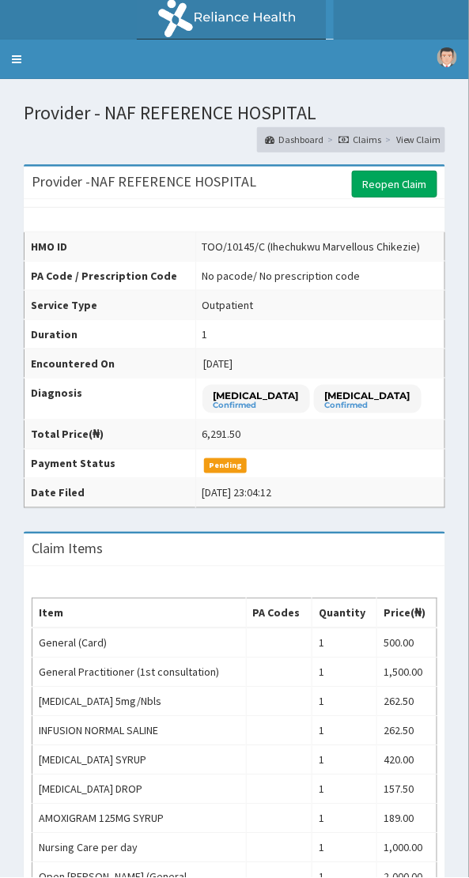
click at [413, 184] on link "Reopen Claim" at bounding box center [394, 184] width 85 height 27
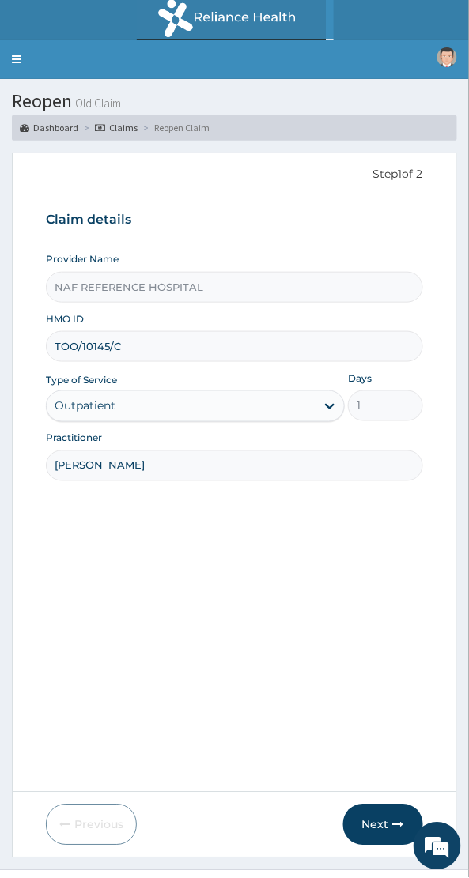
click at [153, 347] on input "TOO/10145/C" at bounding box center [234, 346] width 377 height 31
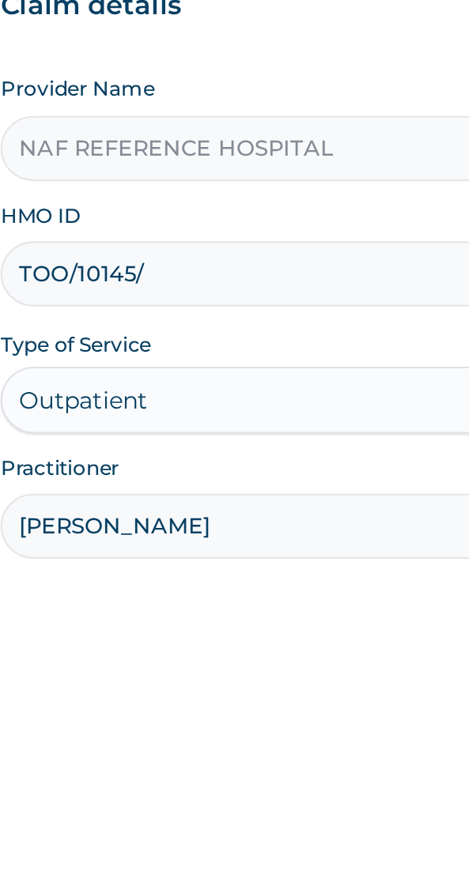
type input "TOO/10145/E"
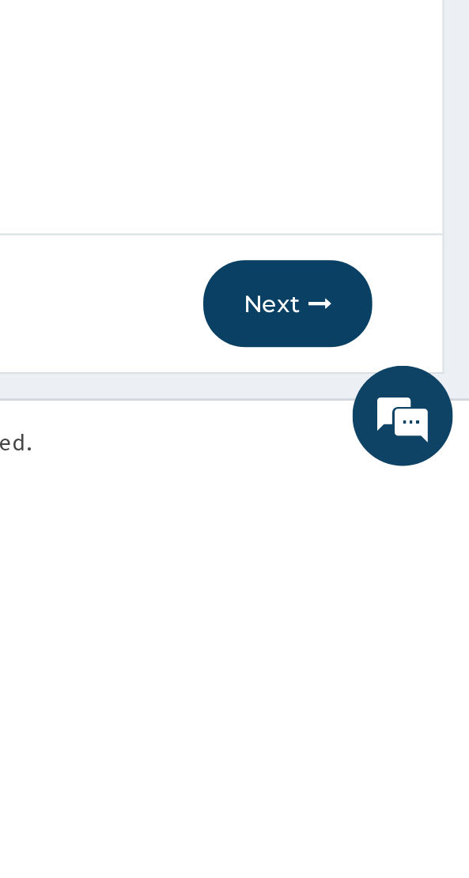
scroll to position [32, 0]
click at [388, 802] on button "Next" at bounding box center [383, 793] width 80 height 41
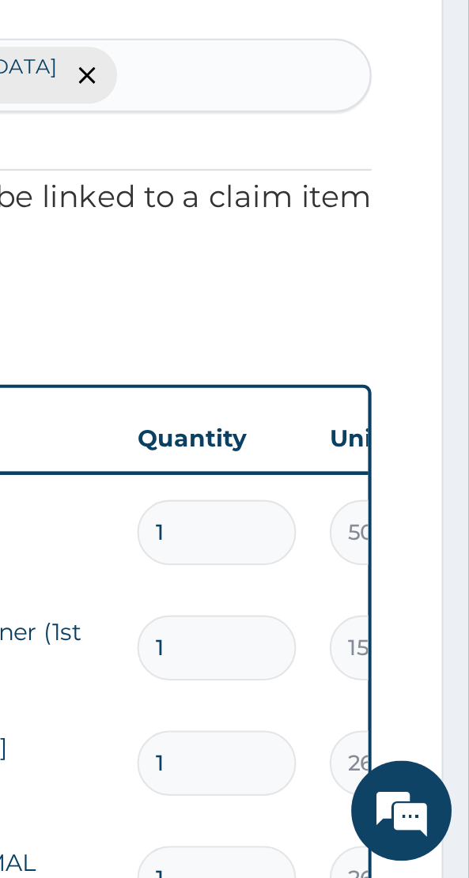
scroll to position [728, 0]
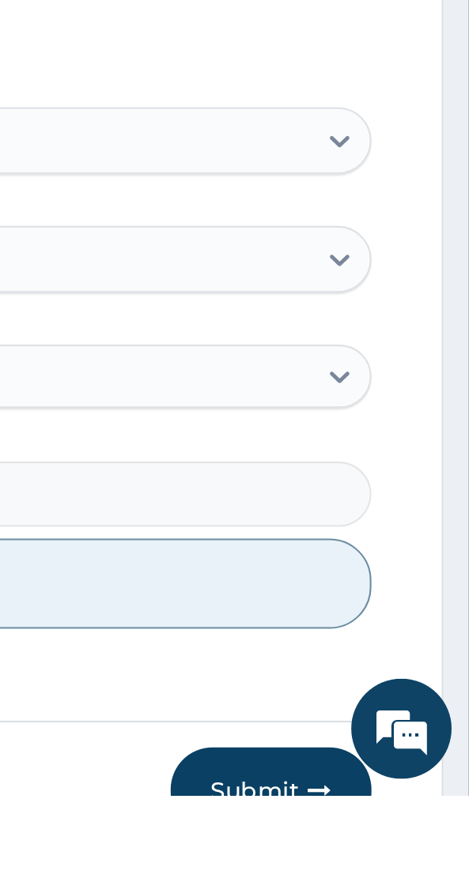
click at [390, 865] on button "Submit" at bounding box center [375, 875] width 95 height 41
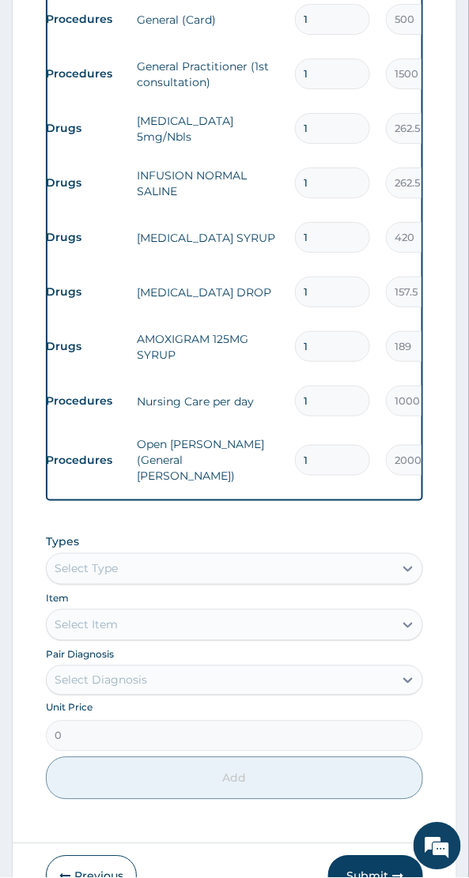
scroll to position [0, 16]
click at [375, 871] on button "Submit" at bounding box center [375, 876] width 95 height 41
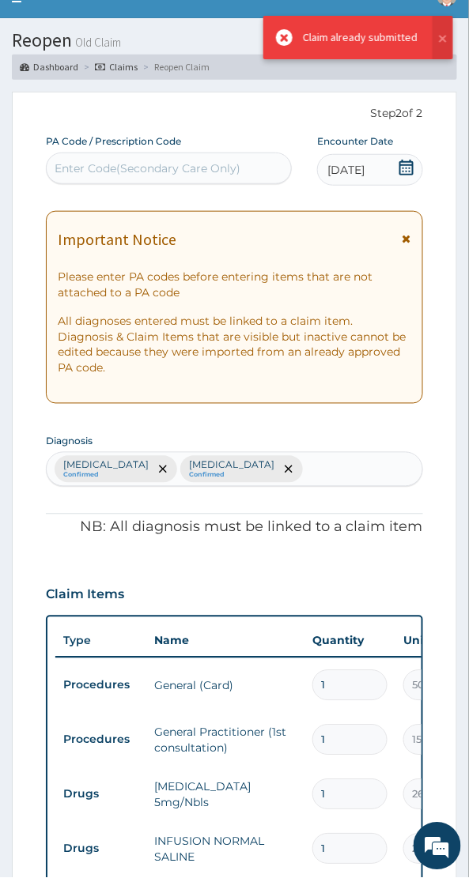
scroll to position [727, 0]
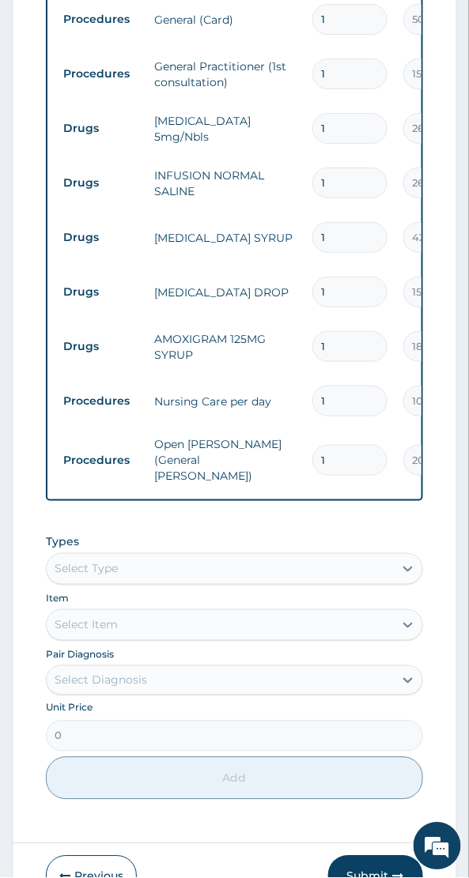
click at [386, 872] on button "Submit" at bounding box center [375, 876] width 95 height 41
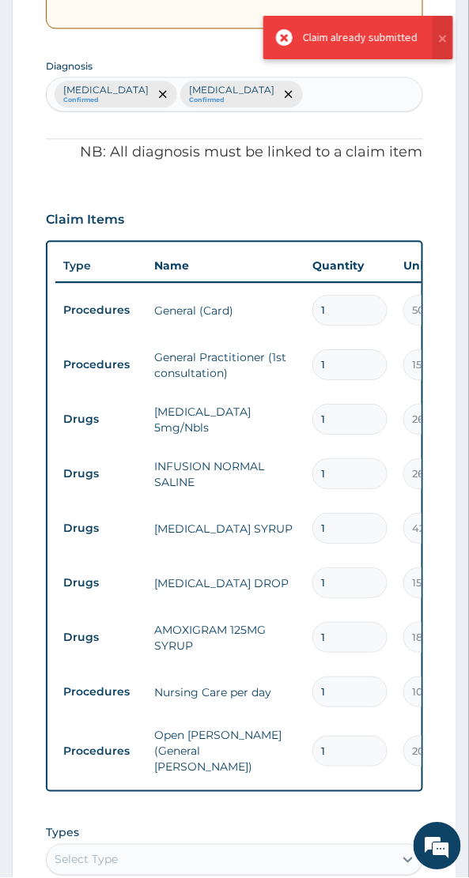
scroll to position [0, 0]
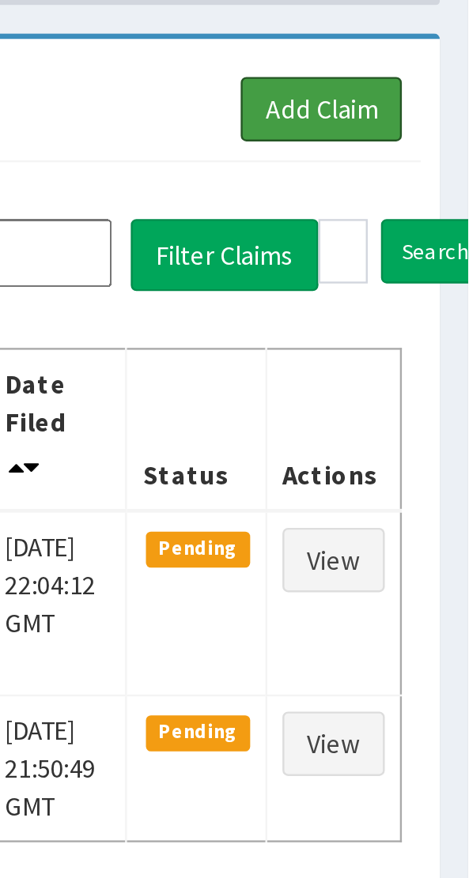
click at [414, 186] on link "Add Claim" at bounding box center [407, 184] width 67 height 27
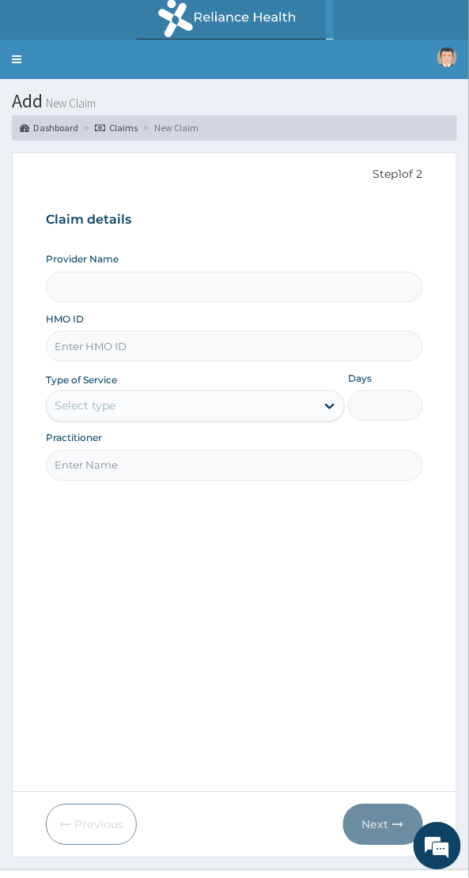
click at [188, 287] on input "Provider Name" at bounding box center [234, 287] width 377 height 31
type input "NAF REFERENCE HOSPITAL"
click at [198, 347] on input "HMO ID" at bounding box center [234, 346] width 377 height 31
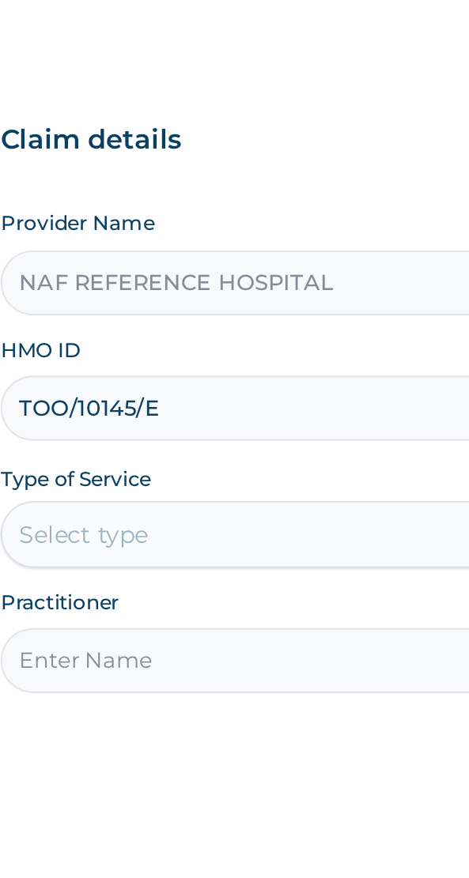
click at [149, 350] on input "TOO/10145/E" at bounding box center [234, 346] width 377 height 31
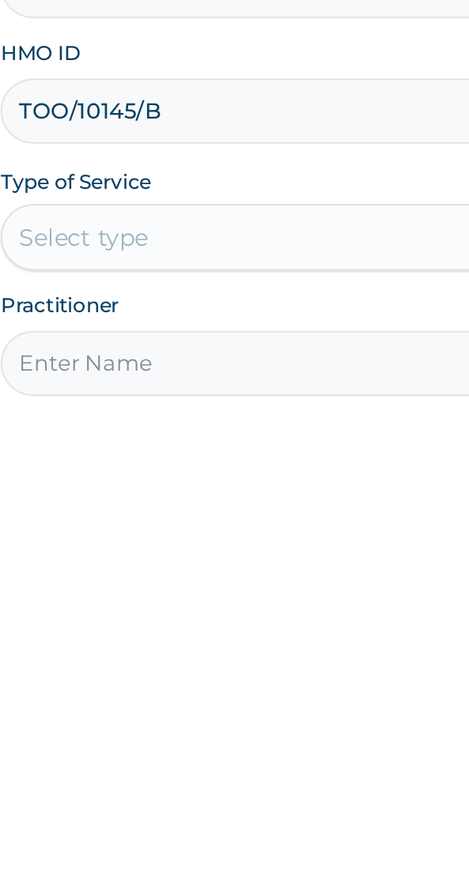
type input "TOO/10145/B"
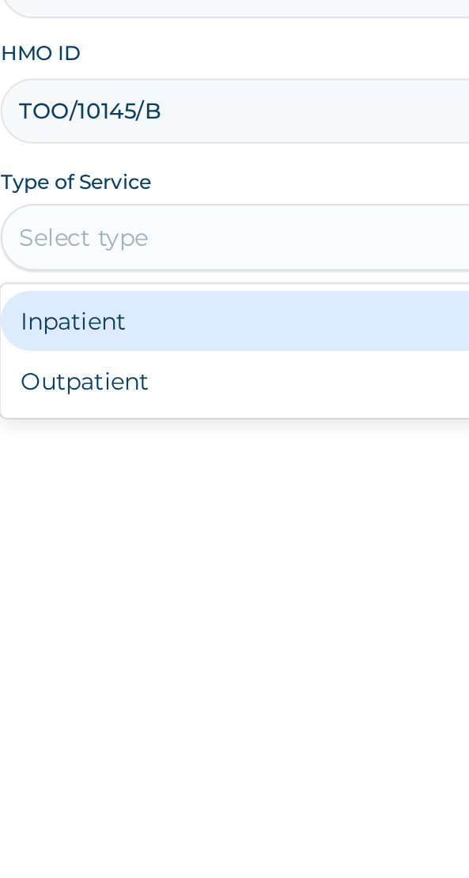
click at [123, 473] on div "Outpatient" at bounding box center [195, 474] width 299 height 28
type input "1"
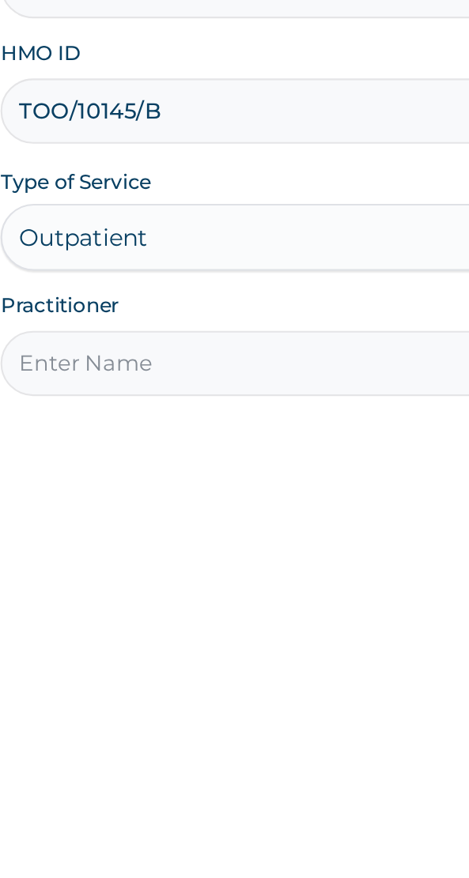
click at [144, 460] on input "Practitioner" at bounding box center [234, 465] width 377 height 31
type input "[PERSON_NAME]"
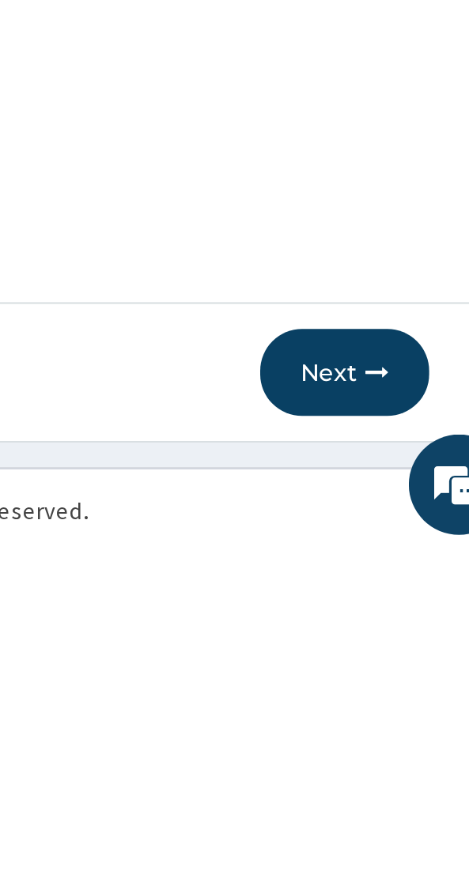
scroll to position [32, 0]
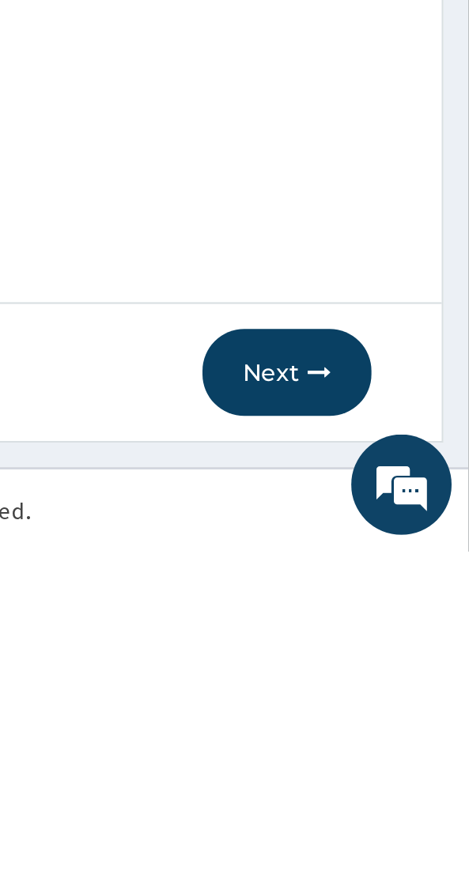
click at [391, 792] on button "Next" at bounding box center [383, 793] width 80 height 41
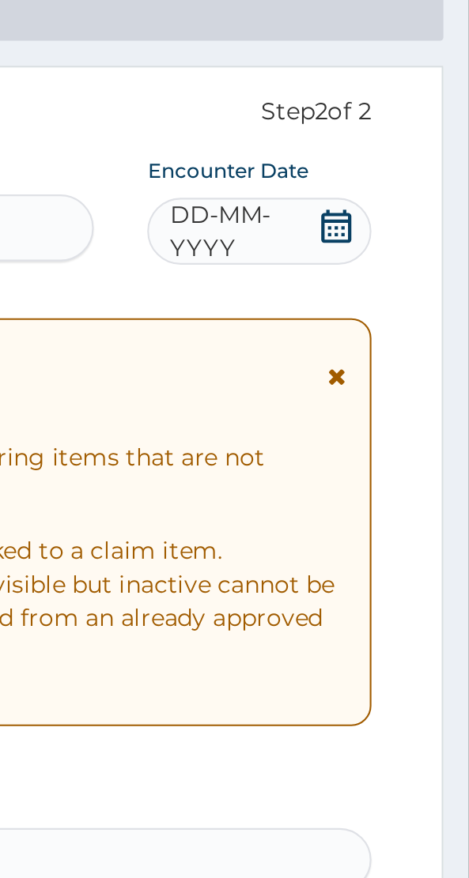
click at [367, 195] on span "DD-MM-YYYY" at bounding box center [361, 199] width 69 height 32
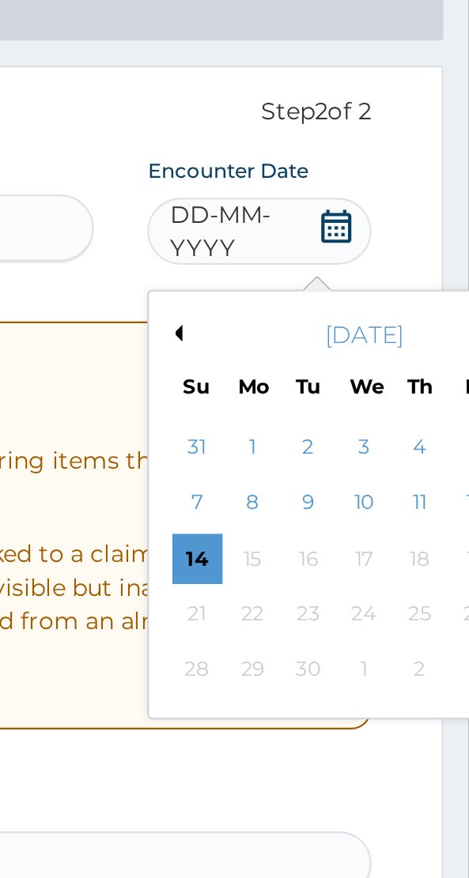
click at [419, 329] on div "10" at bounding box center [420, 328] width 24 height 24
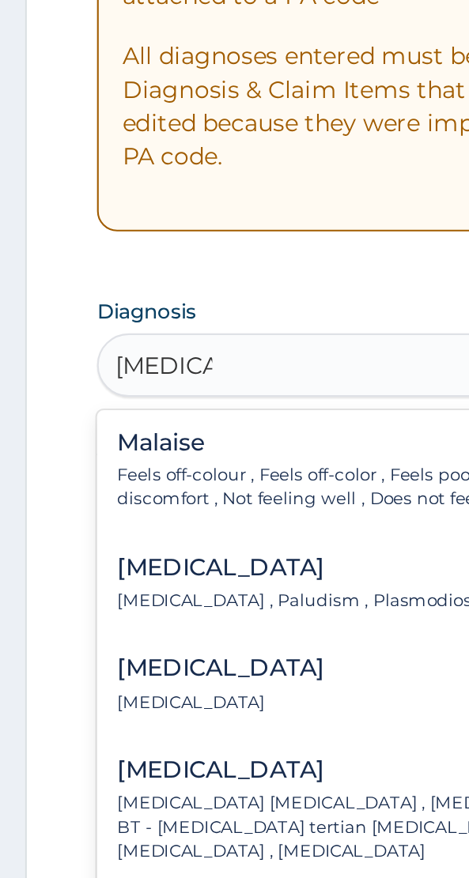
scroll to position [0, 0]
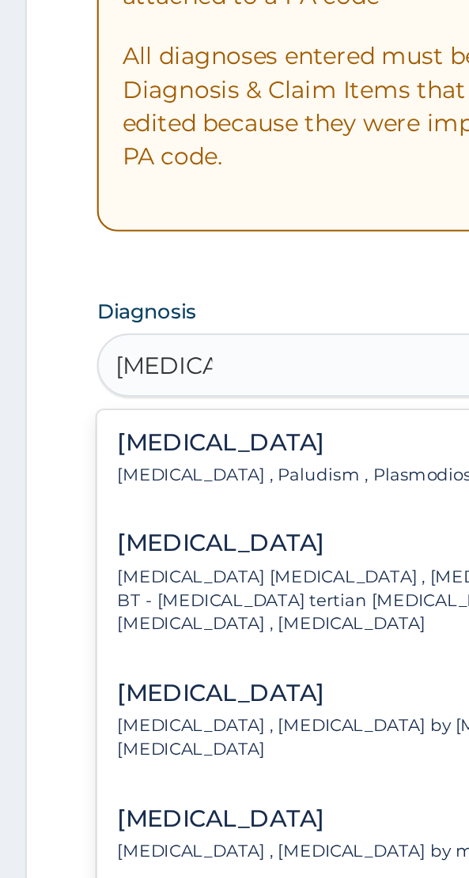
click at [116, 528] on h4 "[MEDICAL_DATA]" at bounding box center [142, 533] width 174 height 12
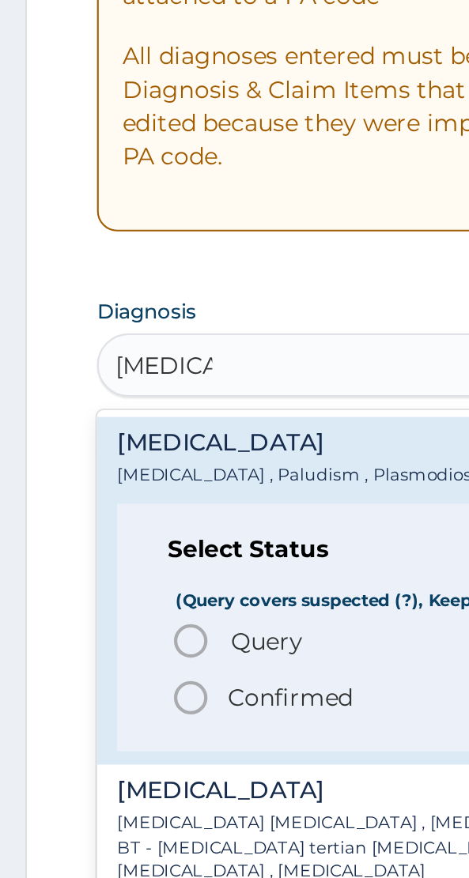
click at [96, 535] on h4 "[MEDICAL_DATA]" at bounding box center [142, 533] width 174 height 12
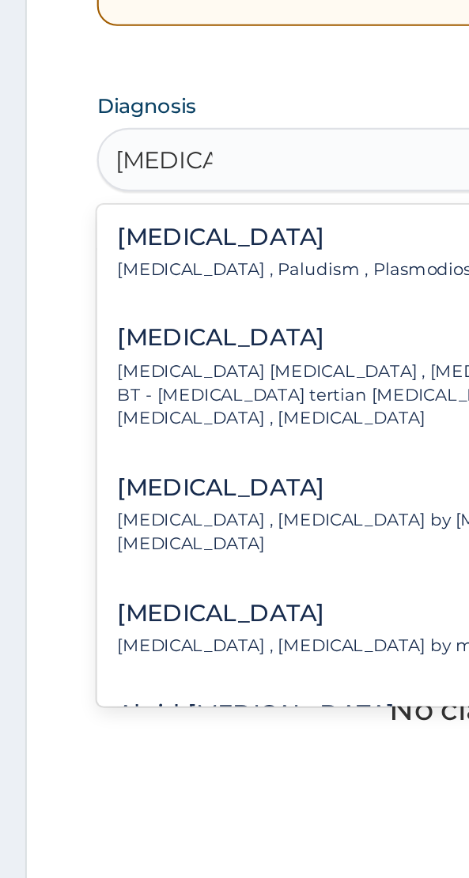
scroll to position [32, 0]
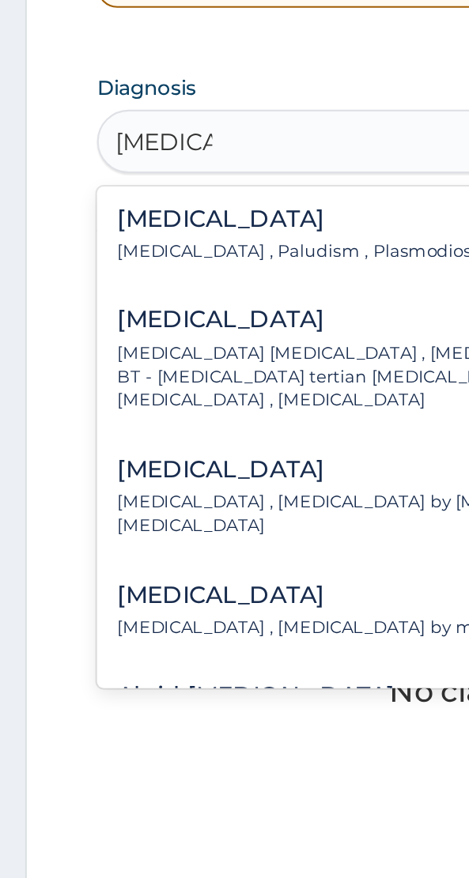
click at [131, 550] on p "[MEDICAL_DATA] , Paludism , Plasmodiosis" at bounding box center [142, 548] width 174 height 11
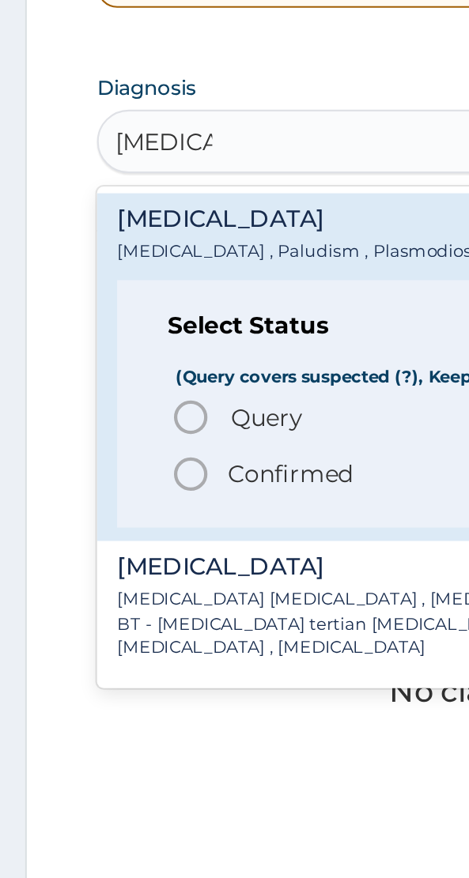
click at [123, 536] on h4 "[MEDICAL_DATA]" at bounding box center [142, 533] width 174 height 12
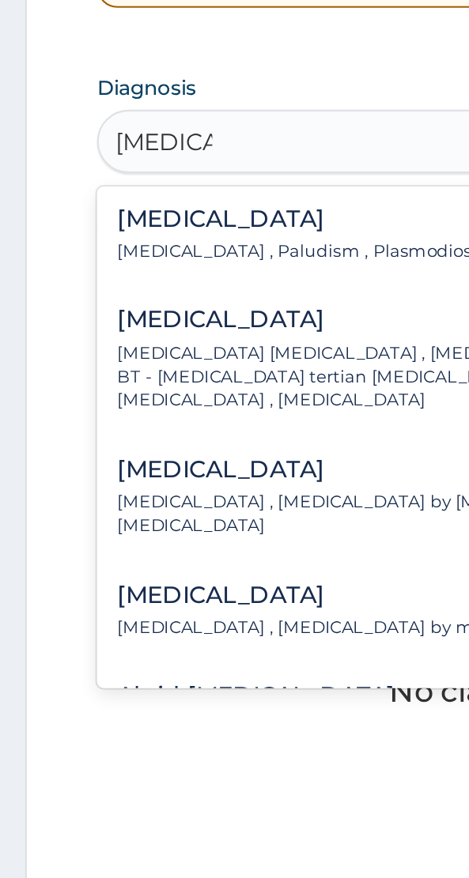
click at [128, 646] on h4 "[MEDICAL_DATA]" at bounding box center [218, 652] width 327 height 12
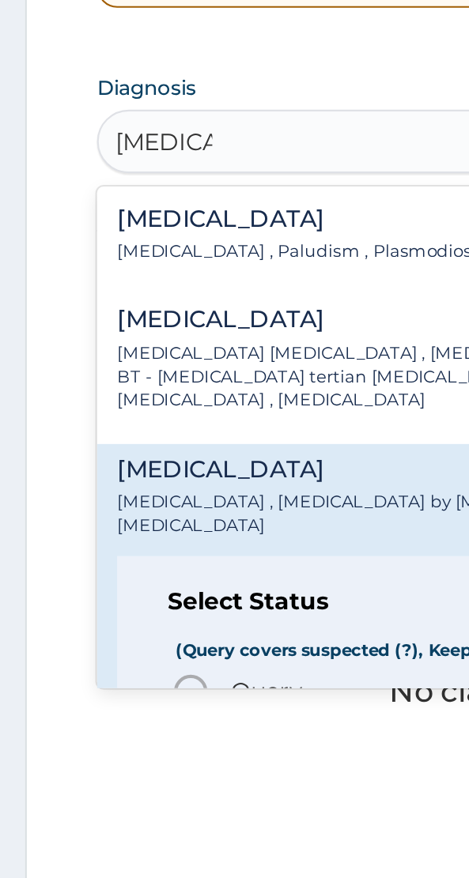
click at [104, 534] on h4 "[MEDICAL_DATA]" at bounding box center [142, 533] width 174 height 12
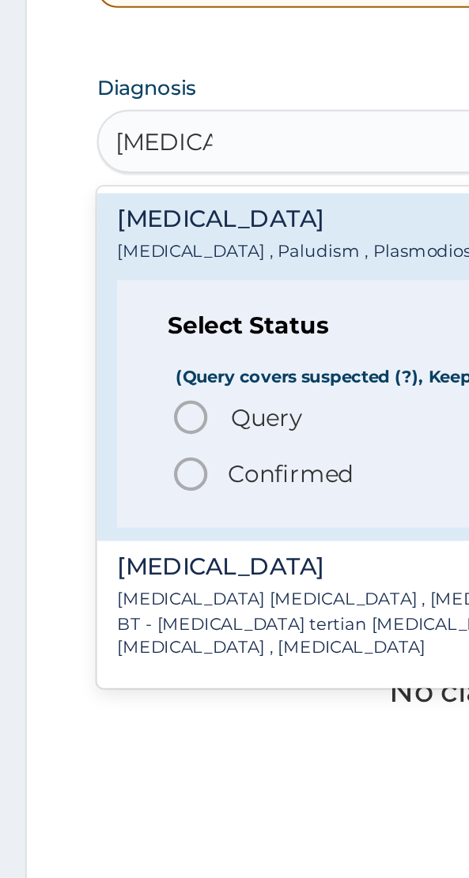
click at [119, 627] on span "Query" at bounding box center [126, 627] width 34 height 16
type input "[MEDICAL_DATA]"
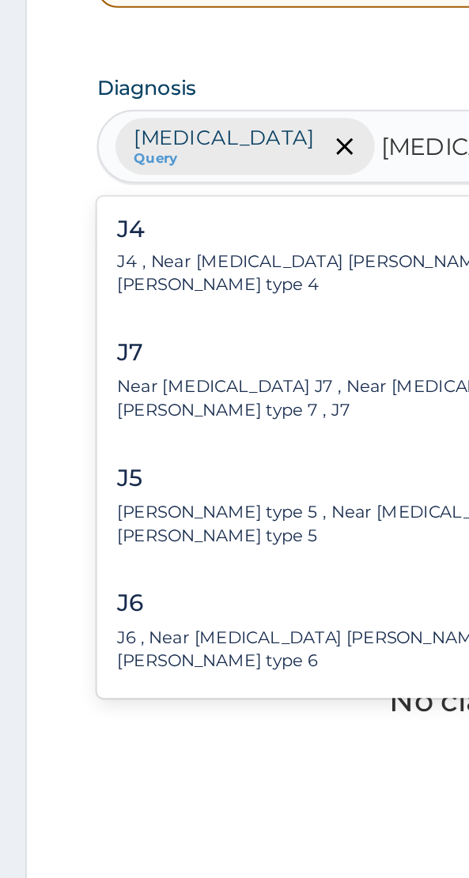
scroll to position [0, 0]
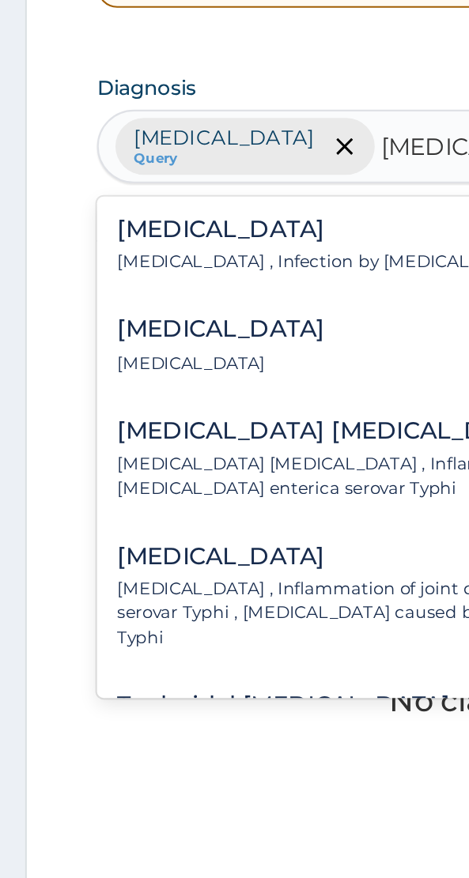
click at [130, 548] on p "[MEDICAL_DATA] , Infection by [MEDICAL_DATA] Typhi" at bounding box center [165, 553] width 220 height 11
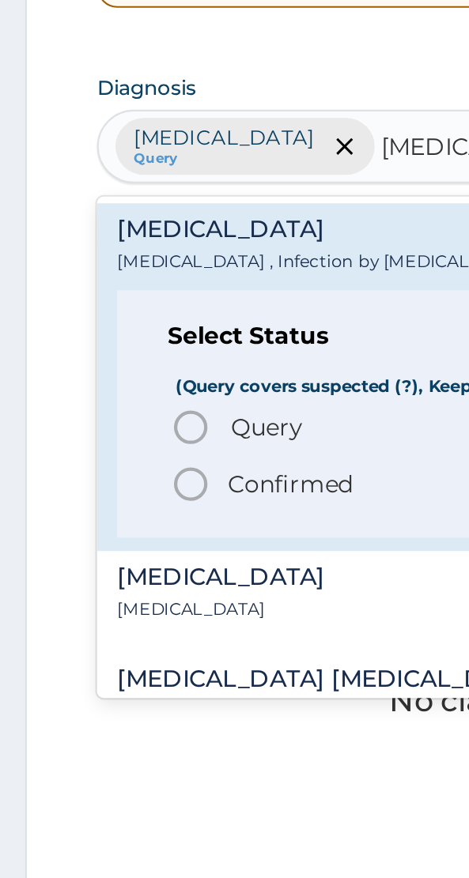
click at [114, 631] on span "Query" at bounding box center [126, 631] width 34 height 16
type input "[MEDICAL_DATA]"
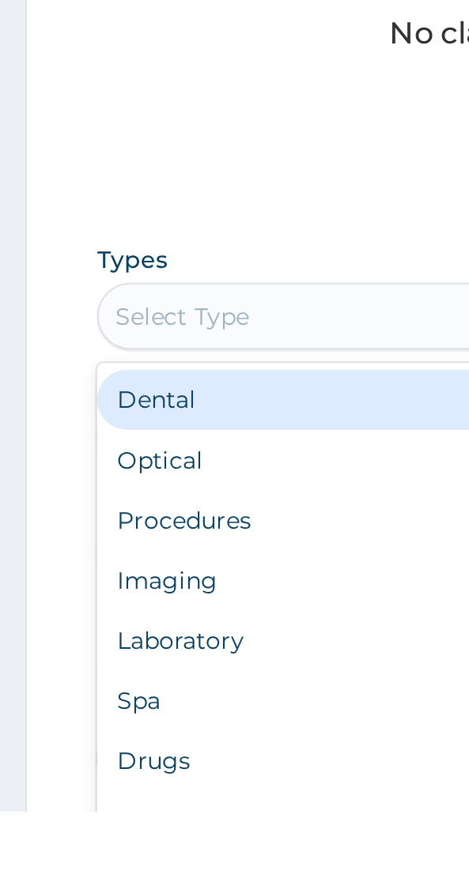
scroll to position [282, 0]
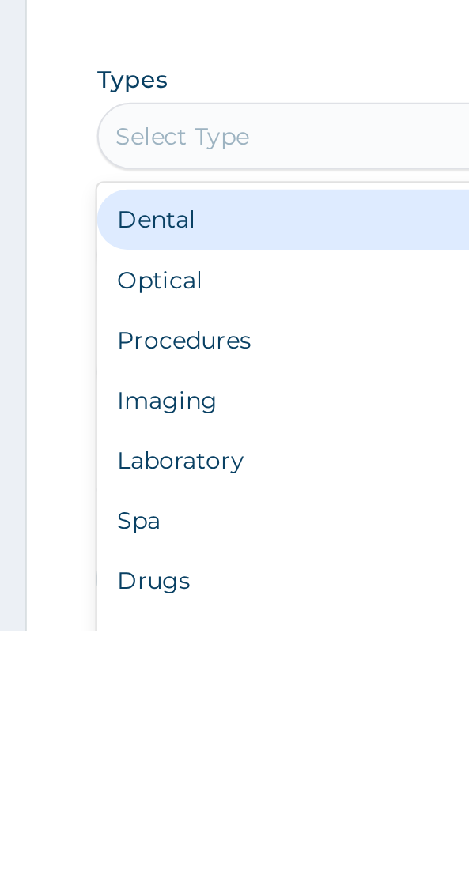
click at [111, 744] on div "Procedures" at bounding box center [234, 740] width 377 height 28
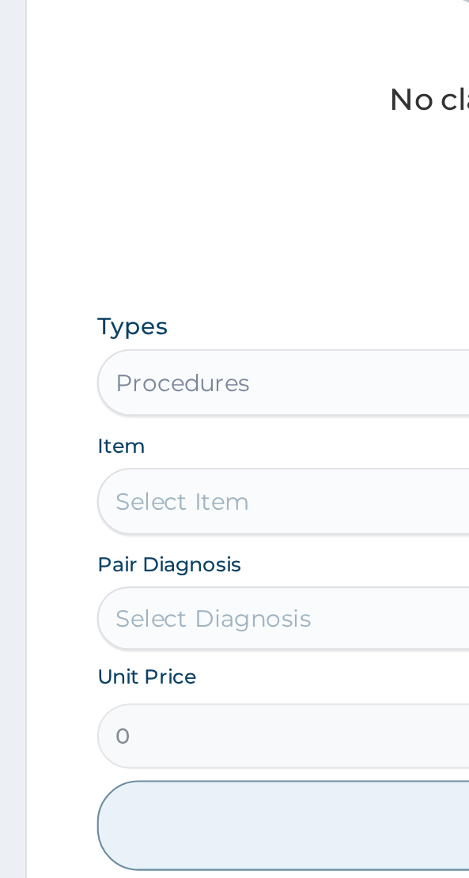
click at [117, 701] on div "Select Item" at bounding box center [234, 700] width 377 height 32
click at [88, 706] on div "Select Item" at bounding box center [234, 700] width 377 height 32
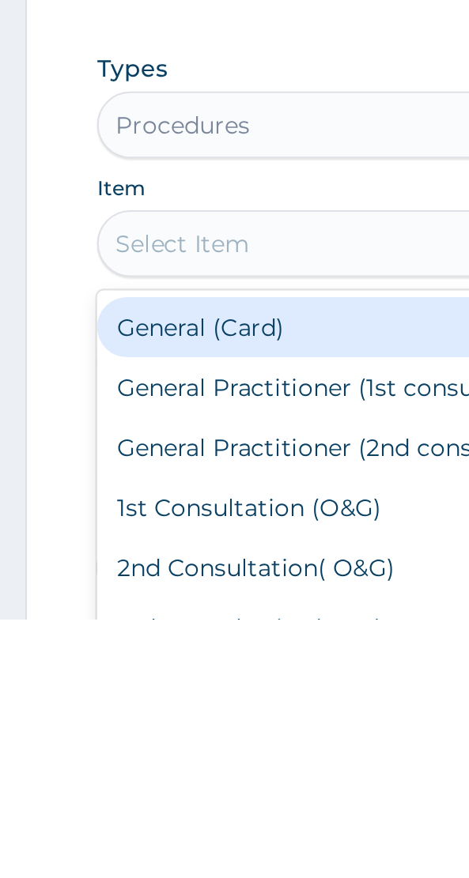
click at [132, 738] on div "General (Card)" at bounding box center [234, 739] width 377 height 28
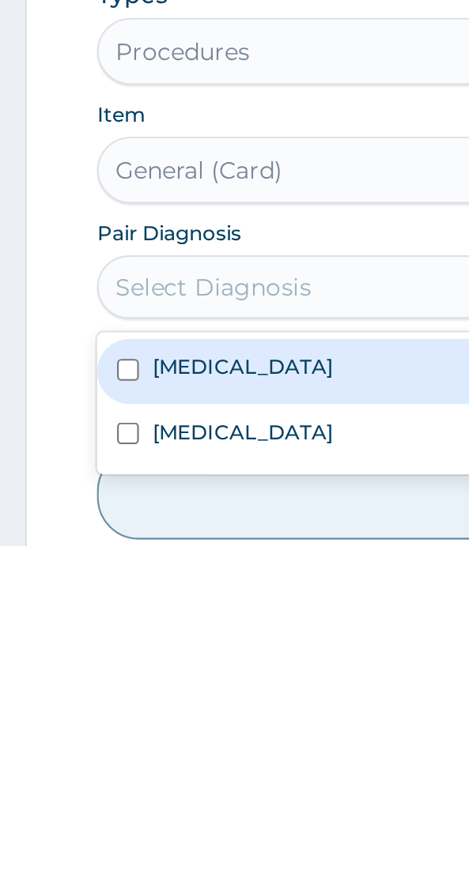
scroll to position [288, 0]
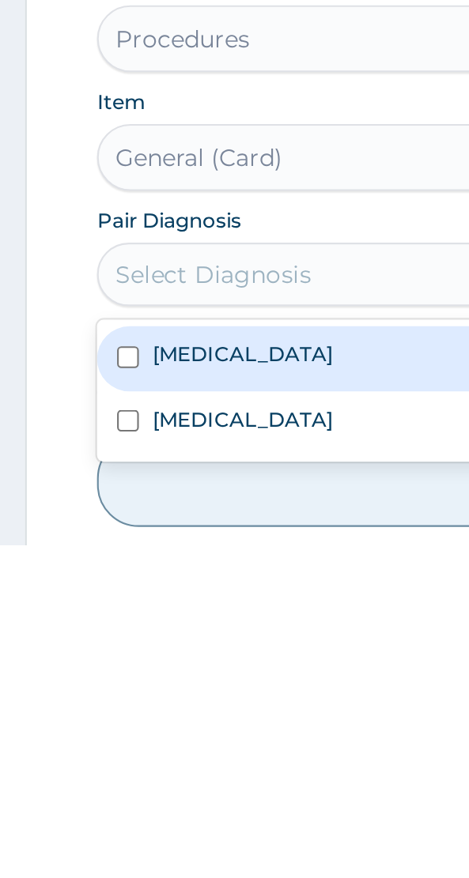
click at [104, 795] on div "[MEDICAL_DATA]" at bounding box center [234, 789] width 377 height 30
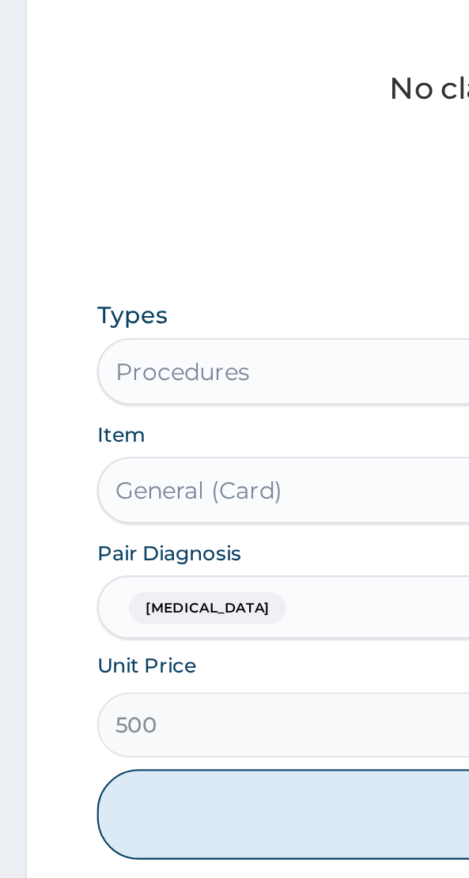
click at [156, 835] on button "Add" at bounding box center [234, 847] width 377 height 43
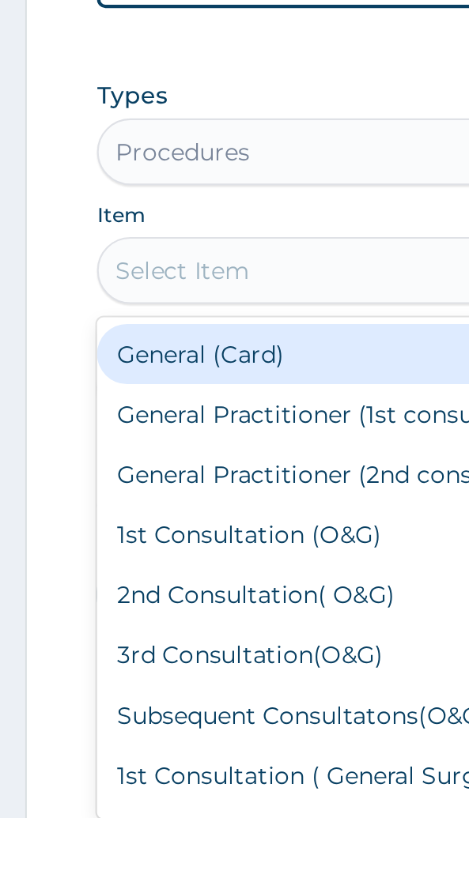
click at [130, 691] on div "General Practitioner (1st consultation)" at bounding box center [234, 687] width 377 height 28
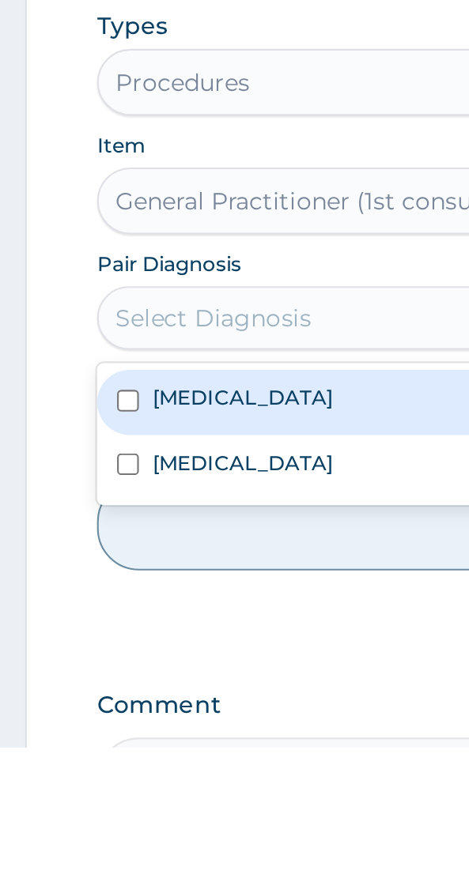
click at [117, 717] on div "[MEDICAL_DATA]" at bounding box center [234, 714] width 377 height 30
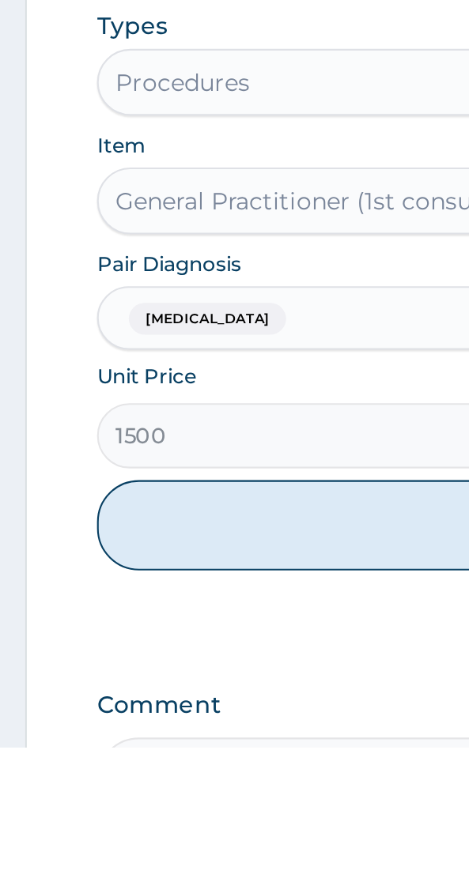
scroll to position [288, 0]
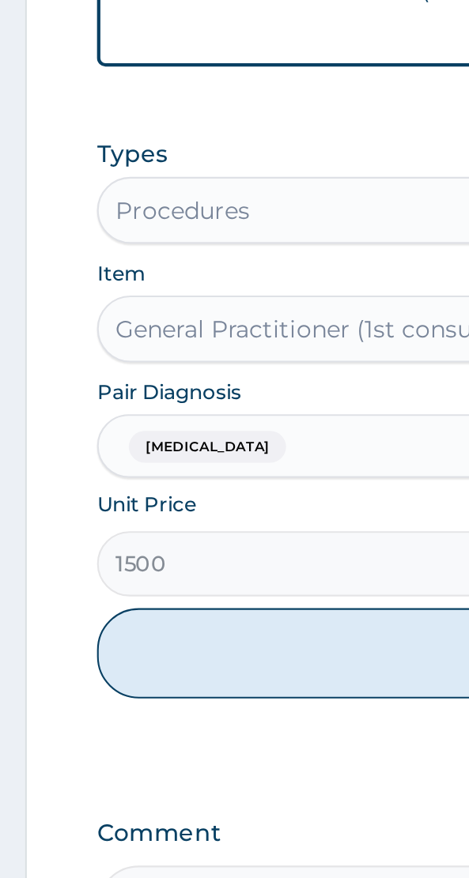
click at [147, 767] on button "Add" at bounding box center [234, 772] width 377 height 43
type input "0"
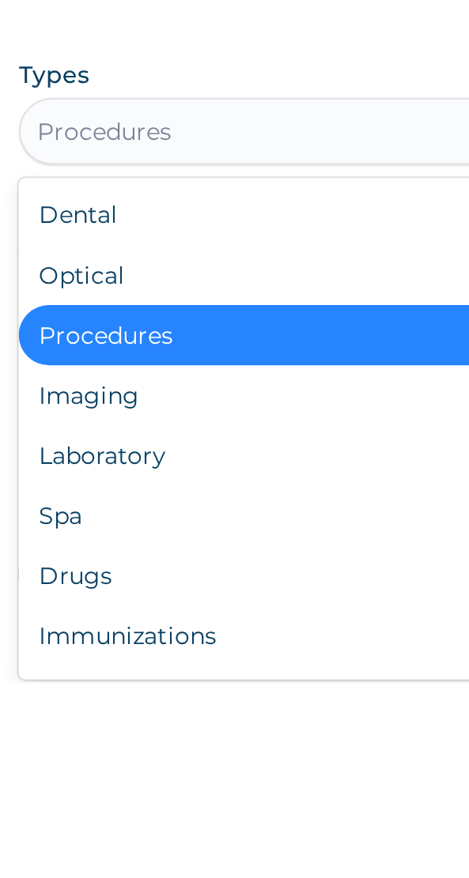
click at [118, 771] on div "Laboratory" at bounding box center [234, 770] width 377 height 28
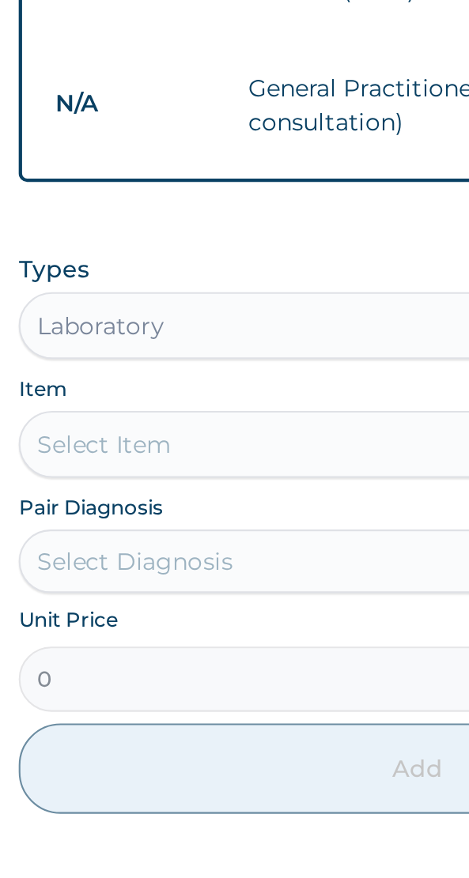
click at [108, 681] on div "Select Item" at bounding box center [234, 673] width 377 height 32
click at [98, 664] on div "Select Item" at bounding box center [234, 673] width 377 height 32
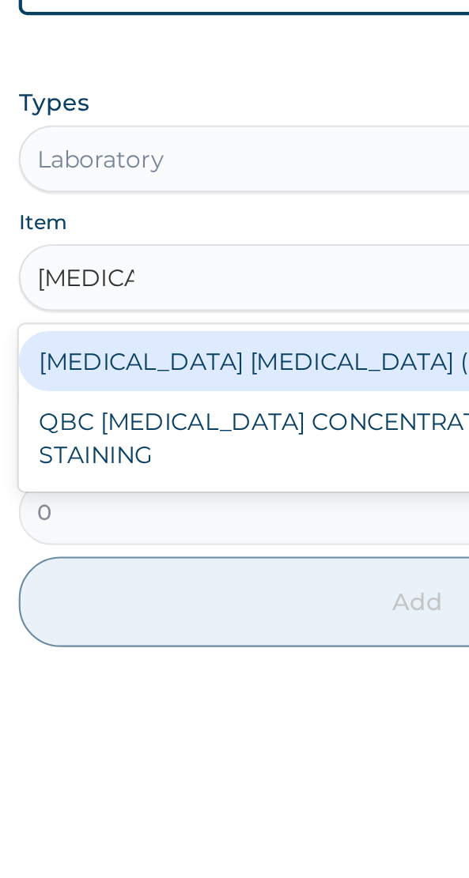
click at [164, 713] on div "[MEDICAL_DATA] [MEDICAL_DATA] (MP)" at bounding box center [234, 712] width 377 height 28
type input "[MEDICAL_DATA]"
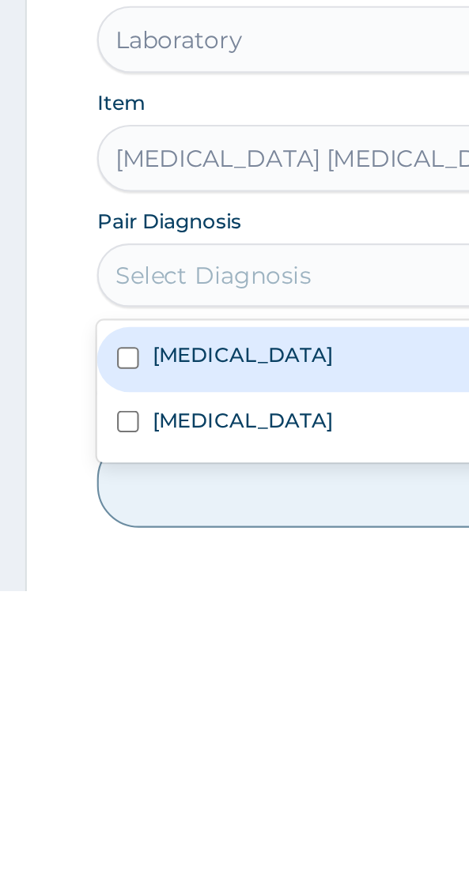
click at [119, 766] on div "[MEDICAL_DATA]" at bounding box center [234, 768] width 377 height 30
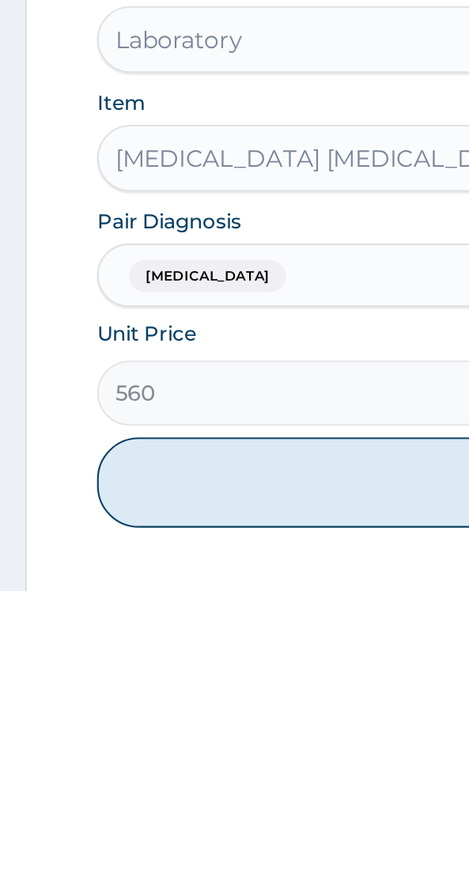
scroll to position [289, 0]
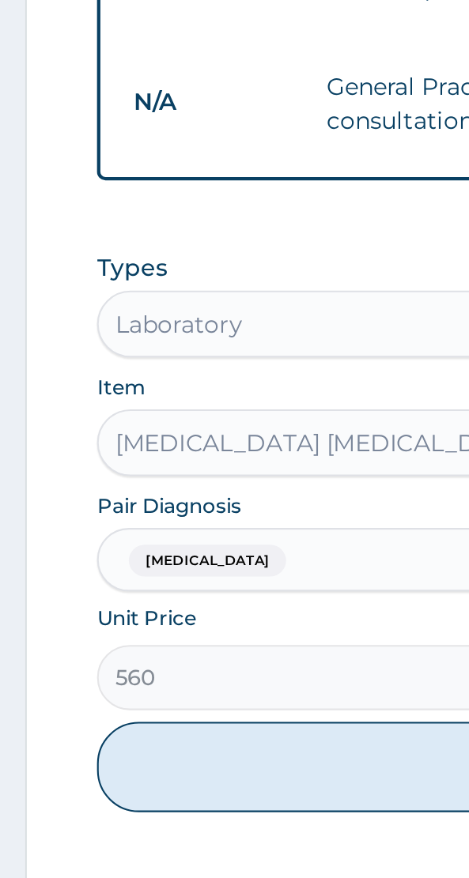
click at [175, 821] on button "Add" at bounding box center [234, 825] width 377 height 43
type input "0"
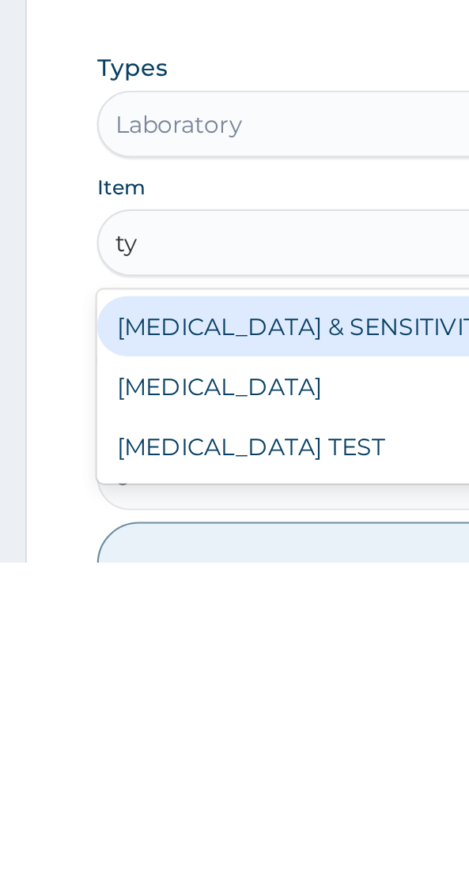
scroll to position [0, 0]
type input "t"
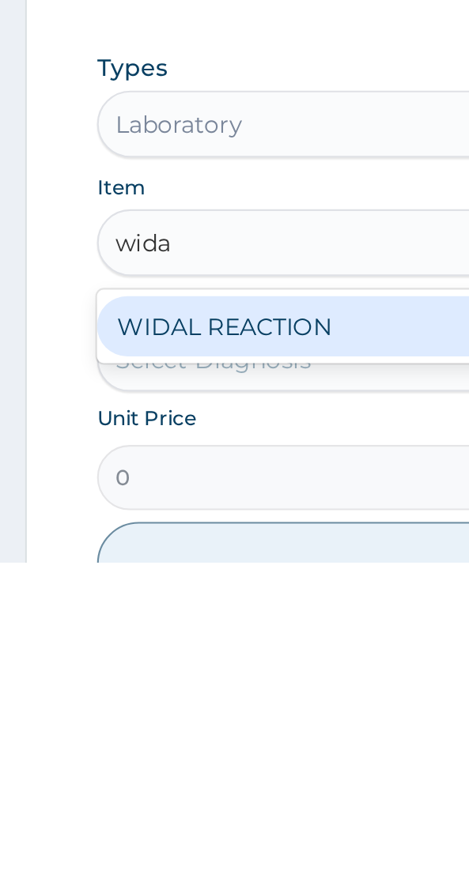
click at [140, 768] on div "WIDAL REACTION" at bounding box center [234, 766] width 377 height 28
type input "wida"
type input "800"
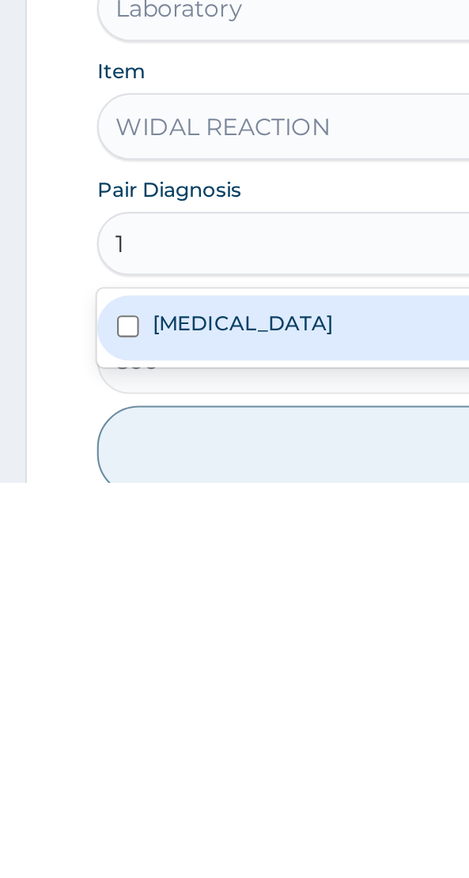
click at [119, 815] on div "[MEDICAL_DATA]" at bounding box center [234, 804] width 377 height 30
type input "1"
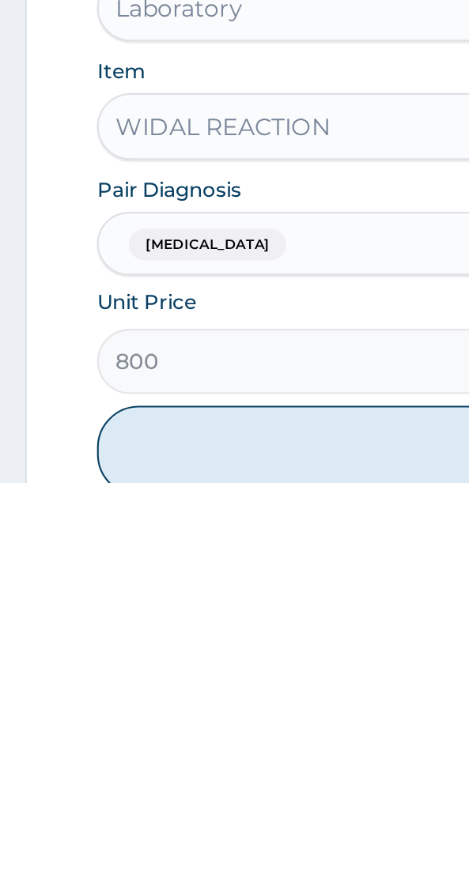
scroll to position [307, 0]
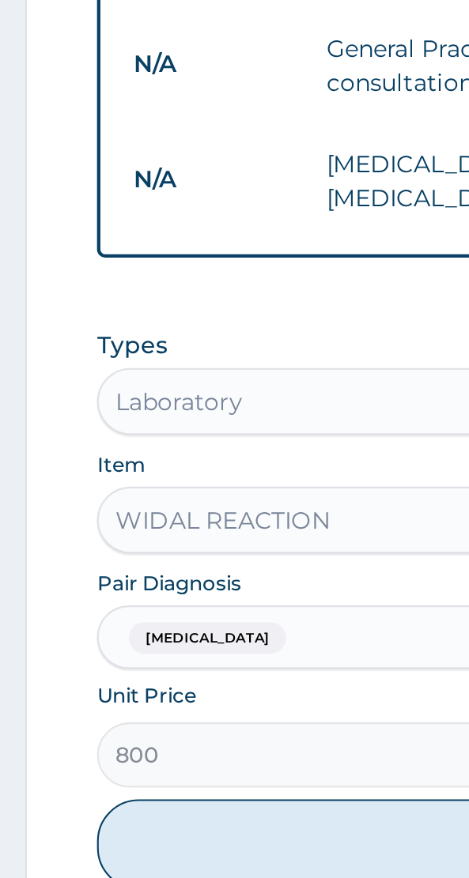
click at [143, 853] on button "Add" at bounding box center [234, 862] width 377 height 43
type input "0"
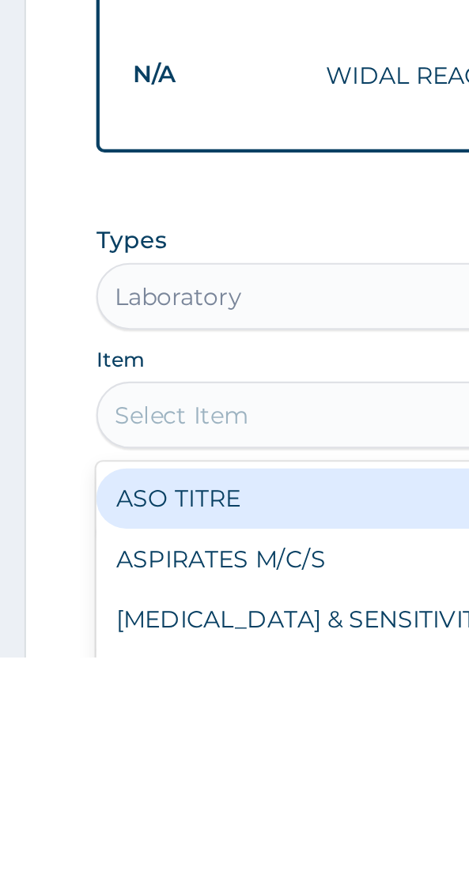
type input "i"
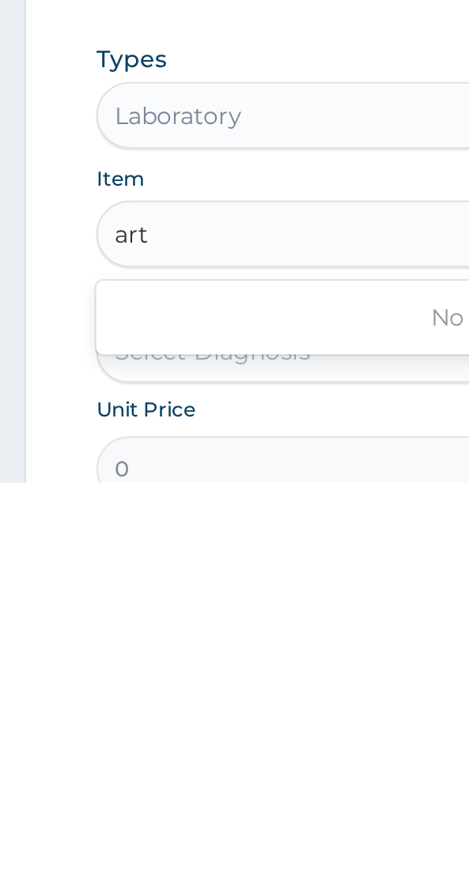
scroll to position [324, 0]
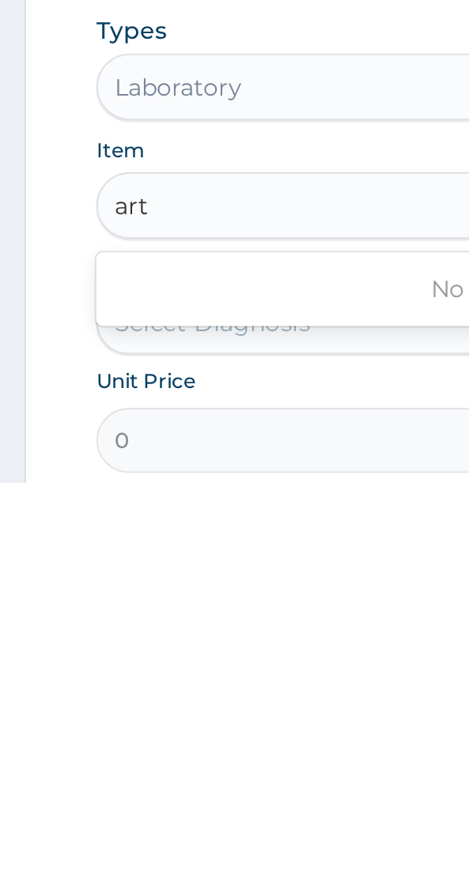
type input "art"
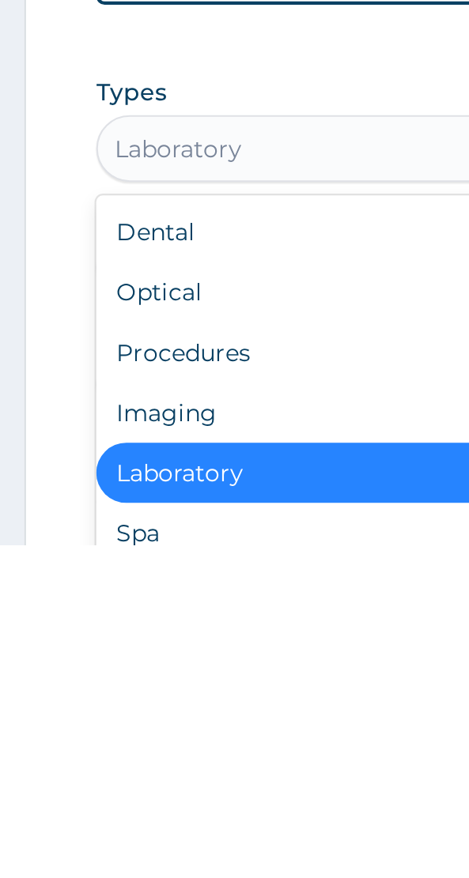
scroll to position [53, 0]
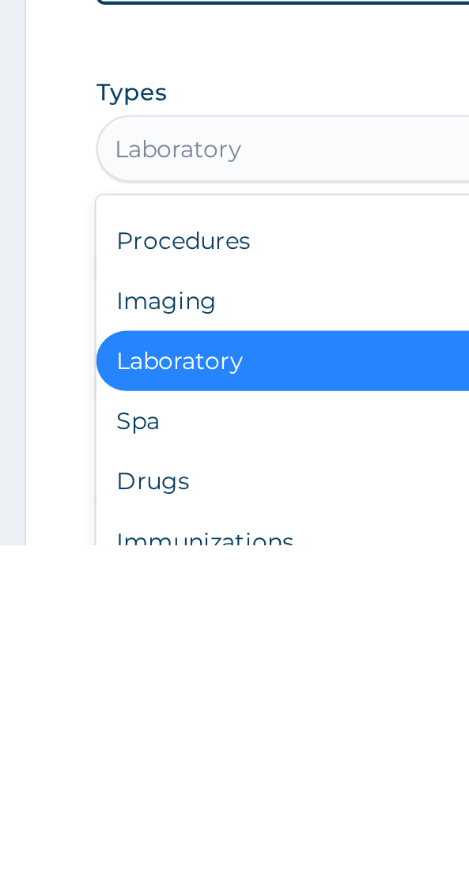
click at [92, 841] on div "Drugs" at bounding box center [234, 848] width 377 height 28
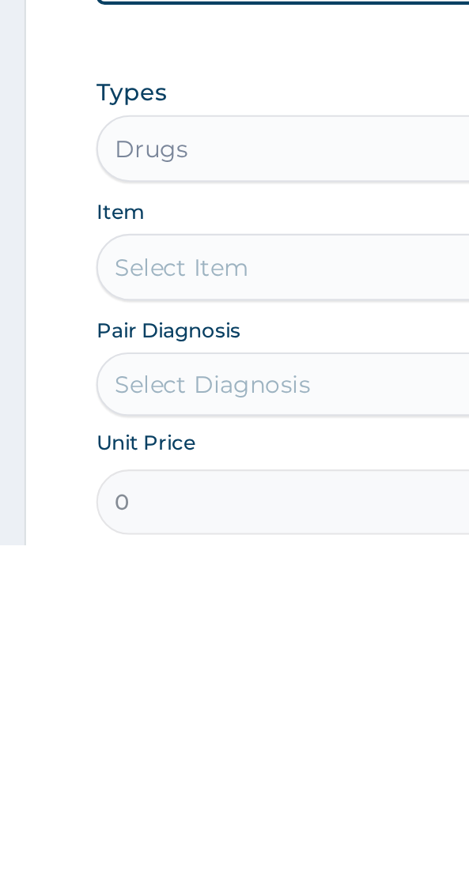
scroll to position [324, 0]
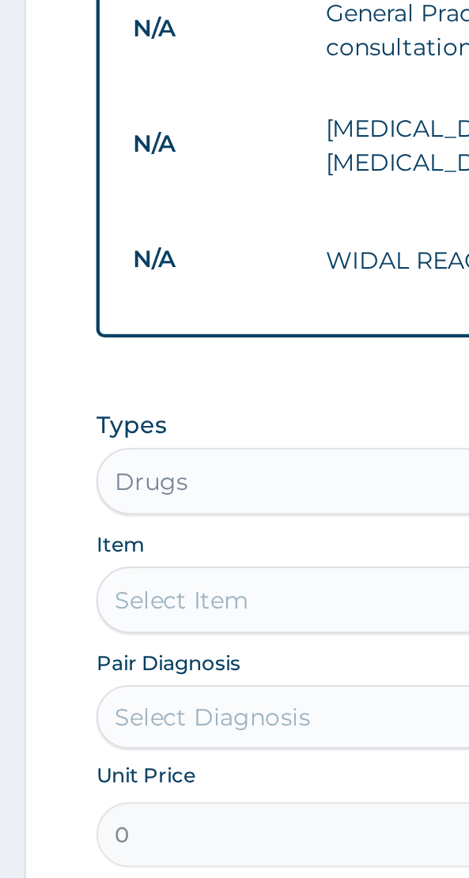
click at [86, 747] on div "Select Item" at bounding box center [234, 747] width 377 height 32
click at [102, 752] on div "Select Item" at bounding box center [234, 747] width 377 height 32
click at [81, 749] on div "Select Item" at bounding box center [234, 747] width 377 height 32
click at [141, 747] on div "Select Item" at bounding box center [234, 747] width 377 height 32
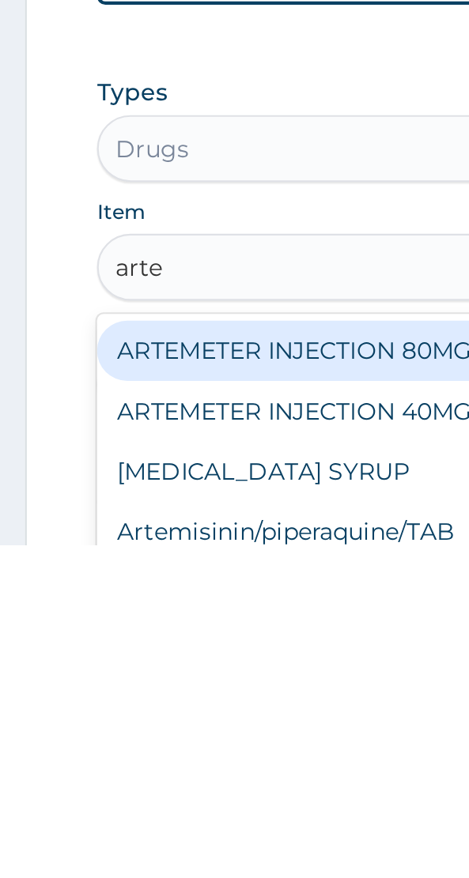
scroll to position [0, 0]
click at [160, 797] on div "ARTEMETER INJECTION 80MG" at bounding box center [234, 786] width 377 height 28
type input "arte"
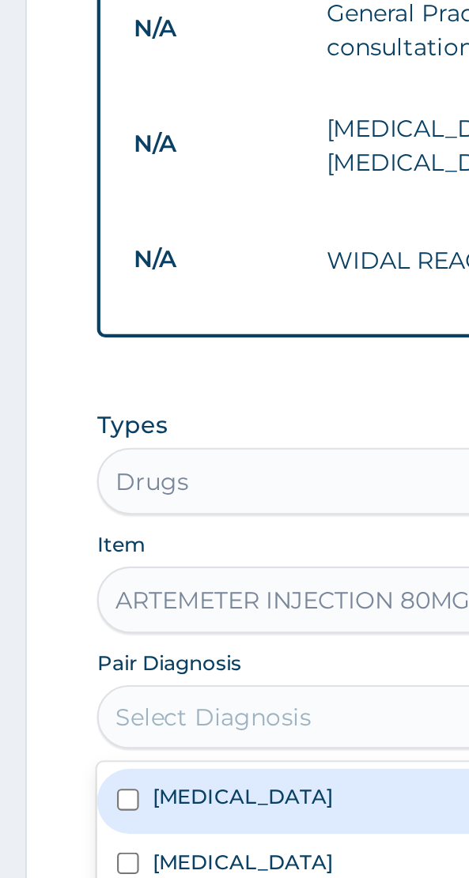
scroll to position [376, 0]
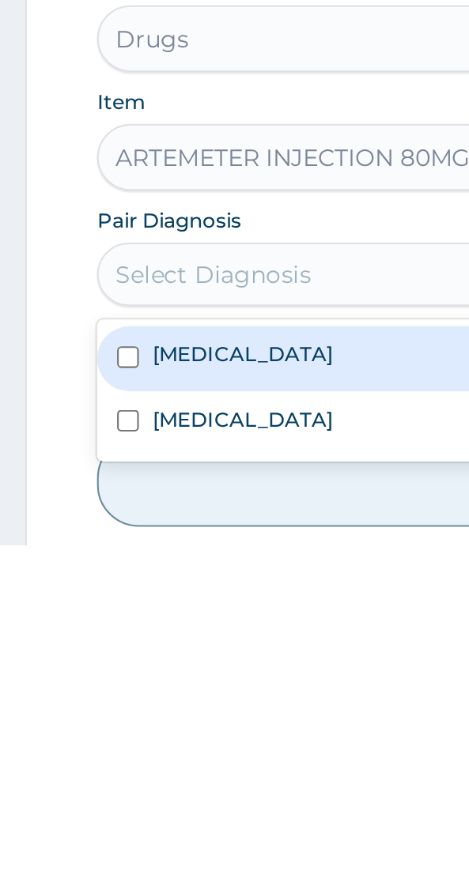
click at [122, 797] on div "[MEDICAL_DATA]" at bounding box center [234, 789] width 377 height 30
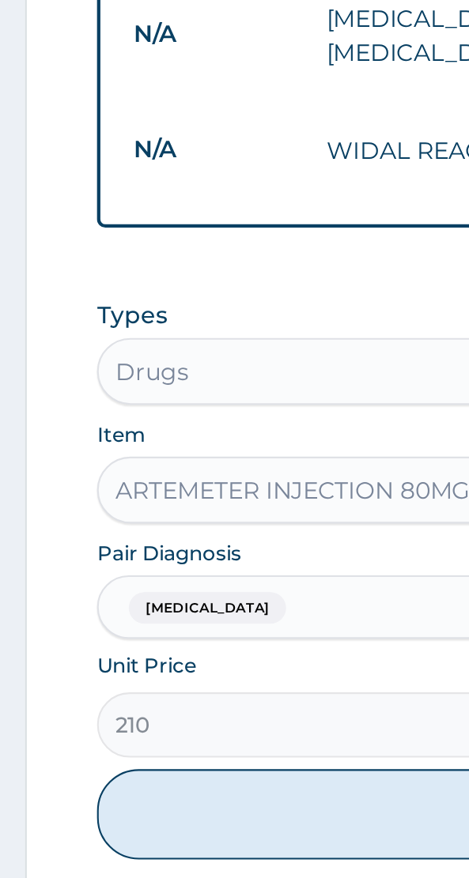
click at [179, 846] on button "Add" at bounding box center [234, 847] width 377 height 43
type input "0"
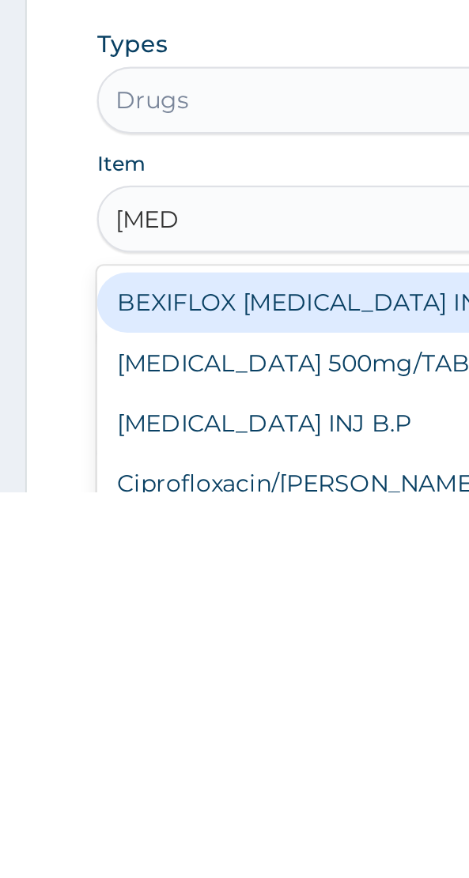
click at [159, 819] on div "[MEDICAL_DATA] 500mg/TAB" at bounding box center [234, 817] width 377 height 28
type input "[MEDICAL_DATA]"
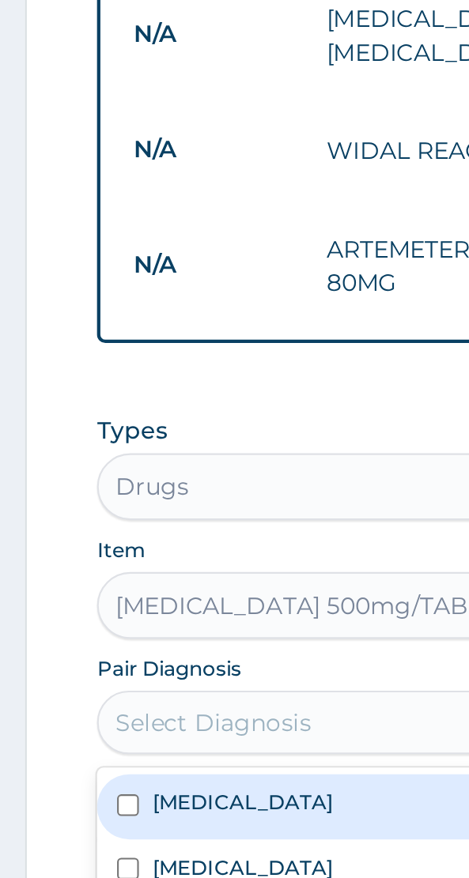
scroll to position [431, 0]
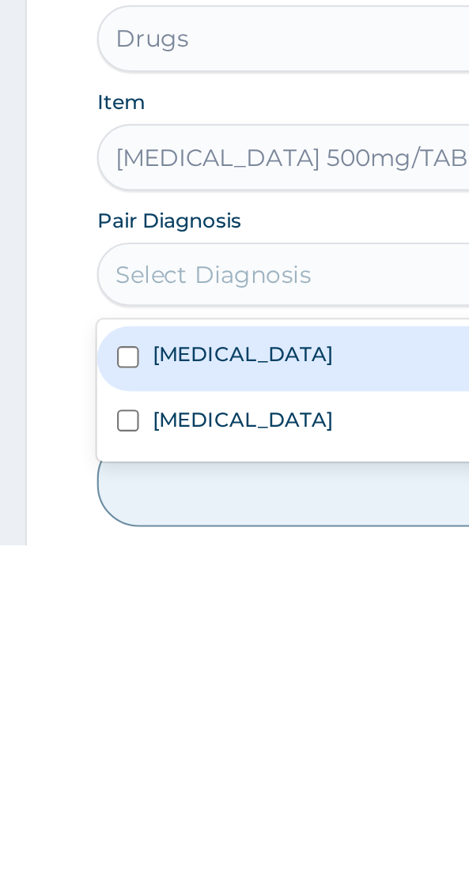
click at [130, 824] on div "[MEDICAL_DATA]" at bounding box center [234, 820] width 377 height 30
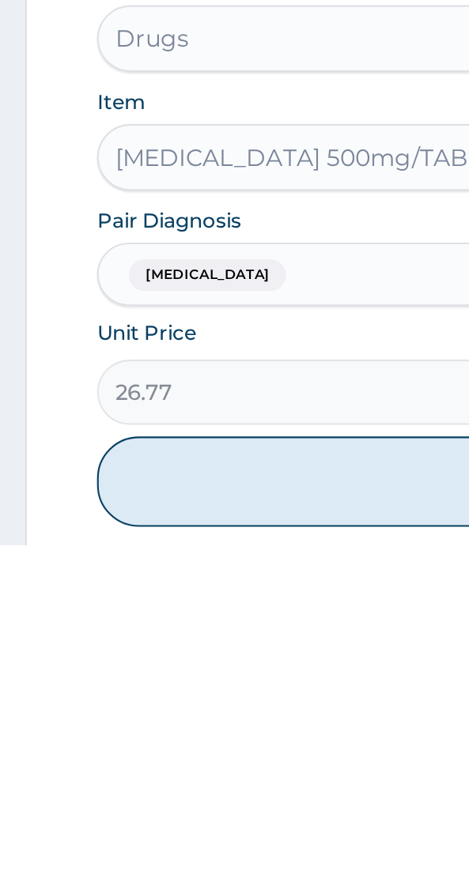
scroll to position [431, 0]
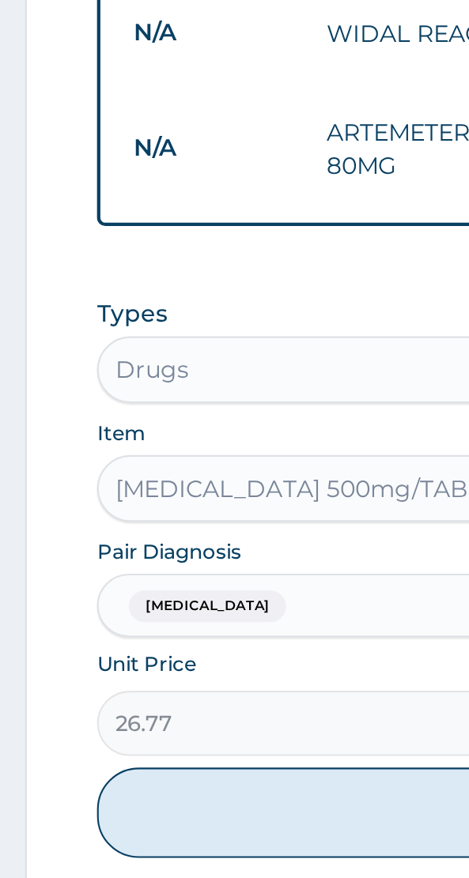
click at [167, 850] on button "Add" at bounding box center [234, 847] width 377 height 43
type input "0"
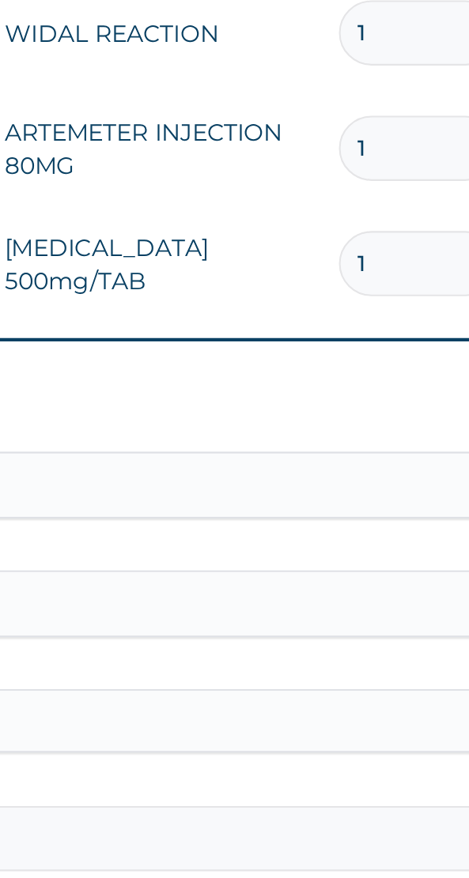
click at [348, 531] on input "1" at bounding box center [349, 533] width 75 height 31
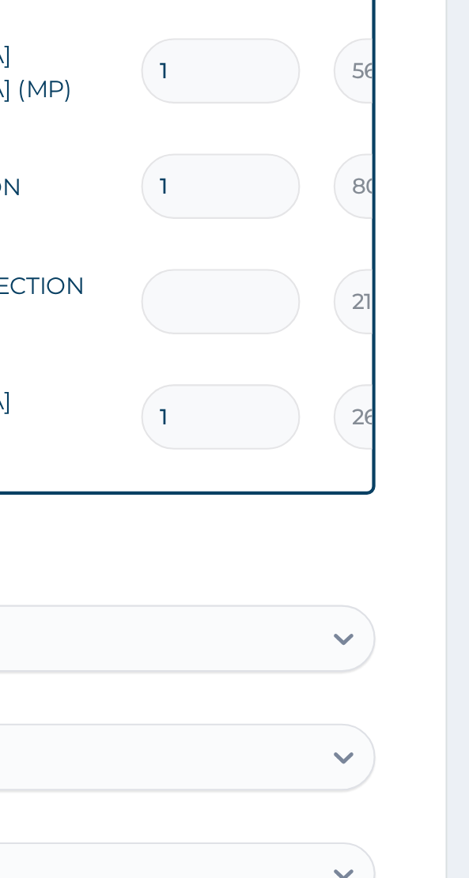
type input "0.00"
type input "3"
type input "630.00"
type input "0.00"
type input "6"
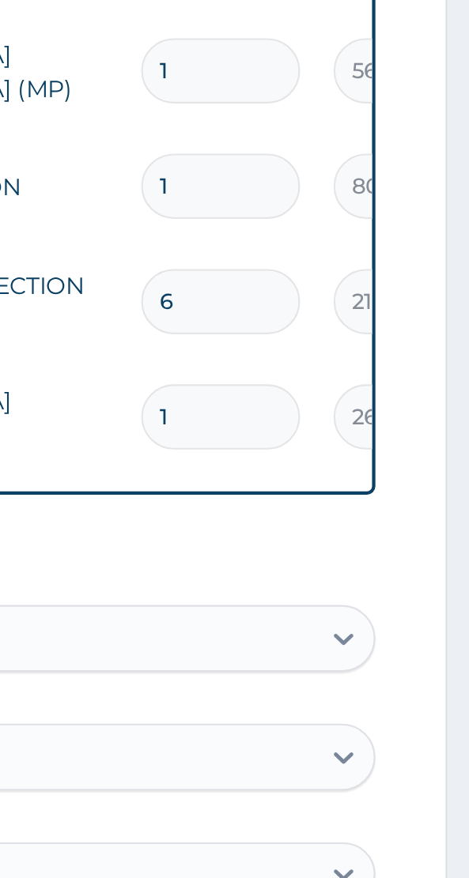
type input "1260.00"
type input "6"
click at [353, 590] on input "1" at bounding box center [349, 587] width 75 height 31
type input "0.00"
type input "2"
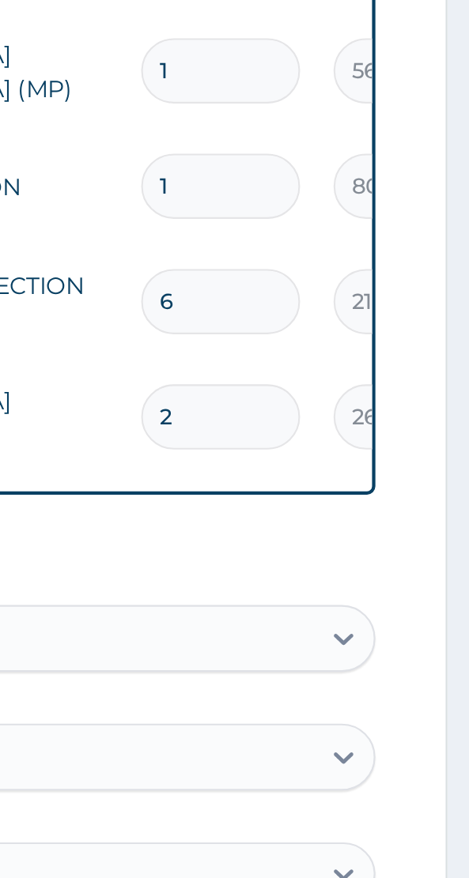
type input "53.54"
type input "20"
type input "535.40"
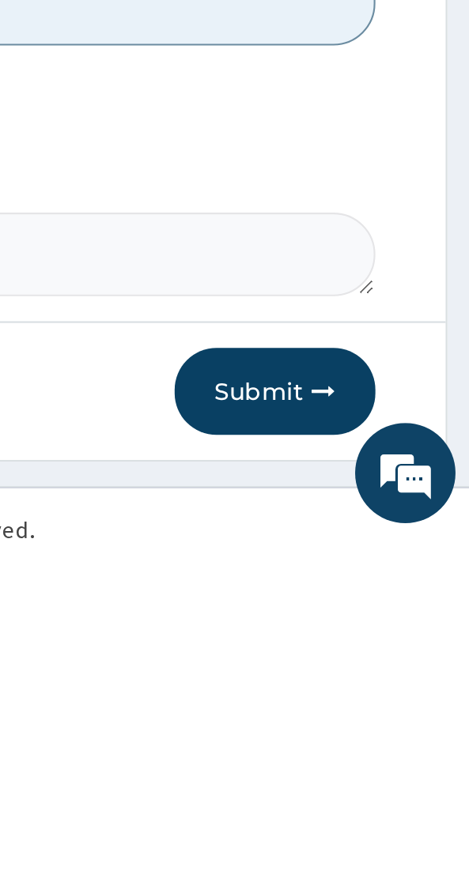
scroll to position [724, 0]
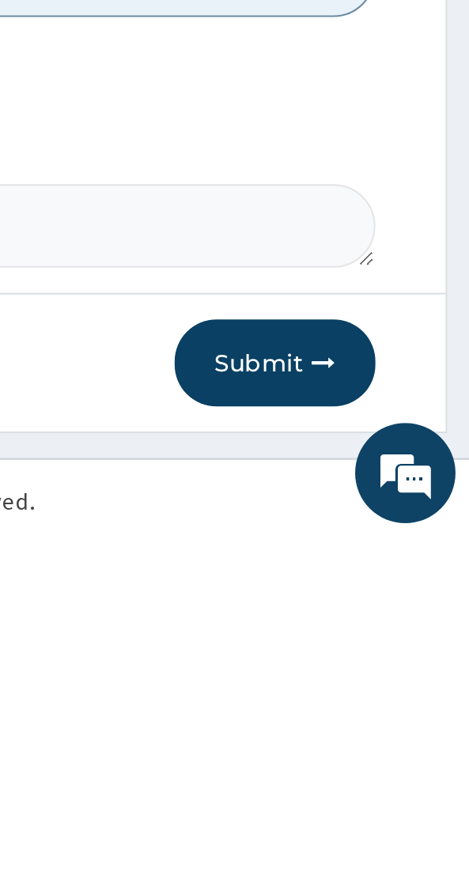
click at [381, 789] on button "Submit" at bounding box center [375, 794] width 95 height 41
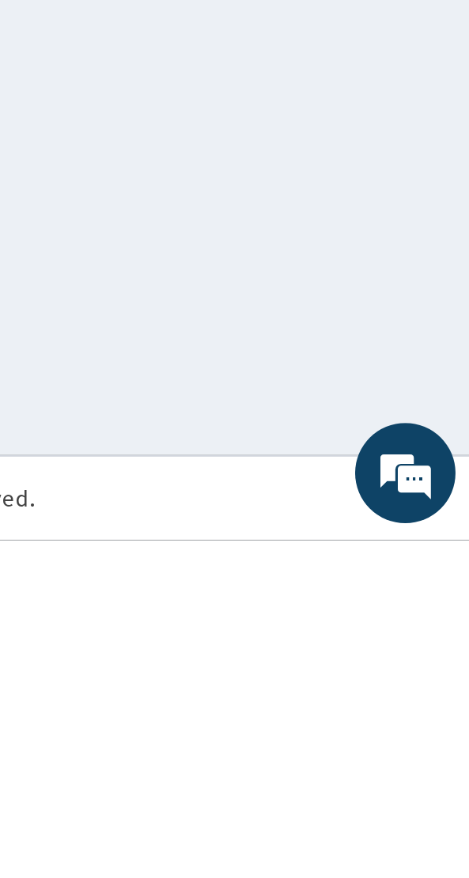
scroll to position [72, 0]
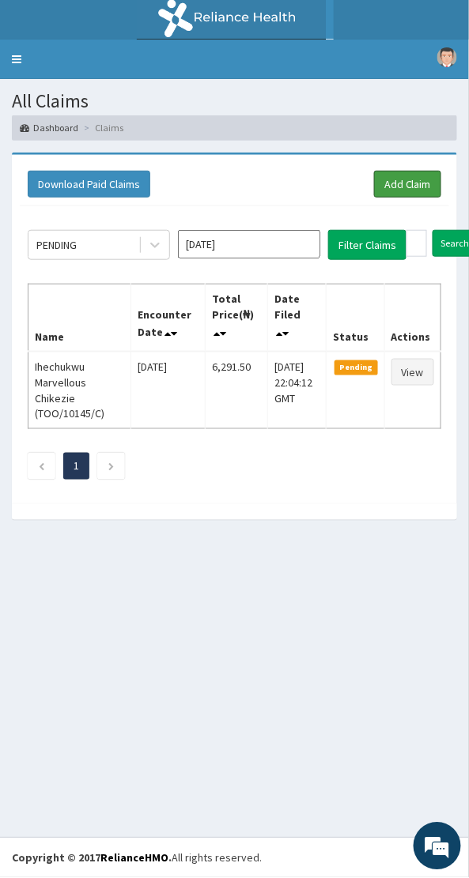
click at [412, 194] on link "Add Claim" at bounding box center [407, 184] width 67 height 27
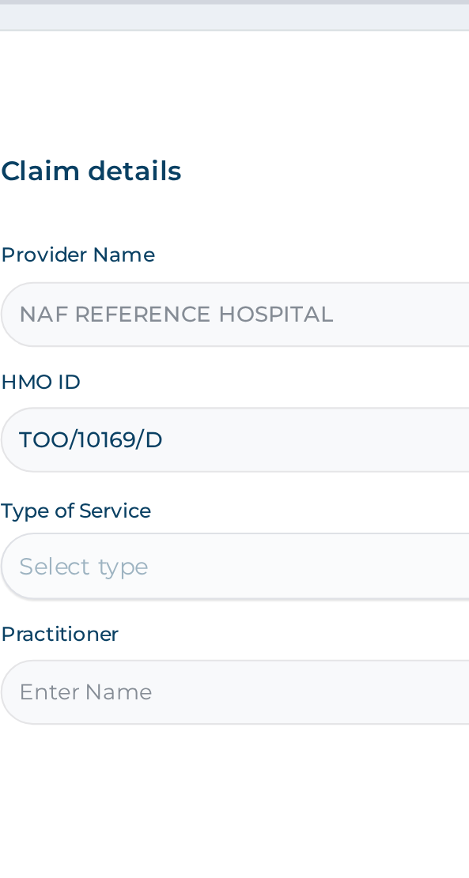
click at [144, 344] on input "TOO/10169/D" at bounding box center [234, 346] width 377 height 31
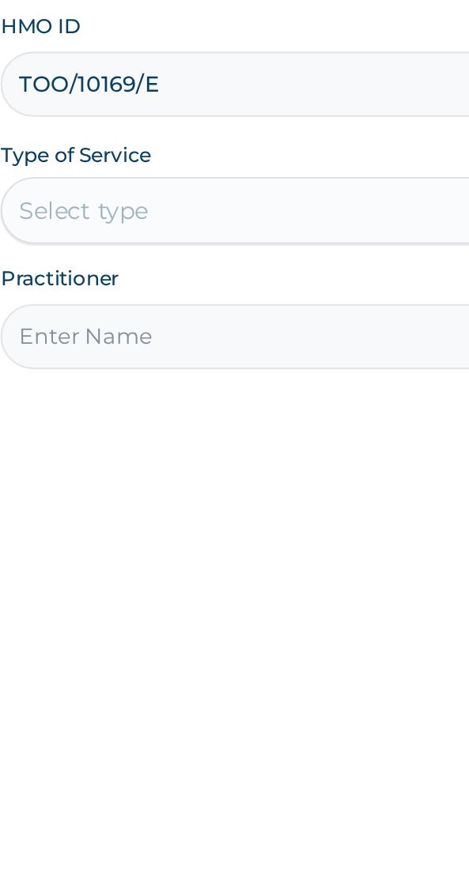
type input "TOO/10169/E"
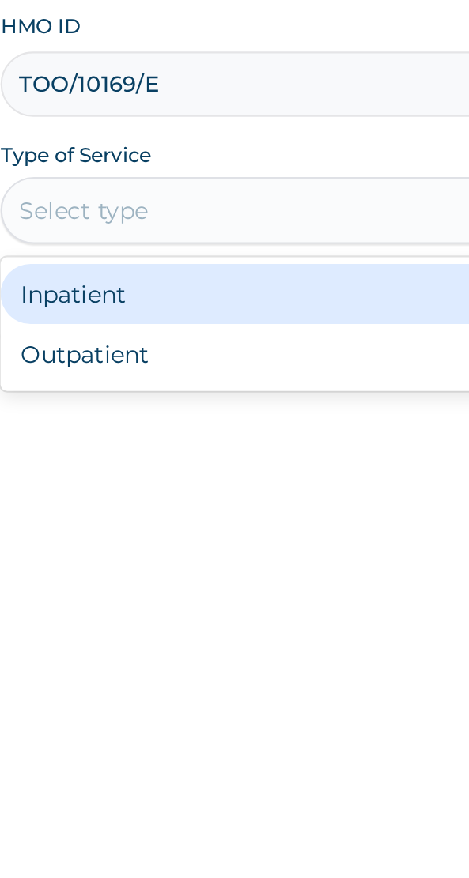
click at [112, 477] on div "Outpatient" at bounding box center [195, 474] width 299 height 28
type input "1"
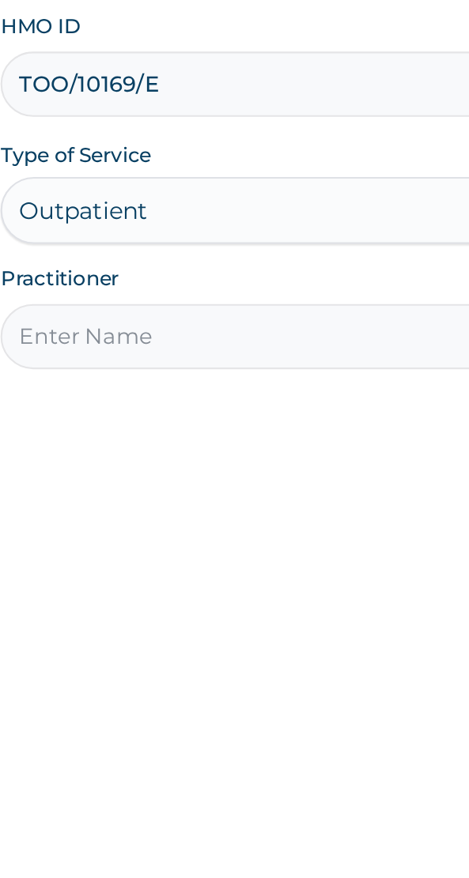
click at [113, 469] on input "Practitioner" at bounding box center [234, 465] width 377 height 31
type input "[PERSON_NAME]"
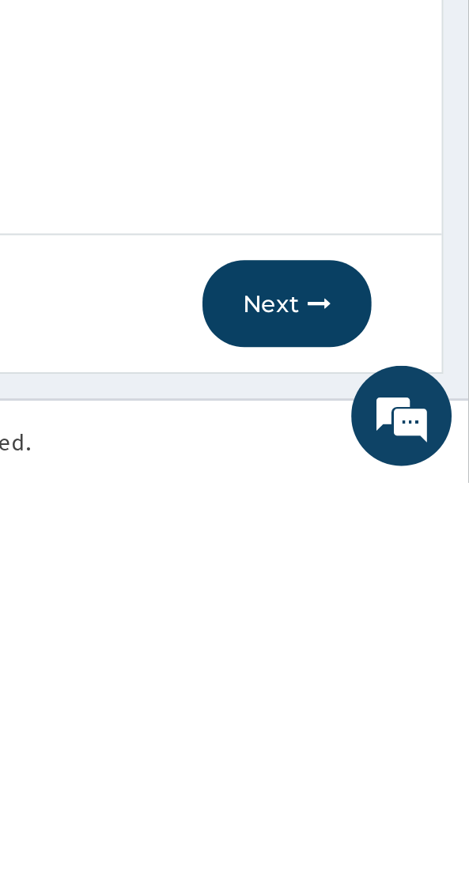
scroll to position [32, 0]
click at [408, 797] on button "Next" at bounding box center [383, 793] width 80 height 41
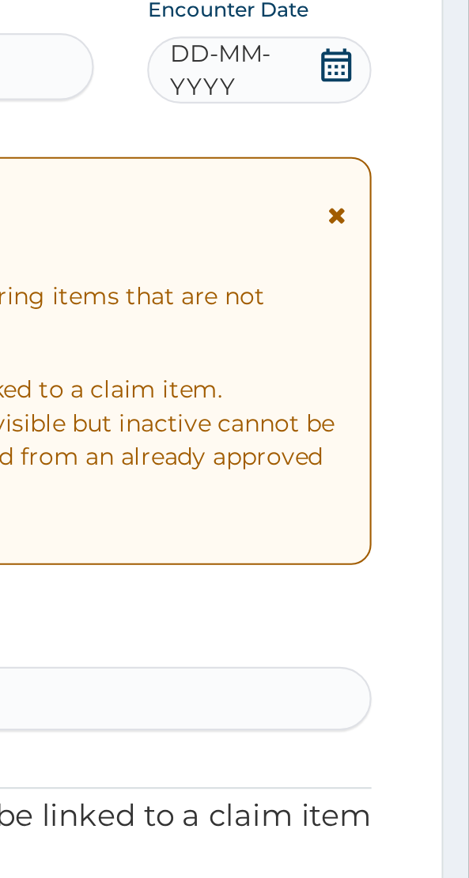
click at [401, 200] on icon at bounding box center [406, 197] width 16 height 16
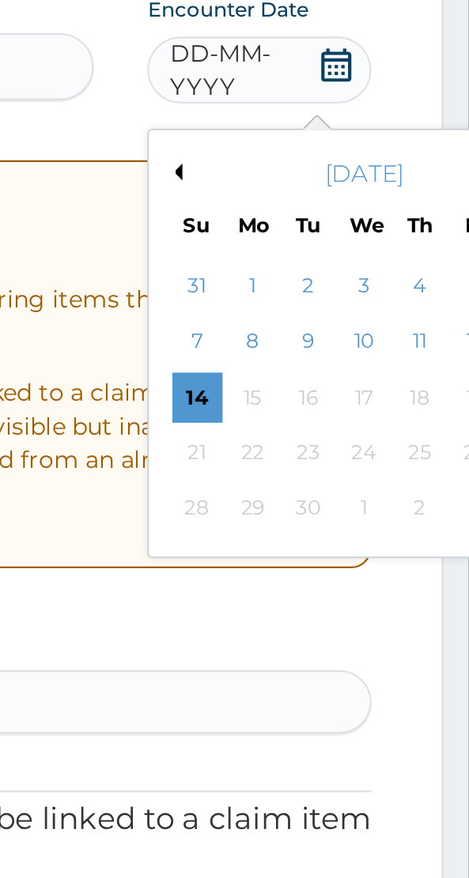
click at [421, 326] on div "10" at bounding box center [420, 328] width 24 height 24
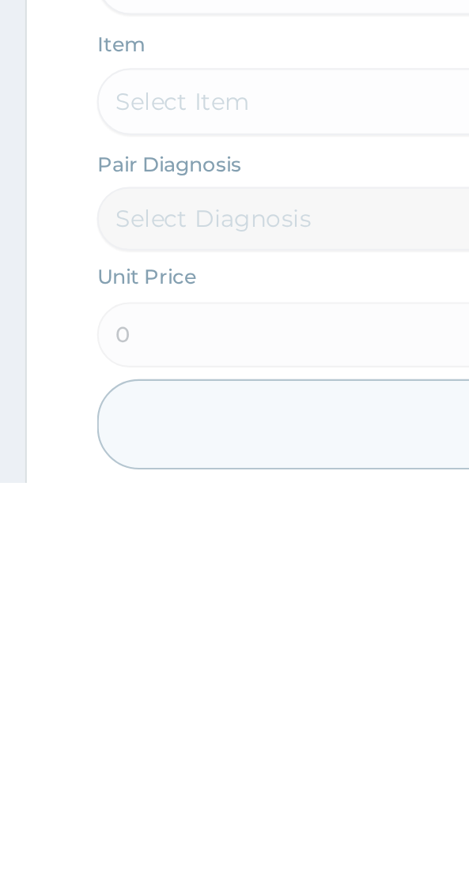
scroll to position [521, 0]
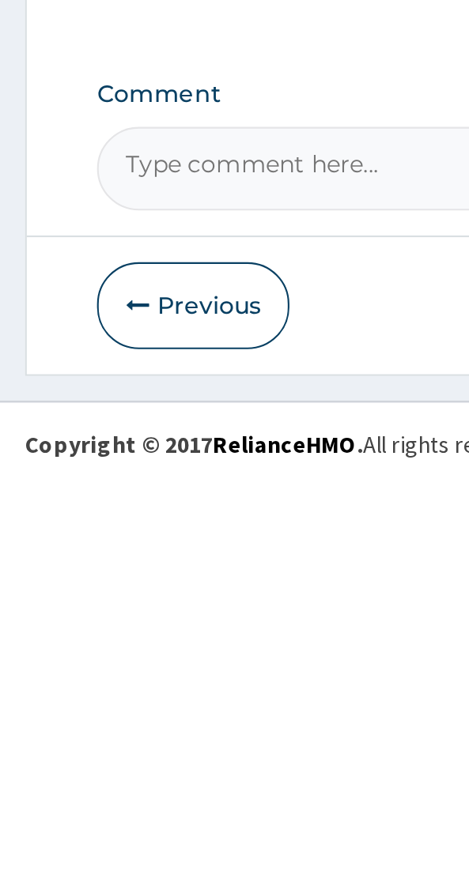
click at [104, 795] on button "Previous" at bounding box center [91, 794] width 91 height 41
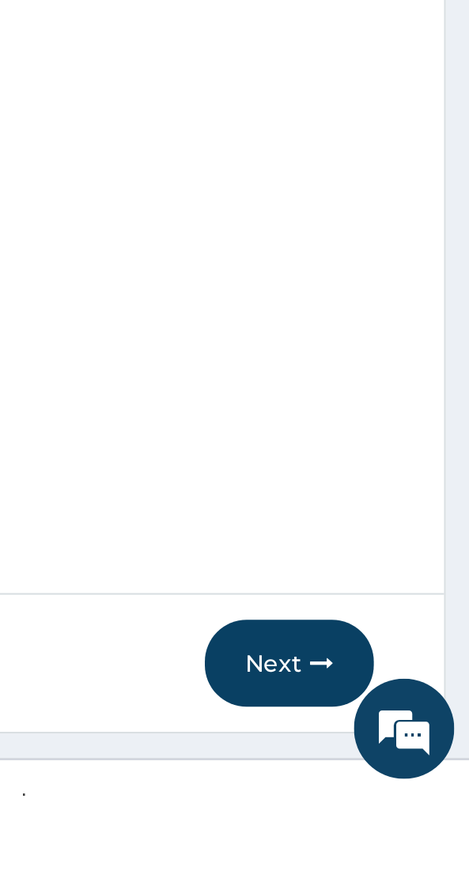
scroll to position [9, 0]
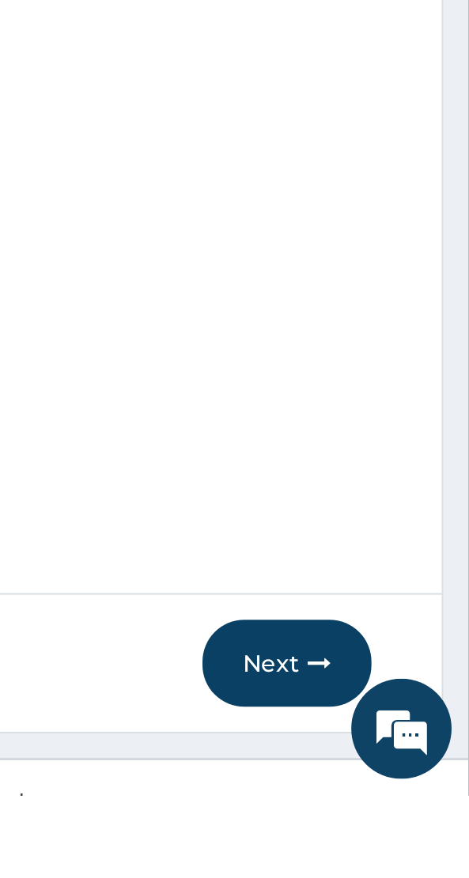
click at [397, 821] on icon "button" at bounding box center [398, 815] width 11 height 11
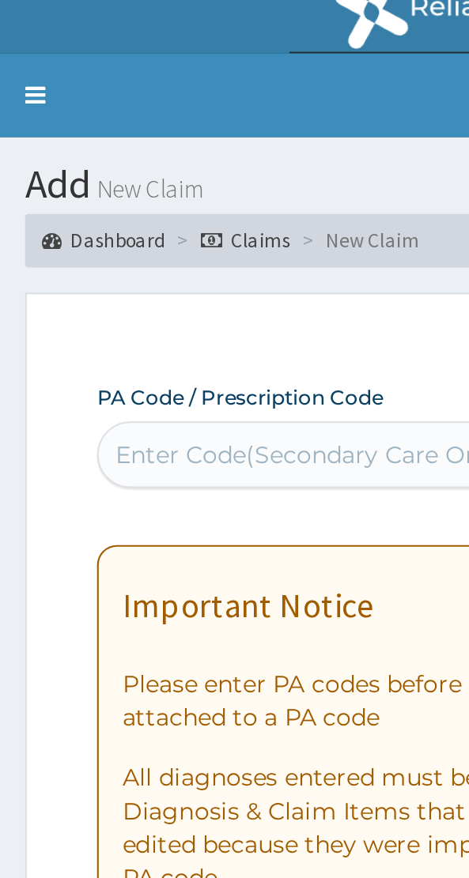
scroll to position [0, 0]
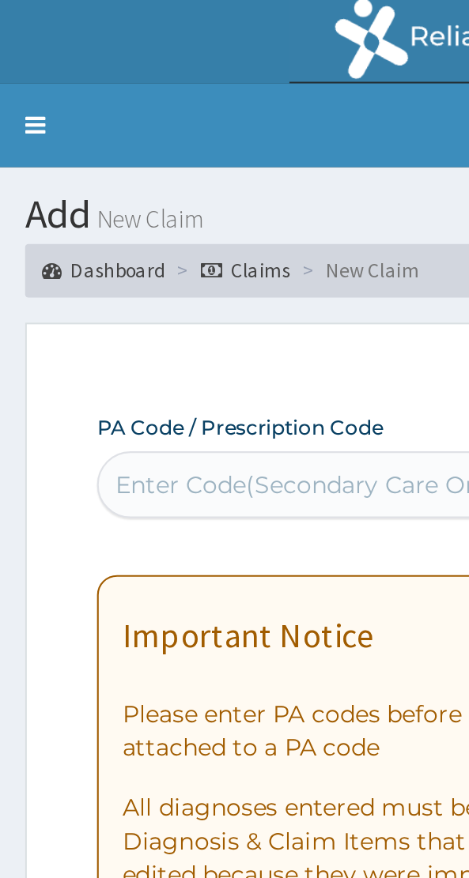
click at [118, 126] on link "Claims" at bounding box center [116, 127] width 43 height 13
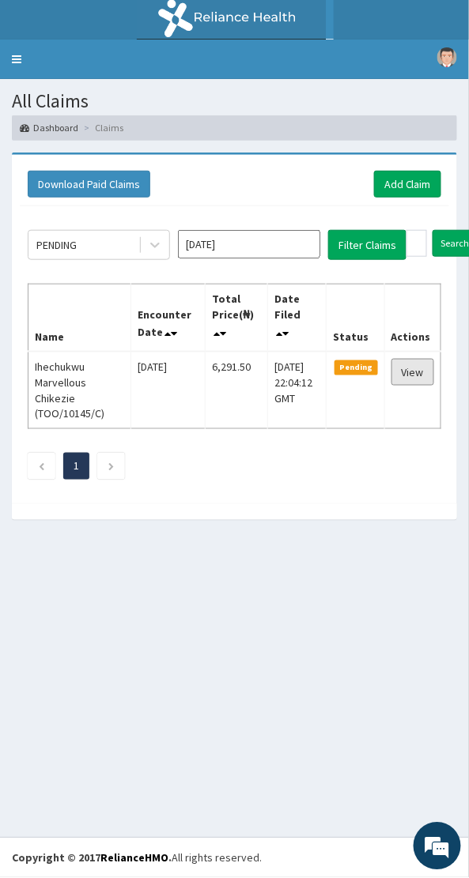
click at [431, 377] on link "View" at bounding box center [412, 372] width 43 height 27
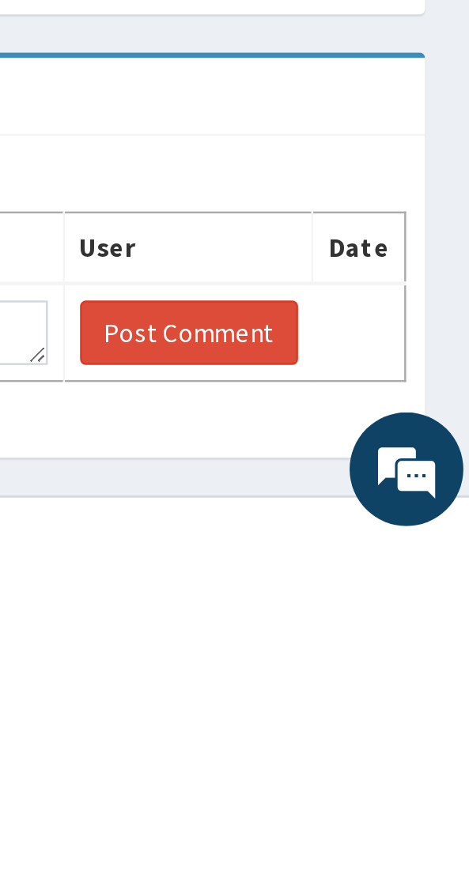
scroll to position [326, 0]
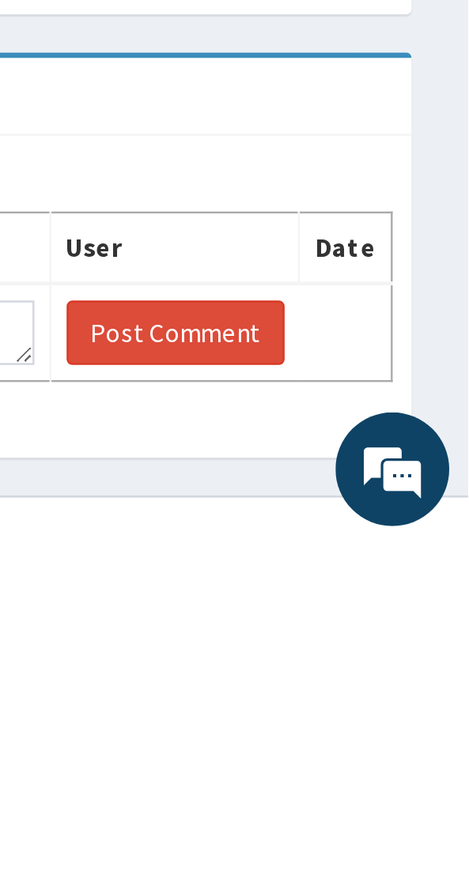
type textarea "Please this bill is for TOO/1169/E"
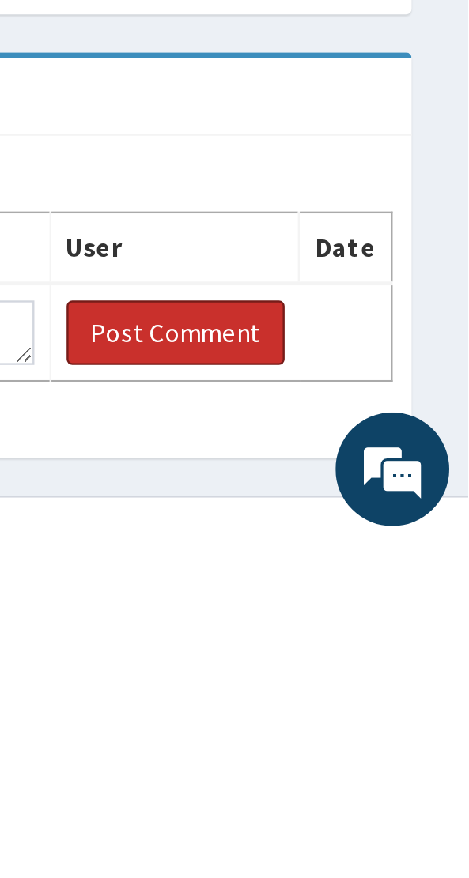
click at [358, 776] on button "Post Comment" at bounding box center [346, 789] width 91 height 27
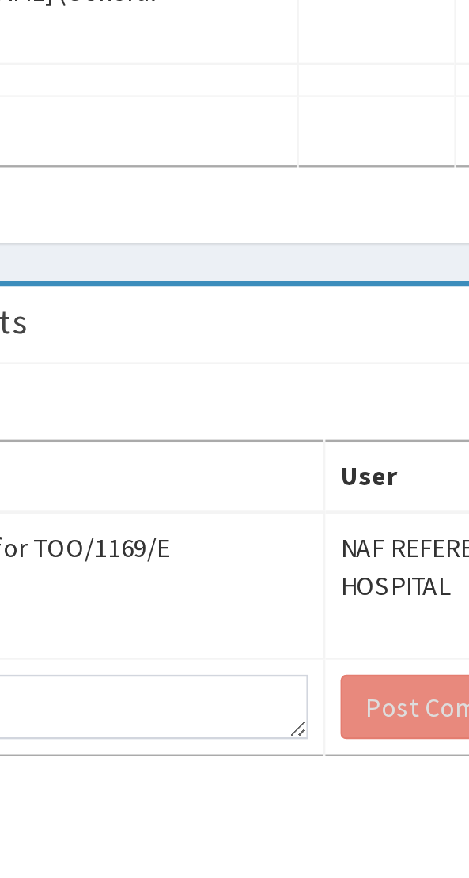
scroll to position [383, 0]
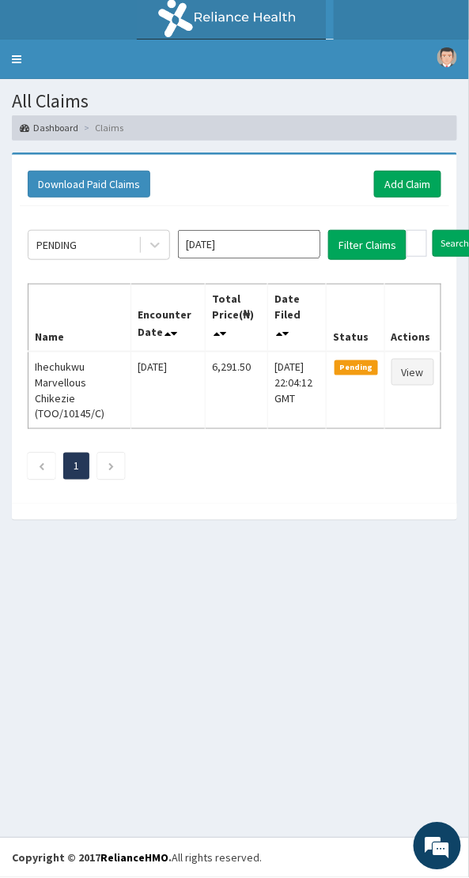
click at [17, 39] on link "R EL" at bounding box center [234, 20] width 469 height 40
click at [16, 58] on link "Toggle navigation" at bounding box center [16, 60] width 33 height 40
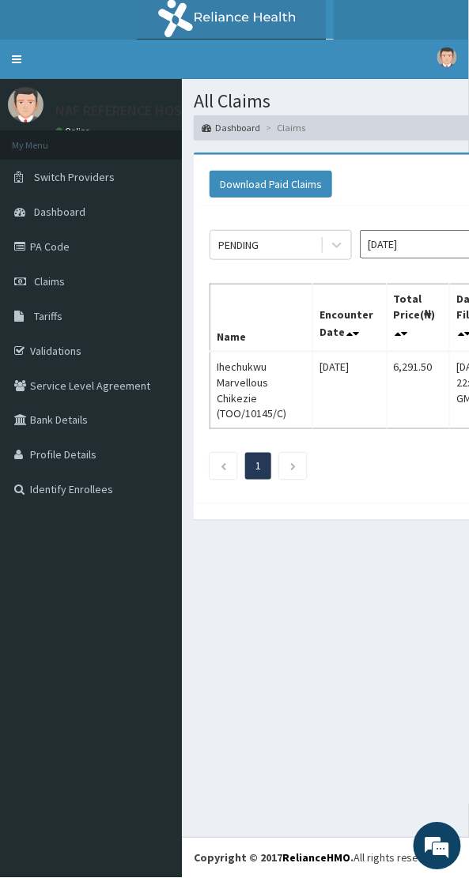
click at [68, 360] on link "Validations" at bounding box center [91, 350] width 182 height 35
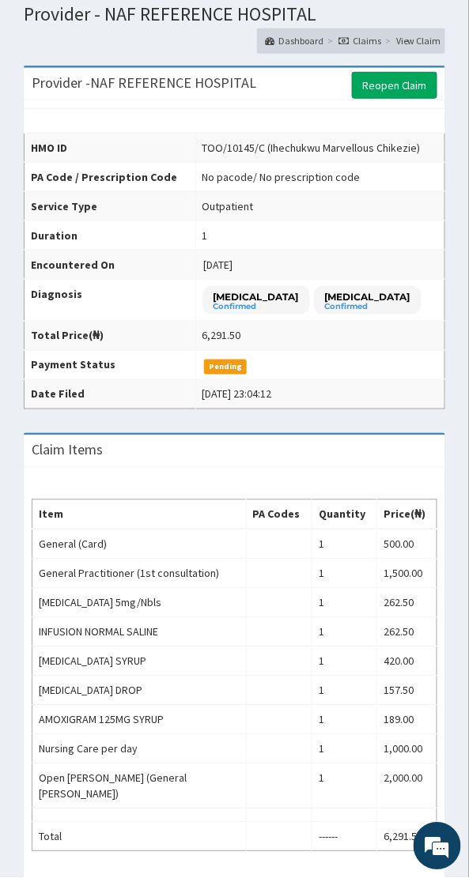
click at [400, 84] on link "Reopen Claim" at bounding box center [394, 85] width 85 height 27
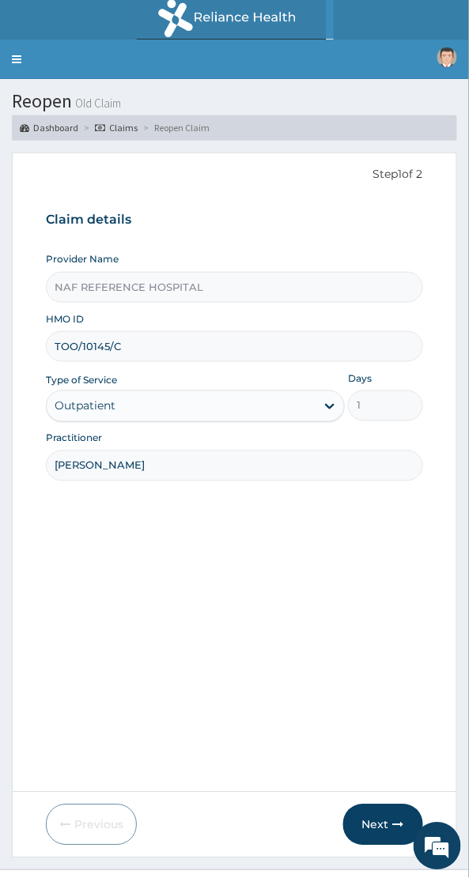
click at [386, 830] on button "Next" at bounding box center [383, 824] width 80 height 41
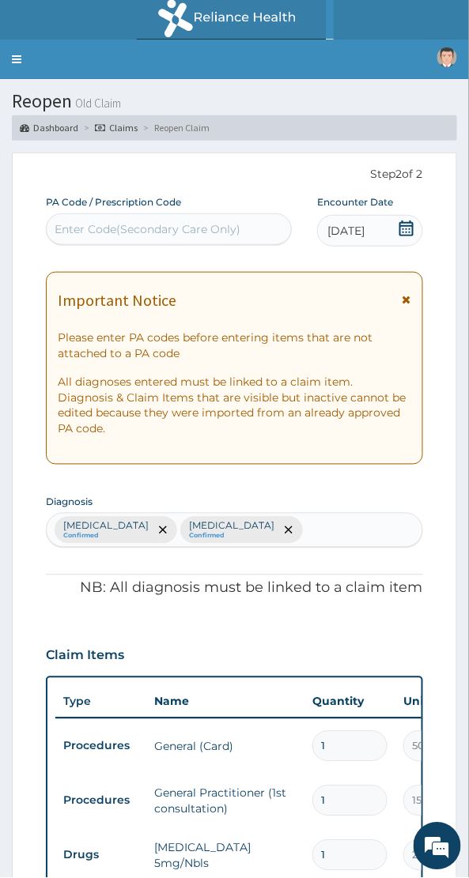
scroll to position [728, 0]
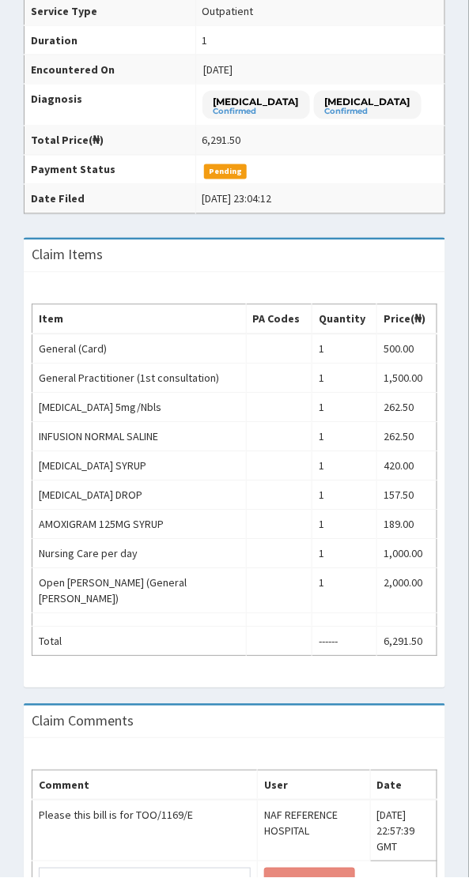
scroll to position [314, 0]
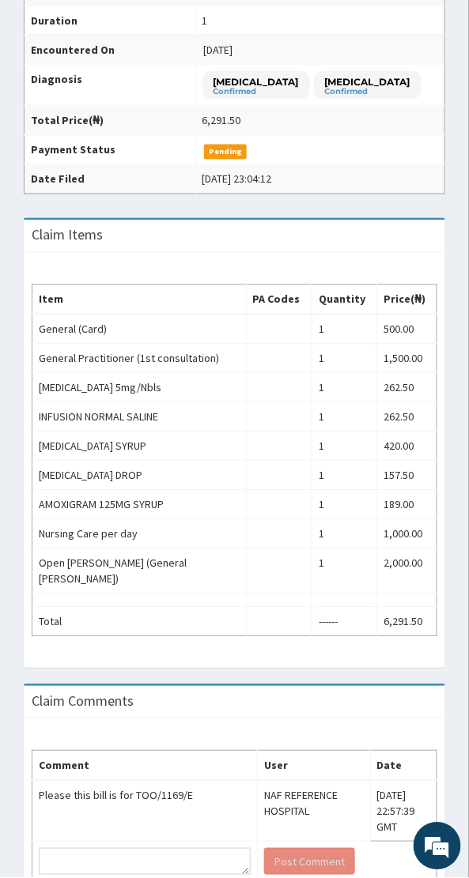
click at [69, 726] on div "Comment User Date Please this bill is for TOO/1169/E NAF REFERENCE HOSPITAL [DA…" at bounding box center [234, 816] width 421 height 195
paste textarea "[PERSON_NAME]"
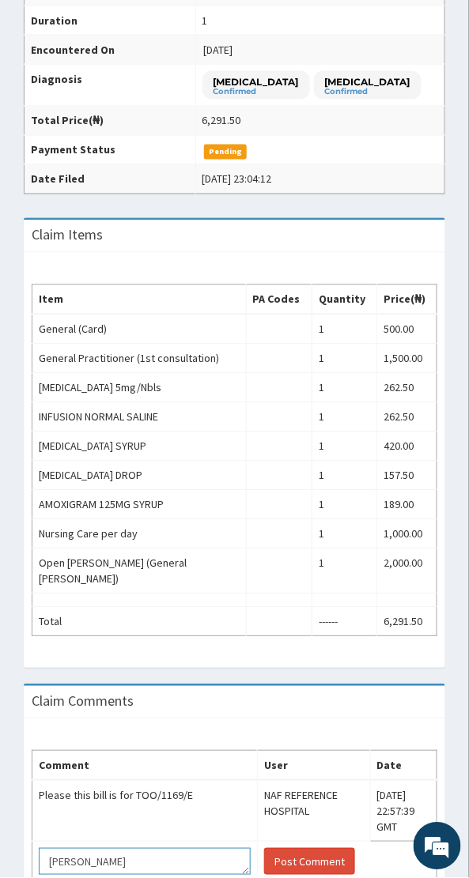
type textarea "[PERSON_NAME]"
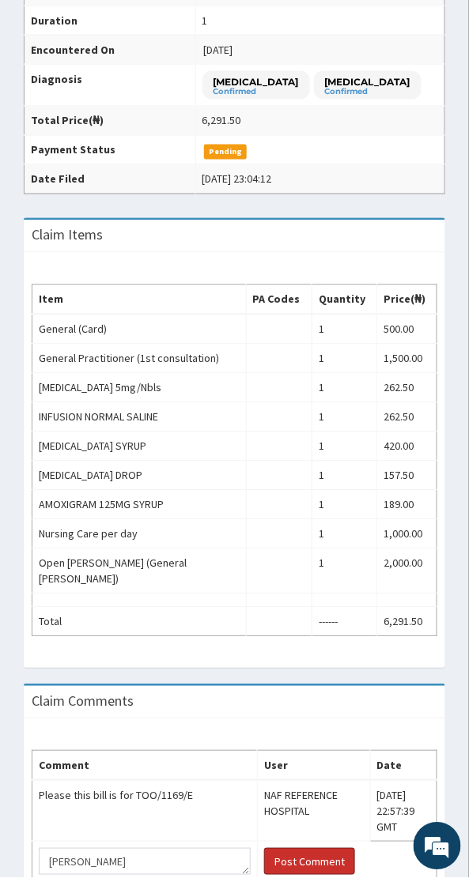
click at [320, 849] on button "Post Comment" at bounding box center [309, 862] width 91 height 27
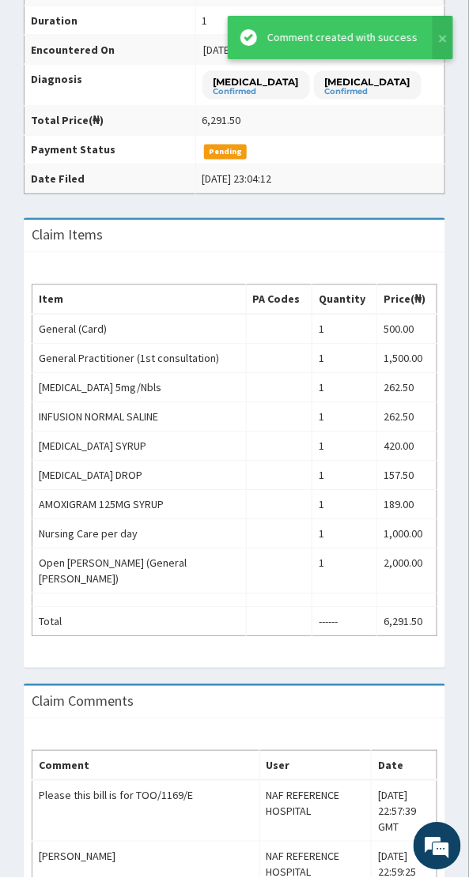
scroll to position [0, 0]
